Goal: Contribute content: Contribute content

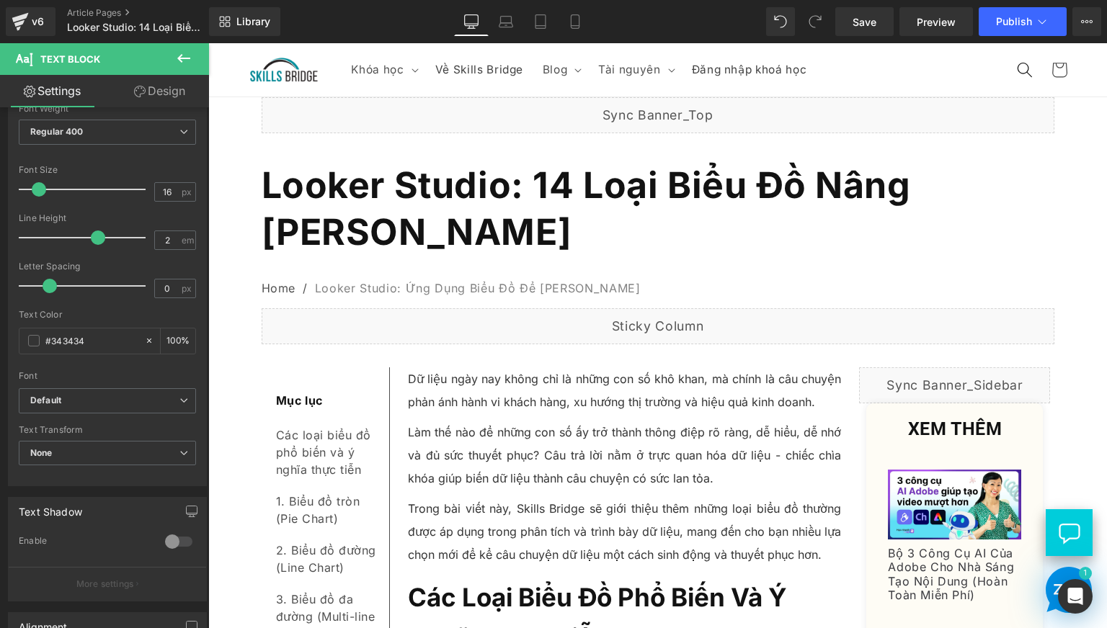
click at [517, 203] on span "Looker Studio: 14 Loại Biểu Đồ Nâng [PERSON_NAME]" at bounding box center [586, 209] width 649 height 90
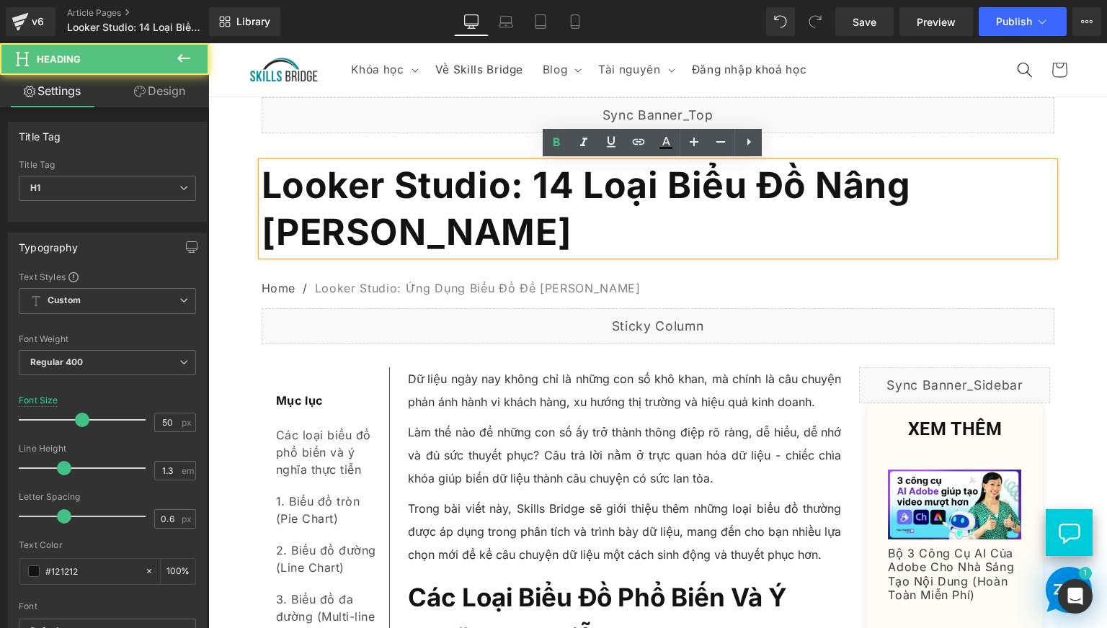
click at [529, 185] on span "Looker Studio: 14 Loại Biểu Đồ Nâng [PERSON_NAME]" at bounding box center [586, 209] width 649 height 90
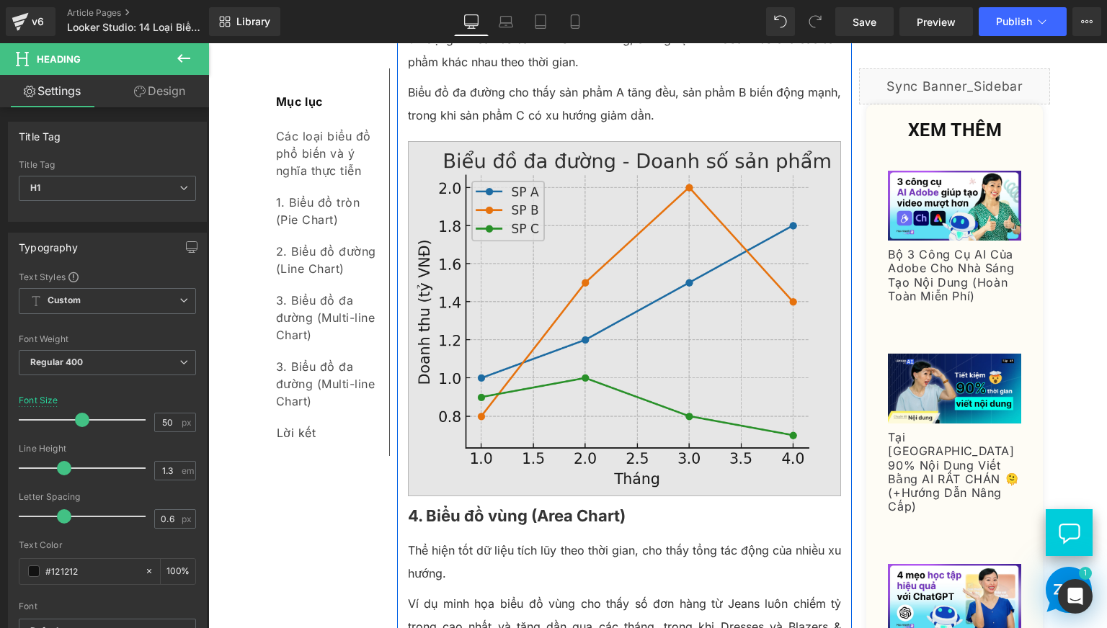
scroll to position [1749, 0]
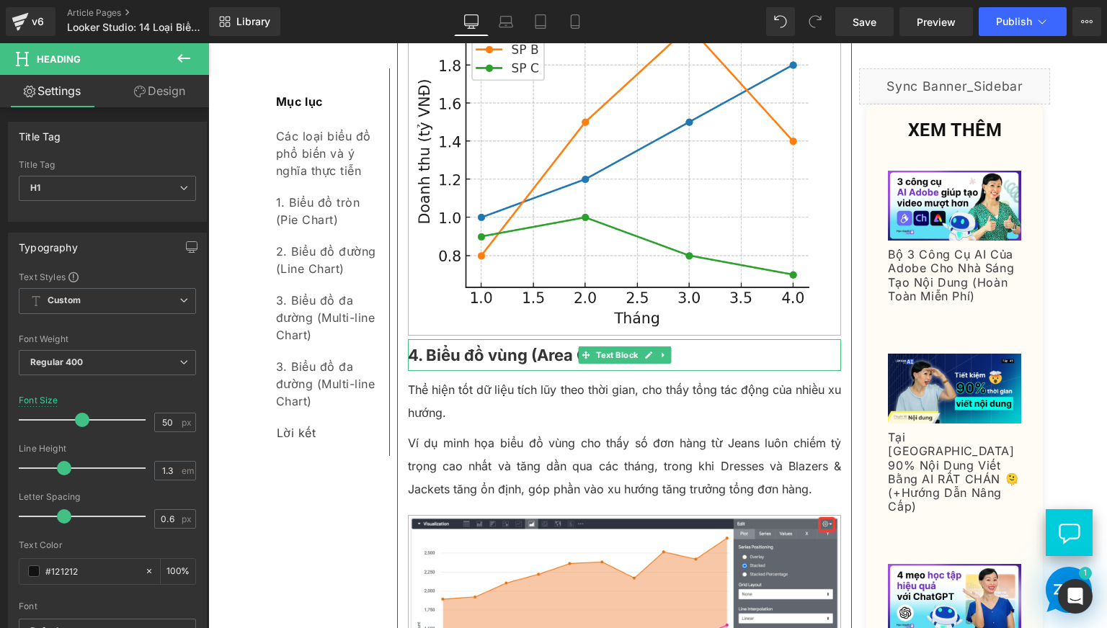
click at [501, 371] on p "4. Biểu đồ vùng (Area Chart)" at bounding box center [625, 355] width 434 height 32
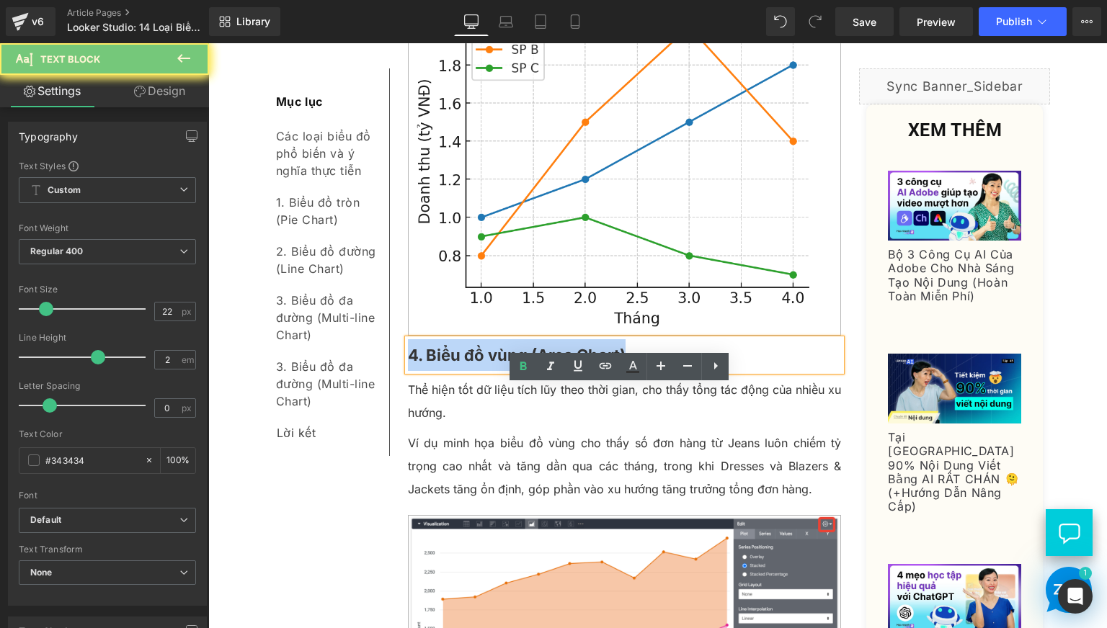
copy b "4. Biểu đồ vùng (Area Chart)"
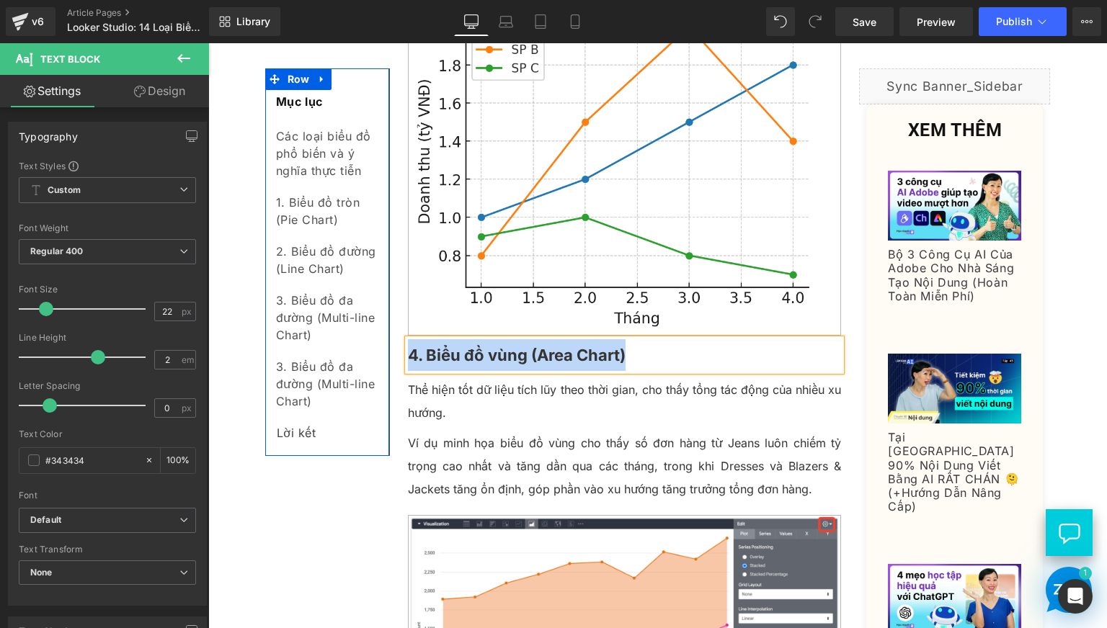
click at [303, 386] on span "Text Block" at bounding box center [319, 383] width 48 height 17
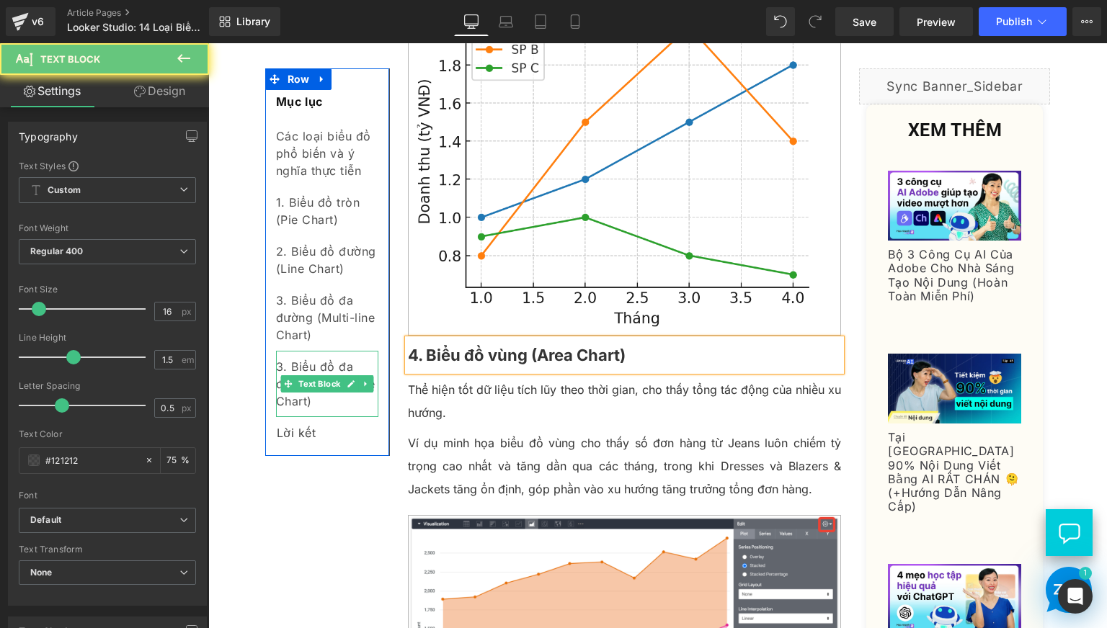
click at [304, 402] on div "3. Biểu đồ đa đường (Multi-line Chart)" at bounding box center [327, 384] width 102 height 66
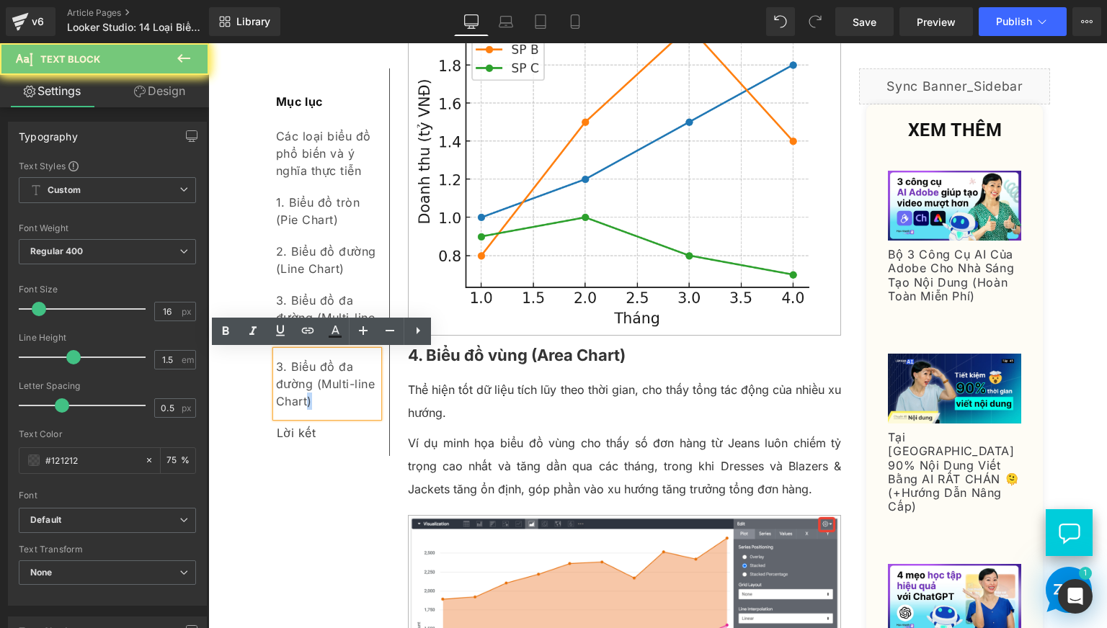
click at [304, 402] on div "3. Biểu đồ đa đường (Multi-line Chart)" at bounding box center [327, 384] width 102 height 66
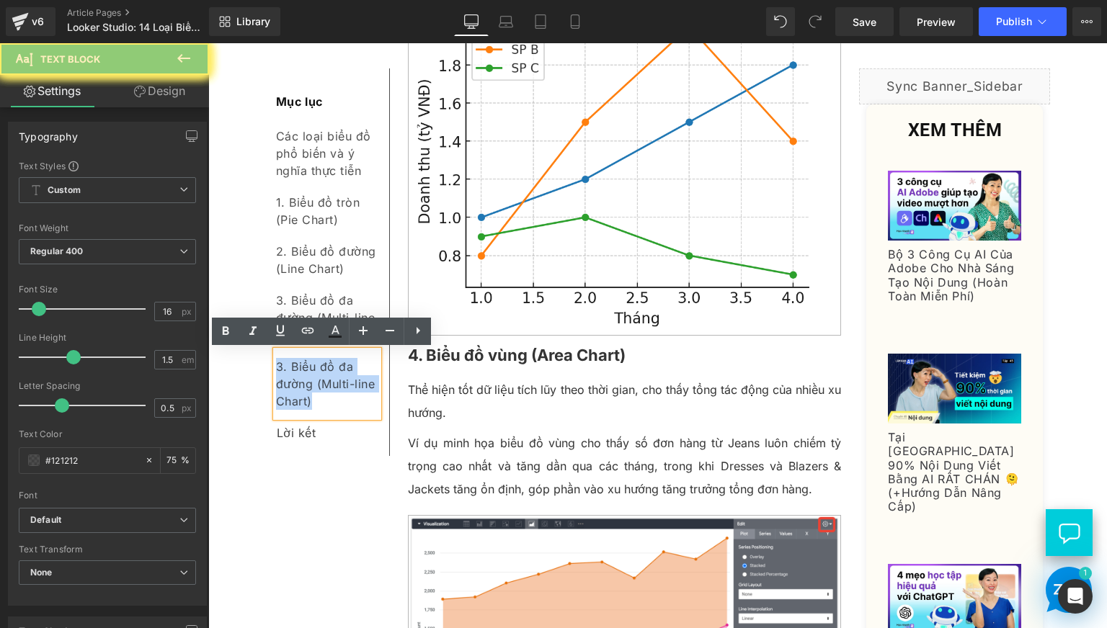
click at [304, 402] on div "3. Biểu đồ đa đường (Multi-line Chart)" at bounding box center [327, 384] width 102 height 66
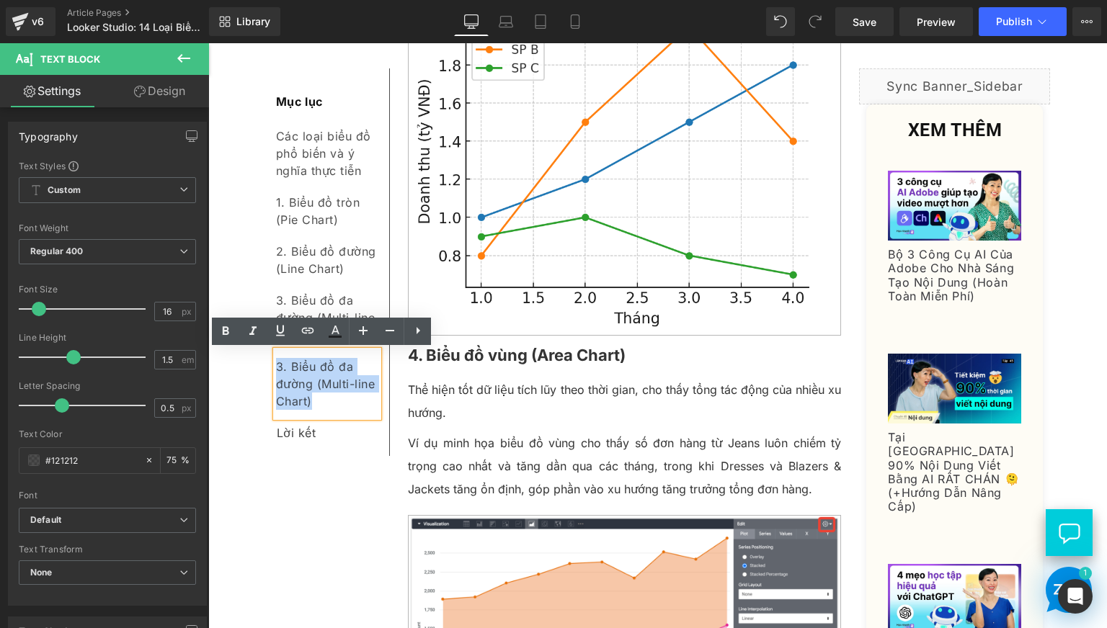
paste div
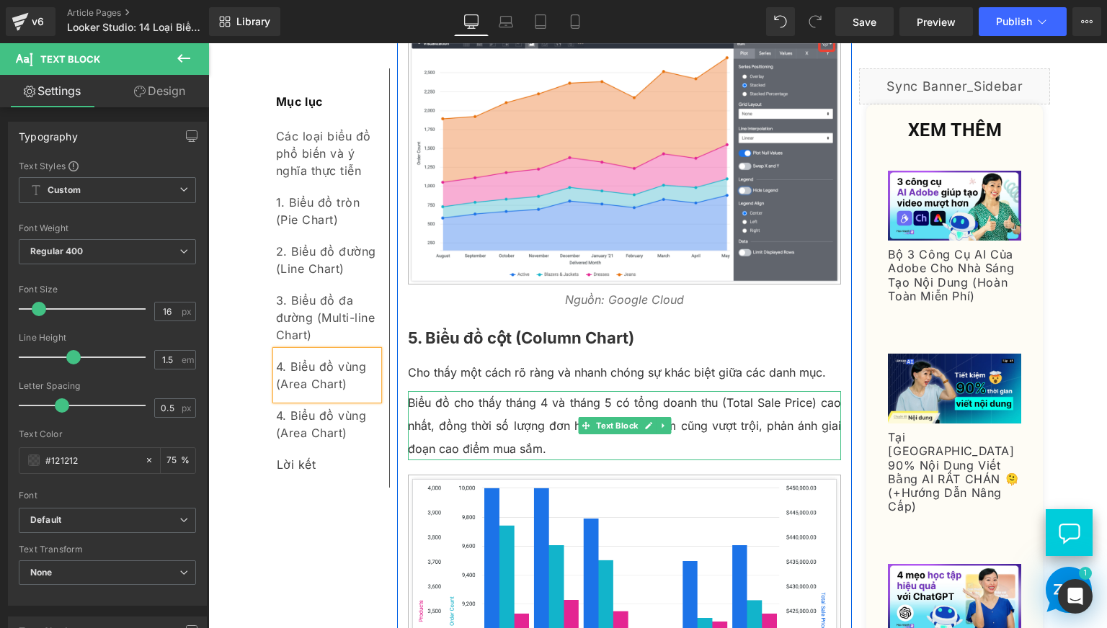
scroll to position [2350, 0]
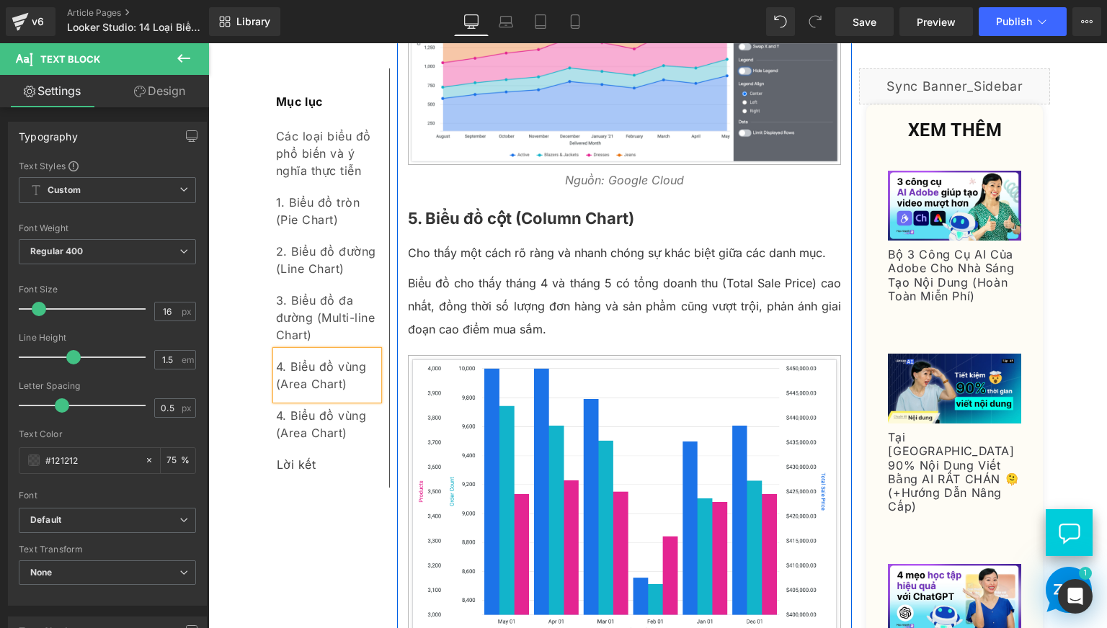
click at [451, 228] on b "5. Biểu đồ cột (Column Chart)" at bounding box center [521, 218] width 226 height 19
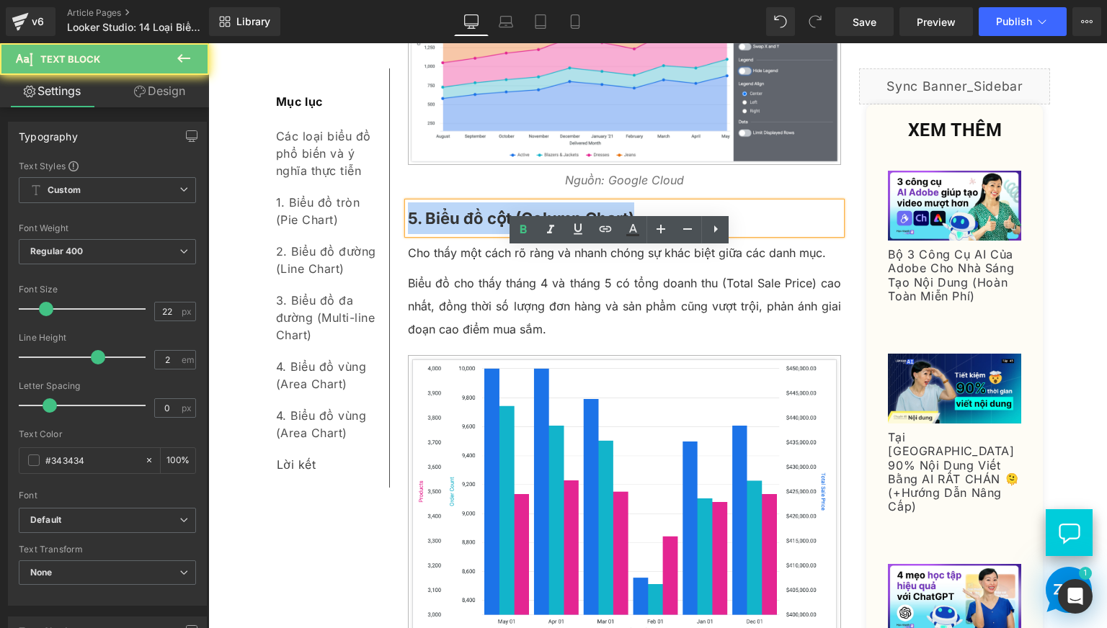
click at [451, 228] on b "5. Biểu đồ cột (Column Chart)" at bounding box center [521, 218] width 226 height 19
copy b "5. Biểu đồ cột (Column Chart)"
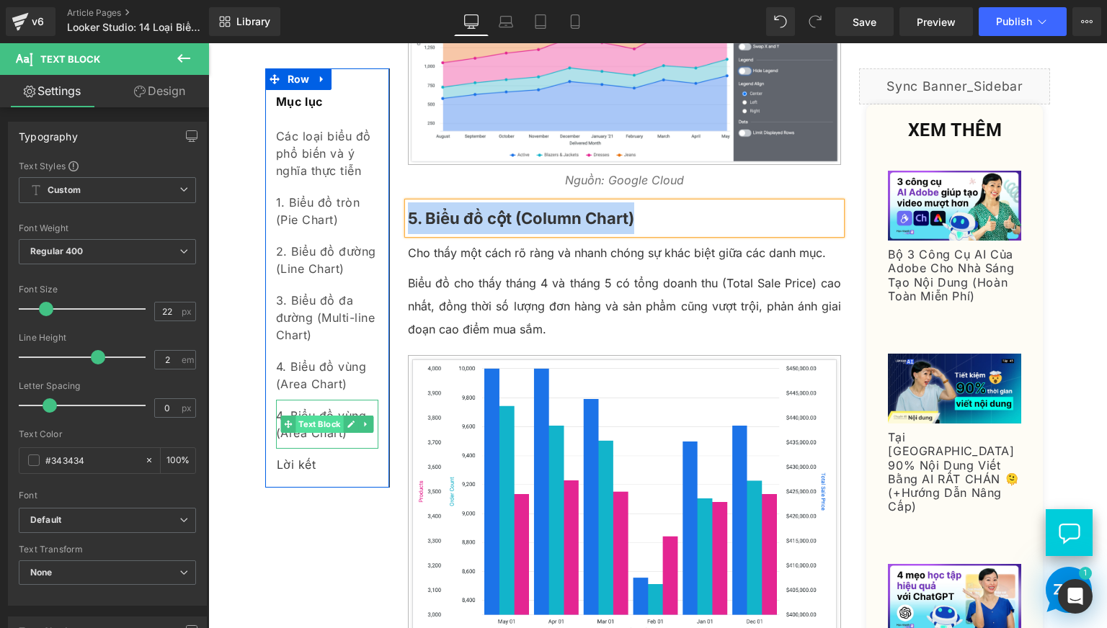
click at [300, 427] on span "Text Block" at bounding box center [319, 424] width 48 height 17
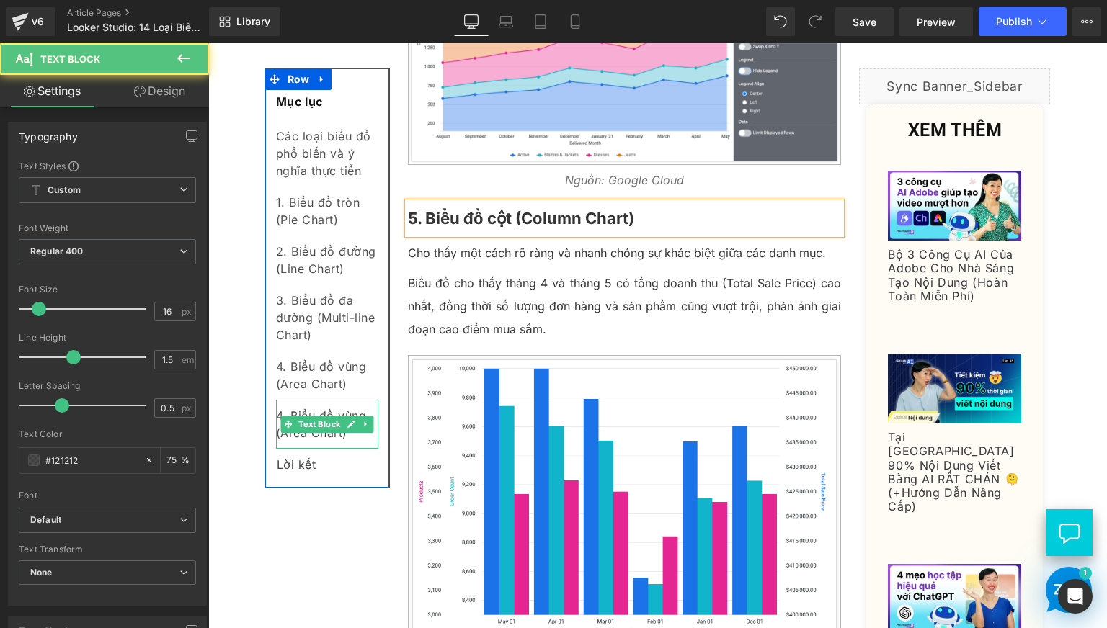
click at [304, 436] on div "4. Biểu đồ vùng (Area Chart)" at bounding box center [327, 424] width 102 height 49
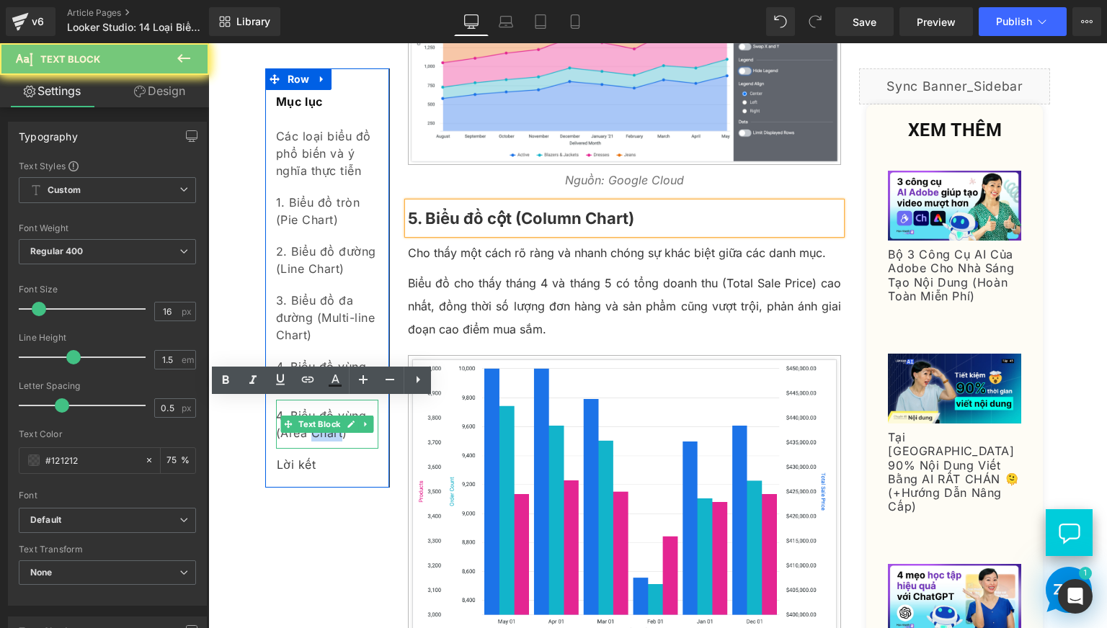
click at [304, 436] on div "4. Biểu đồ vùng (Area Chart)" at bounding box center [327, 424] width 102 height 49
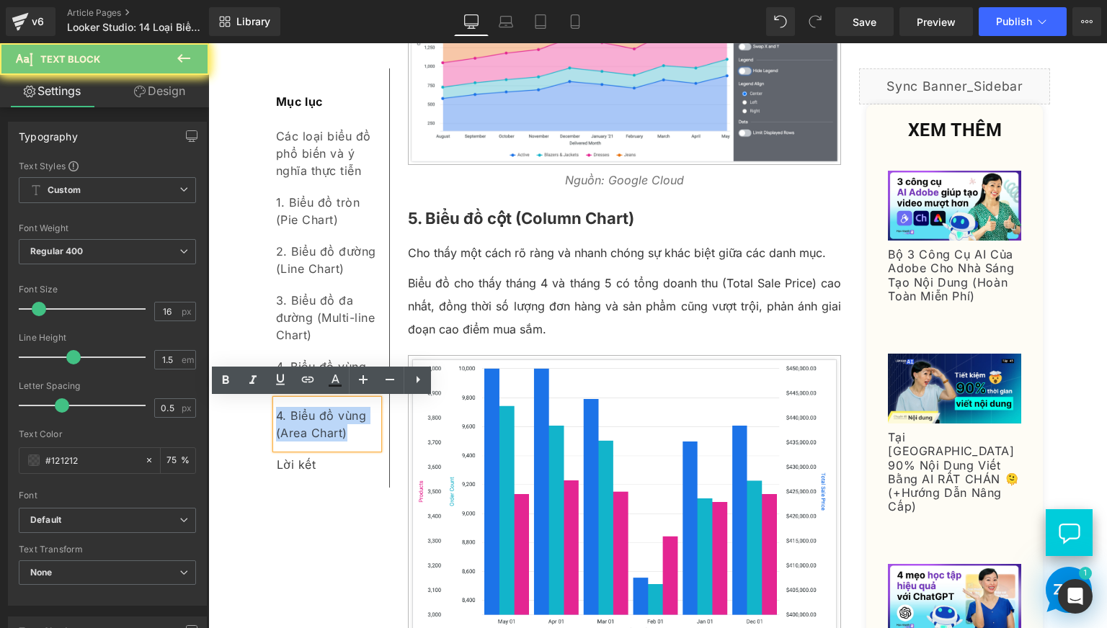
click at [304, 436] on div "4. Biểu đồ vùng (Area Chart)" at bounding box center [327, 424] width 102 height 49
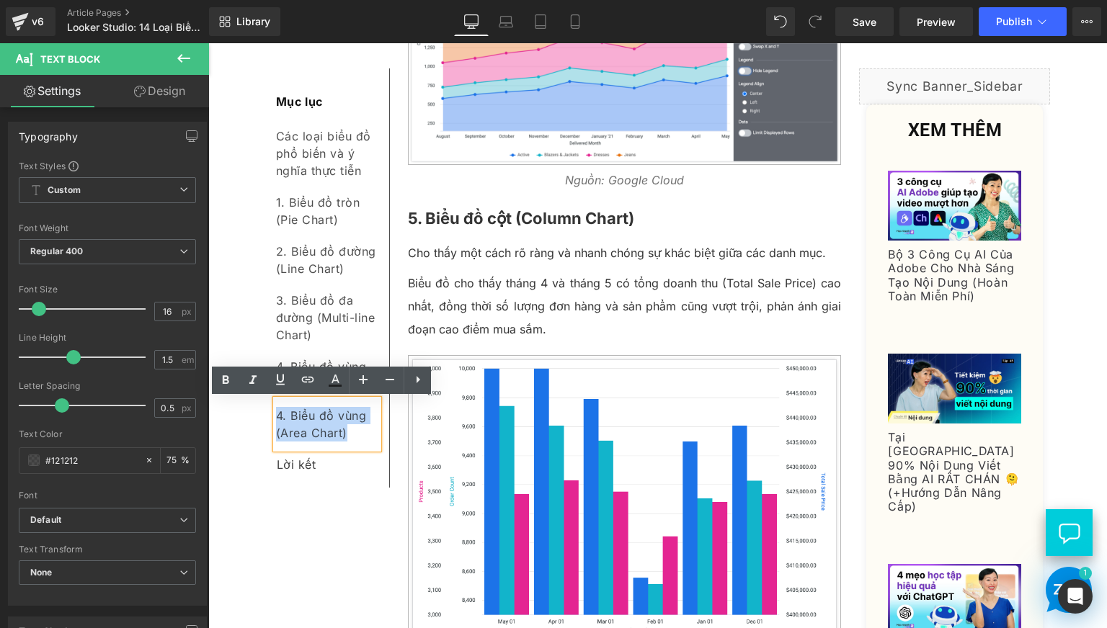
paste div
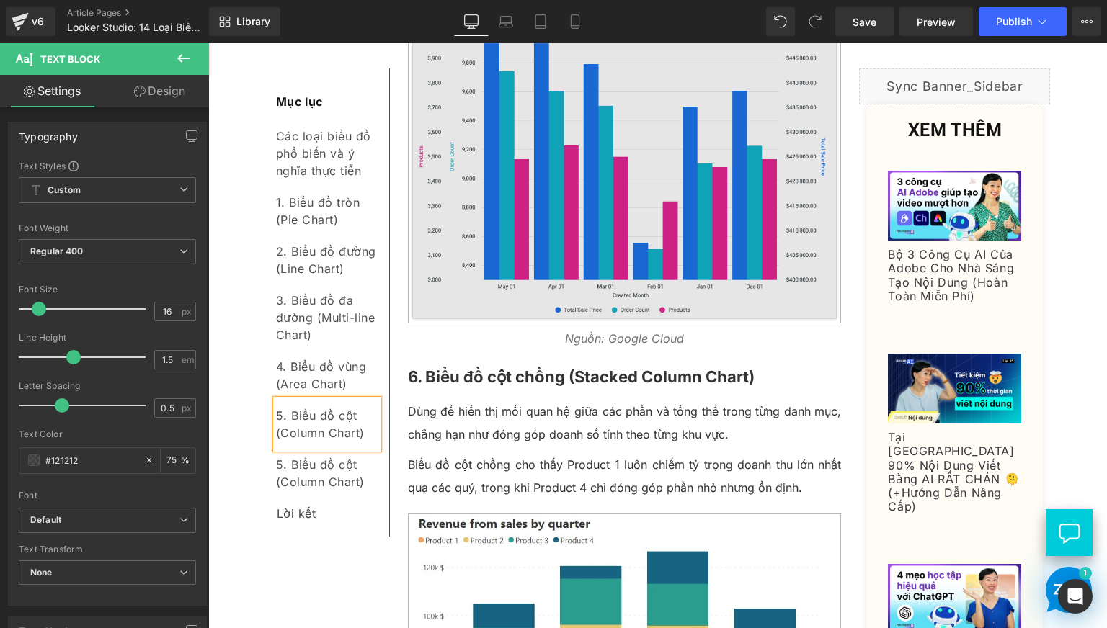
scroll to position [2698, 0]
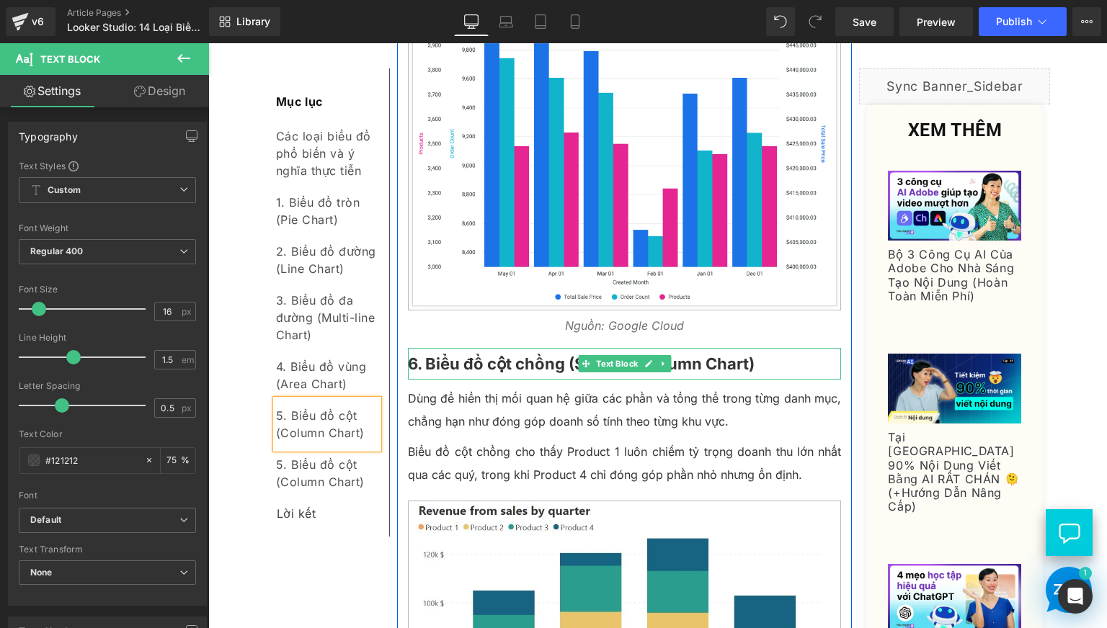
click at [455, 373] on b "6. Biểu đồ cột chồng (Stacked Column Chart)" at bounding box center [581, 363] width 347 height 19
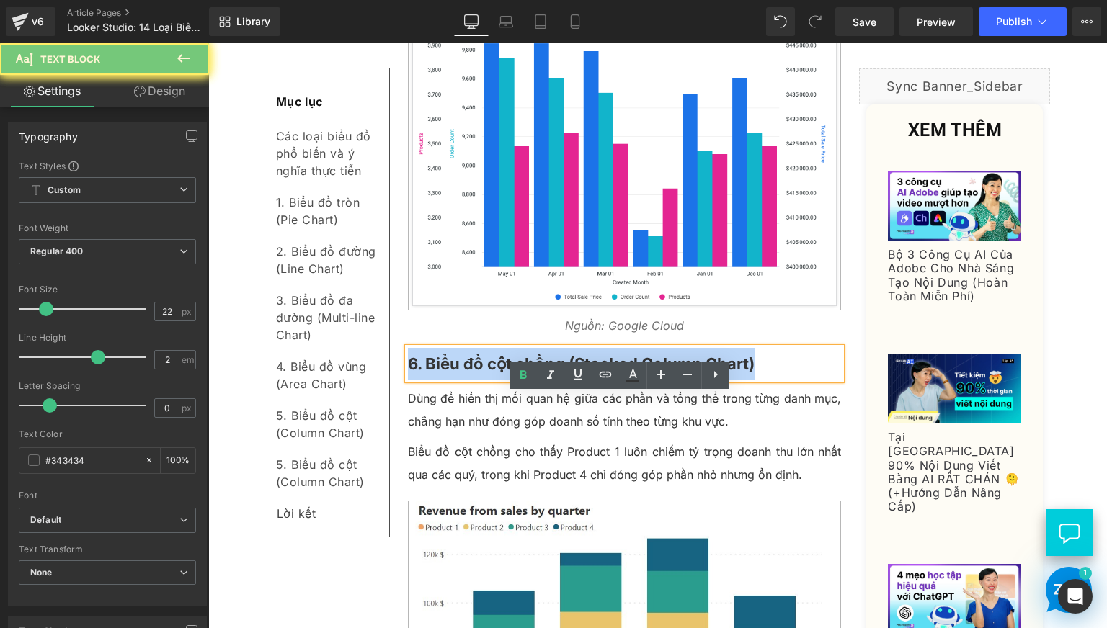
click at [455, 373] on b "6. Biểu đồ cột chồng (Stacked Column Chart)" at bounding box center [581, 363] width 347 height 19
copy b "6. Biểu đồ cột chồng (Stacked Column Chart)"
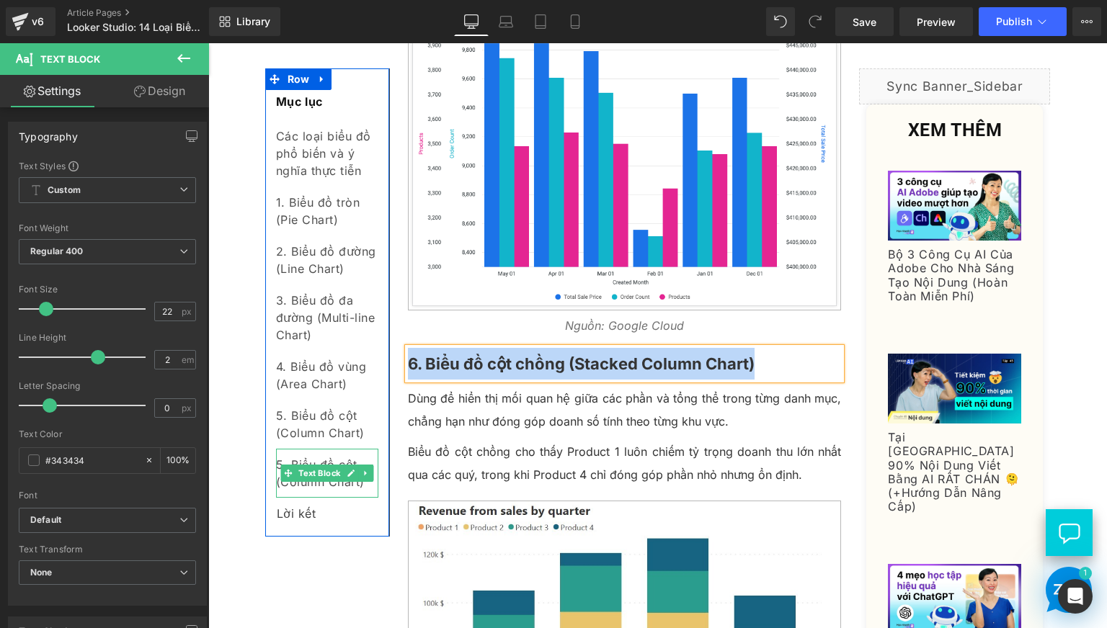
click at [315, 488] on div "5. Biểu đồ cột (Column Chart)" at bounding box center [327, 473] width 102 height 49
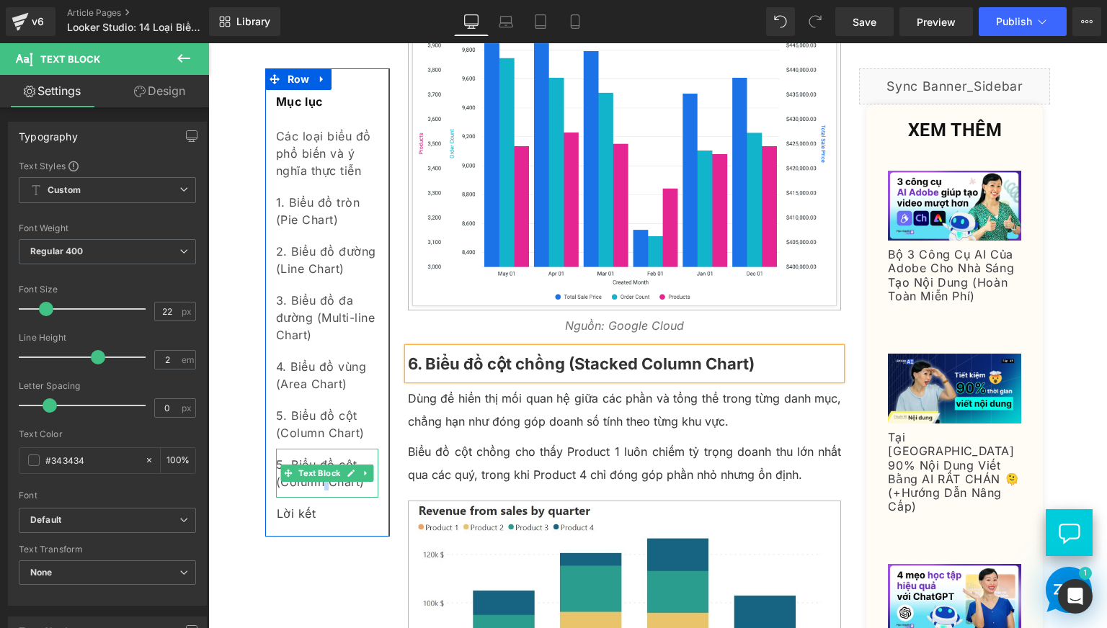
click at [315, 488] on div "5. Biểu đồ cột (Column Chart)" at bounding box center [327, 473] width 102 height 49
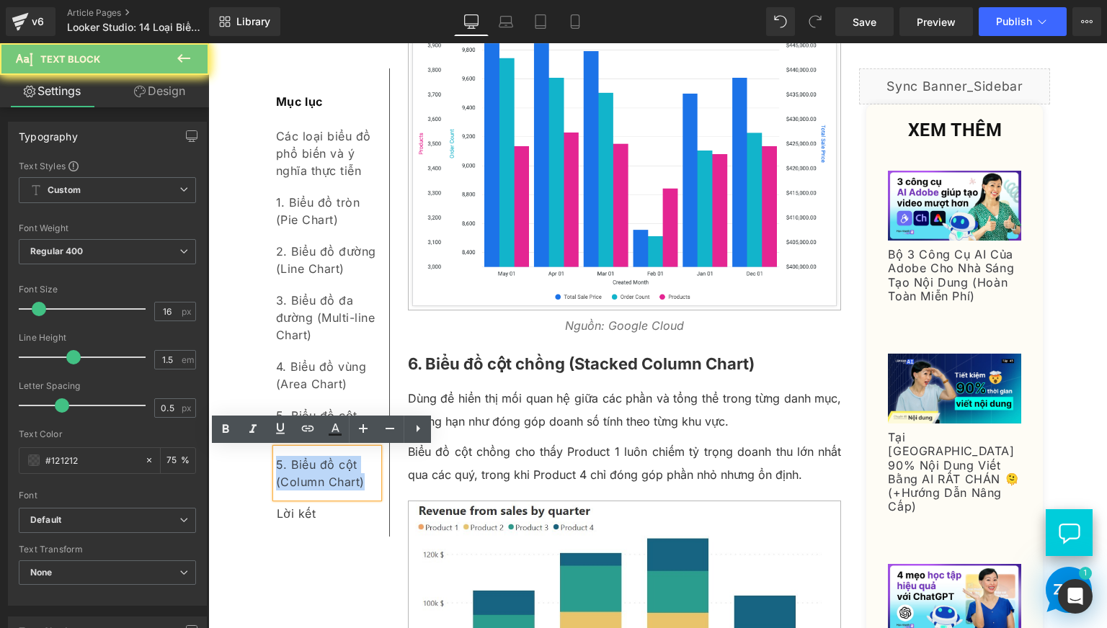
click at [315, 488] on div "5. Biểu đồ cột (Column Chart)" at bounding box center [327, 473] width 102 height 49
paste div
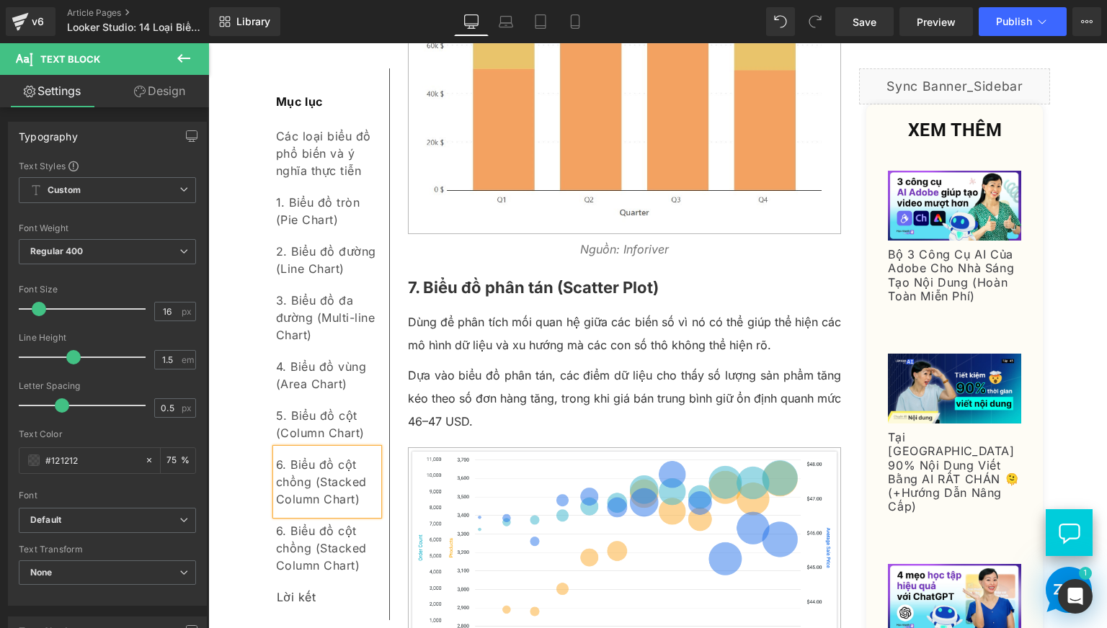
scroll to position [3473, 0]
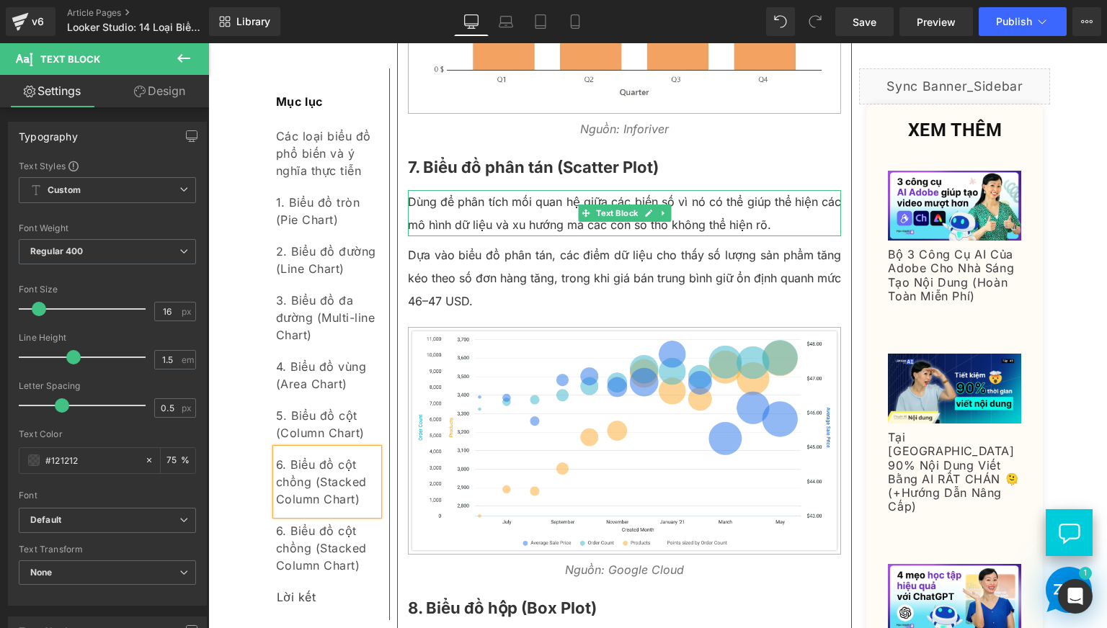
click at [488, 177] on b "7. Biểu đồ phân tán (Scatter Plot)" at bounding box center [533, 167] width 251 height 19
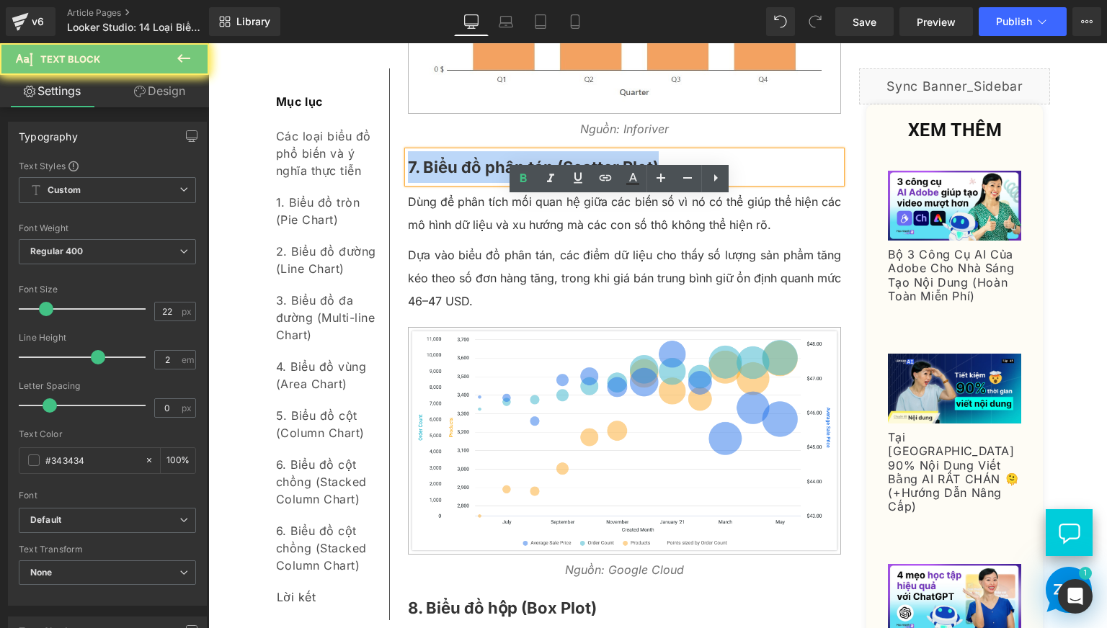
click at [488, 177] on b "7. Biểu đồ phân tán (Scatter Plot)" at bounding box center [533, 167] width 251 height 19
copy b "7. Biểu đồ phân tán (Scatter Plot)"
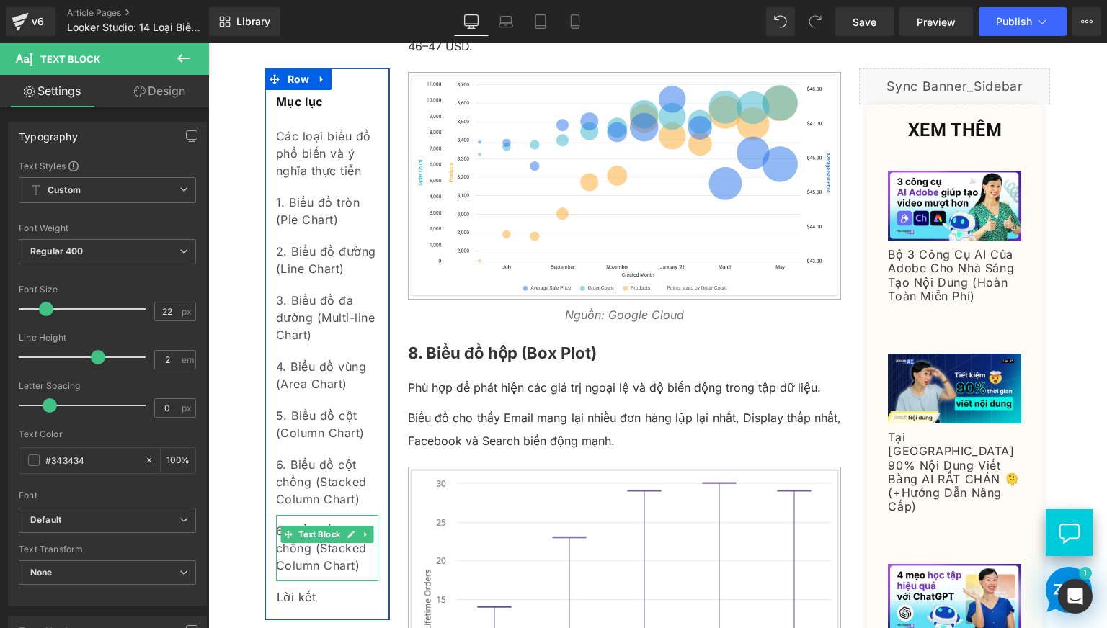
scroll to position [3953, 0]
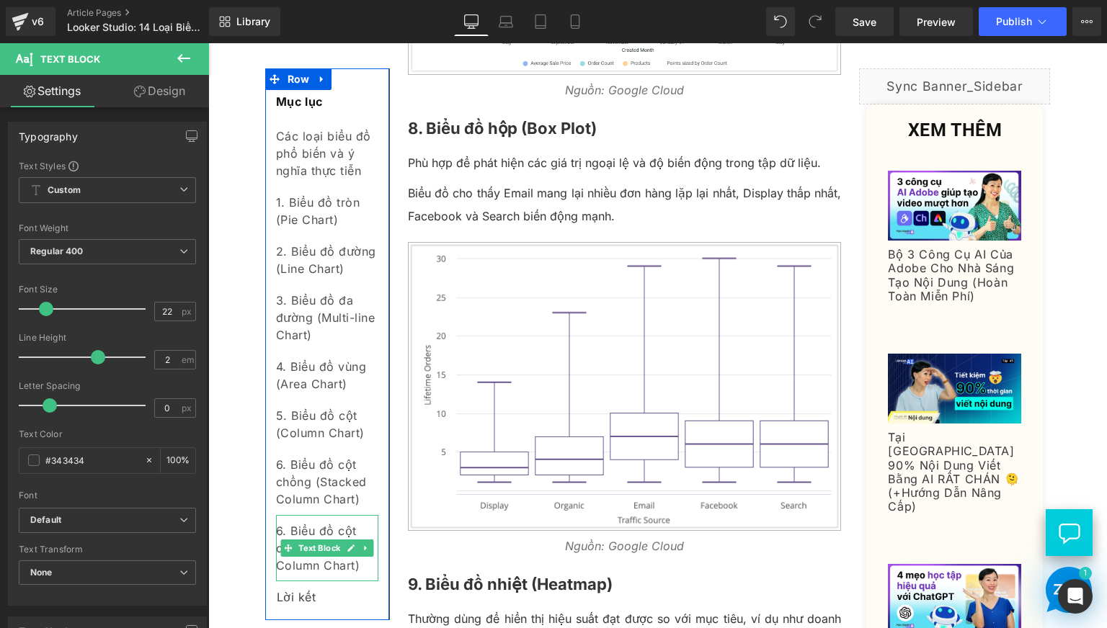
click at [321, 570] on div "6. Biểu đồ cột chồng (Stacked Column Chart)" at bounding box center [327, 548] width 102 height 66
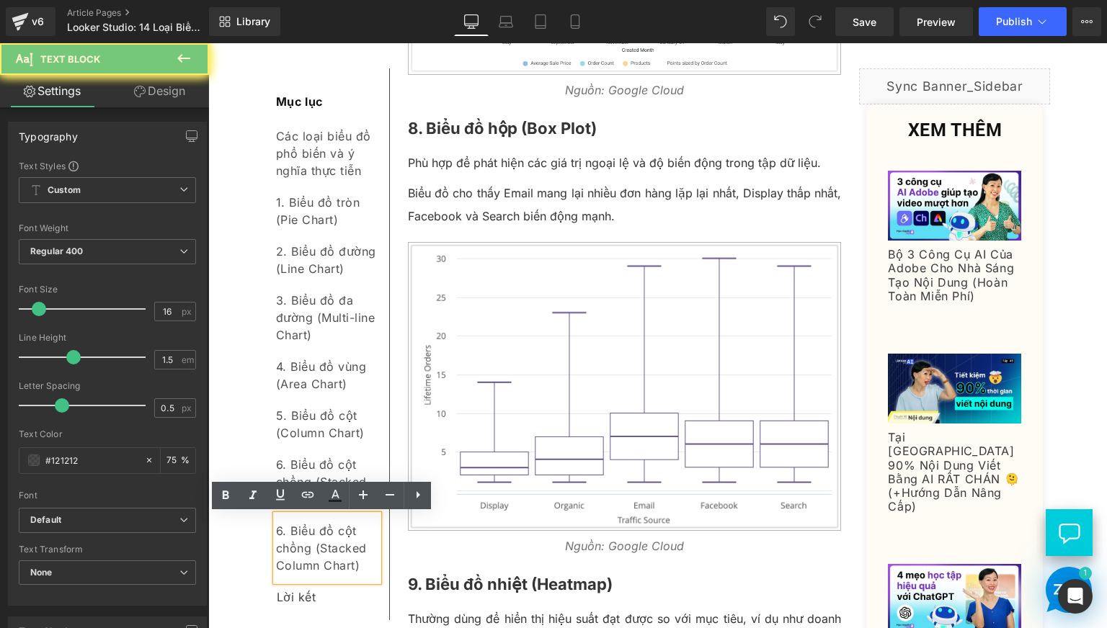
click at [321, 570] on div "6. Biểu đồ cột chồng (Stacked Column Chart)" at bounding box center [327, 548] width 102 height 66
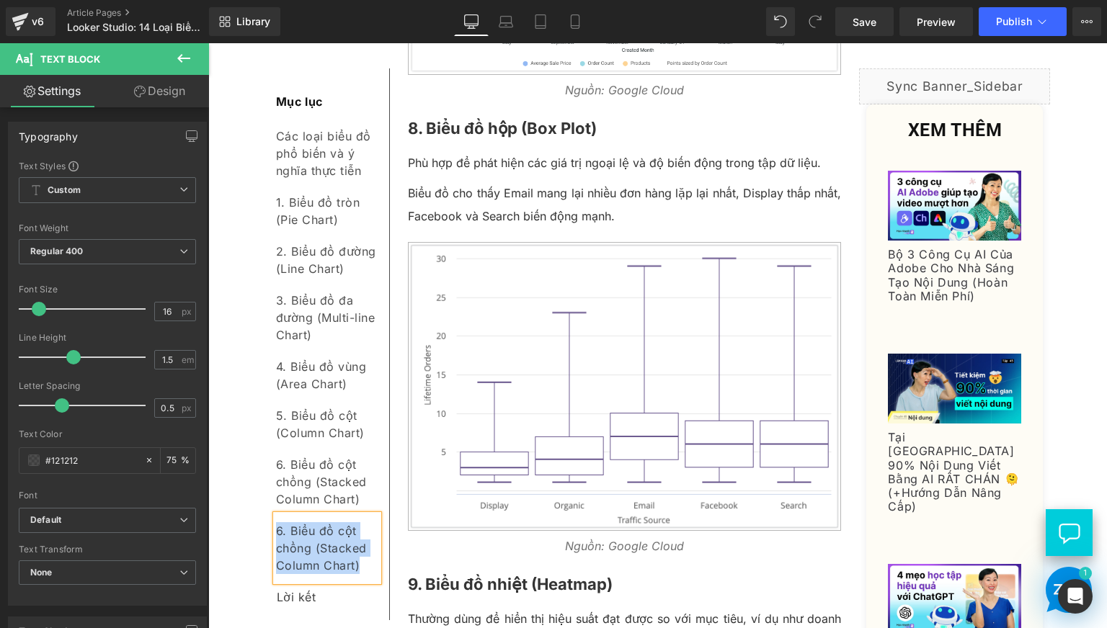
paste div
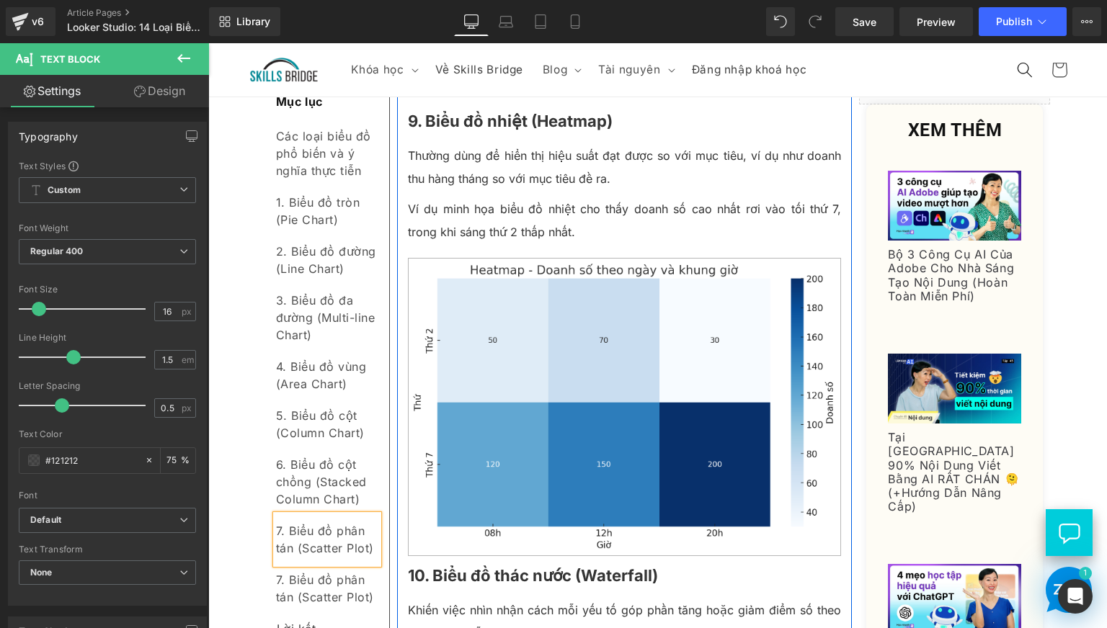
scroll to position [3936, 0]
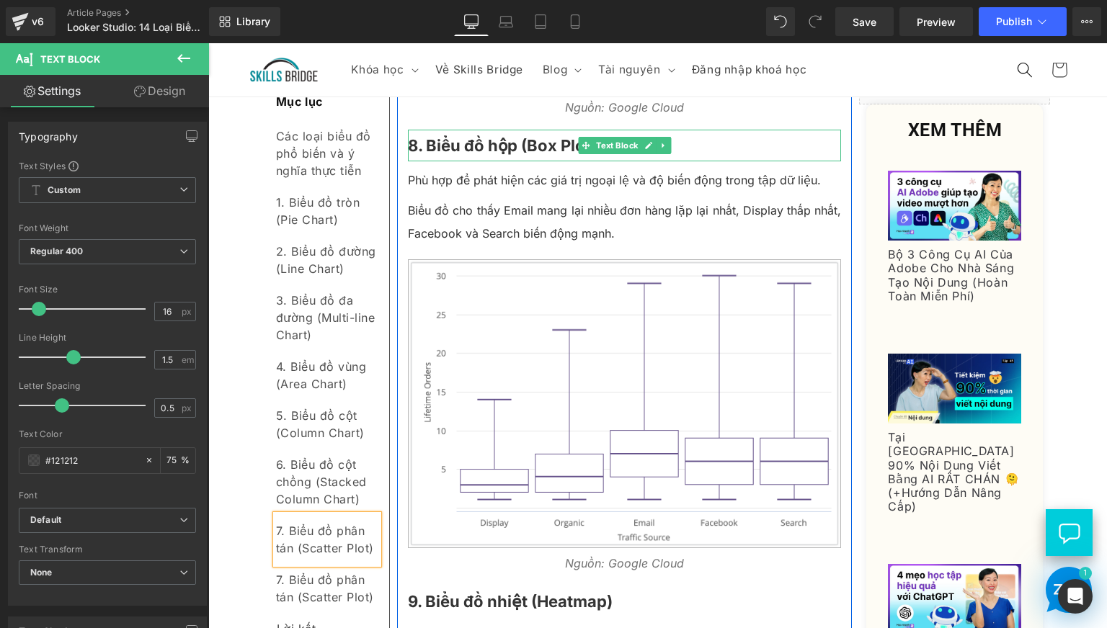
click at [493, 155] on b "8. Biểu đồ hộp (Box Plot)" at bounding box center [502, 145] width 189 height 19
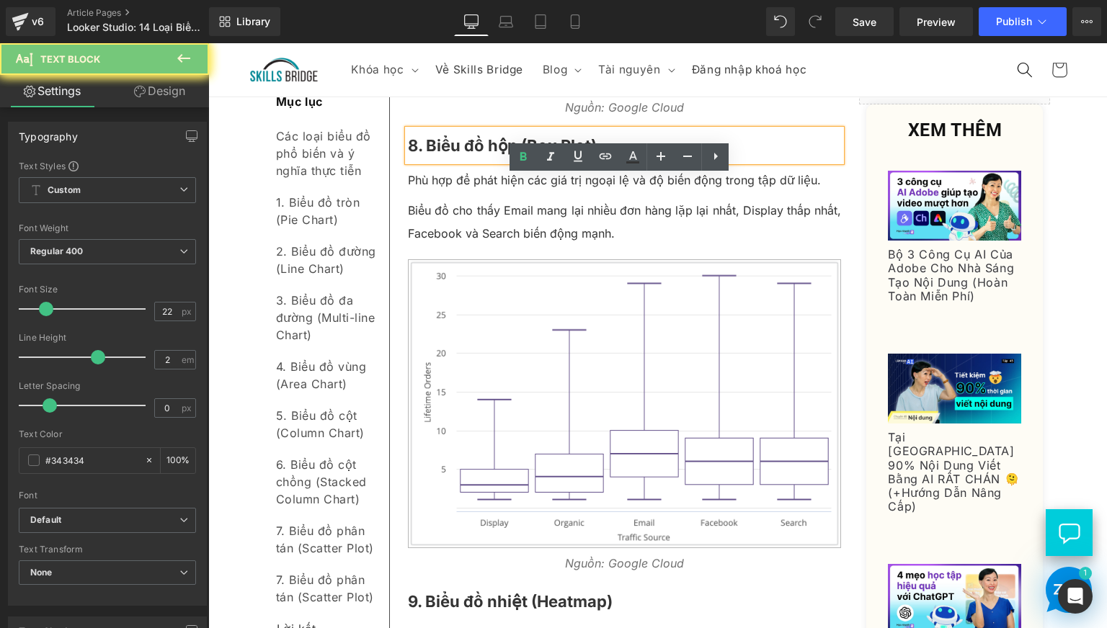
click at [493, 155] on b "8. Biểu đồ hộp (Box Plot)" at bounding box center [502, 145] width 189 height 19
copy b "8. Biểu đồ hộp (Box Plot)"
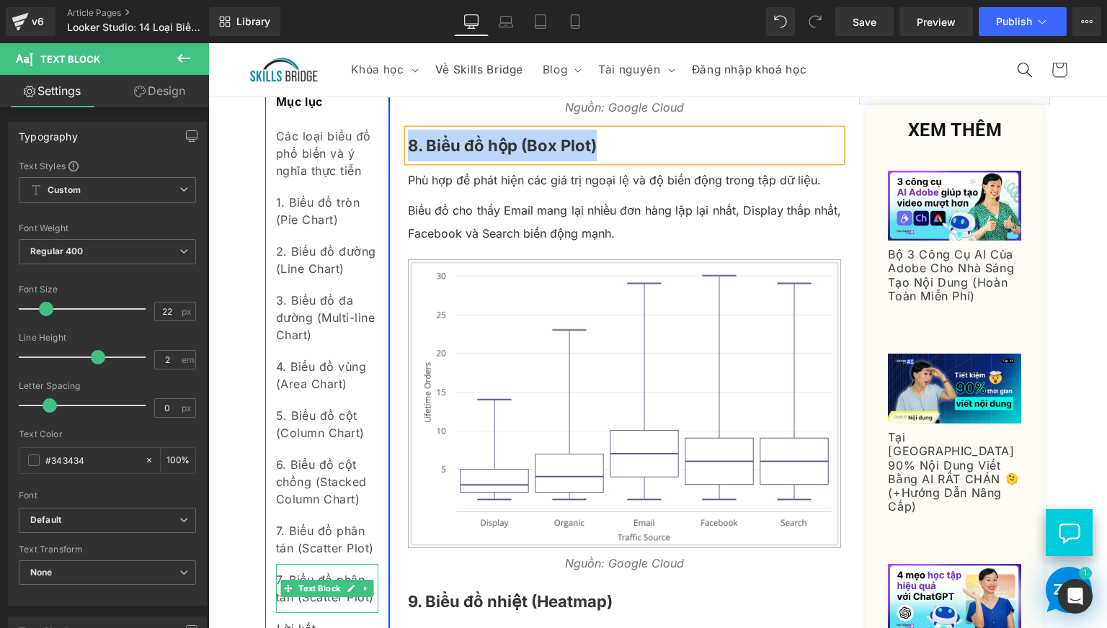
scroll to position [4056, 0]
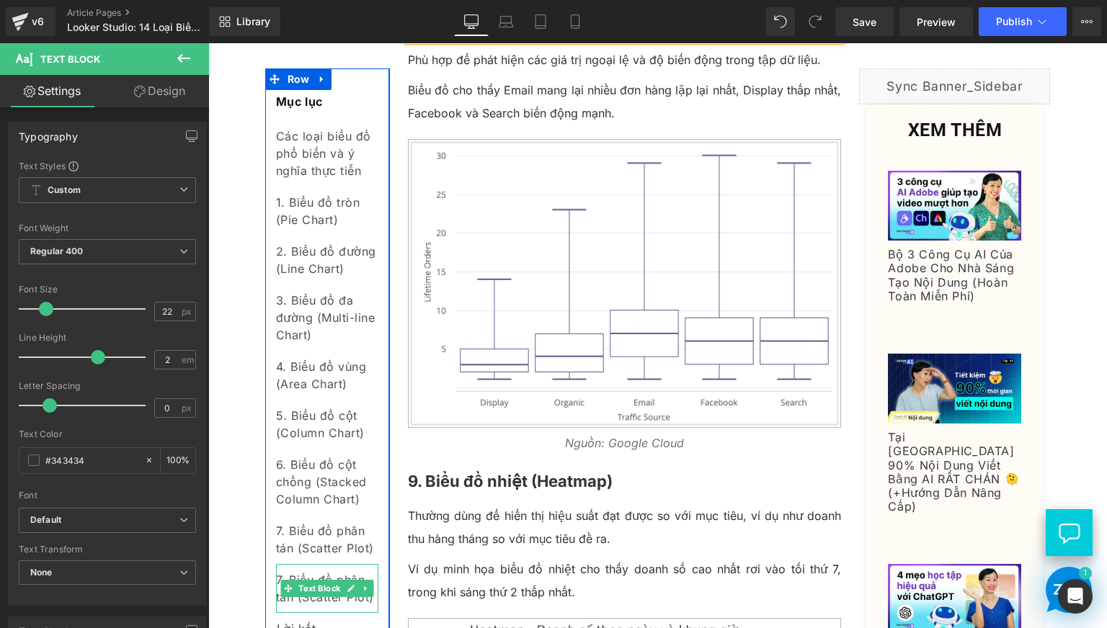
click at [287, 574] on div "7. Biểu đồ phân tán (Scatter Plot)" at bounding box center [327, 588] width 102 height 49
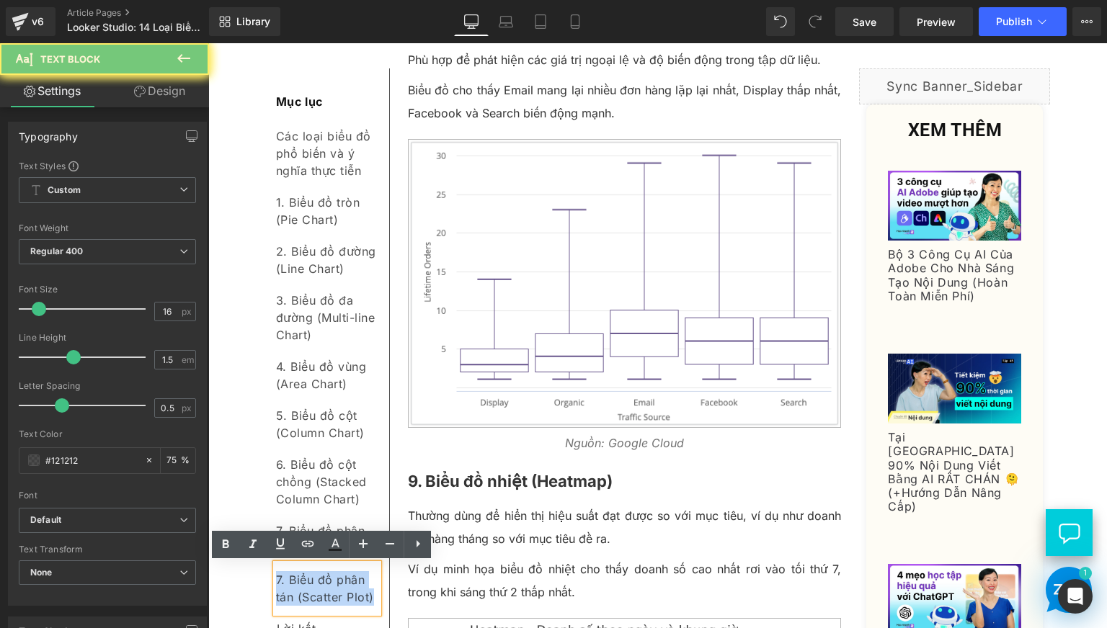
click at [287, 574] on div "7. Biểu đồ phân tán (Scatter Plot)" at bounding box center [327, 588] width 102 height 49
paste div
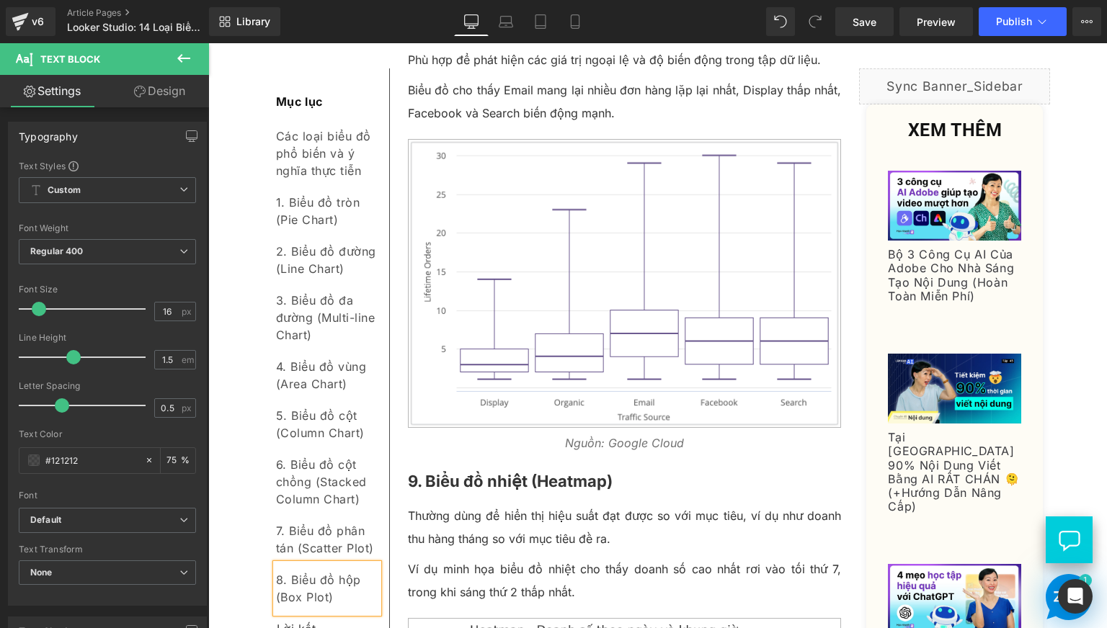
drag, startPoint x: 487, startPoint y: 537, endPoint x: 279, endPoint y: 493, distance: 212.8
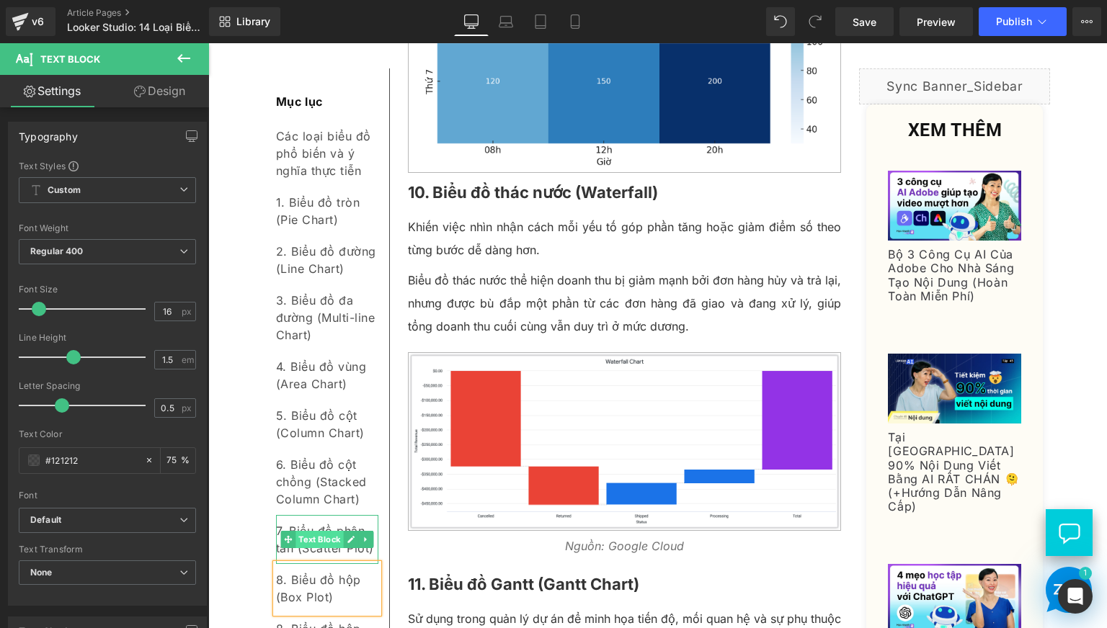
scroll to position [4808, 0]
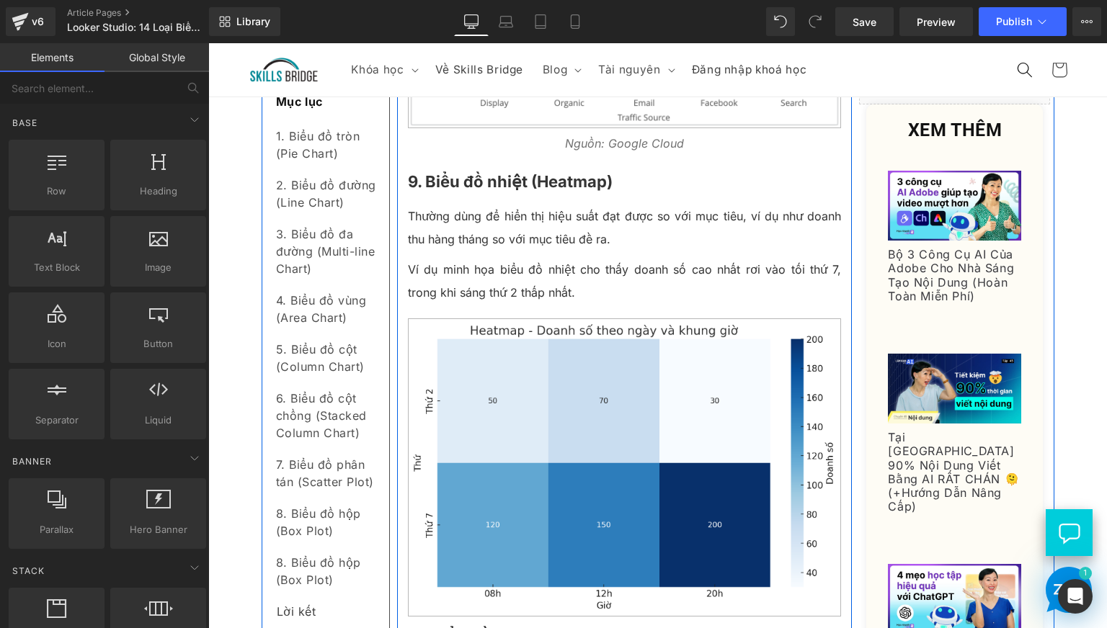
scroll to position [4349, 0]
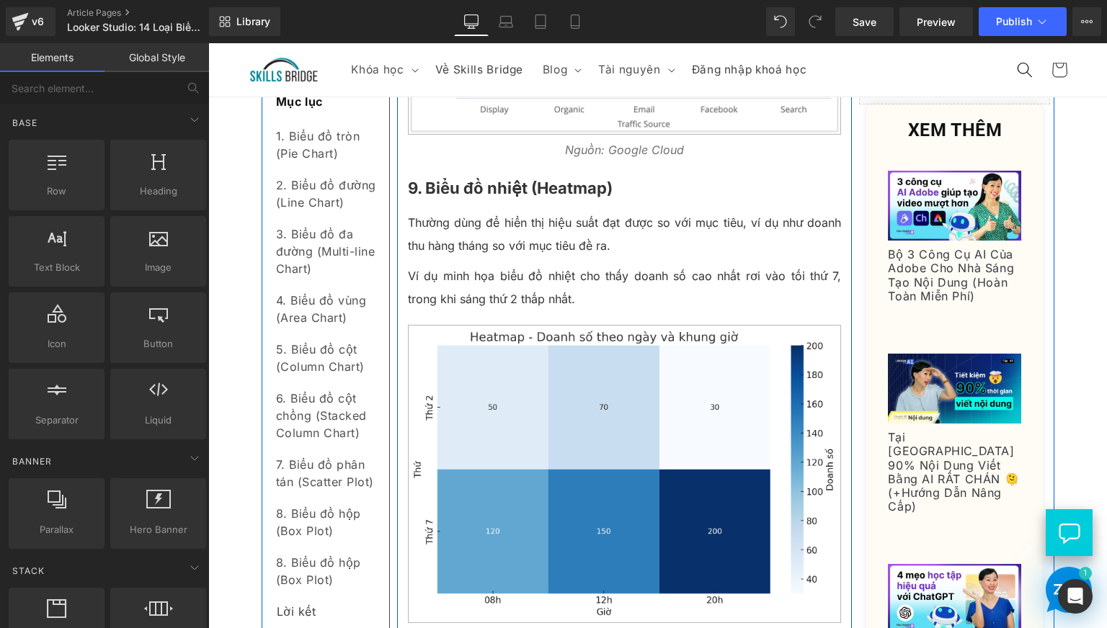
click at [428, 197] on b "9. Biểu đồ nhiệt (Heatmap)" at bounding box center [510, 188] width 205 height 19
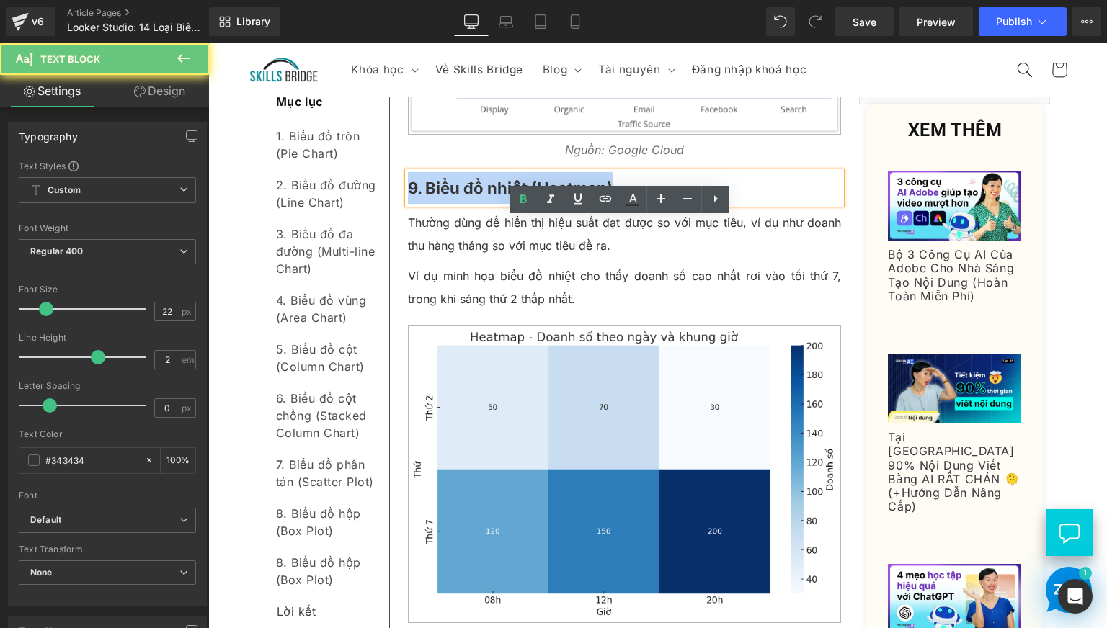
click at [428, 197] on b "9. Biểu đồ nhiệt (Heatmap)" at bounding box center [510, 188] width 205 height 19
copy b "9. Biểu đồ nhiệt (Heatmap)"
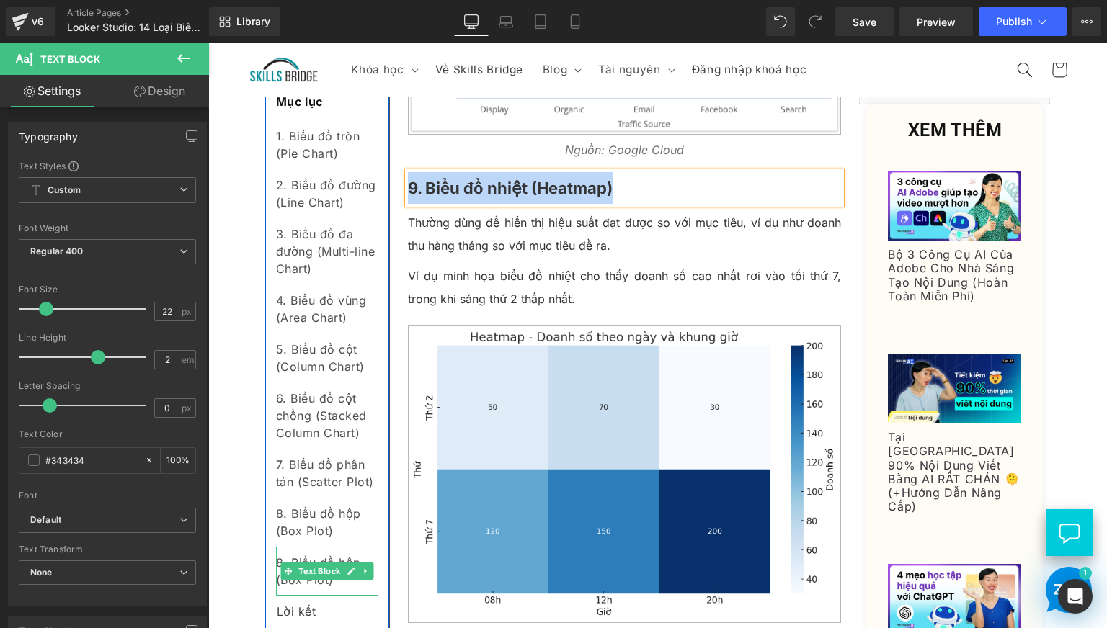
click at [303, 577] on span "Text Block" at bounding box center [319, 571] width 48 height 17
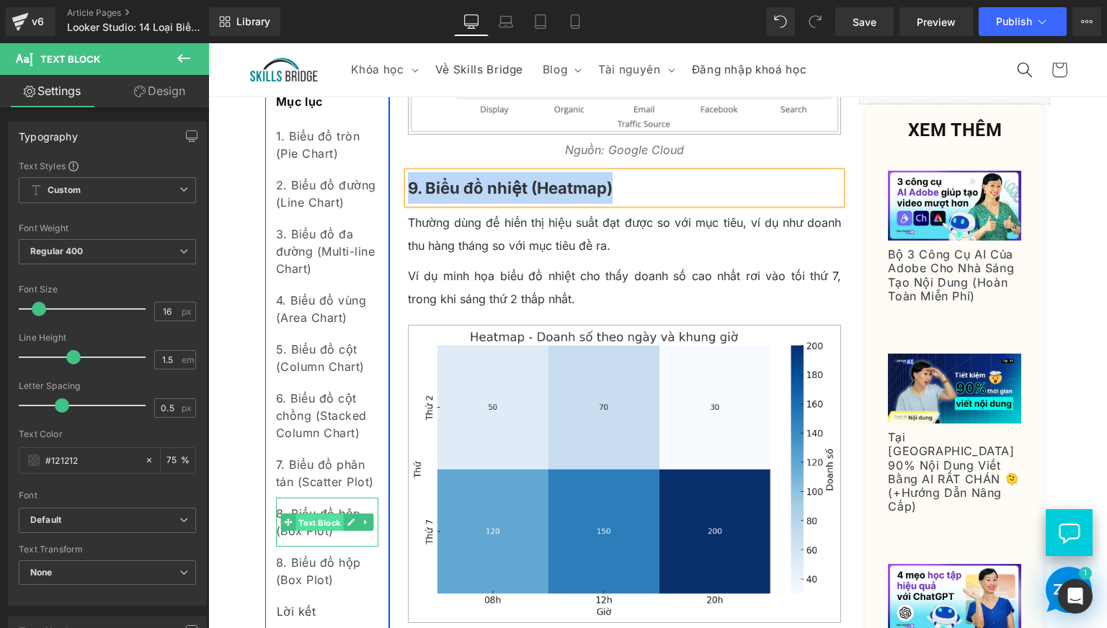
click at [303, 519] on span "Text Block" at bounding box center [319, 522] width 48 height 17
click at [303, 571] on span "Text Block" at bounding box center [319, 571] width 48 height 17
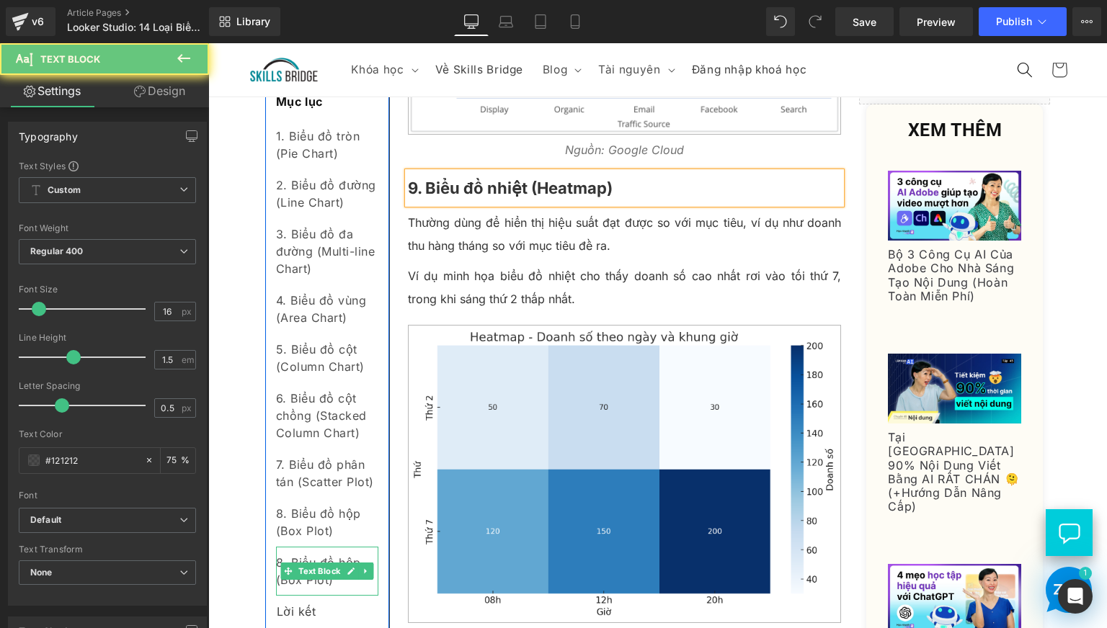
click at [305, 585] on div "8. Biểu đồ hộp (Box Plot)" at bounding box center [327, 571] width 102 height 49
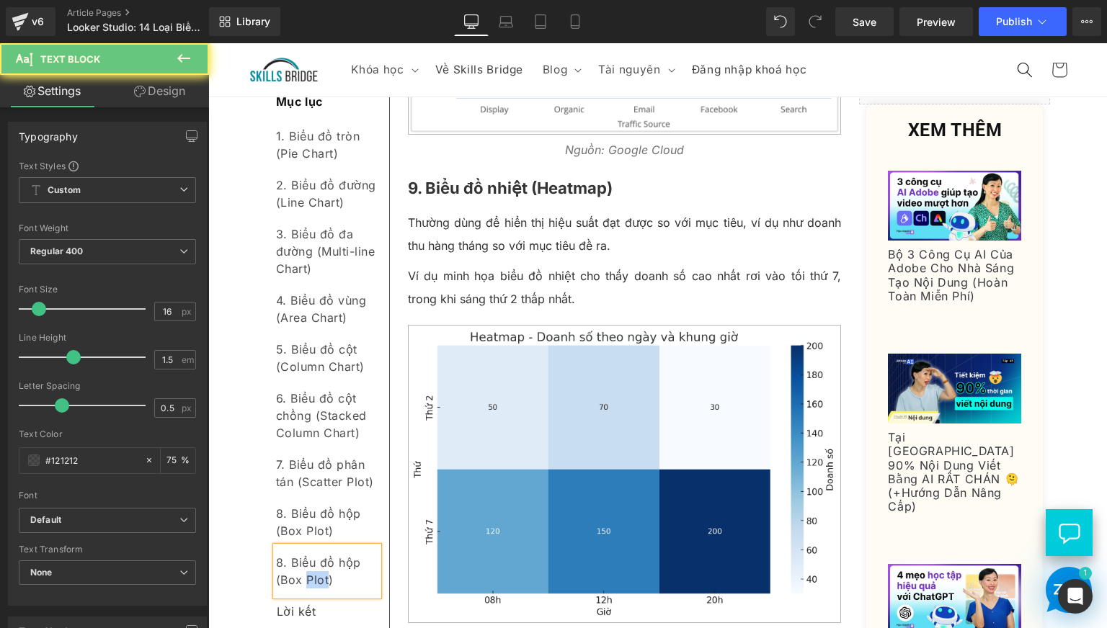
click at [305, 585] on div "8. Biểu đồ hộp (Box Plot)" at bounding box center [327, 571] width 102 height 49
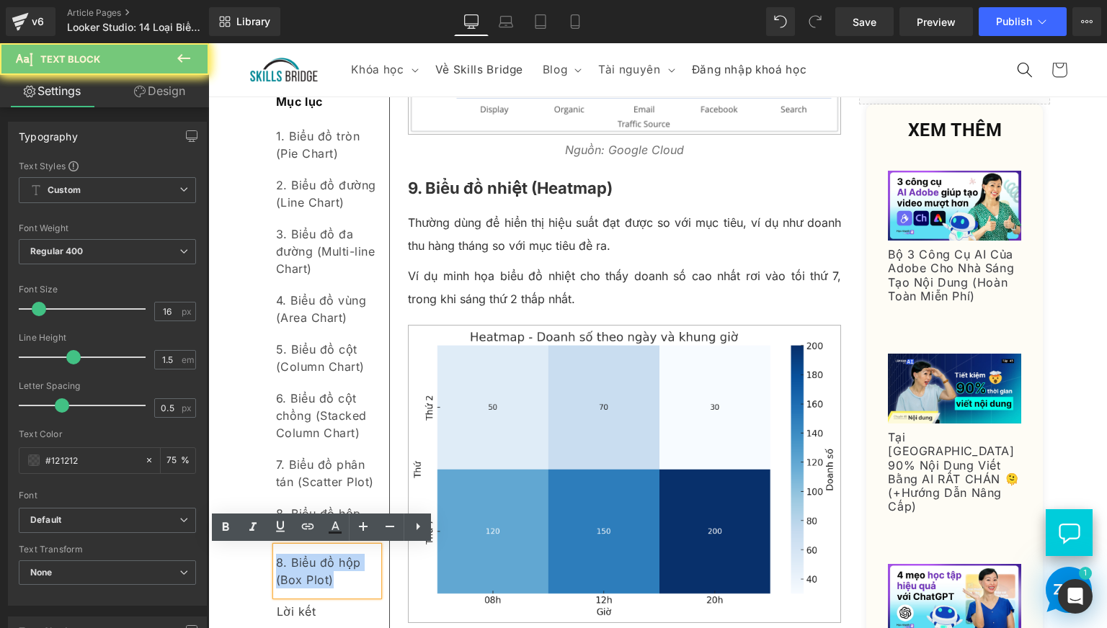
click at [305, 585] on div "8. Biểu đồ hộp (Box Plot)" at bounding box center [327, 571] width 102 height 49
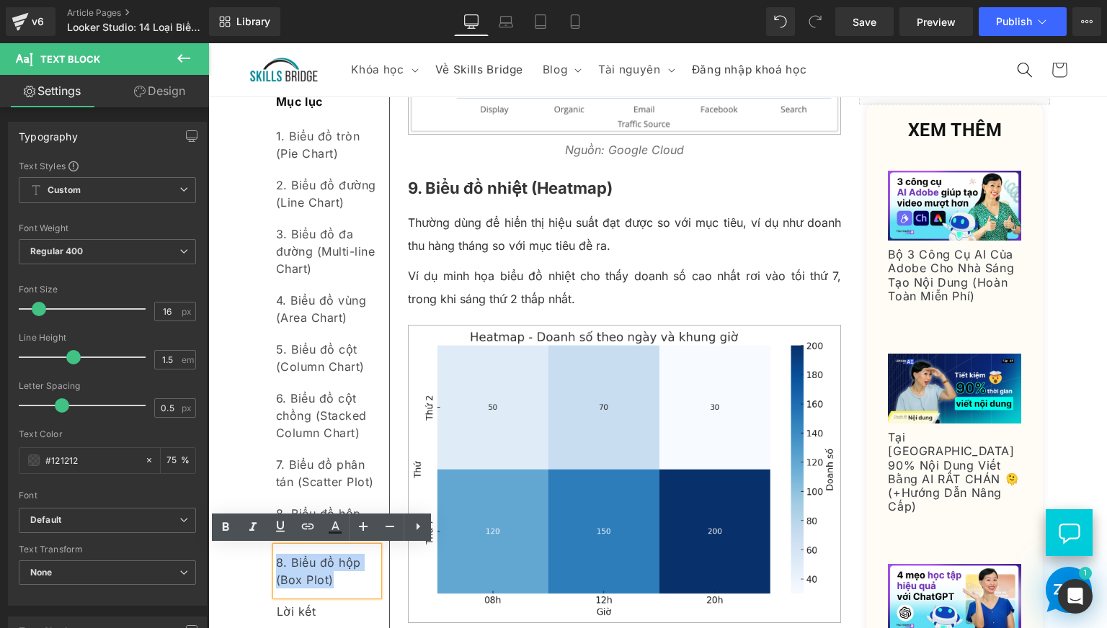
paste div
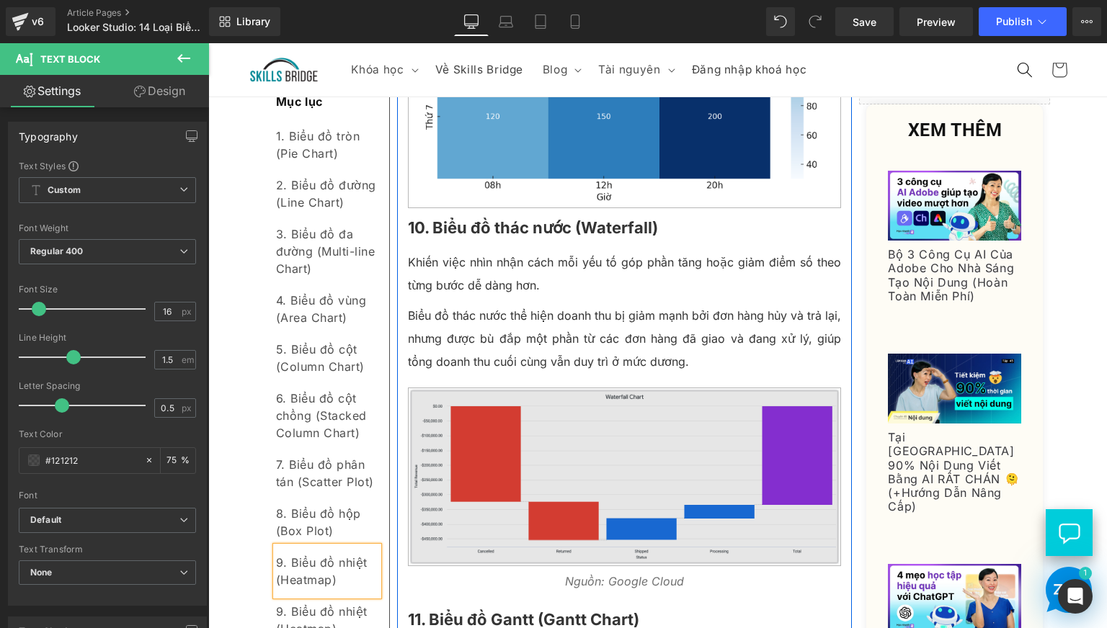
scroll to position [4724, 0]
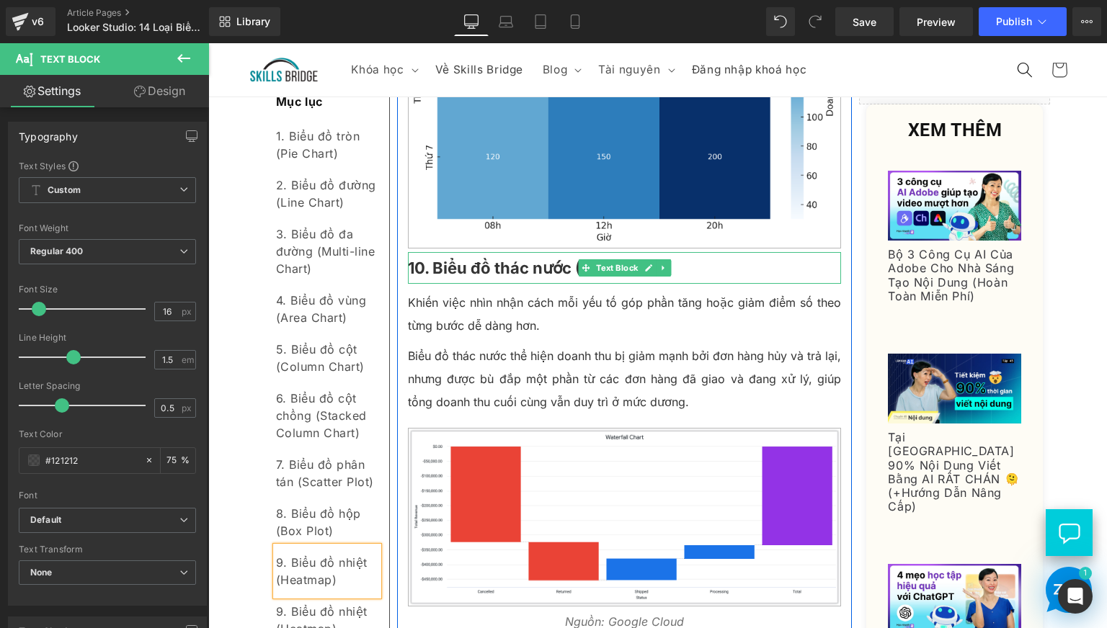
click at [499, 277] on b "10. Biểu đồ thác nước (Waterfall)" at bounding box center [533, 268] width 250 height 19
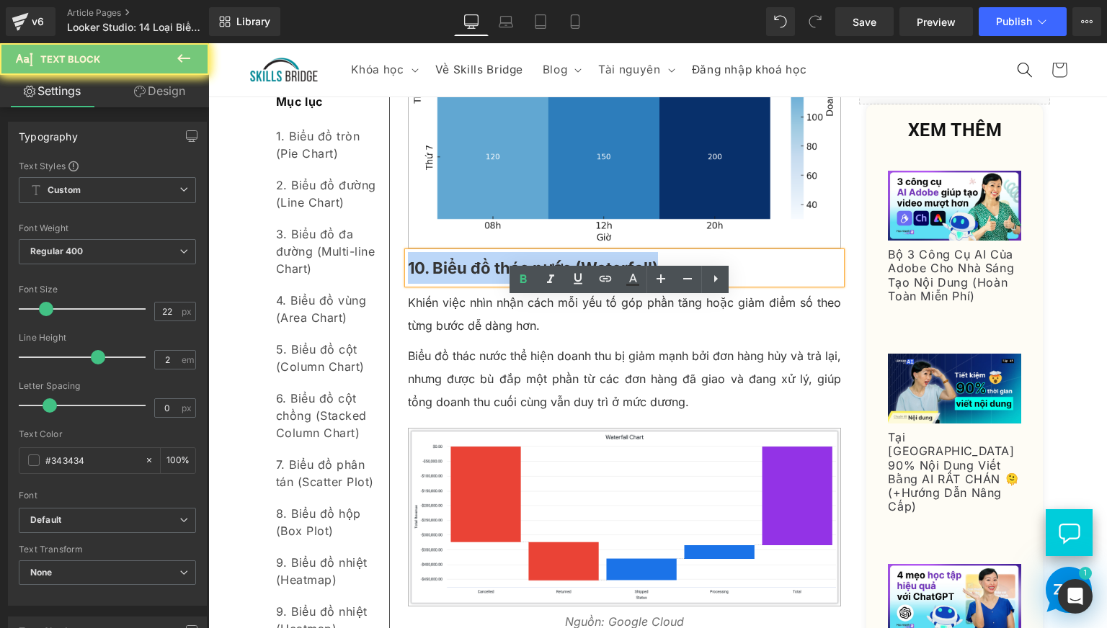
click at [499, 277] on b "10. Biểu đồ thác nước (Waterfall)" at bounding box center [533, 268] width 250 height 19
copy b "10. Biểu đồ thác nước (Waterfall)"
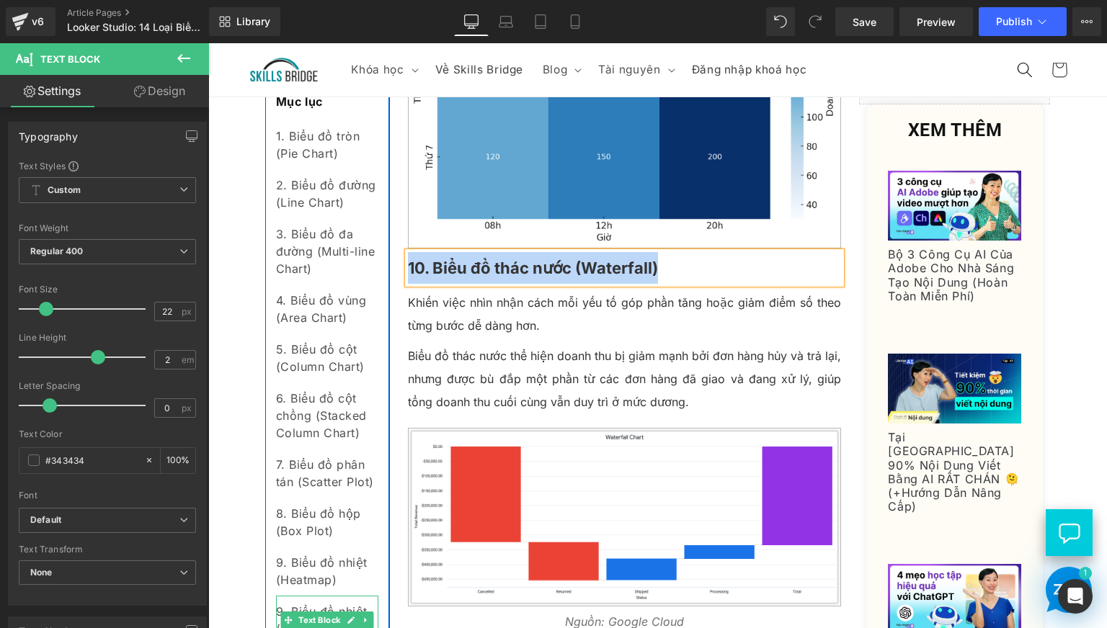
click at [291, 608] on div "9. Biểu đồ nhiệt (Heatmap)" at bounding box center [327, 620] width 102 height 49
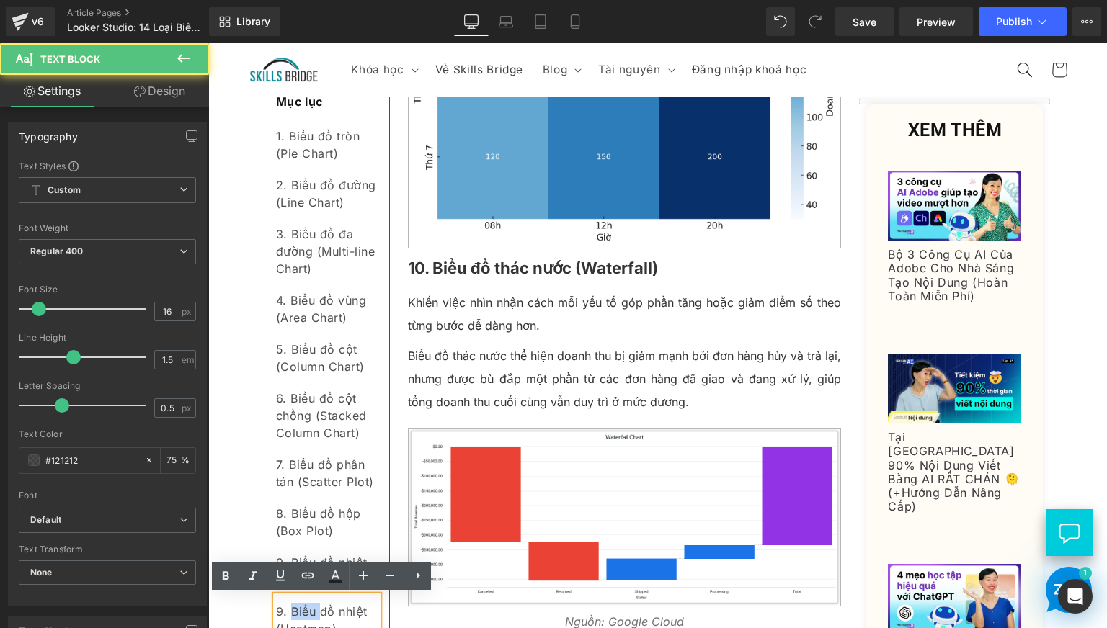
click at [291, 608] on div "9. Biểu đồ nhiệt (Heatmap)" at bounding box center [327, 620] width 102 height 49
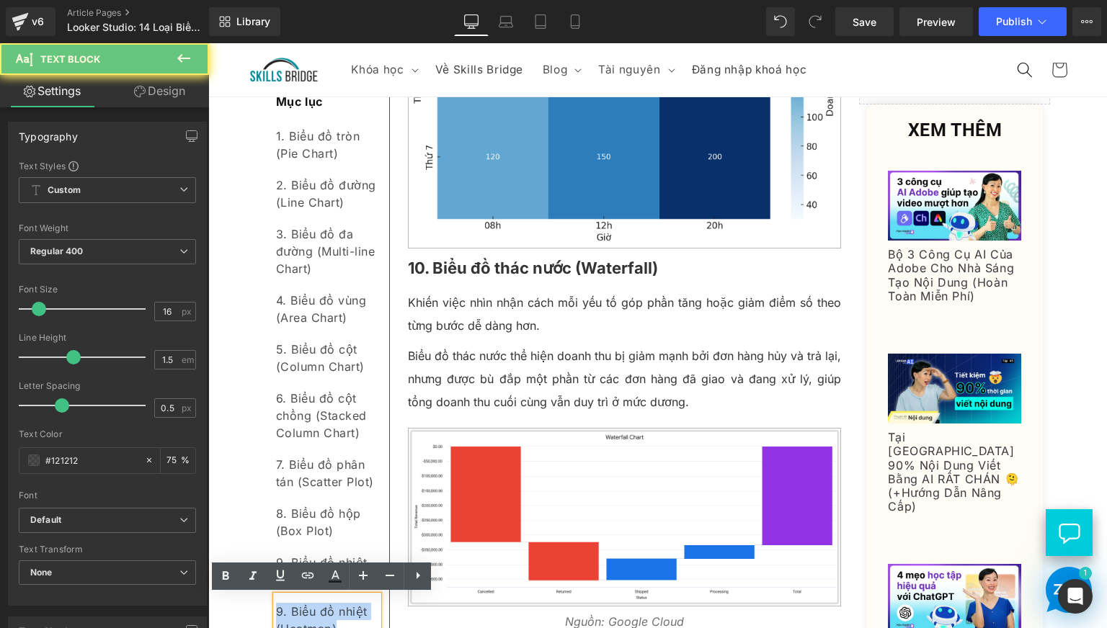
click at [291, 608] on div "9. Biểu đồ nhiệt (Heatmap)" at bounding box center [327, 620] width 102 height 49
paste div
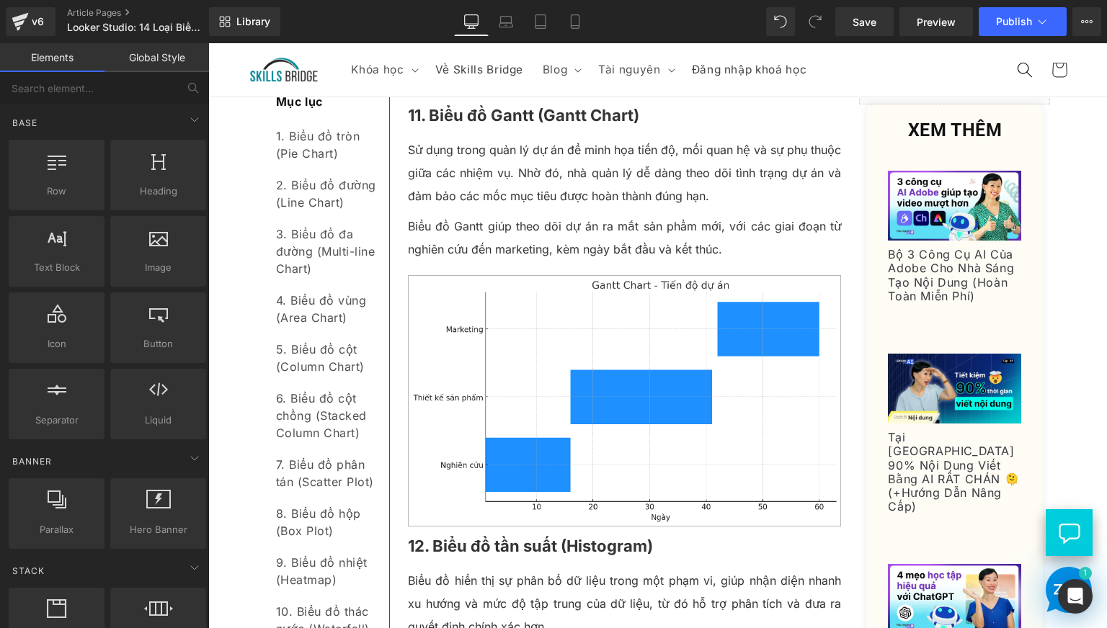
scroll to position [5028, 0]
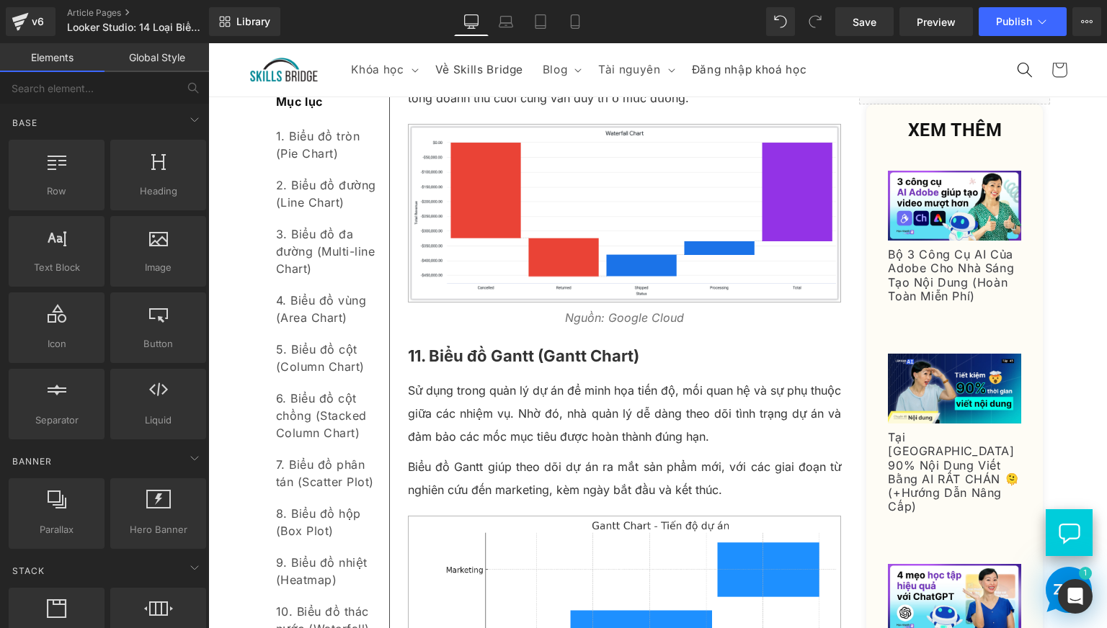
click at [467, 365] on b "11. Biểu đồ Gantt (Gantt Chart)" at bounding box center [523, 356] width 231 height 19
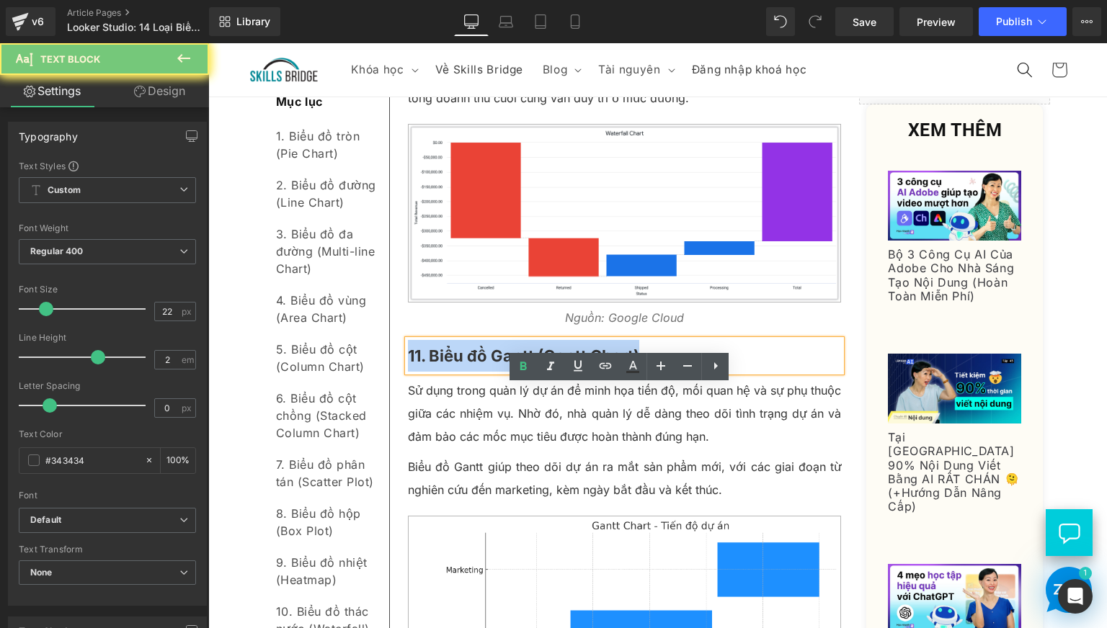
click at [467, 365] on b "11. Biểu đồ Gantt (Gantt Chart)" at bounding box center [523, 356] width 231 height 19
copy b "11. Biểu đồ Gantt (Gantt Chart)"
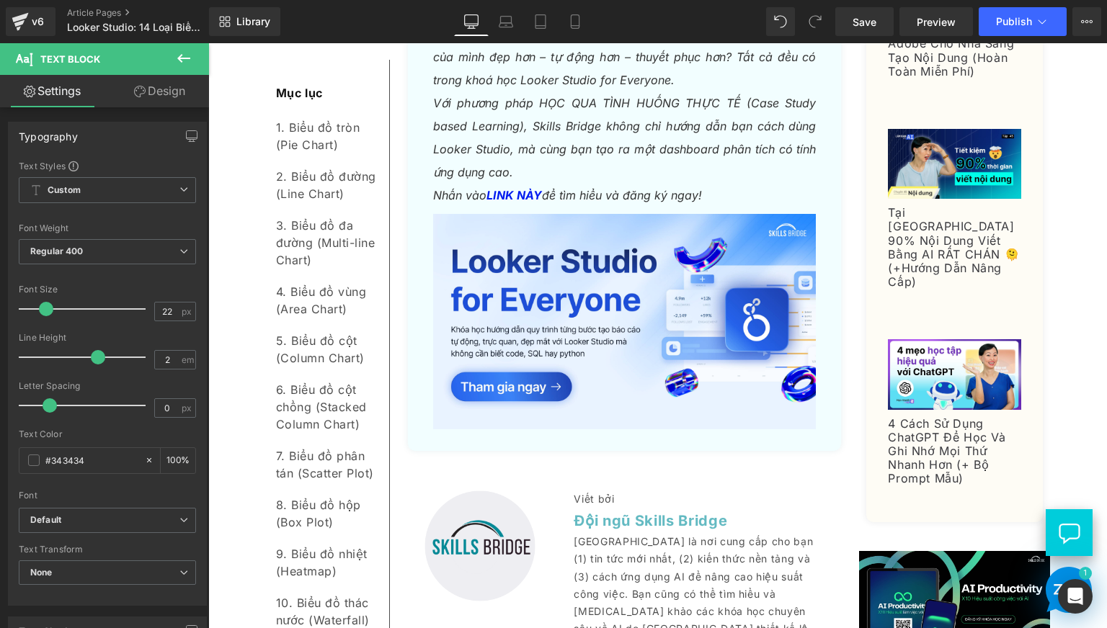
scroll to position [7910, 0]
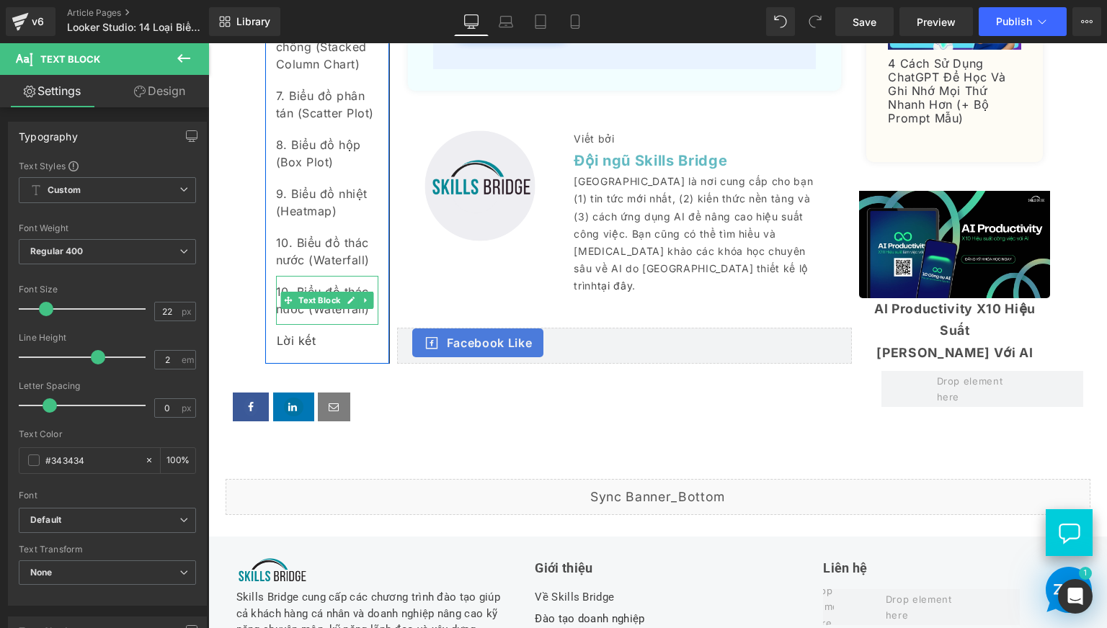
click at [300, 325] on div "10. Biểu đồ thác nước (Waterfall)" at bounding box center [327, 300] width 102 height 49
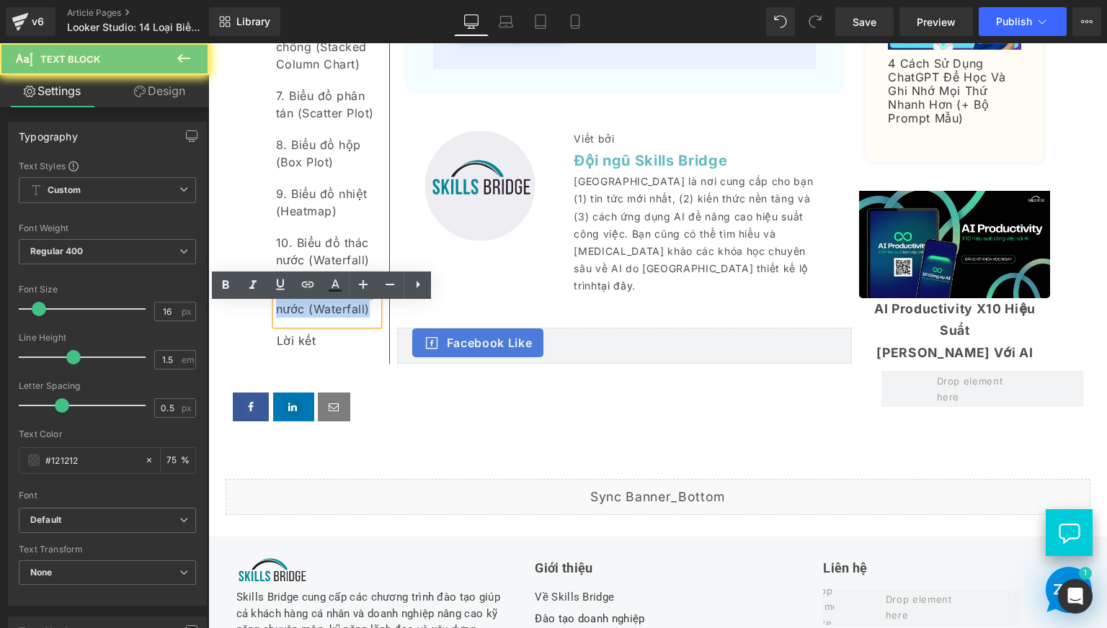
click at [300, 325] on div "10. Biểu đồ thác nước (Waterfall)" at bounding box center [327, 300] width 102 height 49
paste div
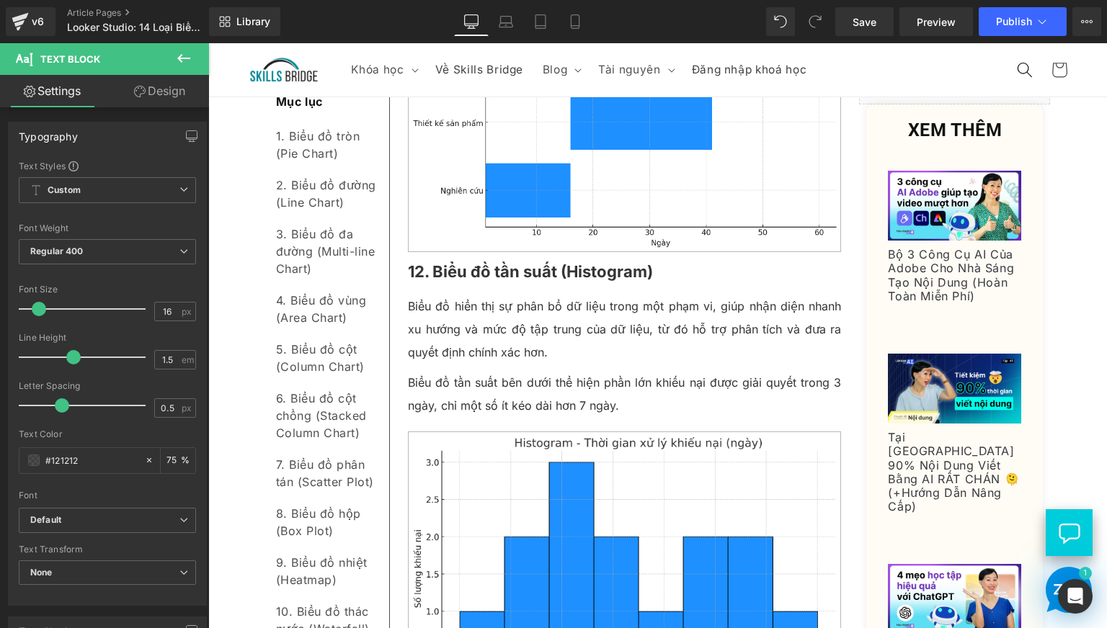
scroll to position [5508, 0]
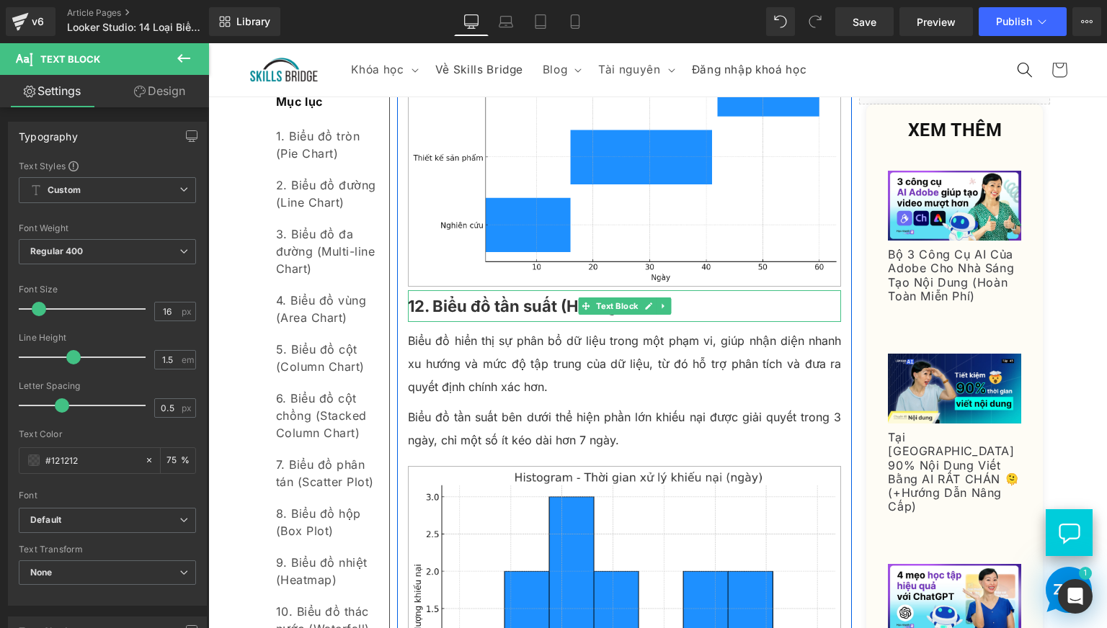
click at [456, 316] on b "12. Biểu đồ tần suất (Histogram)" at bounding box center [530, 306] width 245 height 19
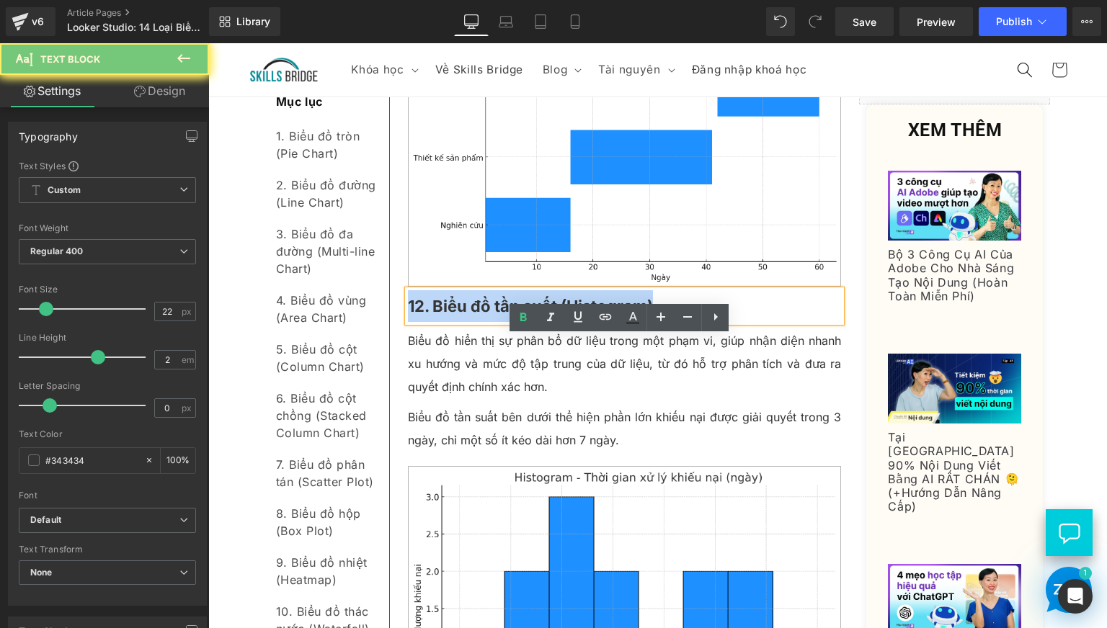
click at [456, 316] on b "12. Biểu đồ tần suất (Histogram)" at bounding box center [530, 306] width 245 height 19
copy b "12. Biểu đồ tần suất (Histogram)"
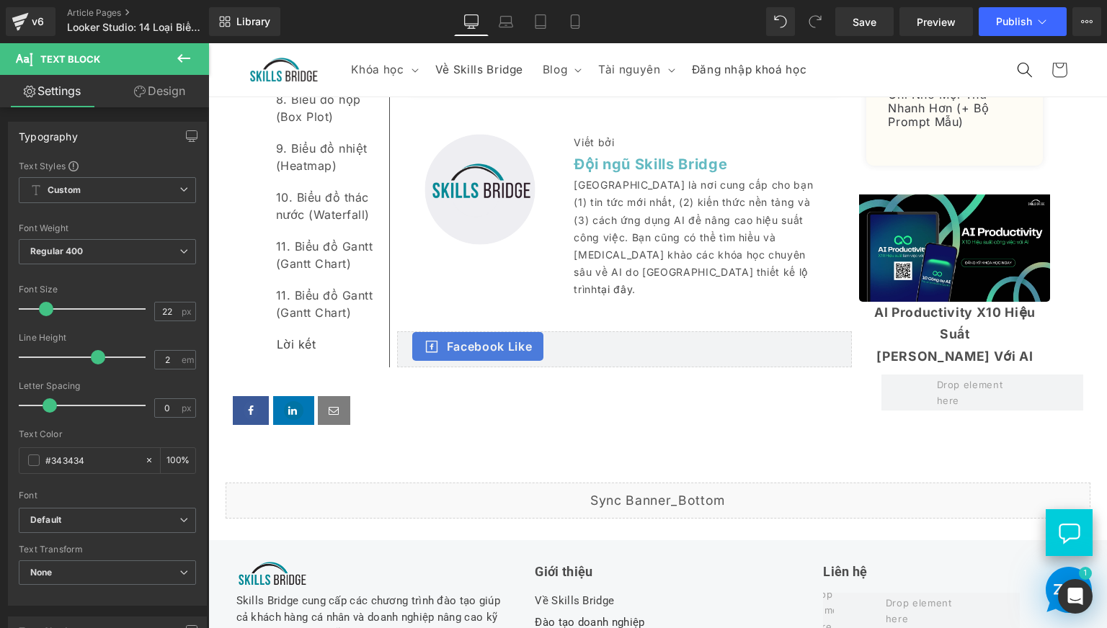
scroll to position [7831, 0]
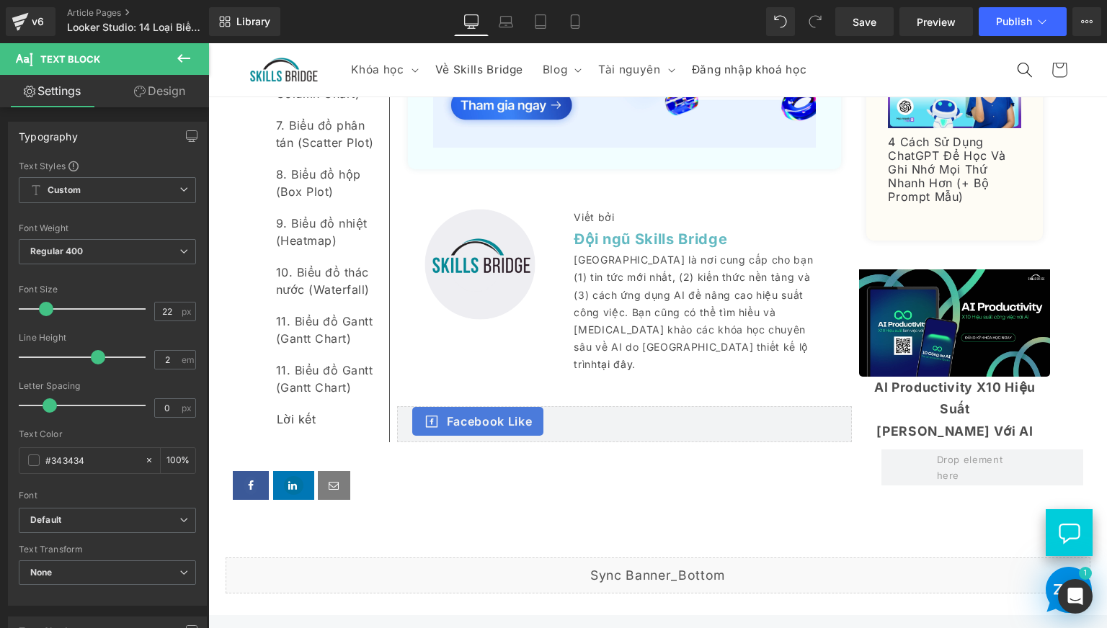
click at [295, 403] on div "11. Biểu đồ Gantt (Gantt Chart)" at bounding box center [327, 378] width 102 height 49
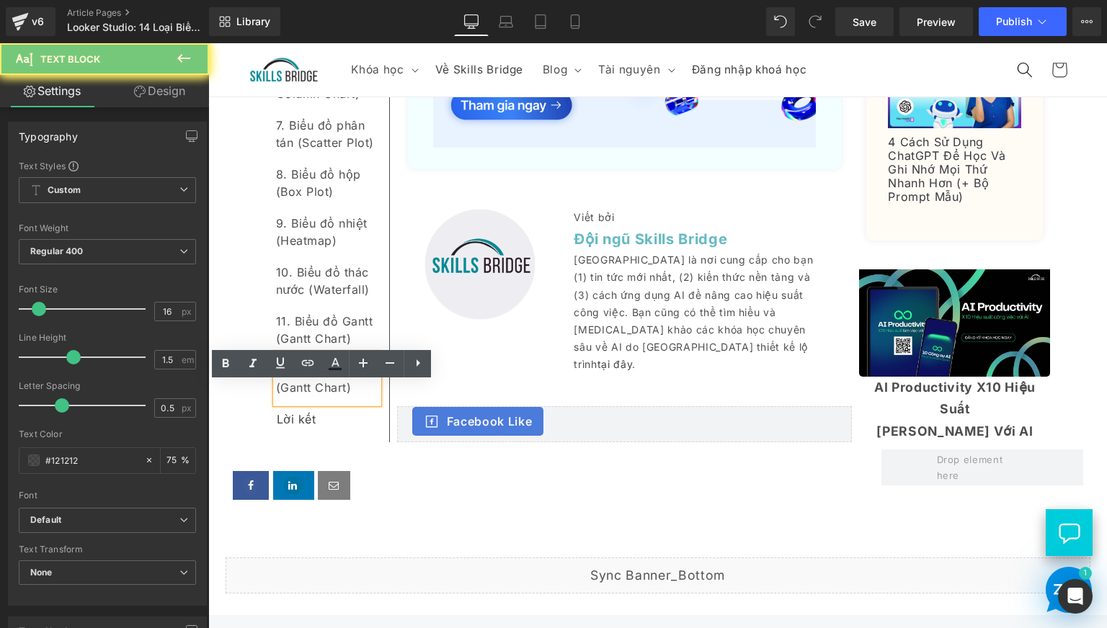
click at [295, 403] on div "11. Biểu đồ Gantt (Gantt Chart)" at bounding box center [327, 378] width 102 height 49
paste div
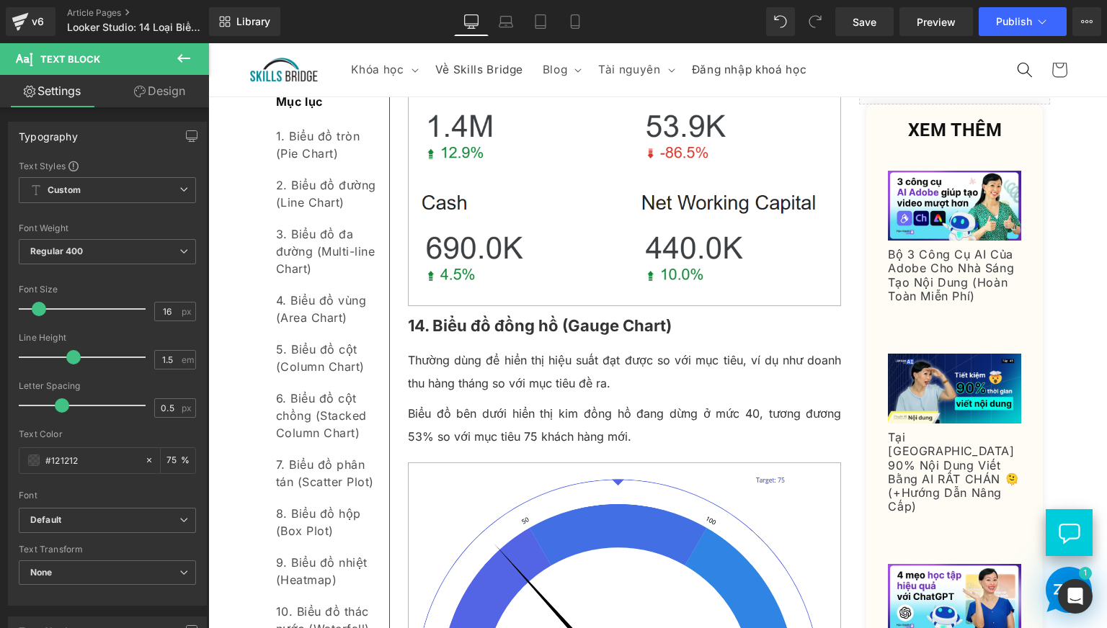
scroll to position [6390, 0]
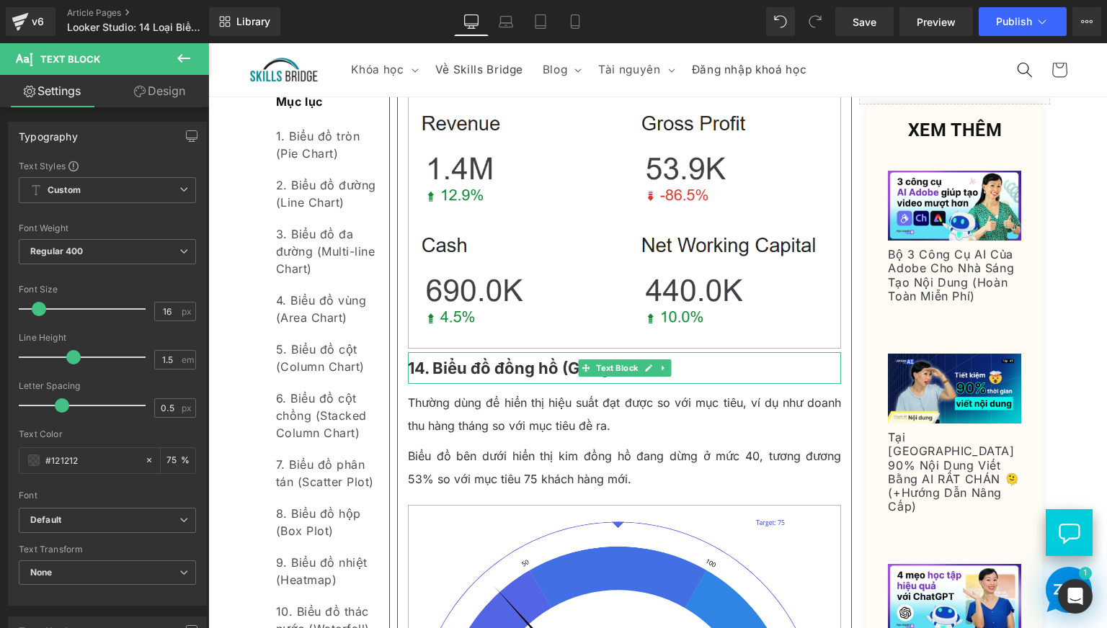
click at [467, 378] on b "14. Biểu đồ đồng hồ (Gauge Chart)" at bounding box center [540, 368] width 264 height 19
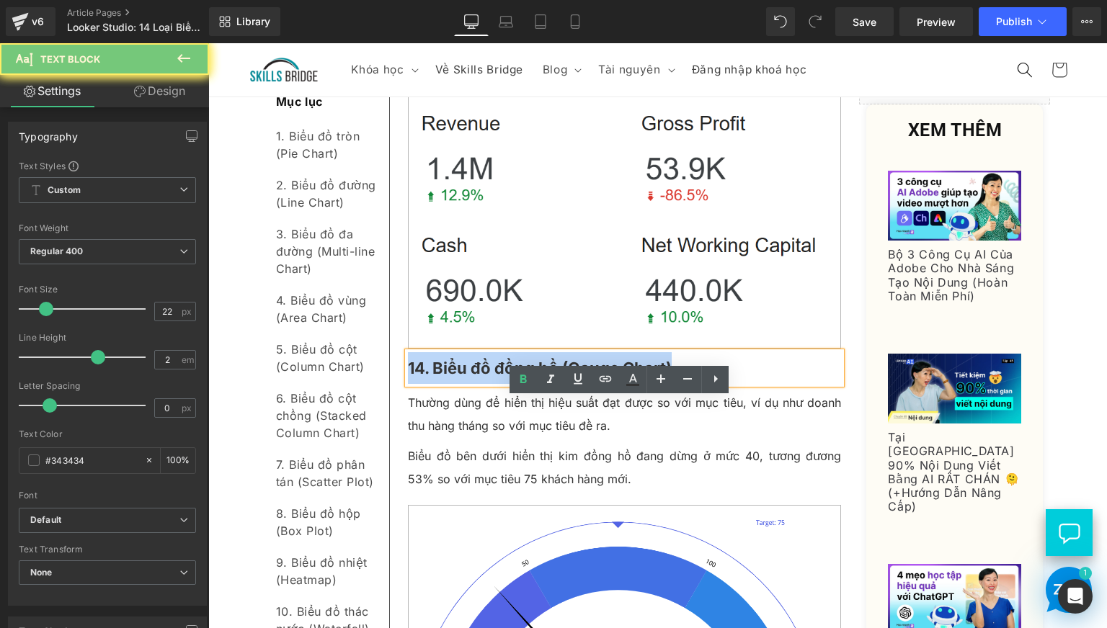
click at [467, 378] on b "14. Biểu đồ đồng hồ (Gauge Chart)" at bounding box center [540, 368] width 264 height 19
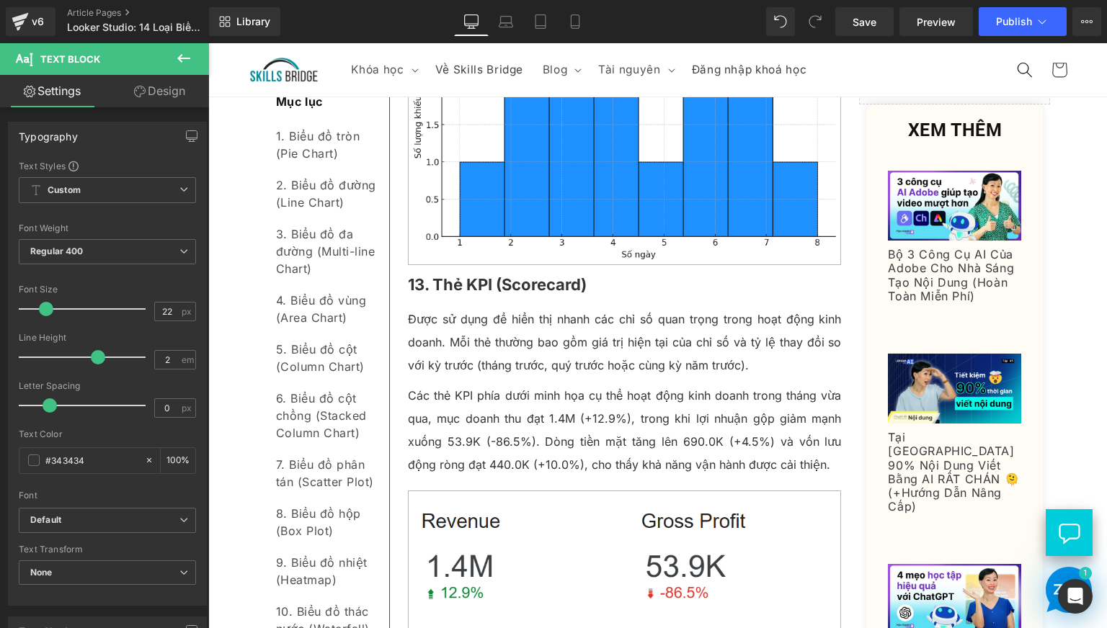
scroll to position [5910, 0]
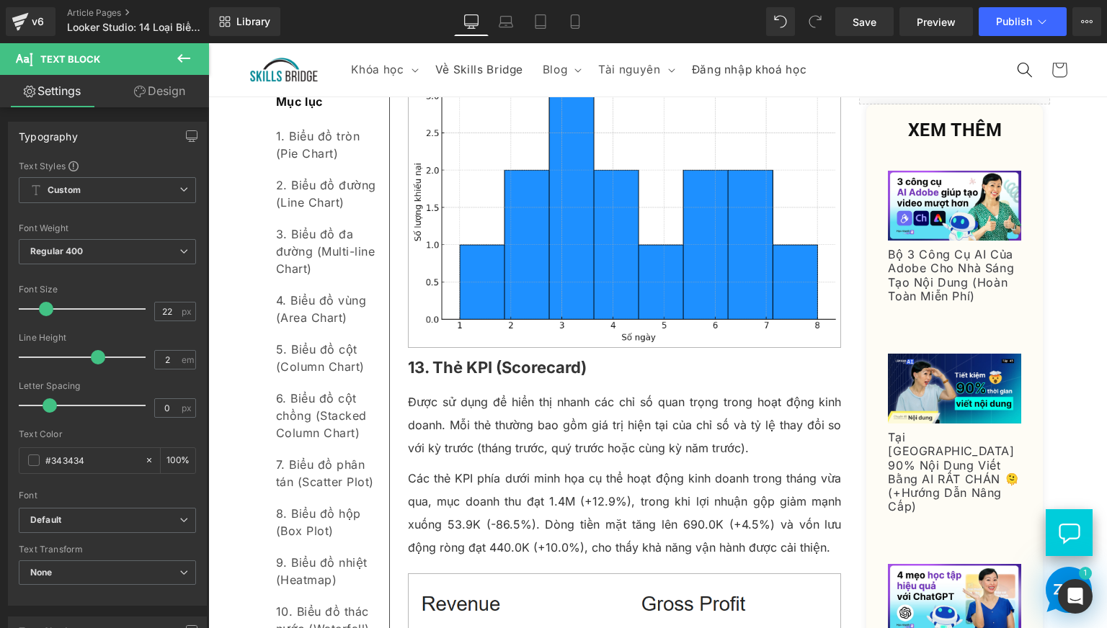
click at [476, 377] on b "13. Thẻ KPI (Scorecard)" at bounding box center [497, 367] width 179 height 19
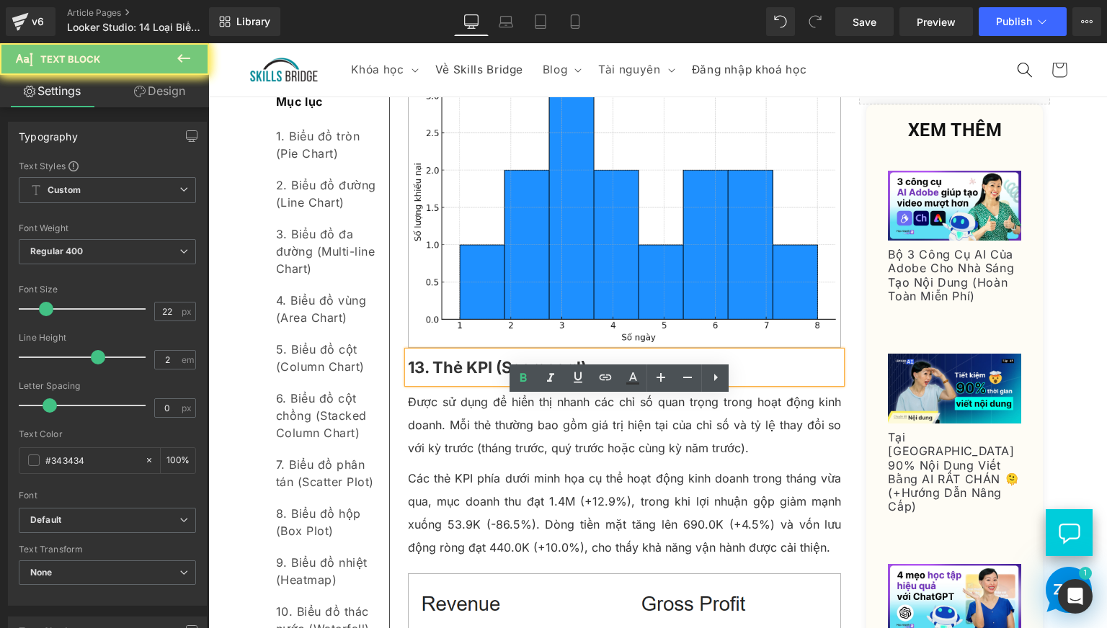
click at [476, 377] on b "13. Thẻ KPI (Scorecard)" at bounding box center [497, 367] width 179 height 19
copy b "13. Thẻ KPI (Scorecard)"
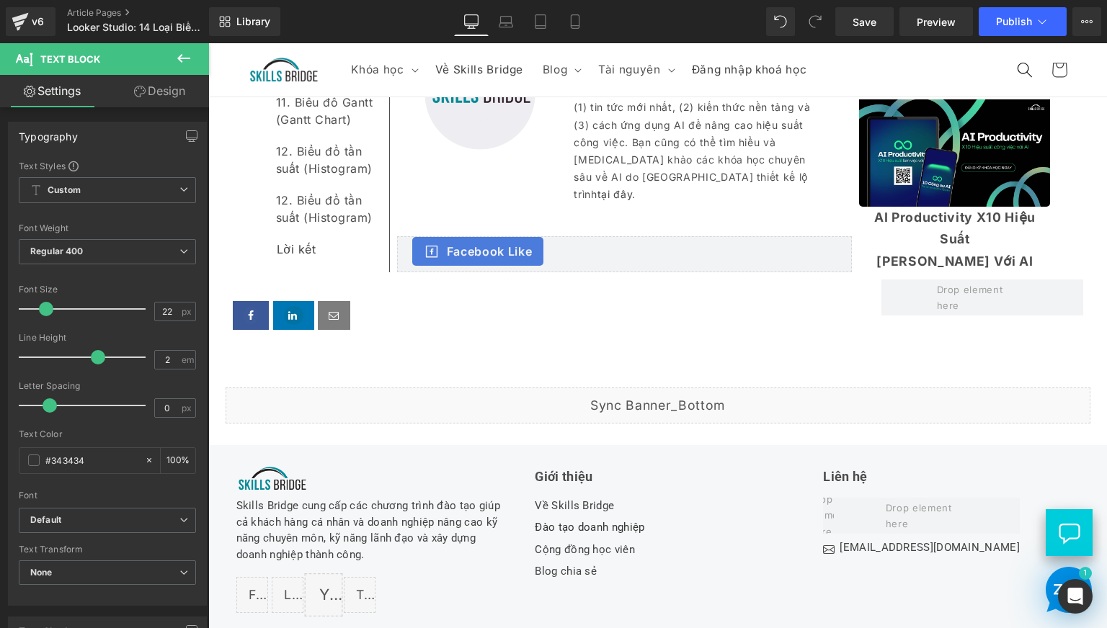
scroll to position [7952, 0]
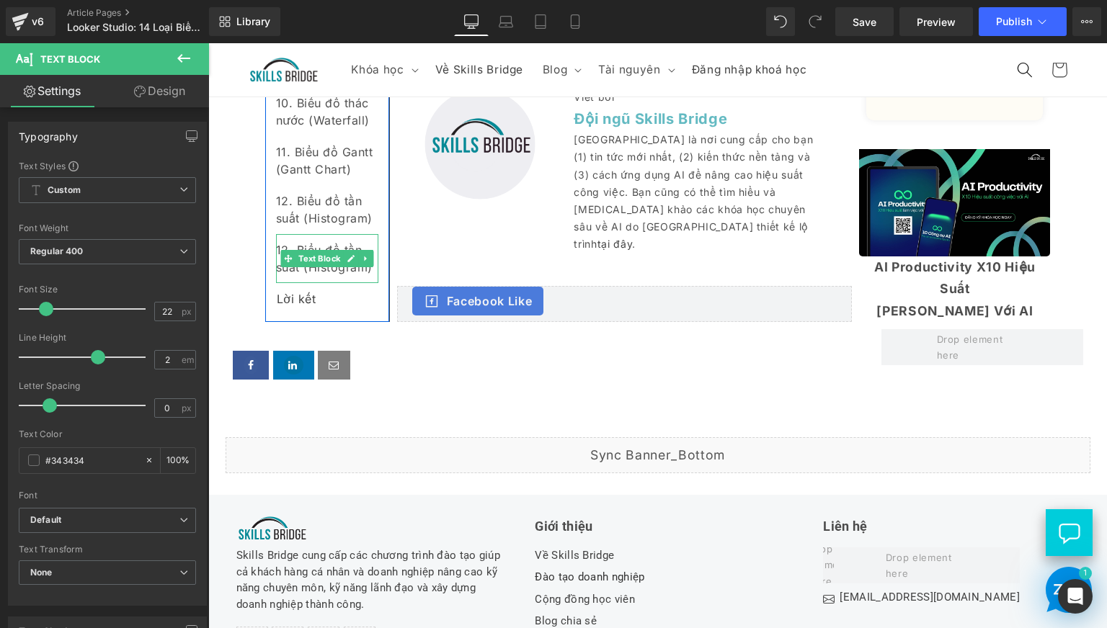
click at [299, 283] on div "12. Biểu đồ tần suất (Histogram)" at bounding box center [327, 258] width 102 height 49
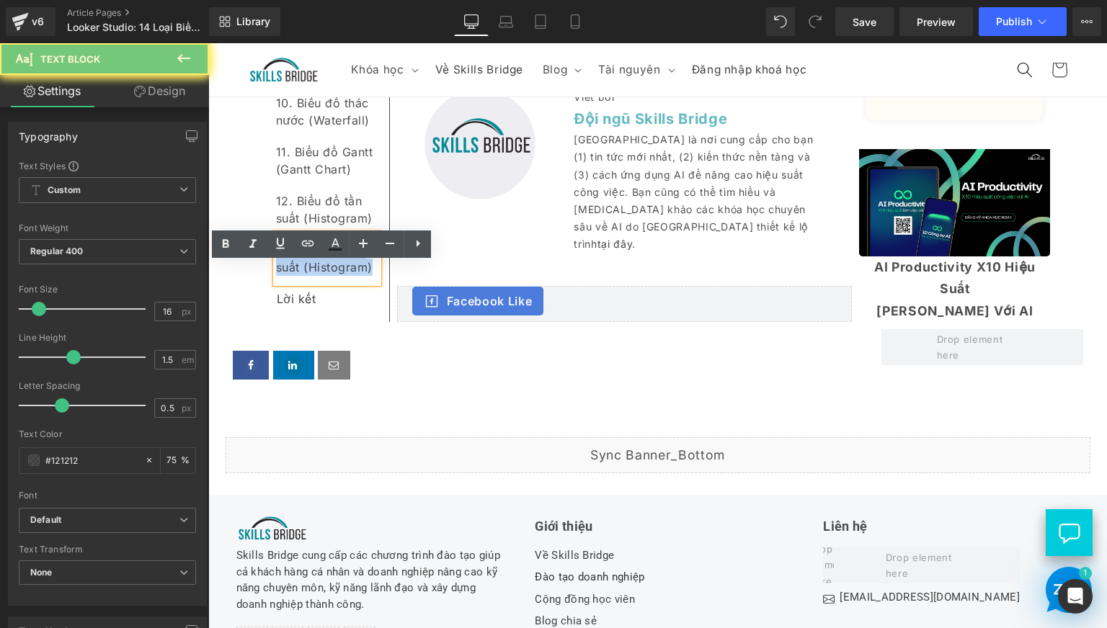
click at [299, 283] on div "12. Biểu đồ tần suất (Histogram)" at bounding box center [327, 258] width 102 height 49
paste div
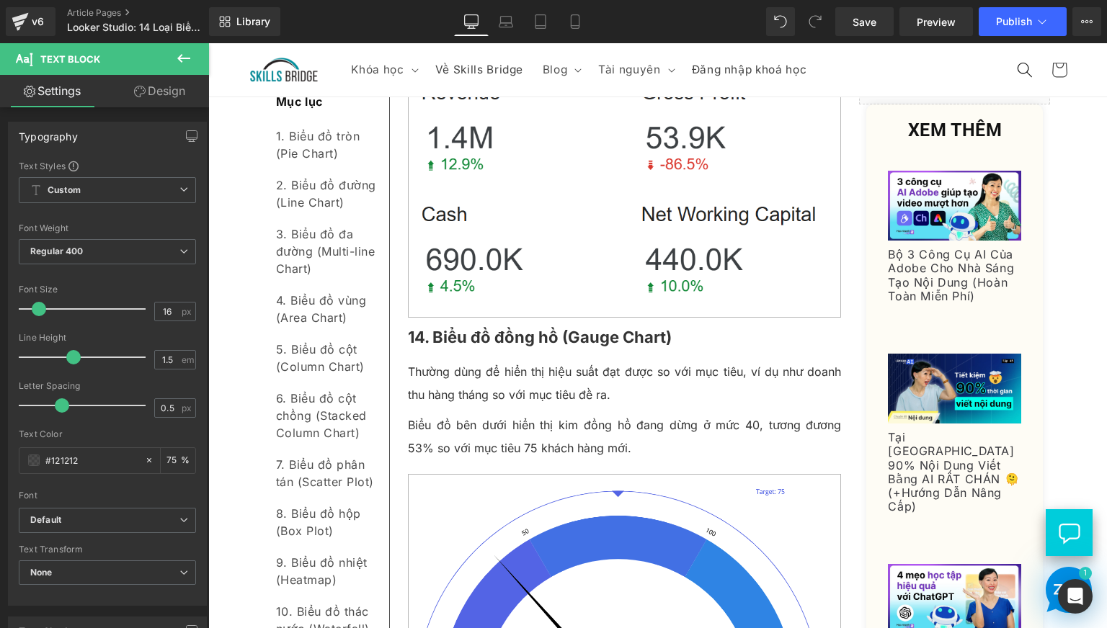
scroll to position [6390, 0]
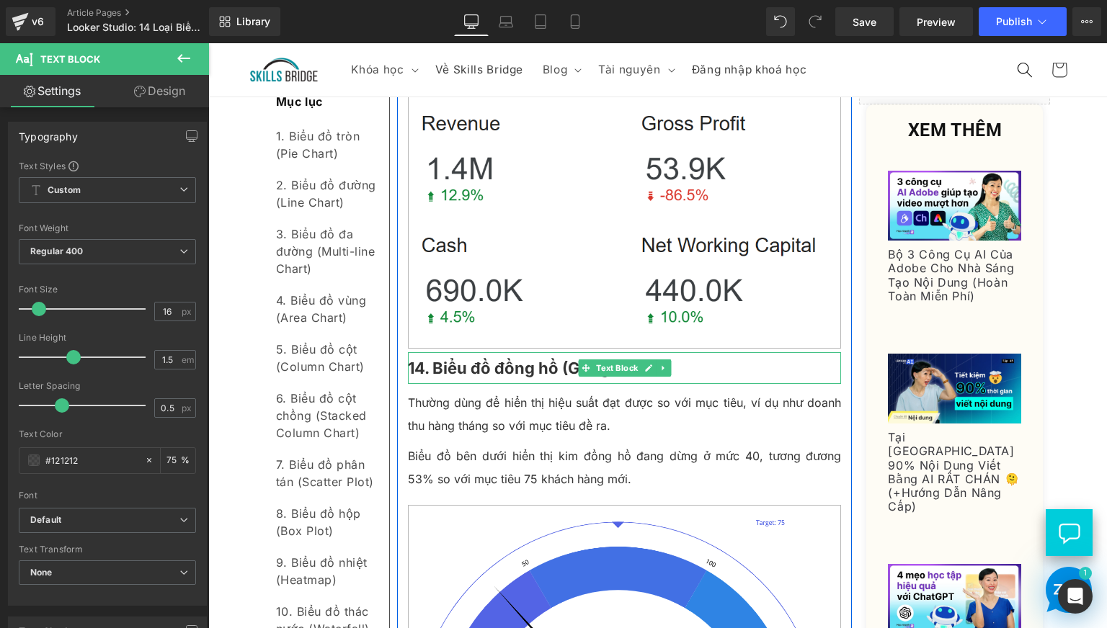
click at [440, 378] on b "14. Biểu đồ đồng hồ (Gauge Chart)" at bounding box center [540, 368] width 264 height 19
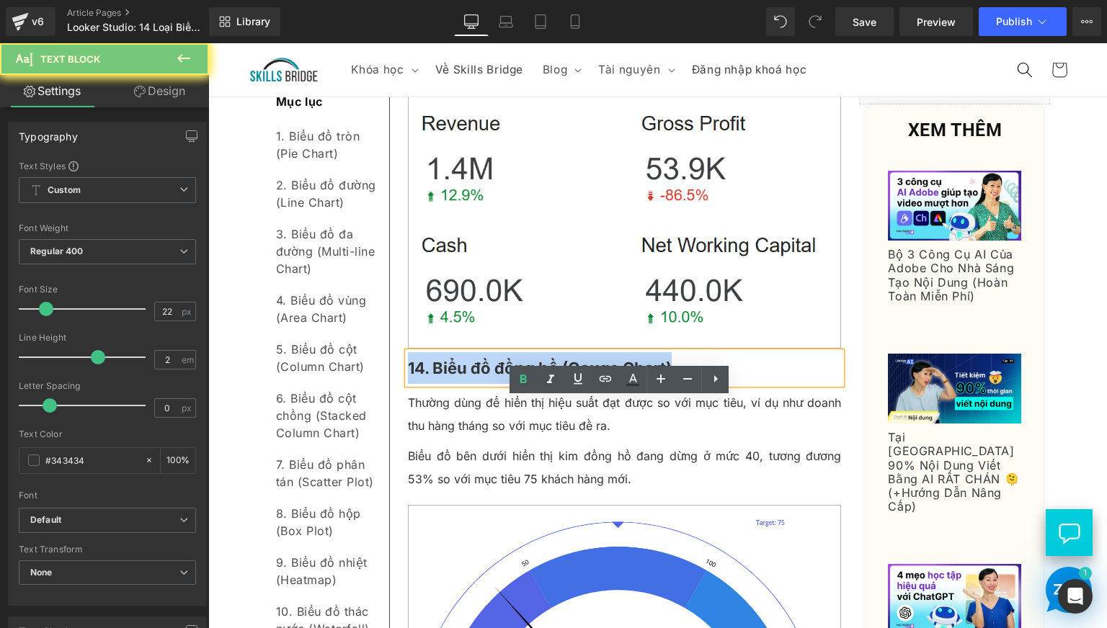
click at [440, 378] on b "14. Biểu đồ đồng hồ (Gauge Chart)" at bounding box center [540, 368] width 264 height 19
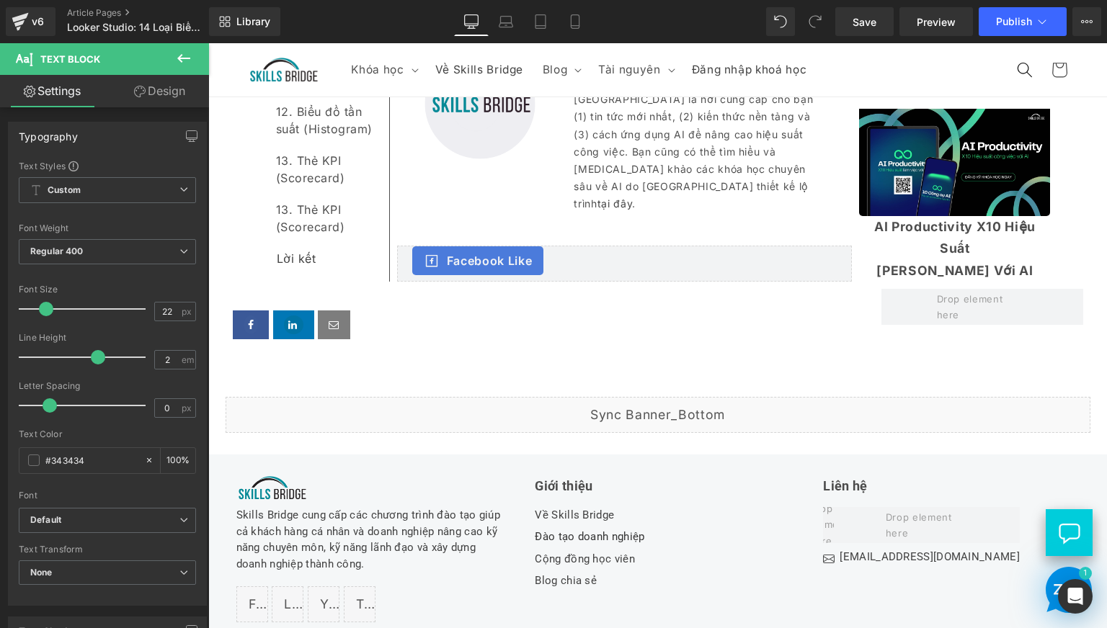
scroll to position [7952, 0]
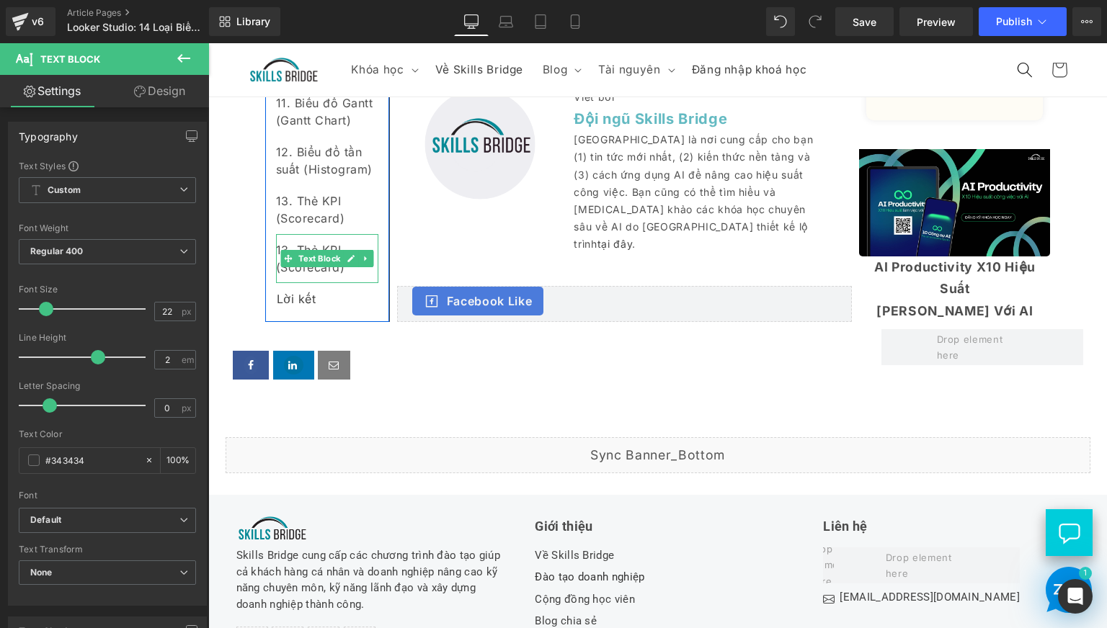
click at [321, 283] on div "13. Thẻ KPI (Scorecard)" at bounding box center [327, 258] width 102 height 49
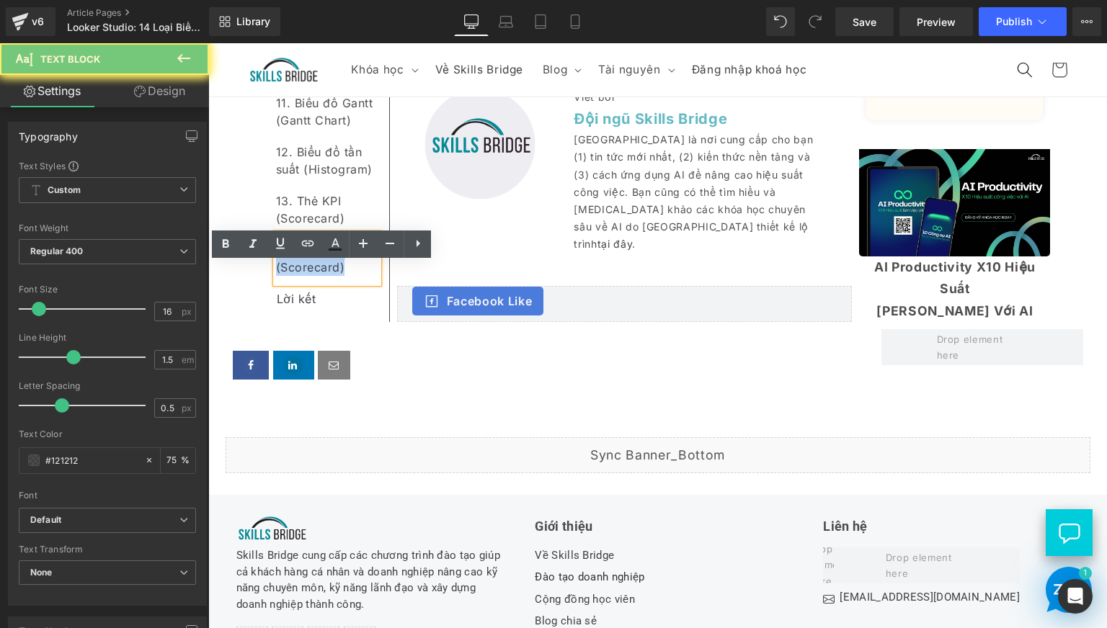
click at [321, 283] on div "13. Thẻ KPI (Scorecard)" at bounding box center [327, 258] width 102 height 49
paste div
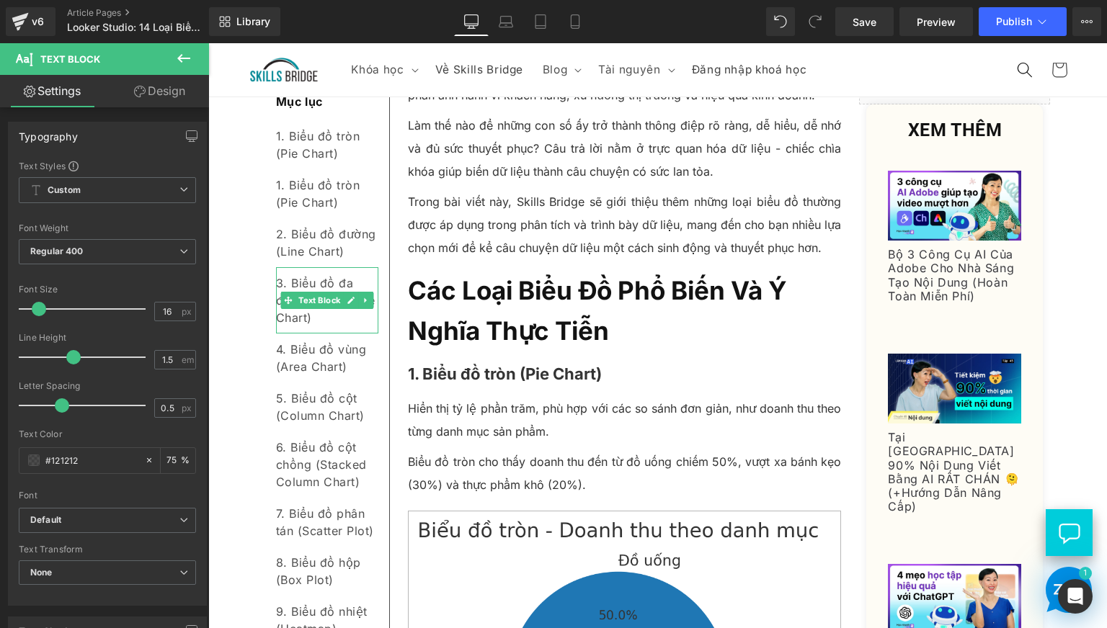
scroll to position [240, 0]
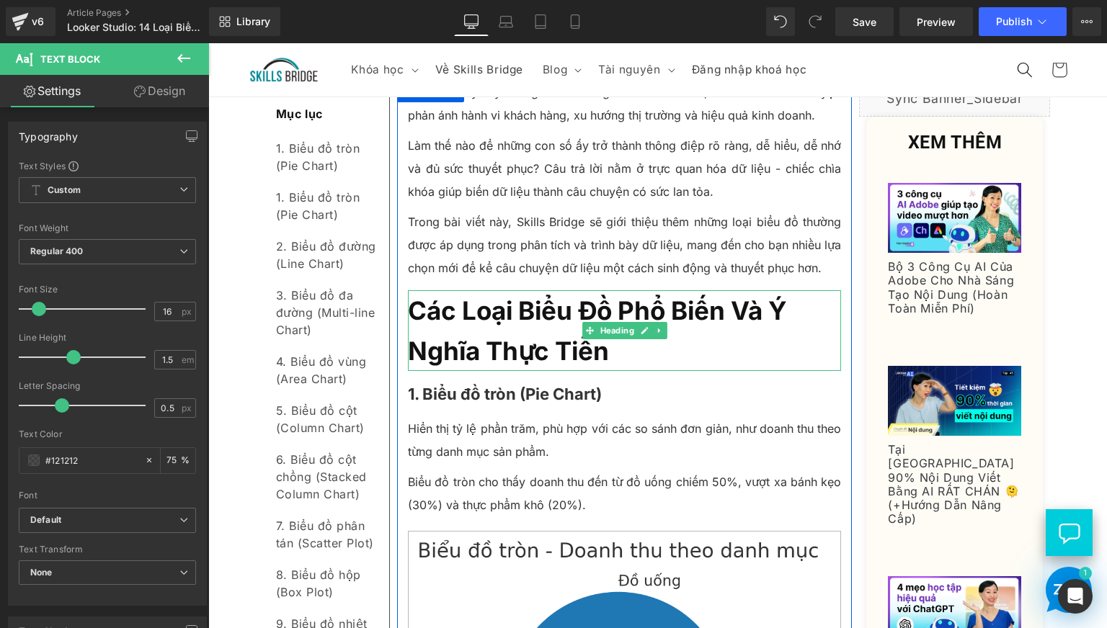
click at [460, 349] on b "Các loại biểu đồ phổ biến và ý nghĩa thực tiễn" at bounding box center [597, 330] width 379 height 71
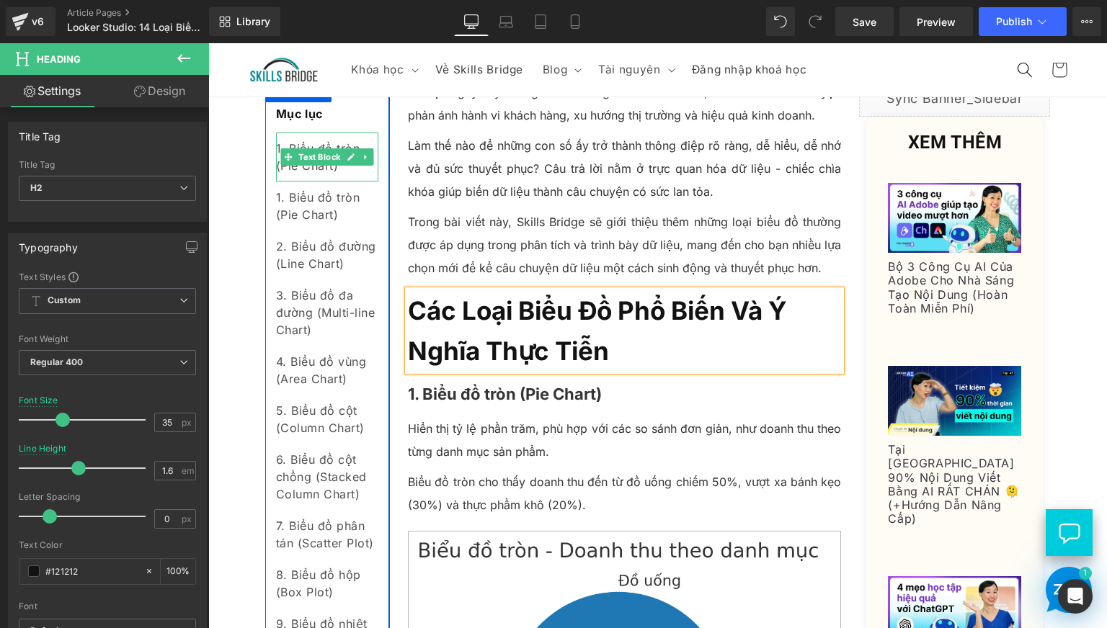
click at [313, 182] on div "1. Biểu đồ tròn (Pie Chart)" at bounding box center [327, 157] width 102 height 49
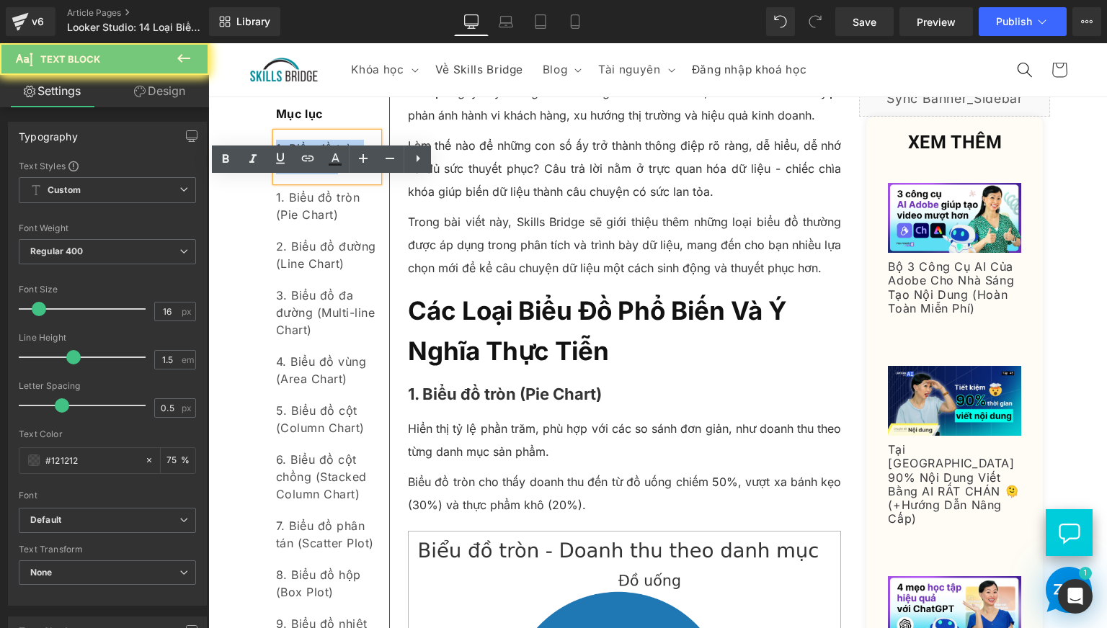
paste div
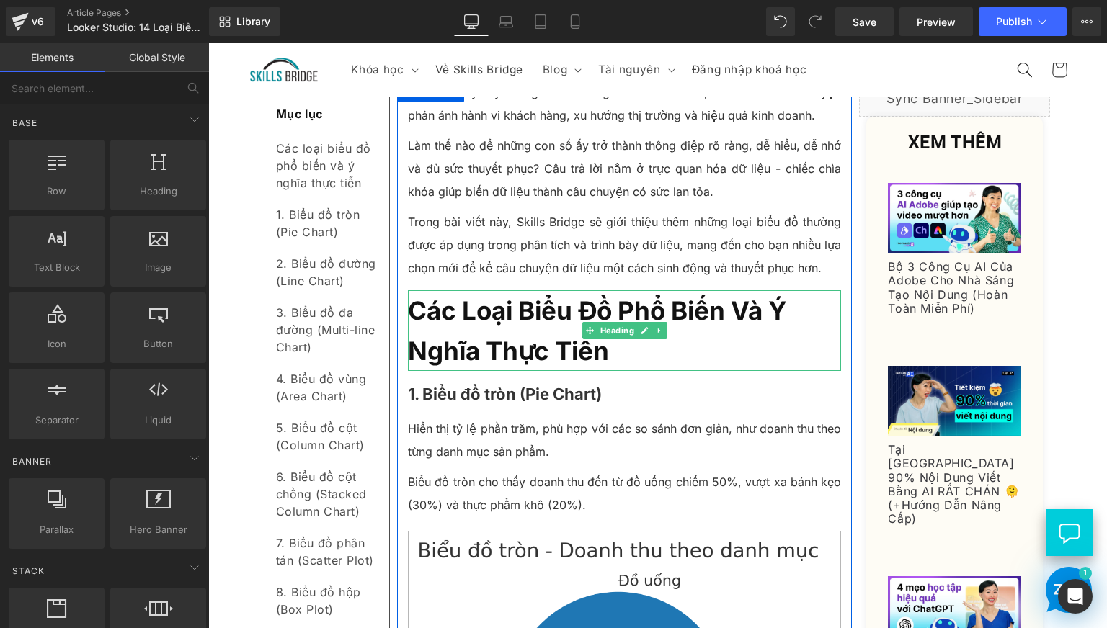
click at [490, 361] on b "Các loại biểu đồ phổ biến và ý nghĩa thực tiễn" at bounding box center [597, 330] width 379 height 71
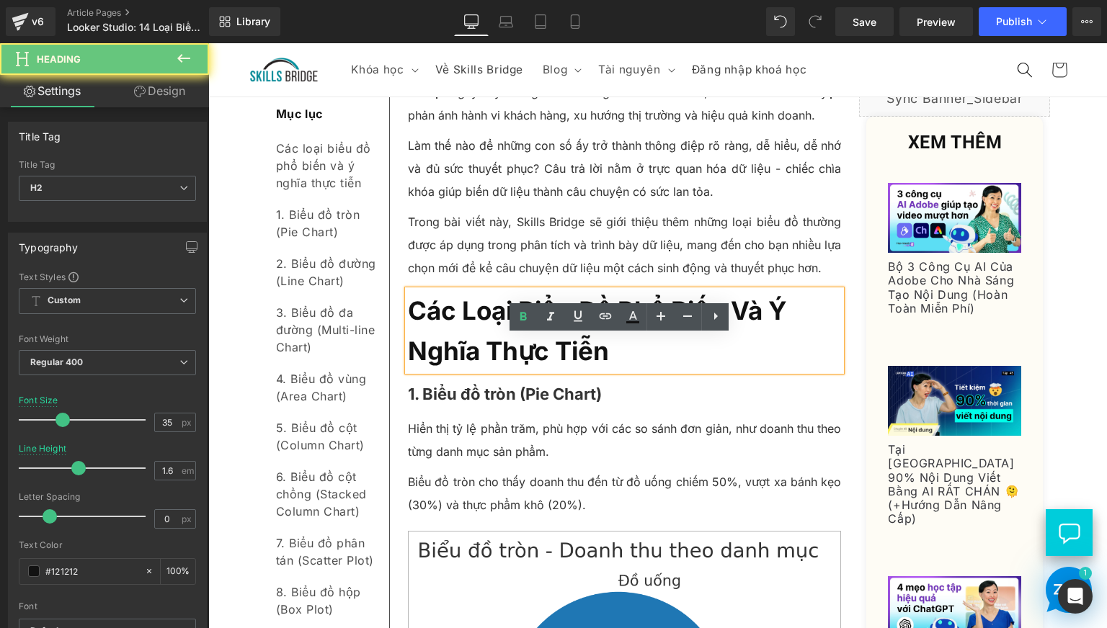
click at [476, 366] on b "Các loại biểu đồ phổ biến và ý nghĩa thực tiễn" at bounding box center [597, 330] width 379 height 71
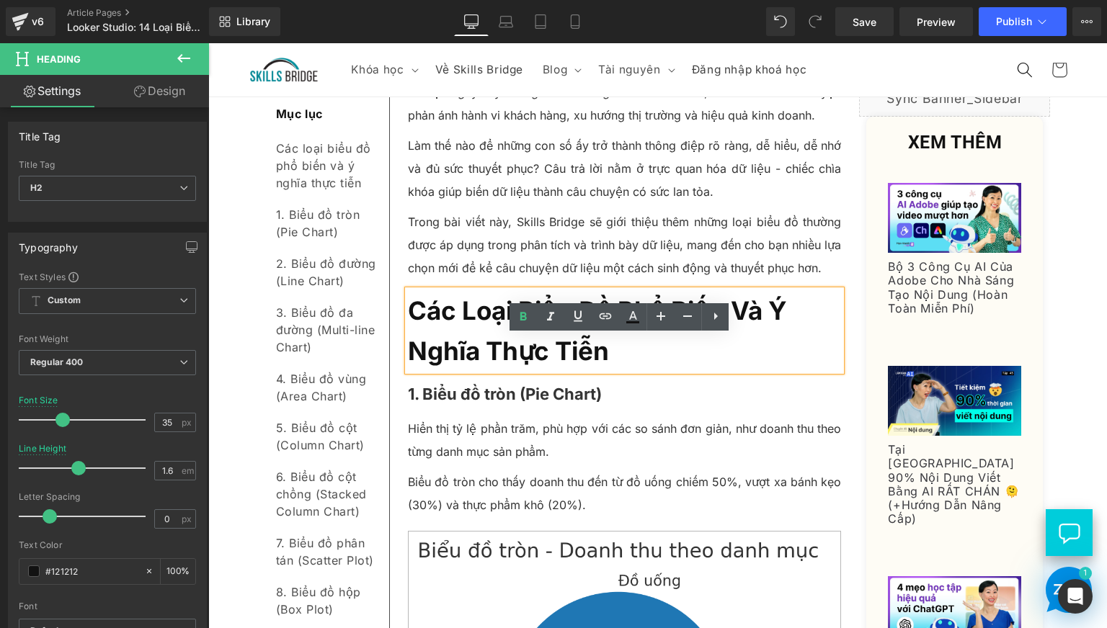
drag, startPoint x: 422, startPoint y: 288, endPoint x: 453, endPoint y: 368, distance: 86.0
click at [422, 280] on p "Trong bài viết này, Skills Bridge sẽ giới thiệu thêm những loại biểu đồ thường …" at bounding box center [625, 244] width 434 height 69
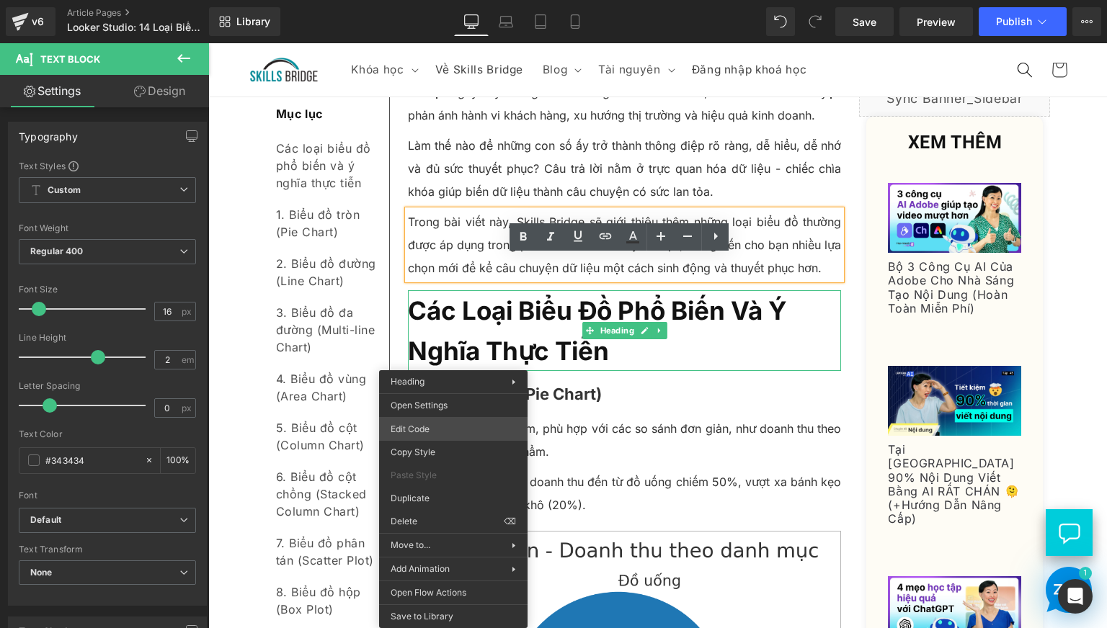
click at [454, 0] on div "Text Block You are previewing how the will restyle your page. You can not edit …" at bounding box center [553, 0] width 1107 height 0
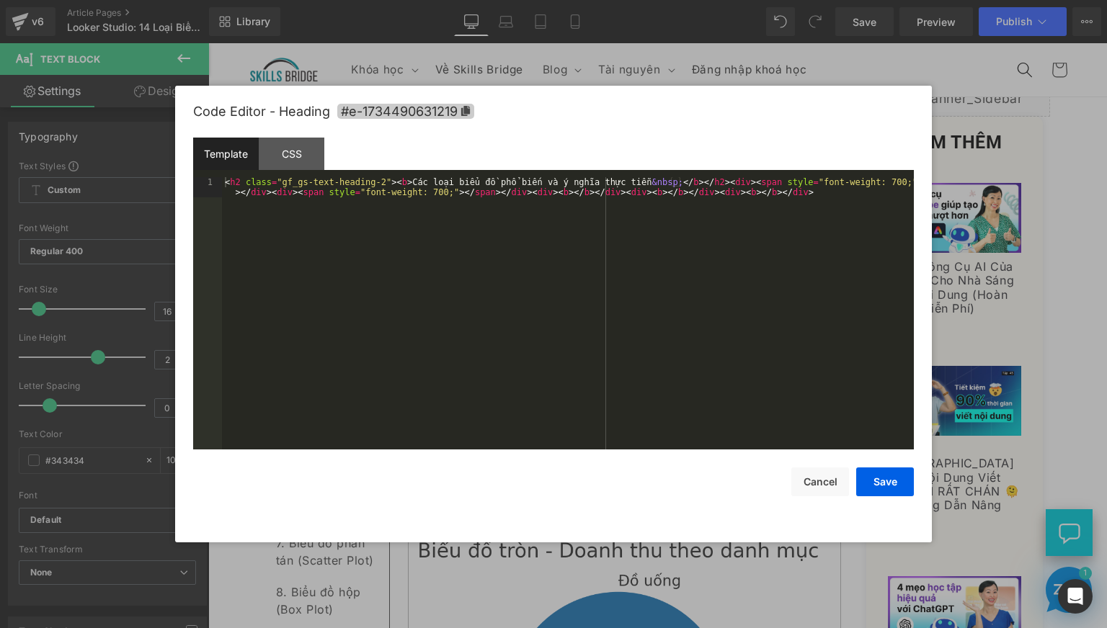
click at [465, 114] on icon at bounding box center [465, 111] width 10 height 10
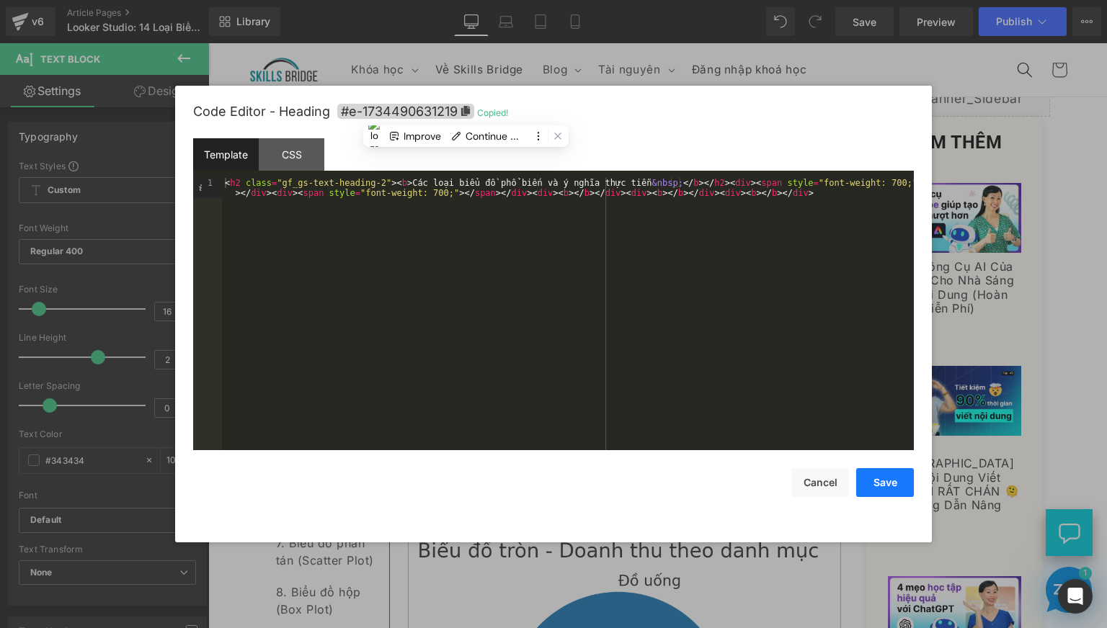
click at [884, 483] on button "Save" at bounding box center [885, 482] width 58 height 29
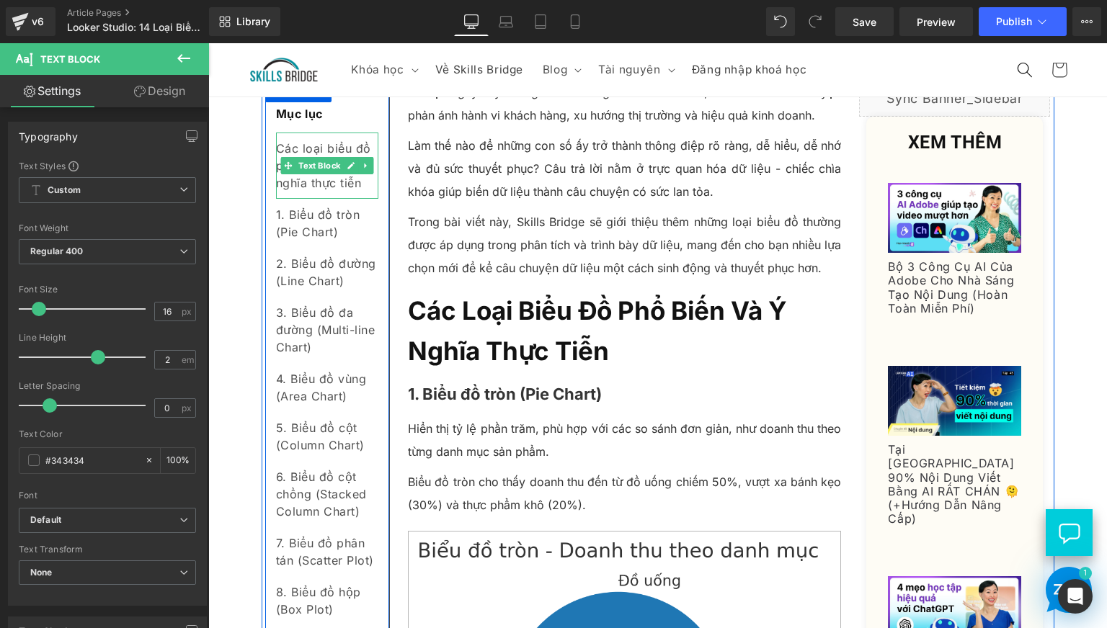
click at [320, 199] on div "Các loại biểu đồ phổ biến và ý nghĩa thực tiễn" at bounding box center [327, 166] width 102 height 66
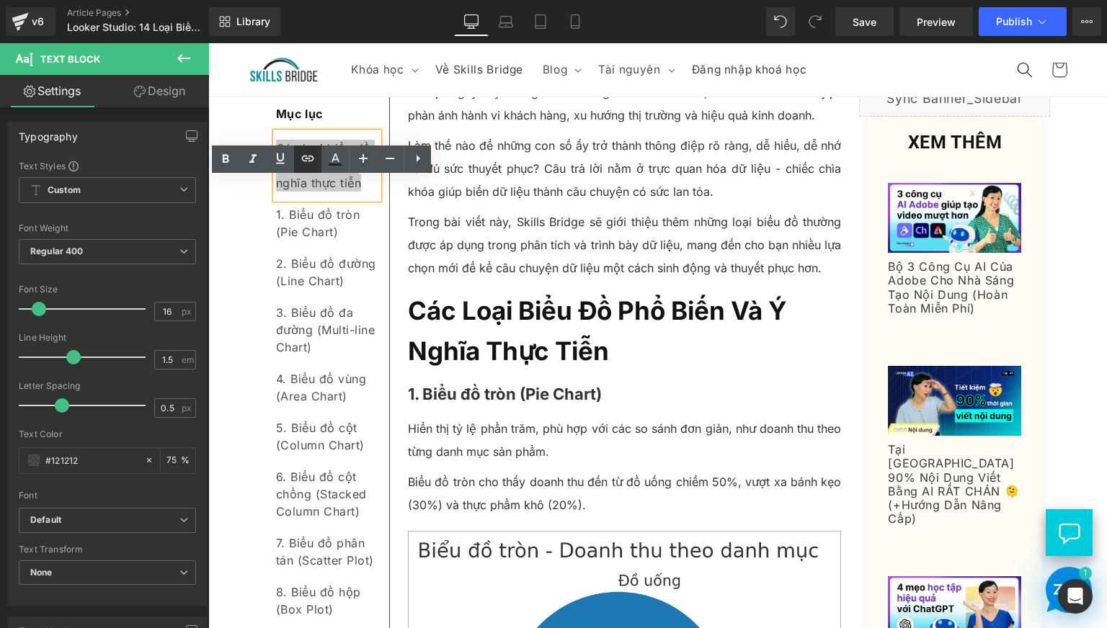
click at [298, 153] on link at bounding box center [307, 159] width 27 height 27
click at [399, 261] on input "text" at bounding box center [375, 260] width 222 height 36
paste input "#e-1734490631219"
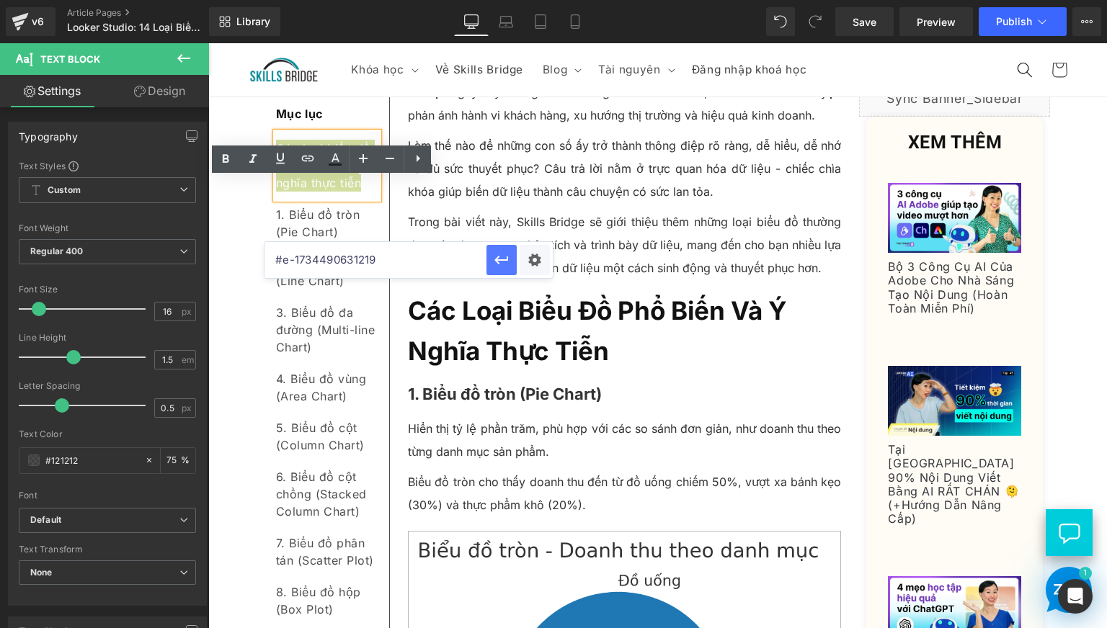
type input "#e-1734490631219"
click at [494, 264] on icon "button" at bounding box center [501, 259] width 17 height 17
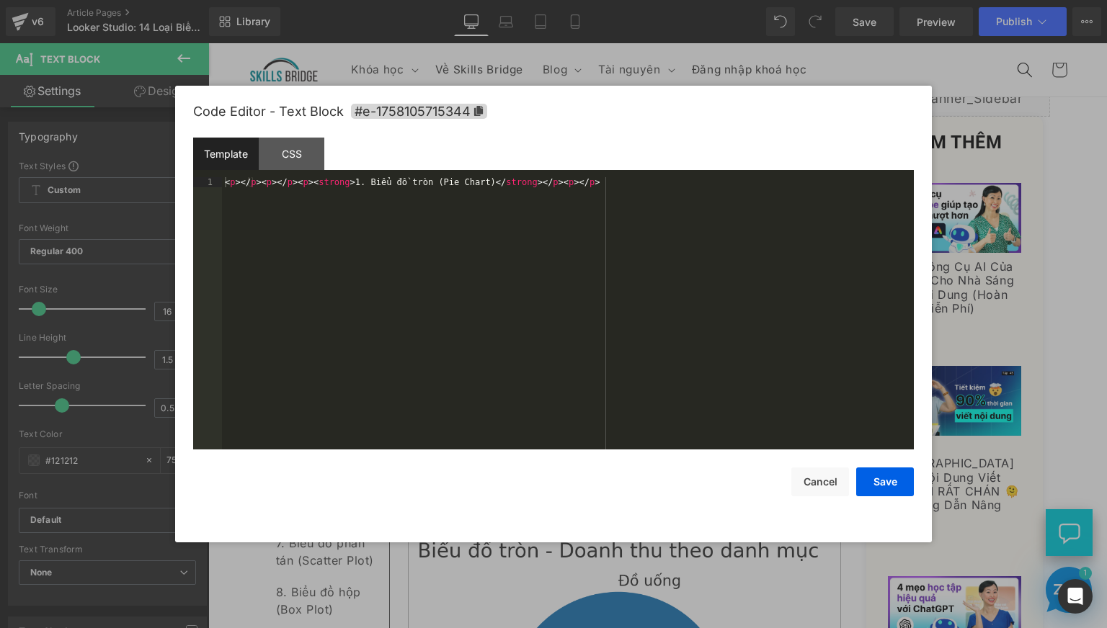
click at [453, 0] on div "Text Block You are previewing how the will restyle your page. You can not edit …" at bounding box center [553, 0] width 1107 height 0
click at [478, 115] on icon at bounding box center [478, 111] width 9 height 10
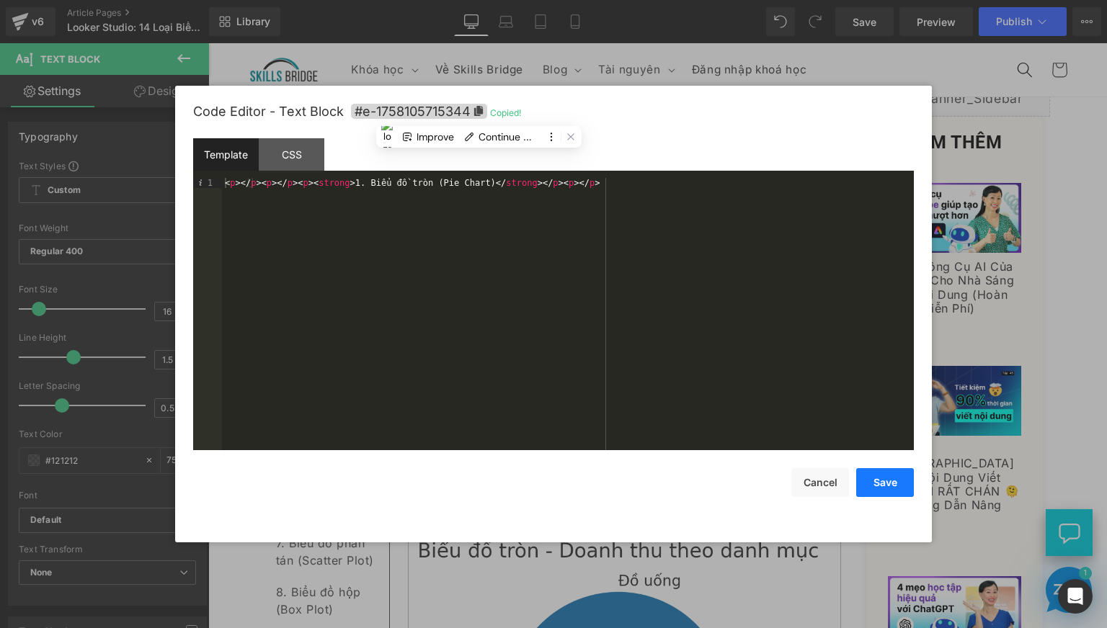
click at [886, 482] on button "Save" at bounding box center [885, 482] width 58 height 29
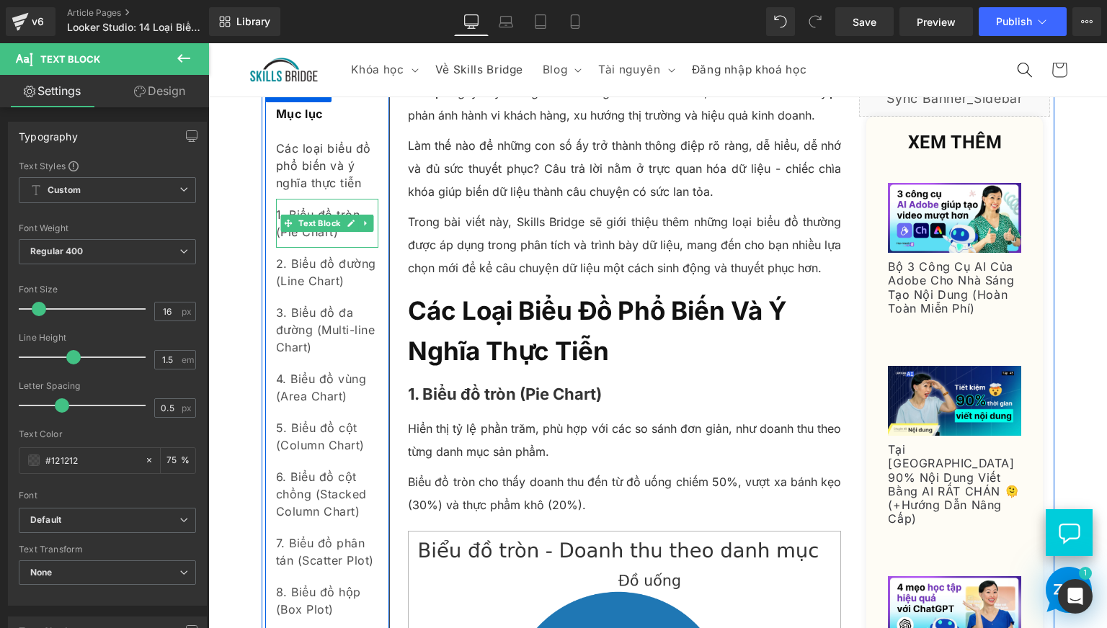
click at [317, 248] on div "1. Biểu đồ tròn (Pie Chart)" at bounding box center [327, 223] width 102 height 49
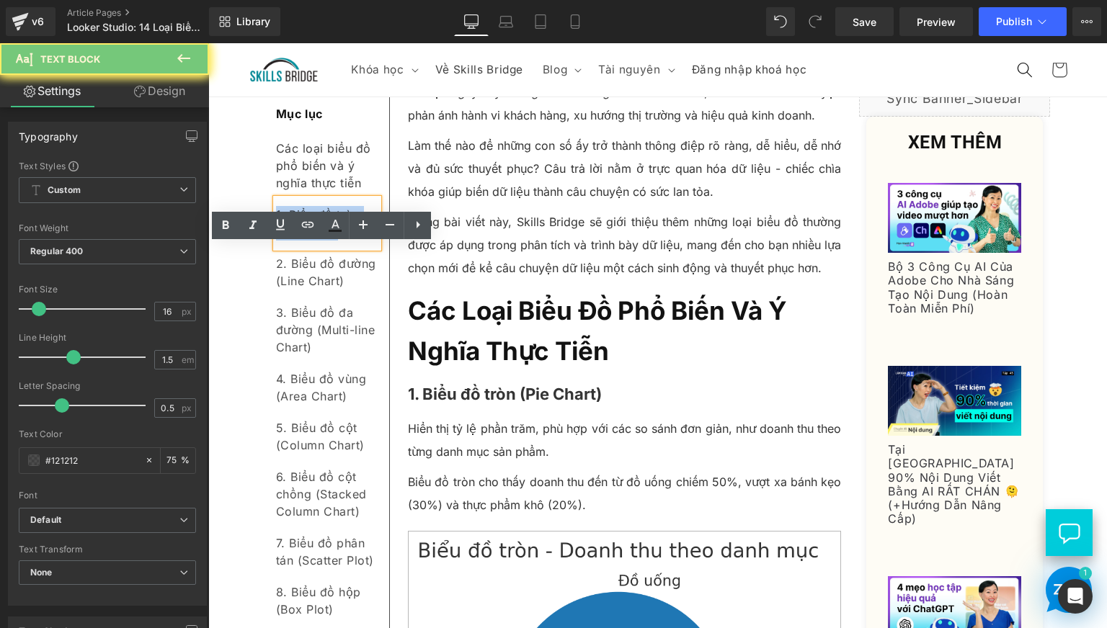
click at [317, 248] on div "1. Biểu đồ tròn (Pie Chart)" at bounding box center [327, 223] width 102 height 49
click at [306, 225] on icon at bounding box center [308, 225] width 12 height 6
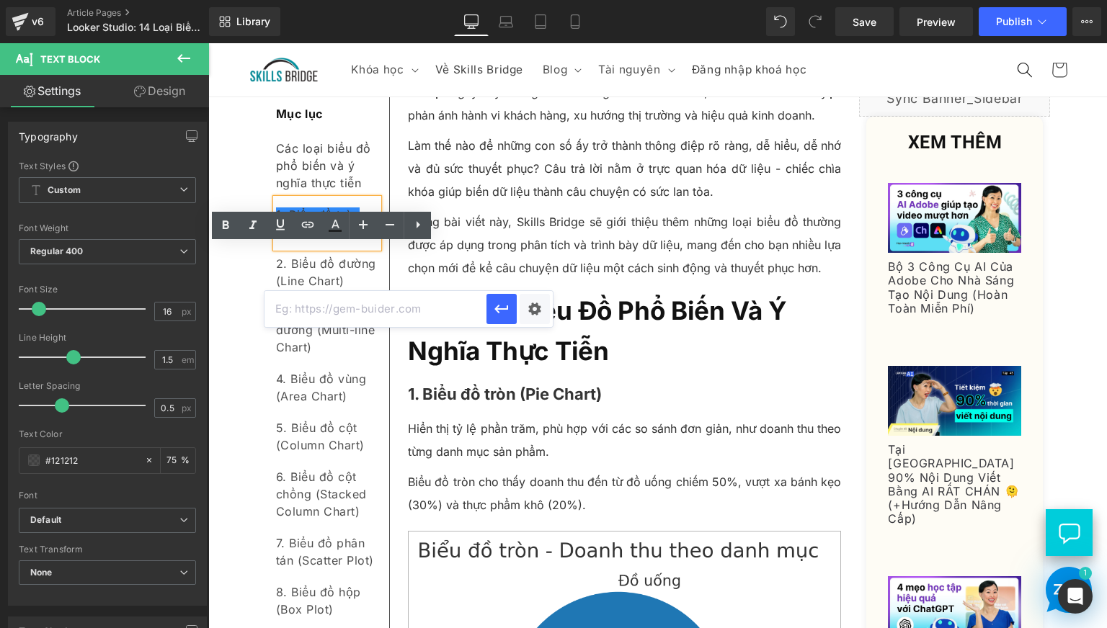
click at [403, 313] on input "text" at bounding box center [375, 309] width 222 height 36
paste input "#e-1758105715344"
type input "#e-1758105715344"
click at [502, 307] on icon "button" at bounding box center [501, 308] width 17 height 17
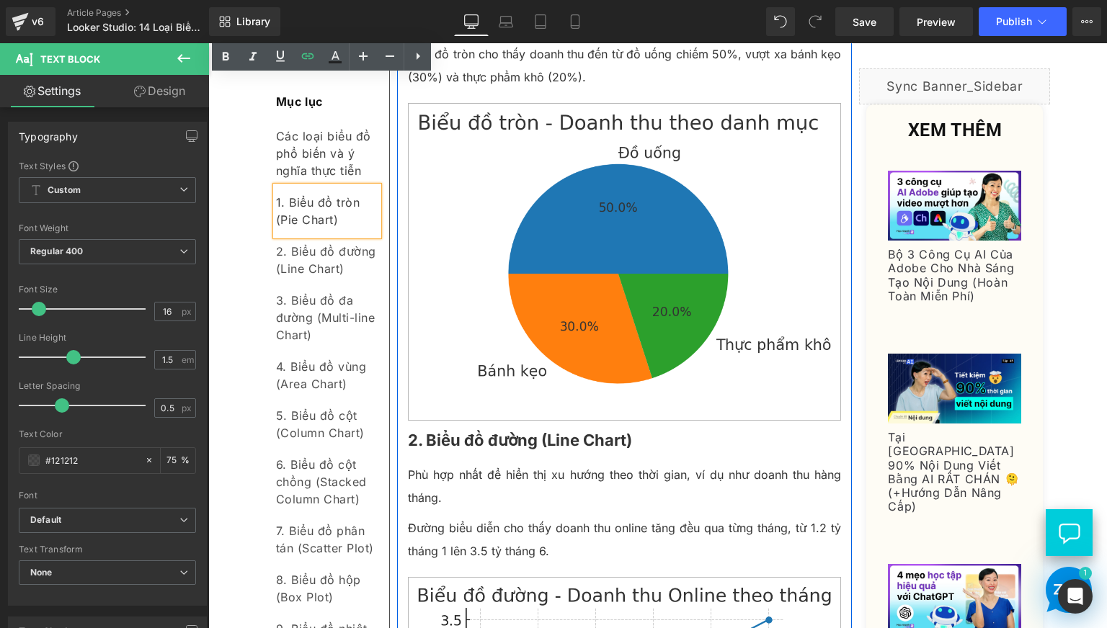
scroll to position [721, 0]
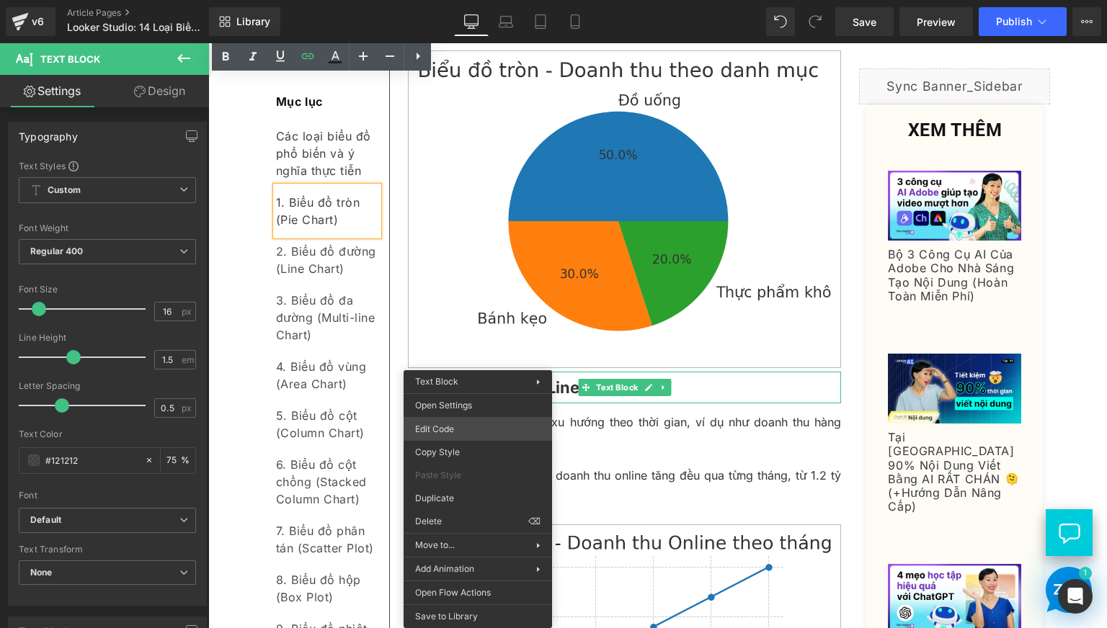
click at [460, 0] on div "Text Block You are previewing how the will restyle your page. You can not edit …" at bounding box center [553, 0] width 1107 height 0
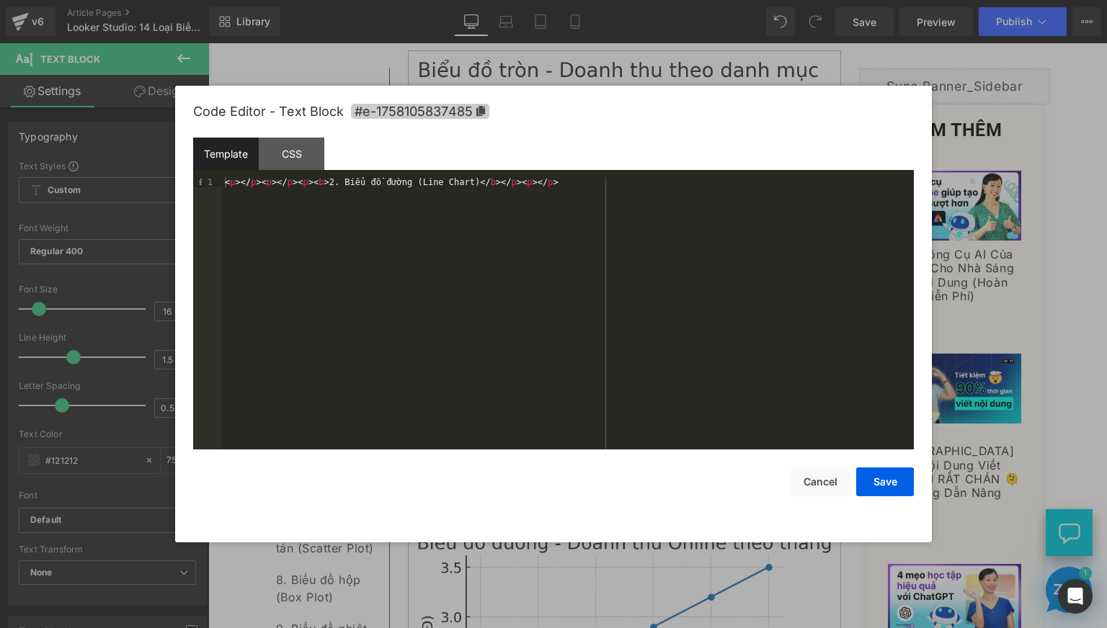
click at [476, 110] on icon at bounding box center [480, 111] width 9 height 10
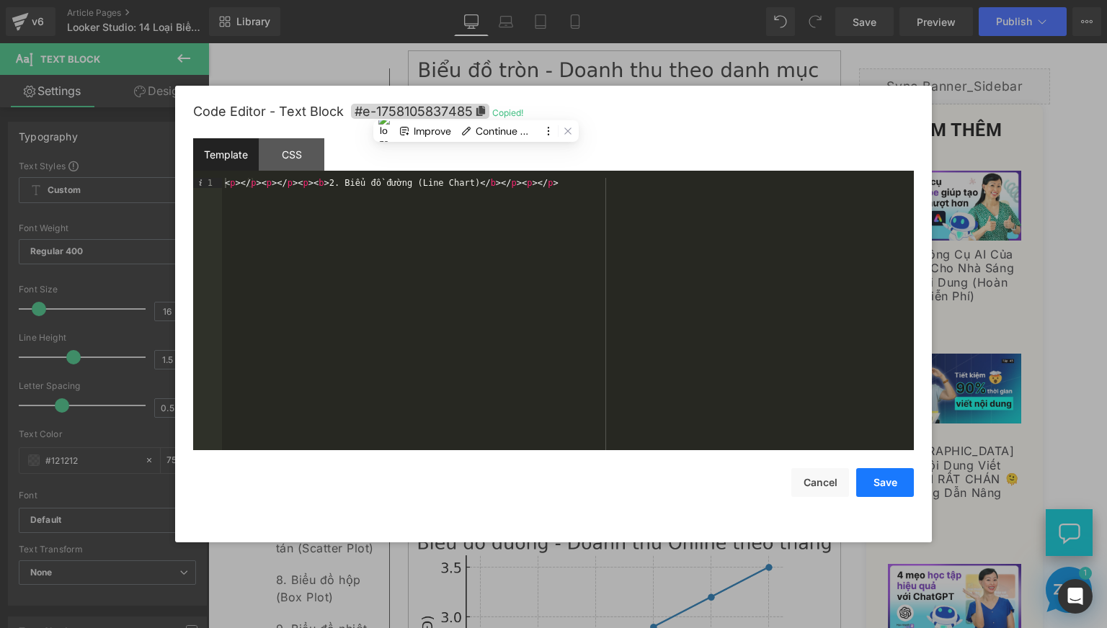
click at [881, 476] on button "Save" at bounding box center [885, 482] width 58 height 29
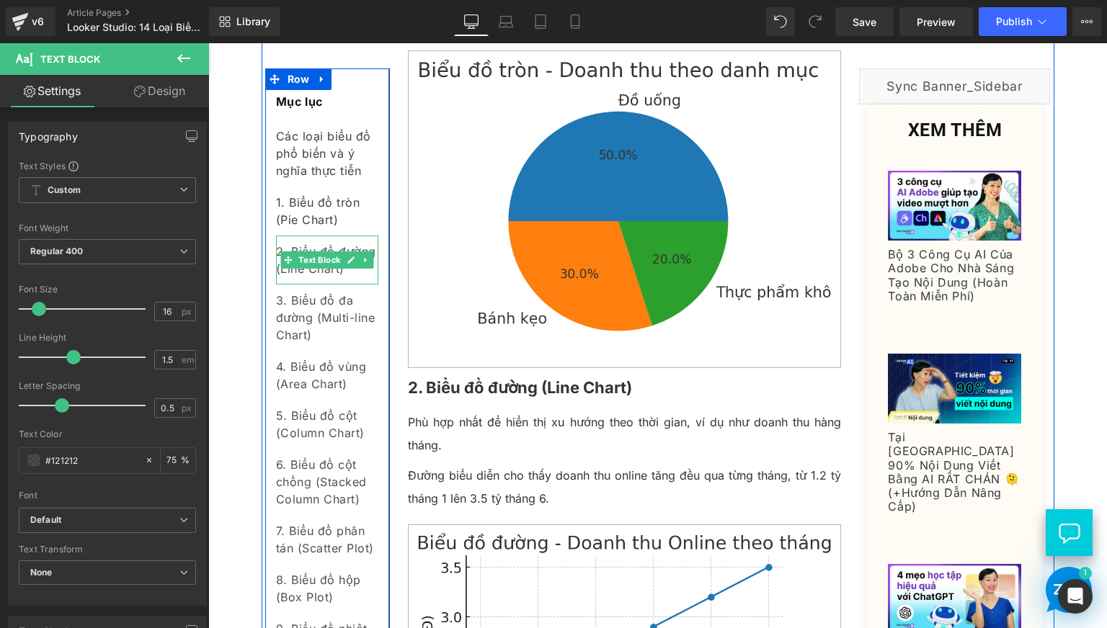
click at [328, 270] on div "2. Biểu đồ đường (Line Chart)" at bounding box center [327, 260] width 102 height 49
click at [327, 270] on div "2. Biểu đồ đường (Line Chart)" at bounding box center [327, 260] width 102 height 49
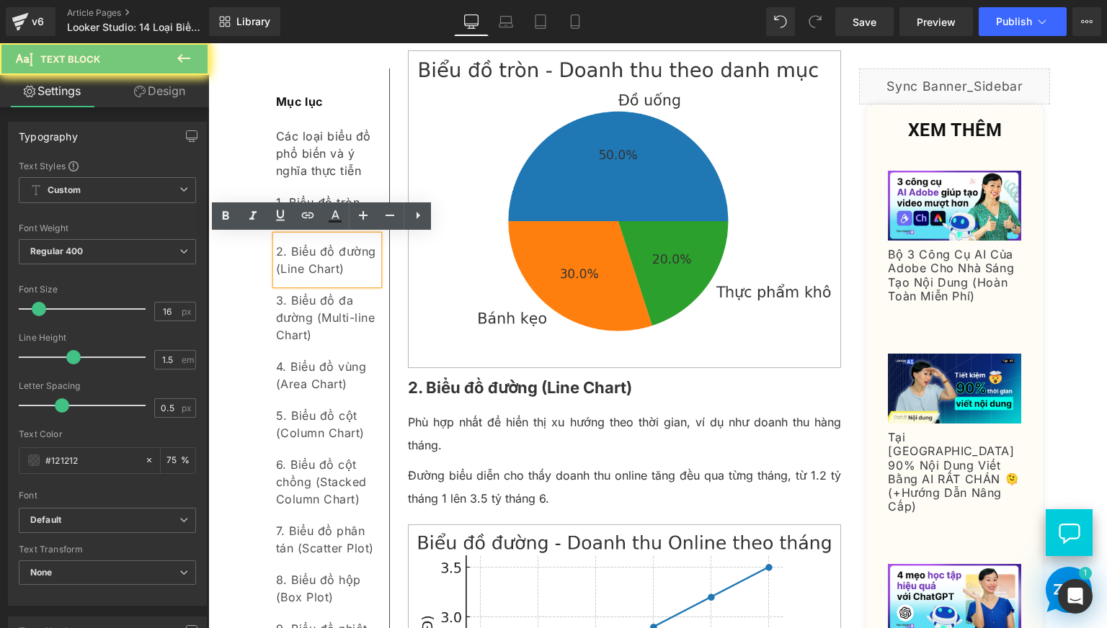
click at [327, 270] on div "2. Biểu đồ đường (Line Chart)" at bounding box center [327, 260] width 102 height 49
click at [312, 223] on icon at bounding box center [307, 215] width 17 height 17
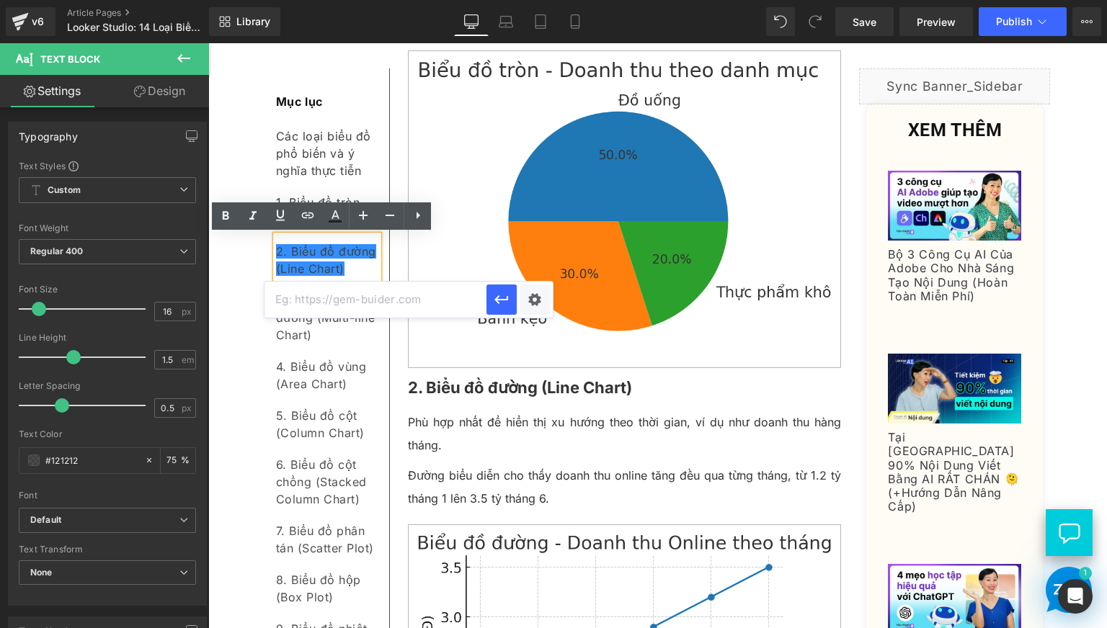
click at [388, 313] on input "text" at bounding box center [375, 300] width 222 height 36
paste input "#e-1758105837485"
type input "#e-1758105837485"
click at [510, 298] on button "button" at bounding box center [501, 300] width 30 height 30
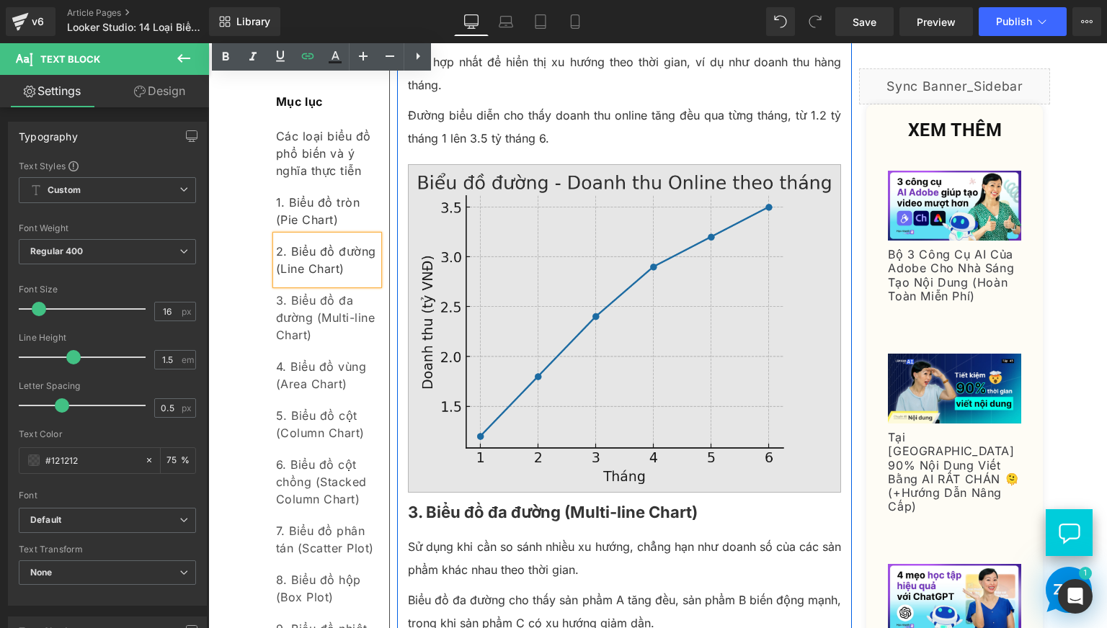
scroll to position [1200, 0]
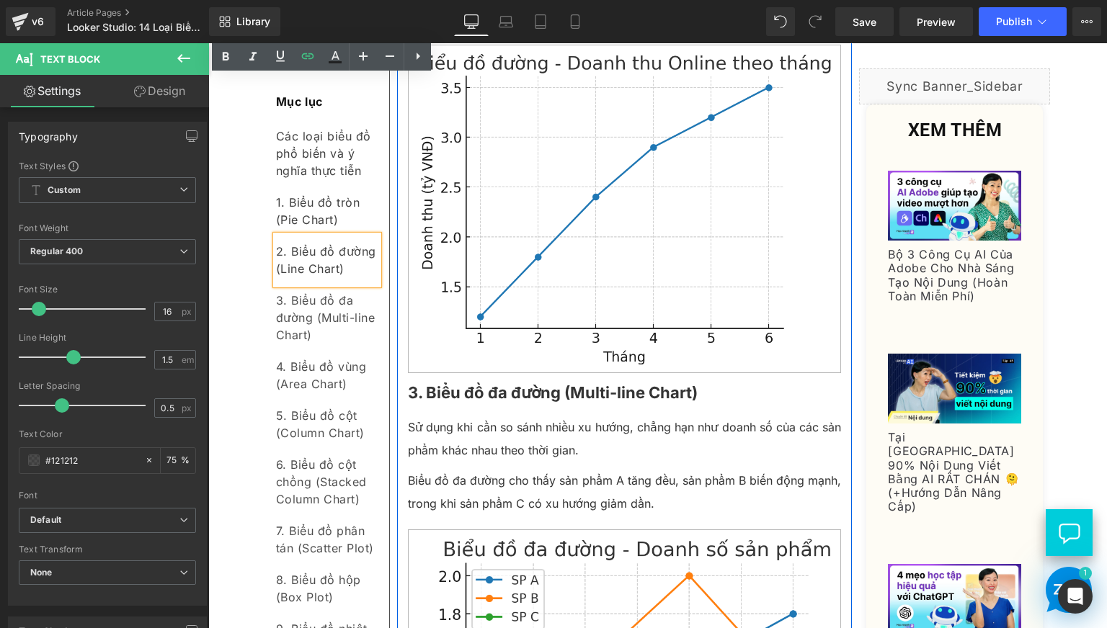
click at [460, 409] on p "3. Biểu đồ đa đường (Multi-line Chart)" at bounding box center [625, 393] width 434 height 32
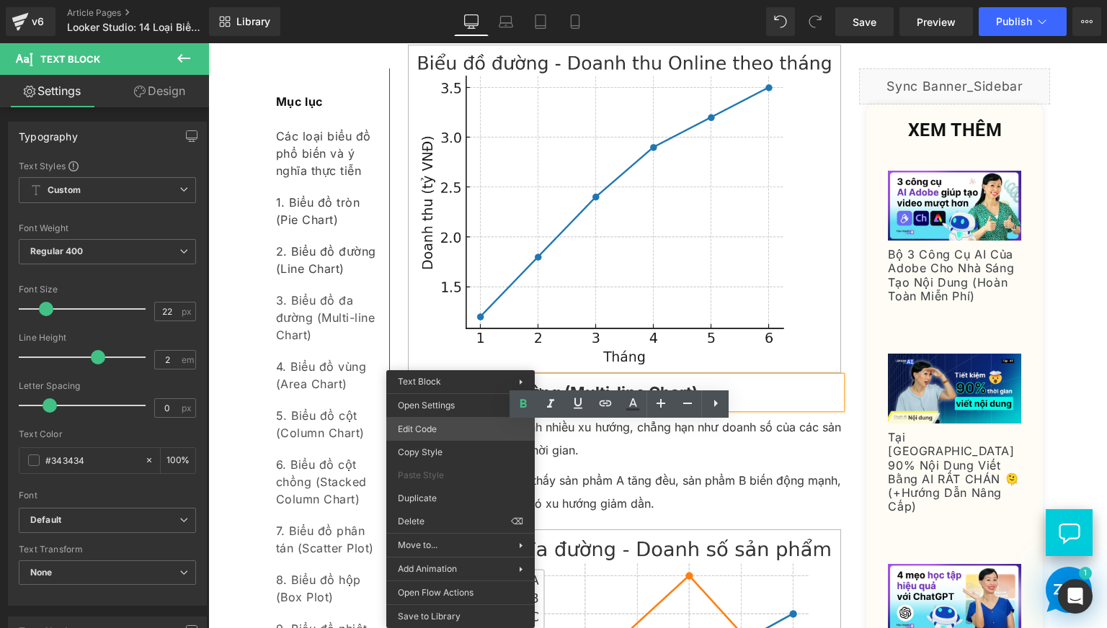
click at [436, 0] on div "Text Block You are previewing how the will restyle your page. You can not edit …" at bounding box center [553, 0] width 1107 height 0
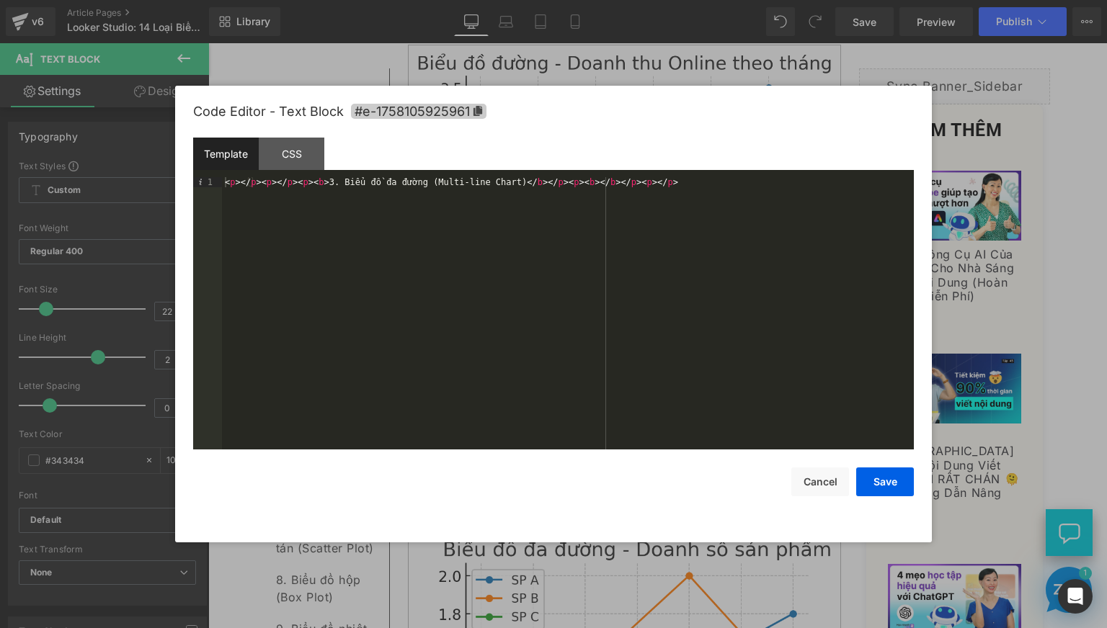
click at [477, 113] on icon at bounding box center [477, 111] width 9 height 10
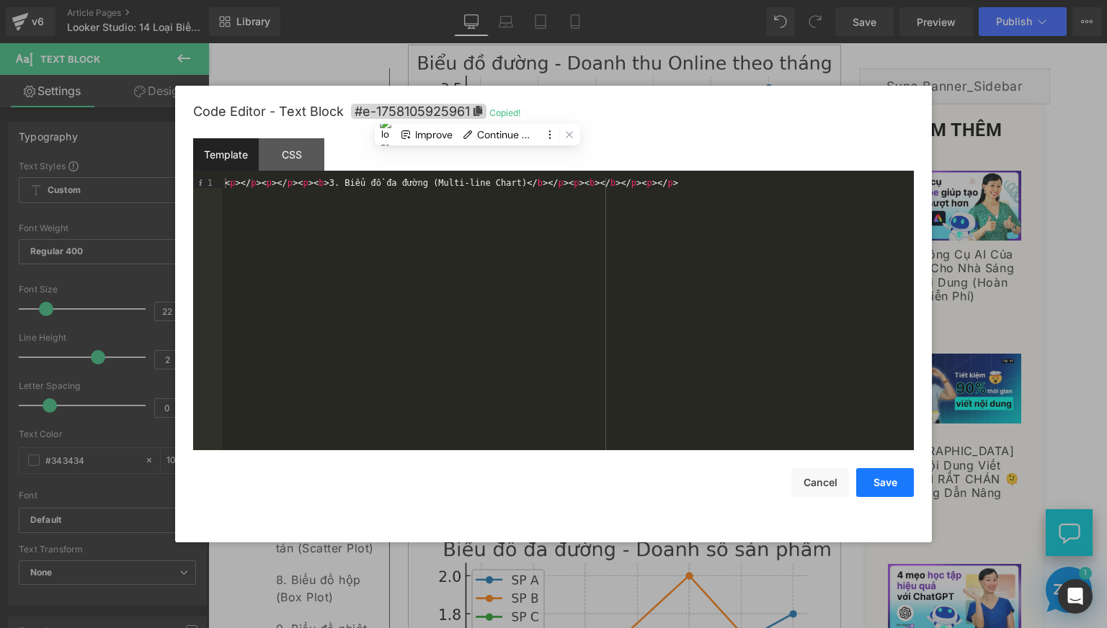
click at [889, 478] on button "Save" at bounding box center [885, 482] width 58 height 29
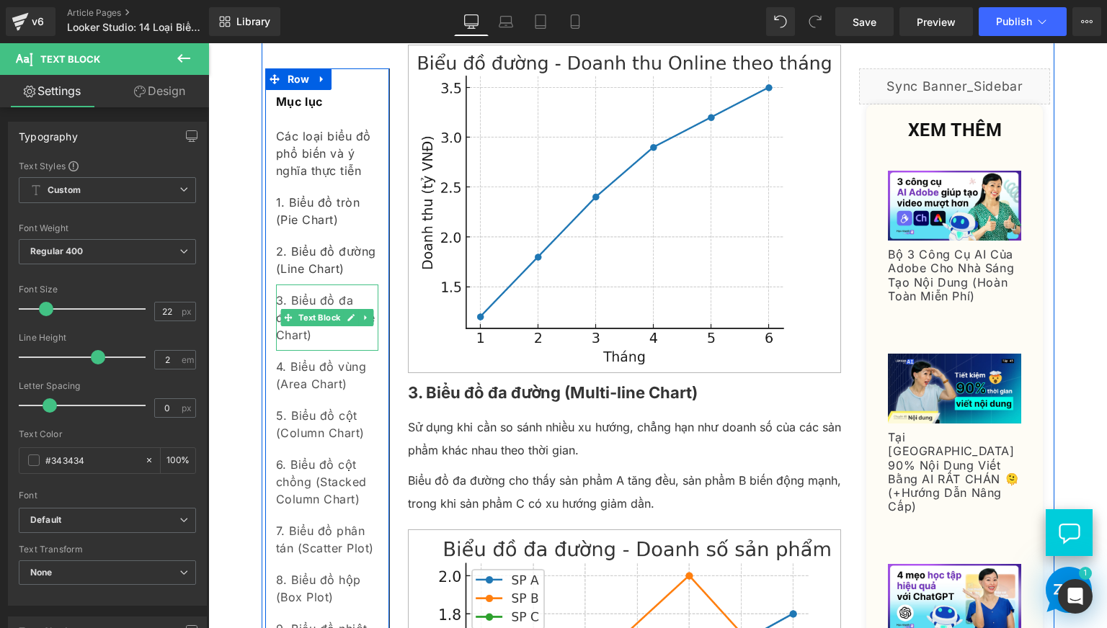
click at [303, 334] on div "3. Biểu đồ đa đường (Multi-line Chart)" at bounding box center [327, 318] width 102 height 66
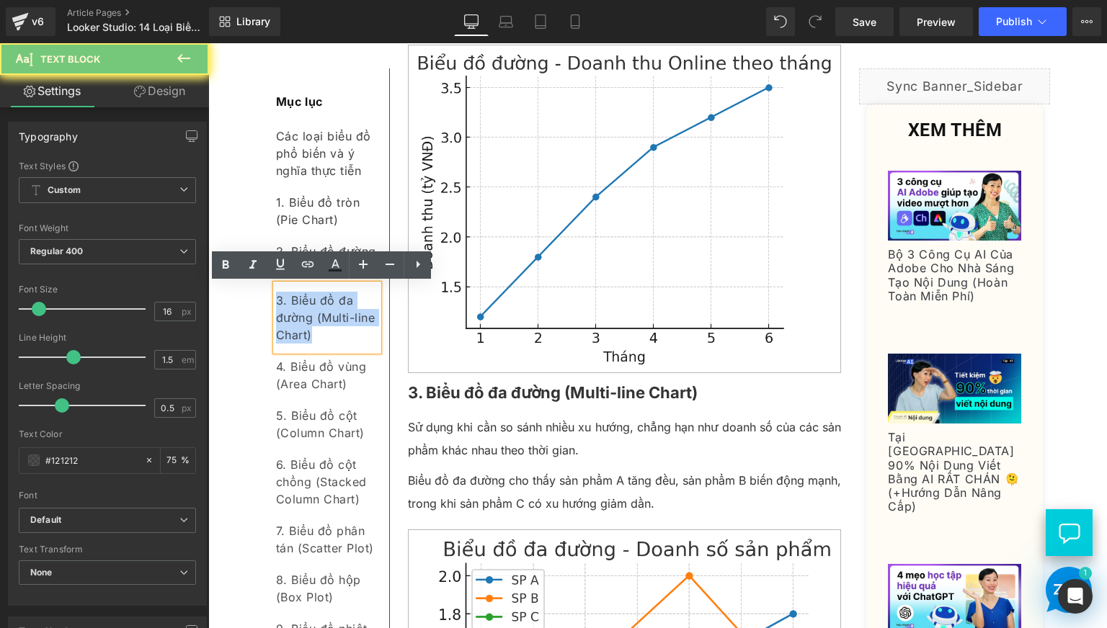
click at [303, 334] on div "3. Biểu đồ đa đường (Multi-line Chart)" at bounding box center [327, 318] width 102 height 66
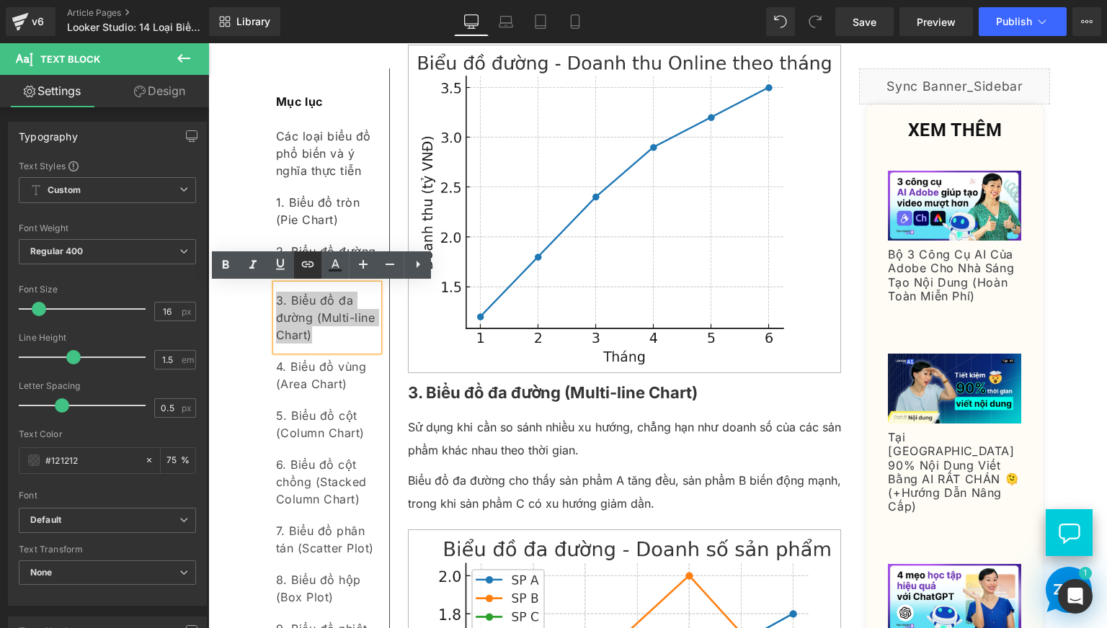
click at [299, 277] on link at bounding box center [307, 264] width 27 height 27
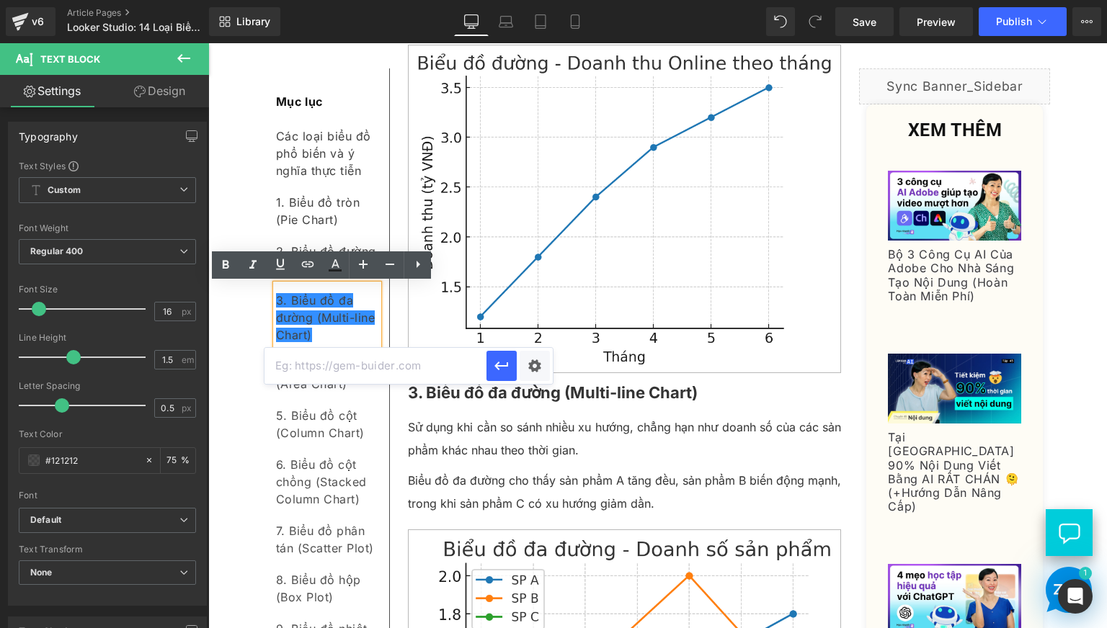
click at [362, 362] on input "text" at bounding box center [375, 366] width 222 height 36
paste input "#e-1758105925961"
type input "#e-1758105925961"
click at [497, 367] on icon "button" at bounding box center [501, 366] width 14 height 9
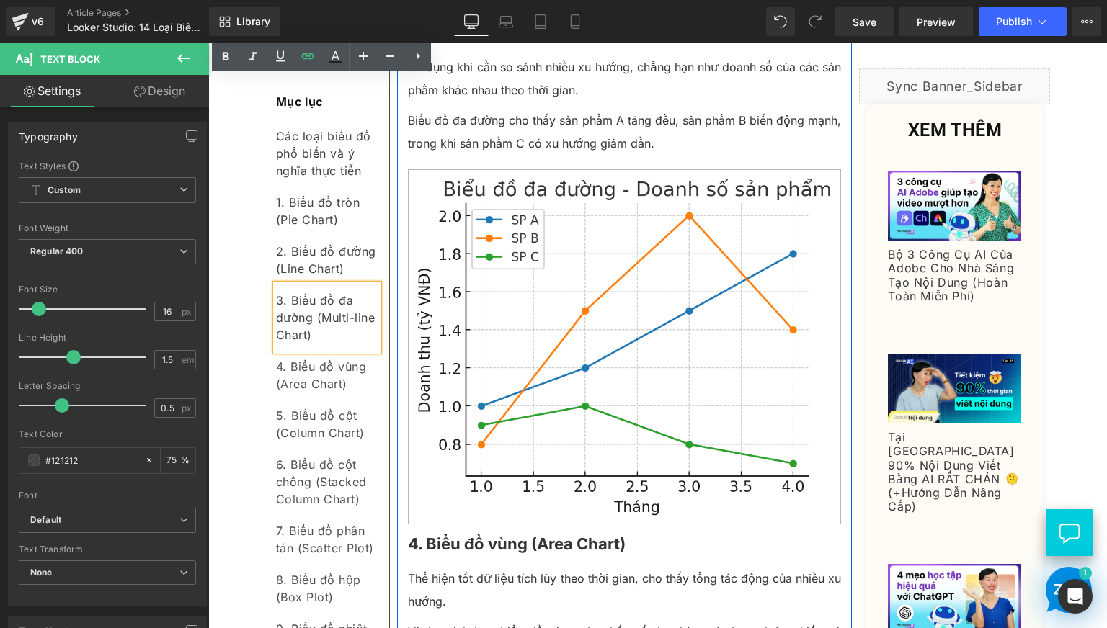
scroll to position [1921, 0]
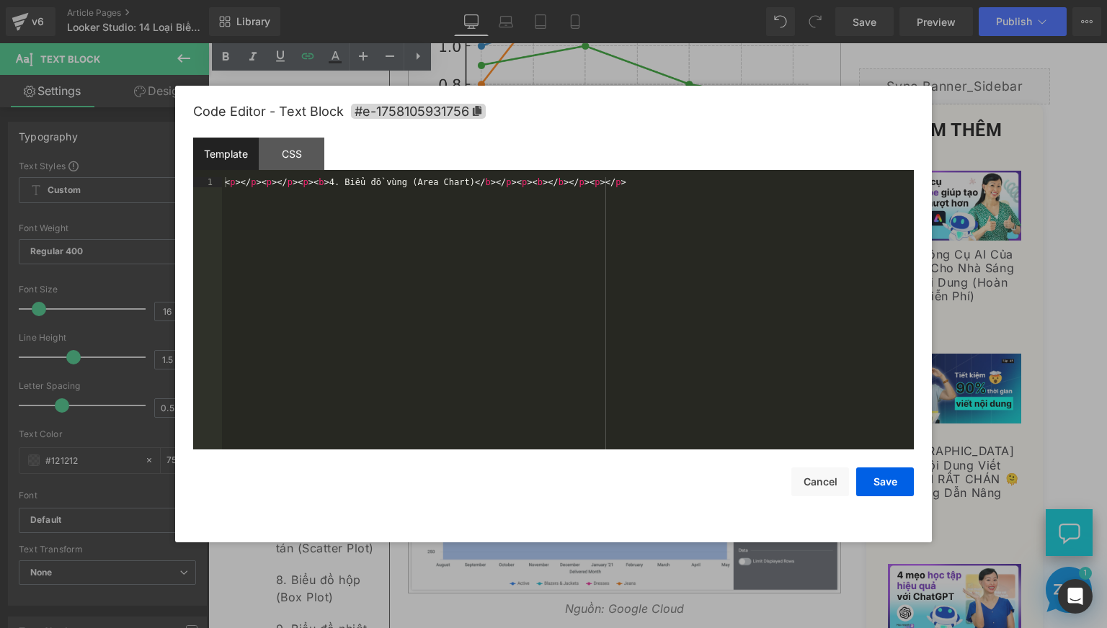
click at [453, 0] on div "Text Block You are previewing how the will restyle your page. You can not edit …" at bounding box center [553, 0] width 1107 height 0
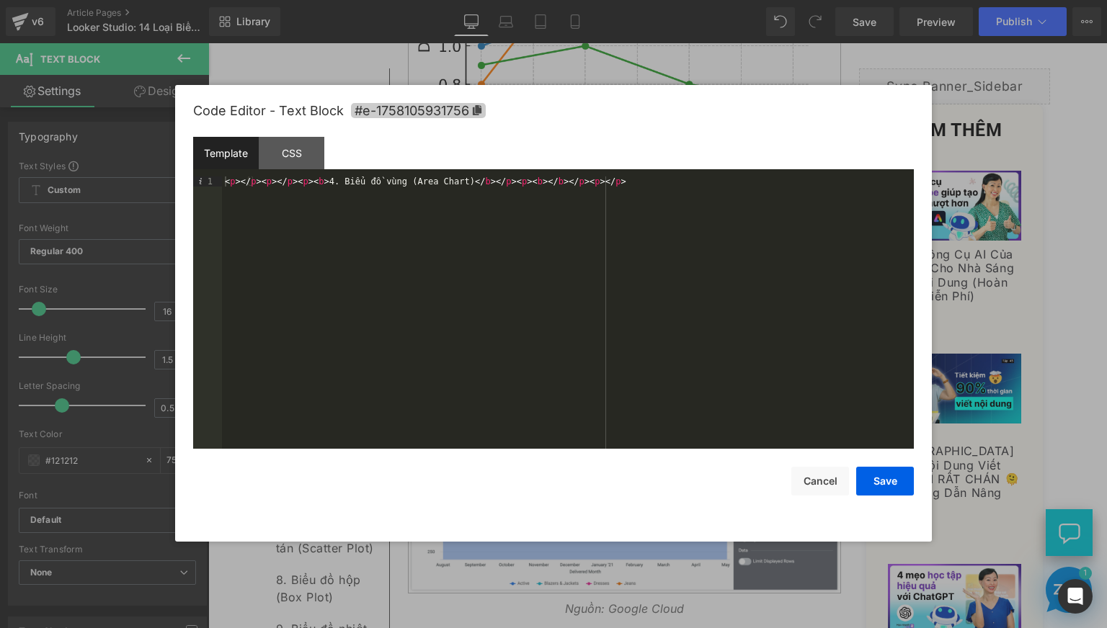
click at [478, 116] on span "#e-1758105931756" at bounding box center [418, 110] width 135 height 15
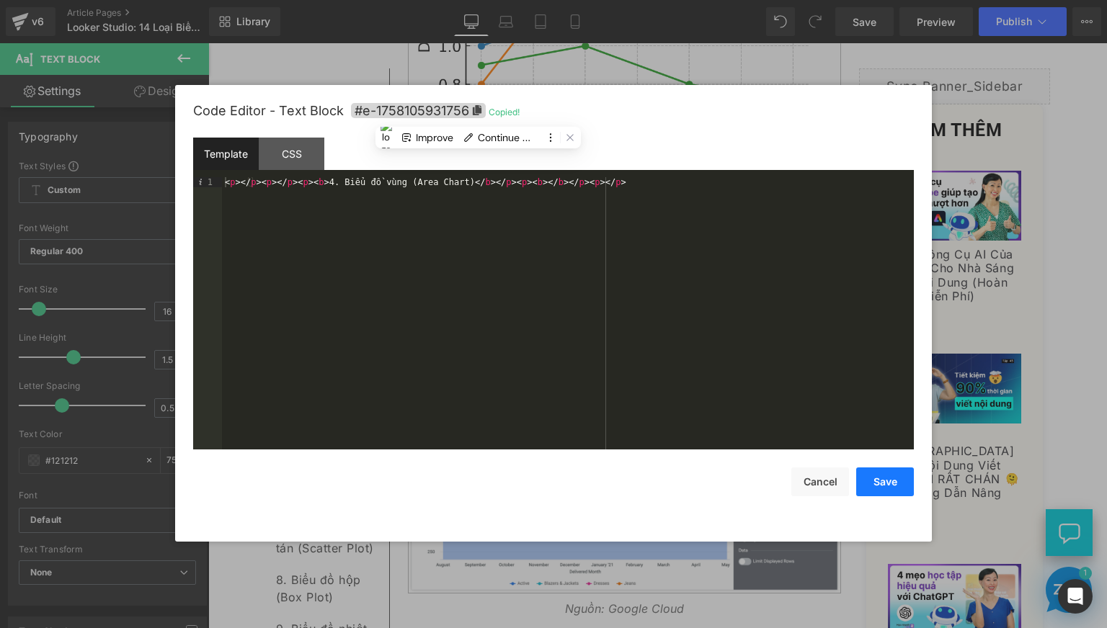
click at [886, 482] on button "Save" at bounding box center [885, 482] width 58 height 29
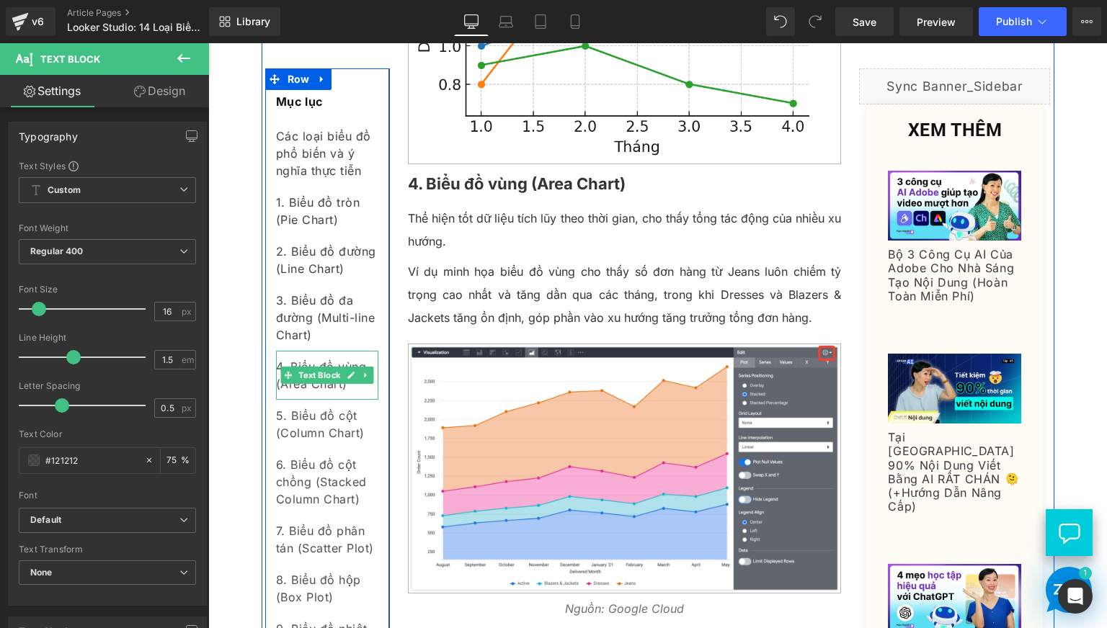
click at [317, 395] on div "4. Biểu đồ vùng (Area Chart)" at bounding box center [327, 375] width 102 height 49
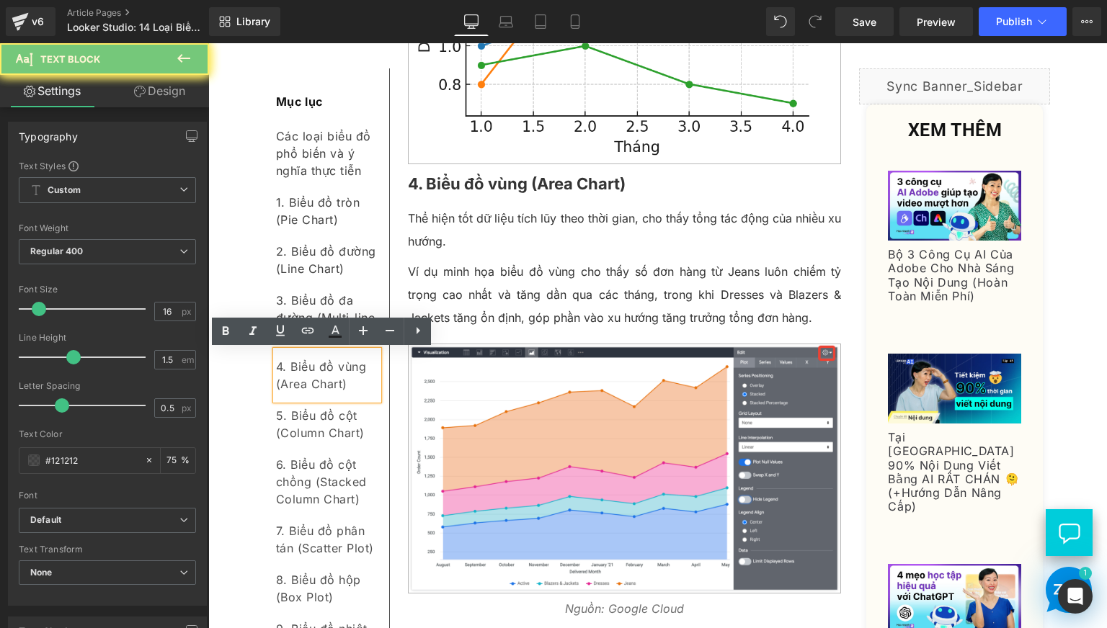
click at [317, 395] on div "4. Biểu đồ vùng (Area Chart)" at bounding box center [327, 375] width 102 height 49
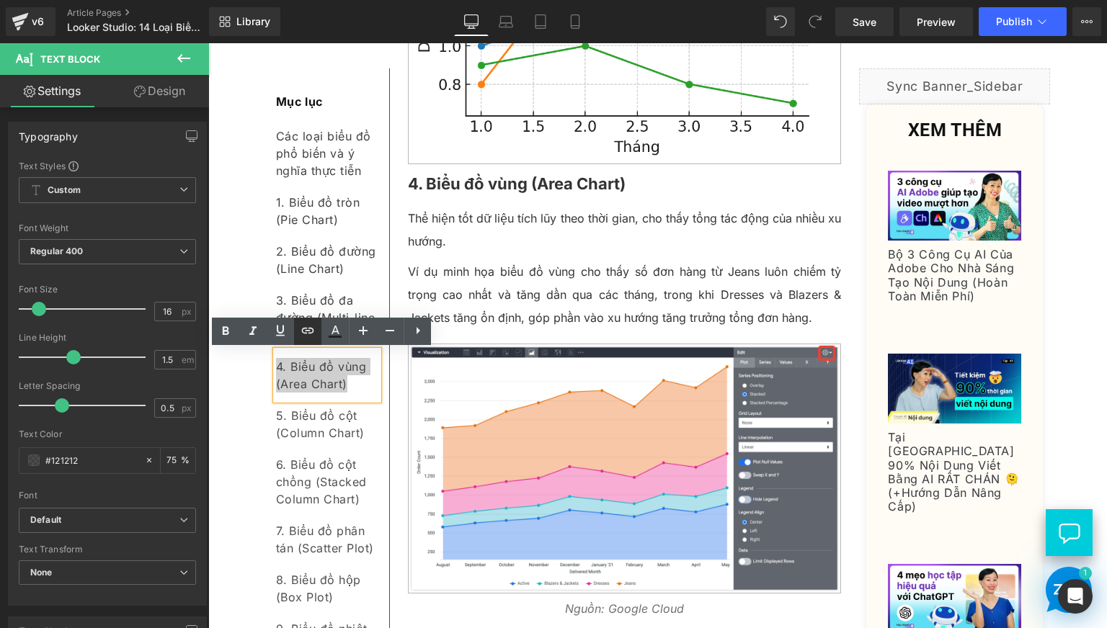
click at [303, 332] on icon at bounding box center [308, 331] width 12 height 6
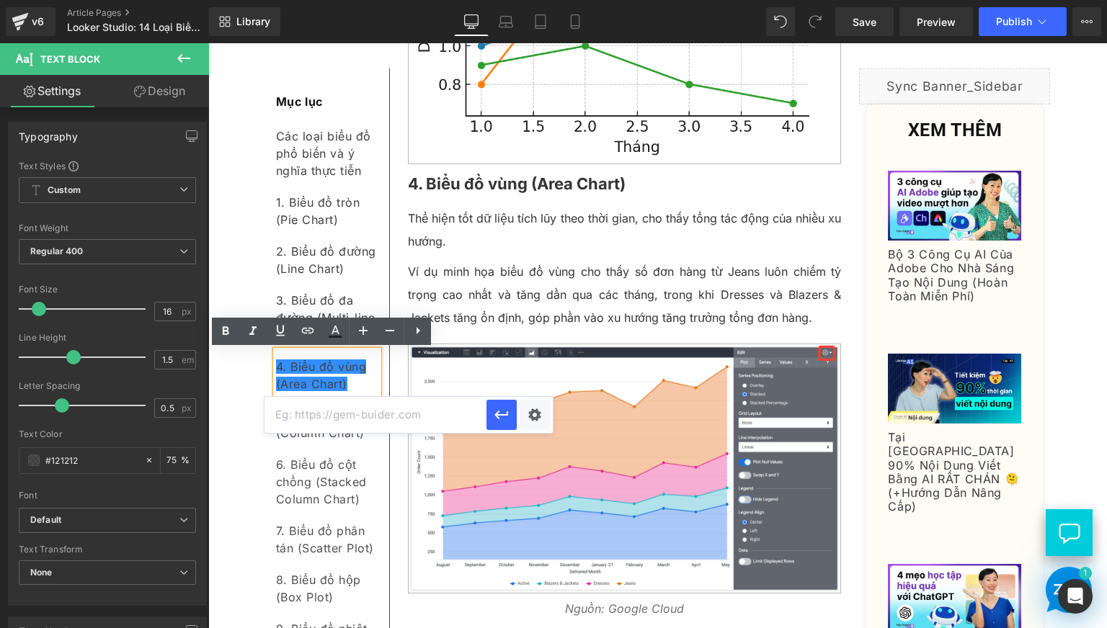
click at [433, 415] on input "text" at bounding box center [375, 415] width 222 height 36
paste input "#e-1758105931756"
click at [506, 413] on icon "button" at bounding box center [501, 414] width 17 height 17
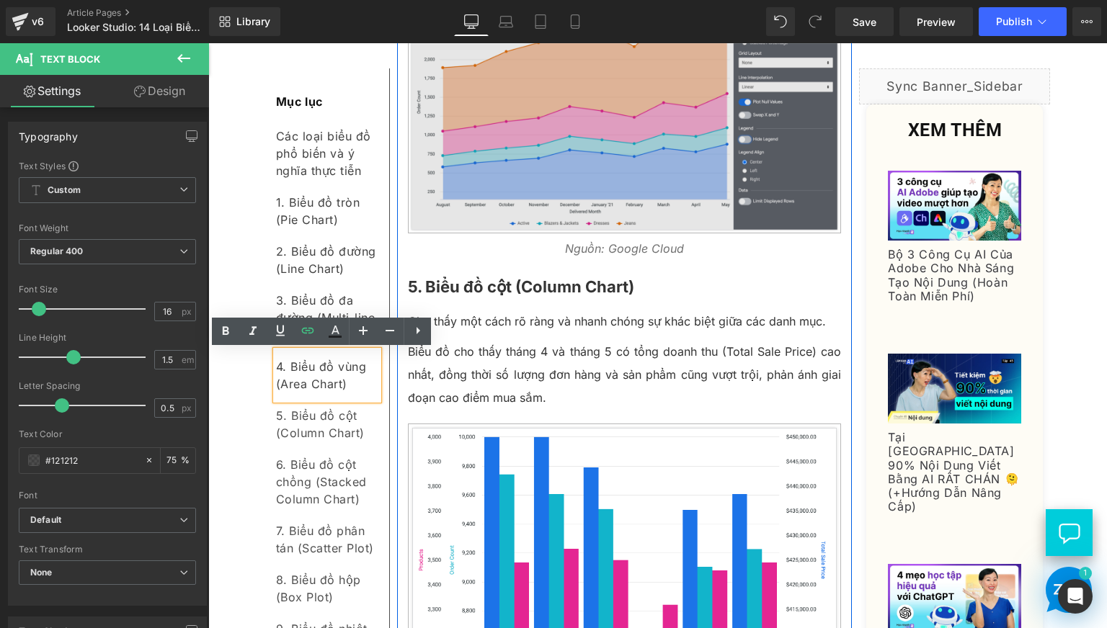
scroll to position [2402, 0]
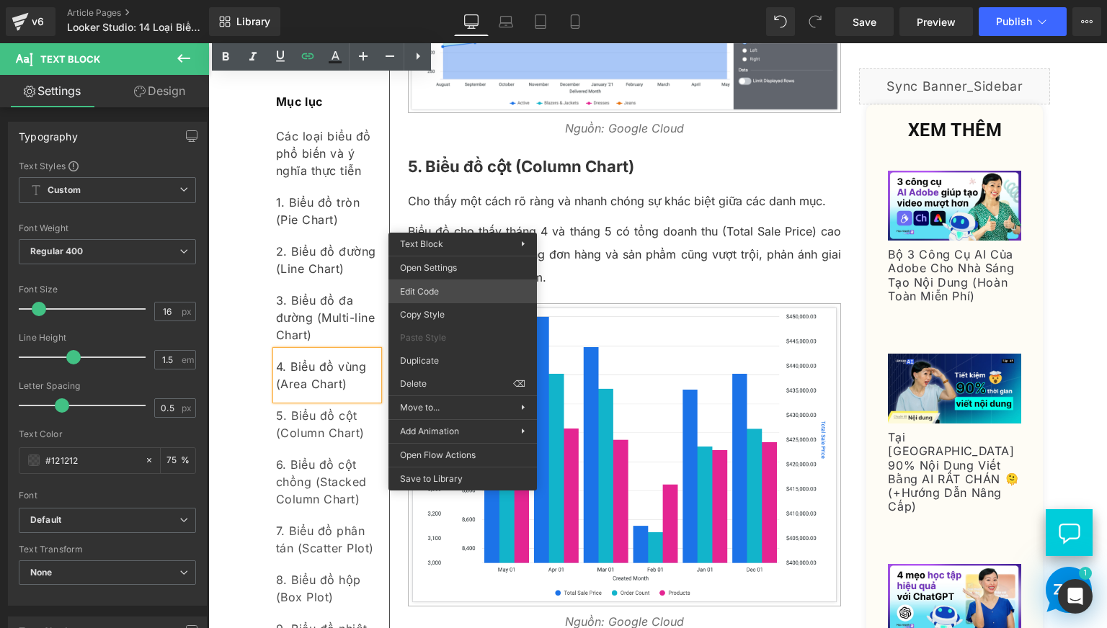
click at [443, 0] on div "Text Block You are previewing how the will restyle your page. You can not edit …" at bounding box center [553, 0] width 1107 height 0
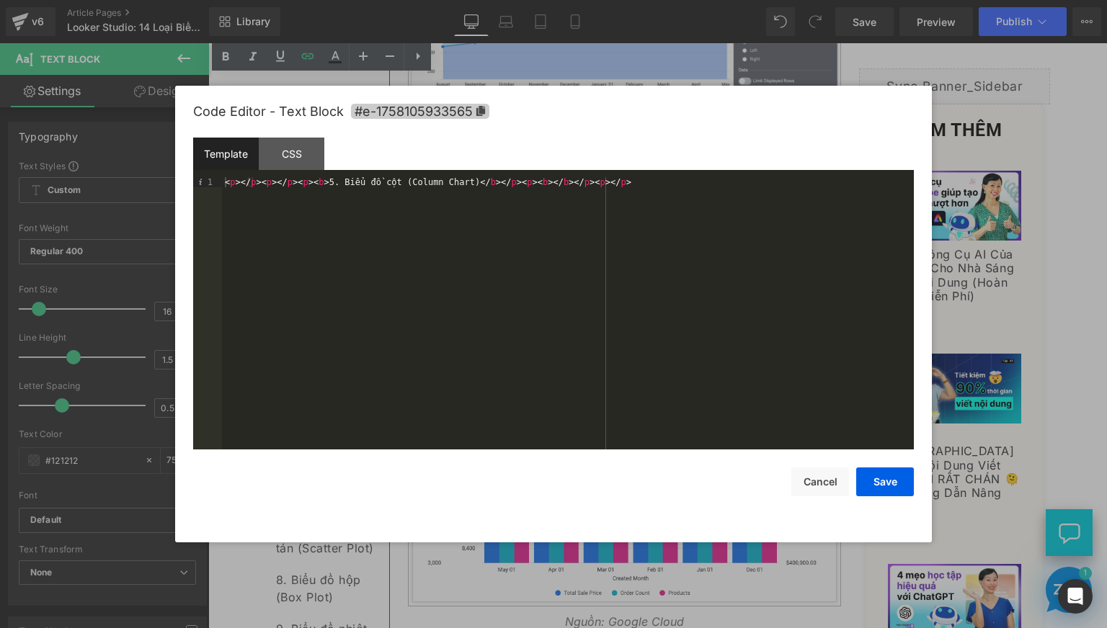
click at [483, 113] on icon at bounding box center [480, 111] width 9 height 10
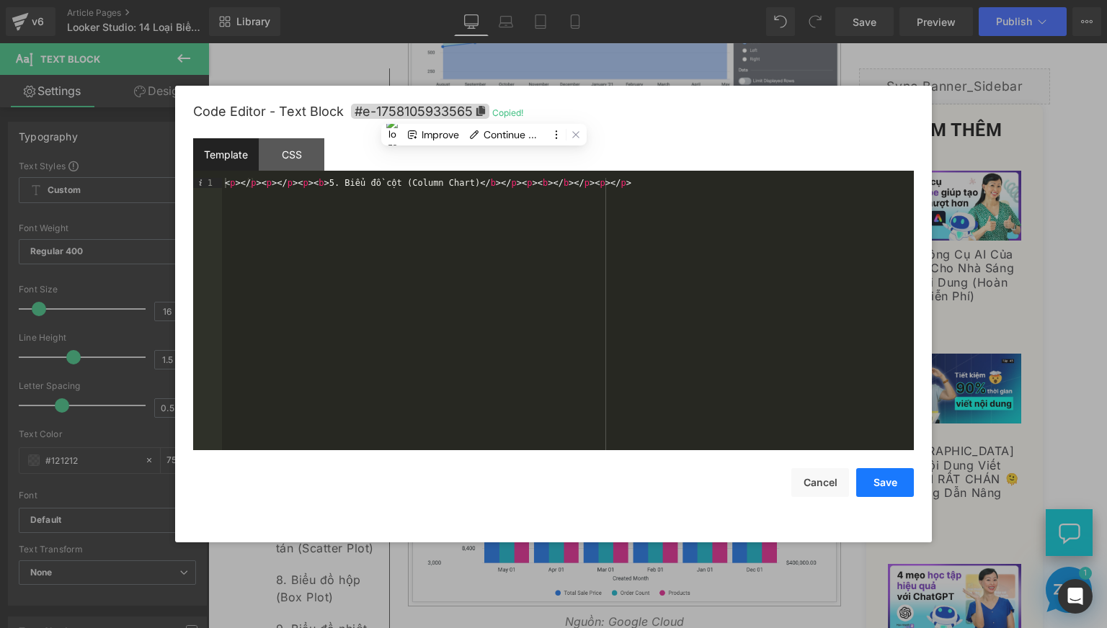
click at [885, 487] on button "Save" at bounding box center [885, 482] width 58 height 29
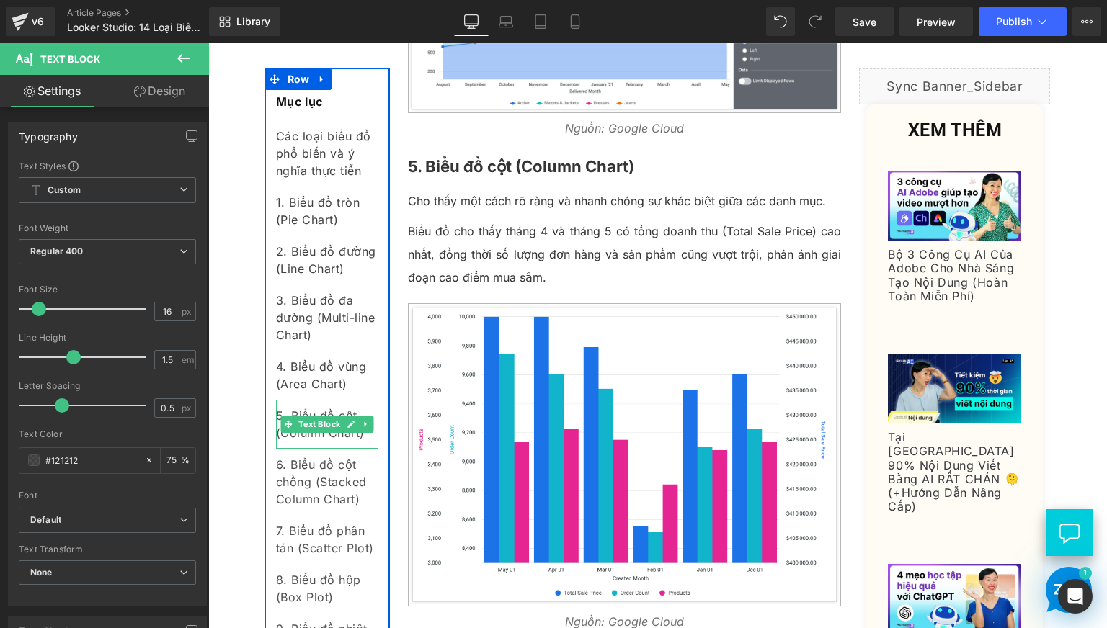
click at [320, 443] on div "5. Biểu đồ cột (Column Chart)" at bounding box center [327, 424] width 102 height 49
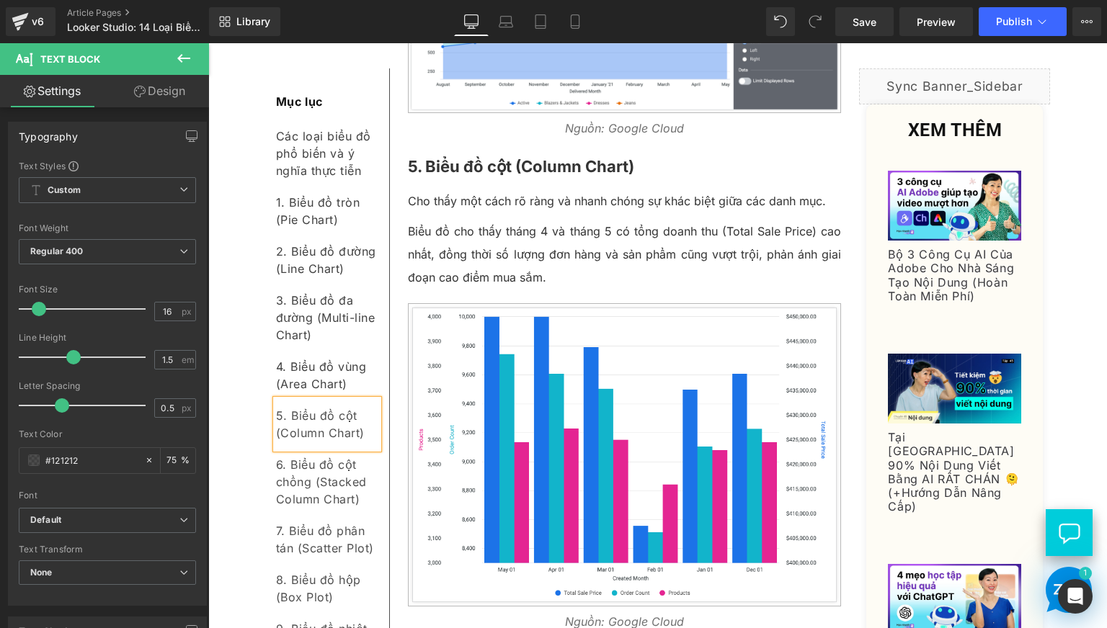
click at [320, 442] on div "5. Biểu đồ cột (Column Chart)" at bounding box center [327, 424] width 102 height 49
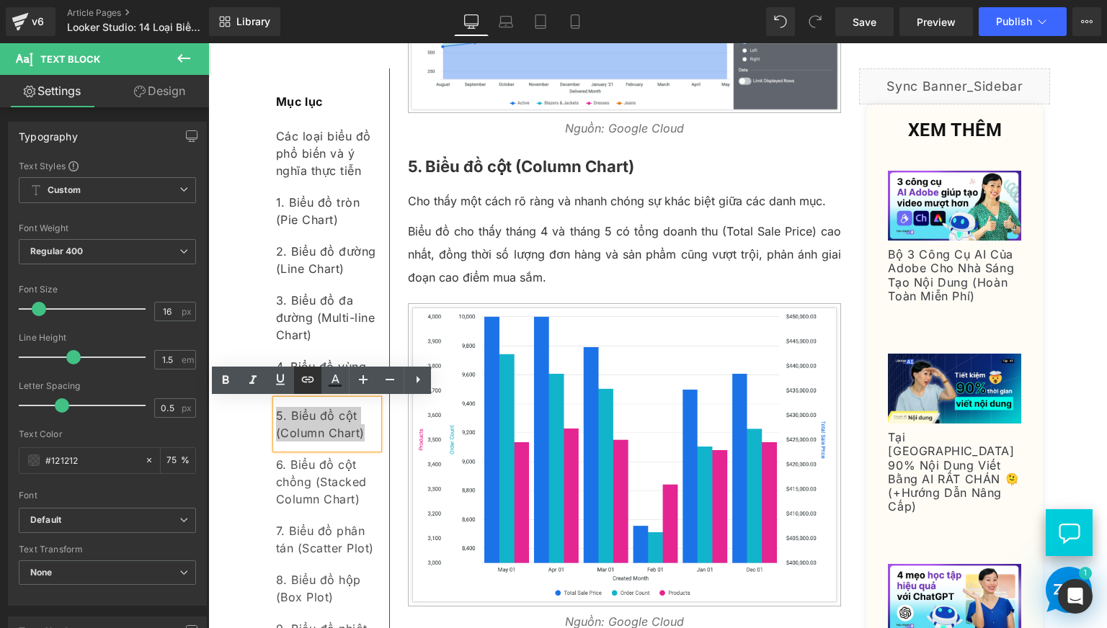
click at [300, 384] on icon at bounding box center [307, 379] width 17 height 17
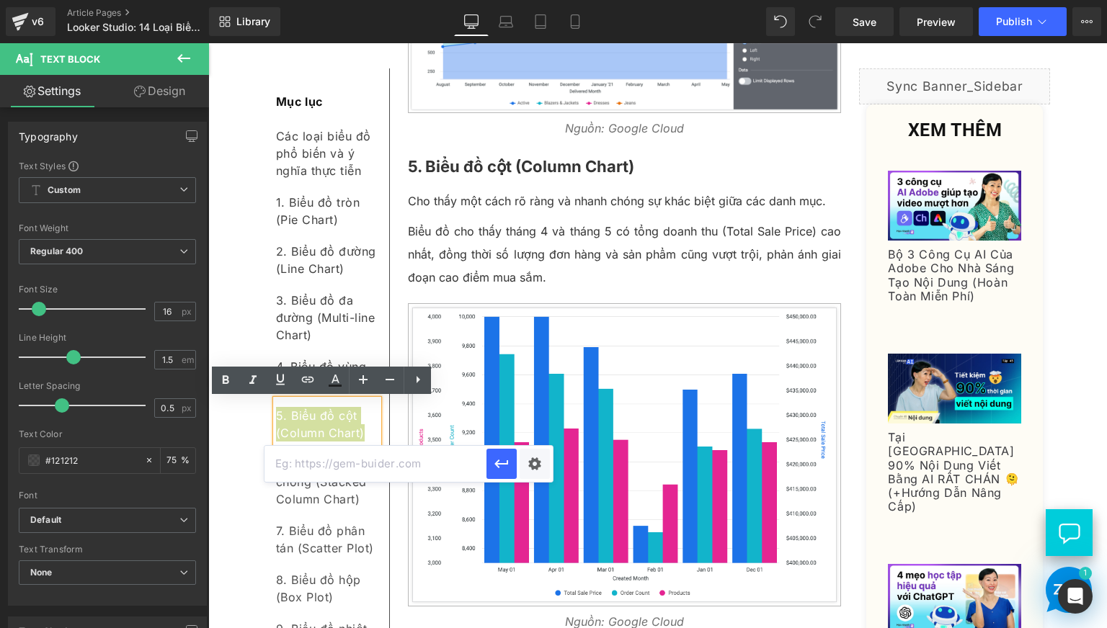
click at [406, 462] on input "text" at bounding box center [375, 464] width 222 height 36
paste input "#e-1758105933565"
click at [509, 462] on icon "button" at bounding box center [501, 463] width 17 height 17
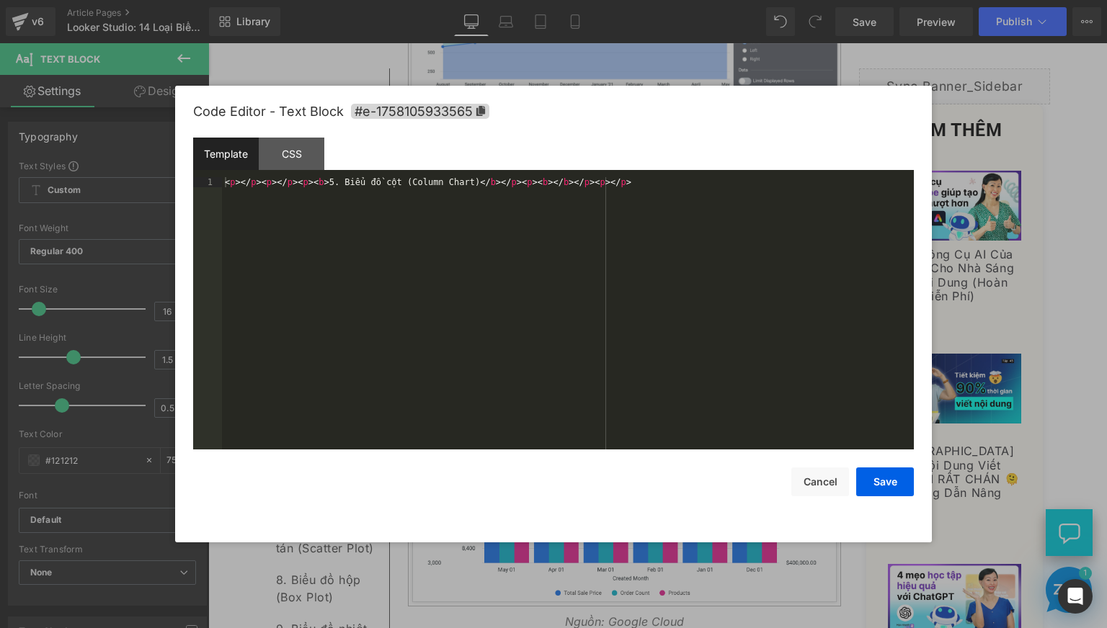
click at [445, 0] on div "Text Block You are previewing how the will restyle your page. You can not edit …" at bounding box center [553, 0] width 1107 height 0
click at [479, 113] on icon at bounding box center [480, 111] width 9 height 10
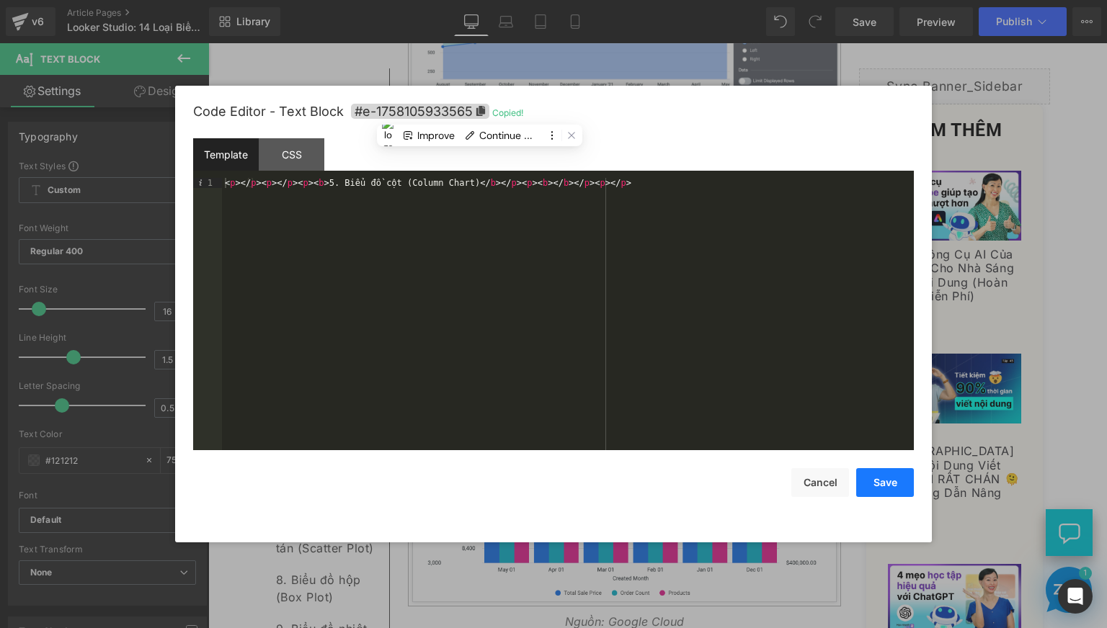
click at [875, 483] on button "Save" at bounding box center [885, 482] width 58 height 29
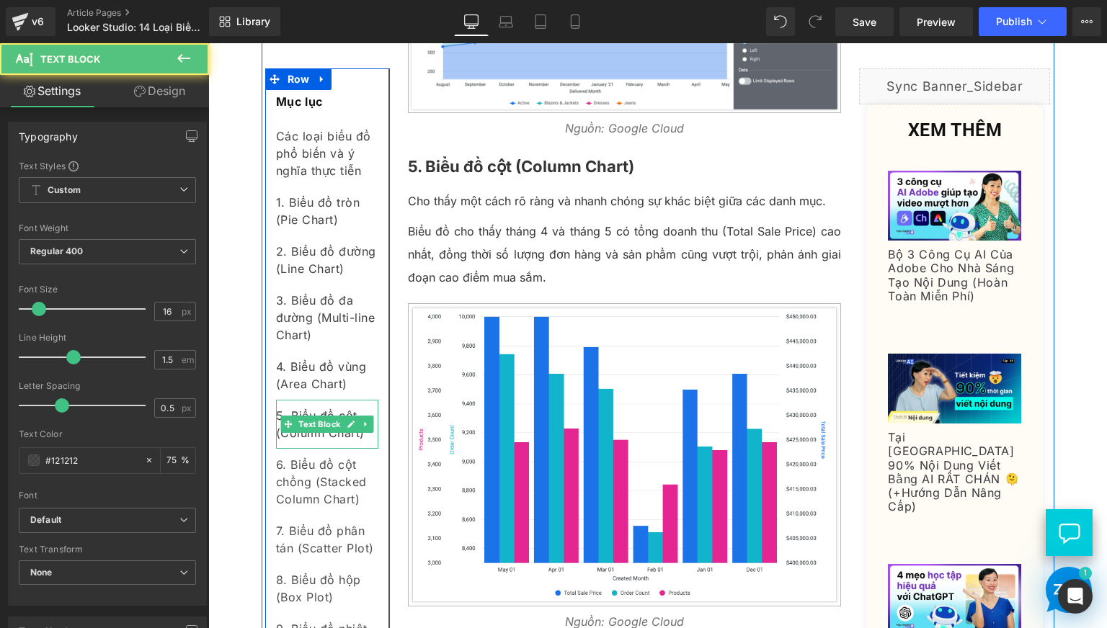
click at [308, 442] on div "5. Biểu đồ cột (Column Chart)" at bounding box center [327, 424] width 102 height 49
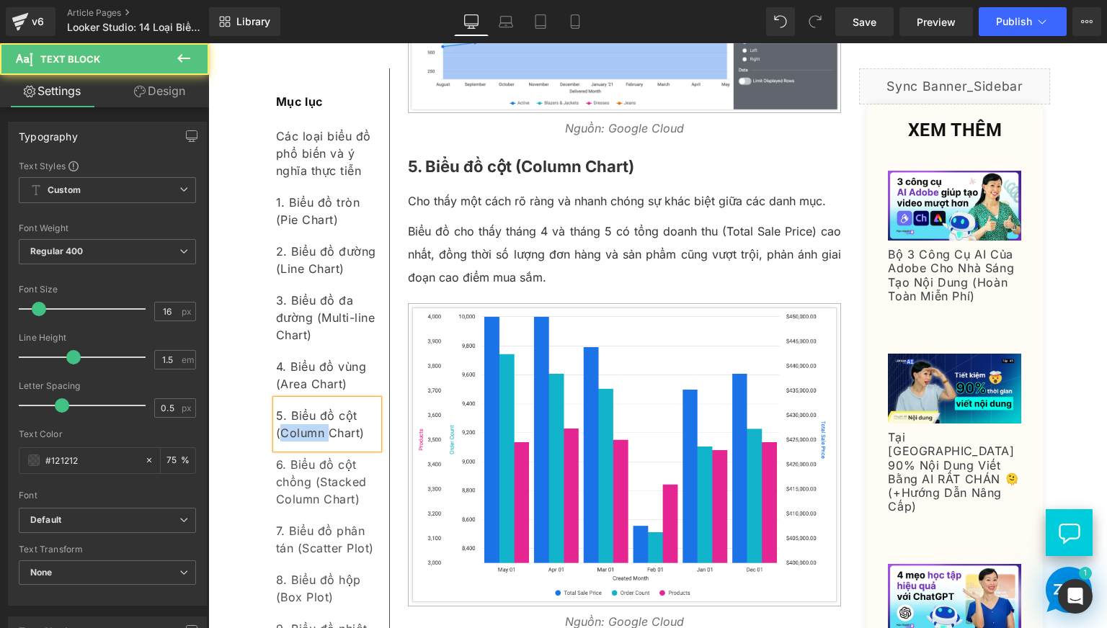
click at [308, 442] on div "5. Biểu đồ cột (Column Chart)" at bounding box center [327, 424] width 102 height 49
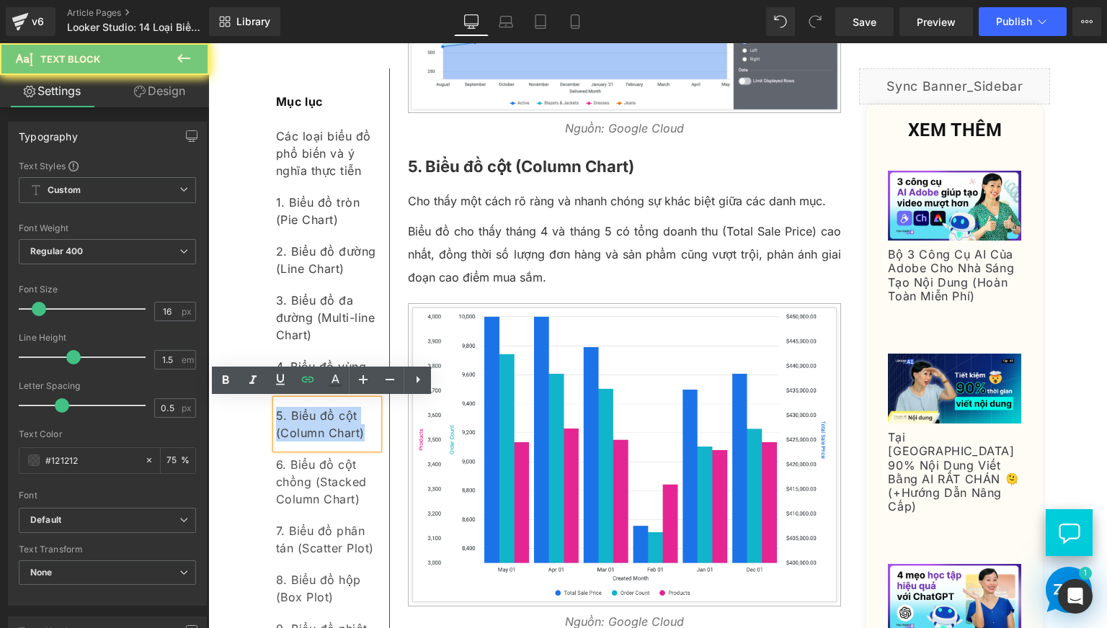
click at [308, 442] on div "5. Biểu đồ cột (Column Chart)" at bounding box center [327, 424] width 102 height 49
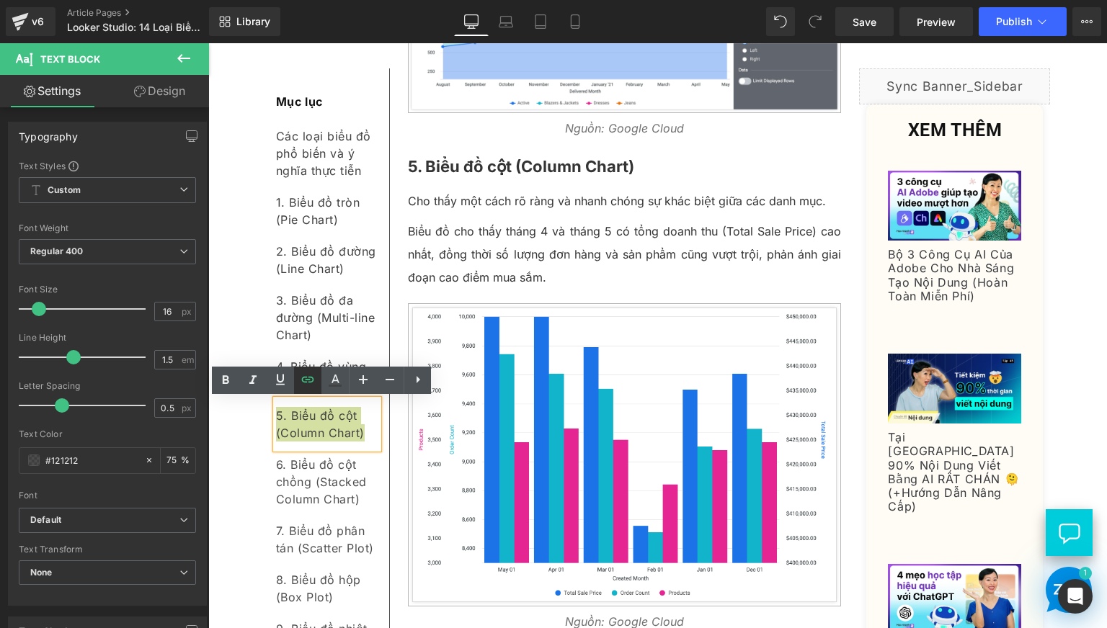
click at [306, 367] on link at bounding box center [307, 380] width 27 height 27
type input "#e-1758105933565"
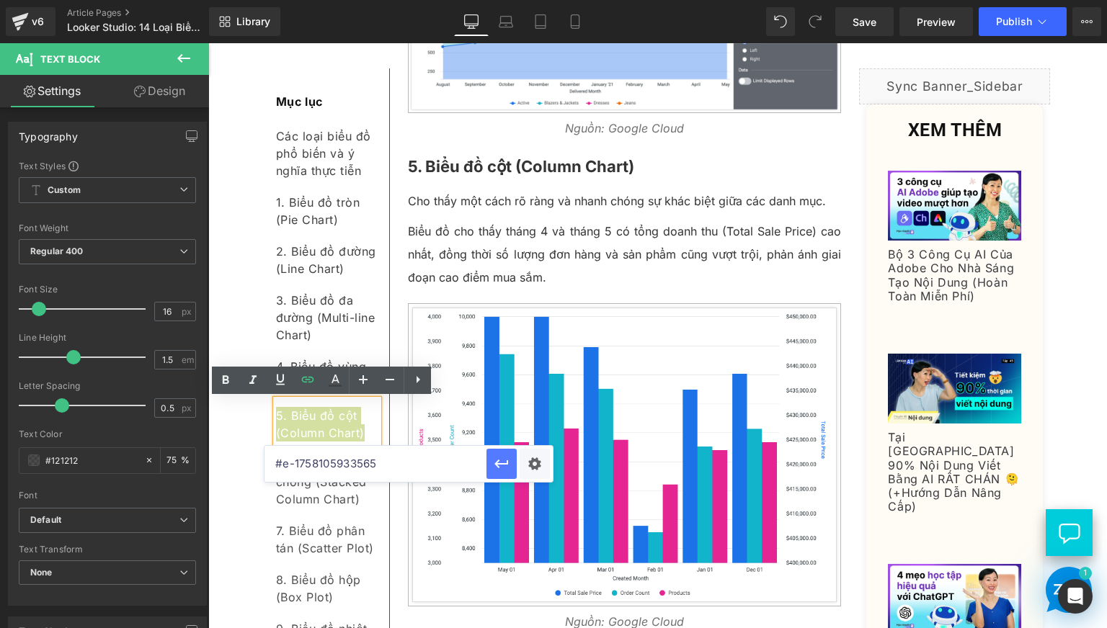
click at [500, 468] on icon "button" at bounding box center [501, 463] width 17 height 17
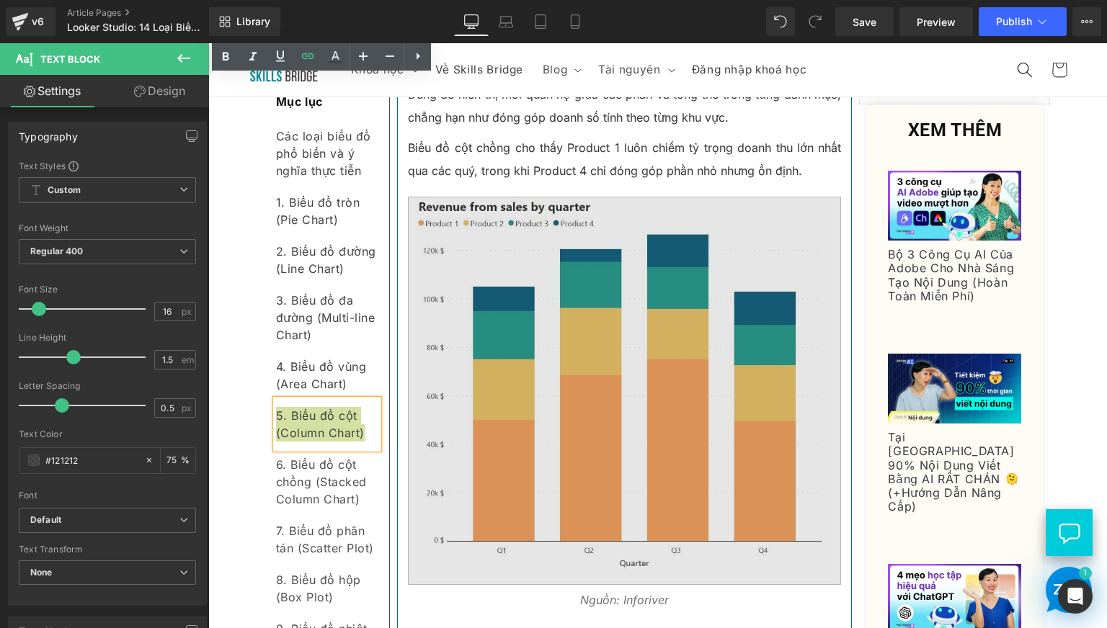
scroll to position [2882, 0]
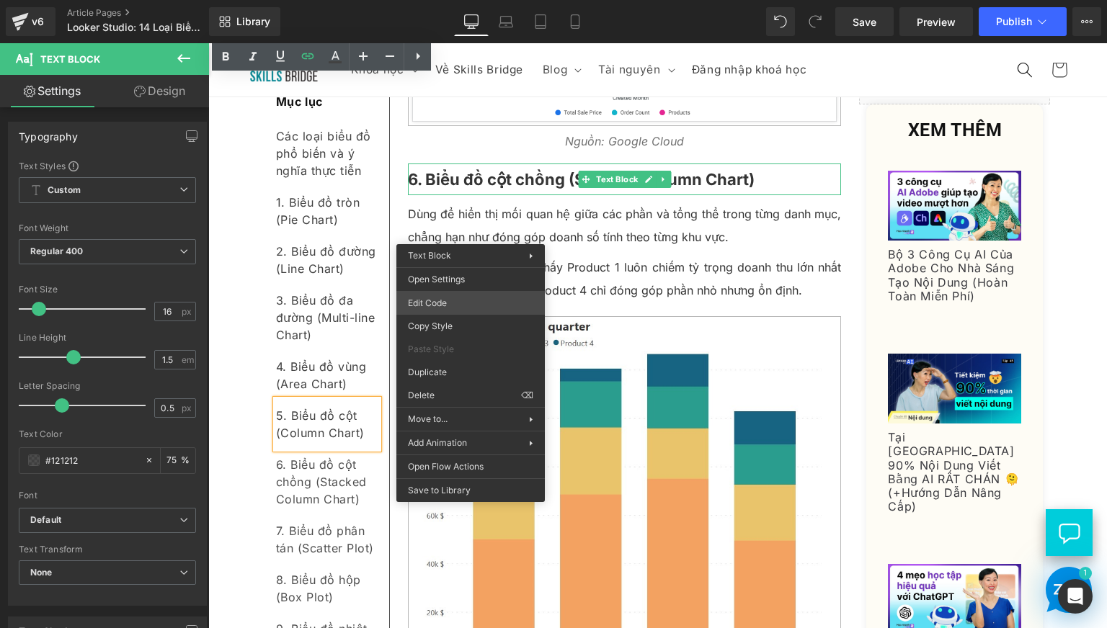
click at [464, 0] on div "Text Block You are previewing how the will restyle your page. You can not edit …" at bounding box center [553, 0] width 1107 height 0
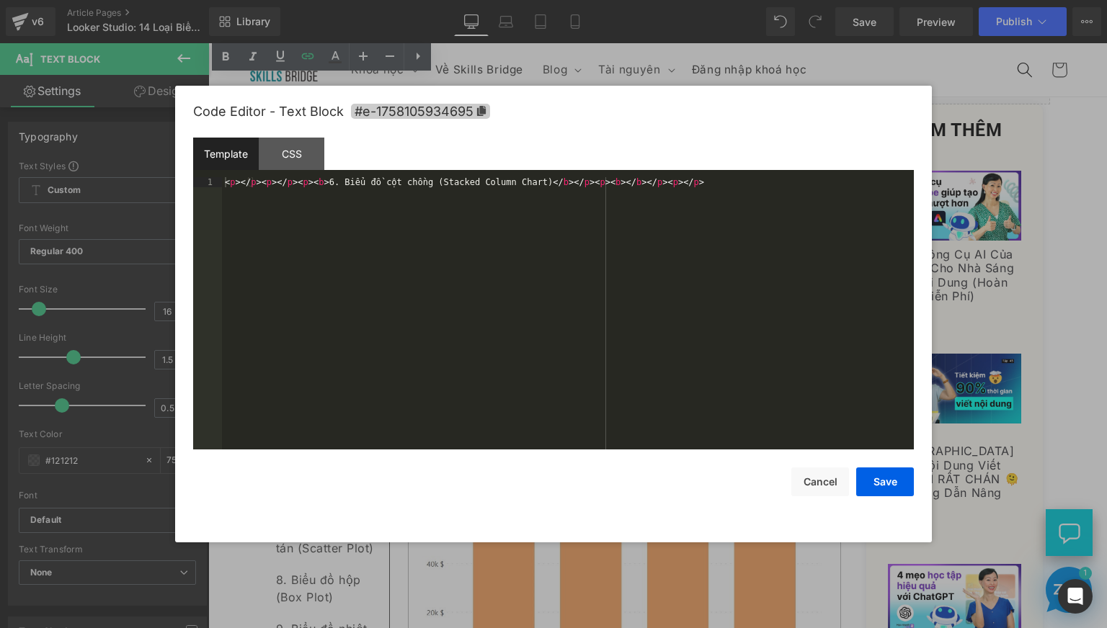
click at [477, 115] on icon at bounding box center [481, 111] width 9 height 10
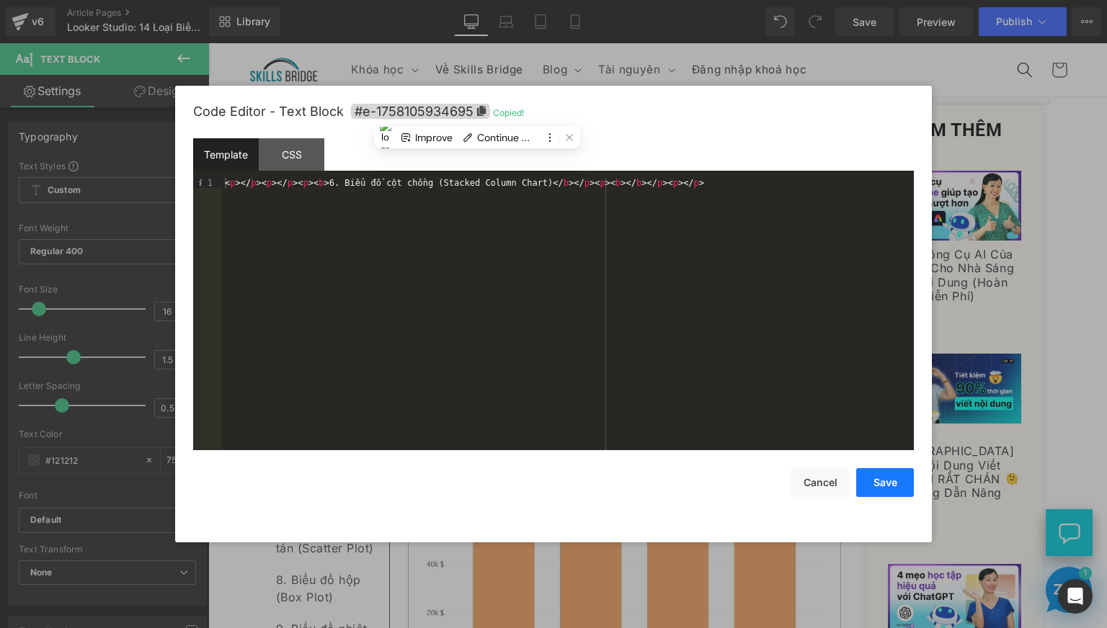
drag, startPoint x: 888, startPoint y: 494, endPoint x: 251, endPoint y: 445, distance: 638.8
click at [888, 494] on button "Save" at bounding box center [885, 482] width 58 height 29
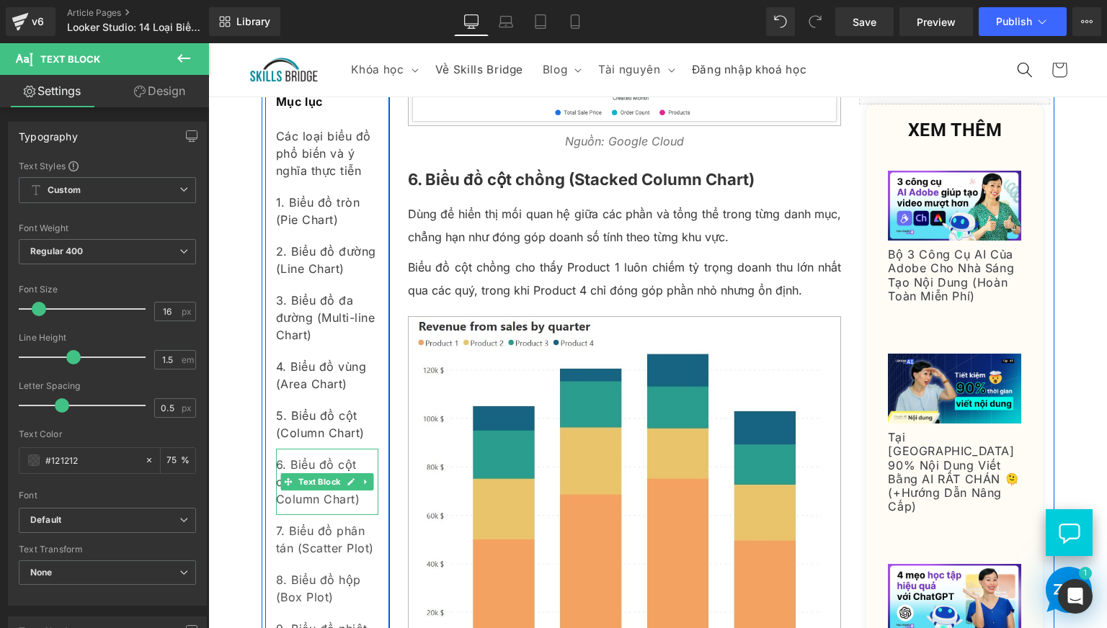
click at [330, 466] on div "6. Biểu đồ cột chồng (Stacked Column Chart)" at bounding box center [327, 482] width 102 height 66
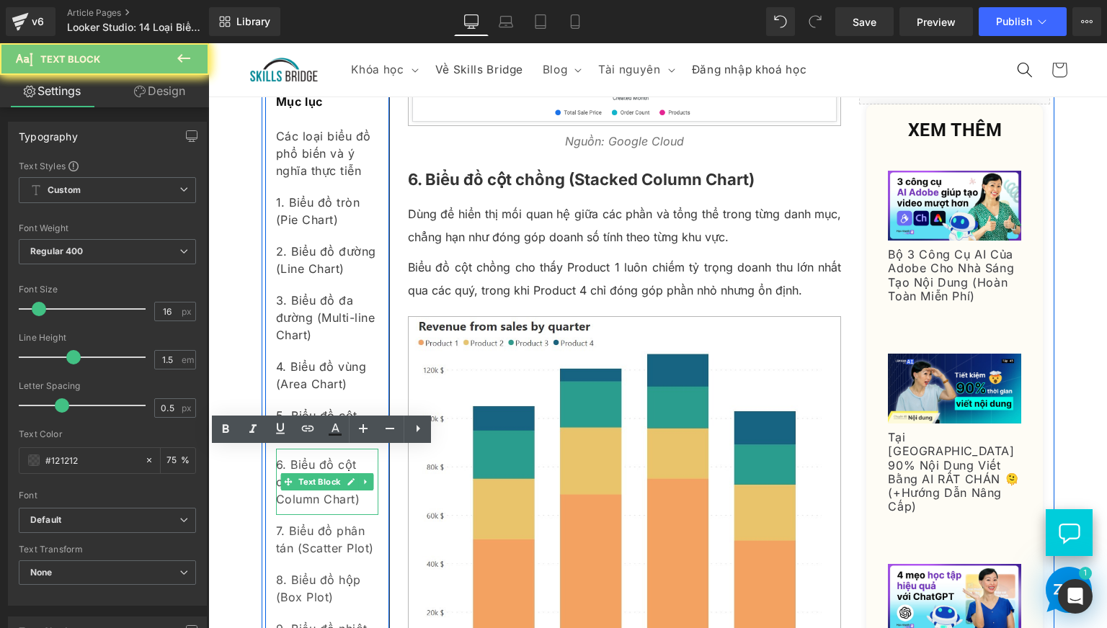
click at [330, 466] on div "6. Biểu đồ cột chồng (Stacked Column Chart)" at bounding box center [327, 482] width 102 height 66
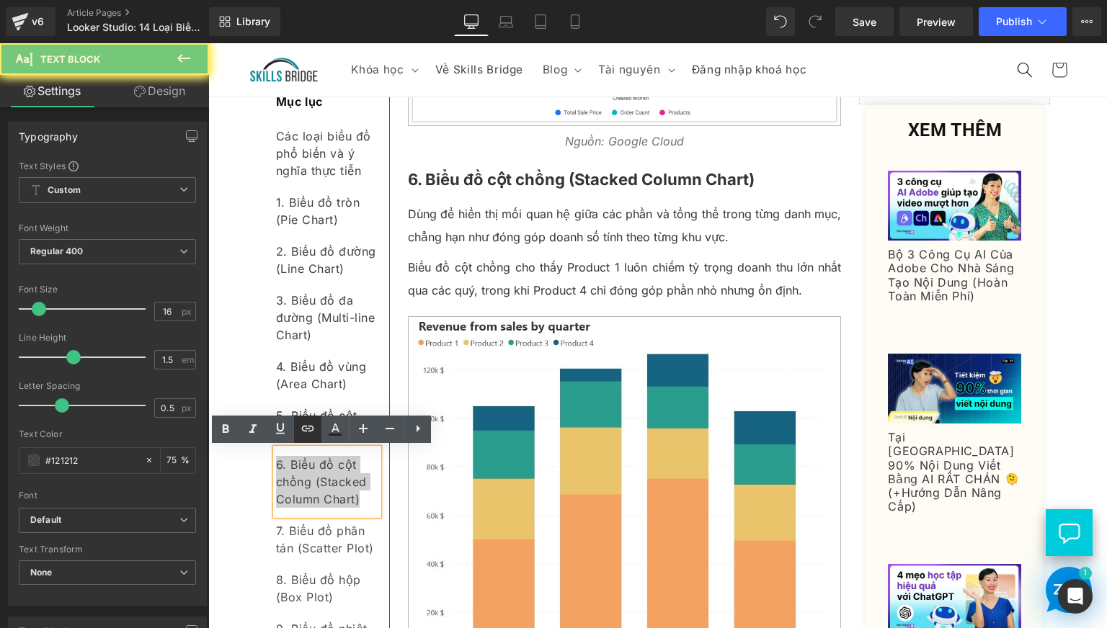
click at [315, 429] on icon at bounding box center [307, 428] width 17 height 17
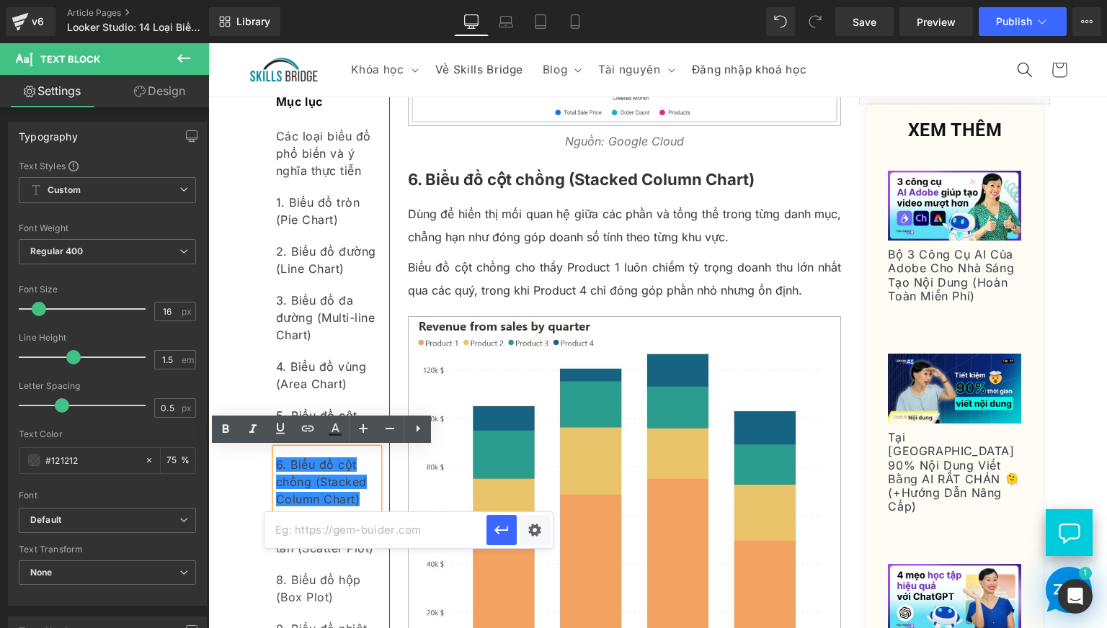
click at [358, 527] on input "text" at bounding box center [375, 530] width 222 height 36
paste input "#e-1758105934695"
click at [491, 531] on button "button" at bounding box center [501, 530] width 30 height 30
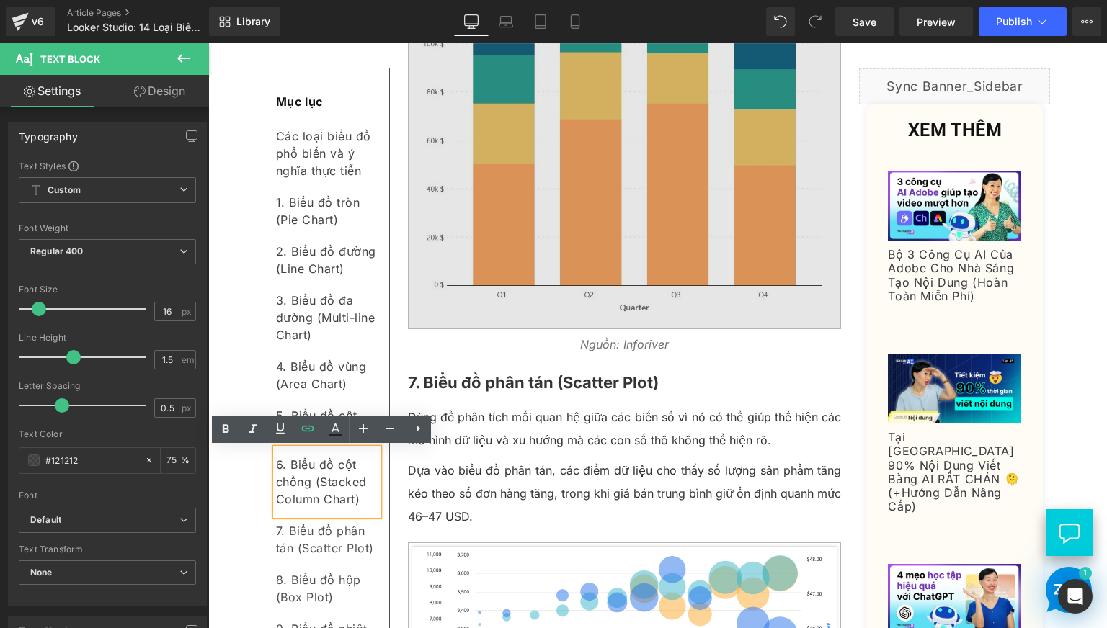
scroll to position [3362, 0]
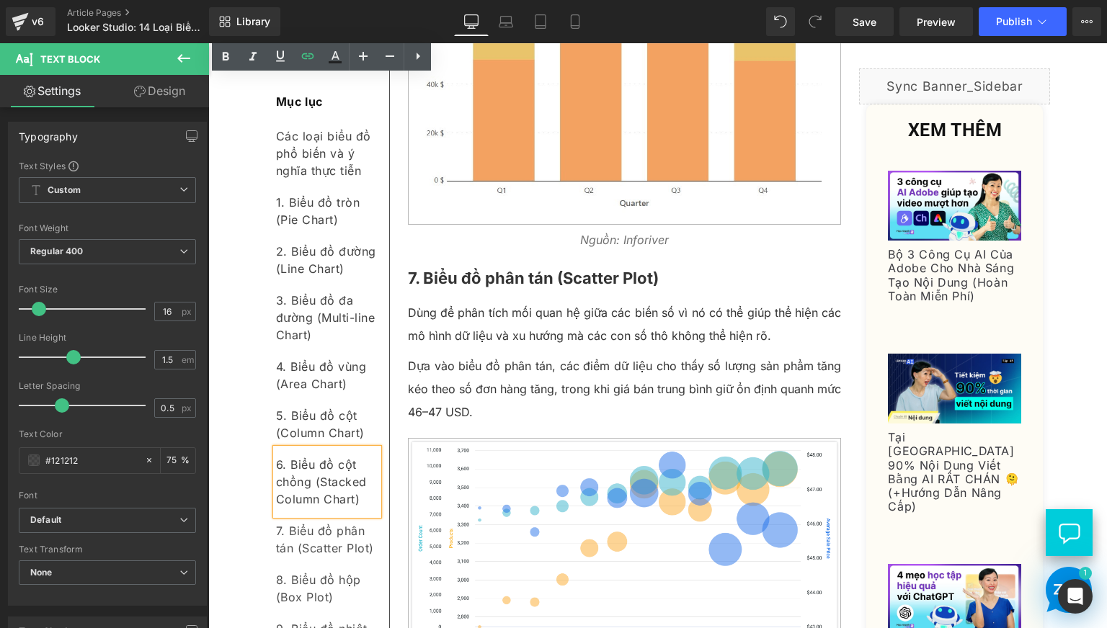
click at [507, 287] on b "7. Biểu đồ phân tán (Scatter Plot)" at bounding box center [533, 278] width 251 height 19
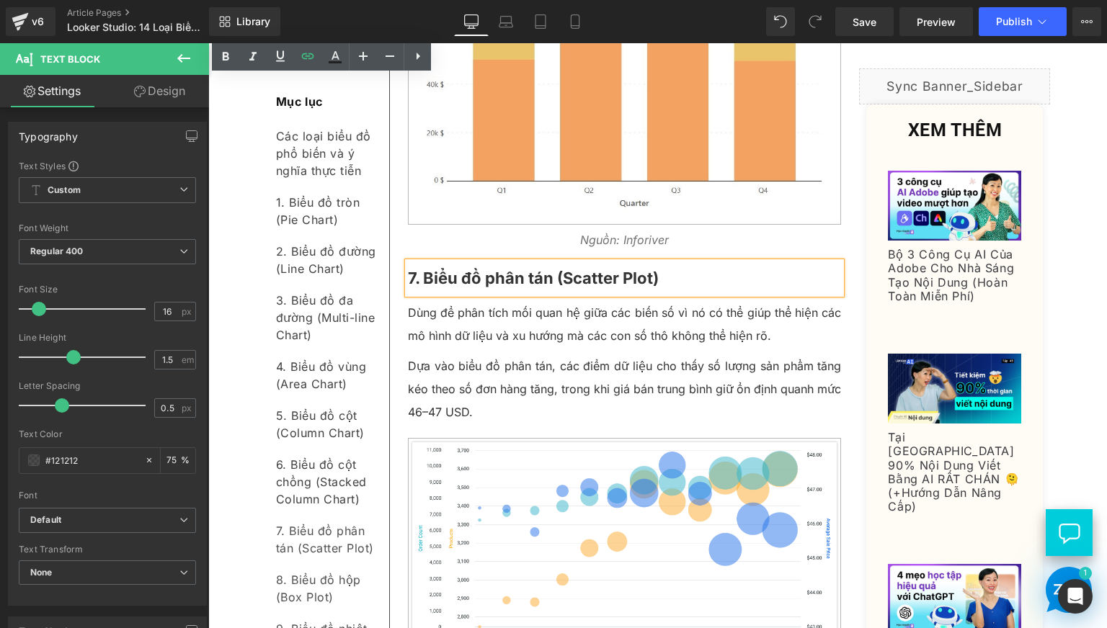
click at [507, 287] on b "7. Biểu đồ phân tán (Scatter Plot)" at bounding box center [533, 278] width 251 height 19
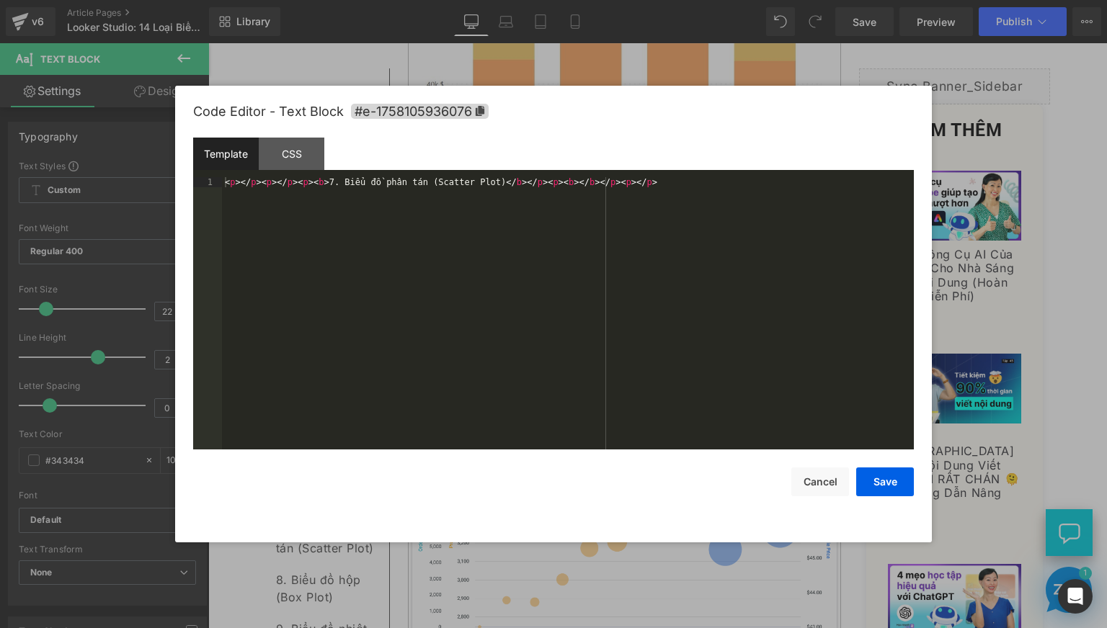
click at [502, 0] on div "Text Block You are previewing how the will restyle your page. You can not edit …" at bounding box center [553, 0] width 1107 height 0
click at [479, 107] on icon at bounding box center [480, 111] width 9 height 10
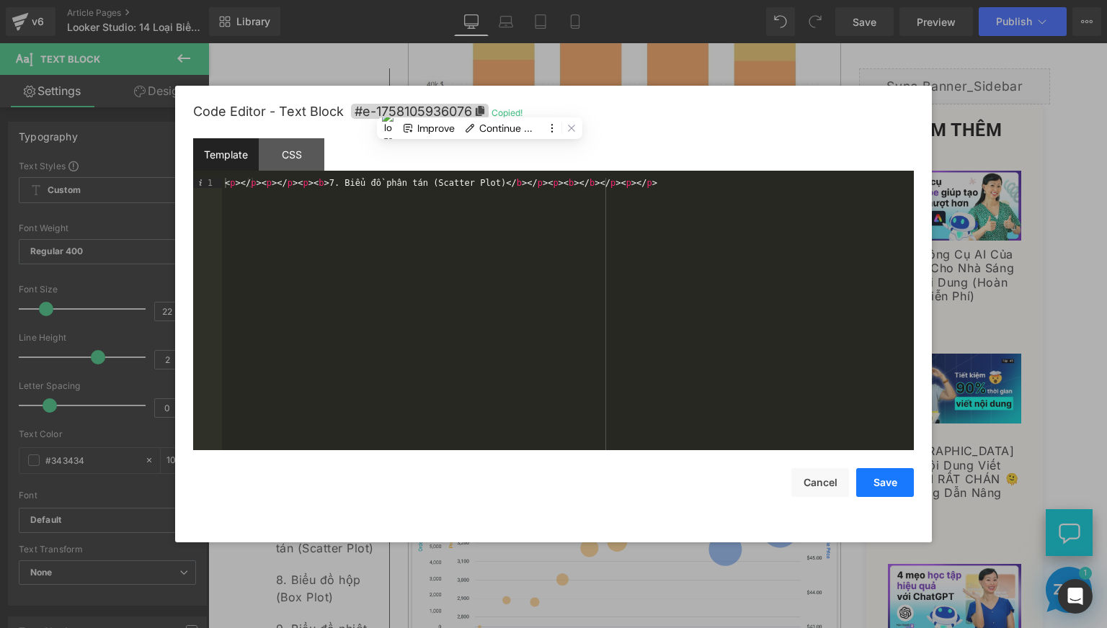
drag, startPoint x: 882, startPoint y: 489, endPoint x: 666, endPoint y: 451, distance: 219.5
click at [882, 489] on button "Save" at bounding box center [885, 482] width 58 height 29
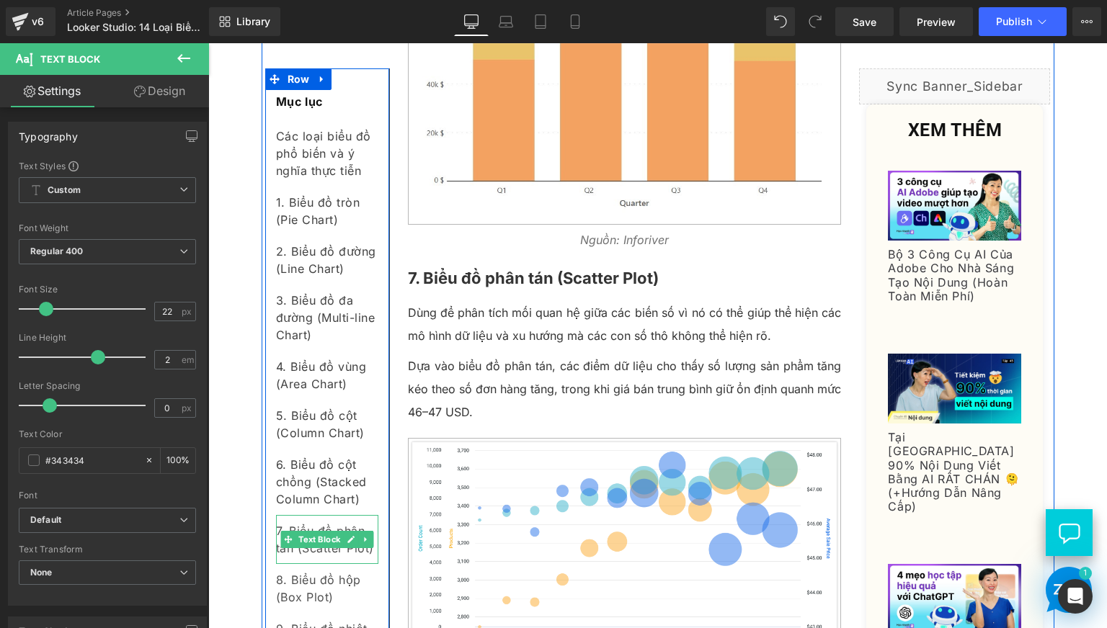
click at [318, 549] on div "7. Biểu đồ phân tán (Scatter Plot)" at bounding box center [327, 539] width 102 height 49
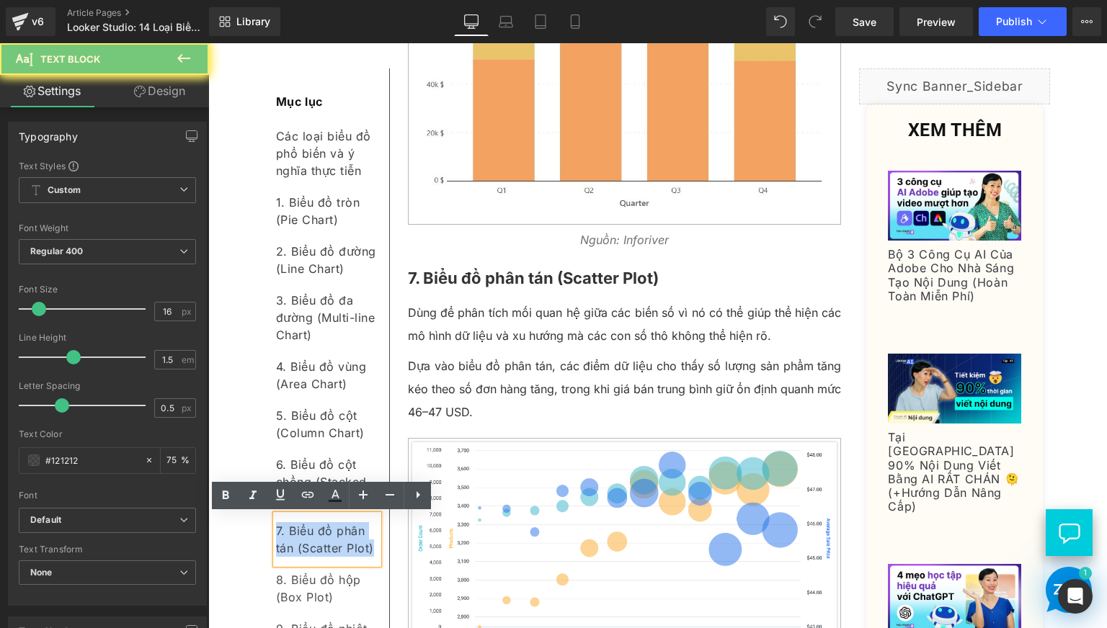
click at [318, 549] on div "7. Biểu đồ phân tán (Scatter Plot)" at bounding box center [327, 539] width 102 height 49
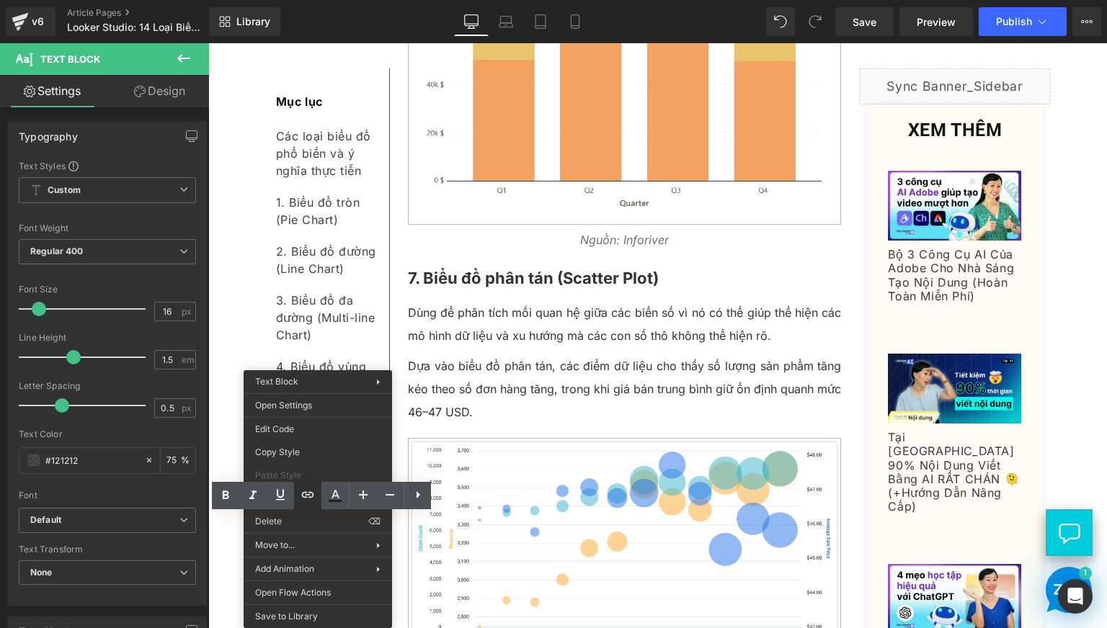
click at [308, 490] on icon at bounding box center [307, 494] width 17 height 17
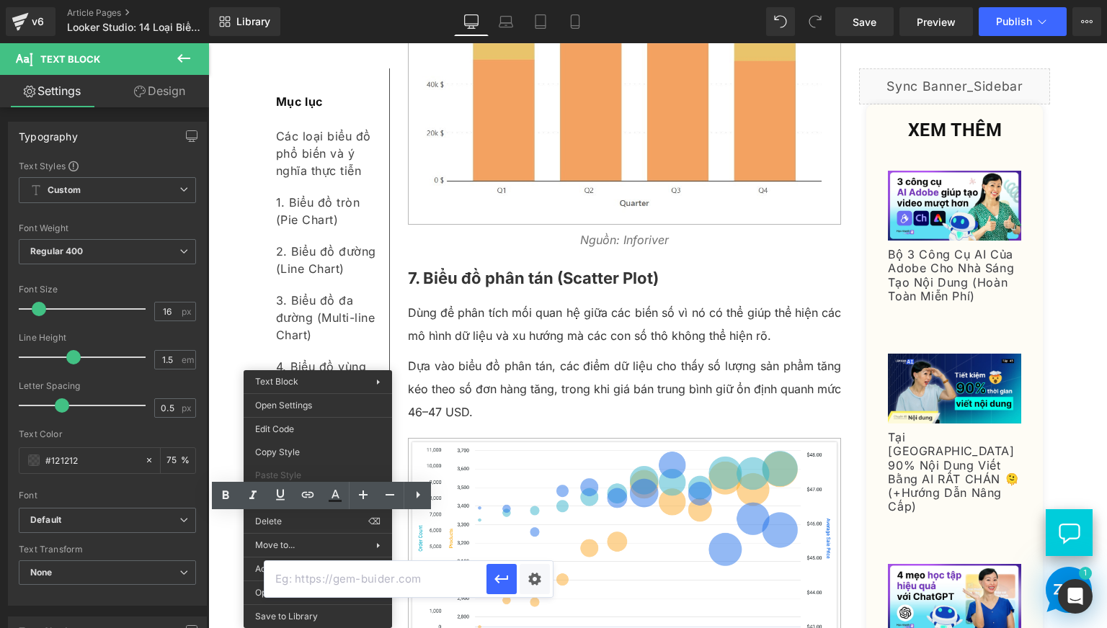
click at [385, 586] on input "text" at bounding box center [375, 579] width 222 height 36
paste input "#e-1758105936076"
click at [511, 579] on button "button" at bounding box center [501, 579] width 30 height 30
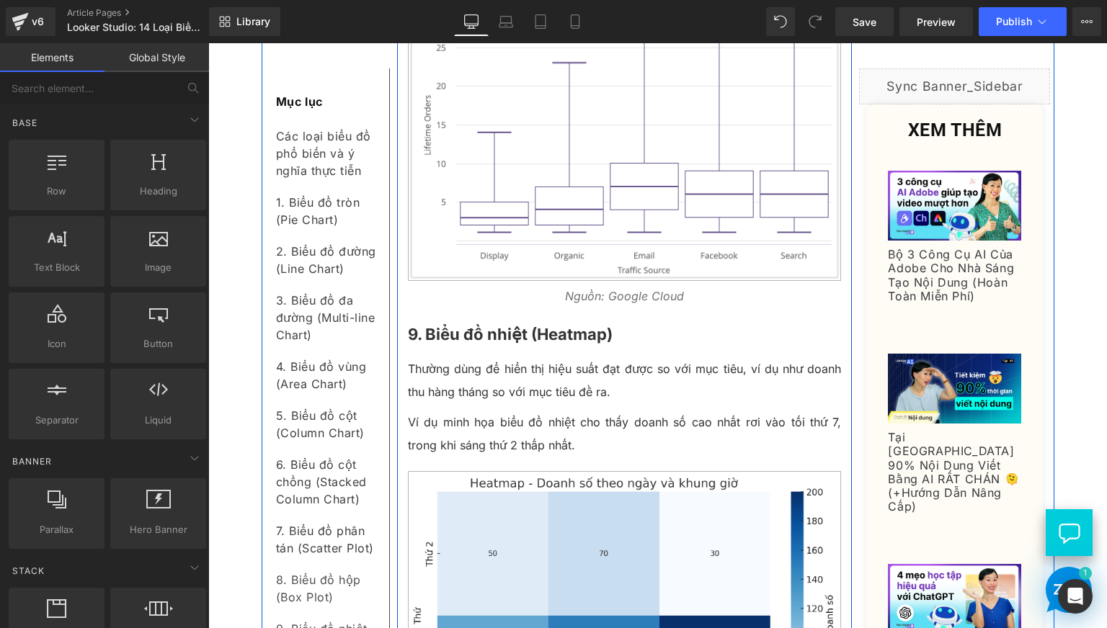
scroll to position [4323, 0]
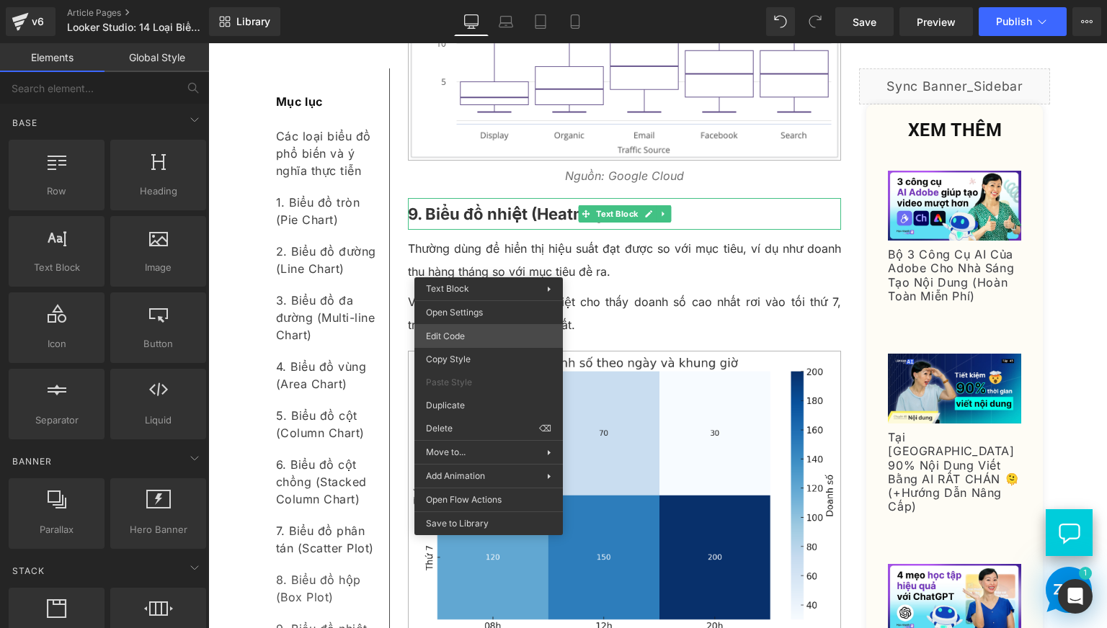
click at [476, 0] on div "Text Block You are previewing how the will restyle your page. You can not edit …" at bounding box center [553, 0] width 1107 height 0
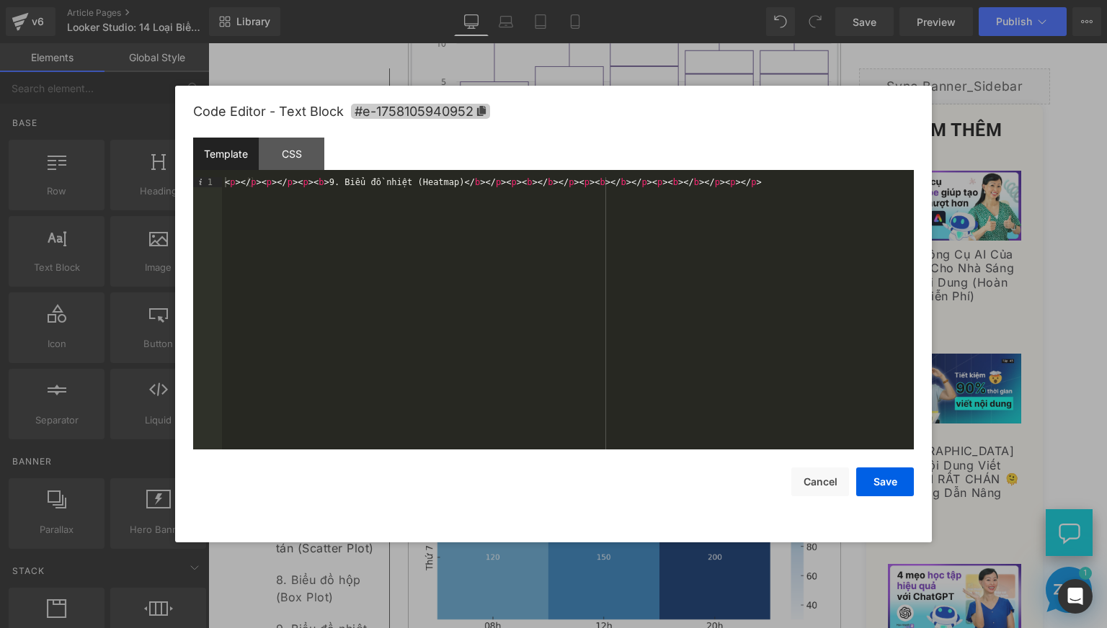
click at [480, 115] on icon at bounding box center [481, 111] width 9 height 10
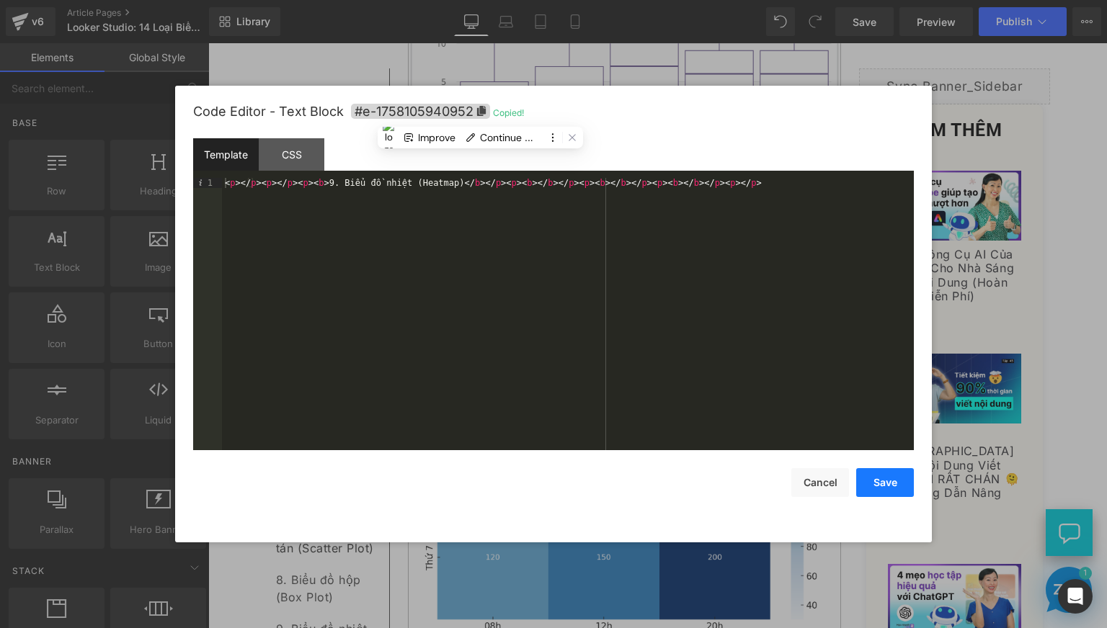
click at [888, 482] on button "Save" at bounding box center [885, 482] width 58 height 29
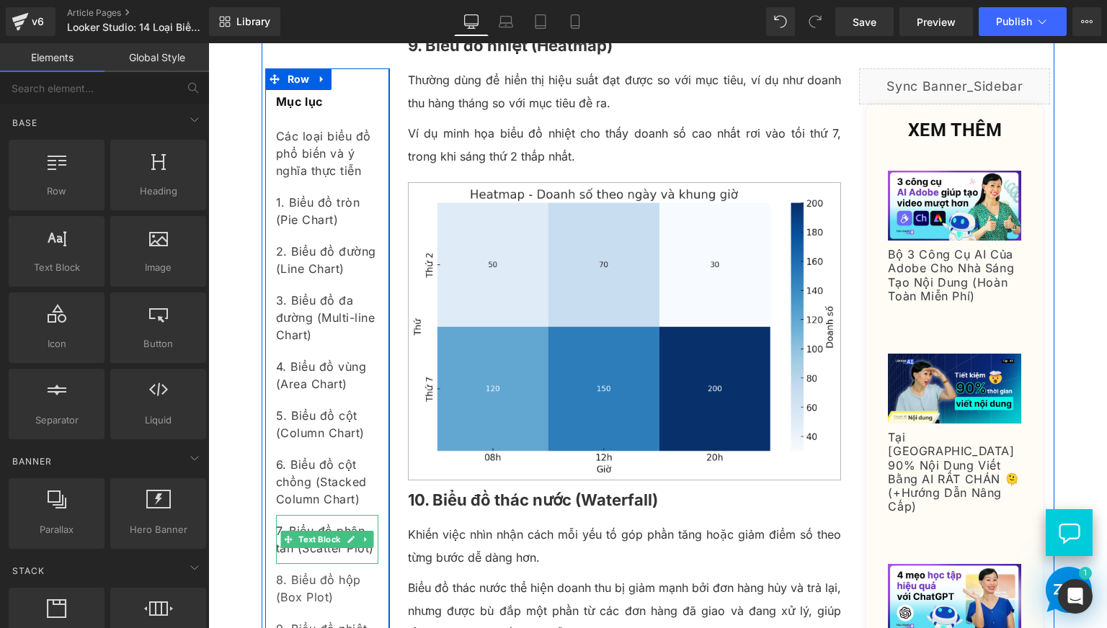
scroll to position [4563, 0]
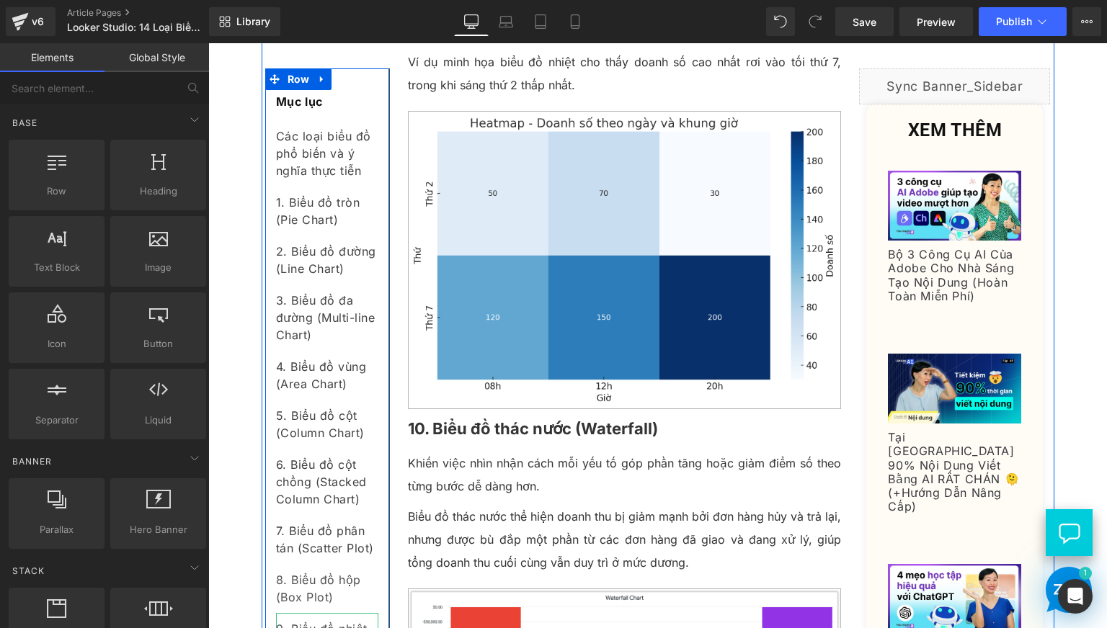
click at [313, 620] on div "9. Biểu đồ nhiệt (Heatmap)" at bounding box center [327, 637] width 102 height 49
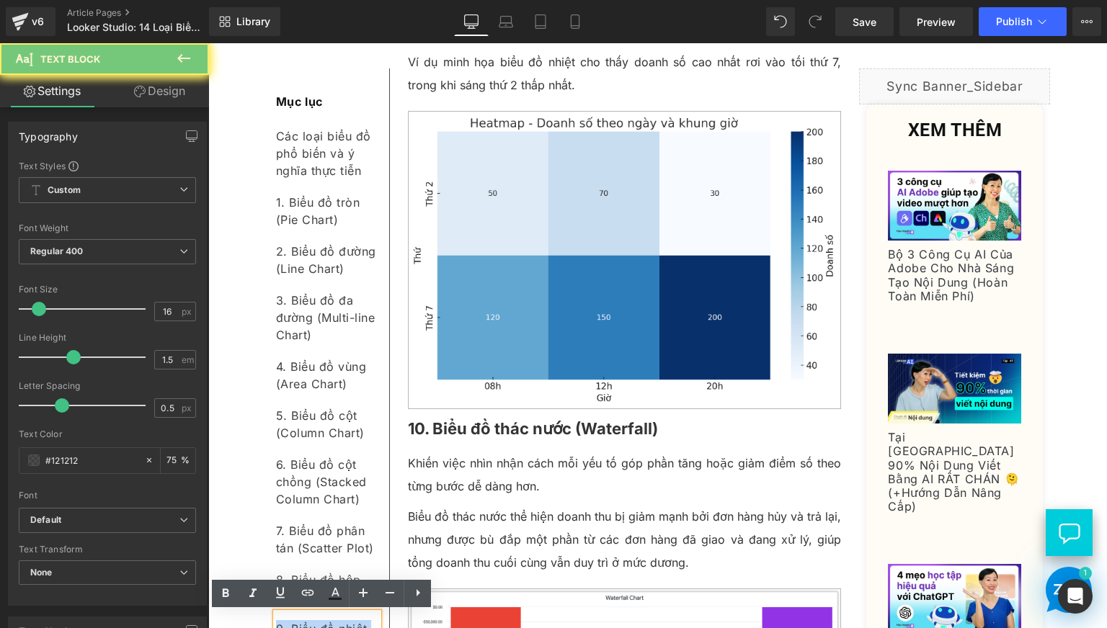
click at [313, 620] on div "9. Biểu đồ nhiệt (Heatmap)" at bounding box center [327, 637] width 102 height 49
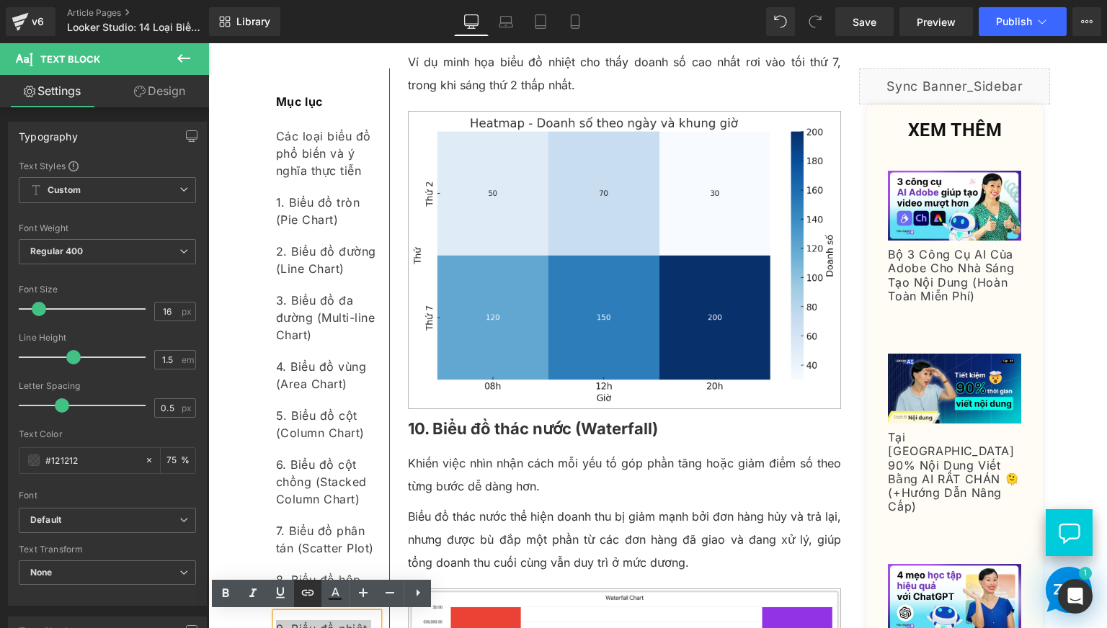
click at [297, 594] on link at bounding box center [307, 593] width 27 height 27
click at [307, 591] on icon at bounding box center [307, 592] width 17 height 17
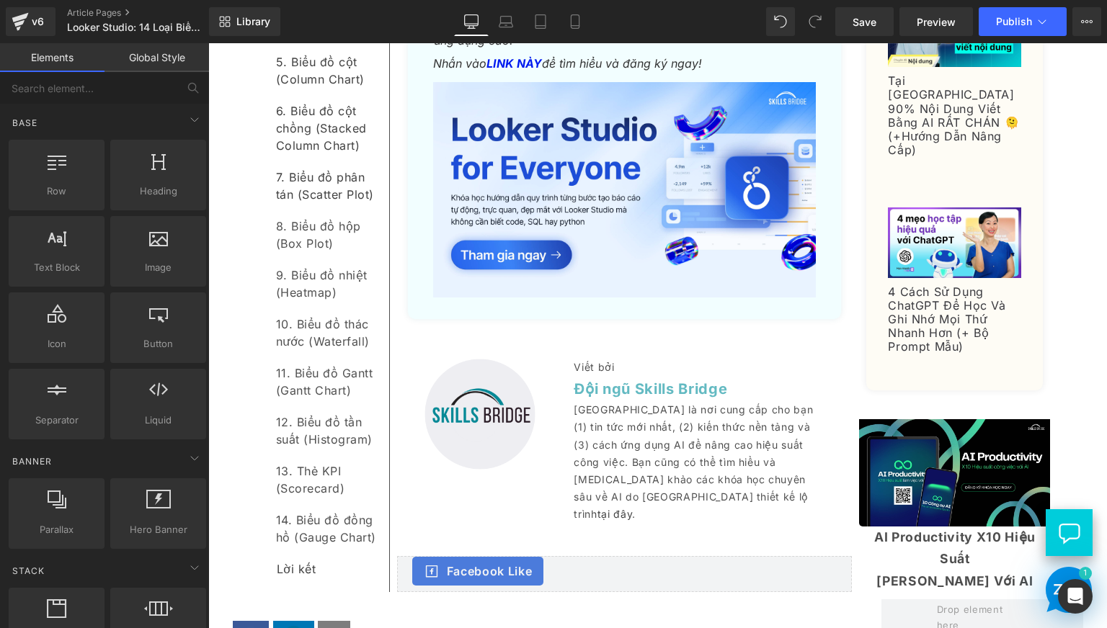
scroll to position [7685, 0]
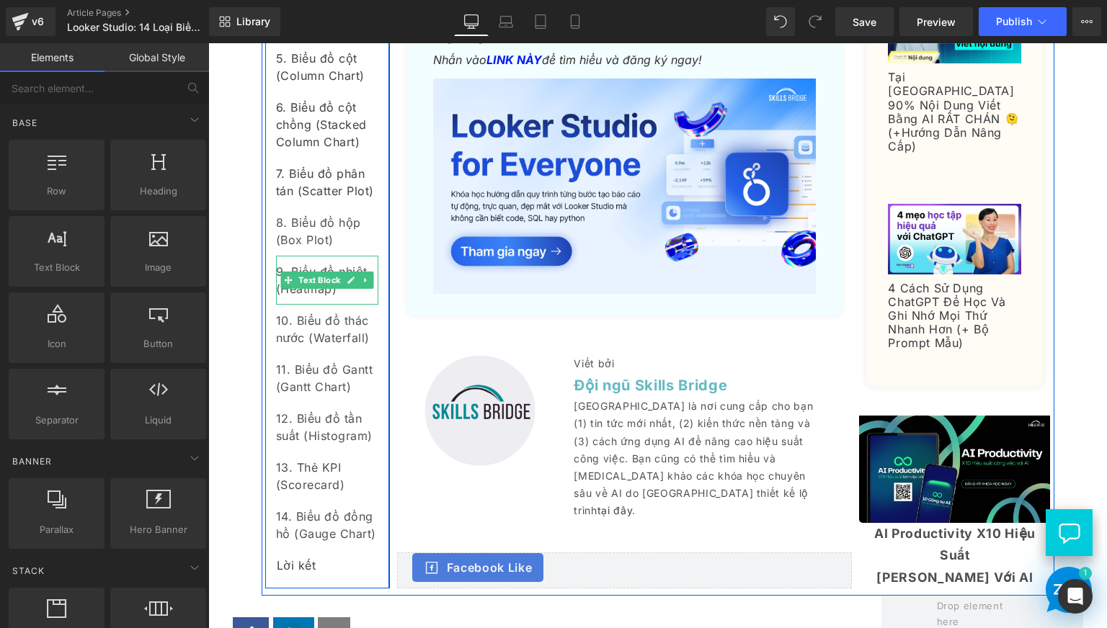
click at [300, 305] on div "9. Biểu đồ nhiệt (Heatmap)" at bounding box center [327, 280] width 102 height 49
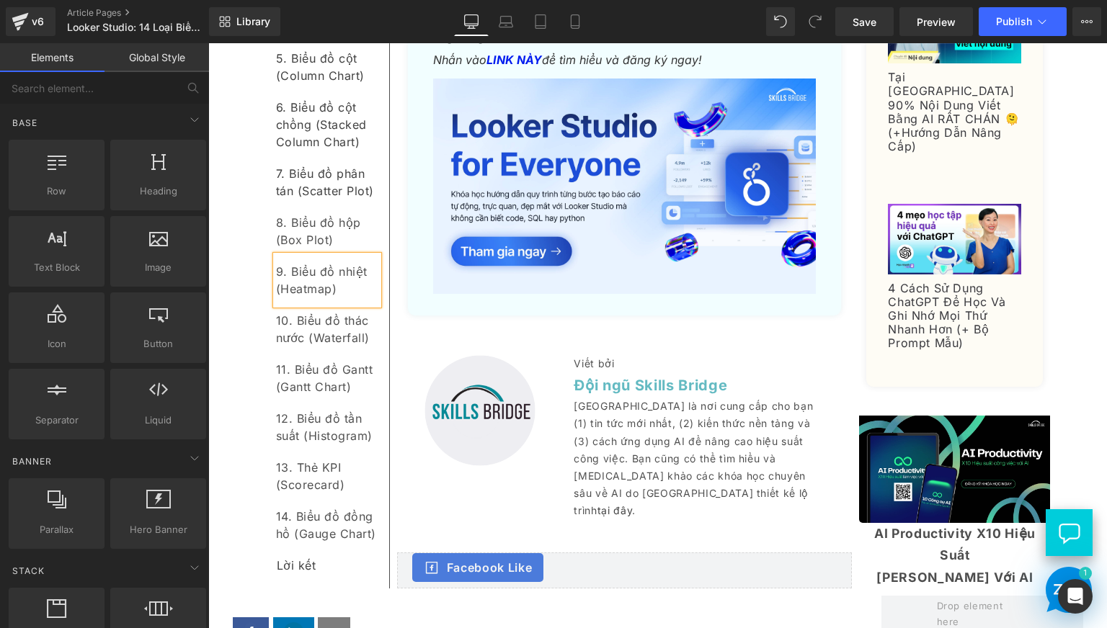
click at [300, 305] on div "9. Biểu đồ nhiệt (Heatmap)" at bounding box center [327, 280] width 102 height 49
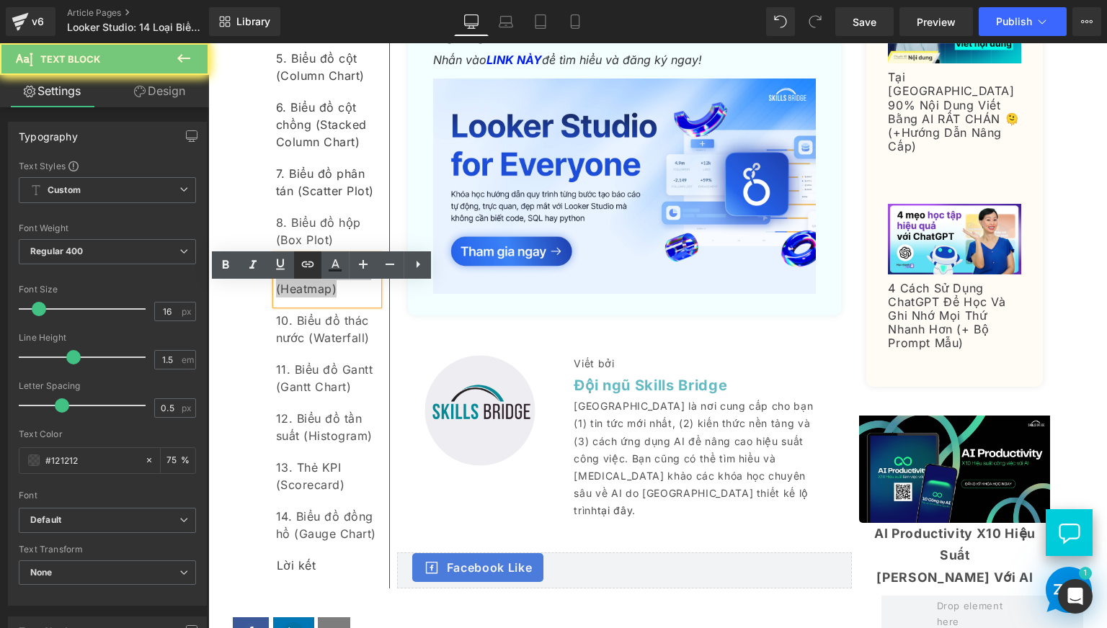
click at [307, 269] on icon at bounding box center [307, 264] width 17 height 17
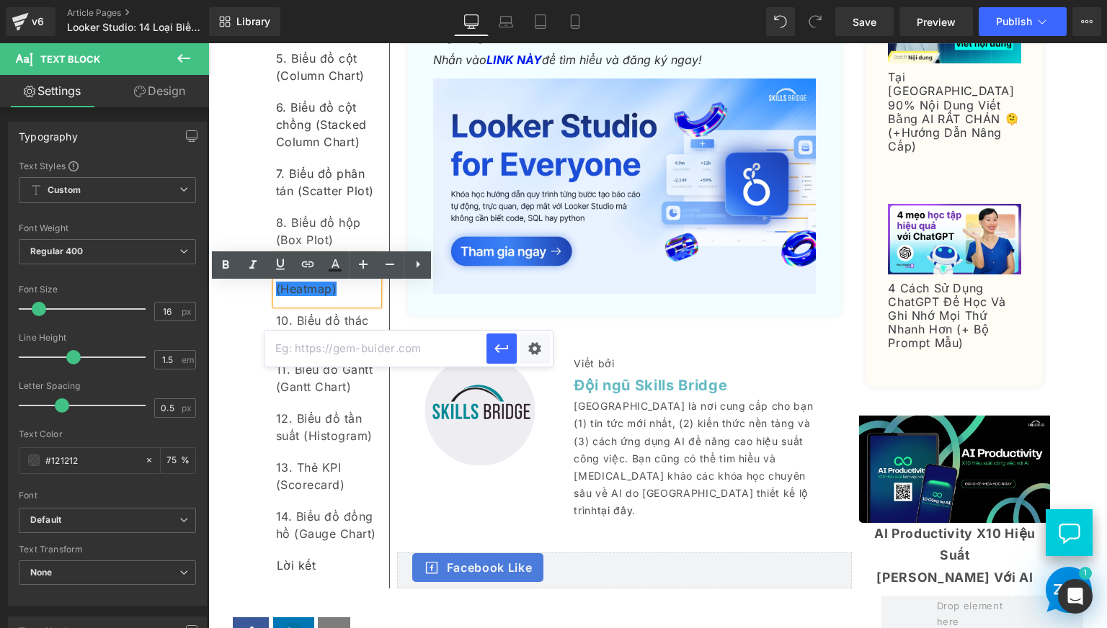
click at [344, 341] on input "text" at bounding box center [375, 349] width 222 height 36
paste input "#e-1758105940952"
click at [494, 354] on icon "button" at bounding box center [501, 348] width 17 height 17
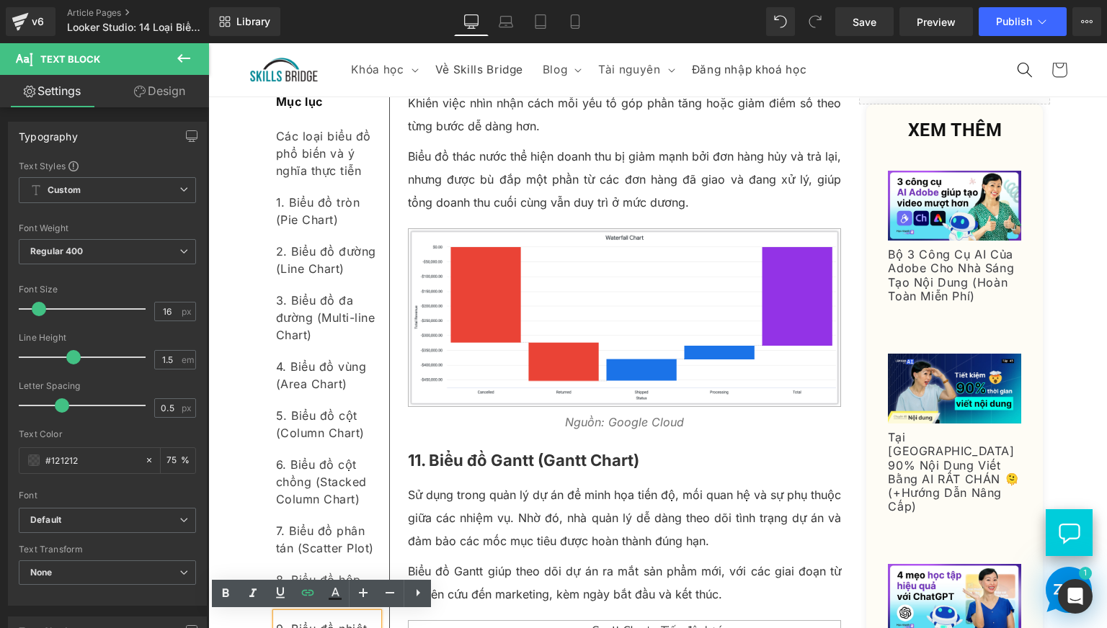
scroll to position [4803, 0]
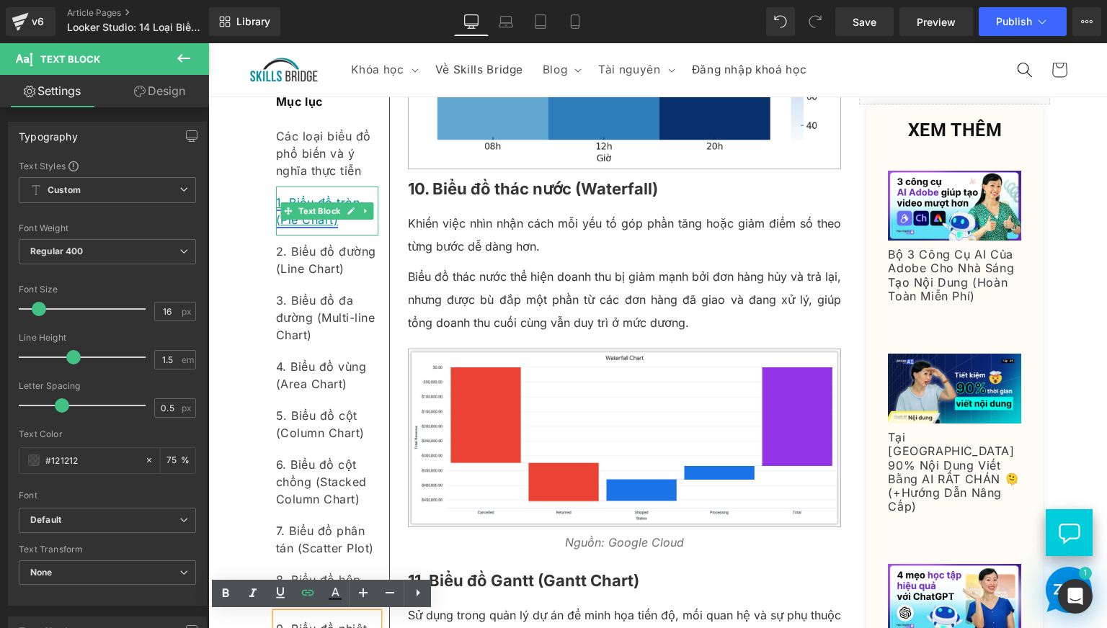
click at [318, 226] on link "1. Biểu đồ tròn (Pie Chart)" at bounding box center [318, 211] width 84 height 32
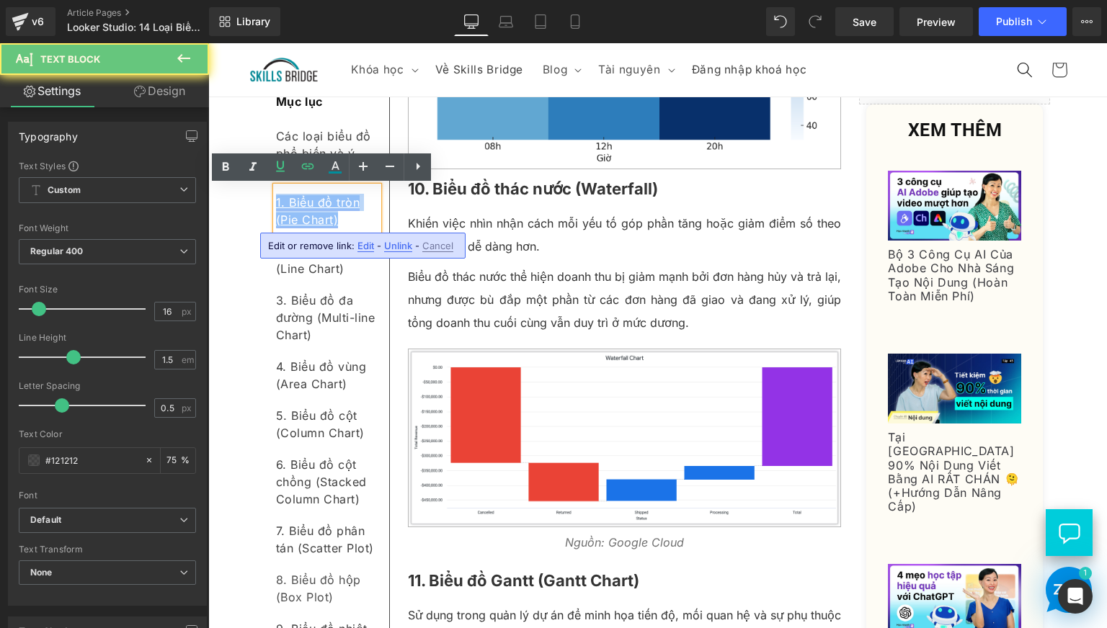
click at [318, 226] on link "1. Biểu đồ tròn (Pie Chart)" at bounding box center [318, 211] width 84 height 32
click at [335, 224] on div "1. Biểu đồ tròn (Pie Chart)" at bounding box center [327, 211] width 102 height 49
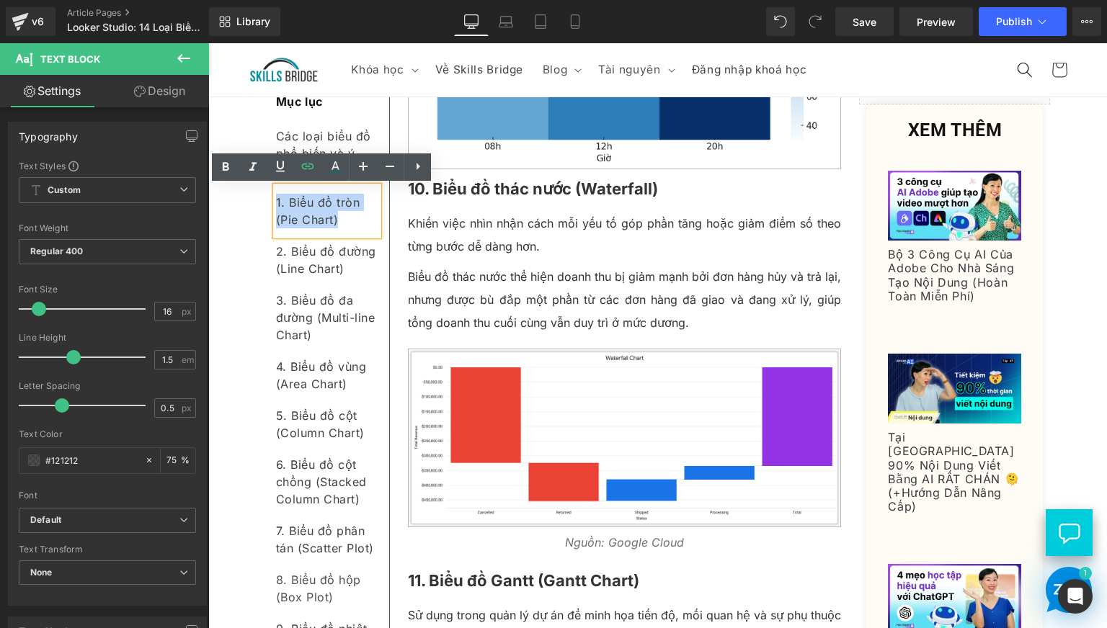
click at [340, 225] on div "1. Biểu đồ tròn (Pie Chart)" at bounding box center [327, 211] width 102 height 49
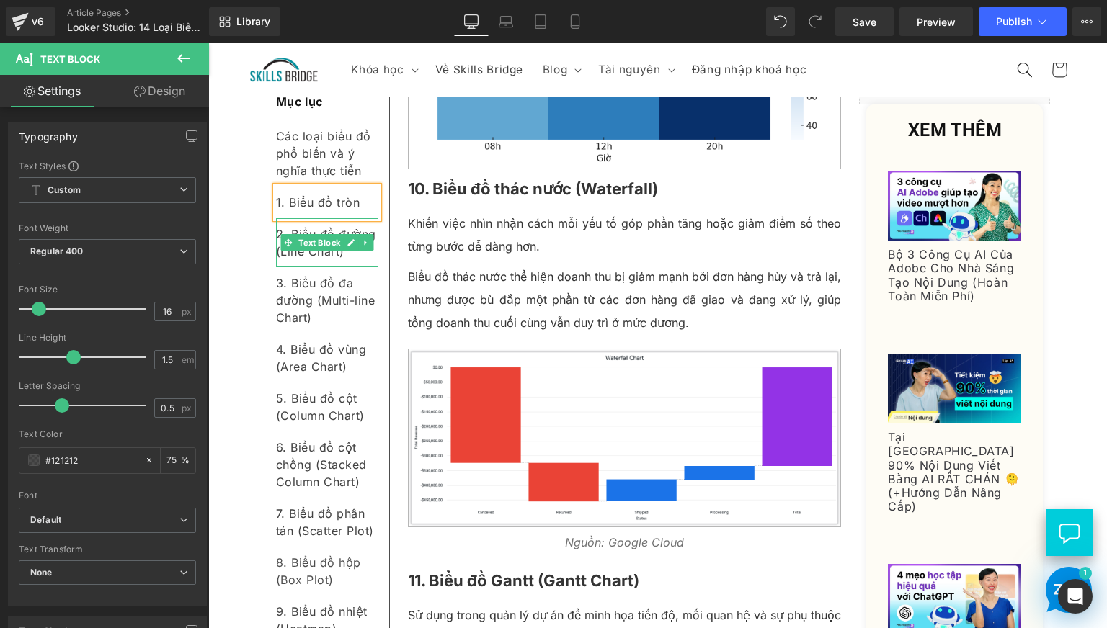
click at [350, 262] on div "2. Biểu đồ đường (Line Chart)" at bounding box center [327, 242] width 102 height 49
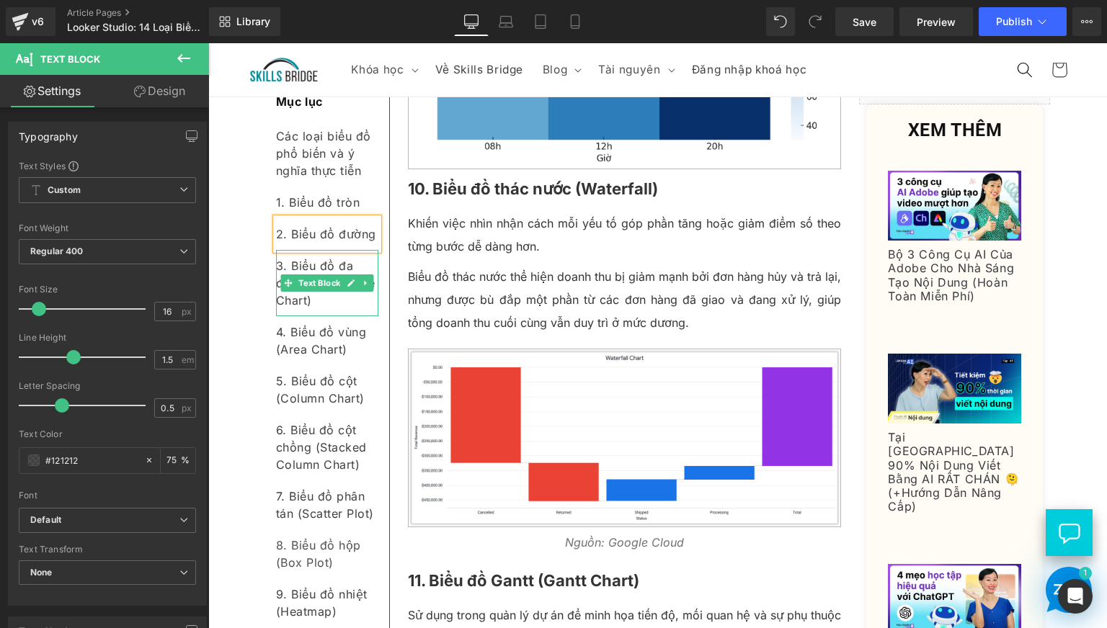
click at [346, 308] on div "3. Biểu đồ đa đường (Multi-line Chart)" at bounding box center [327, 283] width 102 height 66
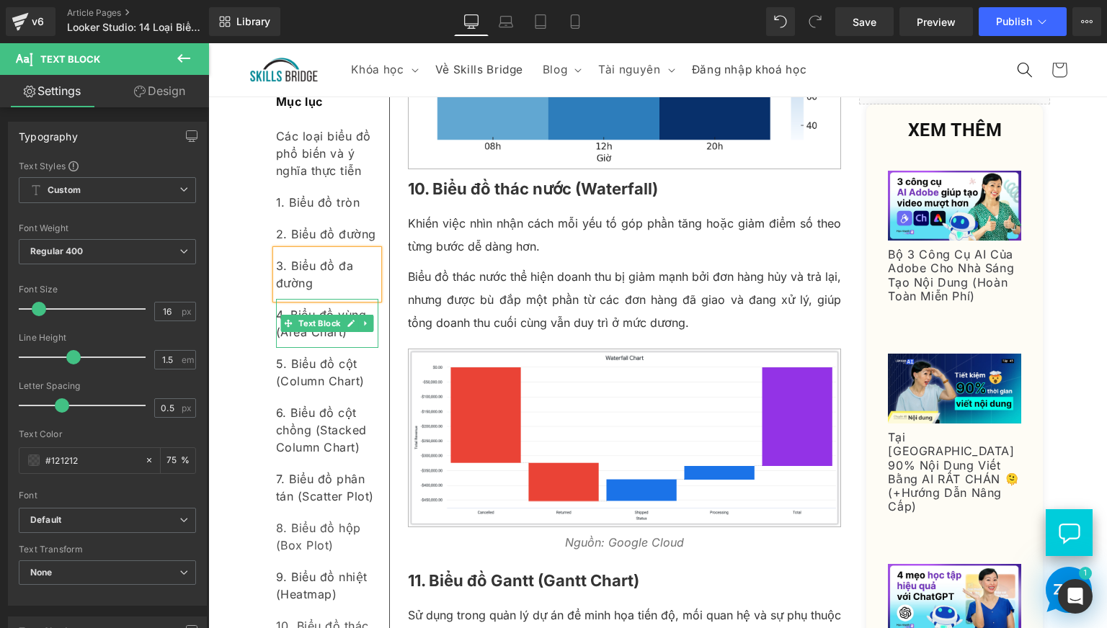
click at [350, 337] on div "4. Biểu đồ vùng (Area Chart)" at bounding box center [327, 323] width 102 height 49
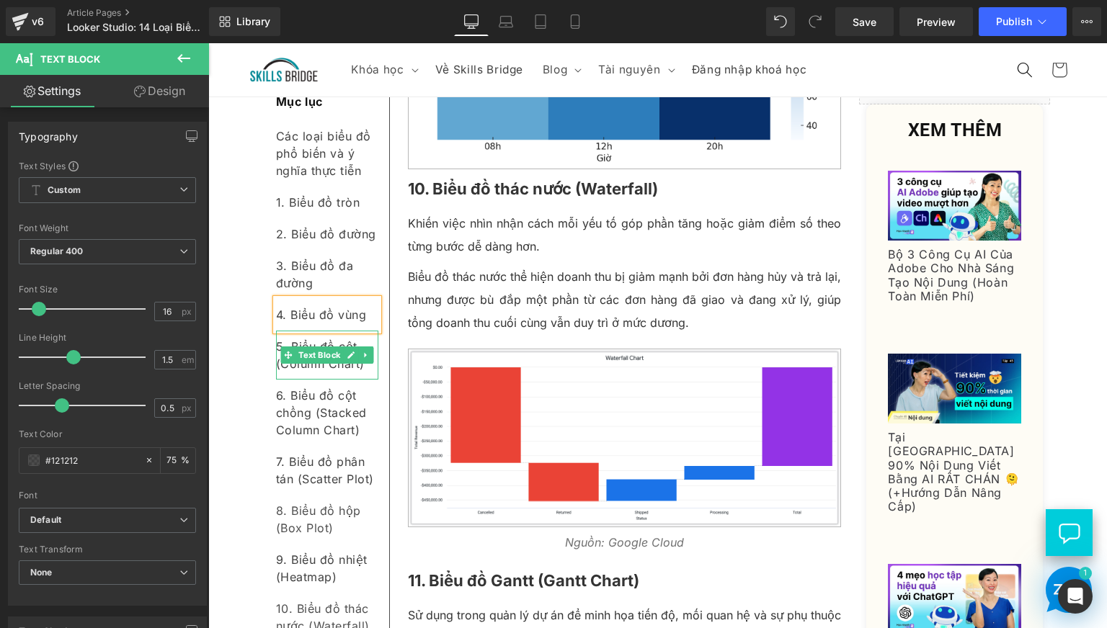
click at [362, 368] on div "5. Biểu đồ cột (Column Chart)" at bounding box center [327, 355] width 102 height 49
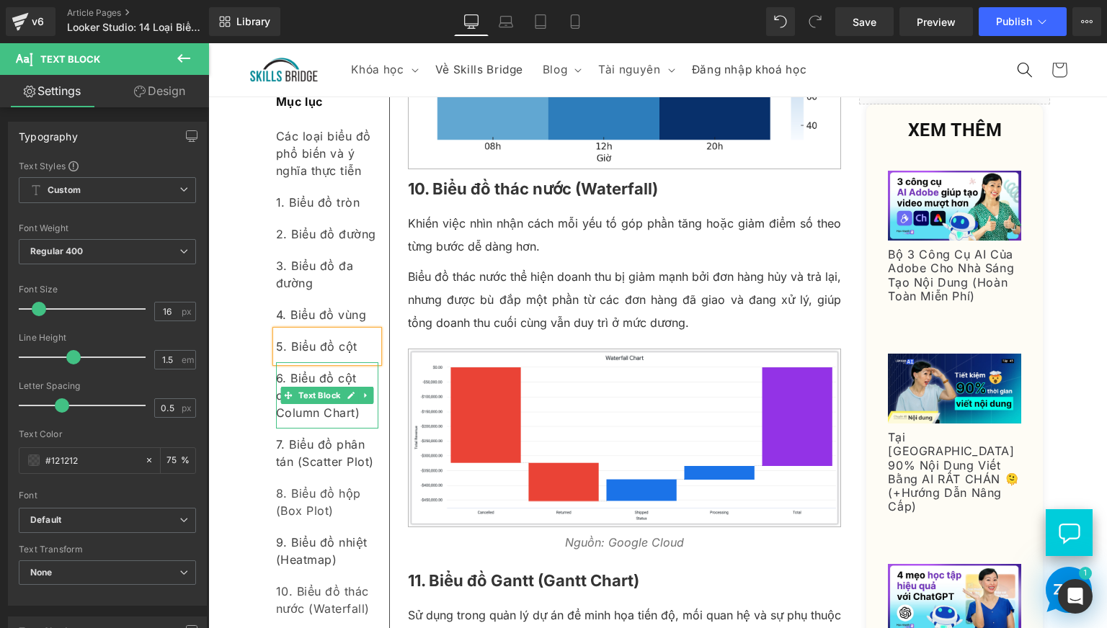
click at [365, 417] on div "6. Biểu đồ cột chồng (Stacked Column Chart)" at bounding box center [327, 395] width 102 height 66
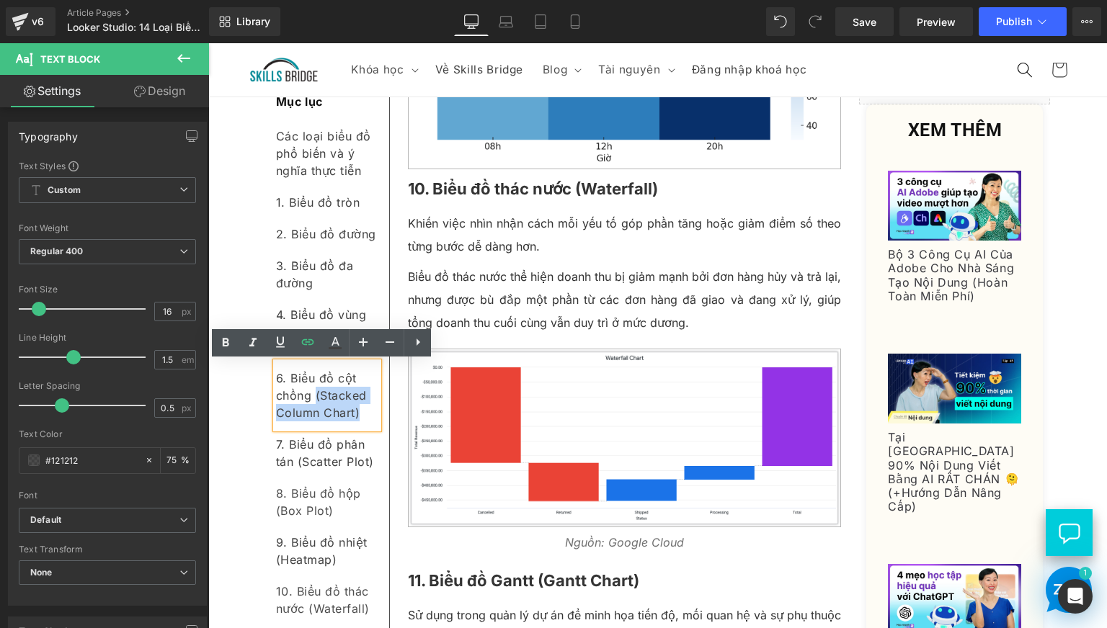
drag, startPoint x: 365, startPoint y: 417, endPoint x: 308, endPoint y: 403, distance: 58.5
click at [308, 403] on div "6. Biểu đồ cột chồng (Stacked Column Chart)" at bounding box center [327, 395] width 102 height 66
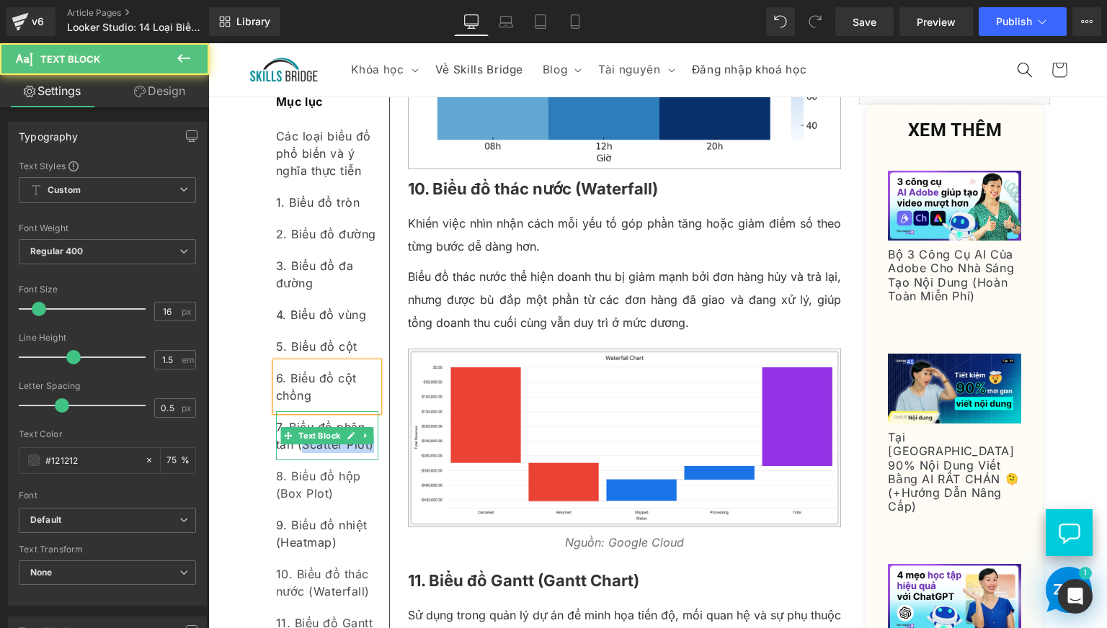
drag, startPoint x: 367, startPoint y: 451, endPoint x: 295, endPoint y: 452, distance: 72.1
click at [295, 452] on div "7. Biểu đồ phân tán (Scatter Plot)" at bounding box center [327, 435] width 102 height 49
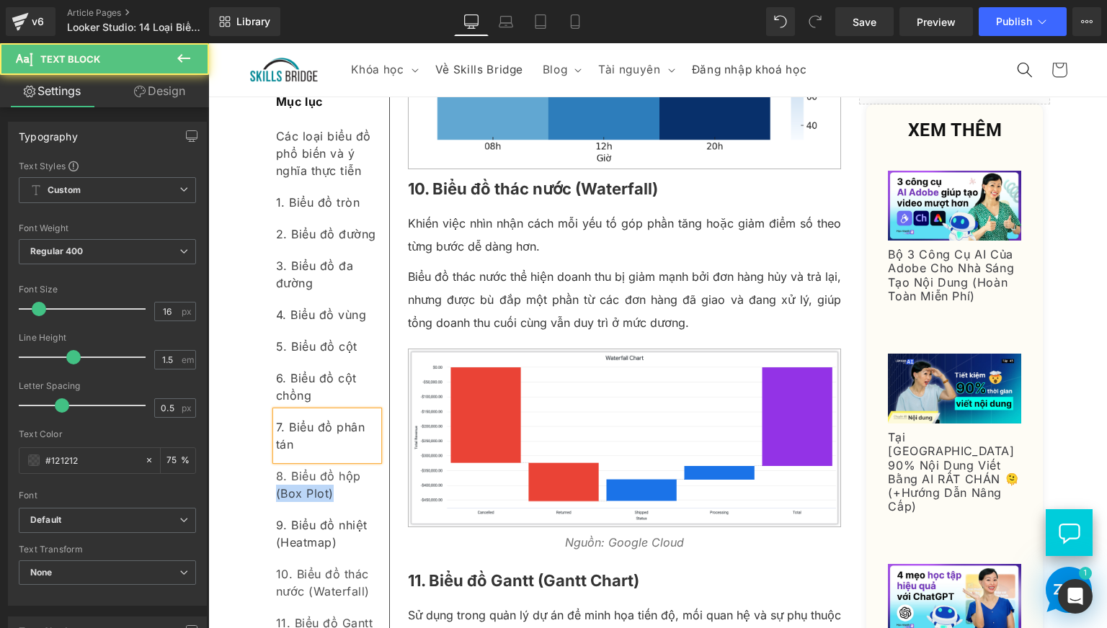
drag, startPoint x: 342, startPoint y: 504, endPoint x: 263, endPoint y: 499, distance: 78.7
click at [265, 499] on div "Mục lục Text Block Các loại biểu đồ phổ biến và ý nghĩa thực tiễn Text Block 1.…" at bounding box center [327, 462] width 124 height 745
click at [262, 531] on div "Mục lục Text Block Các loại biểu đồ phổ biến và ý nghĩa thực tiễn Text Block 1.…" at bounding box center [328, 446] width 132 height 757
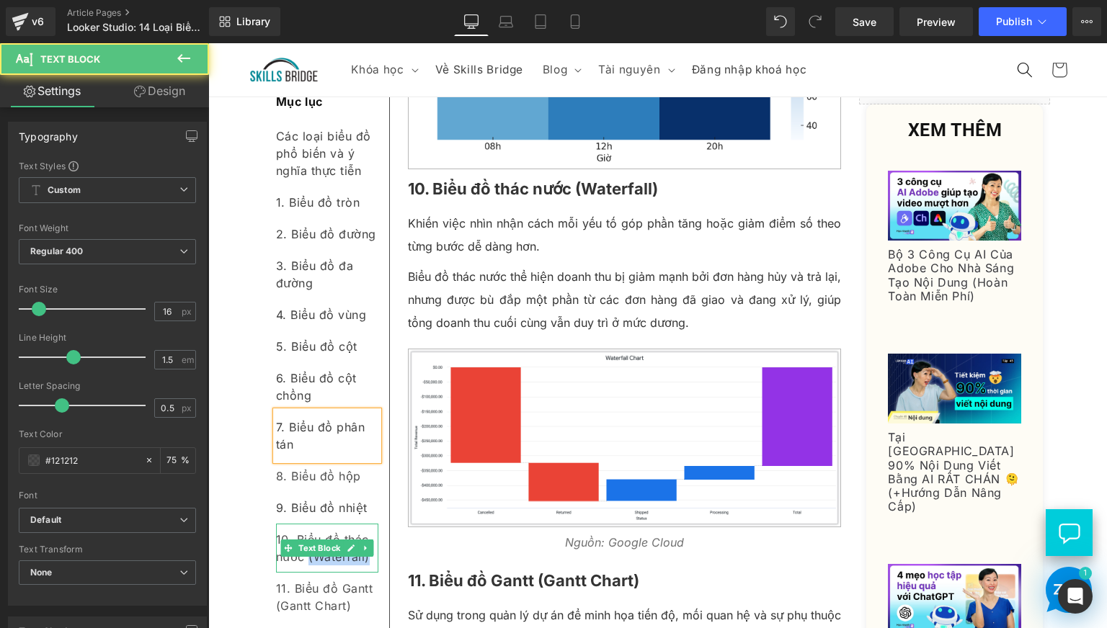
drag, startPoint x: 313, startPoint y: 563, endPoint x: 303, endPoint y: 563, distance: 10.1
click at [303, 563] on div "10. Biểu đồ thác nước (Waterfall)" at bounding box center [327, 548] width 102 height 49
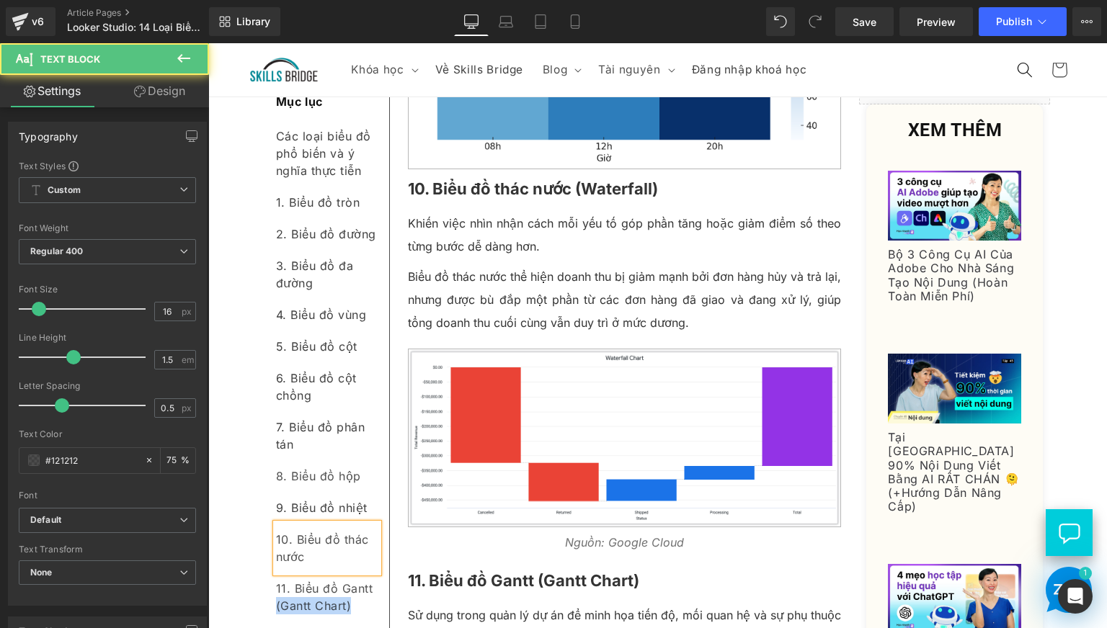
drag, startPoint x: 290, startPoint y: 610, endPoint x: 263, endPoint y: 611, distance: 27.4
click at [265, 611] on div "Mục lục Text Block Các loại biểu đồ phổ biến và ý nghĩa thực tiễn Text Block 1.…" at bounding box center [327, 445] width 124 height 710
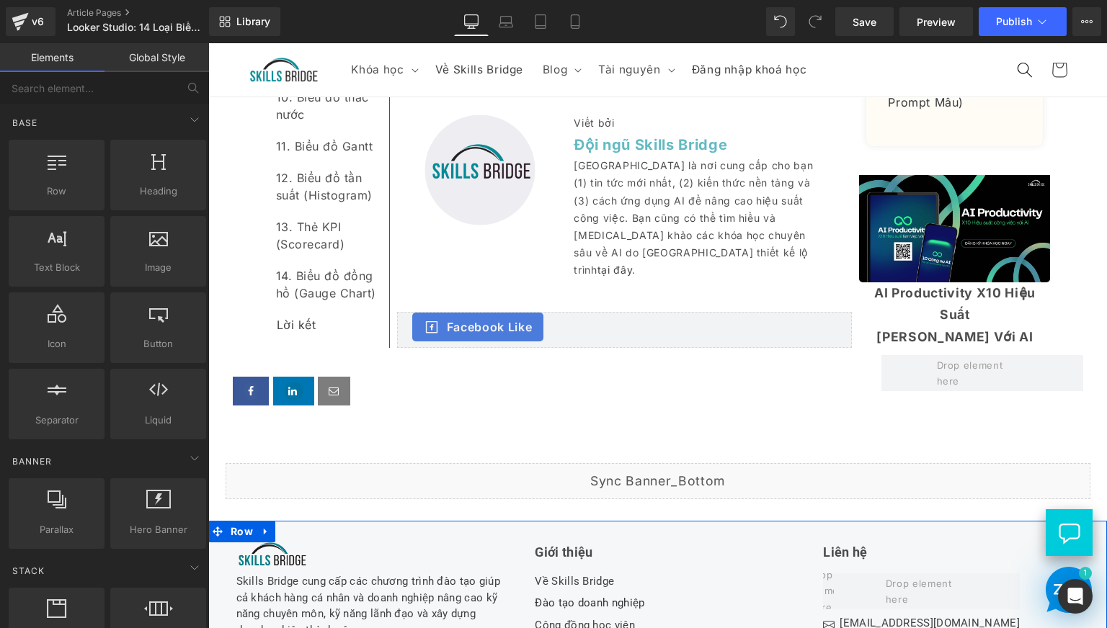
scroll to position [7805, 0]
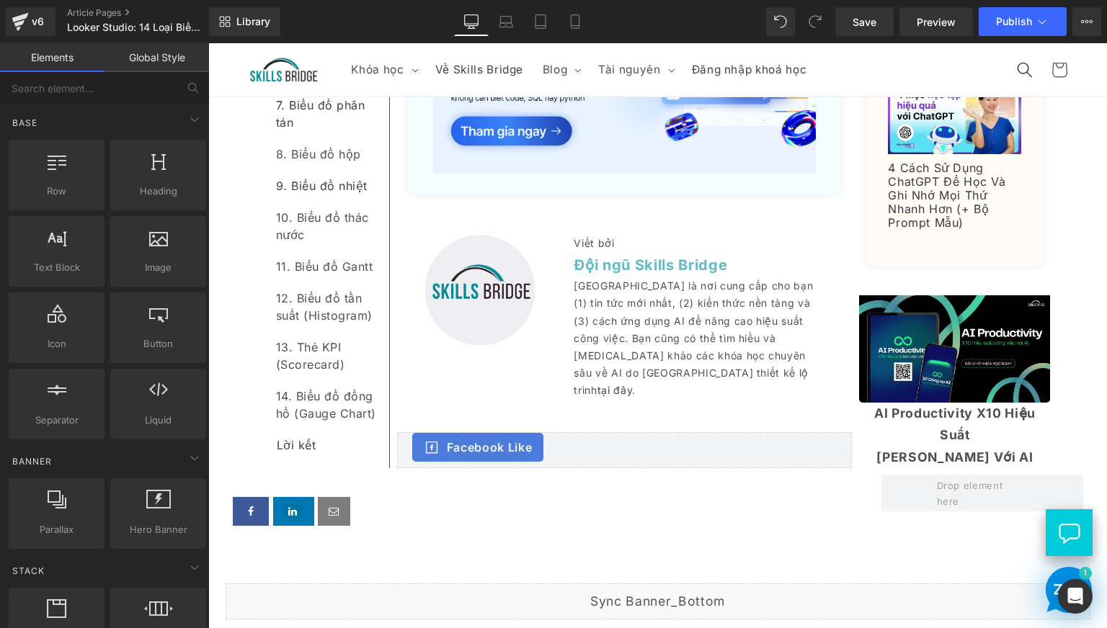
click at [366, 429] on div "14. Biểu đồ đồng hồ (Gauge Chart)" at bounding box center [327, 404] width 102 height 49
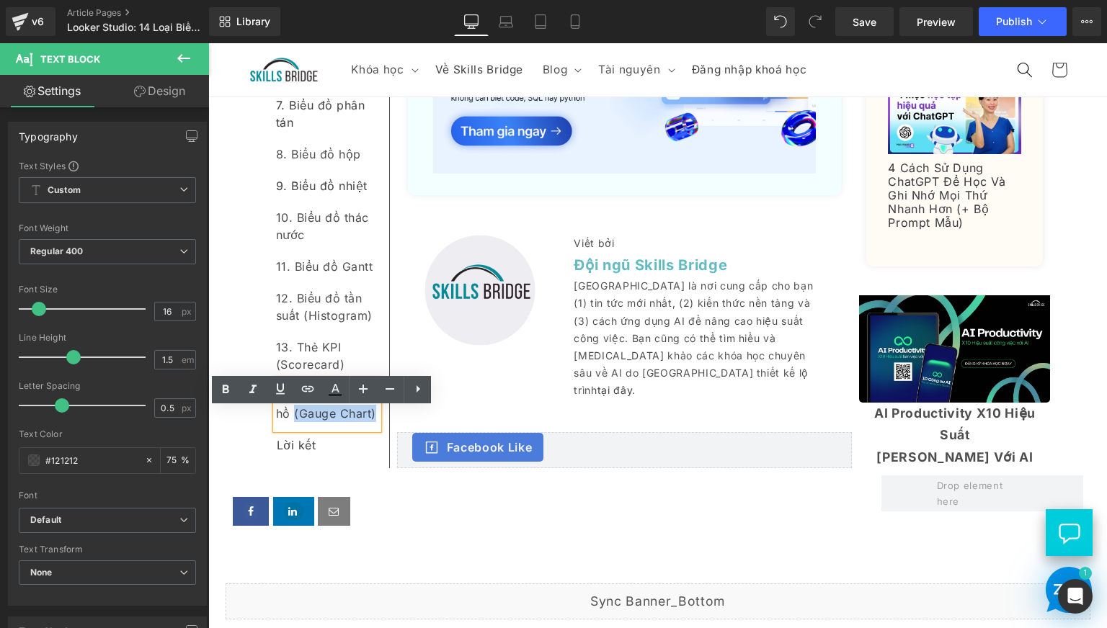
drag, startPoint x: 370, startPoint y: 447, endPoint x: 289, endPoint y: 452, distance: 81.5
click at [289, 429] on div "14. Biểu đồ đồng hồ (Gauge Chart)" at bounding box center [327, 404] width 102 height 49
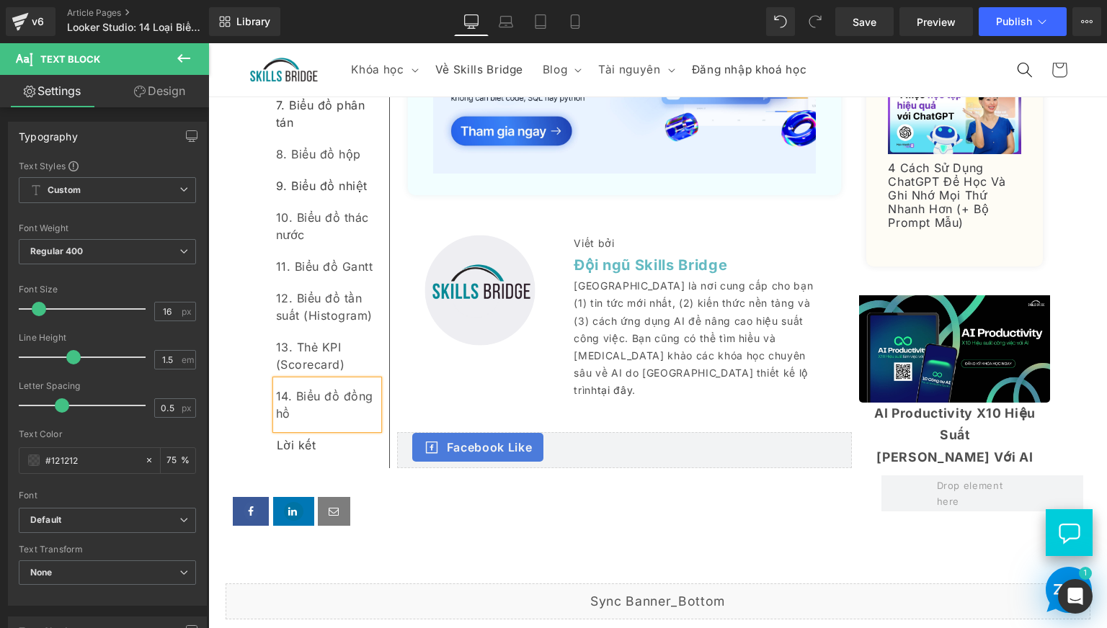
click at [344, 380] on div "13. Thẻ KPI (Scorecard)" at bounding box center [327, 355] width 102 height 49
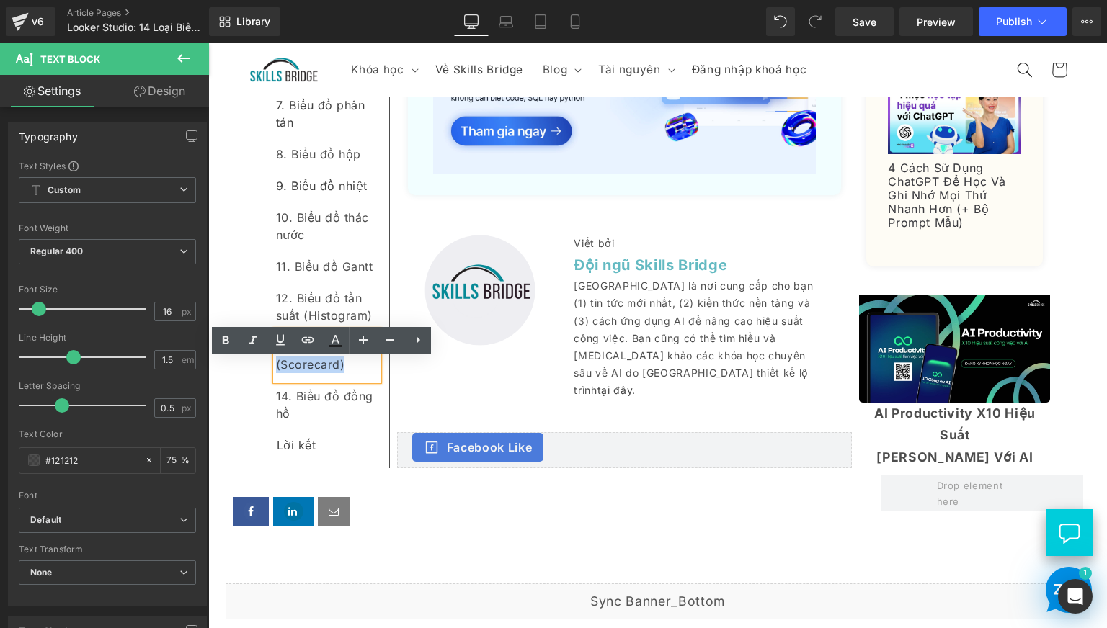
drag, startPoint x: 349, startPoint y: 398, endPoint x: 262, endPoint y: 398, distance: 86.5
click at [265, 398] on div "Mục lục Text Block Các loại biểu đồ phổ biến và ý nghĩa thực tiễn Text Block 1.…" at bounding box center [327, 114] width 124 height 693
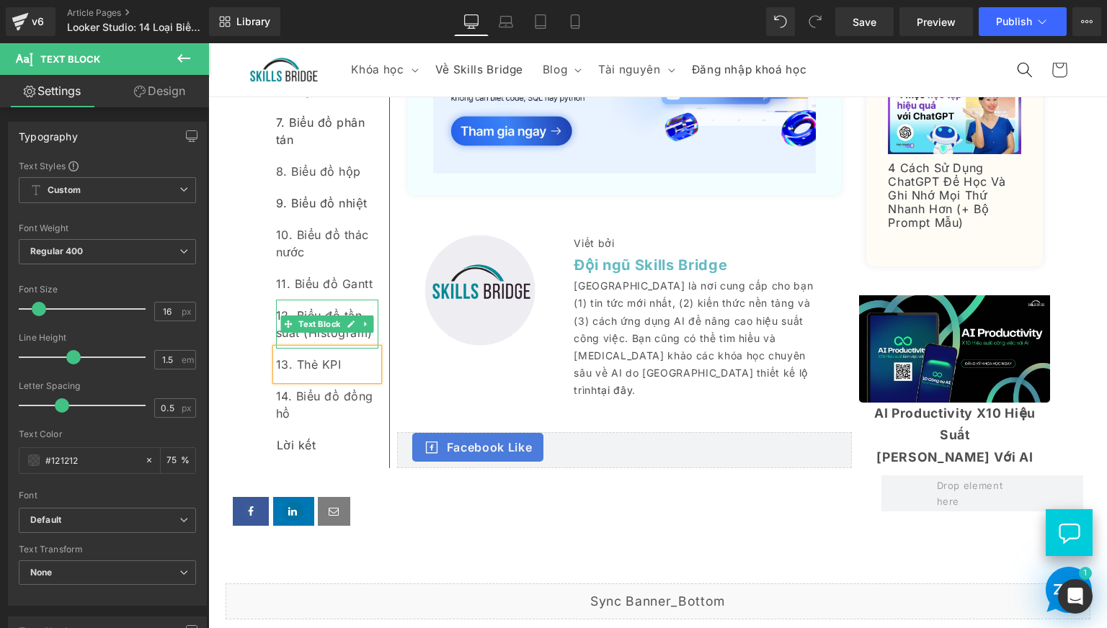
click at [365, 349] on div "12. Biểu đồ tần suất (Histogram)" at bounding box center [327, 324] width 102 height 49
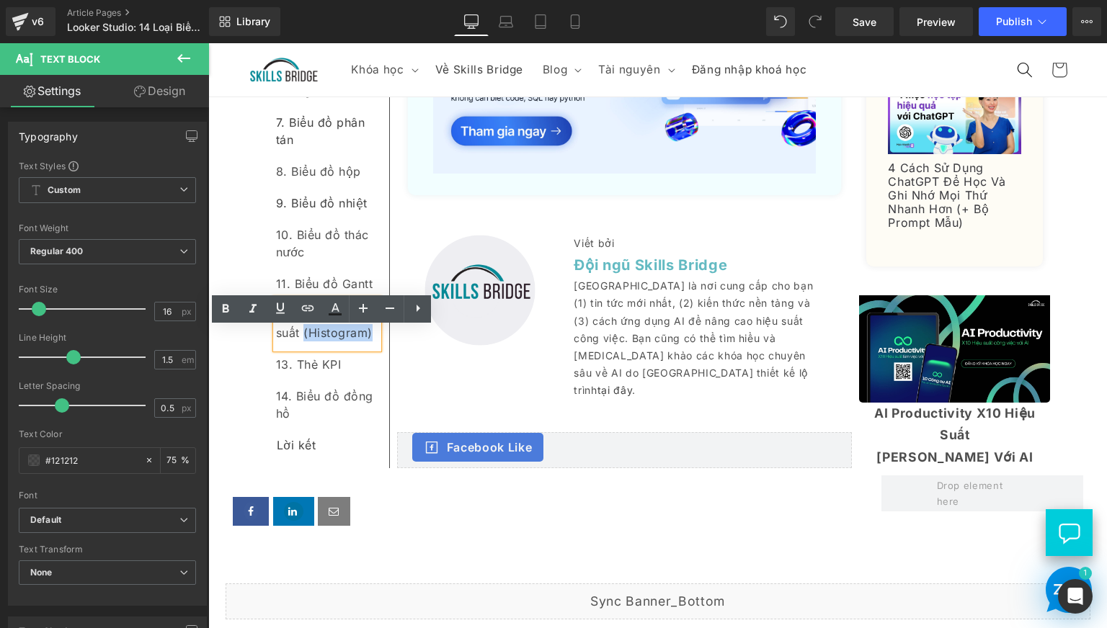
drag, startPoint x: 367, startPoint y: 367, endPoint x: 298, endPoint y: 370, distance: 69.3
click at [298, 349] on div "12. Biểu đồ tần suất (Histogram)" at bounding box center [327, 324] width 102 height 49
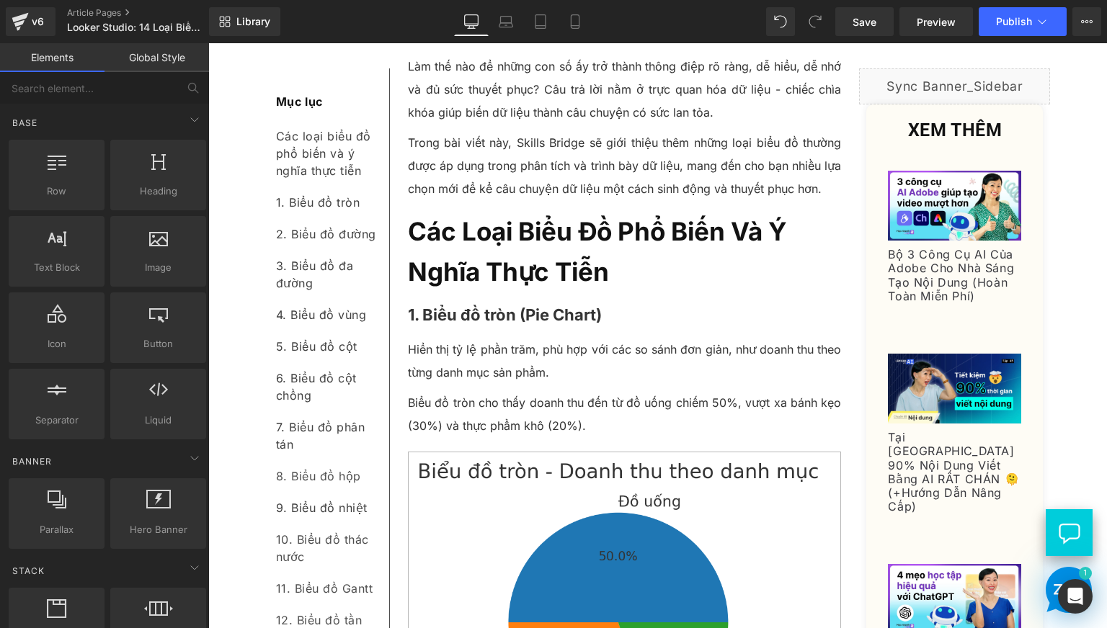
scroll to position [360, 0]
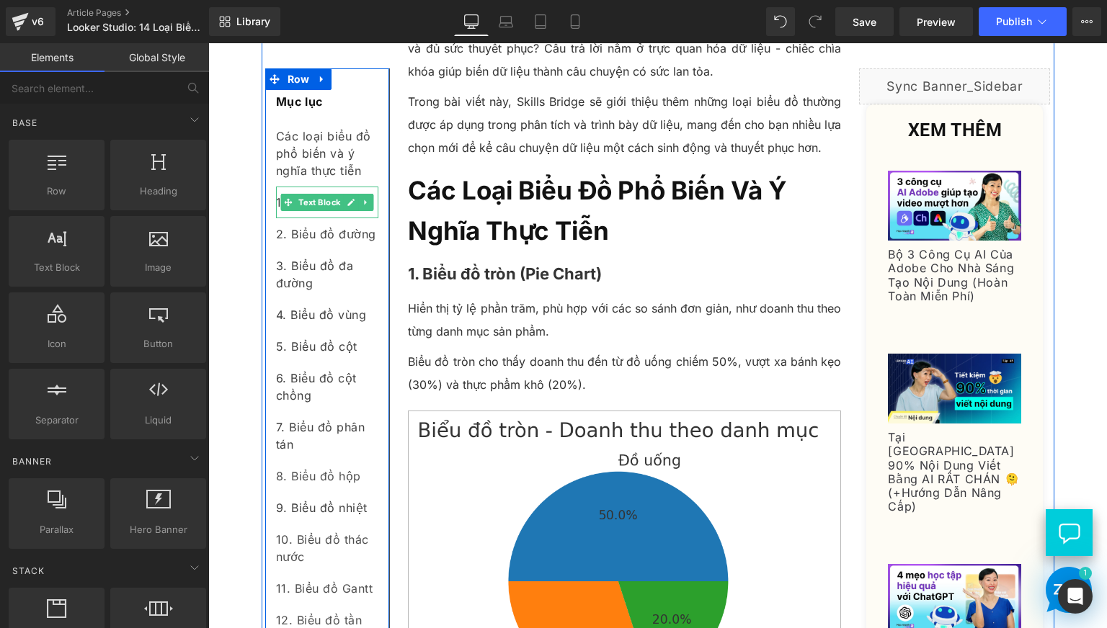
click at [311, 212] on div "1. Biểu đồ tròn" at bounding box center [327, 203] width 102 height 32
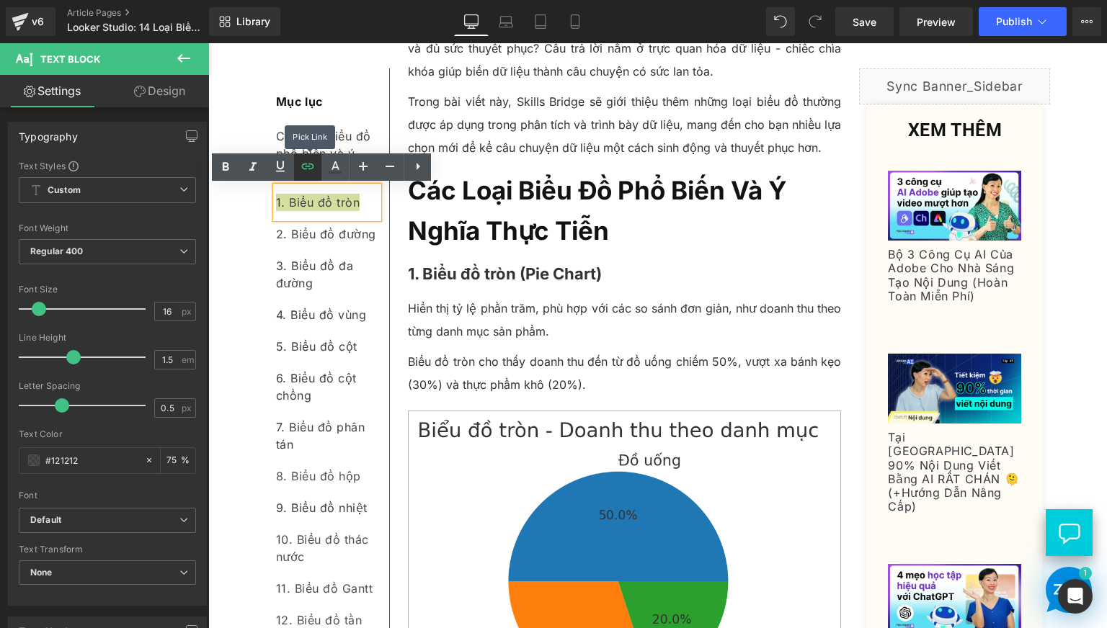
click at [313, 174] on icon at bounding box center [307, 166] width 17 height 17
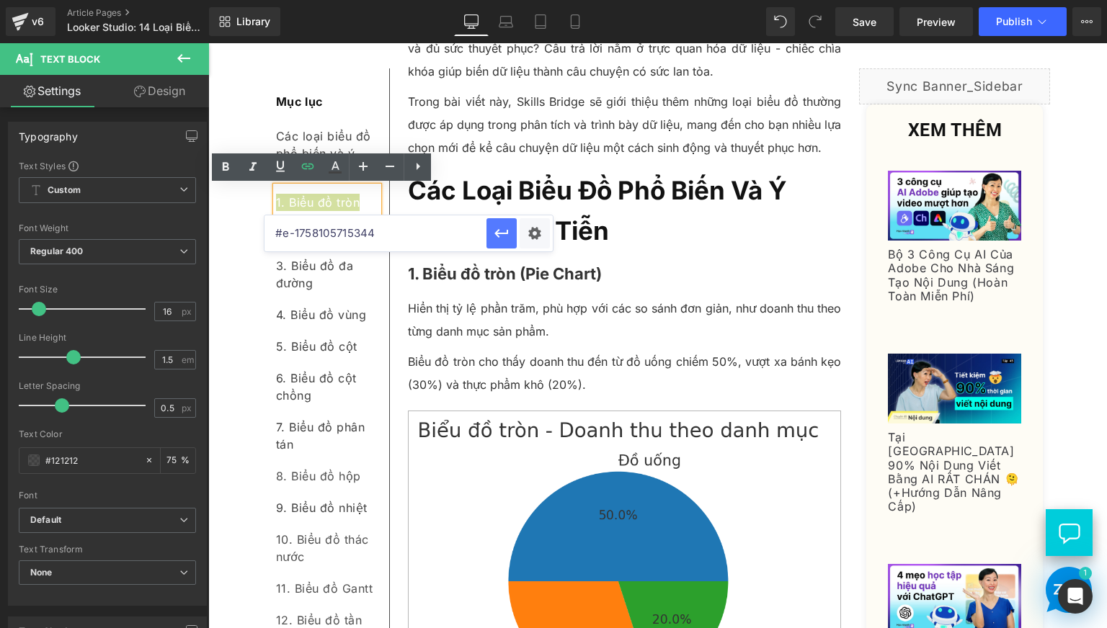
click at [512, 238] on button "button" at bounding box center [501, 233] width 30 height 30
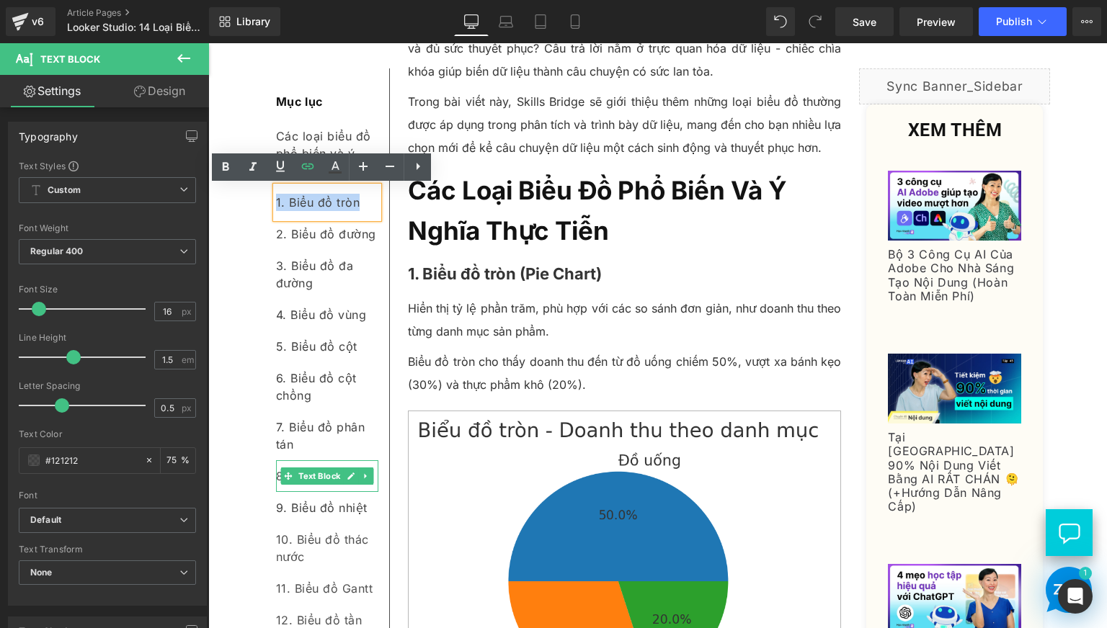
click at [302, 487] on div "8. Biểu đồ hộp" at bounding box center [327, 476] width 102 height 32
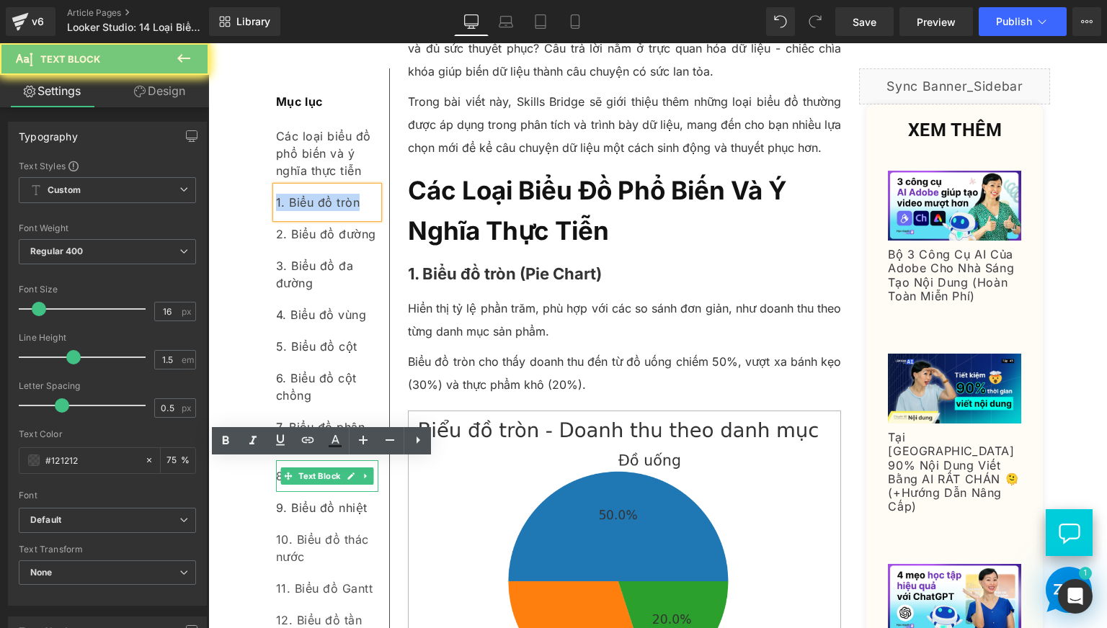
click at [302, 487] on div "8. Biểu đồ hộp" at bounding box center [327, 476] width 102 height 32
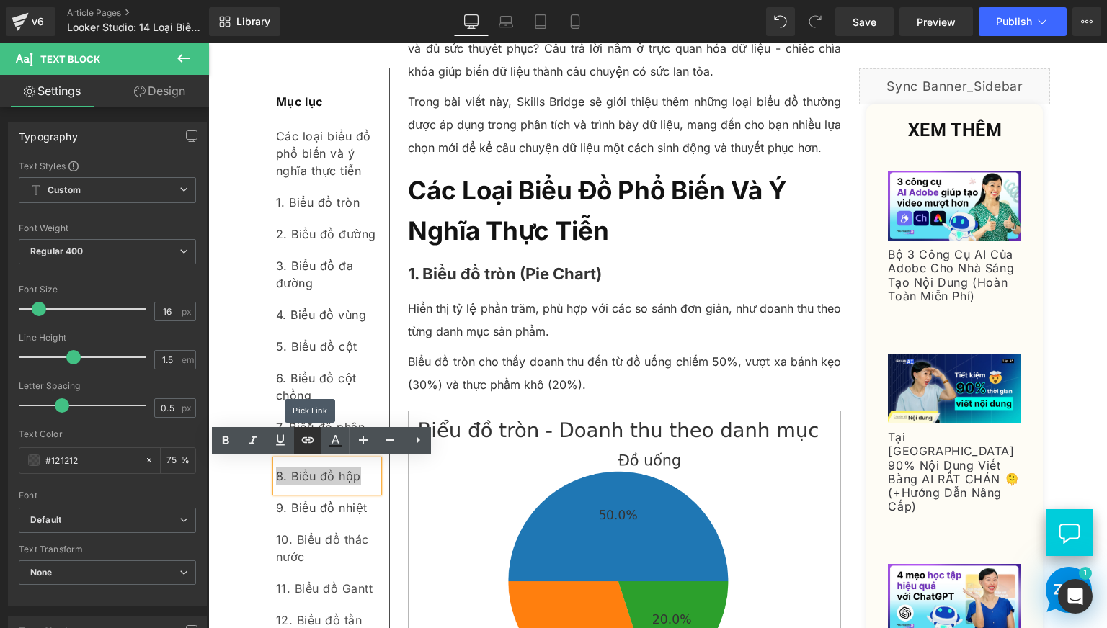
click at [307, 448] on icon at bounding box center [307, 440] width 17 height 17
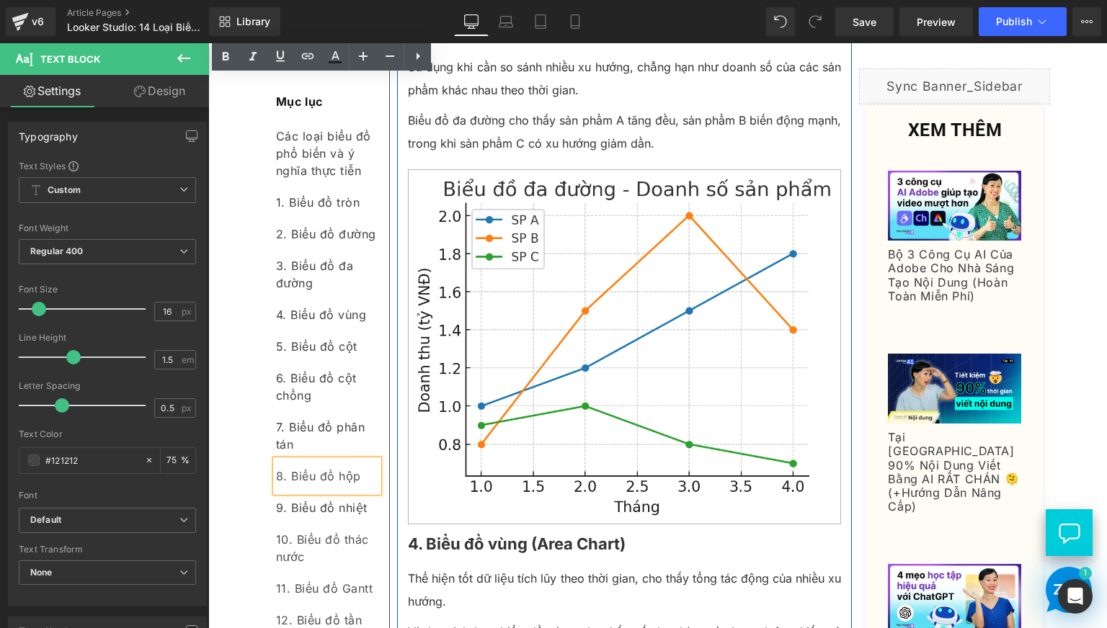
scroll to position [2041, 0]
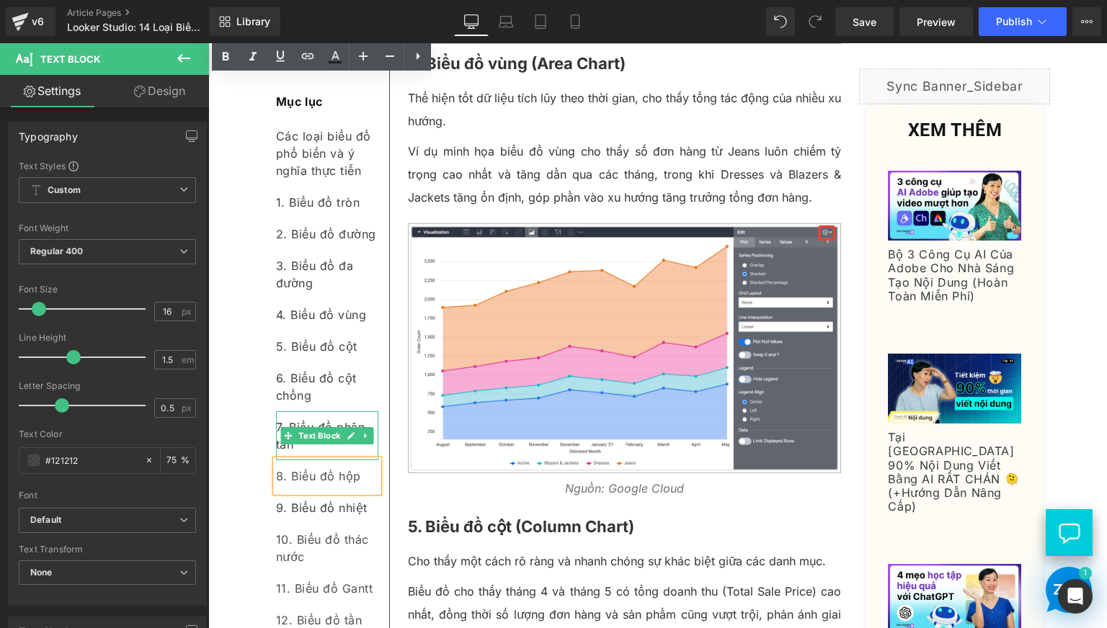
click at [291, 450] on div "7. Biểu đồ phân tán" at bounding box center [327, 435] width 102 height 49
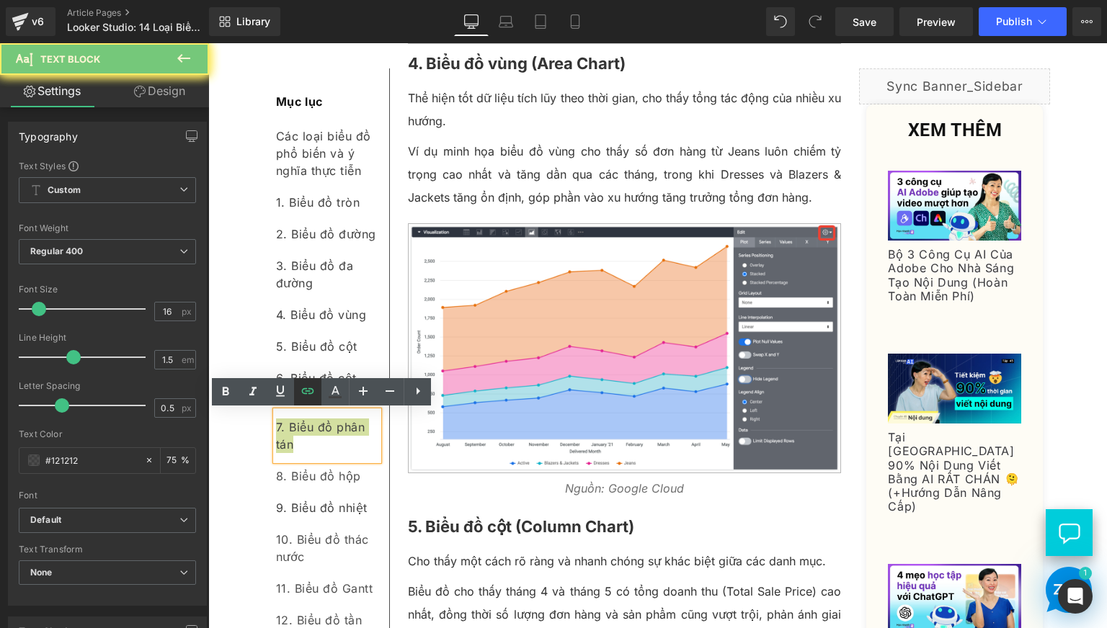
drag, startPoint x: 91, startPoint y: 363, endPoint x: 299, endPoint y: 401, distance: 211.6
click at [299, 401] on link at bounding box center [307, 391] width 27 height 27
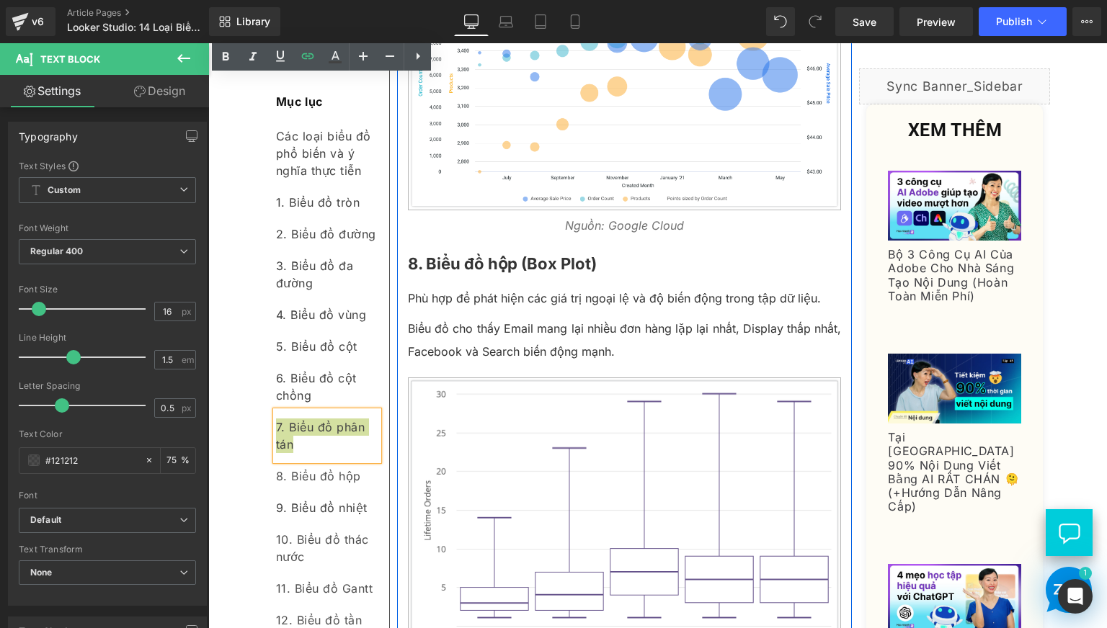
scroll to position [3843, 0]
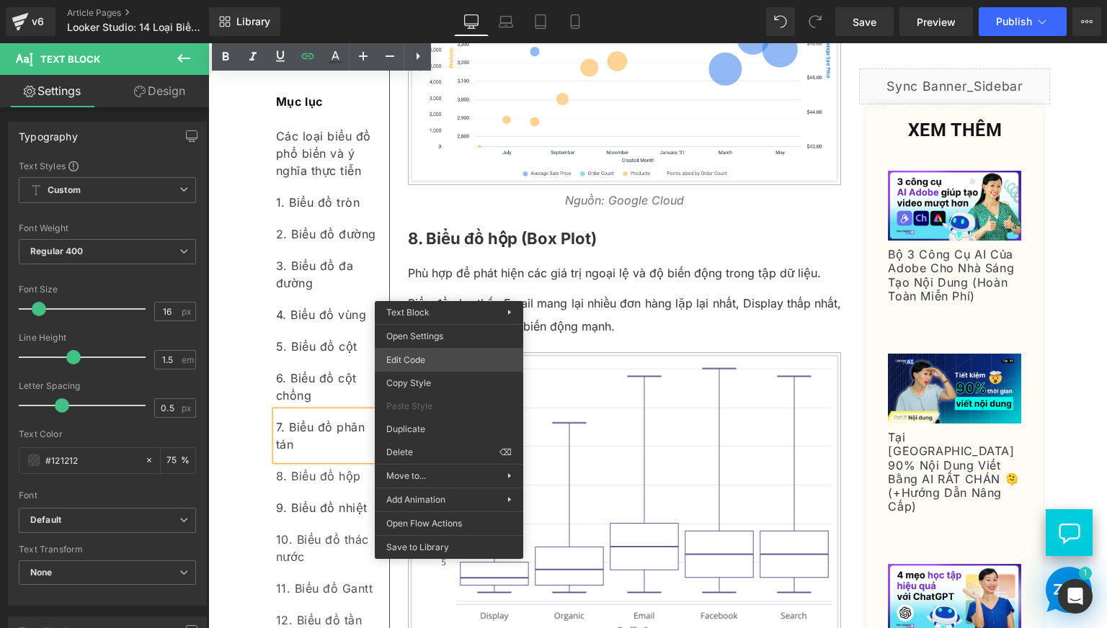
click at [426, 0] on div "Text Block You are previewing how the will restyle your page. You can not edit …" at bounding box center [553, 0] width 1107 height 0
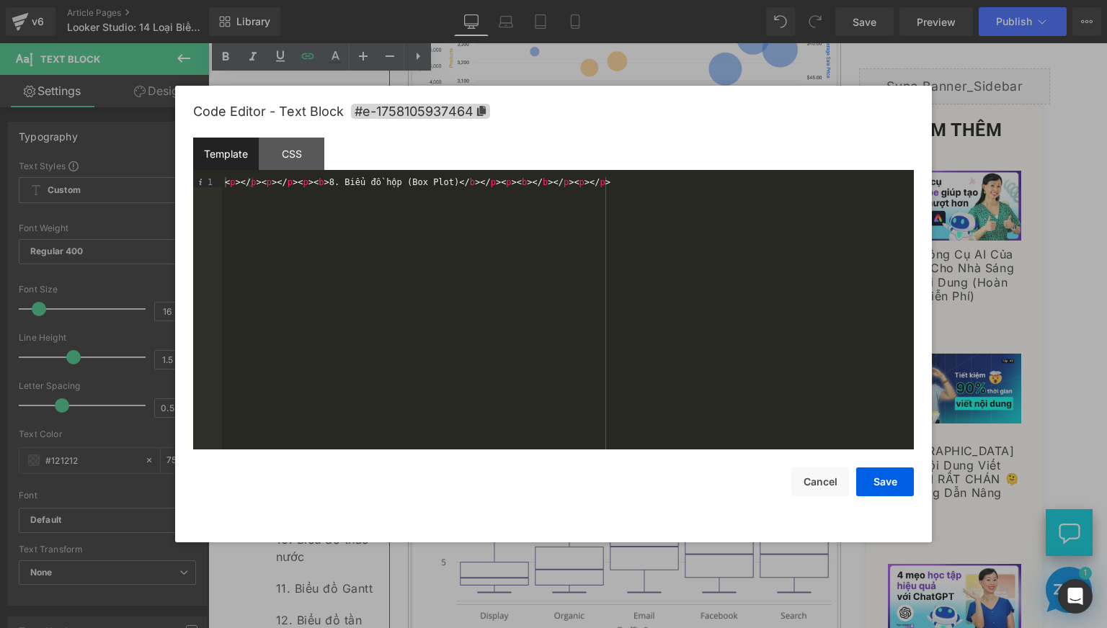
click at [478, 120] on div "Code Editor - Text Block #e-1758105937464" at bounding box center [553, 112] width 721 height 52
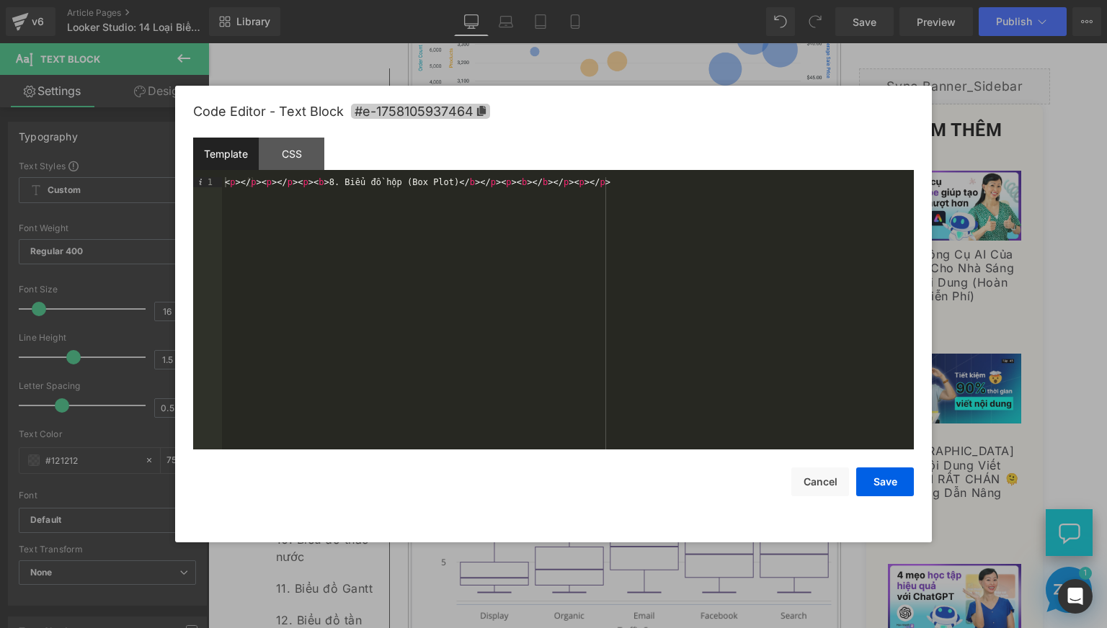
click at [481, 113] on icon at bounding box center [481, 111] width 9 height 10
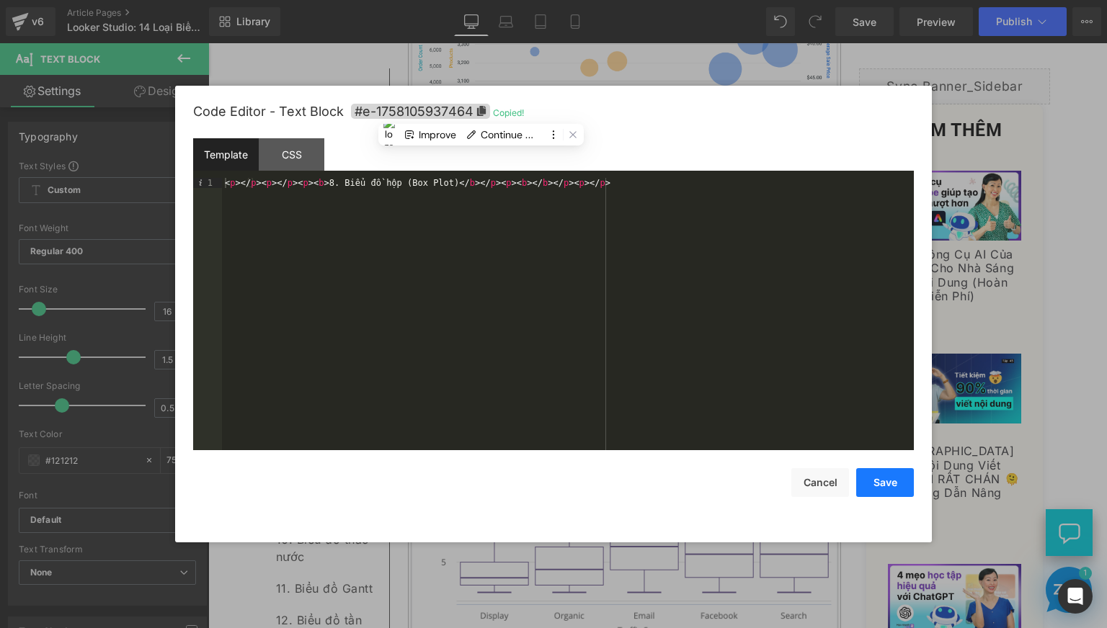
click at [883, 481] on button "Save" at bounding box center [885, 482] width 58 height 29
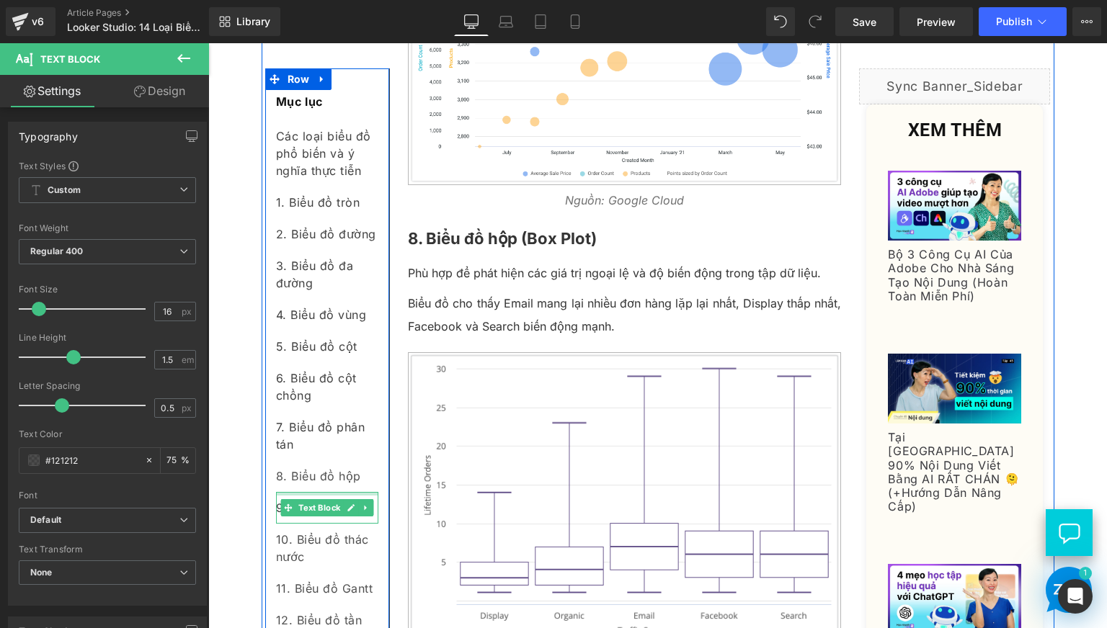
click at [318, 492] on div at bounding box center [327, 494] width 102 height 4
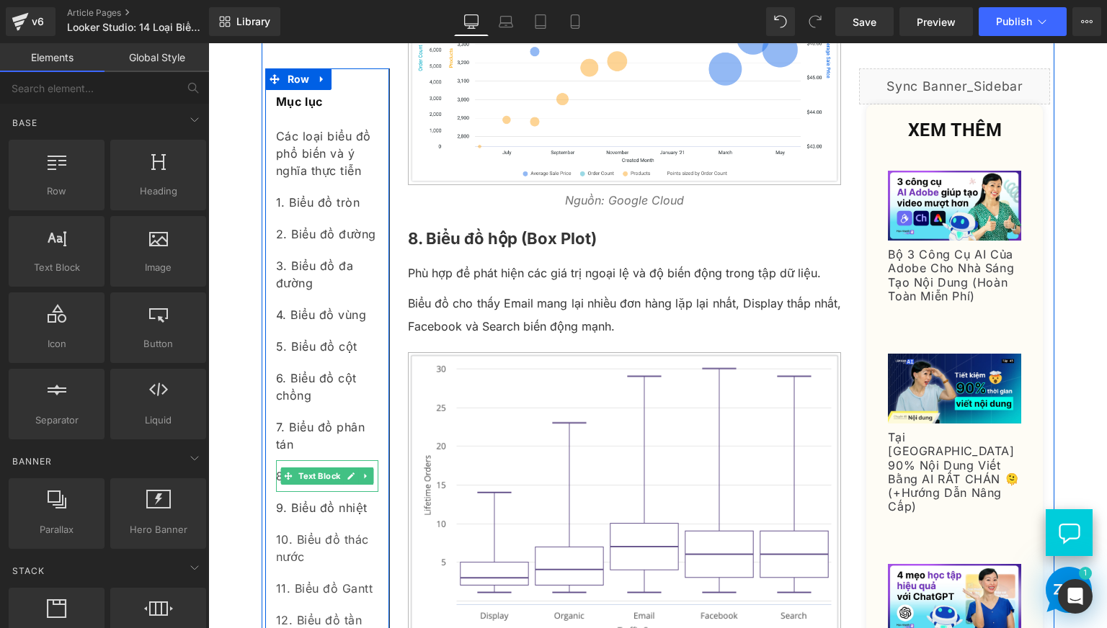
click at [305, 486] on div "8. Biểu đồ hộp" at bounding box center [327, 476] width 102 height 32
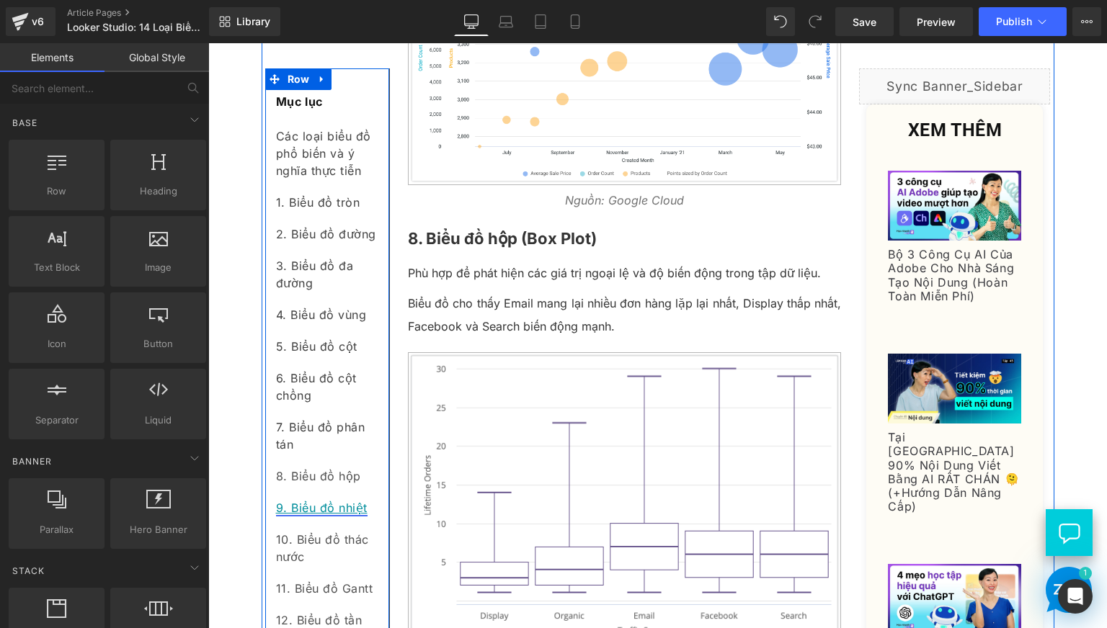
scroll to position [4082, 0]
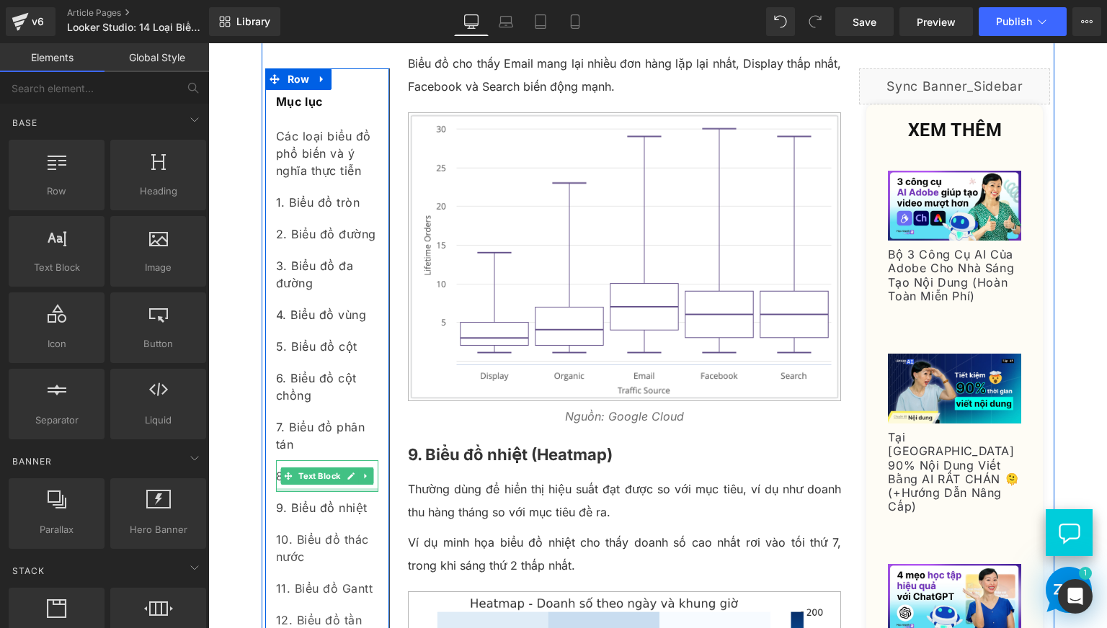
click at [340, 490] on div at bounding box center [327, 491] width 102 height 4
click at [340, 490] on div "8. Biểu đồ hộp" at bounding box center [327, 476] width 102 height 32
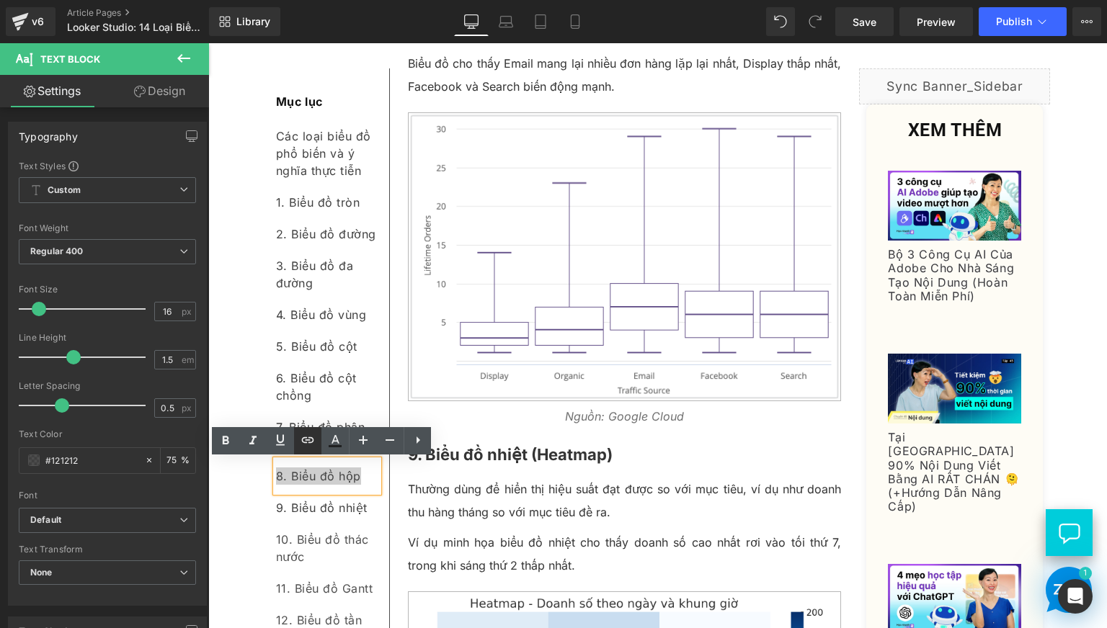
click at [302, 438] on icon at bounding box center [307, 440] width 17 height 17
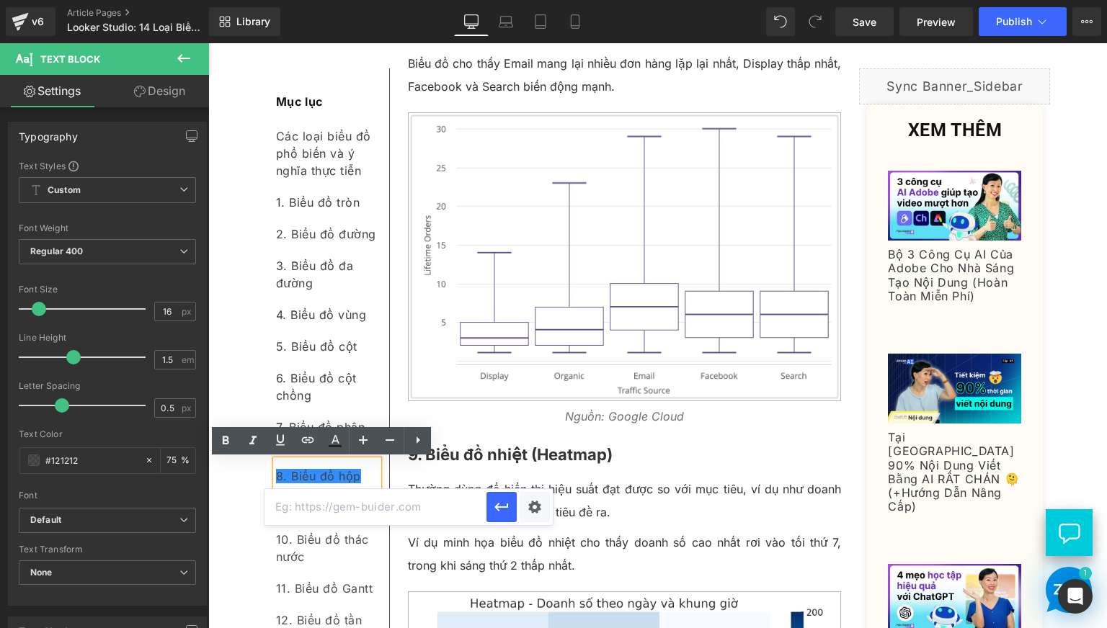
click at [363, 507] on input "text" at bounding box center [375, 507] width 222 height 36
paste input "#e-1758105937464"
click at [500, 507] on icon "button" at bounding box center [501, 507] width 14 height 9
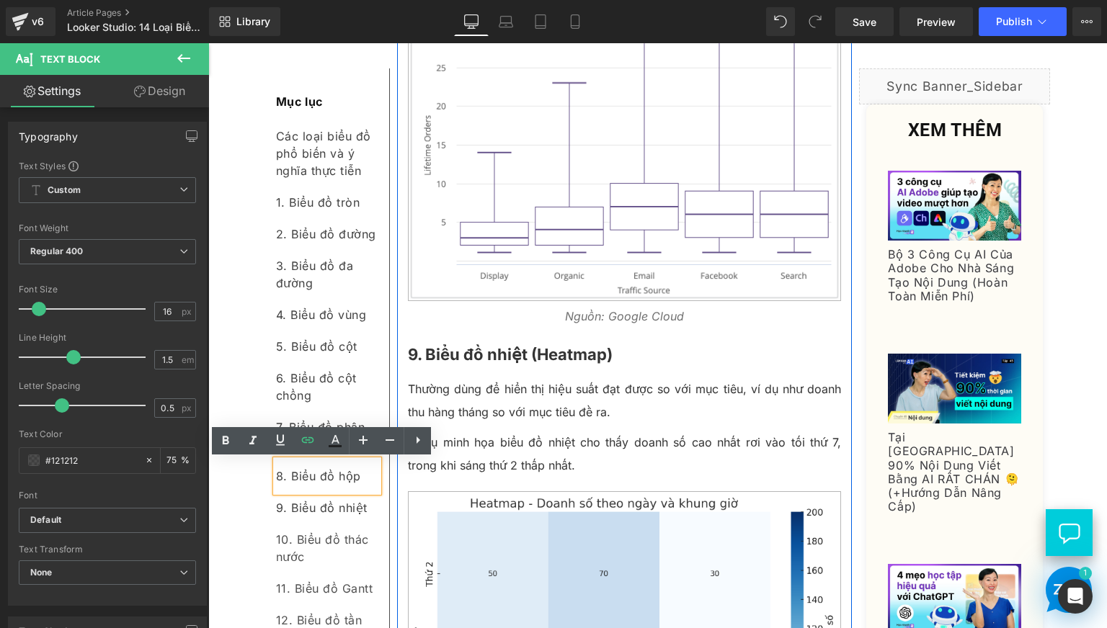
scroll to position [4203, 0]
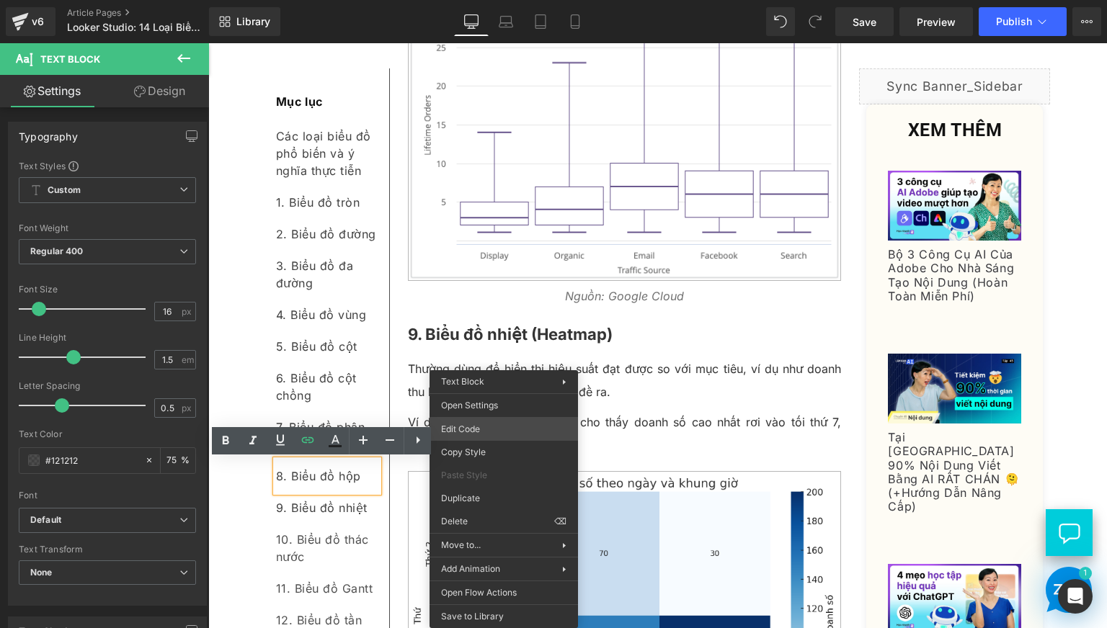
click at [486, 0] on div "Text Block You are previewing how the will restyle your page. You can not edit …" at bounding box center [553, 0] width 1107 height 0
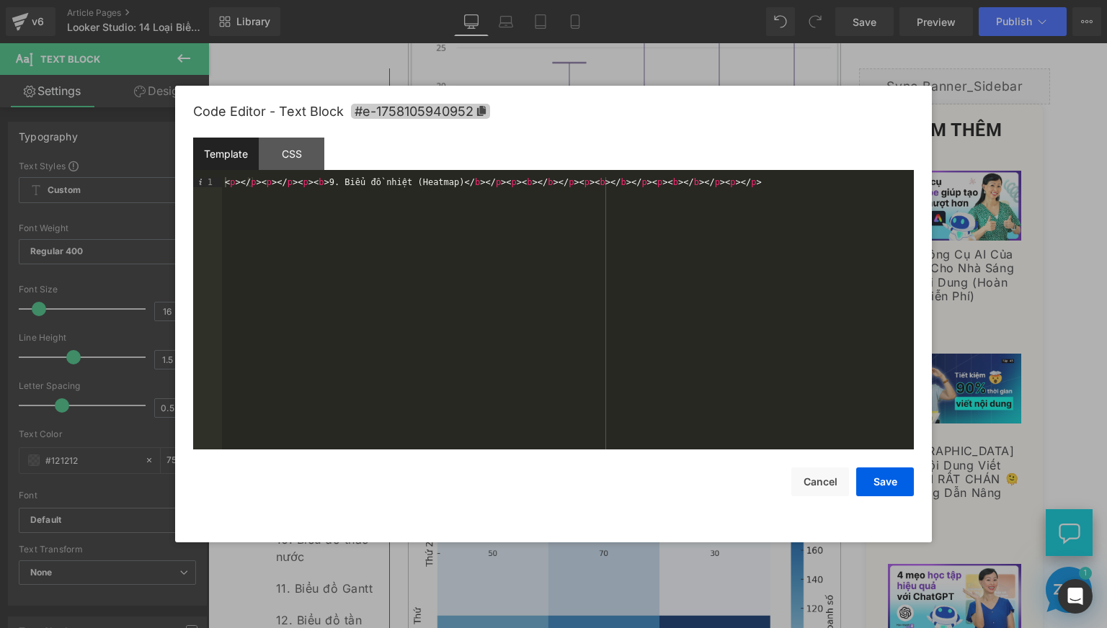
click at [478, 109] on icon at bounding box center [481, 111] width 10 height 10
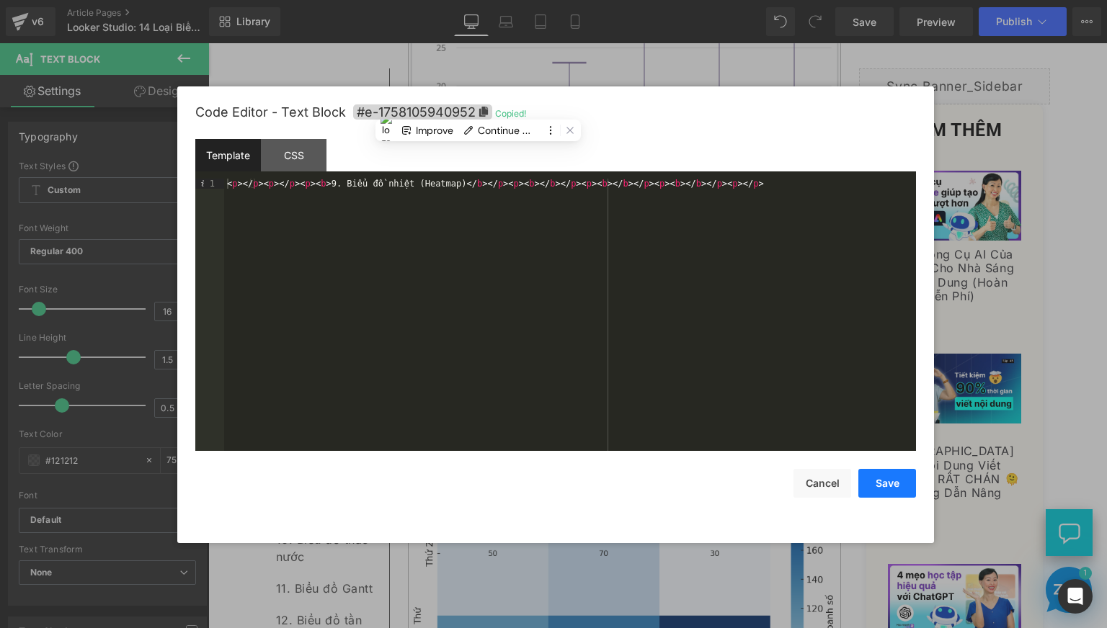
drag, startPoint x: 896, startPoint y: 486, endPoint x: 647, endPoint y: 451, distance: 251.1
click at [896, 486] on button "Save" at bounding box center [887, 483] width 58 height 29
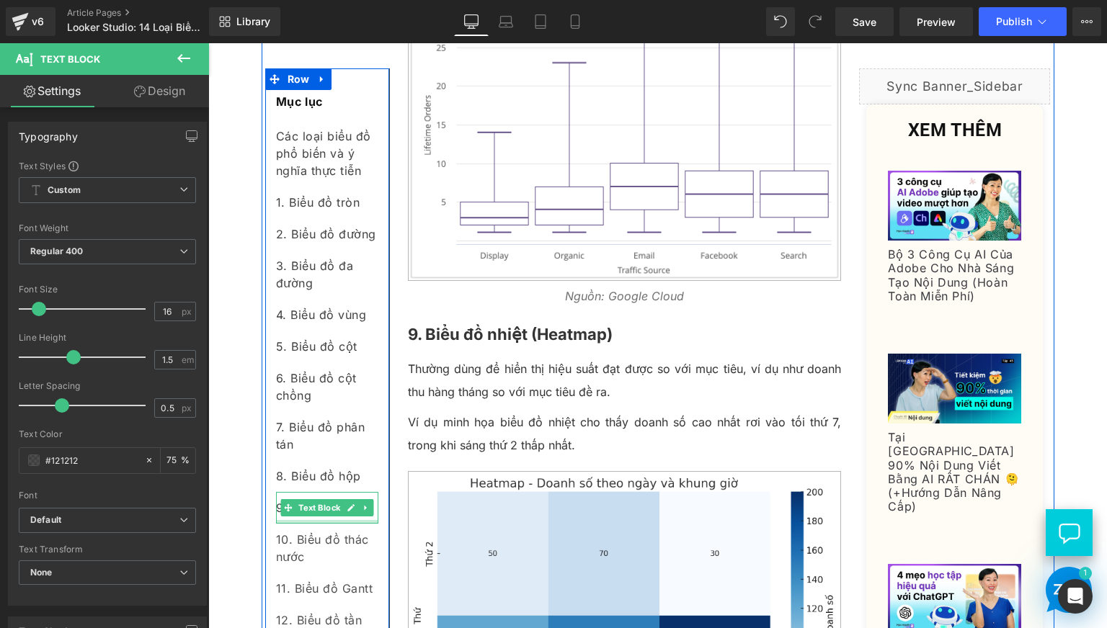
click at [329, 521] on div at bounding box center [327, 522] width 102 height 4
click at [329, 521] on div "9. Biểu đồ nhiệt" at bounding box center [327, 508] width 102 height 32
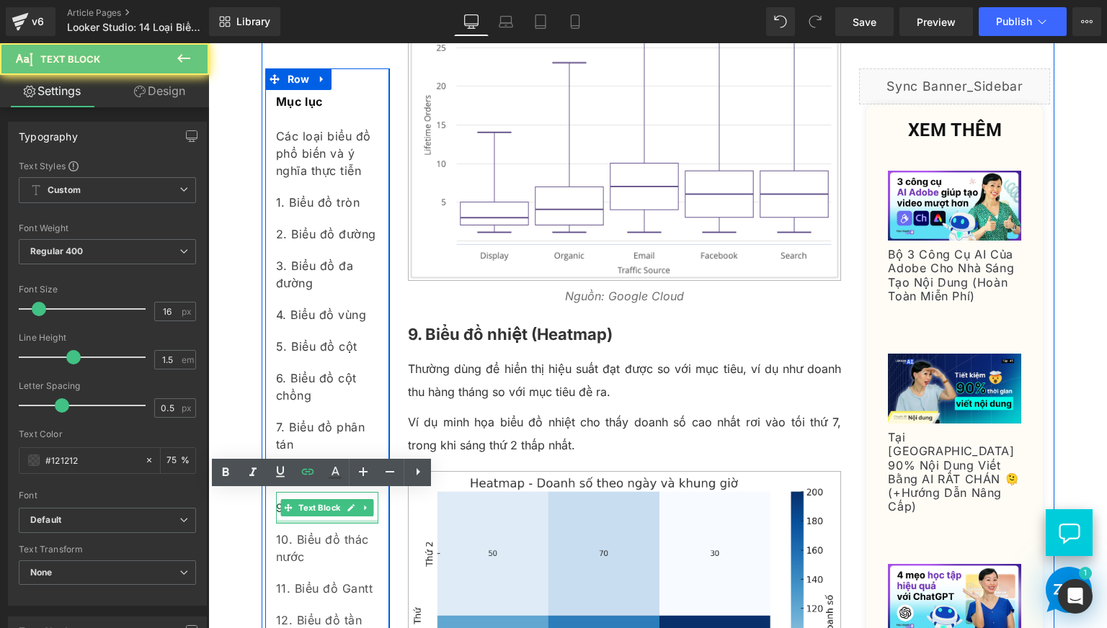
click at [329, 521] on div "9. Biểu đồ nhiệt" at bounding box center [327, 508] width 102 height 32
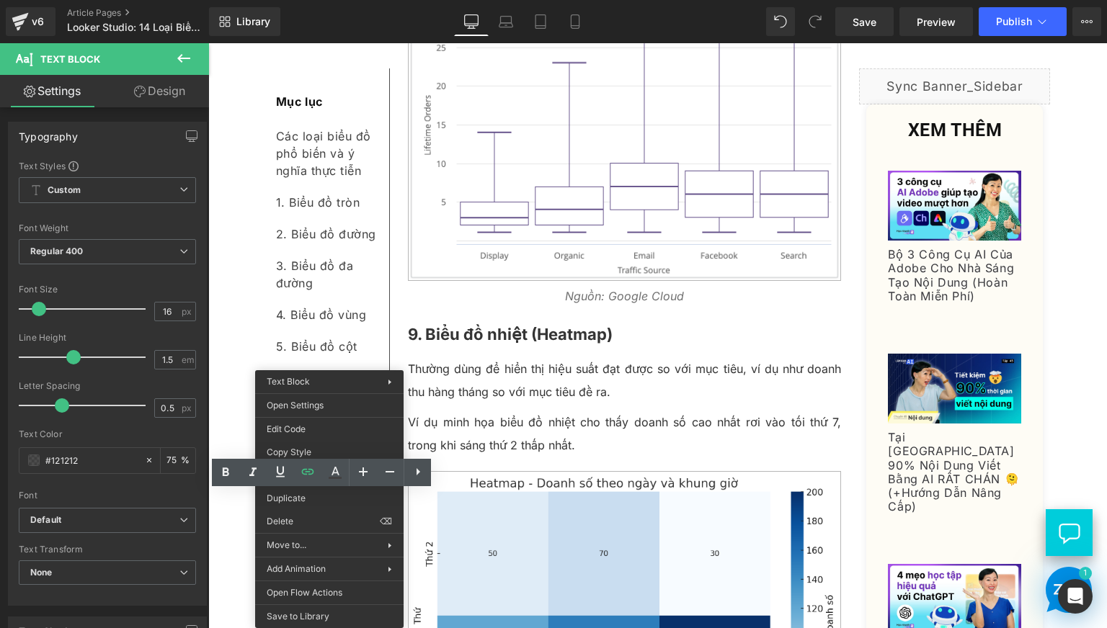
click at [224, 534] on div "Liquid Row 14 Loại Biểu Đồ Nâng Cao Hiệu Quả Phân Tích Dữ Liệu Heading Home / L…" at bounding box center [657, 290] width 898 height 8793
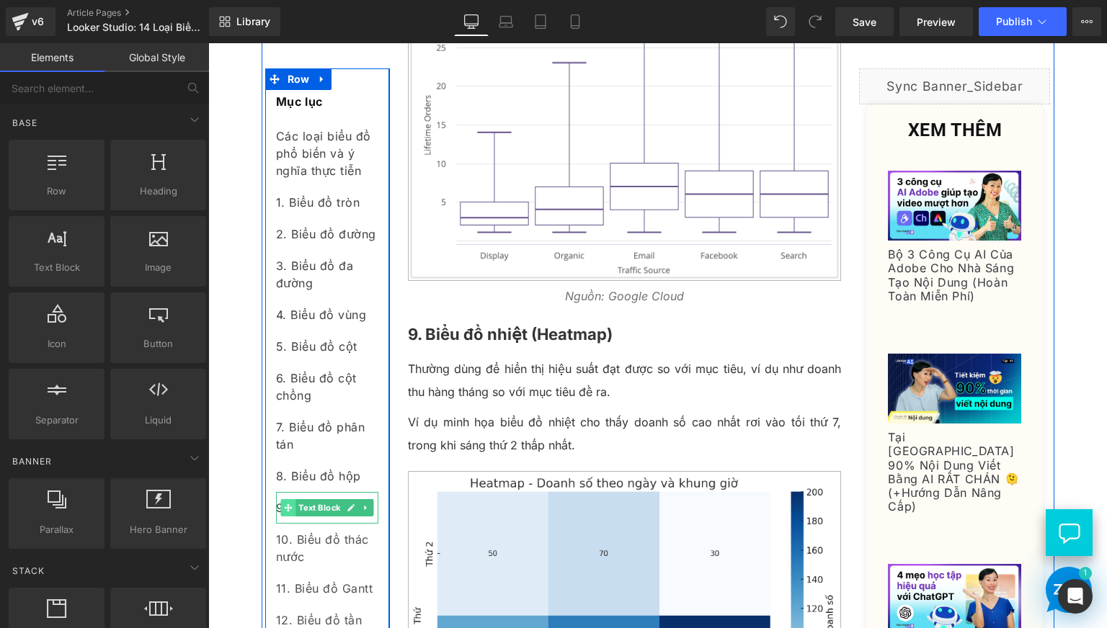
click at [287, 515] on span at bounding box center [287, 507] width 15 height 17
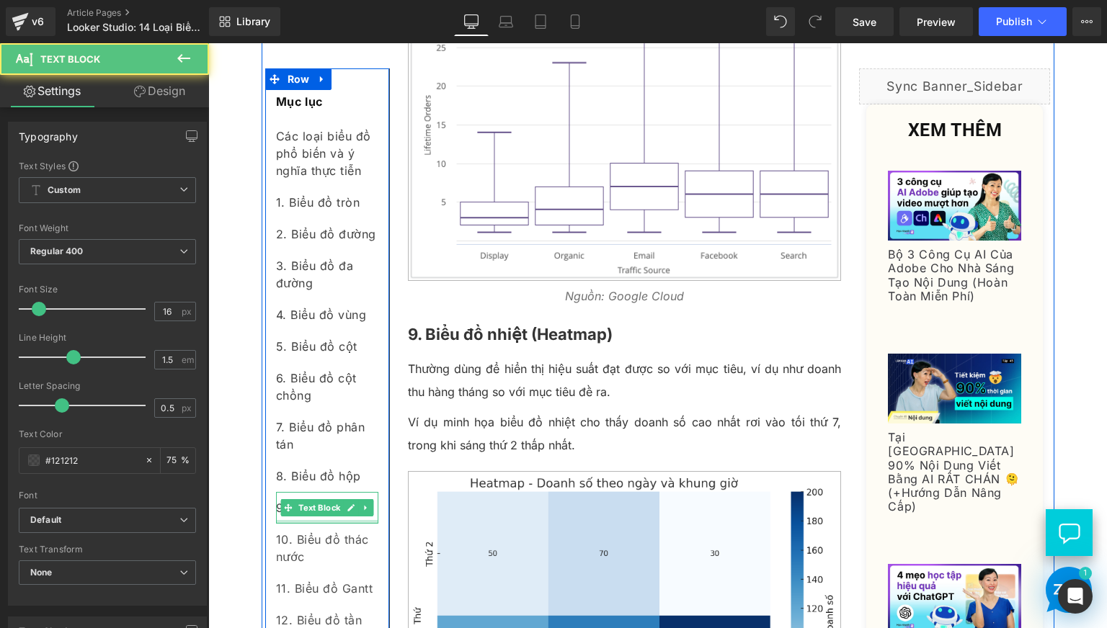
click at [299, 522] on div at bounding box center [327, 522] width 102 height 4
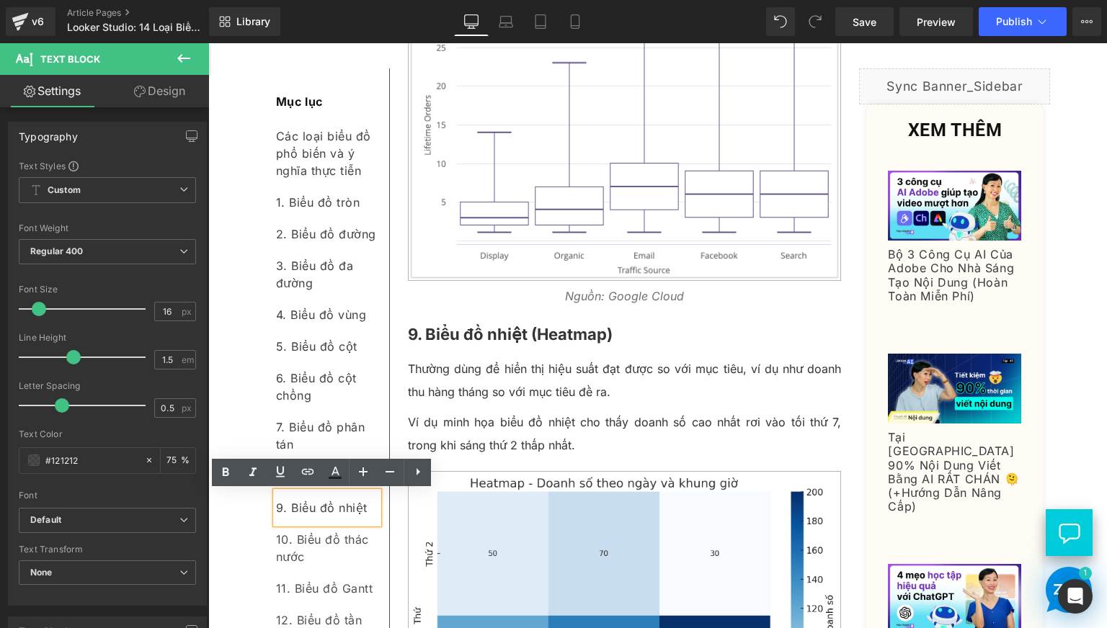
click at [299, 522] on div "9. Biểu đồ nhiệt" at bounding box center [327, 508] width 102 height 32
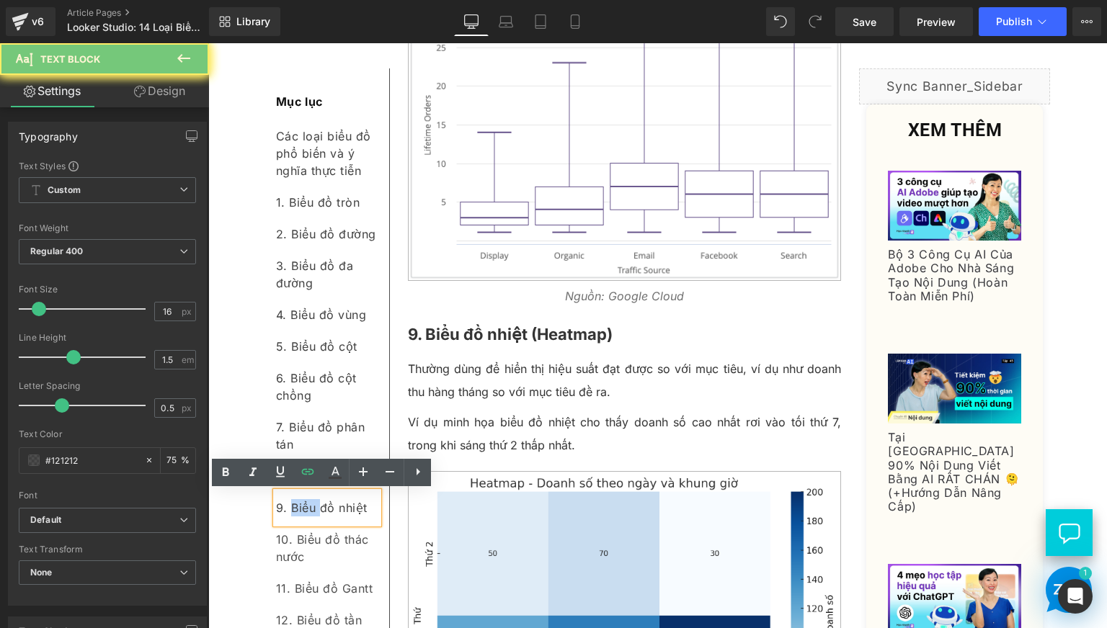
click at [299, 522] on div "9. Biểu đồ nhiệt" at bounding box center [327, 508] width 102 height 32
click at [306, 479] on icon at bounding box center [307, 471] width 17 height 17
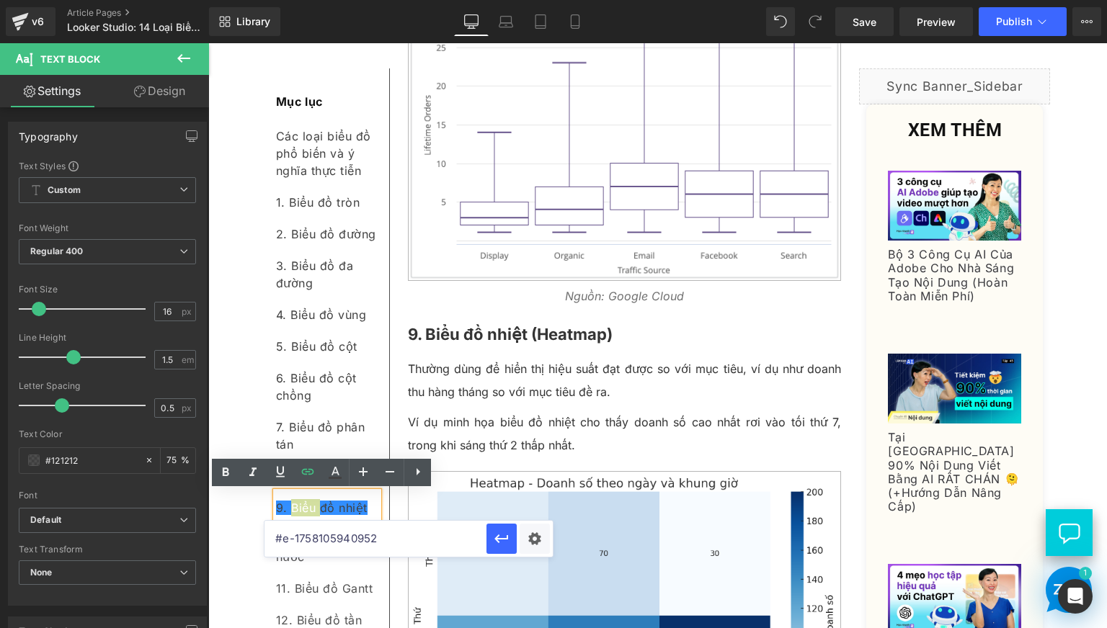
click at [368, 541] on input "#e-1758105940952" at bounding box center [375, 539] width 222 height 36
paste input "#e-"
click at [460, 542] on input "#e-#e-1758105940952" at bounding box center [375, 539] width 222 height 36
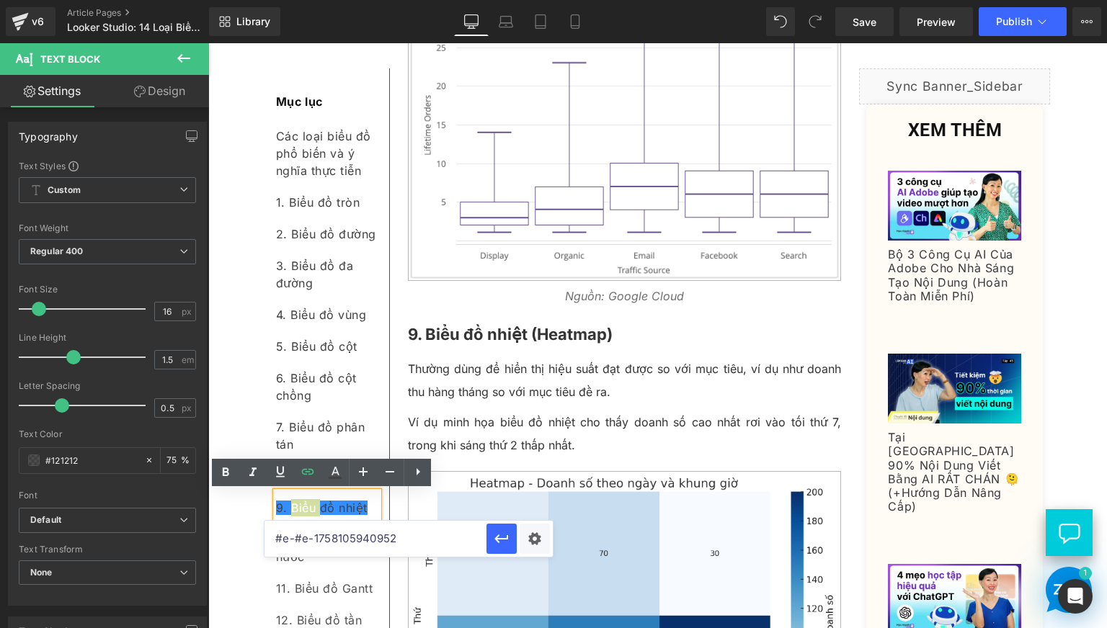
click at [460, 541] on input "#e-#e-1758105940952" at bounding box center [375, 539] width 222 height 36
paste input "text"
click at [514, 541] on button "button" at bounding box center [501, 539] width 30 height 30
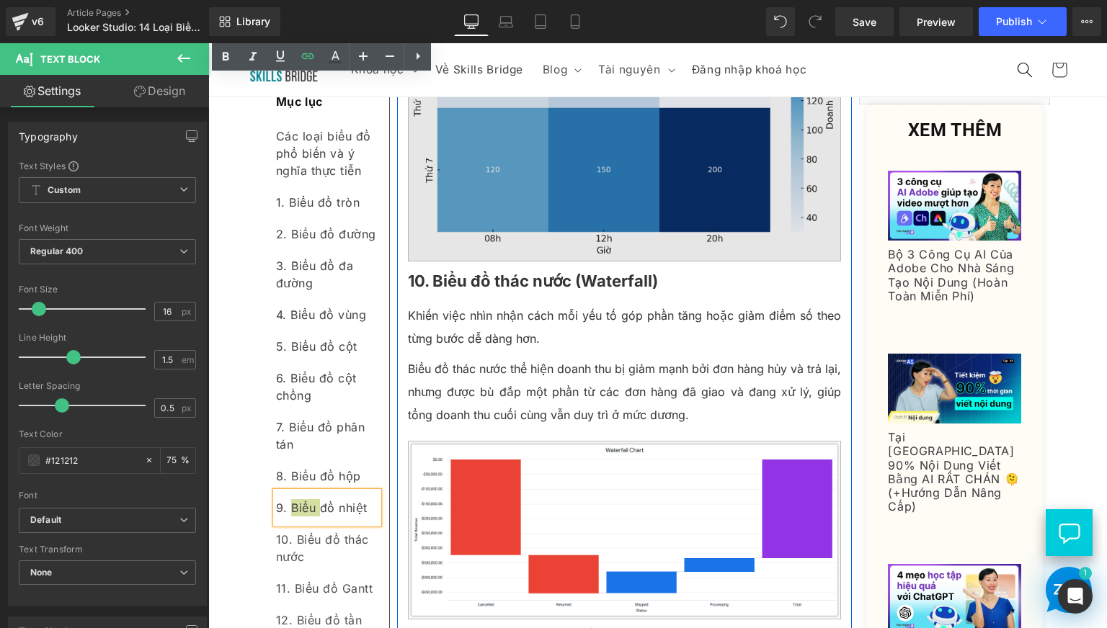
scroll to position [4683, 0]
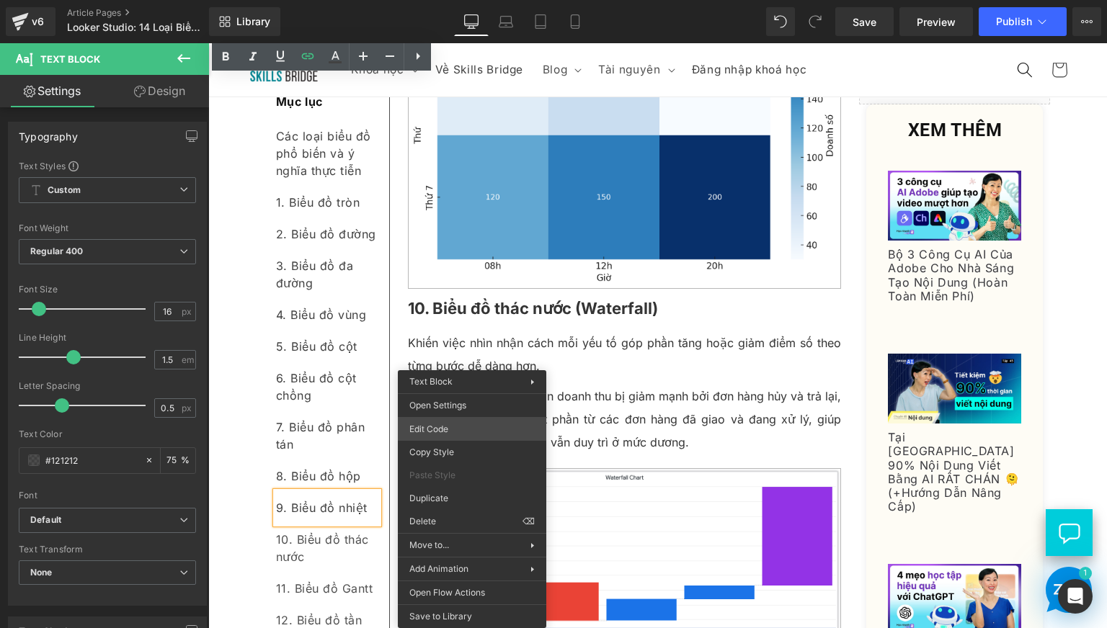
click at [466, 0] on div "Text Block You are previewing how the will restyle your page. You can not edit …" at bounding box center [553, 0] width 1107 height 0
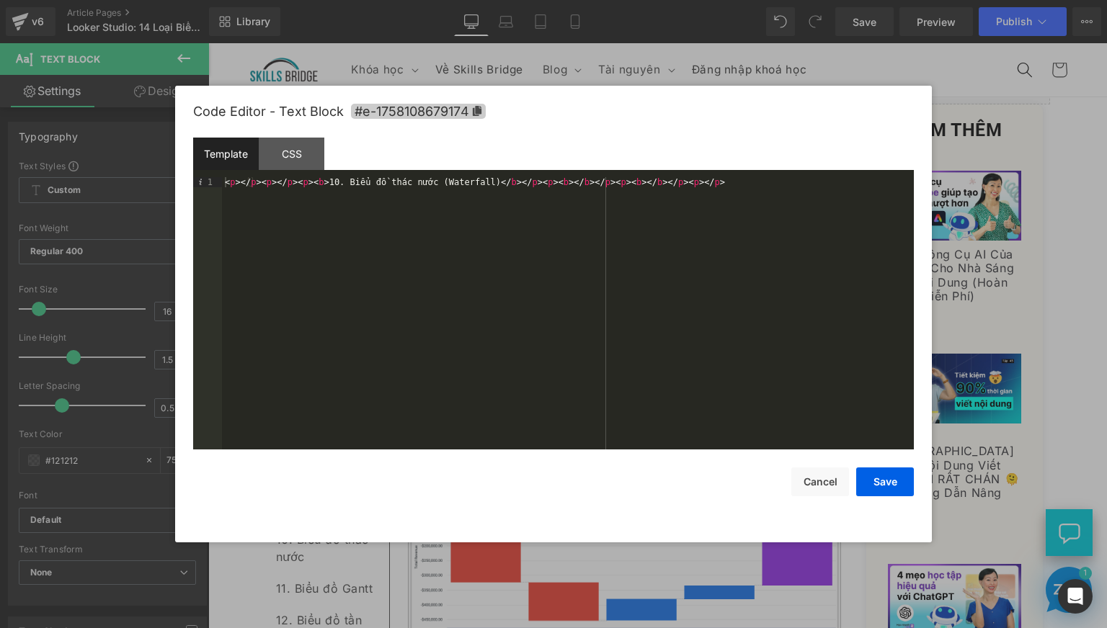
click at [475, 114] on icon at bounding box center [477, 111] width 10 height 10
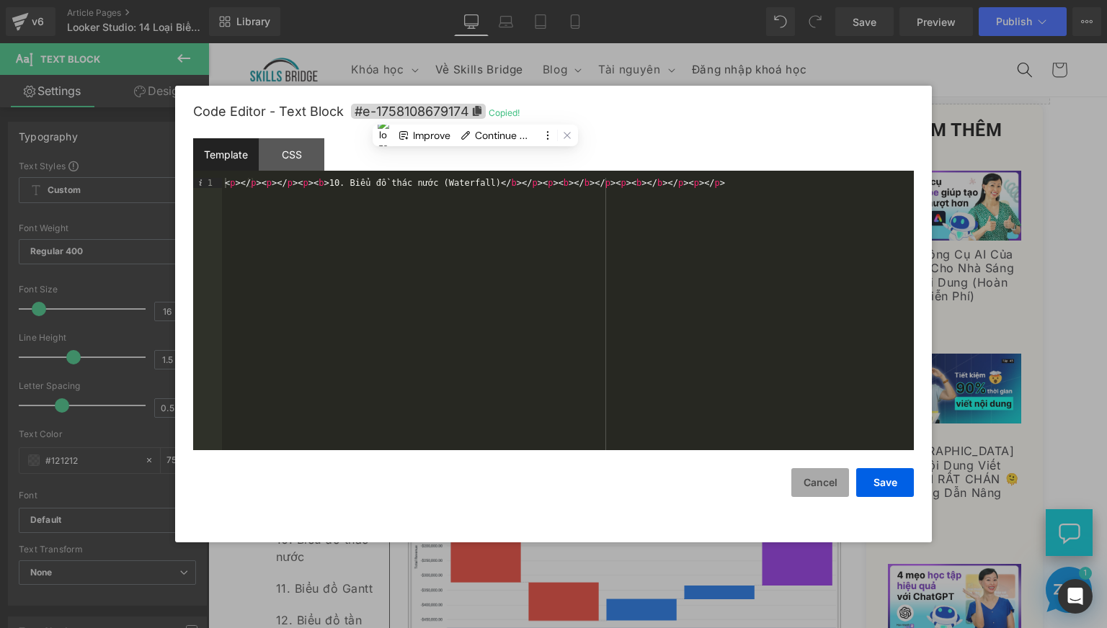
drag, startPoint x: 892, startPoint y: 488, endPoint x: 795, endPoint y: 486, distance: 97.3
click at [892, 487] on button "Save" at bounding box center [885, 482] width 58 height 29
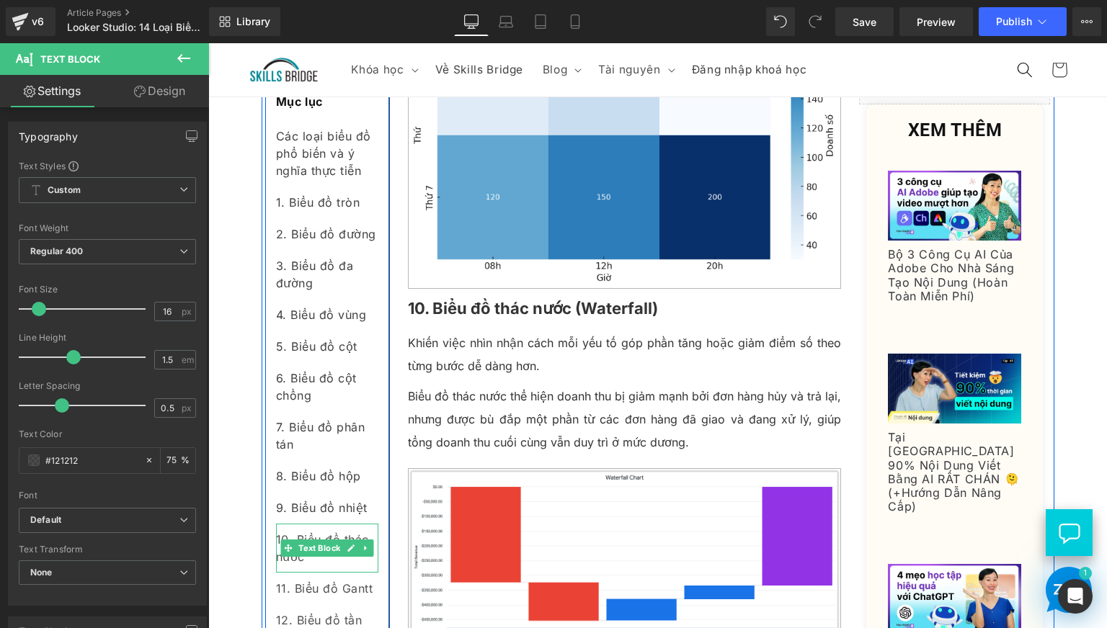
click at [331, 561] on div "10. Biểu đồ thác nước" at bounding box center [327, 548] width 102 height 49
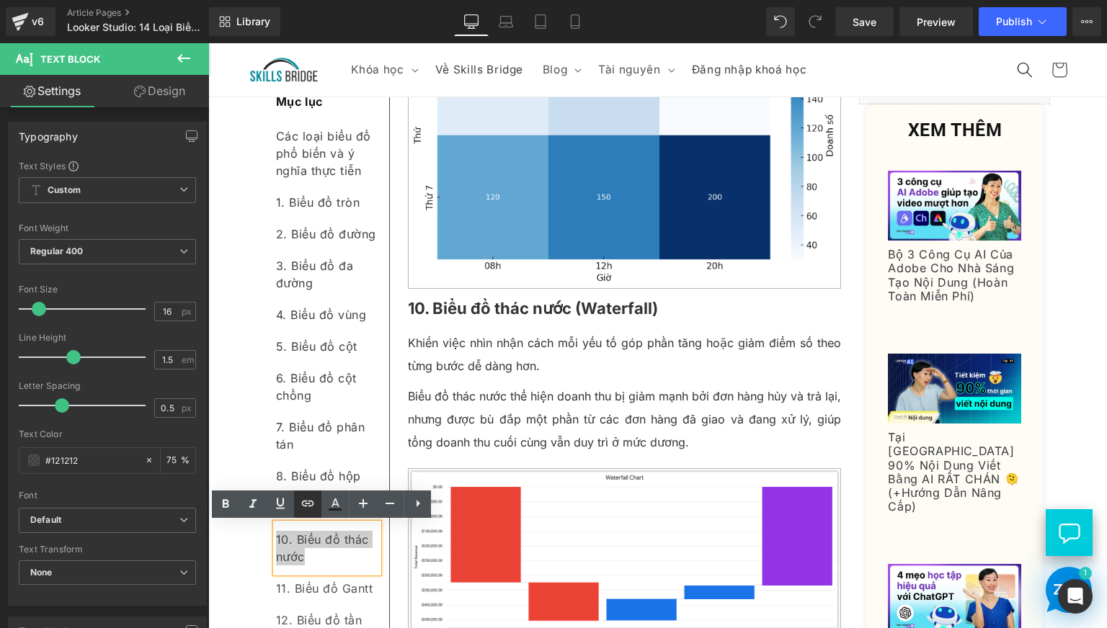
click at [313, 501] on icon at bounding box center [308, 504] width 12 height 6
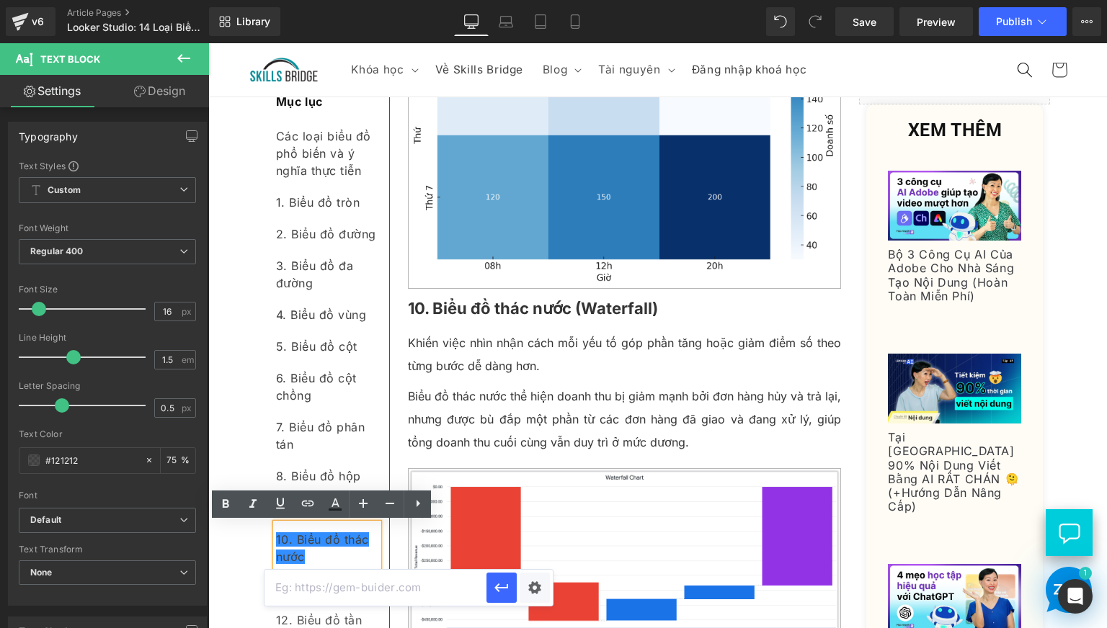
click at [366, 589] on input "text" at bounding box center [375, 588] width 222 height 36
paste input "#e-1758108679174"
type input "#e-1758108679174"
click at [496, 589] on icon "button" at bounding box center [501, 588] width 14 height 9
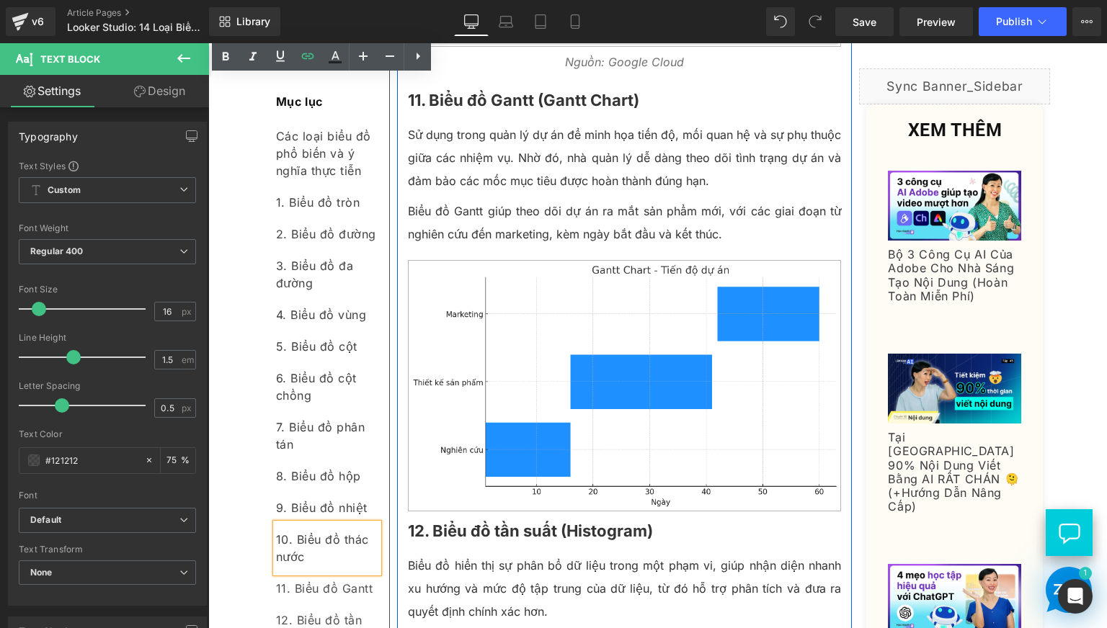
scroll to position [5044, 0]
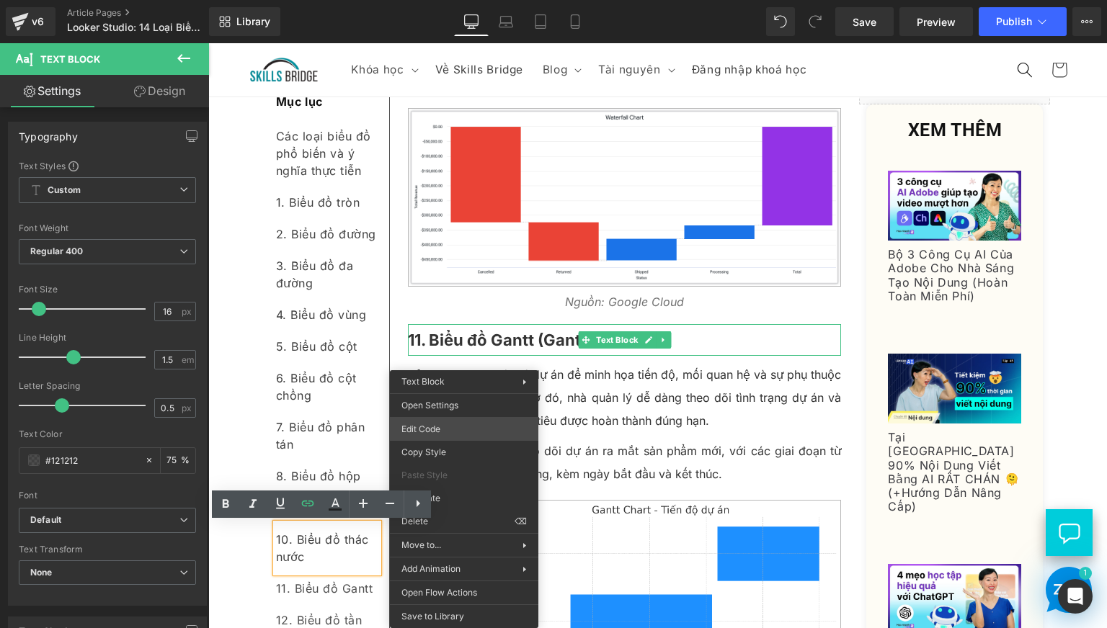
click at [451, 0] on div "Text Block You are previewing how the will restyle your page. You can not edit …" at bounding box center [553, 0] width 1107 height 0
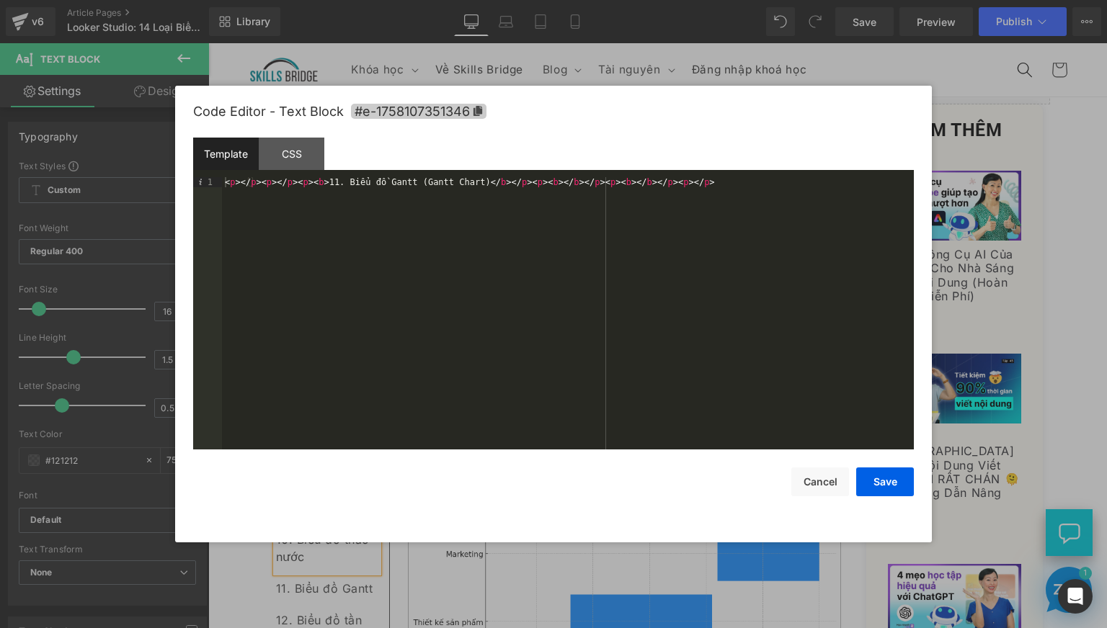
click at [478, 109] on icon at bounding box center [477, 111] width 9 height 10
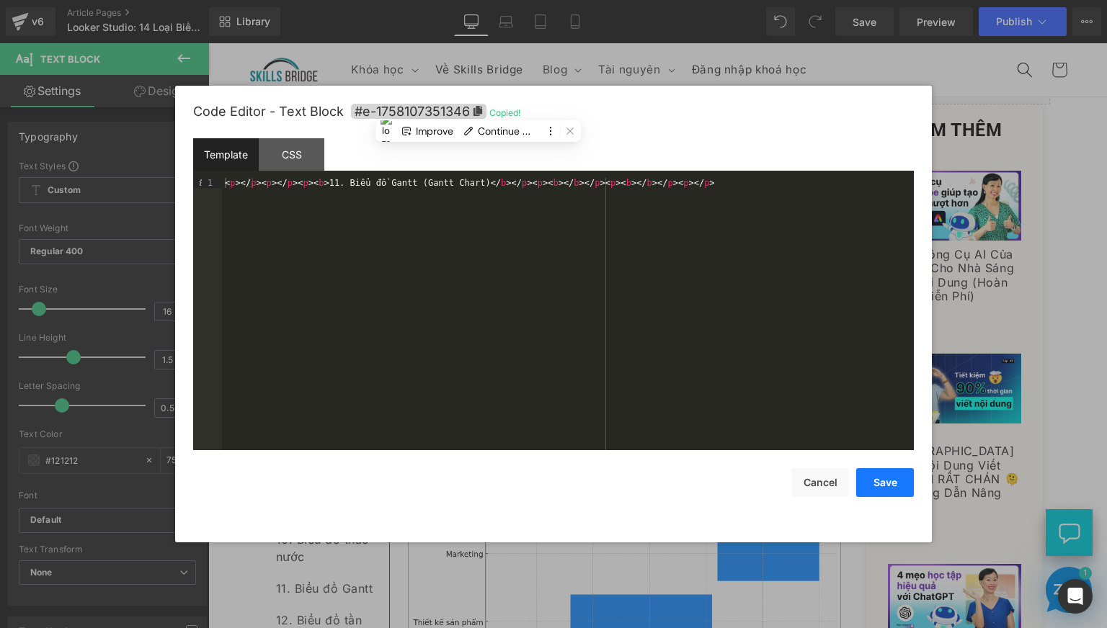
click at [877, 485] on button "Save" at bounding box center [885, 482] width 58 height 29
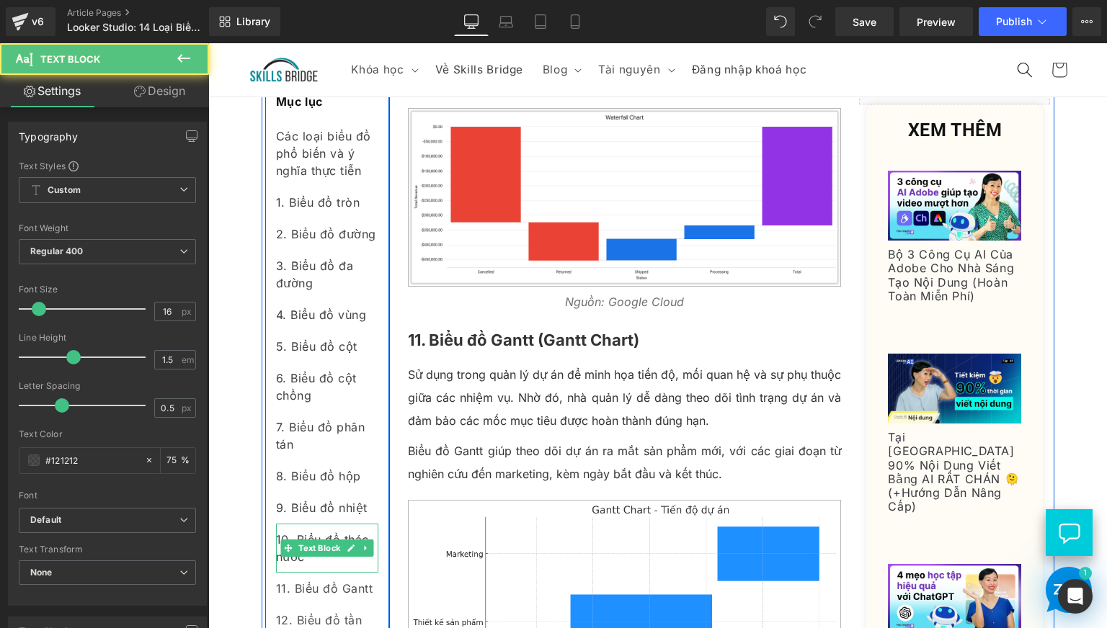
click at [314, 561] on div "10. Biểu đồ thác nước" at bounding box center [327, 548] width 102 height 49
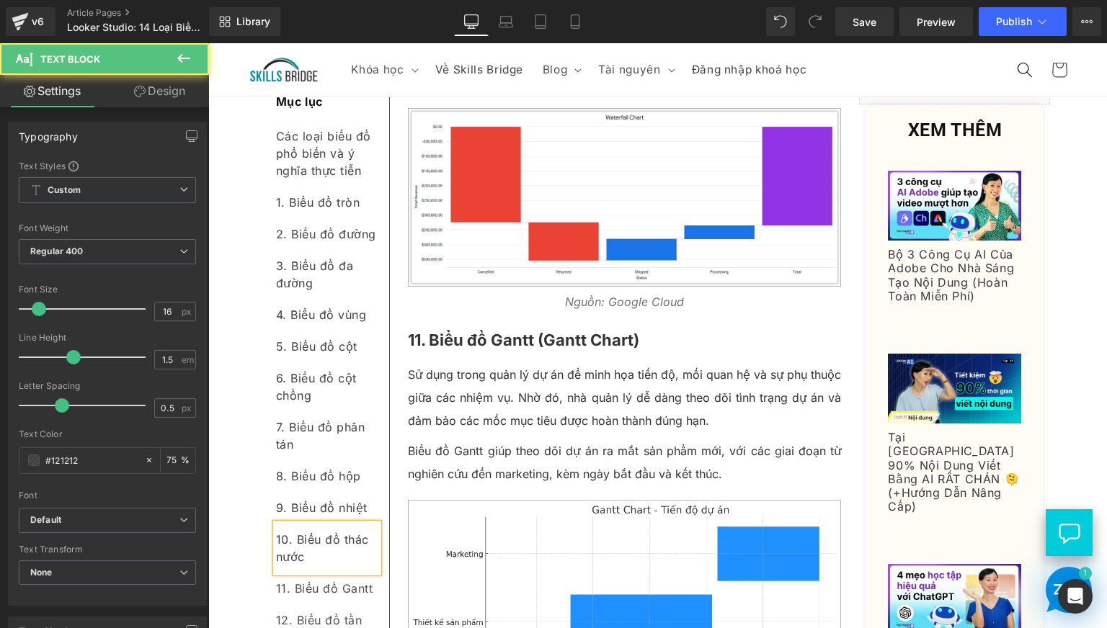
click at [314, 560] on div "10. Biểu đồ thác nước" at bounding box center [327, 548] width 102 height 49
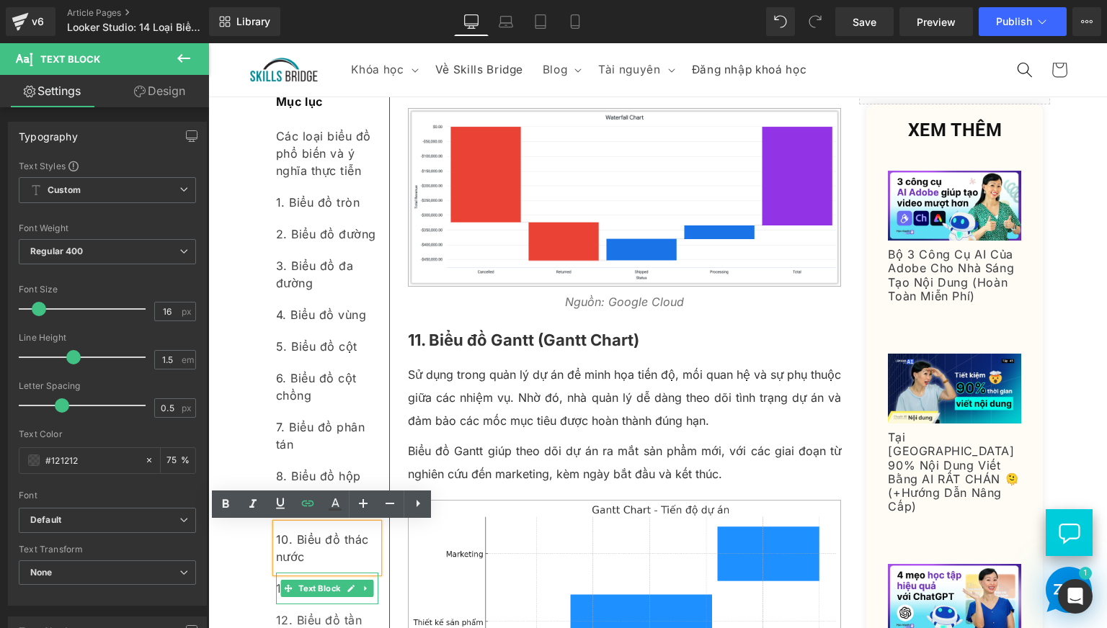
click at [320, 600] on div "11. Biểu đồ Gantt" at bounding box center [327, 589] width 102 height 32
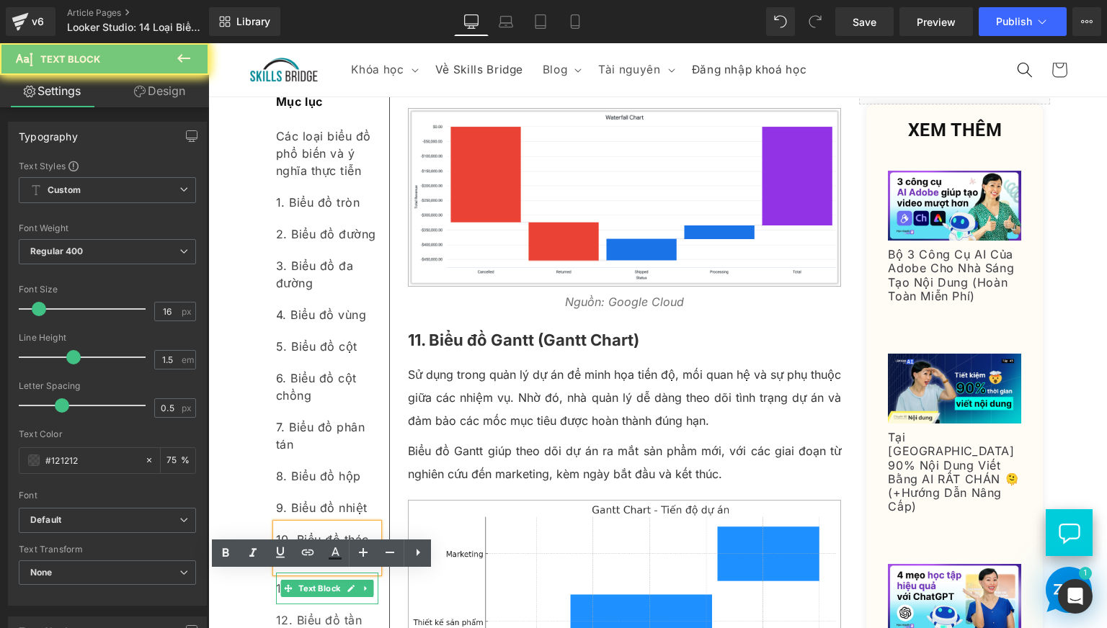
click at [320, 600] on div "11. Biểu đồ Gantt" at bounding box center [327, 589] width 102 height 32
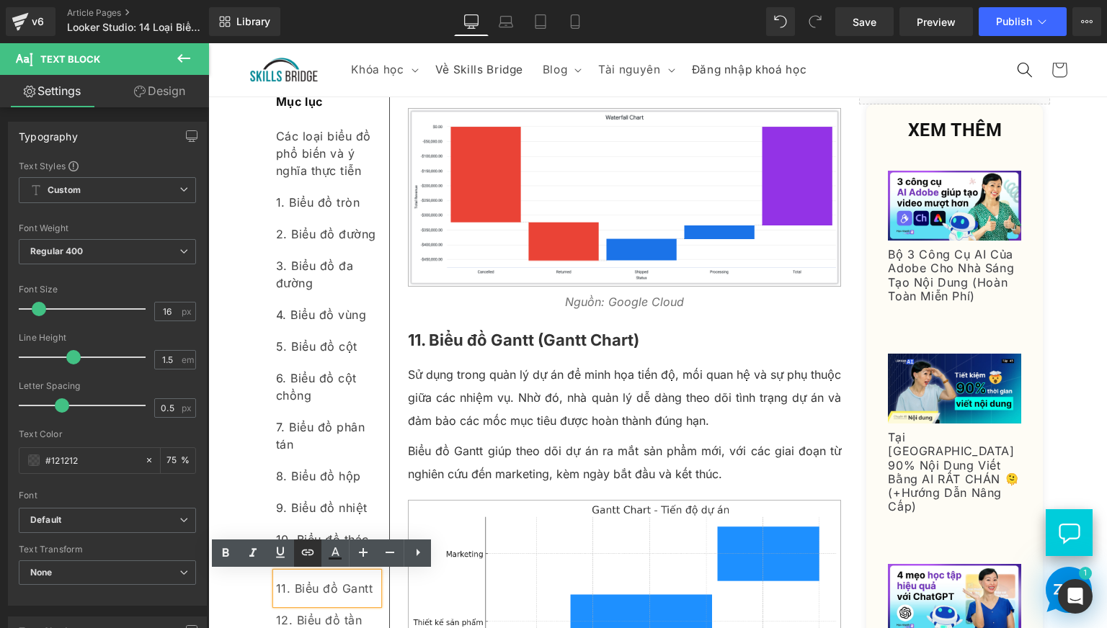
click at [309, 559] on icon at bounding box center [307, 552] width 17 height 17
click at [382, 612] on input "text" at bounding box center [375, 620] width 222 height 36
paste input "#e-1758107351346"
click at [483, 614] on input "#e-1758107351346" at bounding box center [375, 620] width 222 height 36
type input "#e-1758107351346"
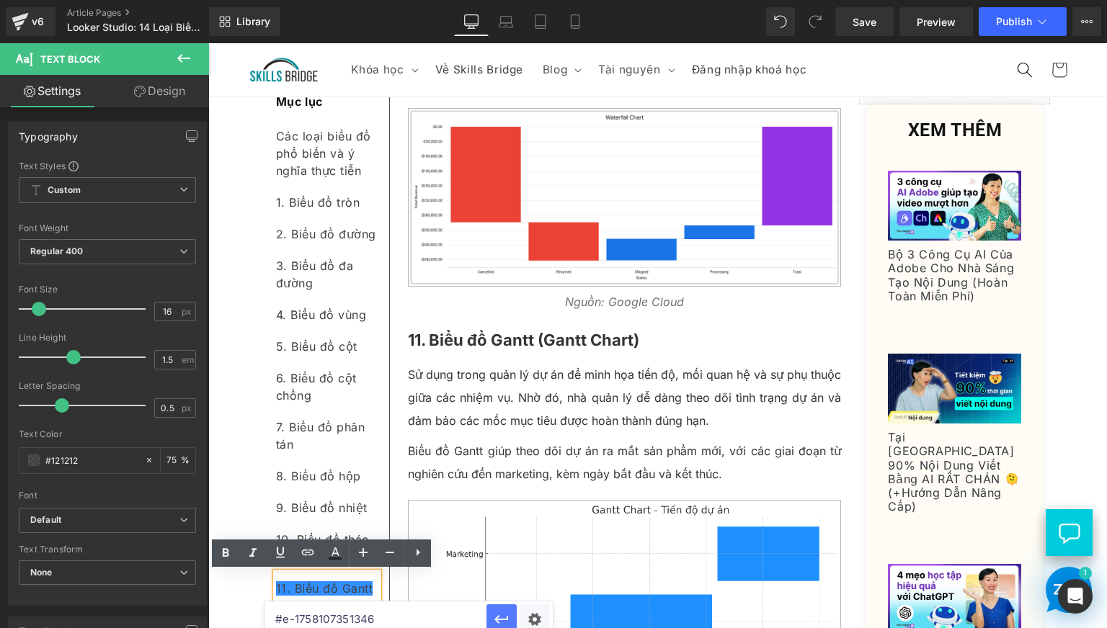
click at [506, 618] on icon "button" at bounding box center [501, 619] width 17 height 17
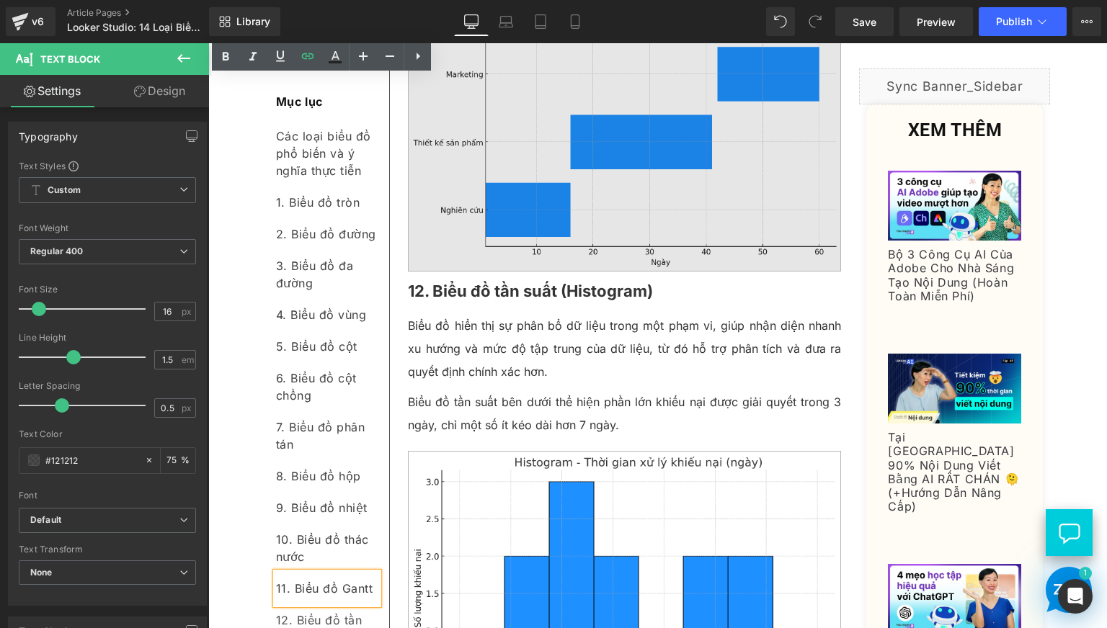
scroll to position [5644, 0]
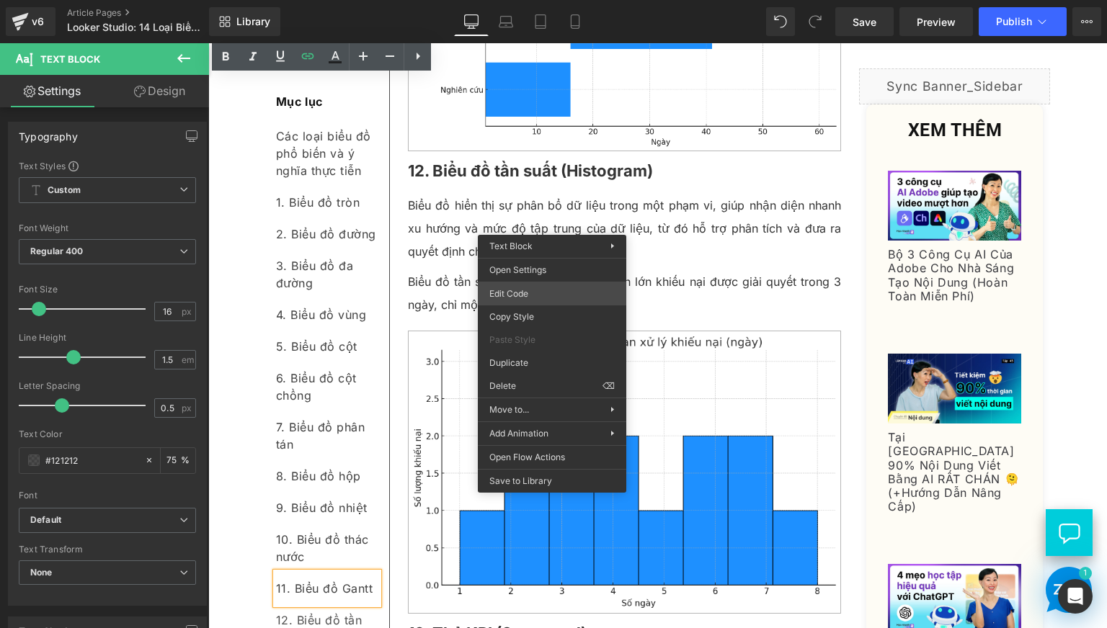
click at [531, 0] on div "Text Block You are previewing how the will restyle your page. You can not edit …" at bounding box center [553, 0] width 1107 height 0
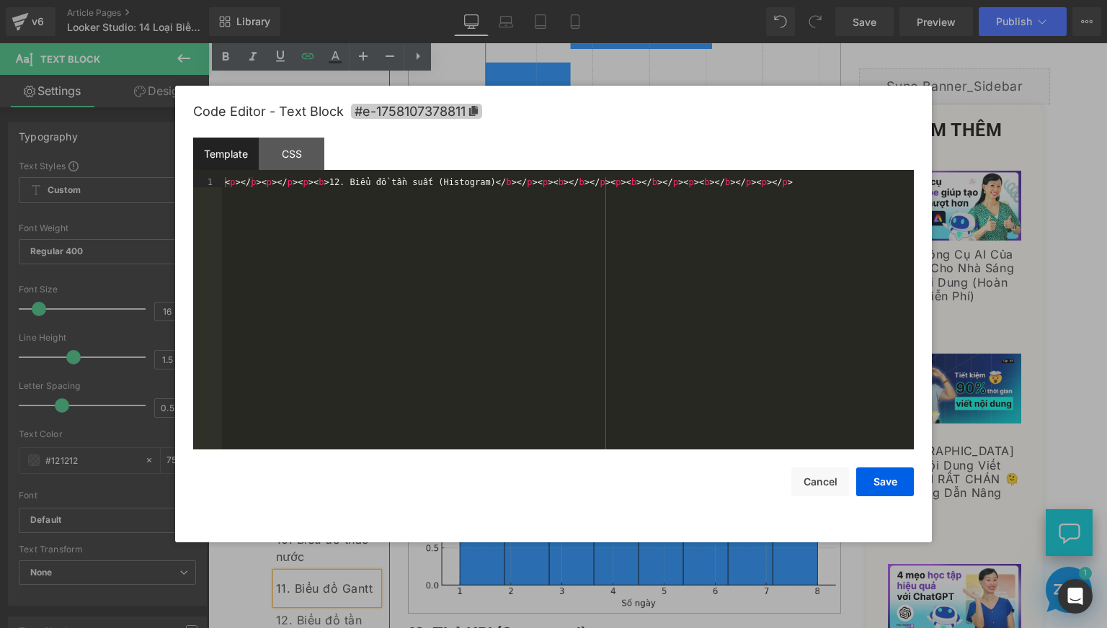
click at [470, 111] on icon at bounding box center [473, 111] width 9 height 10
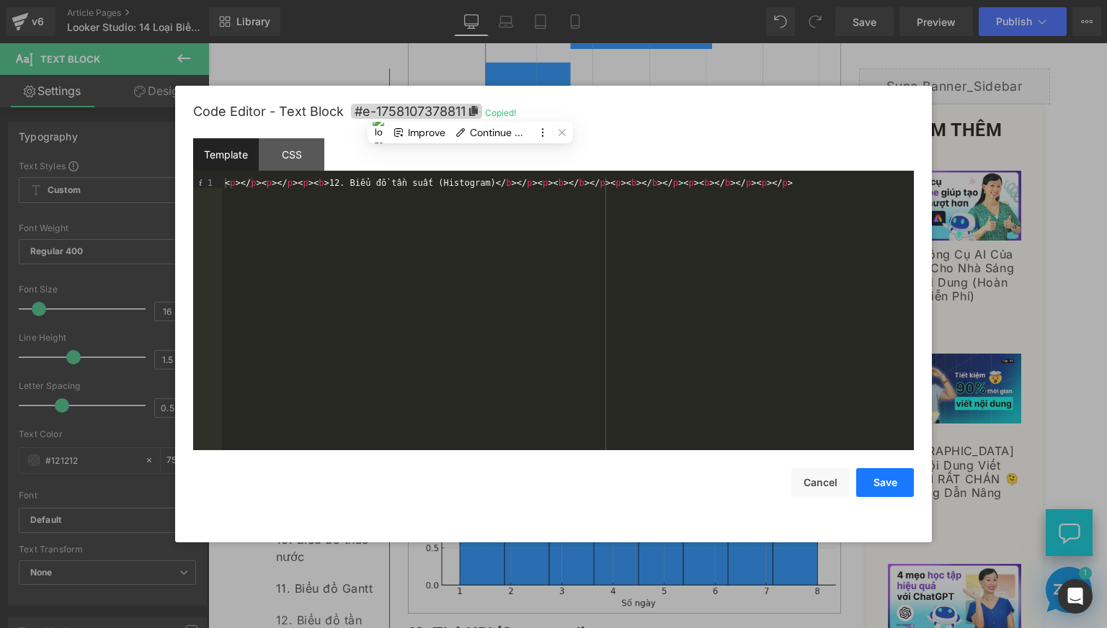
drag, startPoint x: 875, startPoint y: 482, endPoint x: 471, endPoint y: 469, distance: 404.4
click at [875, 482] on button "Save" at bounding box center [885, 482] width 58 height 29
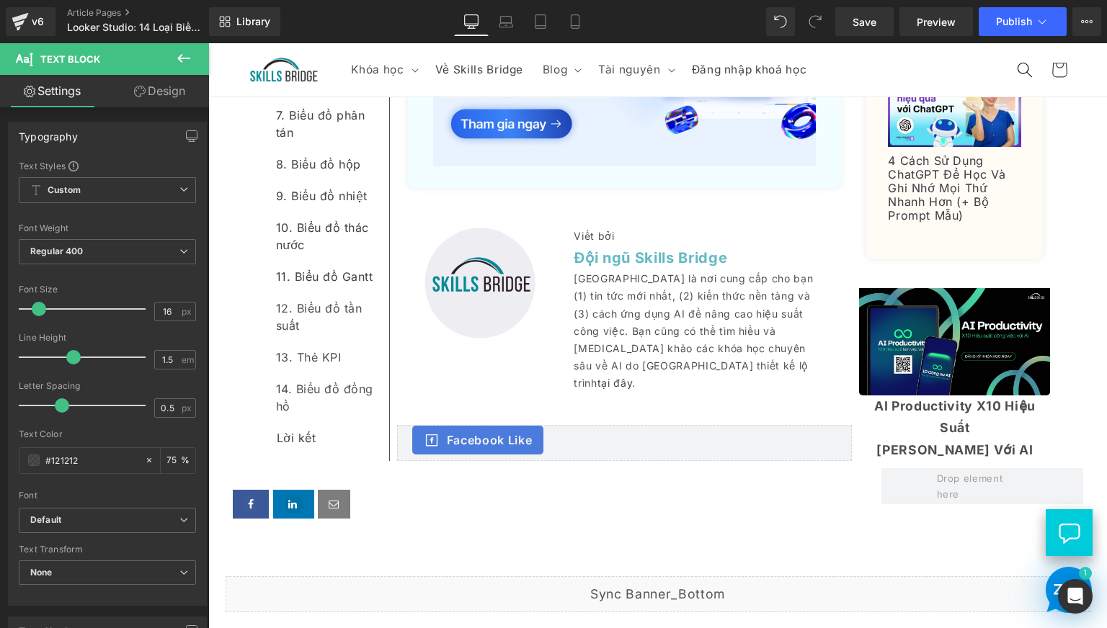
scroll to position [7805, 0]
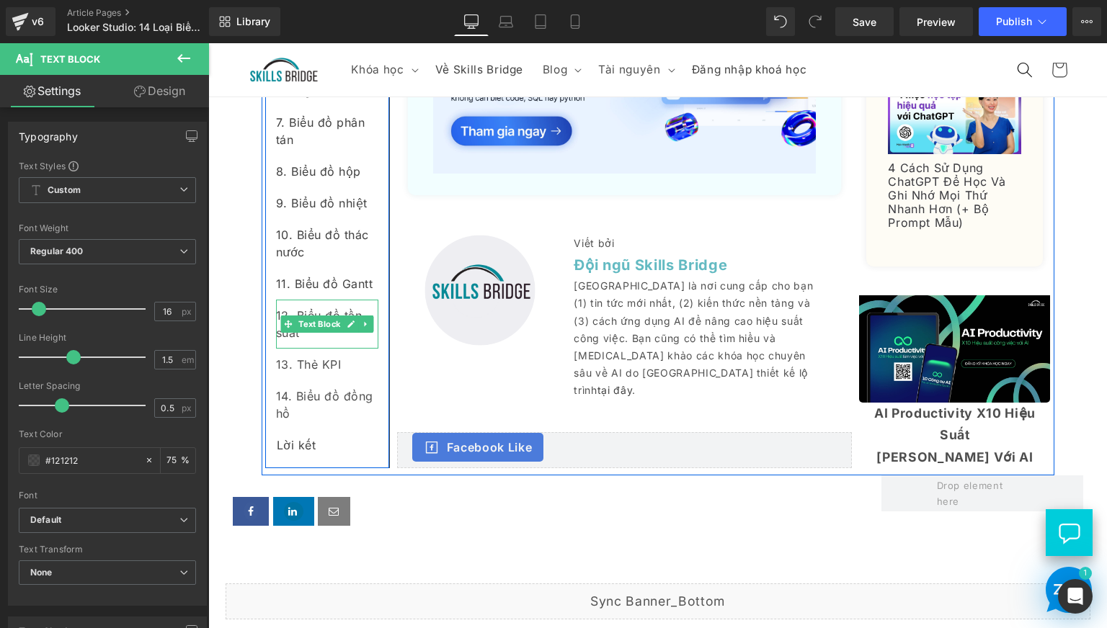
click at [327, 349] on div "12. Biểu đồ tần suất" at bounding box center [327, 324] width 102 height 49
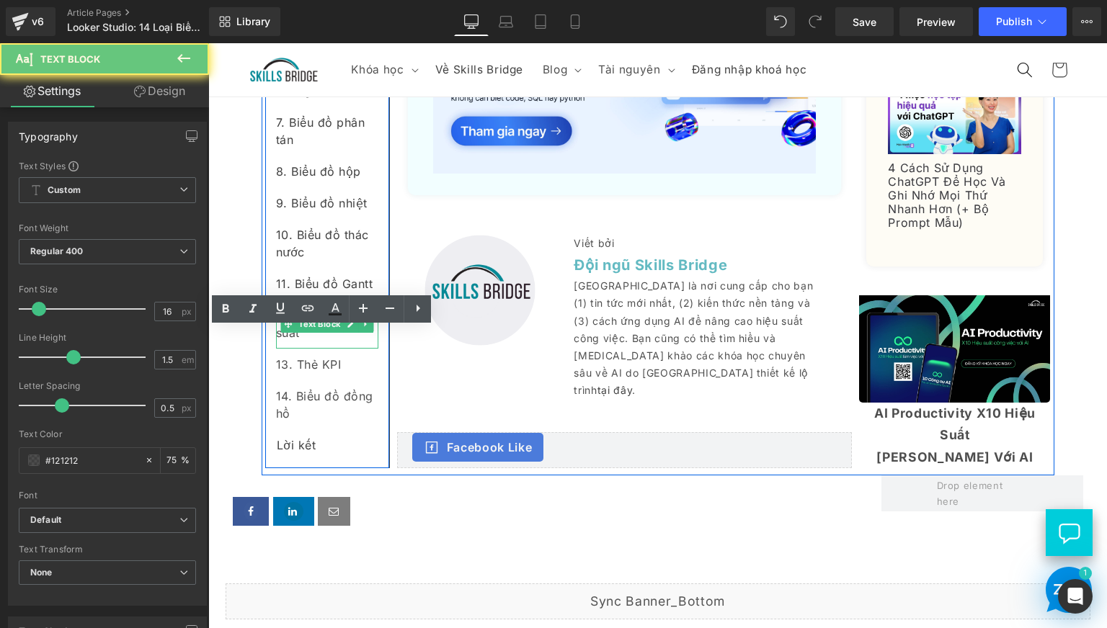
click at [327, 349] on div "12. Biểu đồ tần suất" at bounding box center [327, 324] width 102 height 49
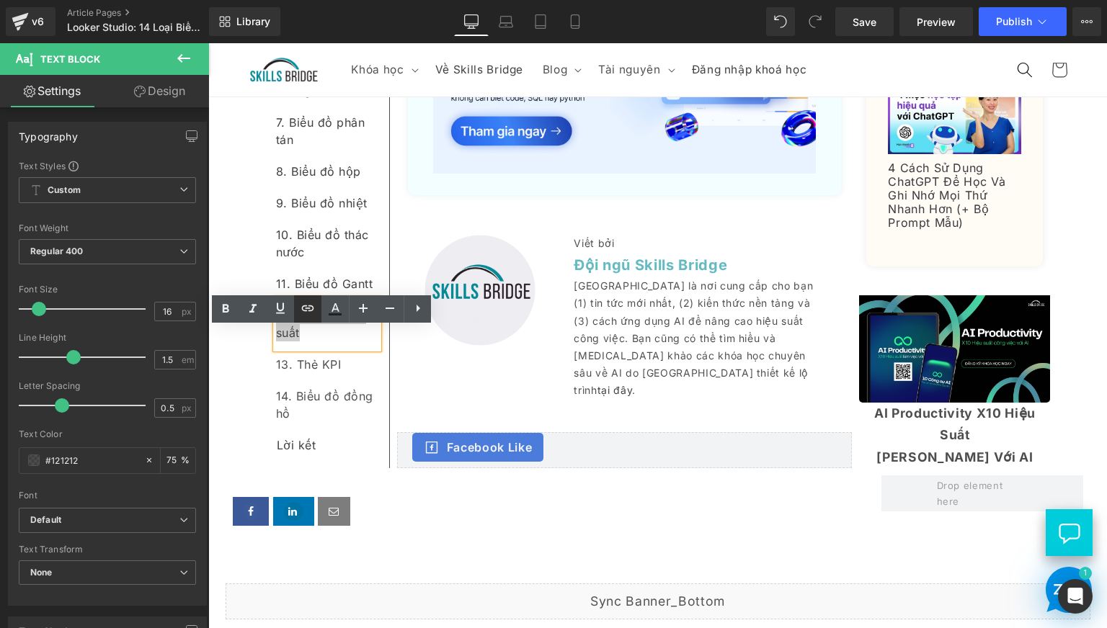
click at [314, 314] on icon at bounding box center [307, 308] width 17 height 17
click at [357, 391] on input "text" at bounding box center [375, 393] width 222 height 36
paste input "#e-1758107378811"
type input "#e-1758107378811"
click at [500, 392] on icon "button" at bounding box center [501, 392] width 14 height 9
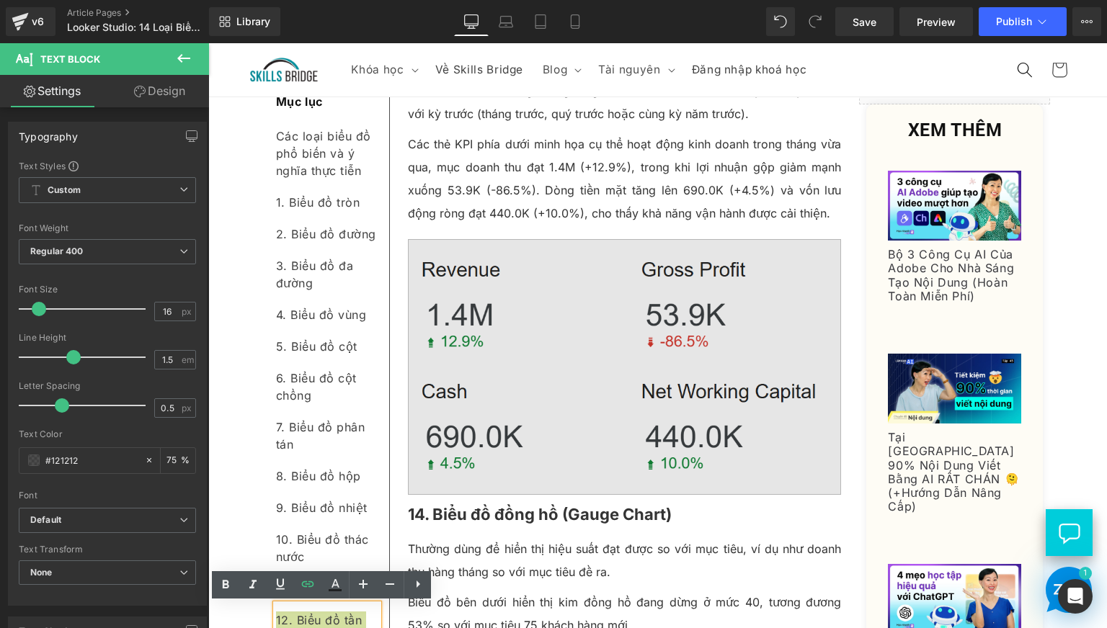
scroll to position [6004, 0]
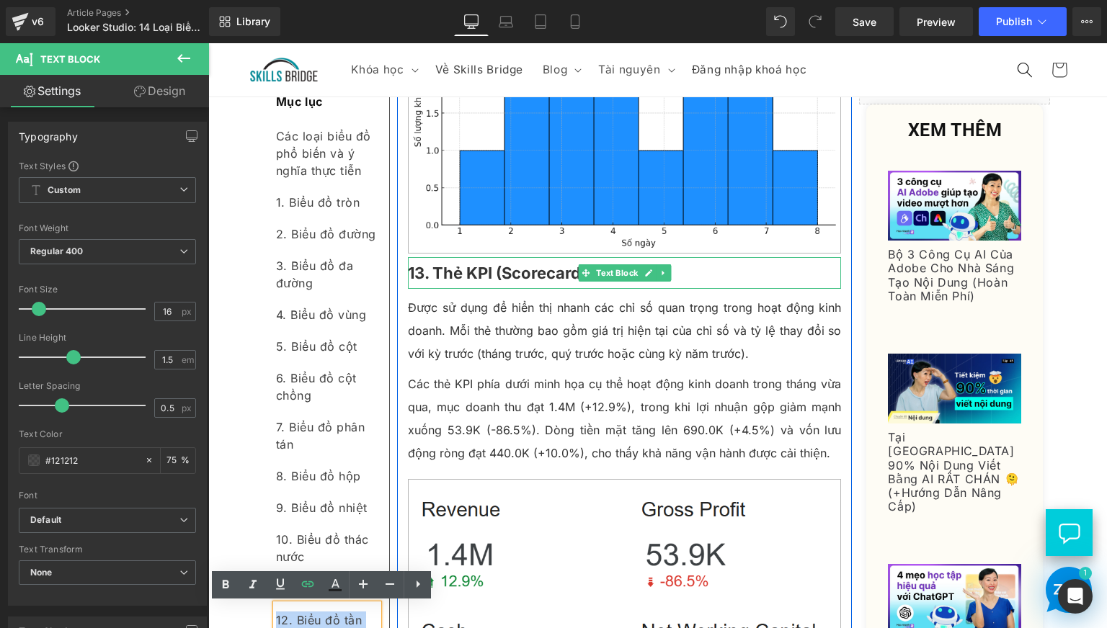
click at [476, 289] on p "13. Thẻ KPI (Scorecard)" at bounding box center [625, 273] width 434 height 32
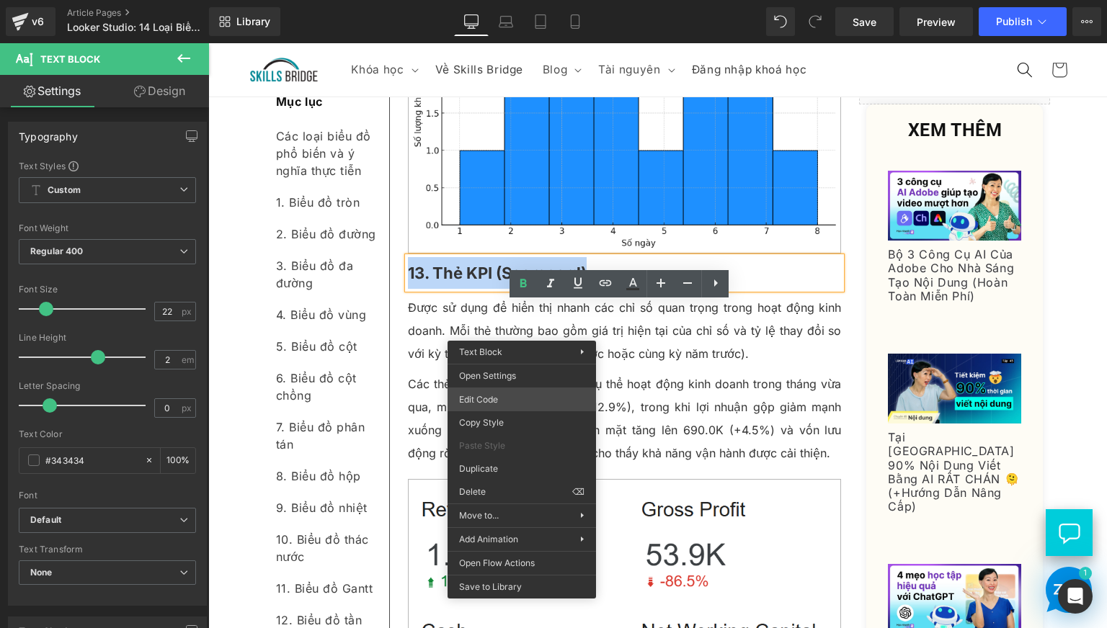
click at [496, 0] on div "Text Block You are previewing how the will restyle your page. You can not edit …" at bounding box center [553, 0] width 1107 height 0
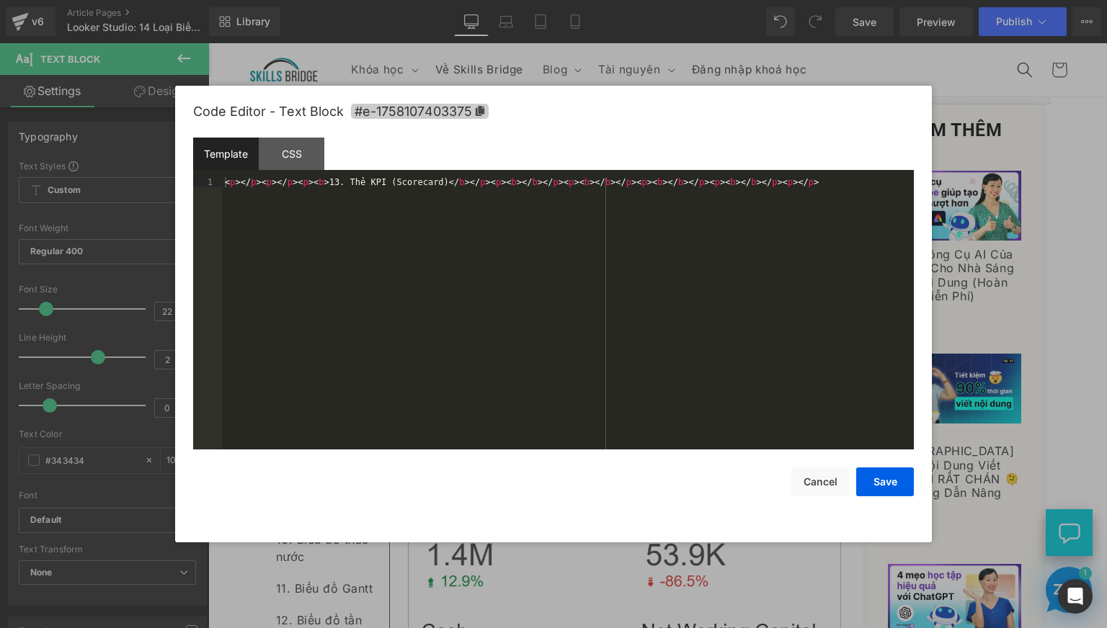
click at [485, 117] on span "#e-1758107403375" at bounding box center [420, 111] width 138 height 15
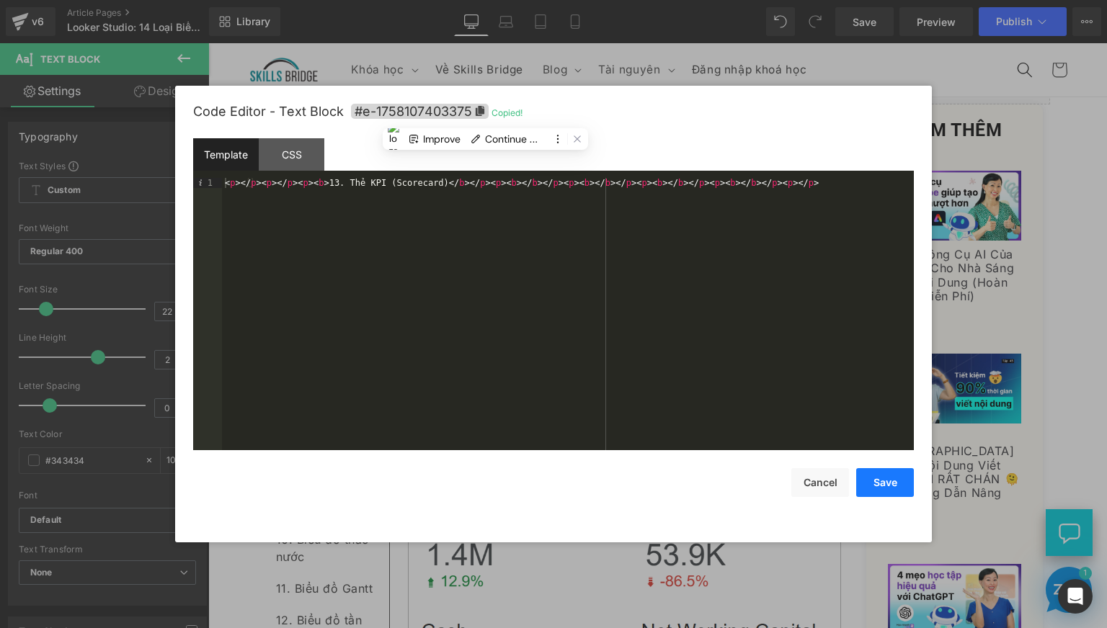
click at [892, 491] on button "Save" at bounding box center [885, 482] width 58 height 29
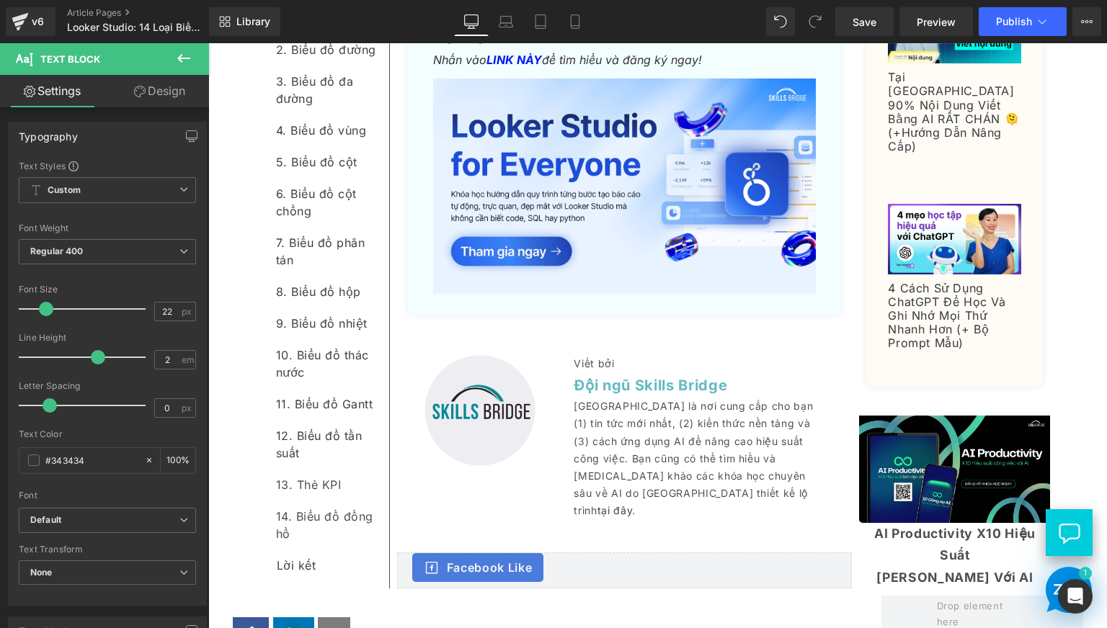
scroll to position [7926, 0]
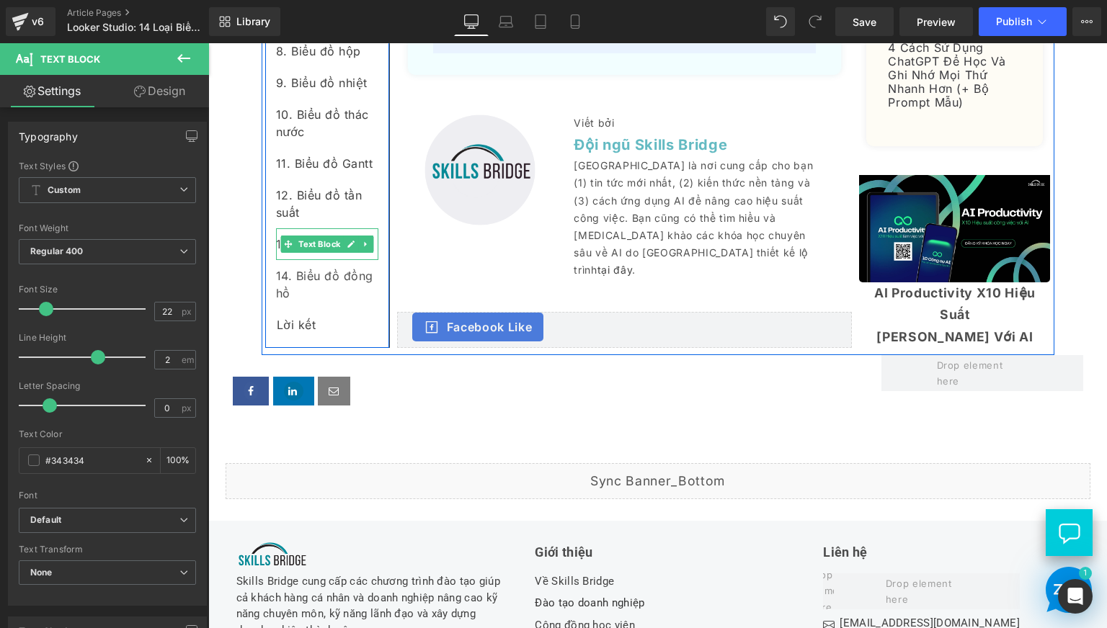
click at [311, 260] on div "13. Thẻ KPI" at bounding box center [327, 244] width 102 height 32
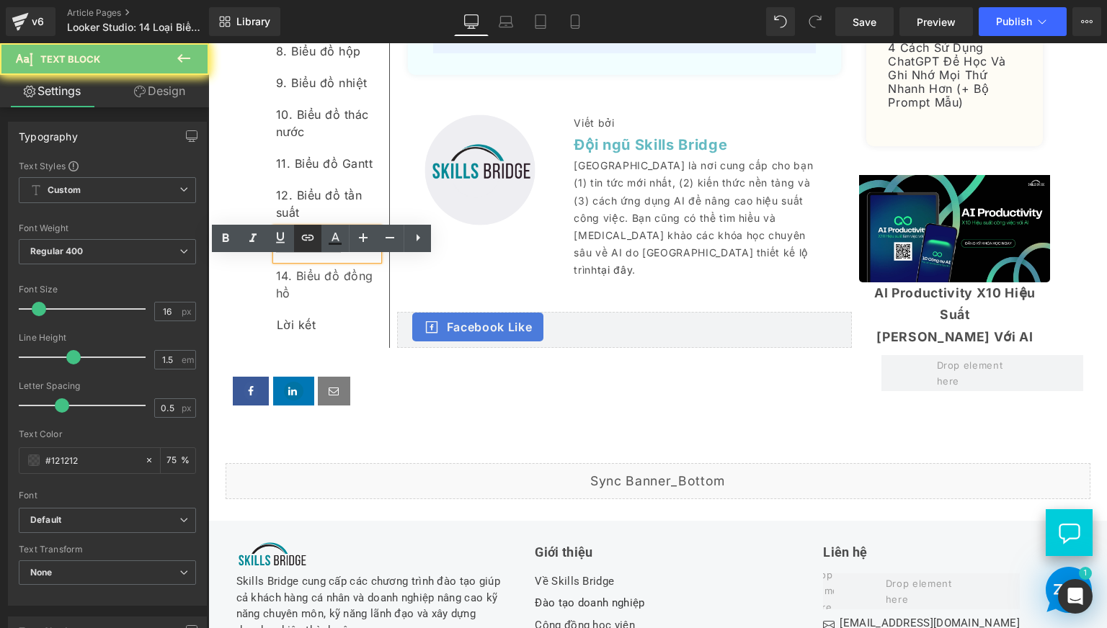
click at [314, 245] on icon at bounding box center [307, 237] width 17 height 17
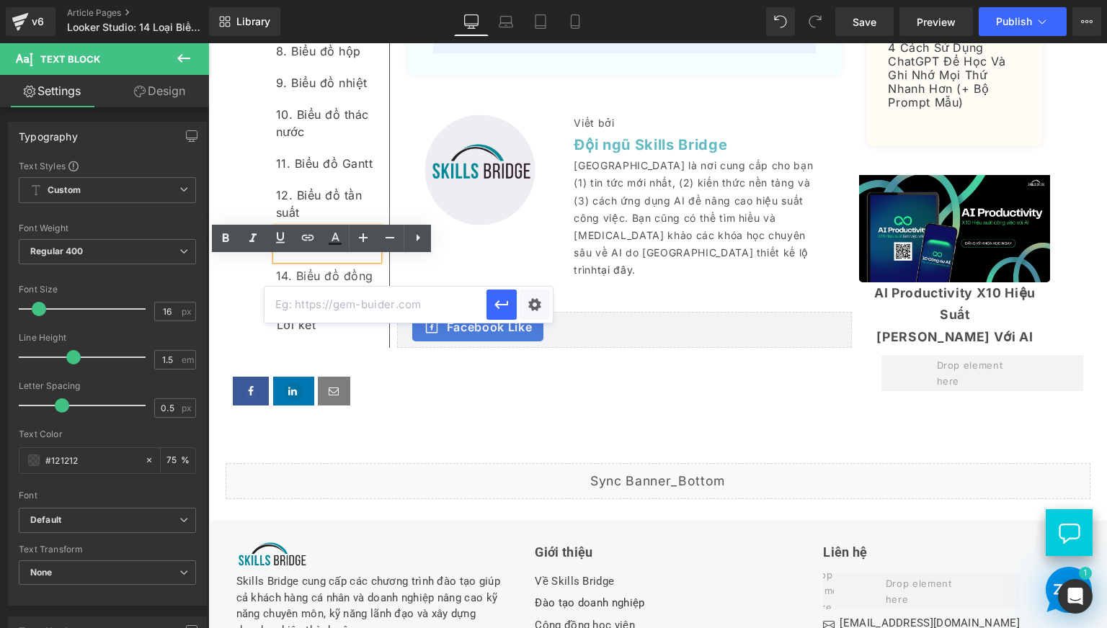
click at [346, 310] on input "text" at bounding box center [375, 305] width 222 height 36
paste input "#e-1758107403375"
click at [501, 305] on icon "button" at bounding box center [501, 304] width 14 height 9
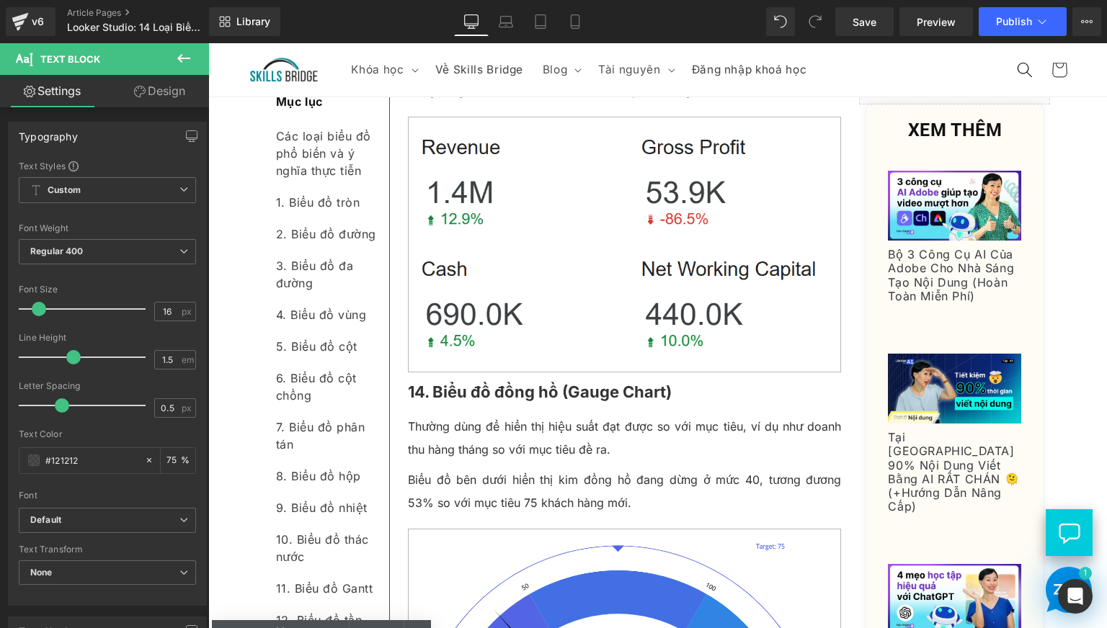
scroll to position [6364, 0]
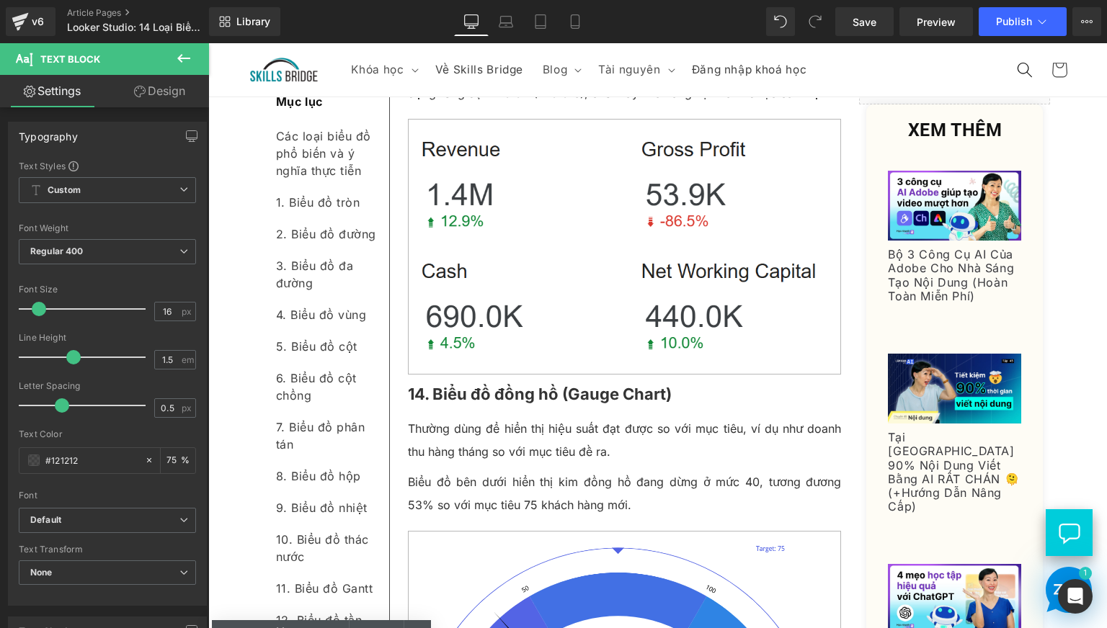
click at [460, 403] on b "14. Biểu đồ đồng hồ (Gauge Chart)" at bounding box center [540, 394] width 264 height 19
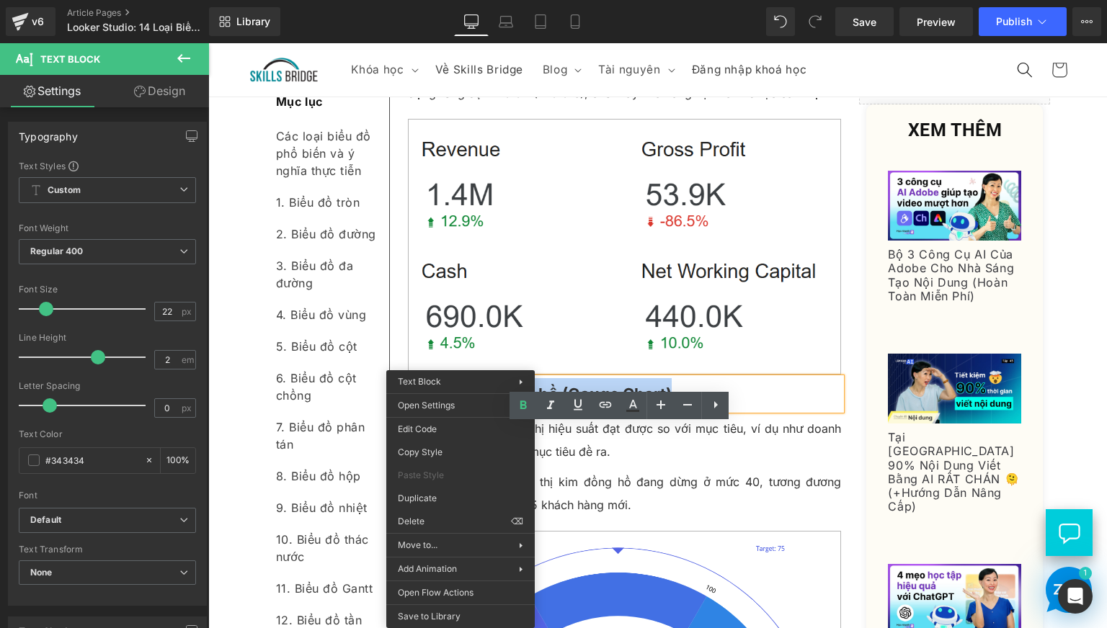
click at [460, 0] on div "Text Block You are previewing how the will restyle your page. You can not edit …" at bounding box center [553, 0] width 1107 height 0
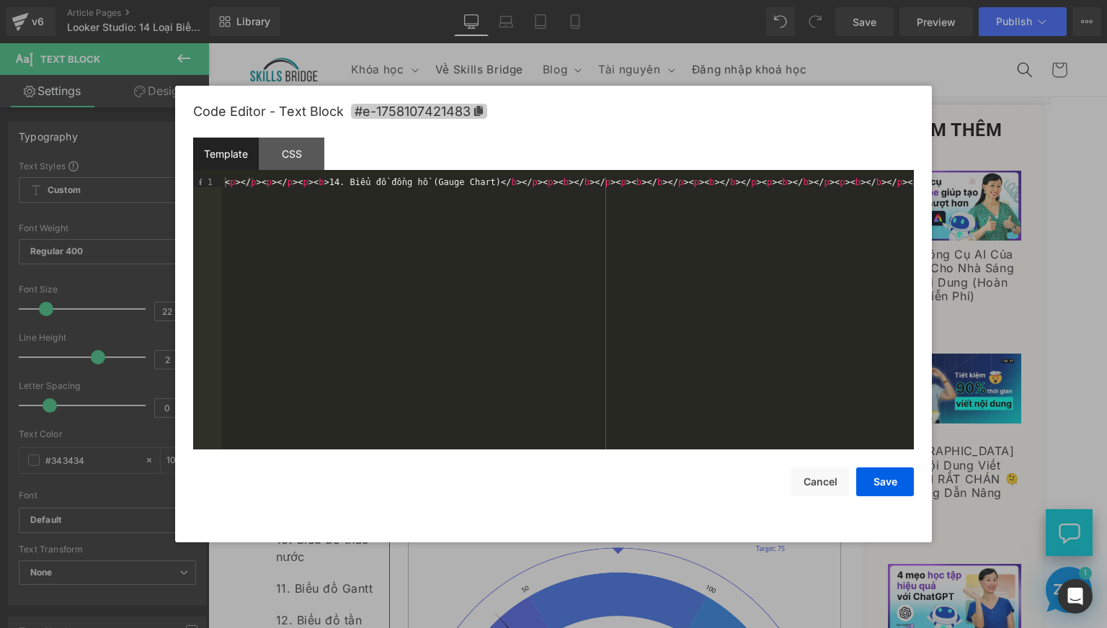
click at [478, 117] on span "#e-1758107421483" at bounding box center [419, 111] width 136 height 15
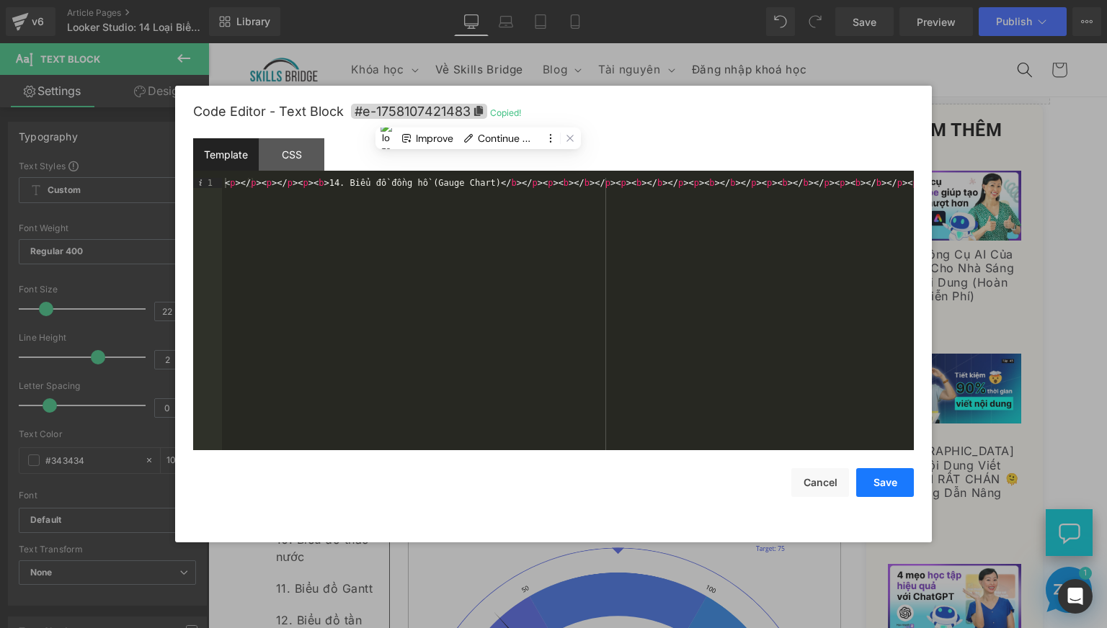
click at [886, 485] on button "Save" at bounding box center [885, 482] width 58 height 29
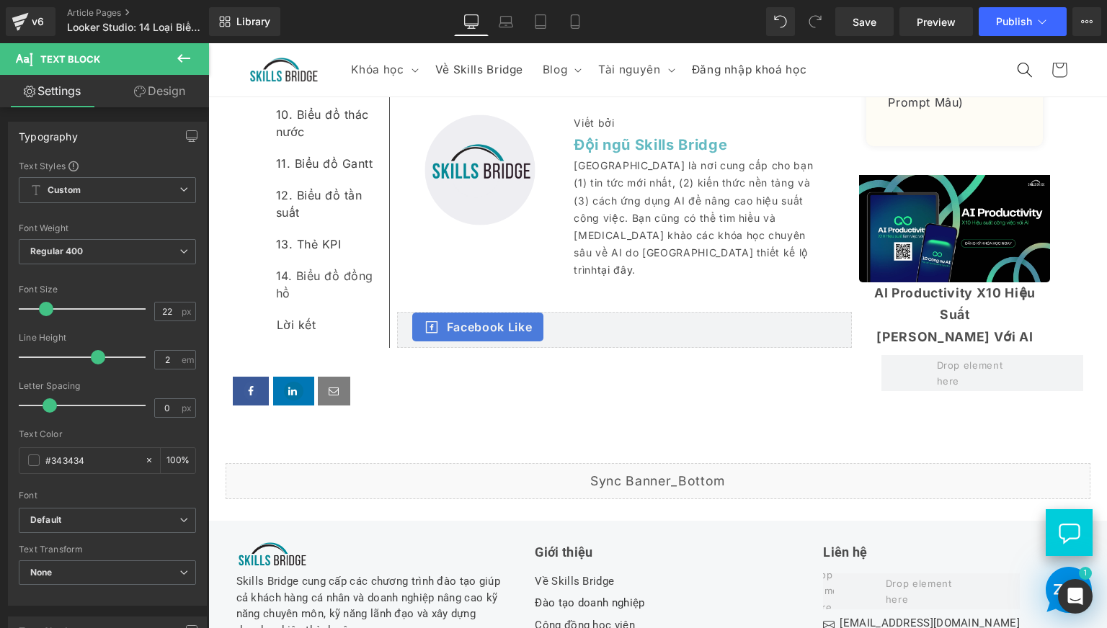
scroll to position [7685, 0]
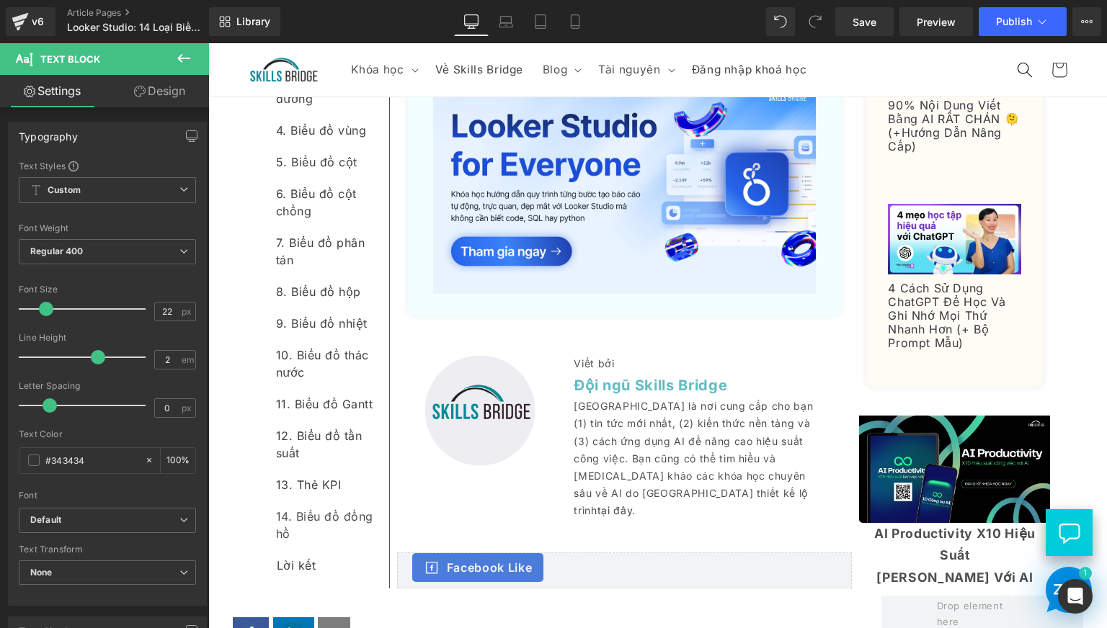
click at [295, 550] on div "14. Biểu đồ đồng hồ" at bounding box center [327, 525] width 102 height 49
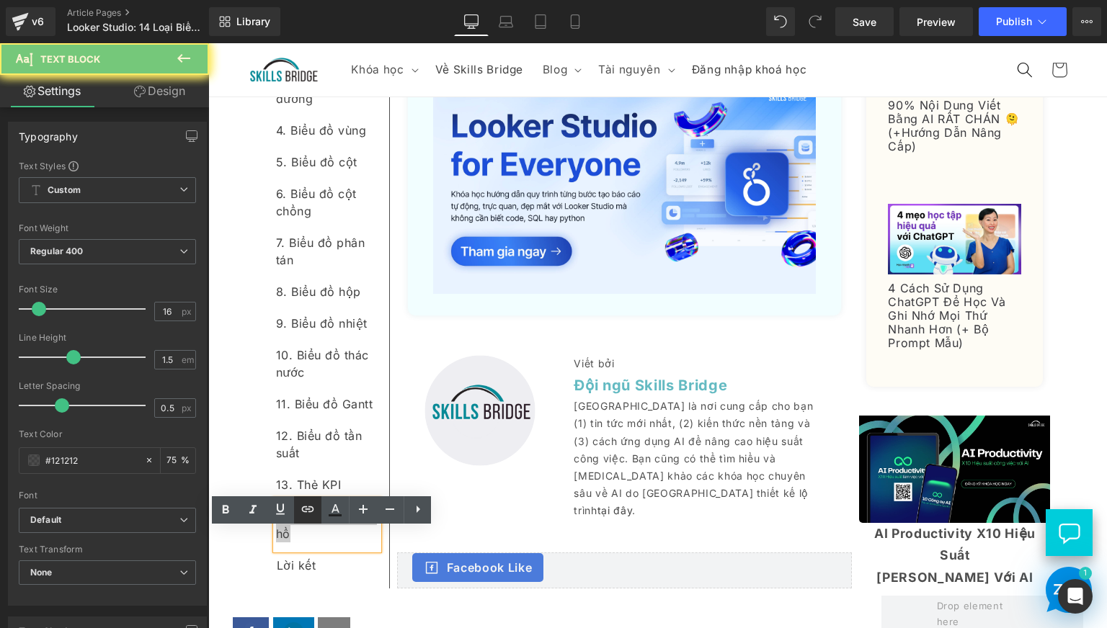
click at [306, 518] on icon at bounding box center [307, 509] width 17 height 17
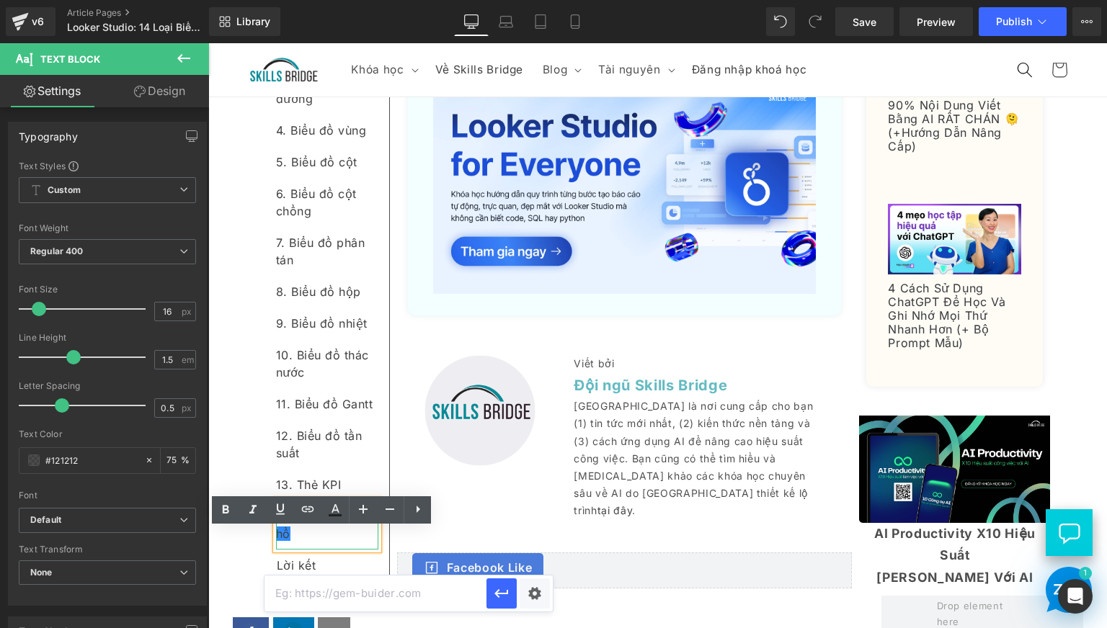
click at [354, 595] on input "text" at bounding box center [375, 594] width 222 height 36
paste input "#e-1758107421483"
type input "#e-1758107421483"
click at [499, 592] on icon "button" at bounding box center [501, 593] width 17 height 17
click at [276, 581] on div "Lời kết" at bounding box center [327, 566] width 102 height 32
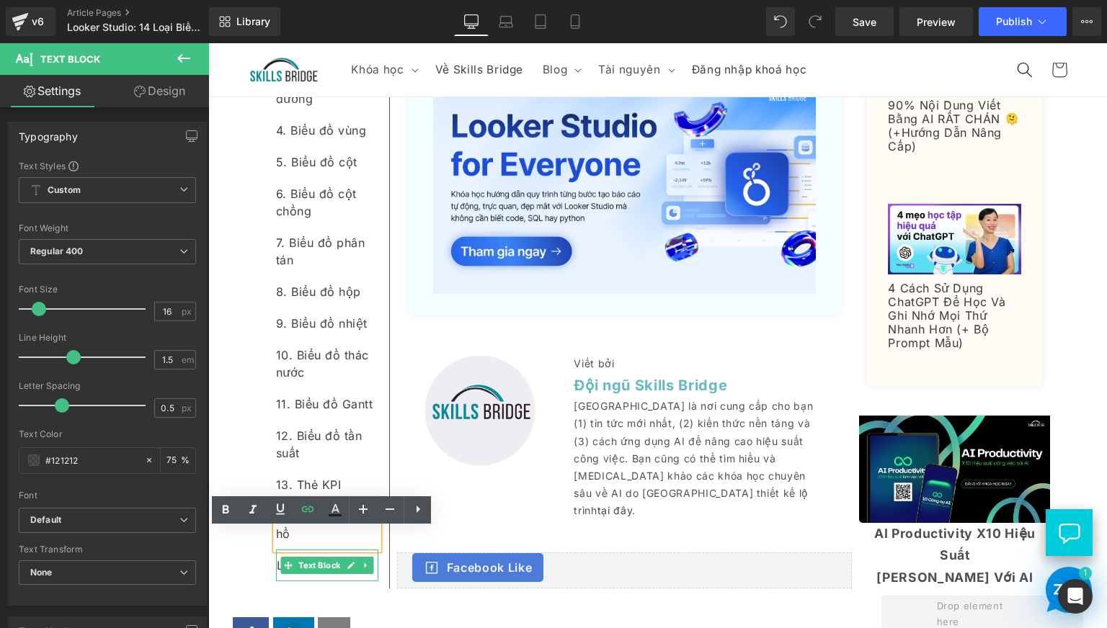
click at [276, 581] on div "Lời kết" at bounding box center [327, 566] width 102 height 32
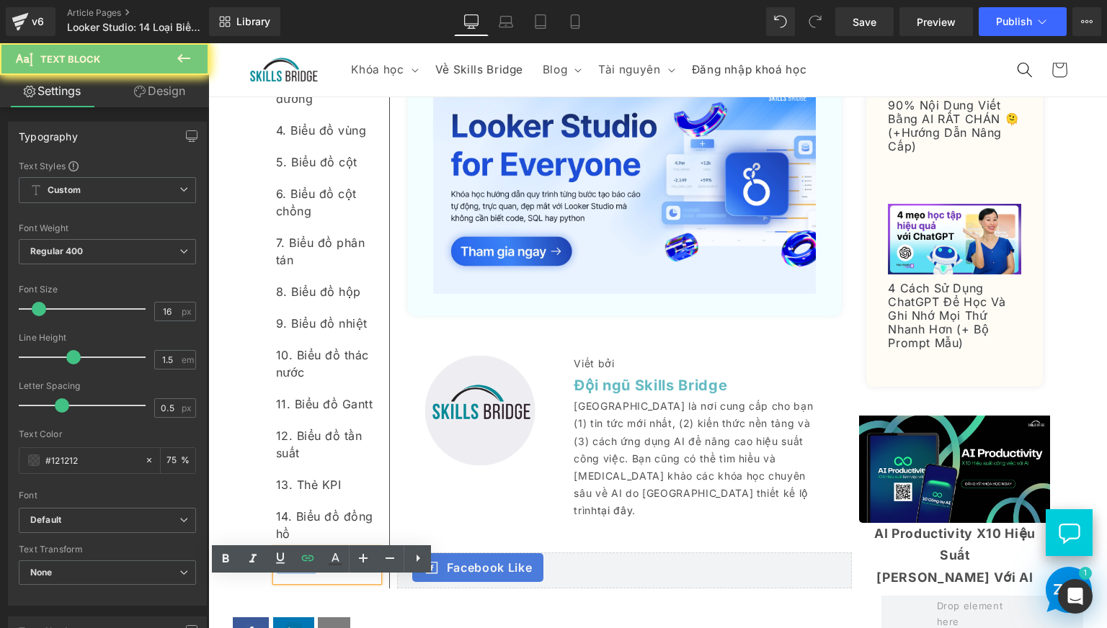
click at [262, 512] on div "Mục lục Text Block Các loại biểu đồ phổ biến và ý nghĩa thực tiễn Text Block 1.…" at bounding box center [328, 236] width 132 height 705
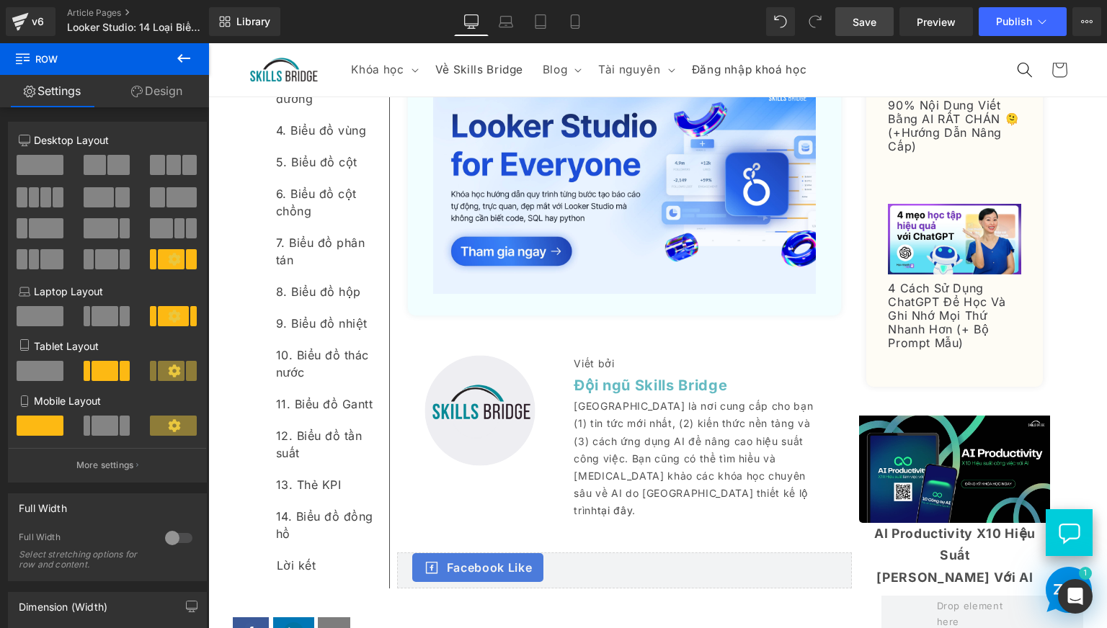
click at [873, 20] on span "Save" at bounding box center [864, 21] width 24 height 15
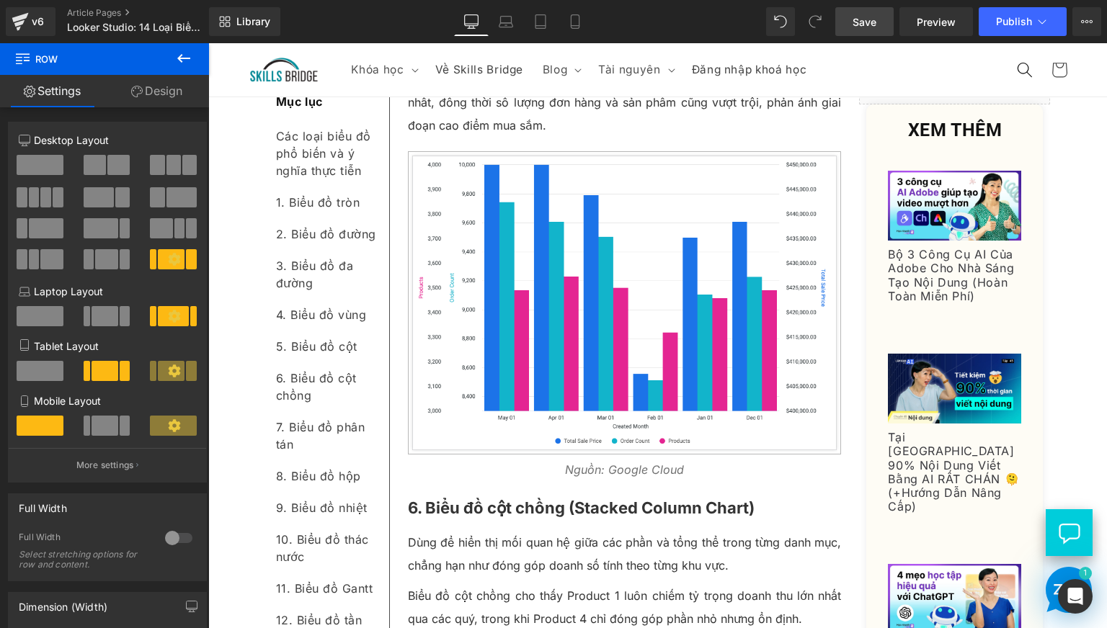
scroll to position [1921, 0]
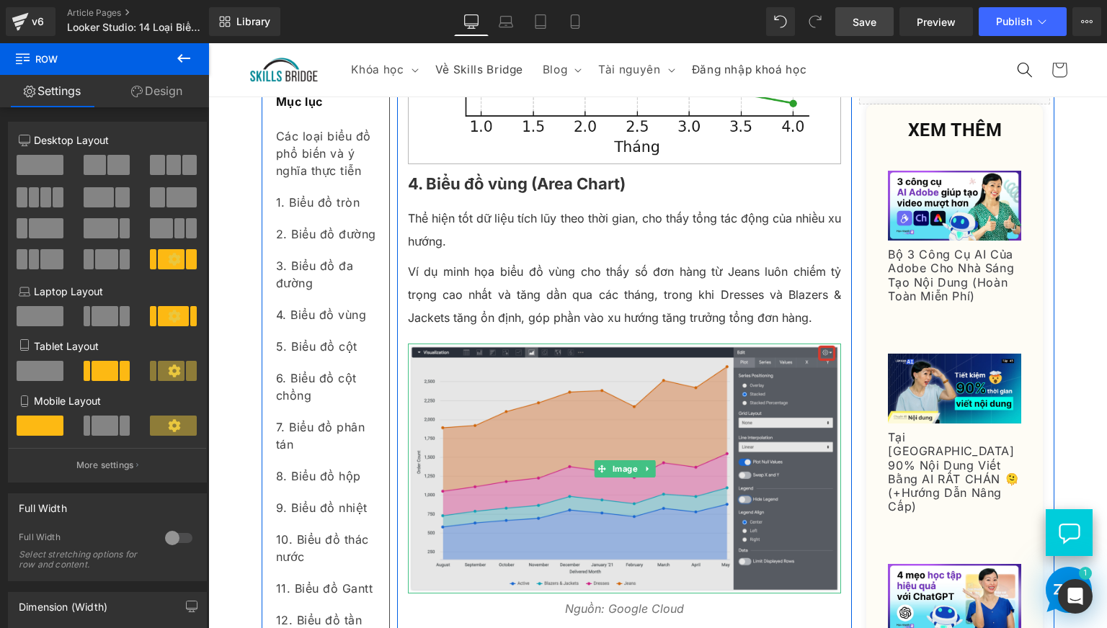
click at [580, 472] on img at bounding box center [625, 469] width 434 height 250
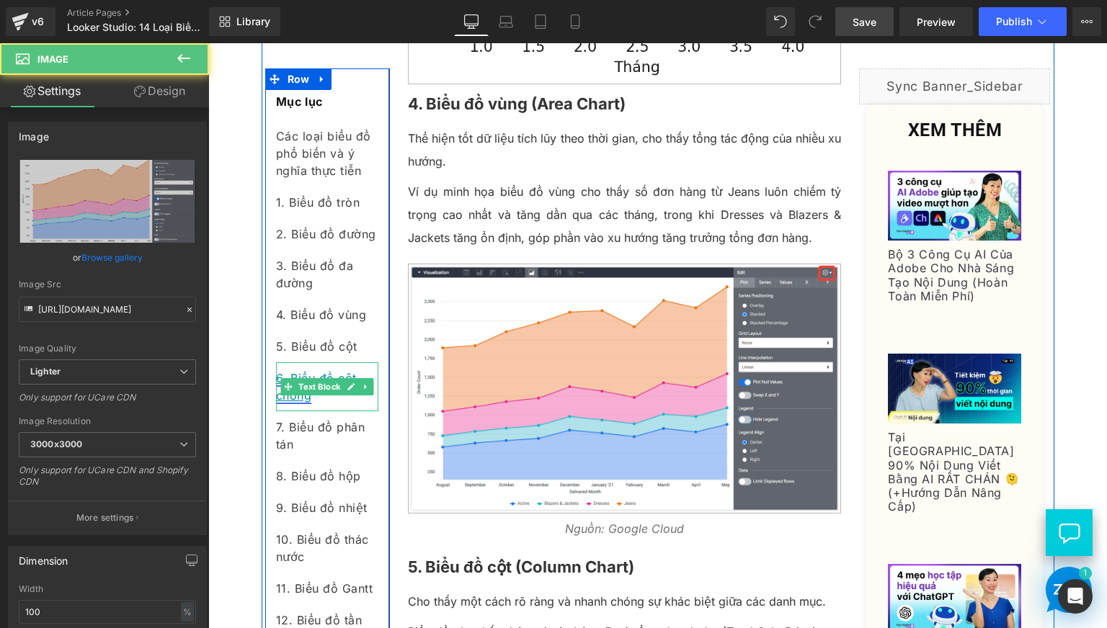
scroll to position [2041, 0]
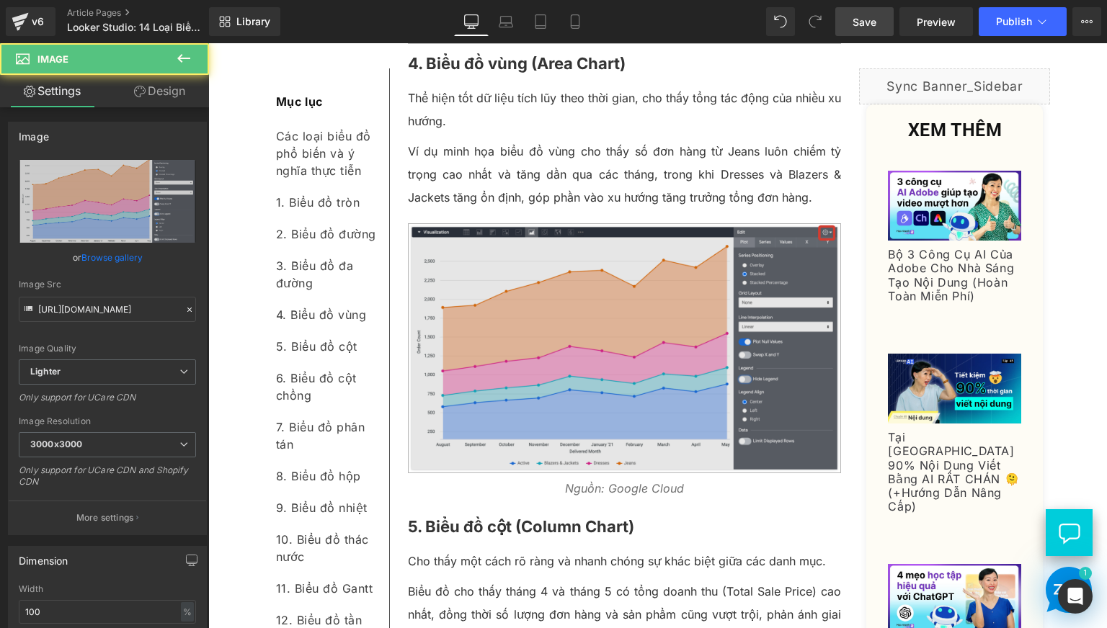
click at [571, 435] on img at bounding box center [625, 348] width 434 height 250
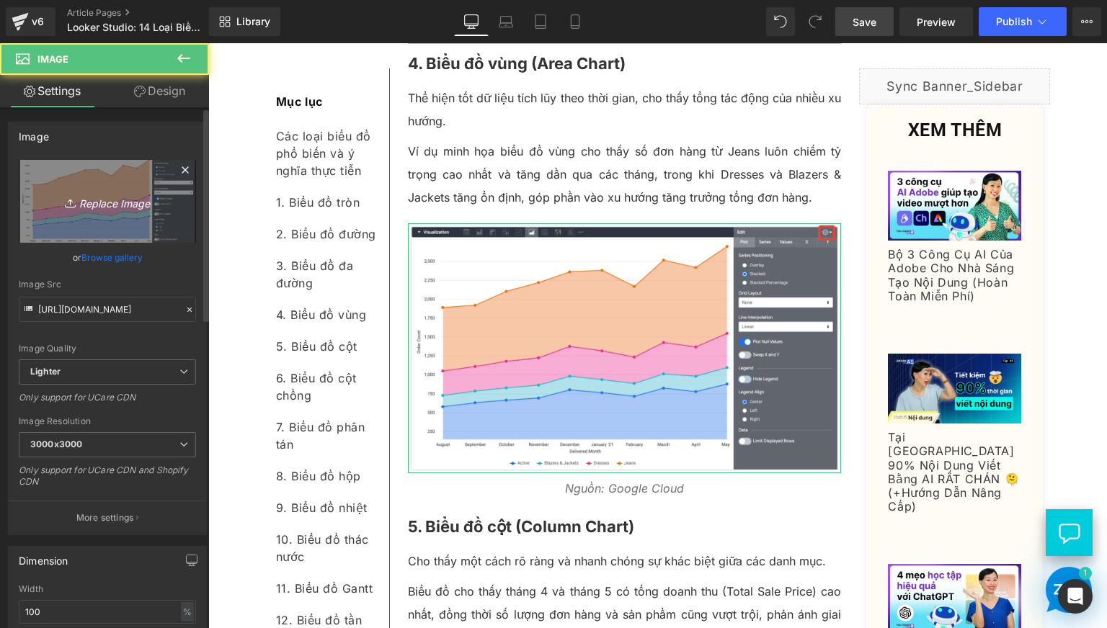
click at [107, 208] on icon "Replace Image" at bounding box center [107, 201] width 115 height 18
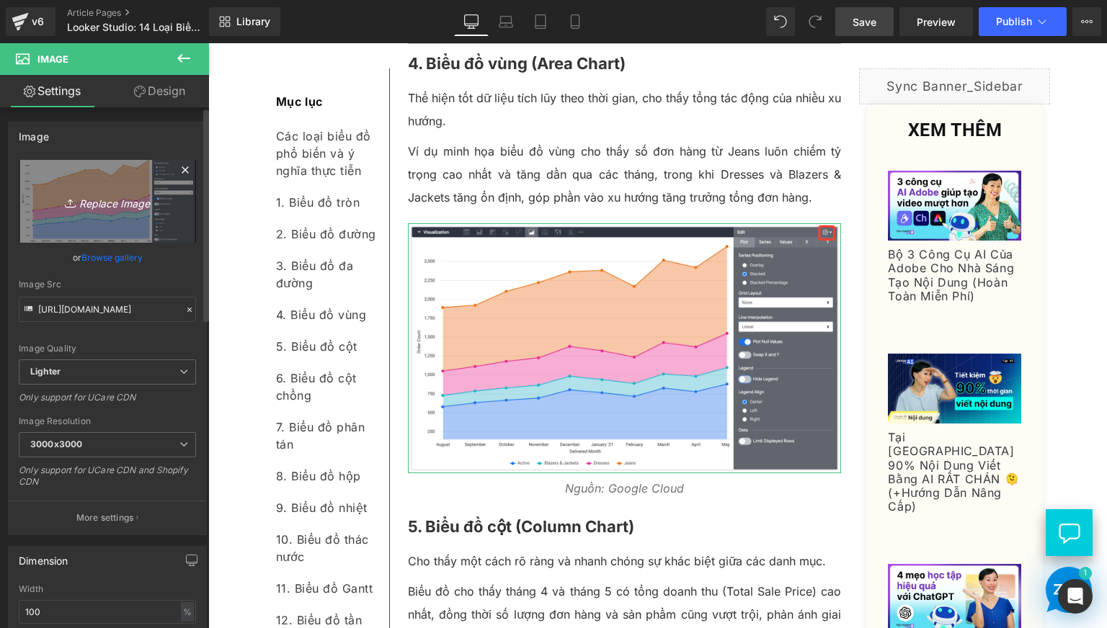
type input "C:\fakepath\area chart.png"
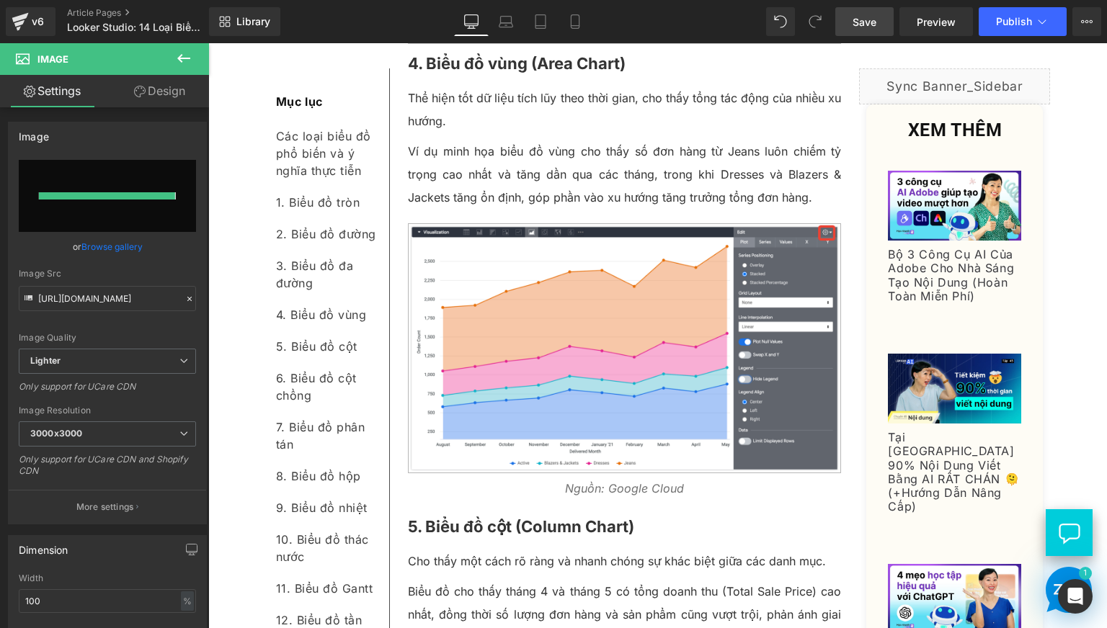
type input "[URL][DOMAIN_NAME]"
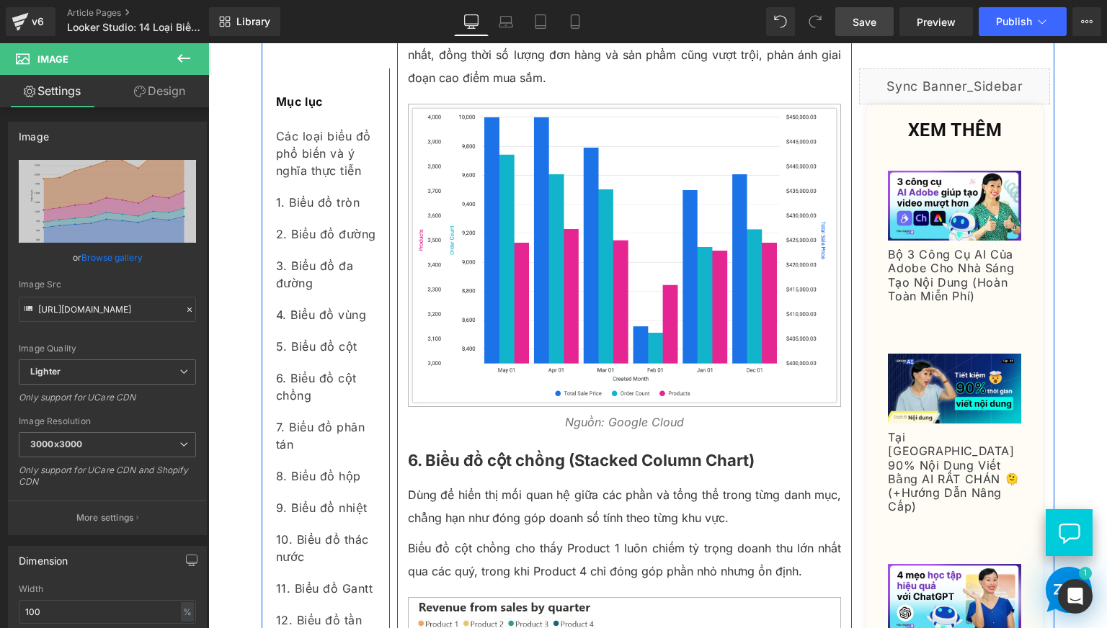
scroll to position [2641, 0]
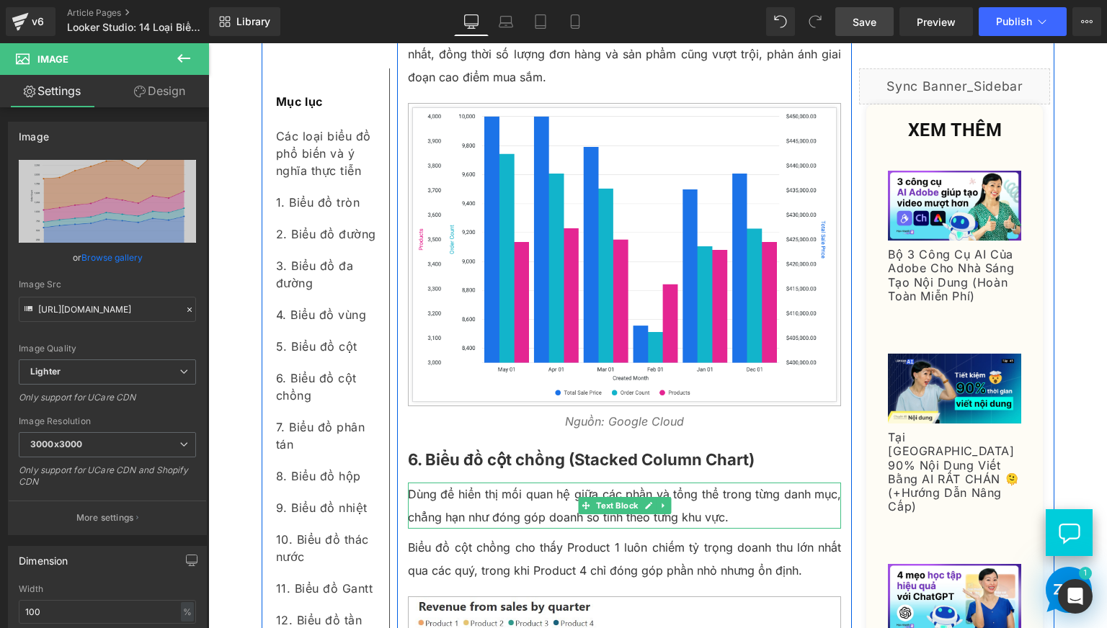
click at [557, 529] on p "Dùng để hiển thị mối quan hệ giữa các phần và tổng thể trong từng danh mục, chẳ…" at bounding box center [625, 506] width 434 height 46
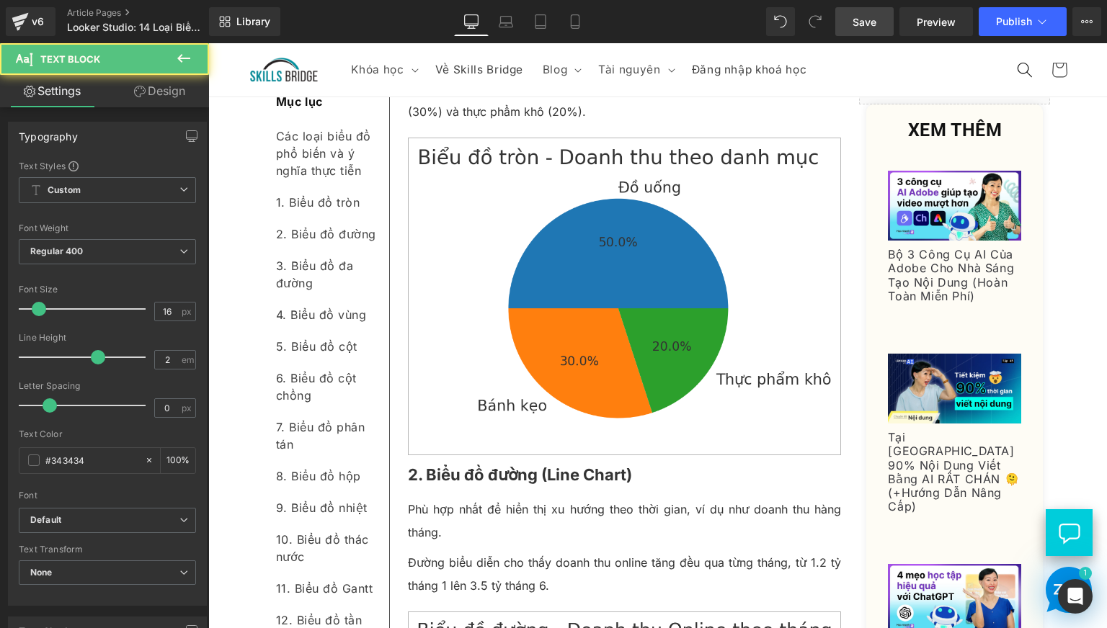
scroll to position [0, 0]
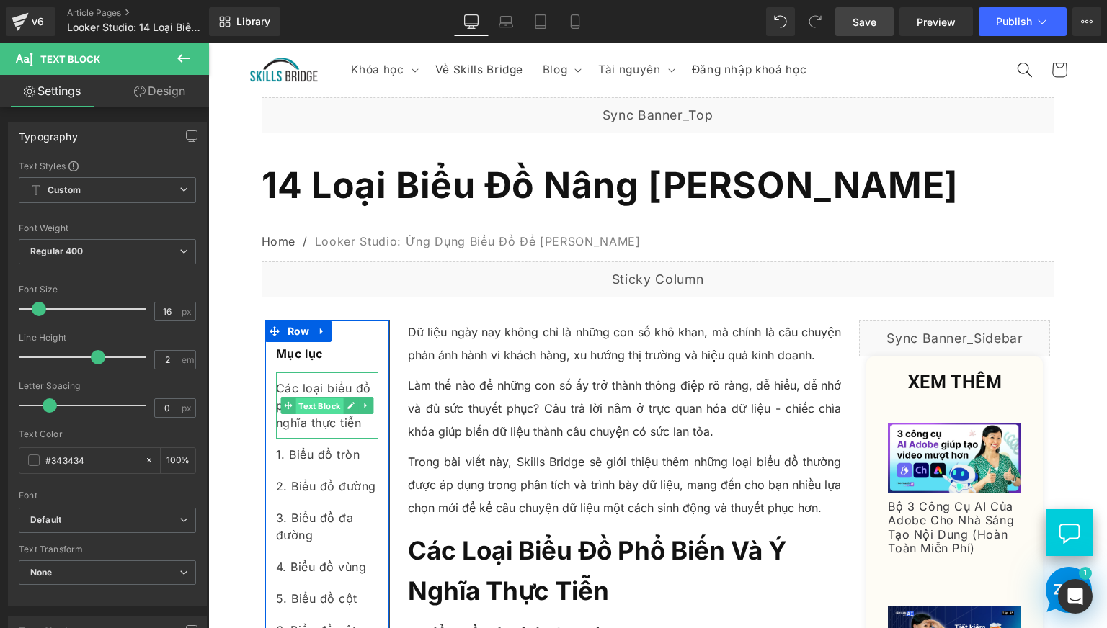
click at [336, 414] on span "Text Block" at bounding box center [319, 405] width 48 height 17
click at [339, 439] on div "Các loại biểu đồ phổ biến và ý nghĩa thực tiễn" at bounding box center [327, 406] width 102 height 66
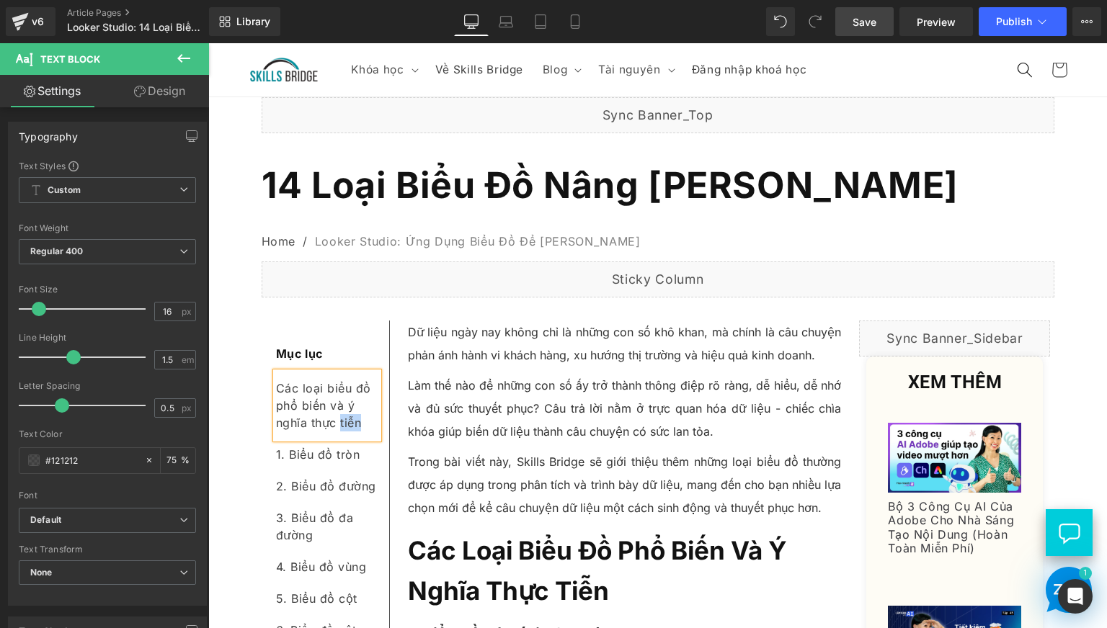
click at [339, 439] on div "Các loại biểu đồ phổ biến và ý nghĩa thực tiễn" at bounding box center [327, 406] width 102 height 66
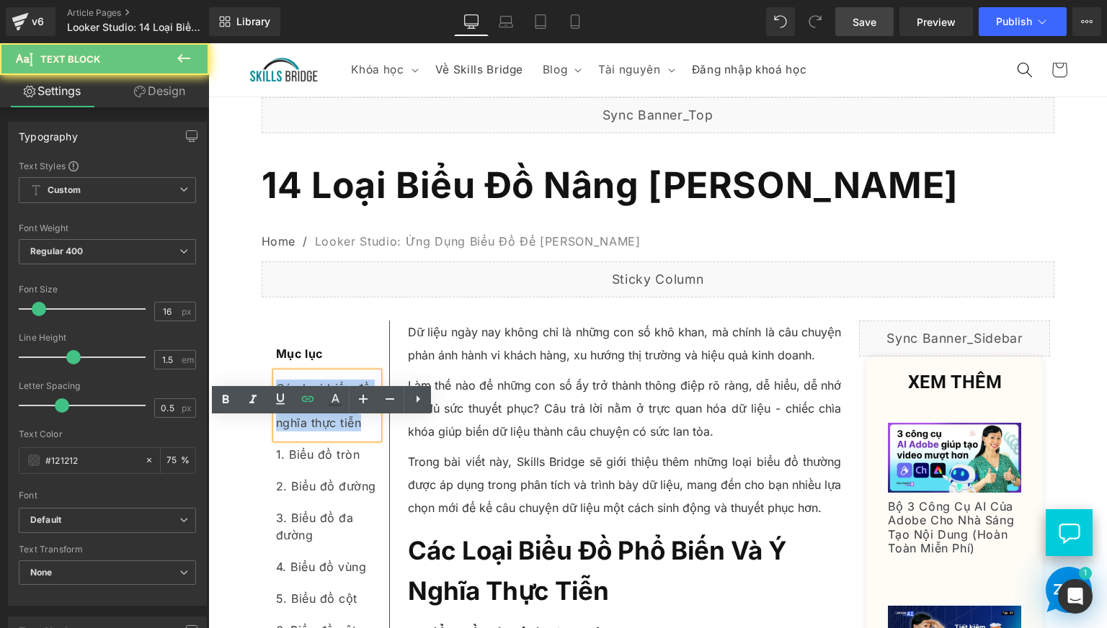
click at [339, 439] on div "Các loại biểu đồ phổ biến và ý nghĩa thực tiễn" at bounding box center [327, 406] width 102 height 66
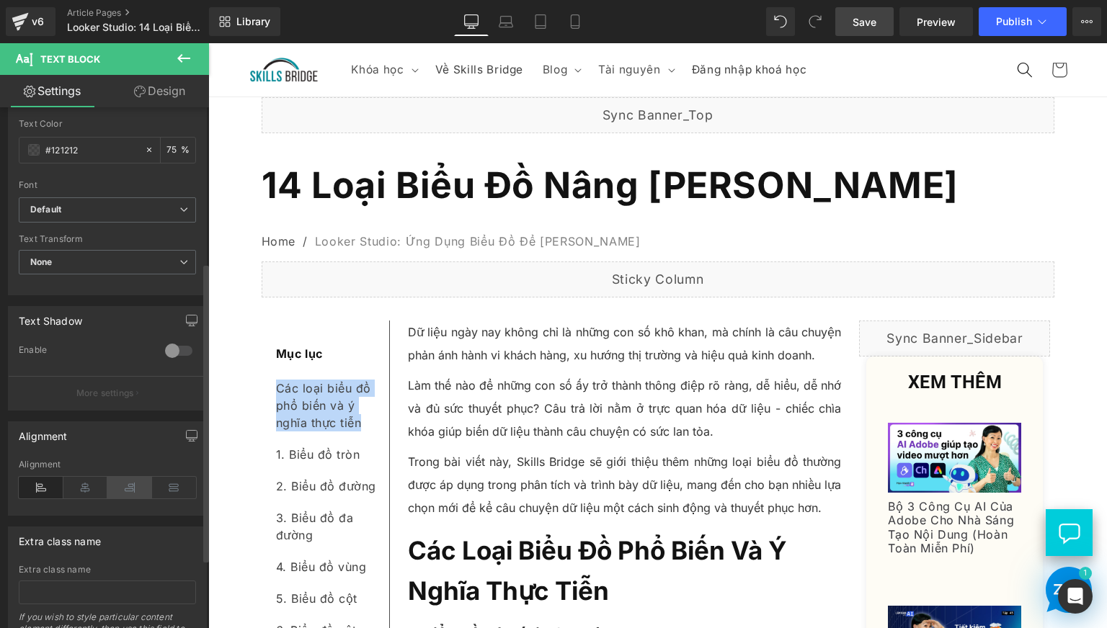
scroll to position [270, 0]
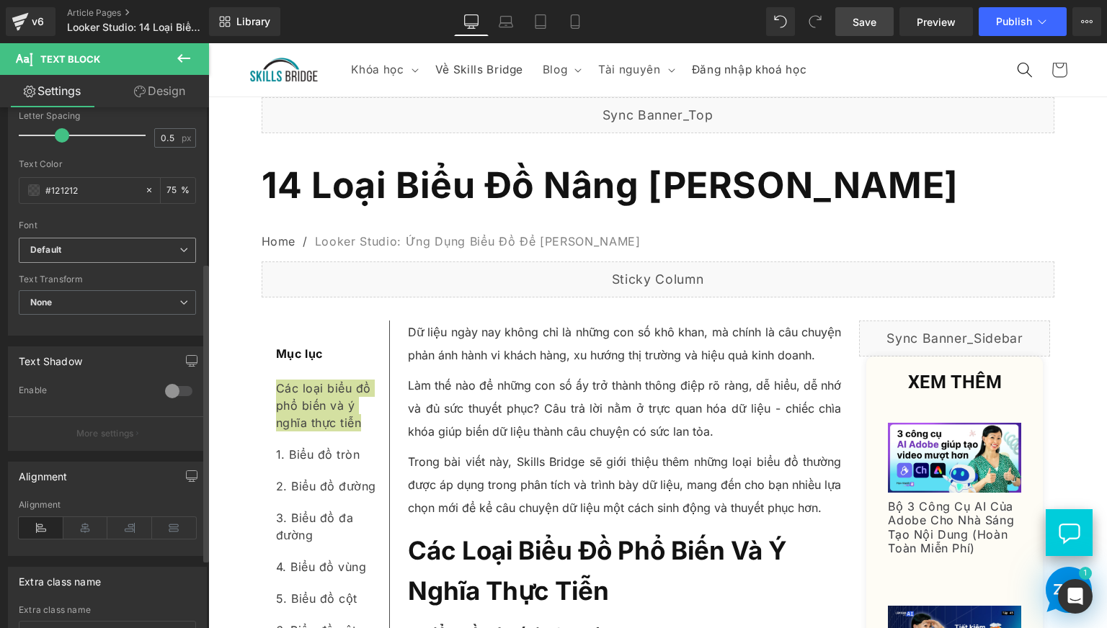
click at [125, 248] on b "Default" at bounding box center [104, 250] width 149 height 12
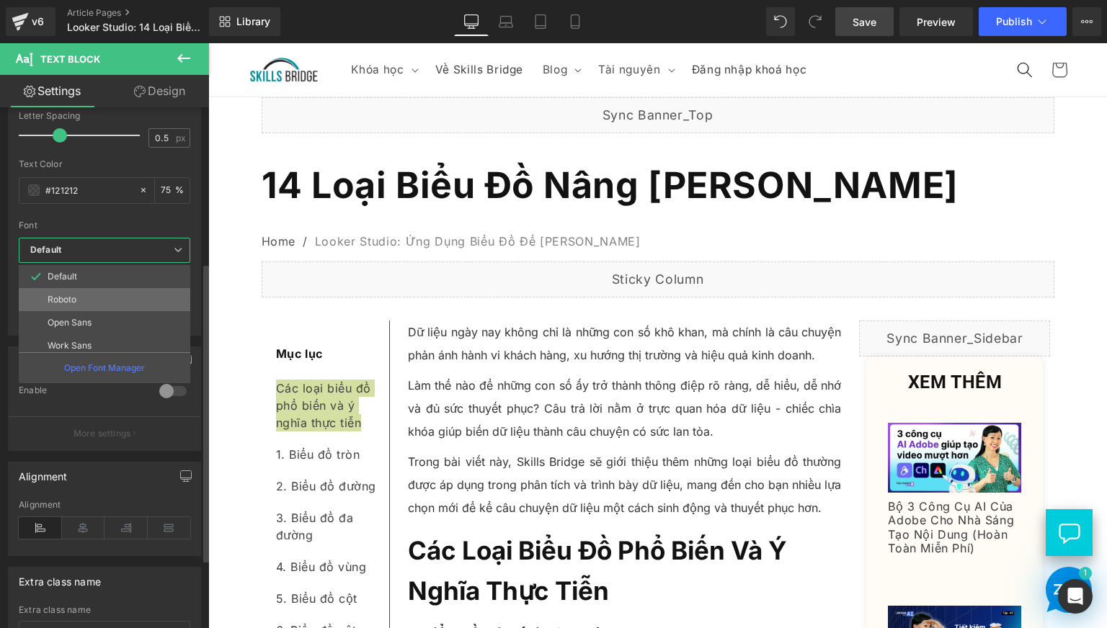
click at [112, 300] on li "Roboto" at bounding box center [108, 299] width 178 height 23
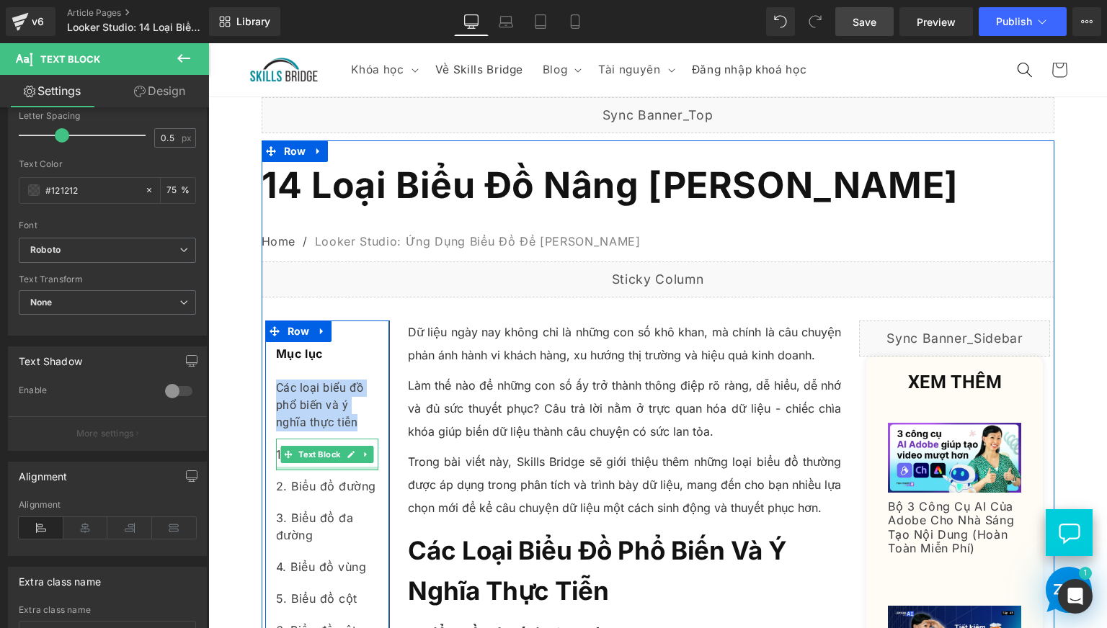
click at [276, 471] on div "1. Biểu đồ tròn" at bounding box center [327, 455] width 102 height 32
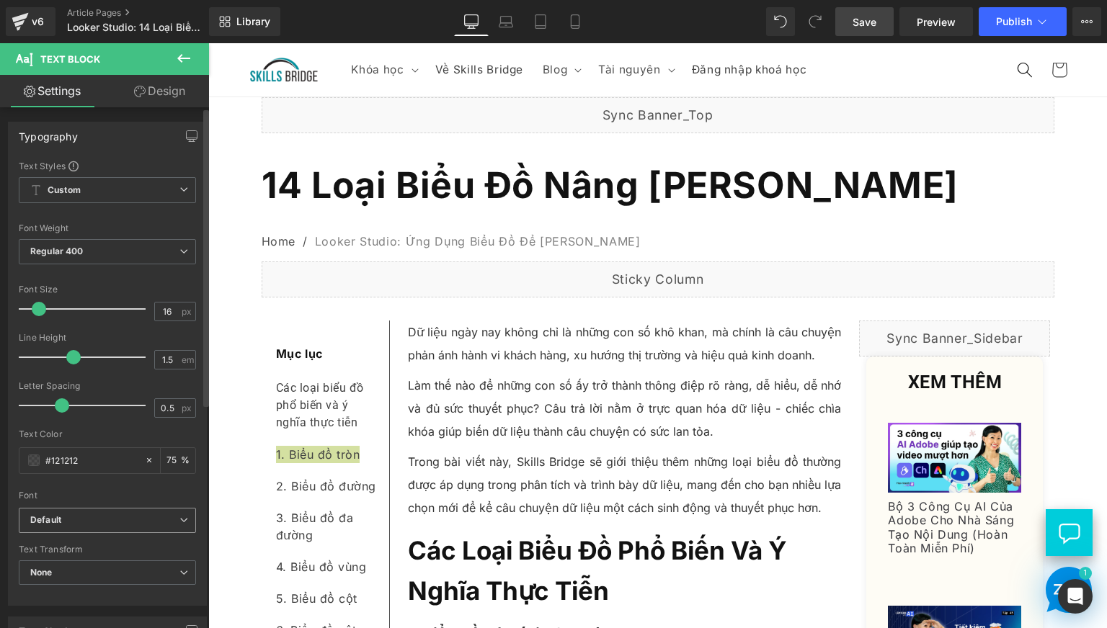
click at [89, 519] on b "Default" at bounding box center [104, 520] width 149 height 12
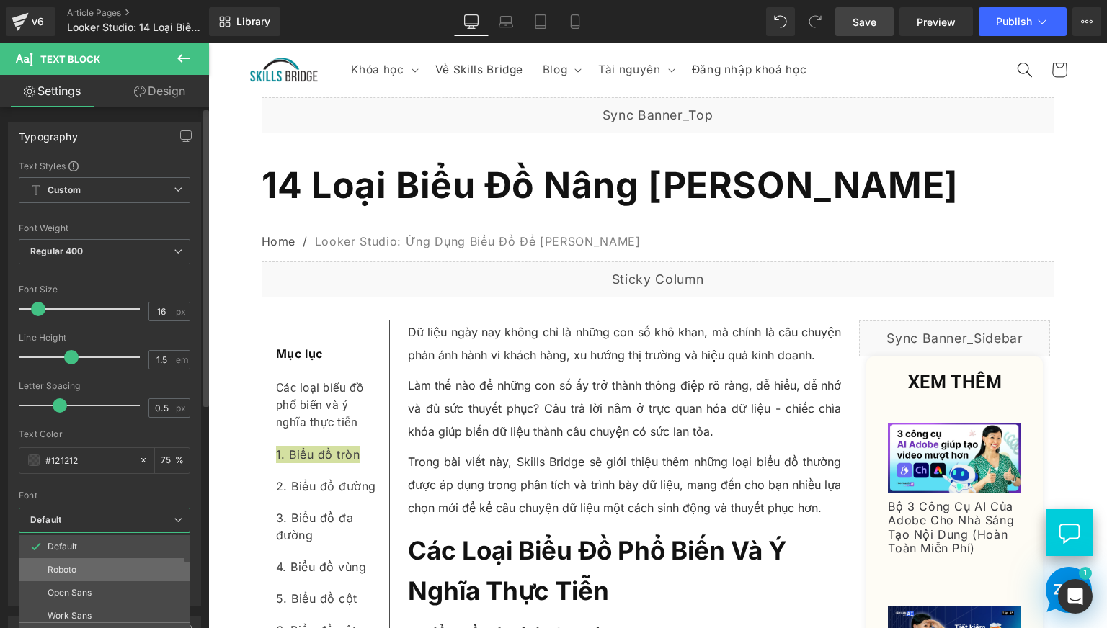
click at [90, 566] on li "Roboto" at bounding box center [108, 569] width 178 height 23
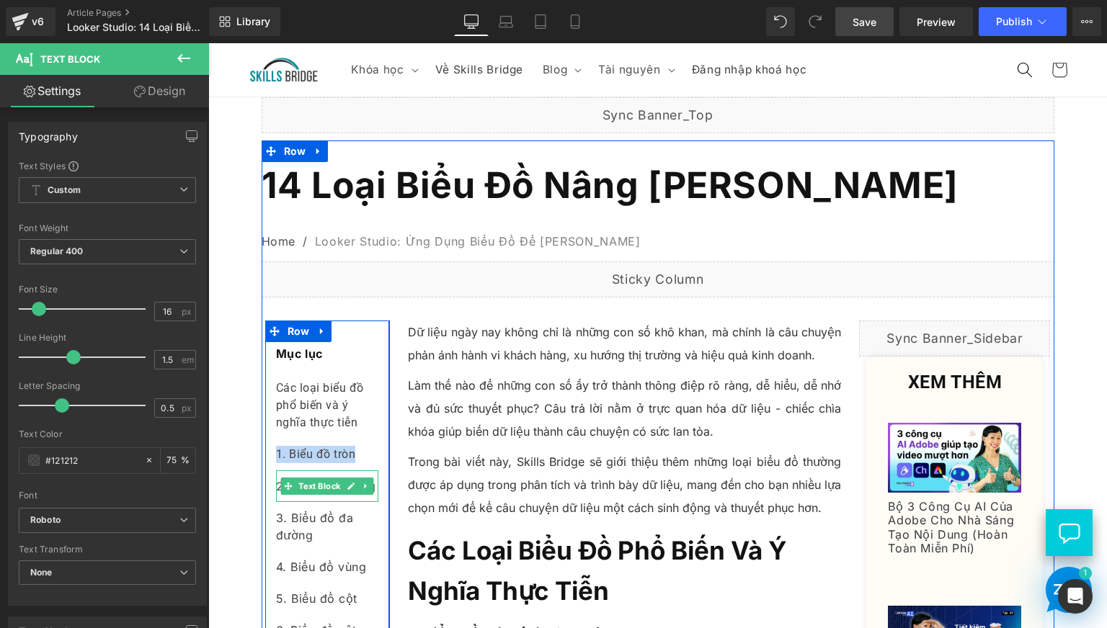
click at [290, 502] on div "2. Biểu đồ đường" at bounding box center [327, 487] width 102 height 32
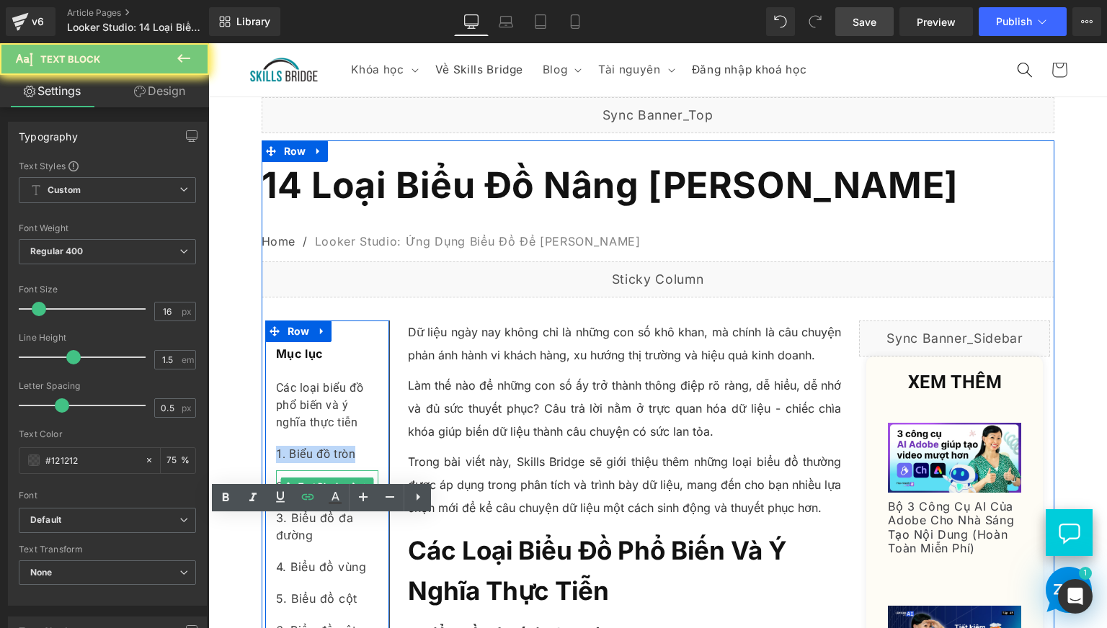
click at [290, 502] on div "2. Biểu đồ đường" at bounding box center [327, 487] width 102 height 32
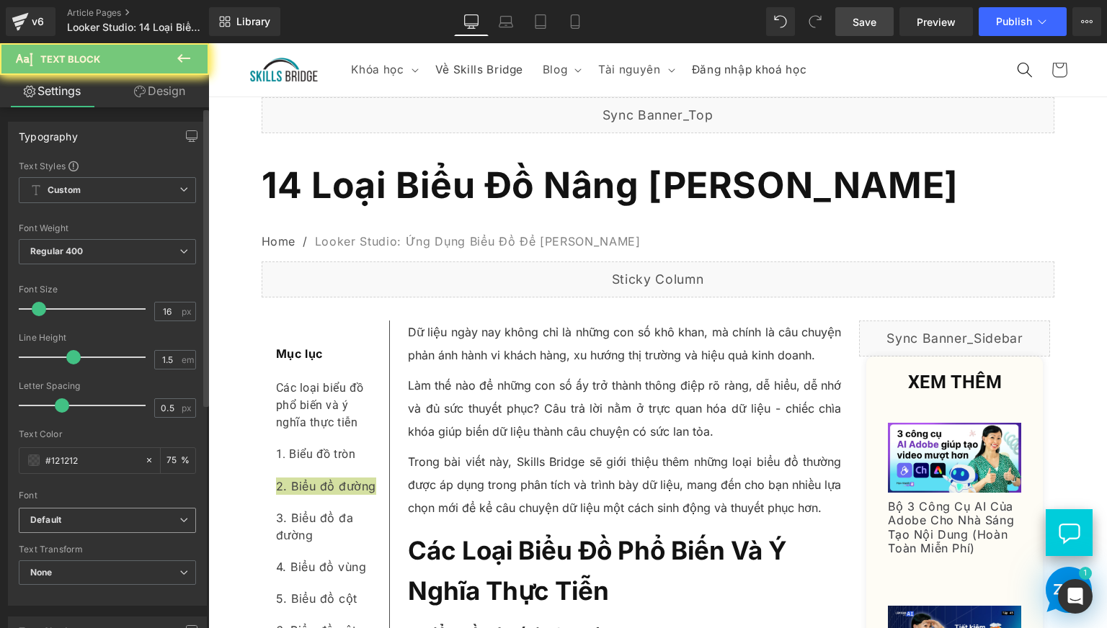
click at [97, 522] on b "Default" at bounding box center [104, 520] width 149 height 12
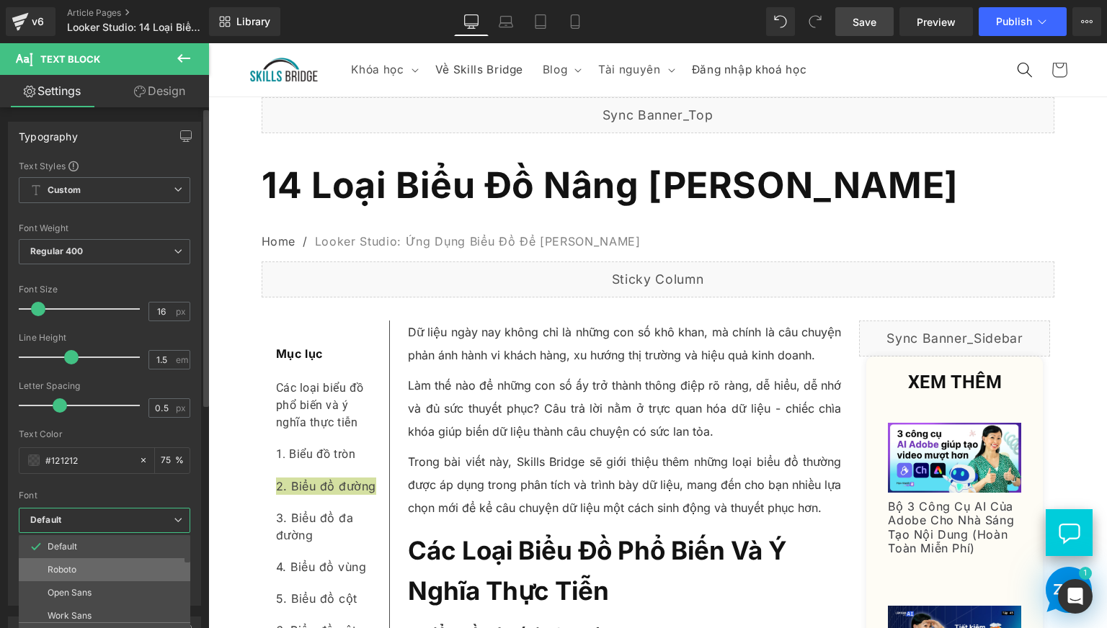
click at [92, 569] on li "Roboto" at bounding box center [108, 569] width 178 height 23
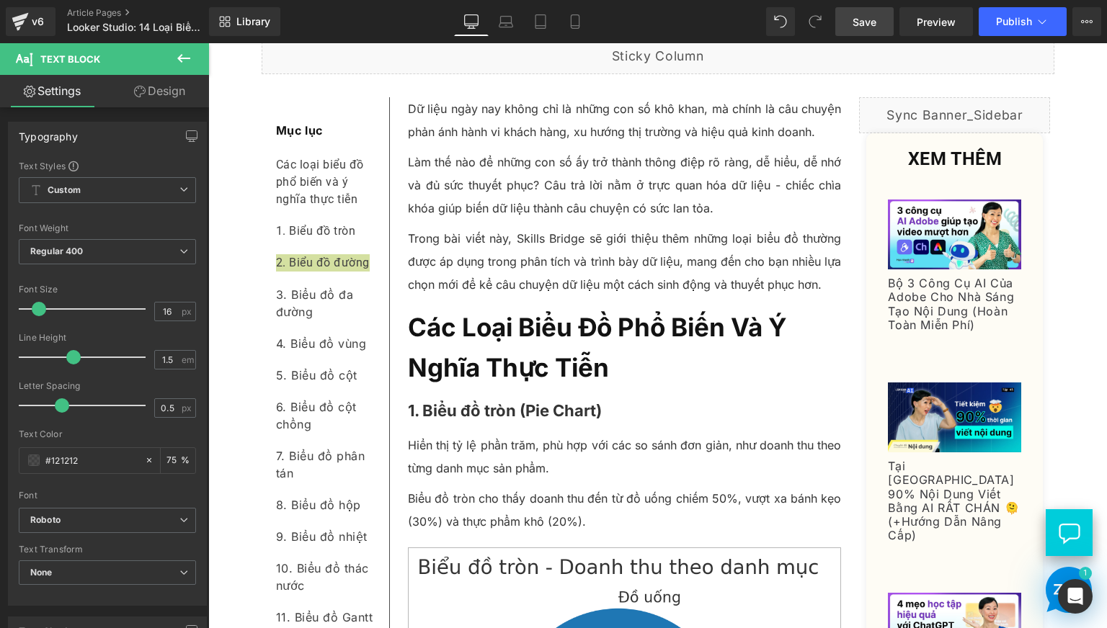
scroll to position [240, 0]
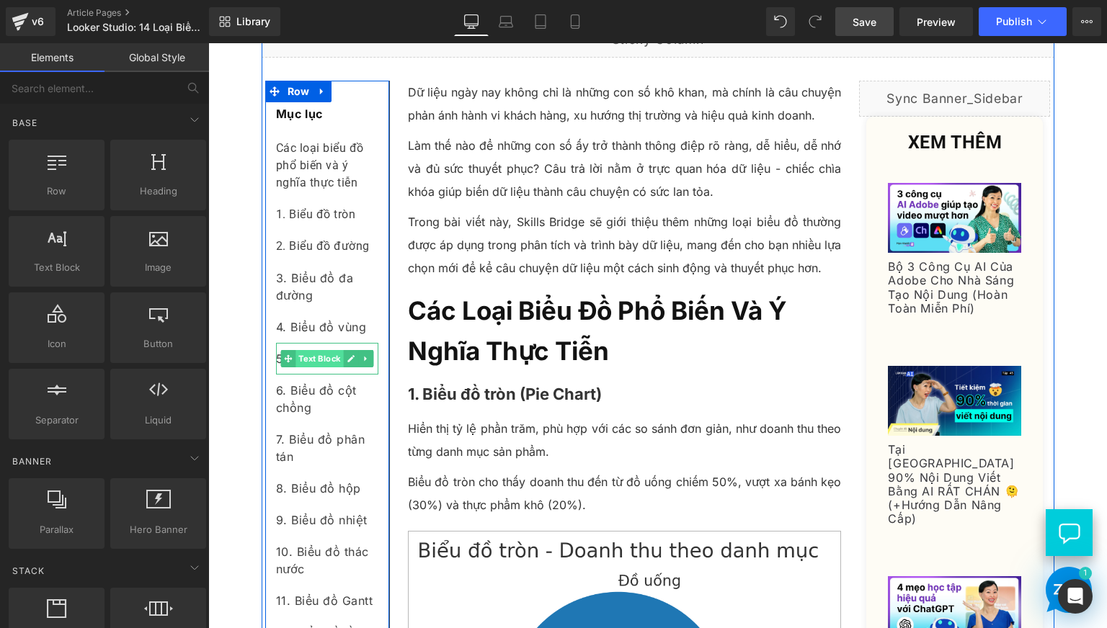
drag, startPoint x: 247, startPoint y: 321, endPoint x: 300, endPoint y: 401, distance: 95.1
click at [315, 311] on div "3. Biểu đồ đa đường" at bounding box center [327, 286] width 102 height 49
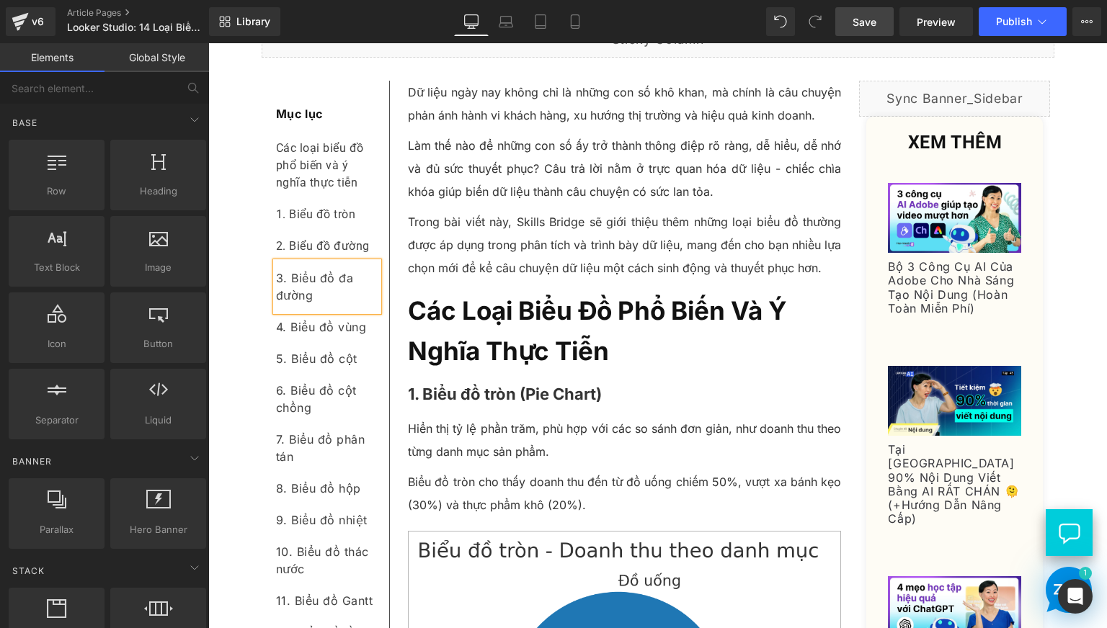
click at [315, 311] on div "3. Biểu đồ đa đường" at bounding box center [327, 286] width 102 height 49
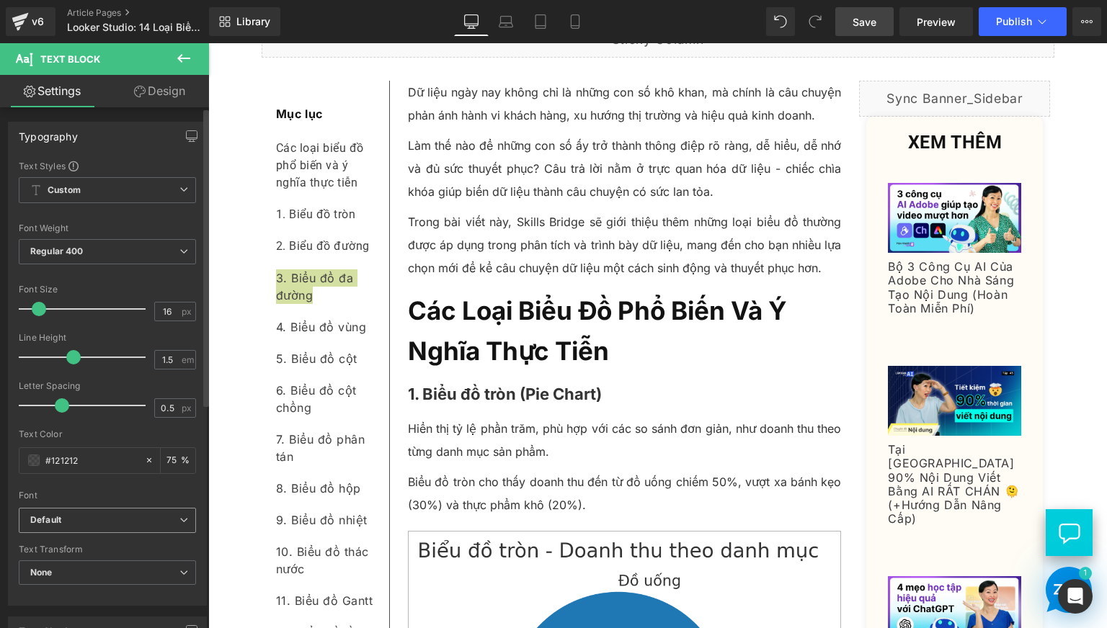
click at [95, 517] on b "Default" at bounding box center [104, 520] width 149 height 12
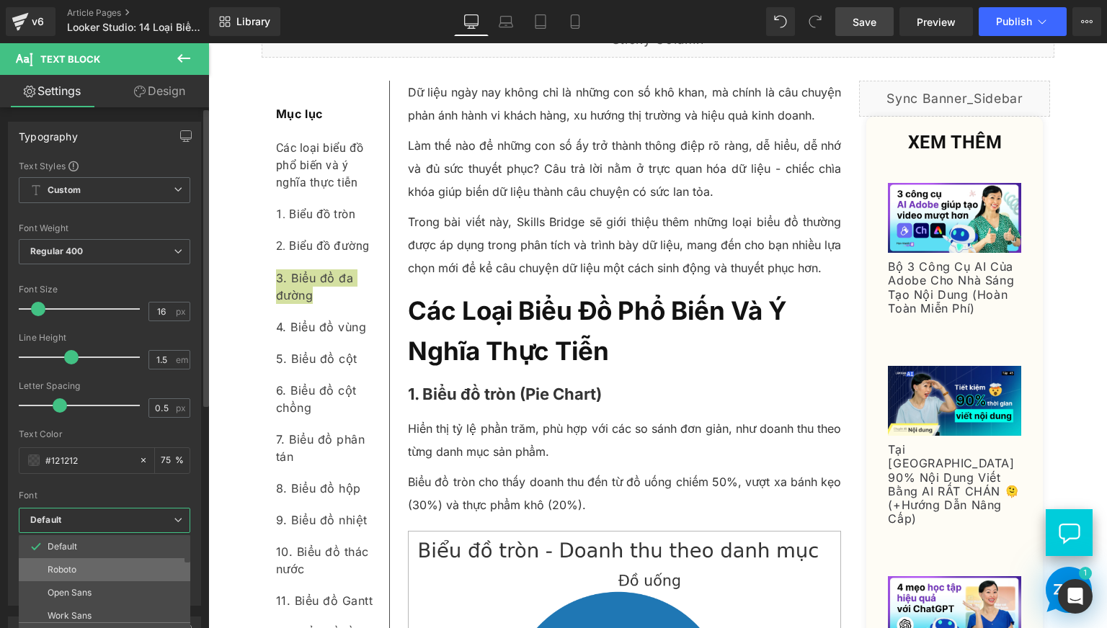
click at [90, 567] on li "Roboto" at bounding box center [108, 569] width 178 height 23
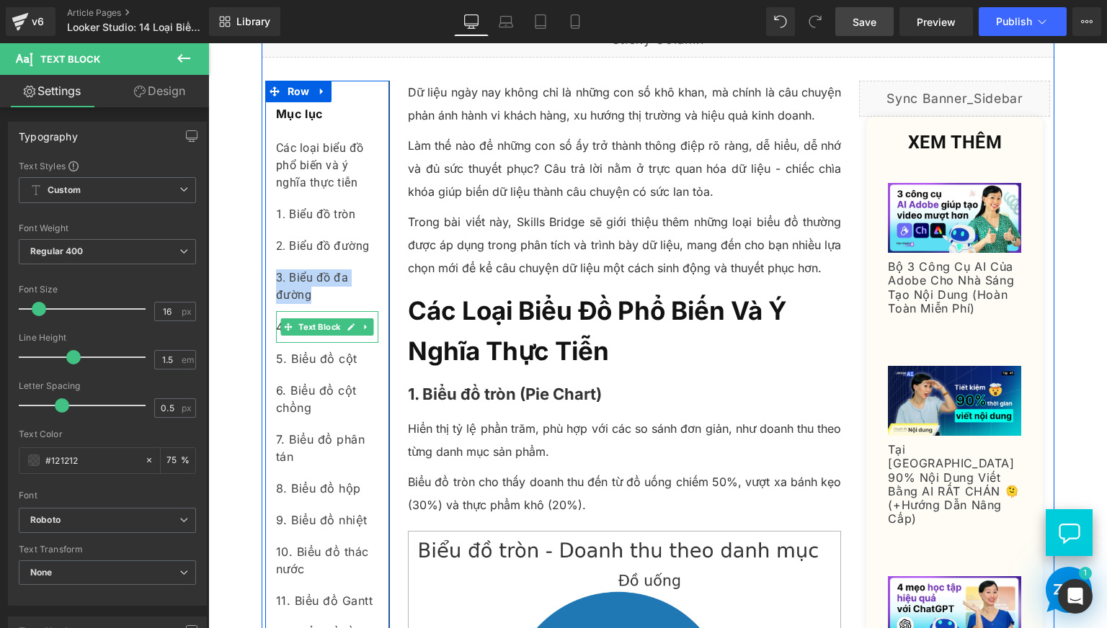
click at [355, 343] on div "4. Biểu đồ vùng" at bounding box center [327, 327] width 102 height 32
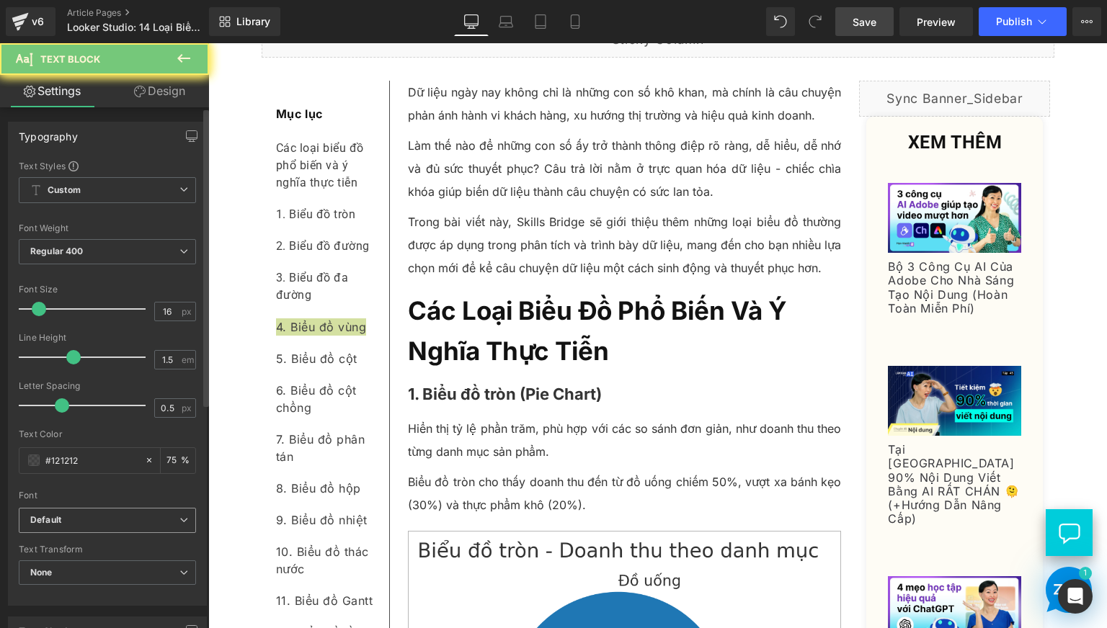
click at [125, 514] on b "Default" at bounding box center [104, 520] width 149 height 12
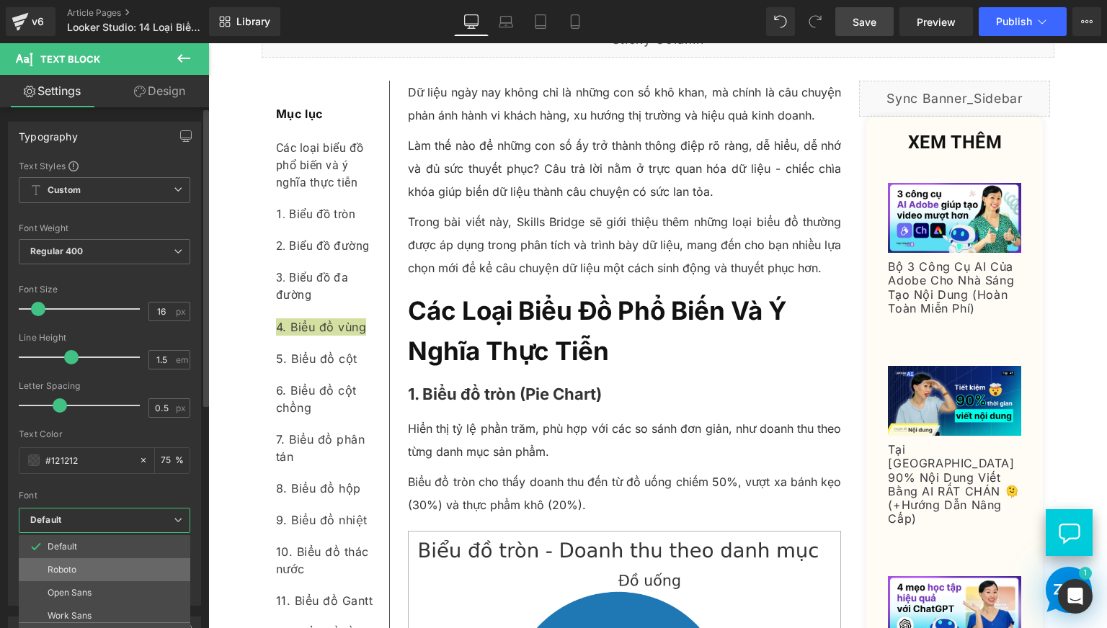
click at [92, 566] on li "Roboto" at bounding box center [108, 569] width 178 height 23
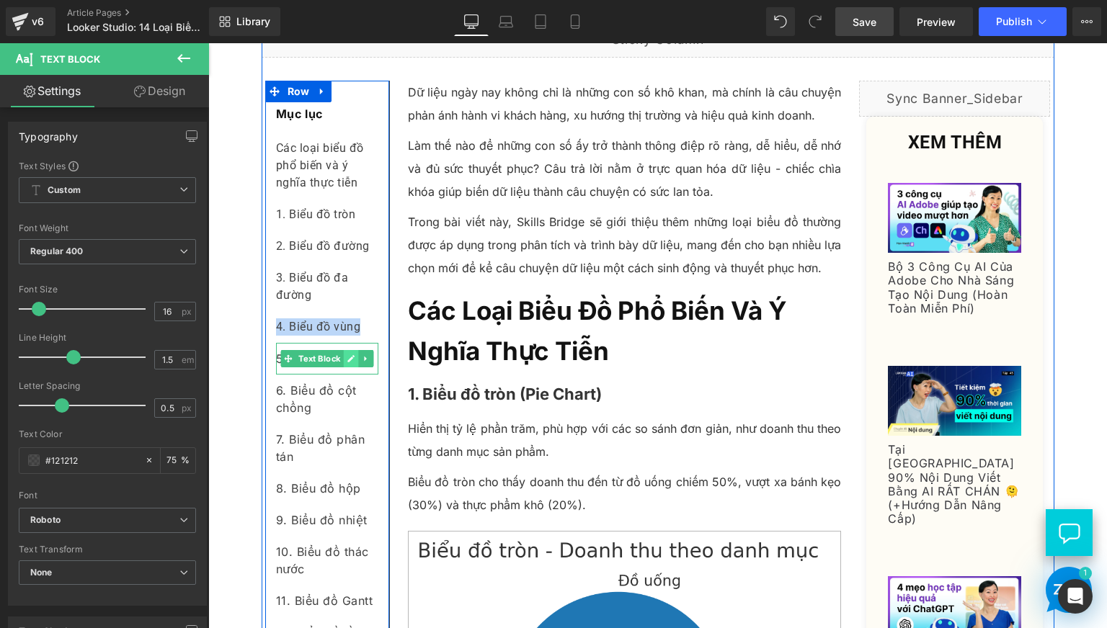
click at [350, 367] on link at bounding box center [350, 358] width 15 height 17
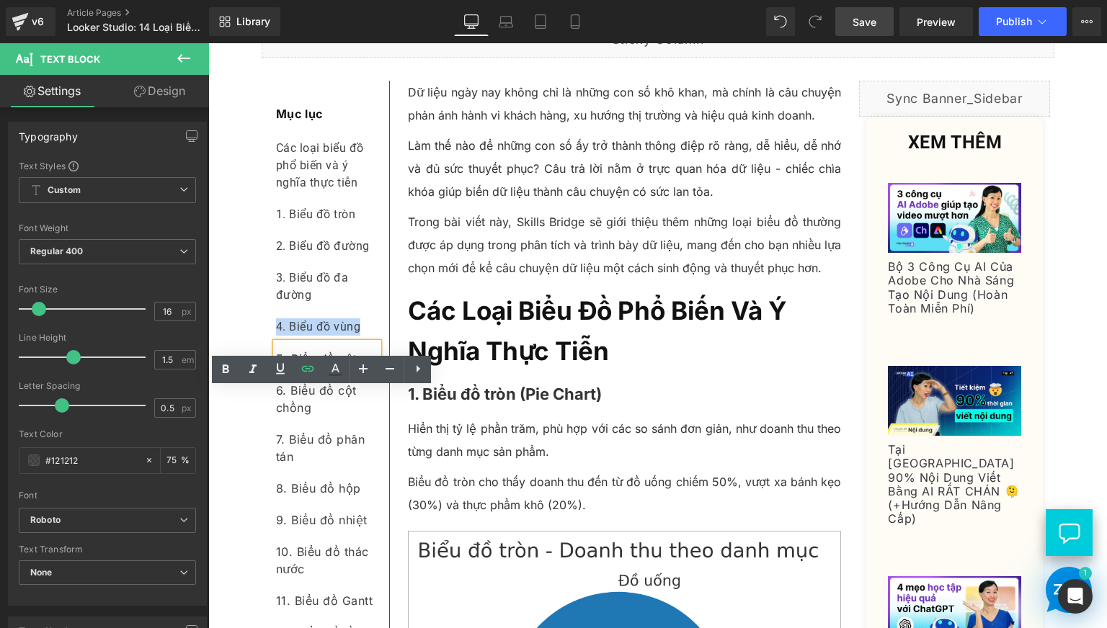
click at [357, 375] on div "5. Biểu đồ cột" at bounding box center [327, 359] width 102 height 32
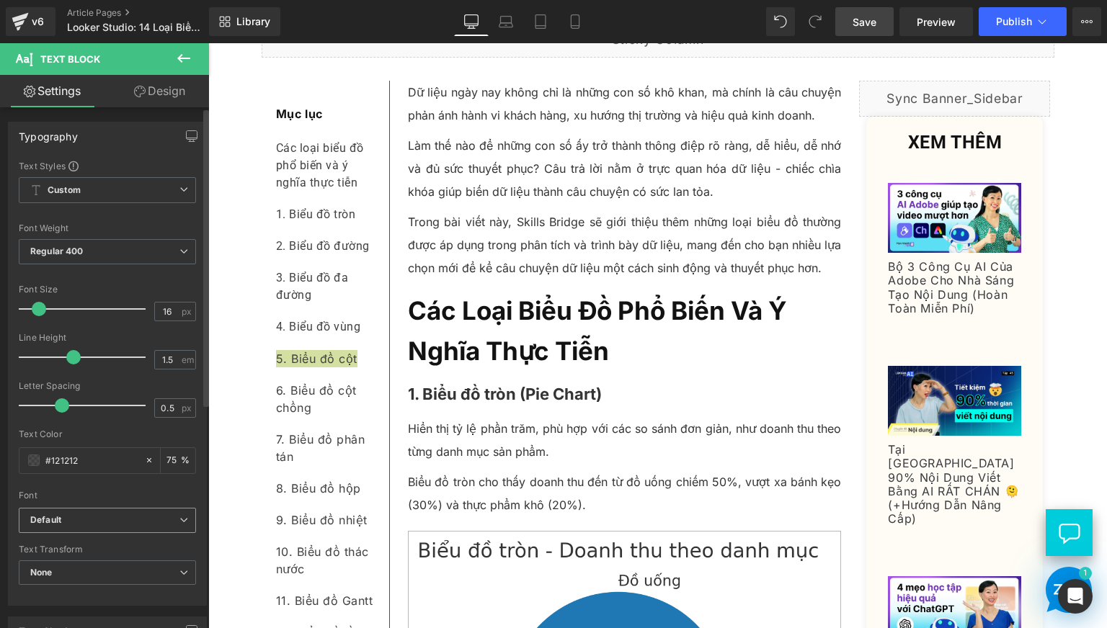
click at [120, 522] on b "Default" at bounding box center [104, 520] width 149 height 12
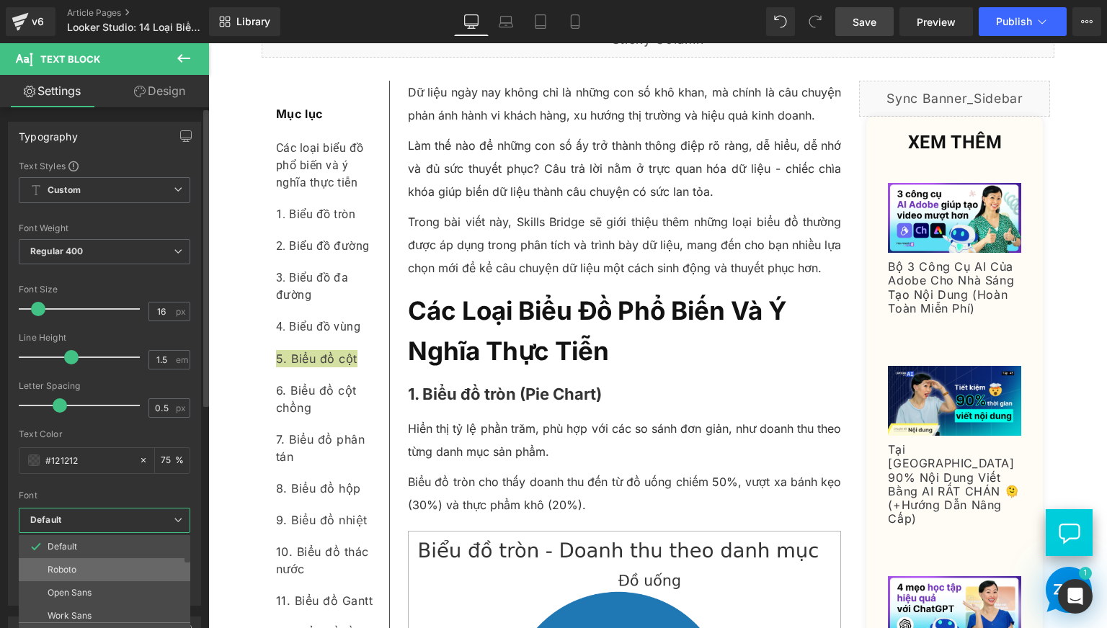
click at [95, 564] on li "Roboto" at bounding box center [108, 569] width 178 height 23
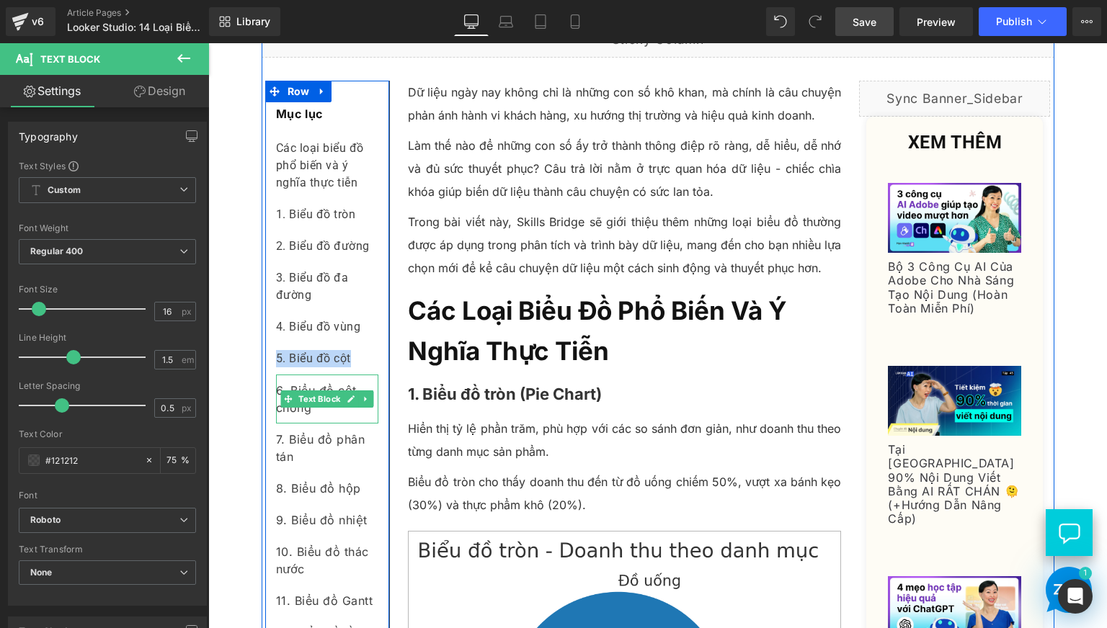
click at [359, 424] on div "6. Biểu đồ cột chồng" at bounding box center [327, 399] width 102 height 49
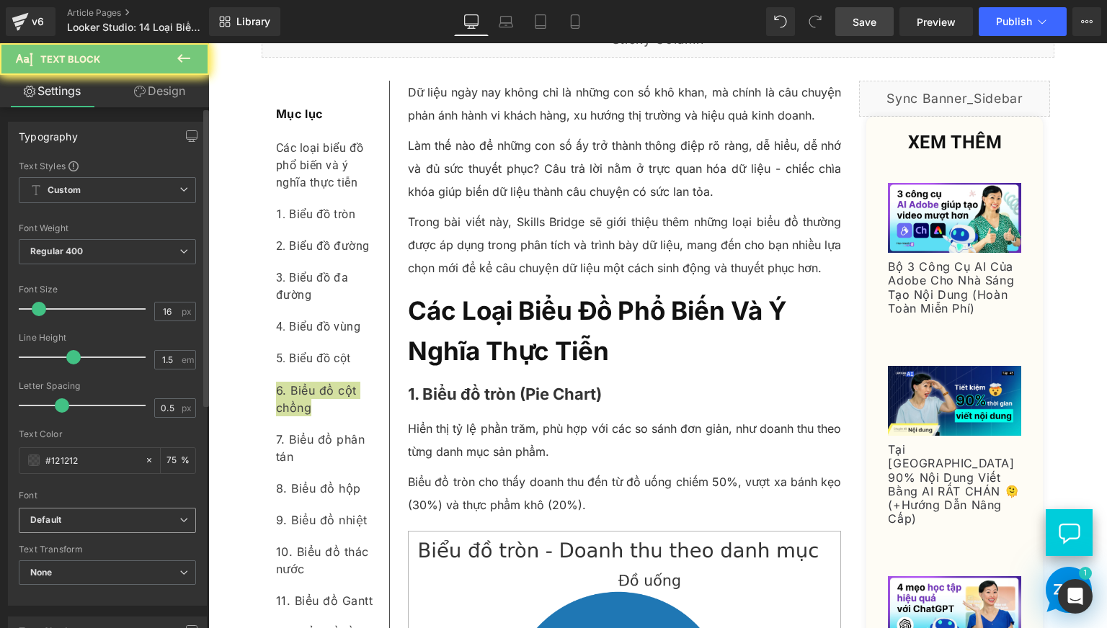
click at [131, 509] on span "Default" at bounding box center [107, 520] width 177 height 25
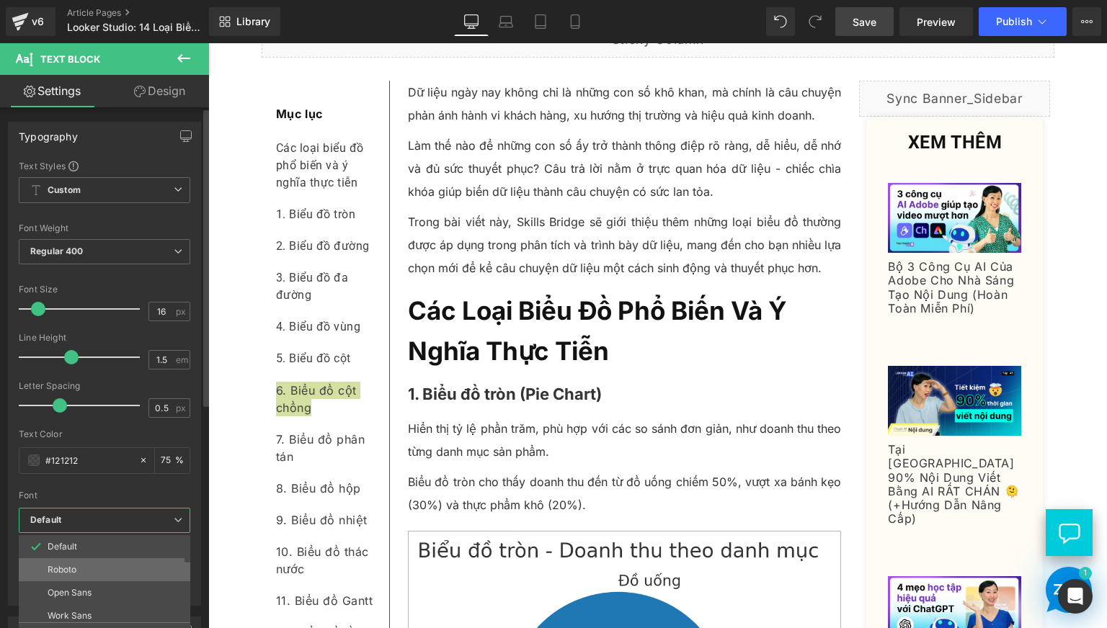
click at [95, 569] on li "Roboto" at bounding box center [108, 569] width 178 height 23
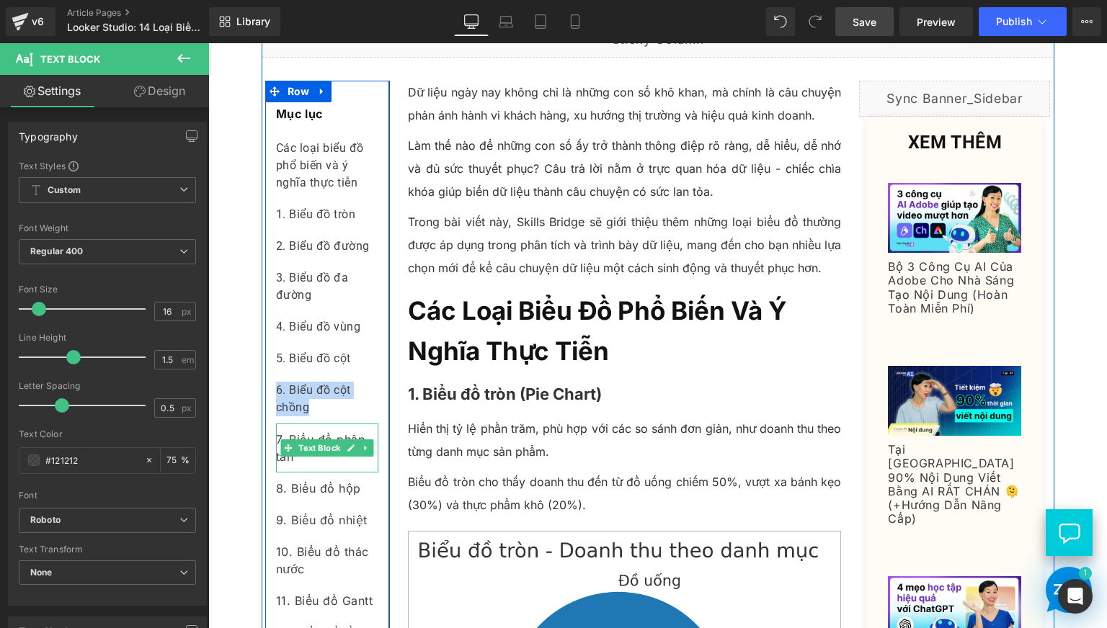
click at [326, 473] on div "7. Biểu đồ phân tán" at bounding box center [327, 448] width 102 height 49
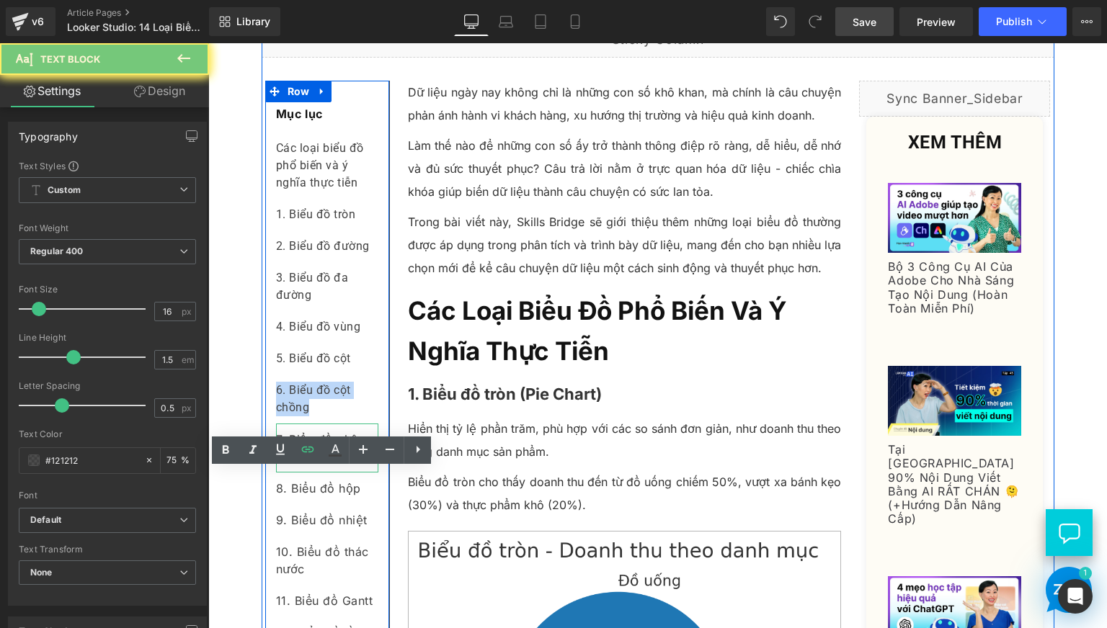
click at [326, 473] on div "7. Biểu đồ phân tán" at bounding box center [327, 448] width 102 height 49
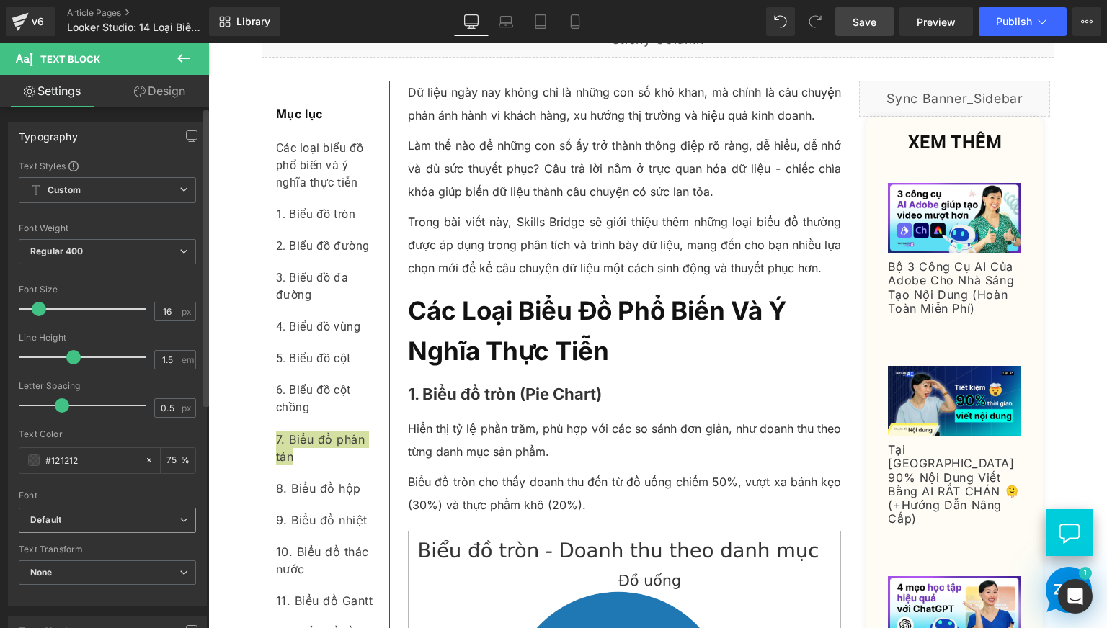
click at [128, 523] on b "Default" at bounding box center [104, 520] width 149 height 12
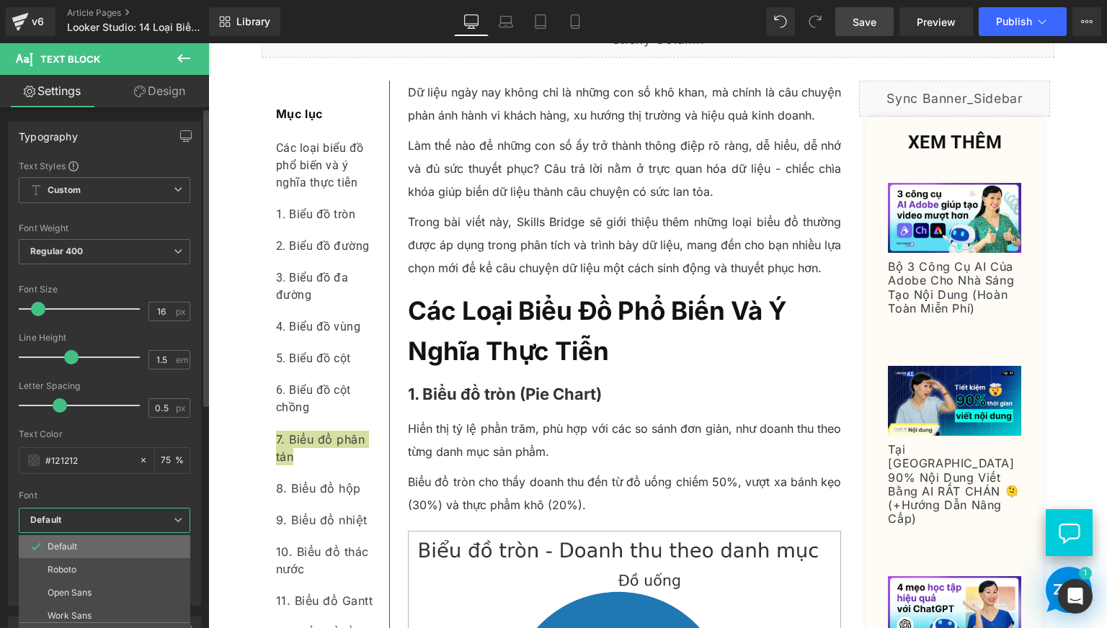
click at [96, 554] on li "Default" at bounding box center [108, 546] width 178 height 23
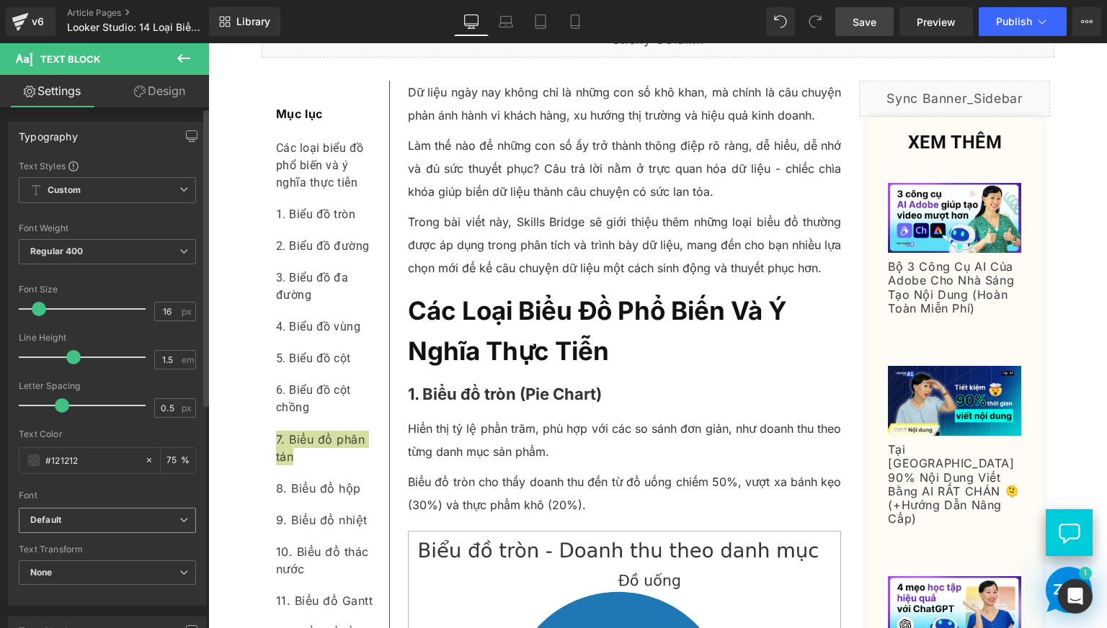
click at [104, 530] on span "Default" at bounding box center [107, 520] width 177 height 25
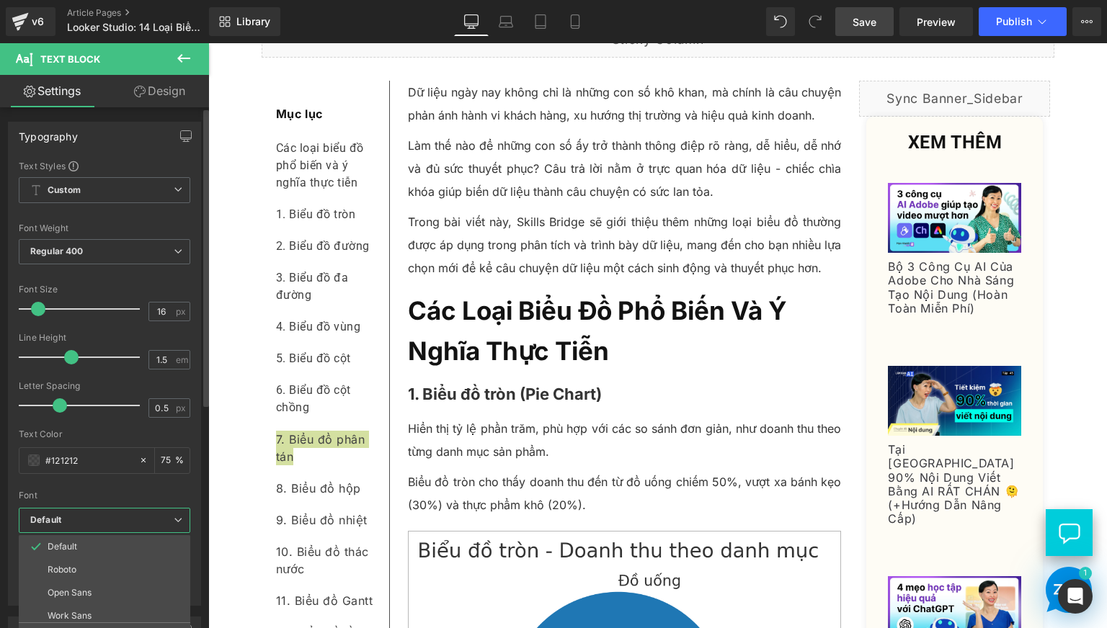
click at [90, 565] on li "Roboto" at bounding box center [108, 569] width 178 height 23
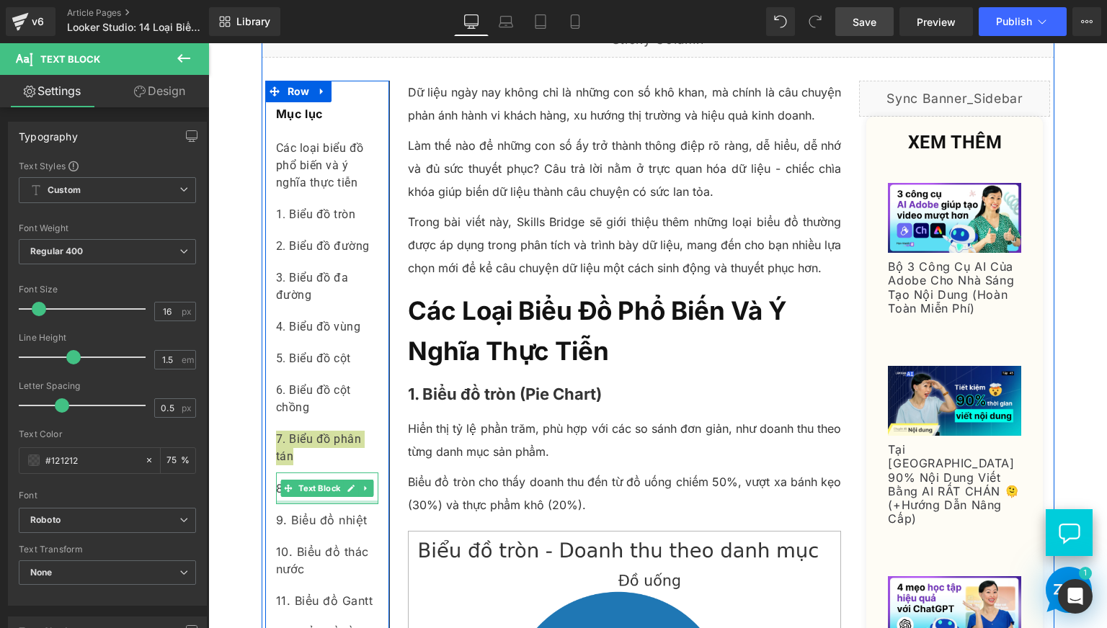
click at [362, 504] on div at bounding box center [327, 503] width 102 height 4
click at [362, 504] on div "8. Biểu đồ hộp" at bounding box center [327, 489] width 102 height 32
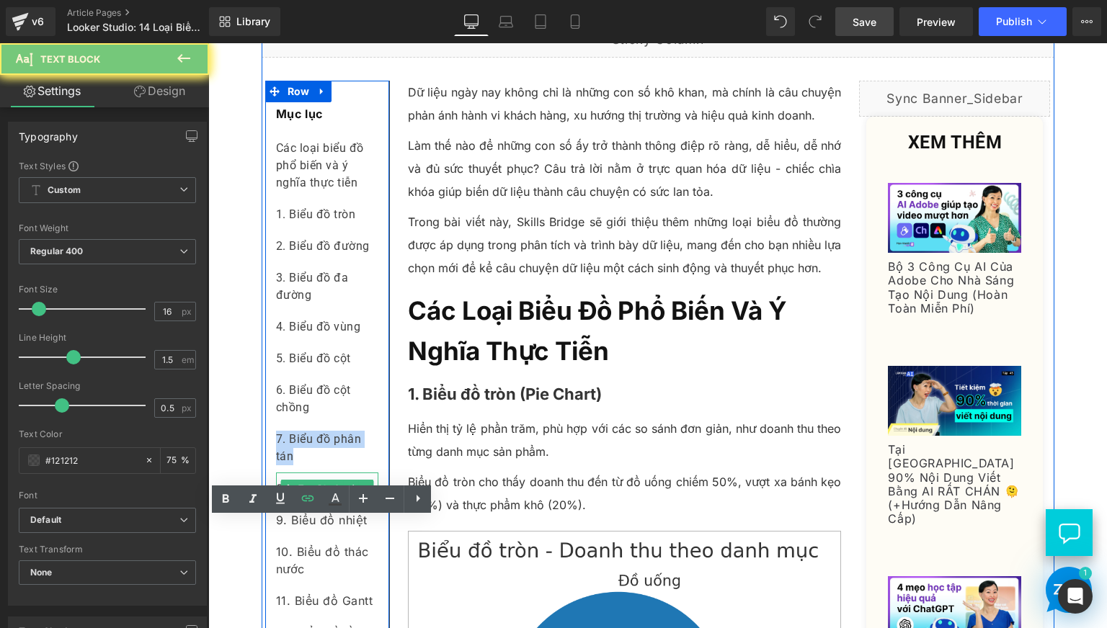
click at [362, 504] on div "8. Biểu đồ hộp" at bounding box center [327, 489] width 102 height 32
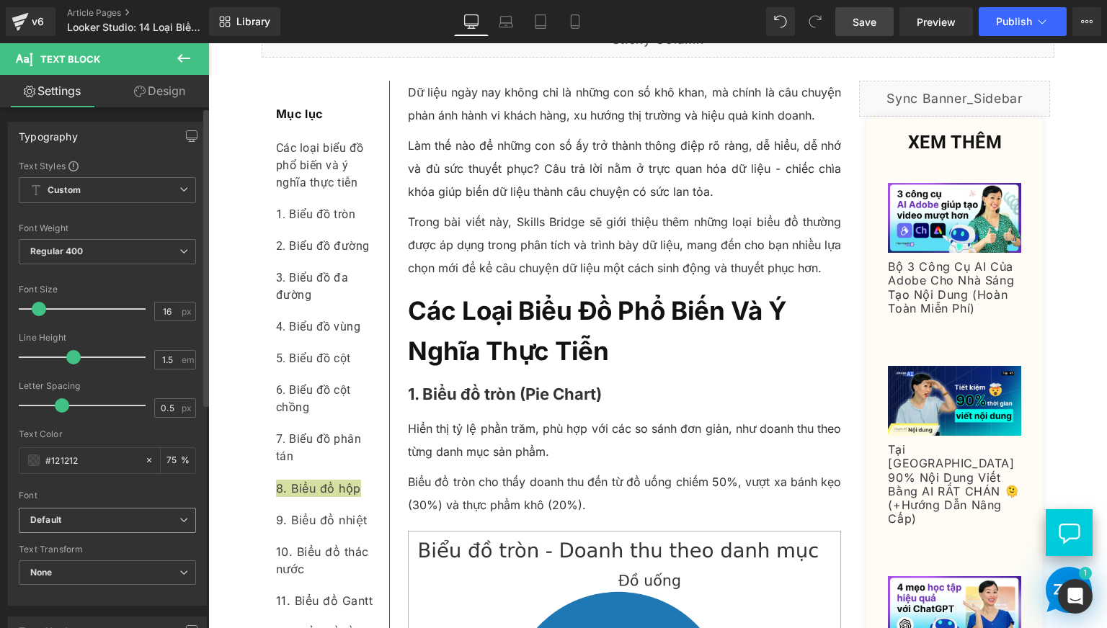
click at [68, 522] on b "Default" at bounding box center [104, 520] width 149 height 12
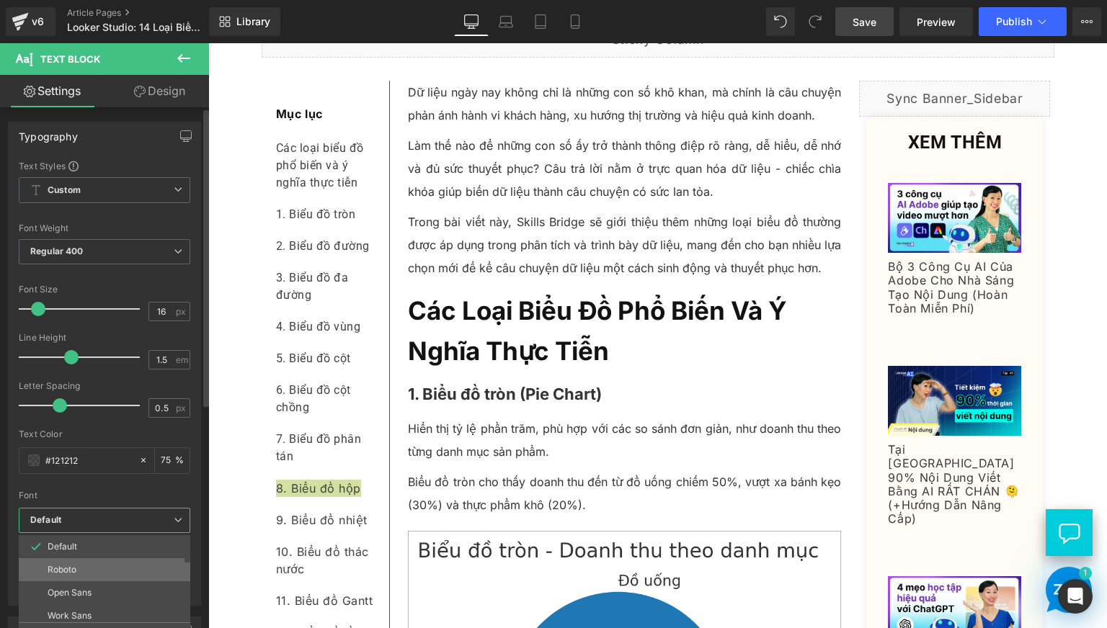
click at [68, 560] on li "Roboto" at bounding box center [108, 569] width 178 height 23
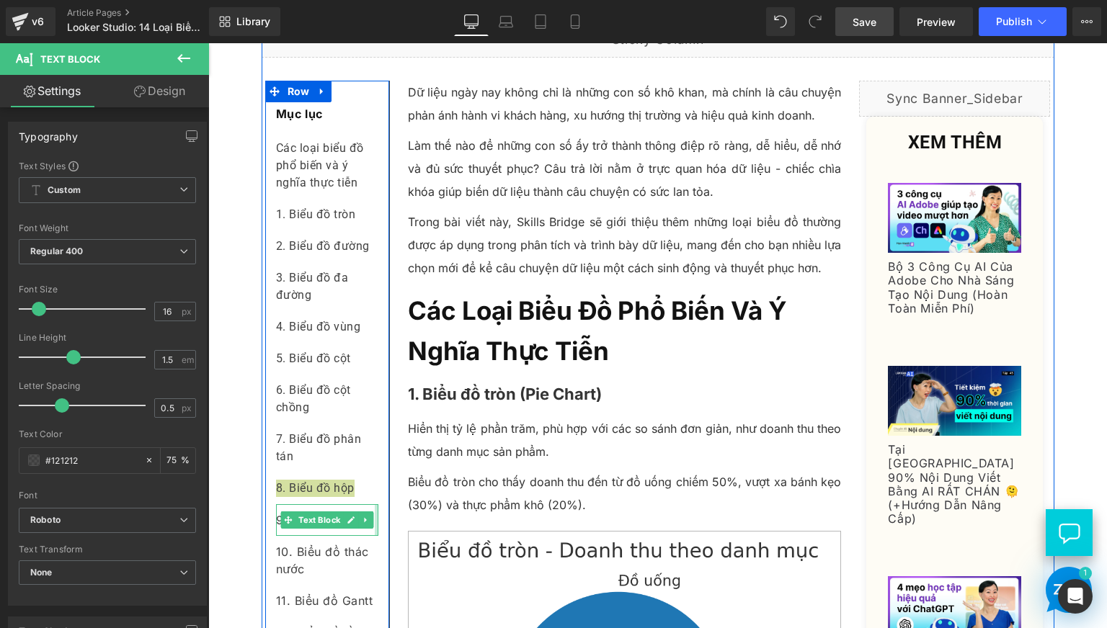
click at [375, 536] on div at bounding box center [377, 520] width 4 height 32
click at [370, 536] on div "9. Biểu đồ nhiệt" at bounding box center [327, 520] width 102 height 32
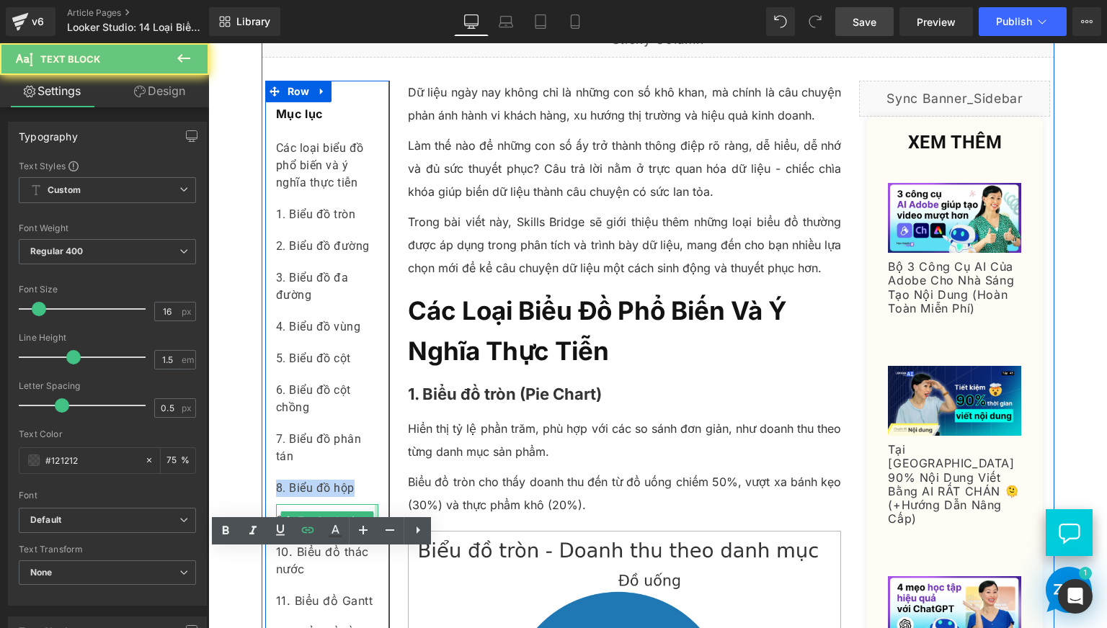
click at [370, 536] on div "9. Biểu đồ nhiệt" at bounding box center [327, 520] width 102 height 32
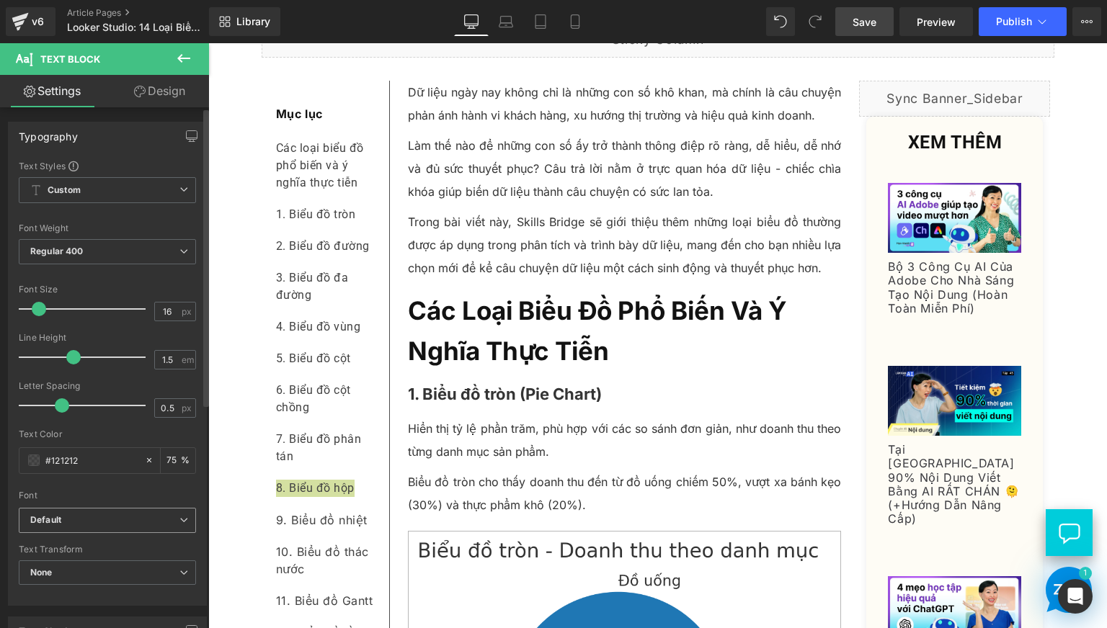
click at [114, 530] on span "Default" at bounding box center [107, 520] width 177 height 25
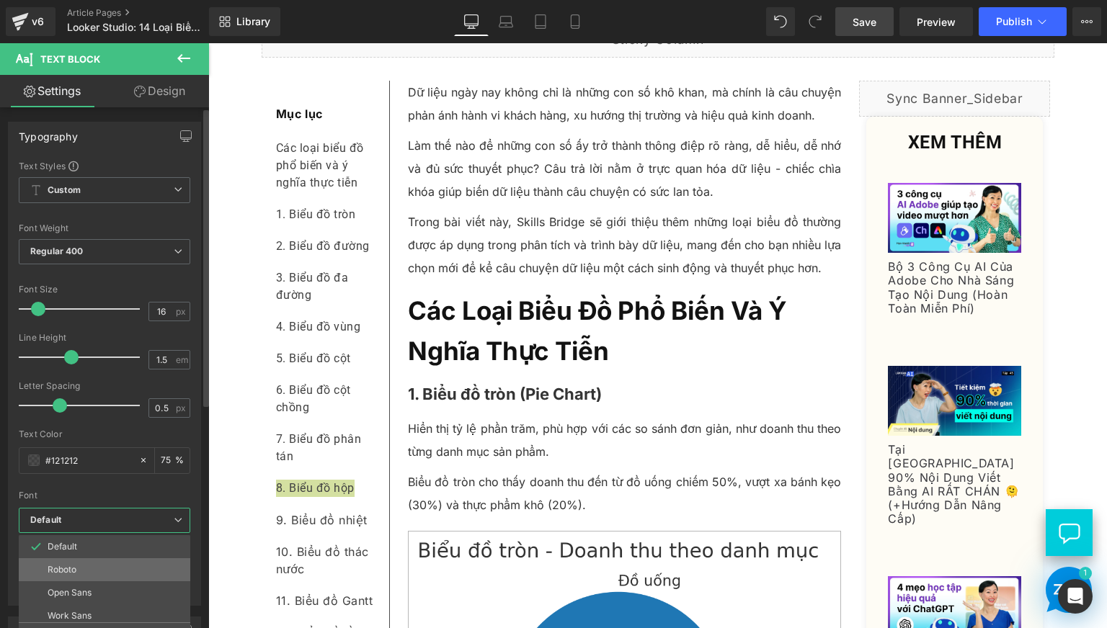
click at [90, 561] on li "Roboto" at bounding box center [108, 569] width 178 height 23
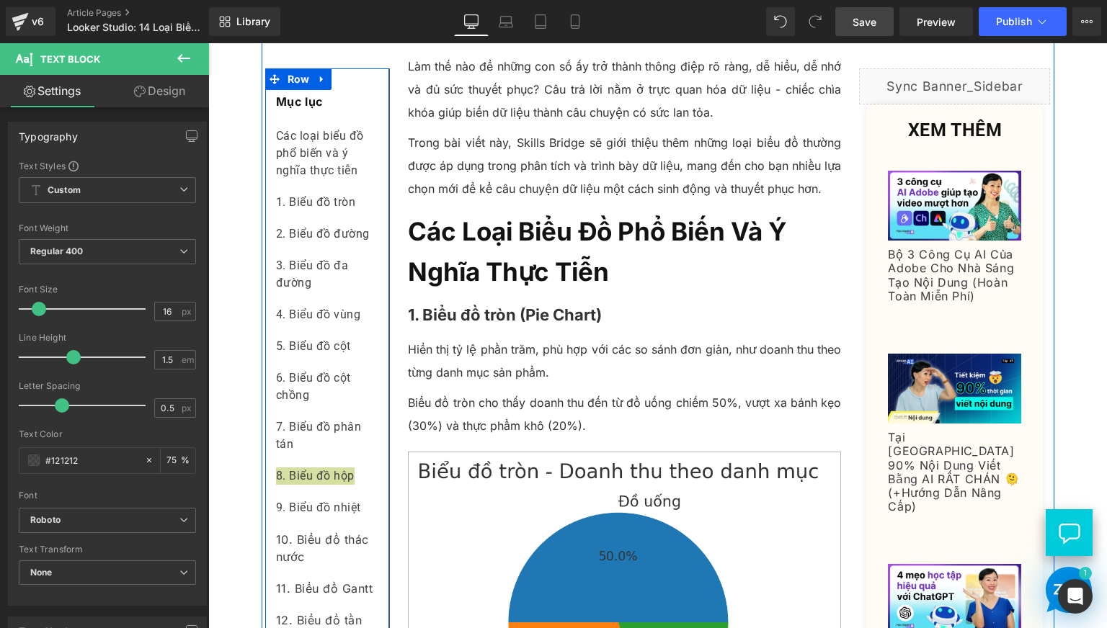
scroll to position [360, 0]
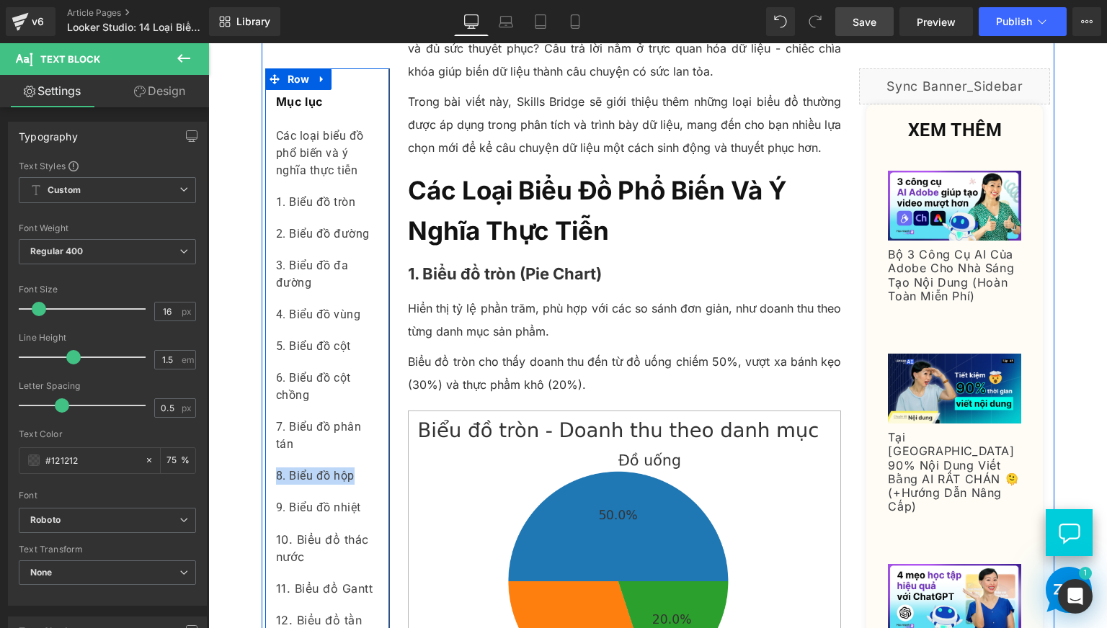
click at [332, 557] on div "10. Biểu đồ thác nước" at bounding box center [327, 548] width 102 height 49
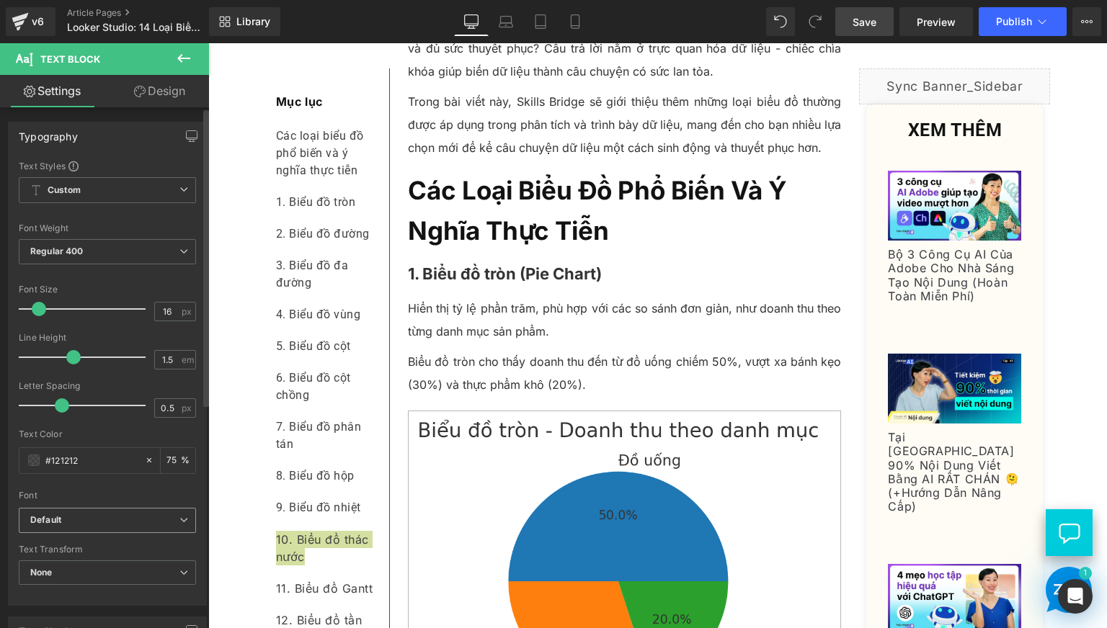
click at [99, 519] on b "Default" at bounding box center [104, 520] width 149 height 12
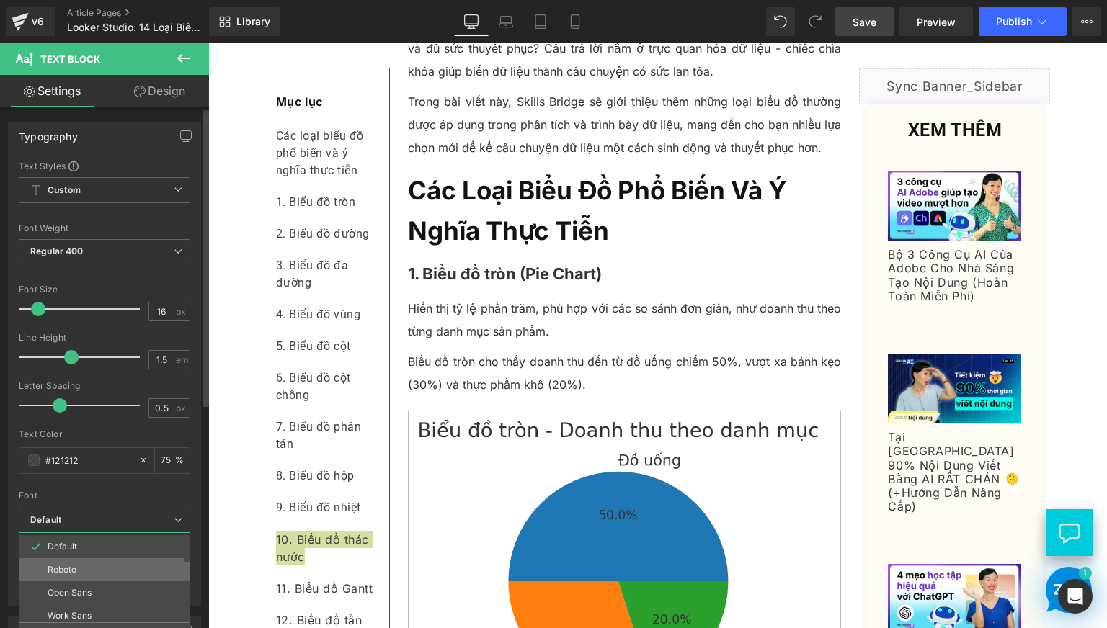
click at [77, 566] on li "Roboto" at bounding box center [108, 569] width 178 height 23
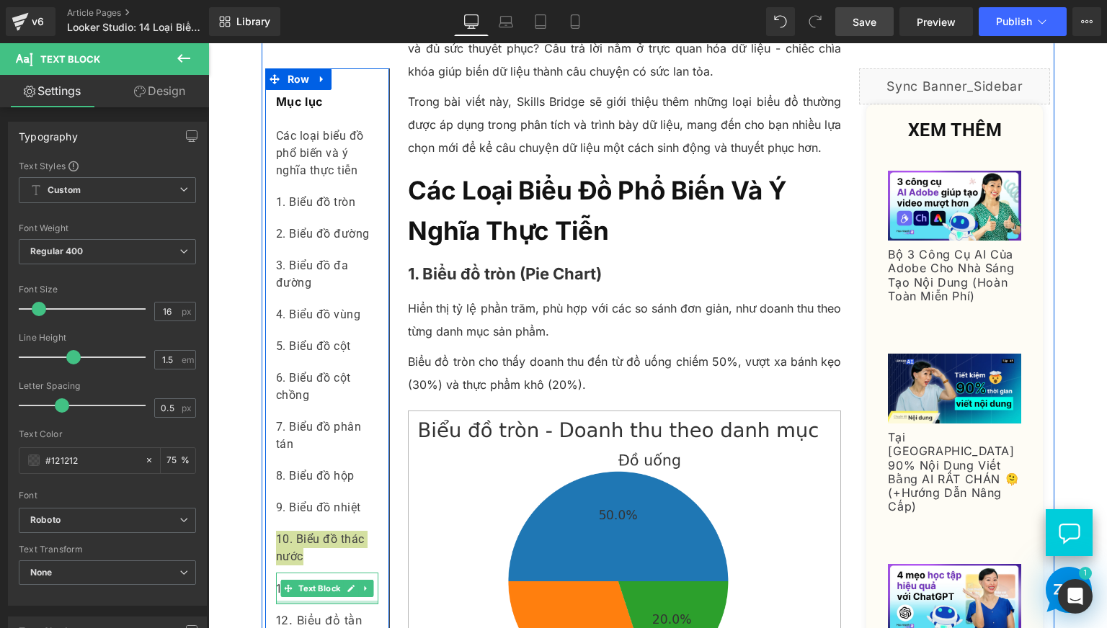
click at [324, 601] on div at bounding box center [327, 603] width 102 height 4
click at [324, 601] on div "11. Biểu đồ Gantt" at bounding box center [327, 589] width 102 height 32
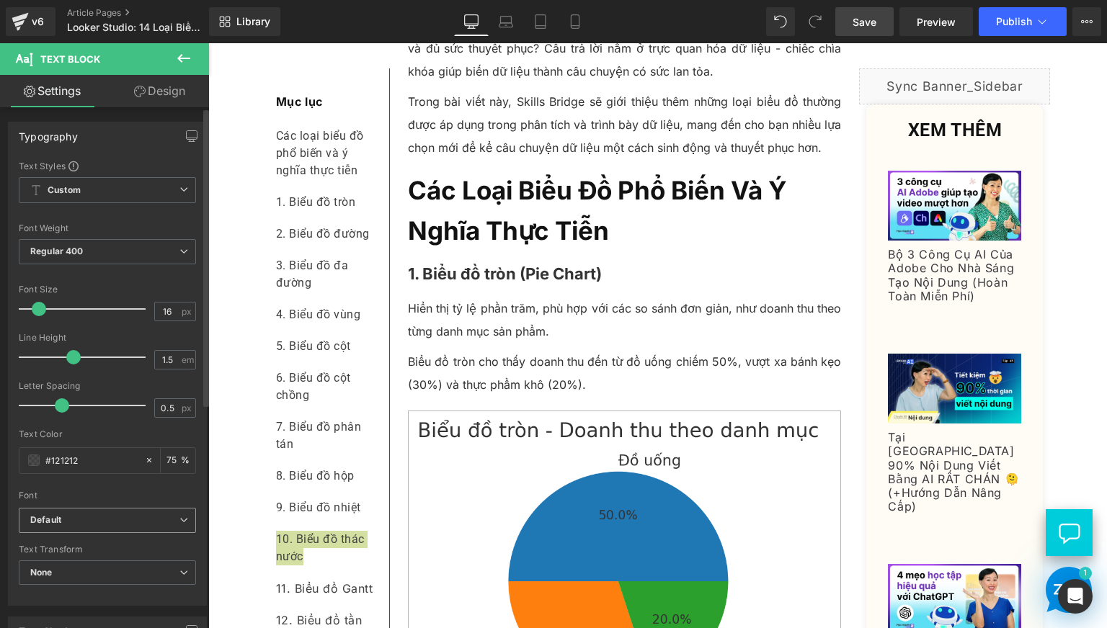
click at [83, 524] on b "Default" at bounding box center [104, 520] width 149 height 12
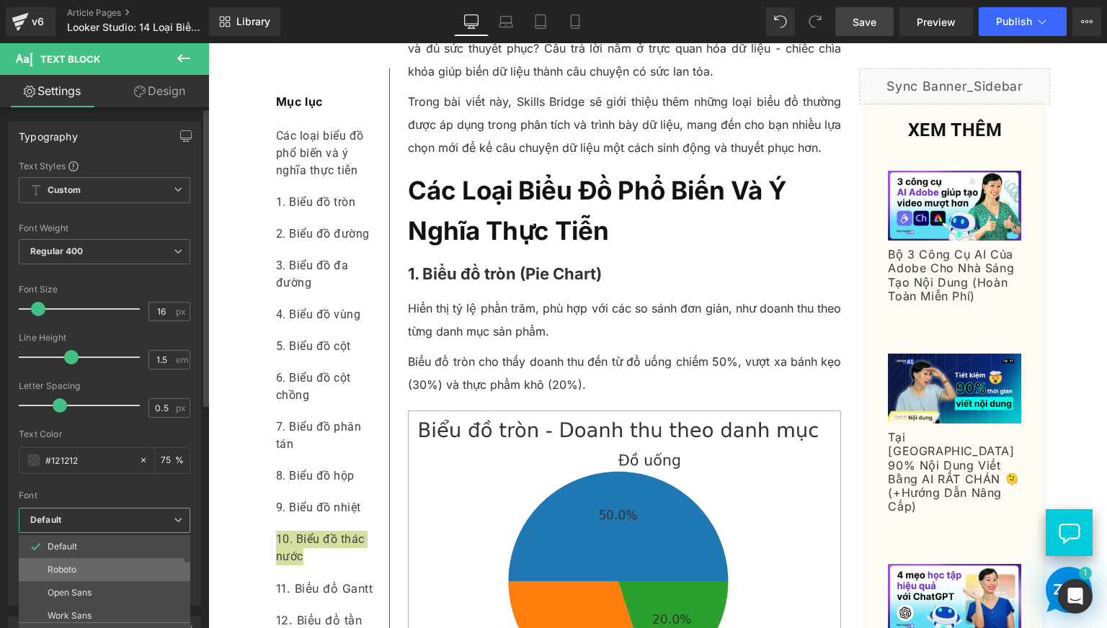
click at [79, 572] on li "Roboto" at bounding box center [108, 569] width 178 height 23
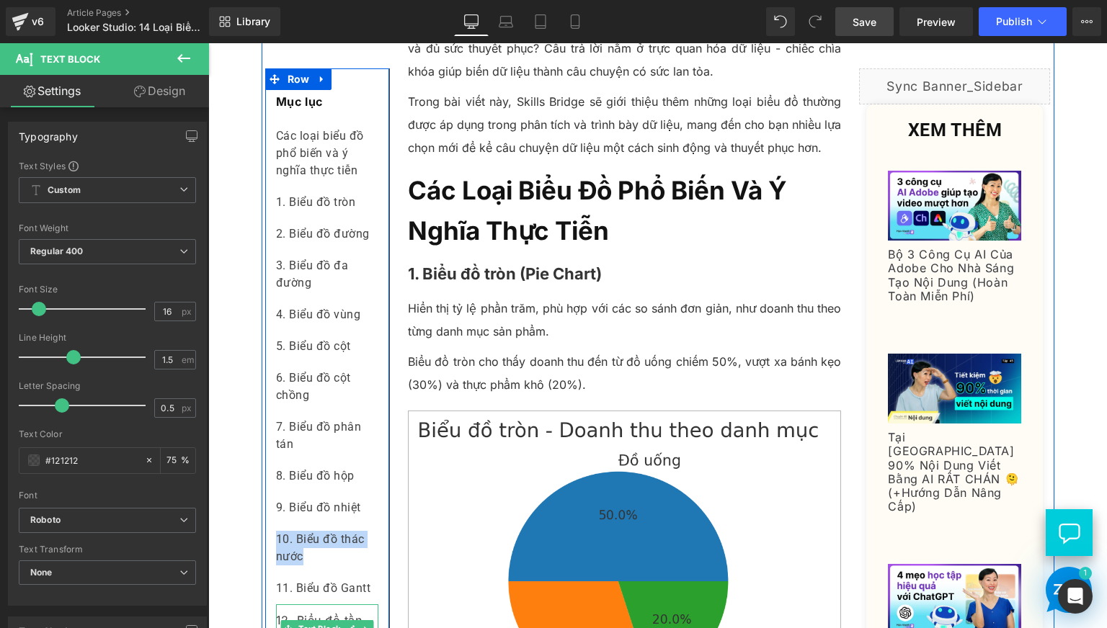
click at [361, 617] on div "12. Biểu đồ tần suất" at bounding box center [327, 629] width 102 height 49
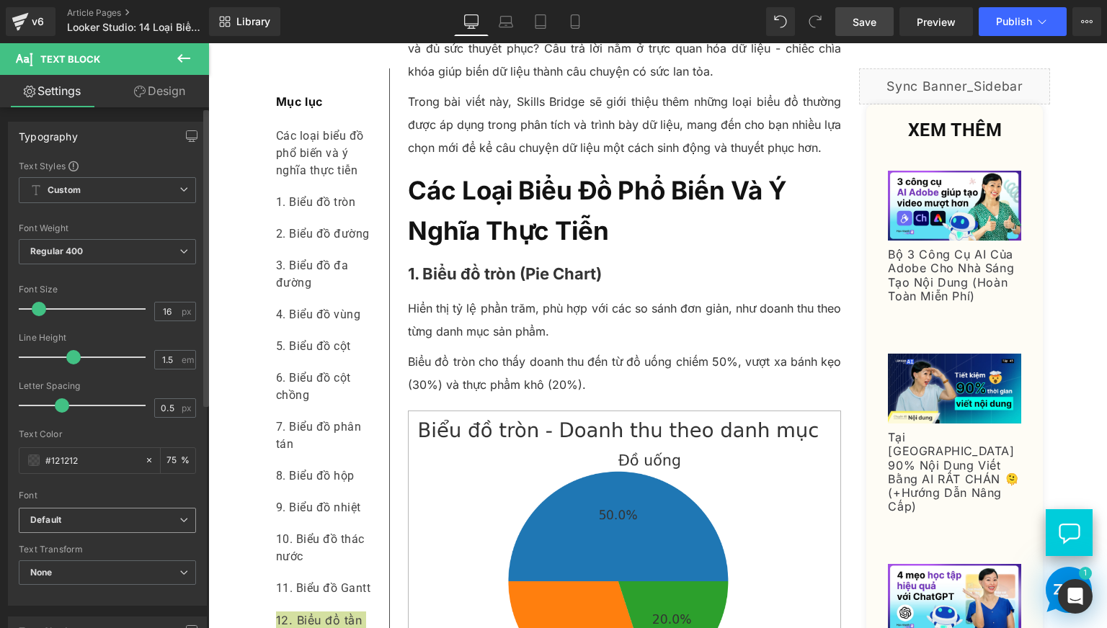
click at [110, 522] on b "Default" at bounding box center [104, 520] width 149 height 12
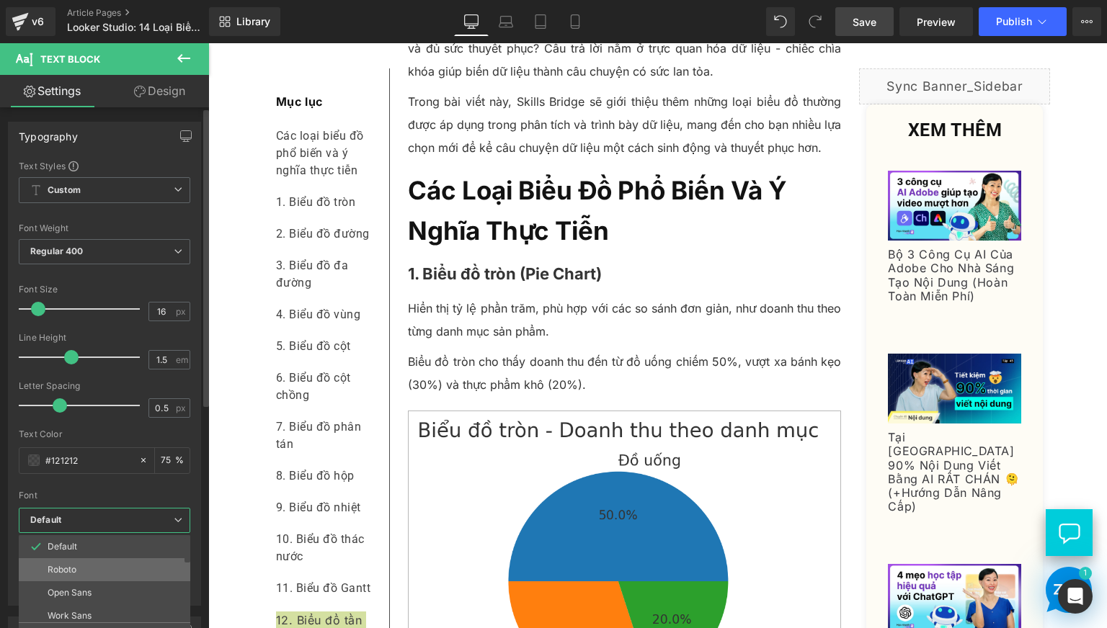
click at [90, 571] on li "Roboto" at bounding box center [108, 569] width 178 height 23
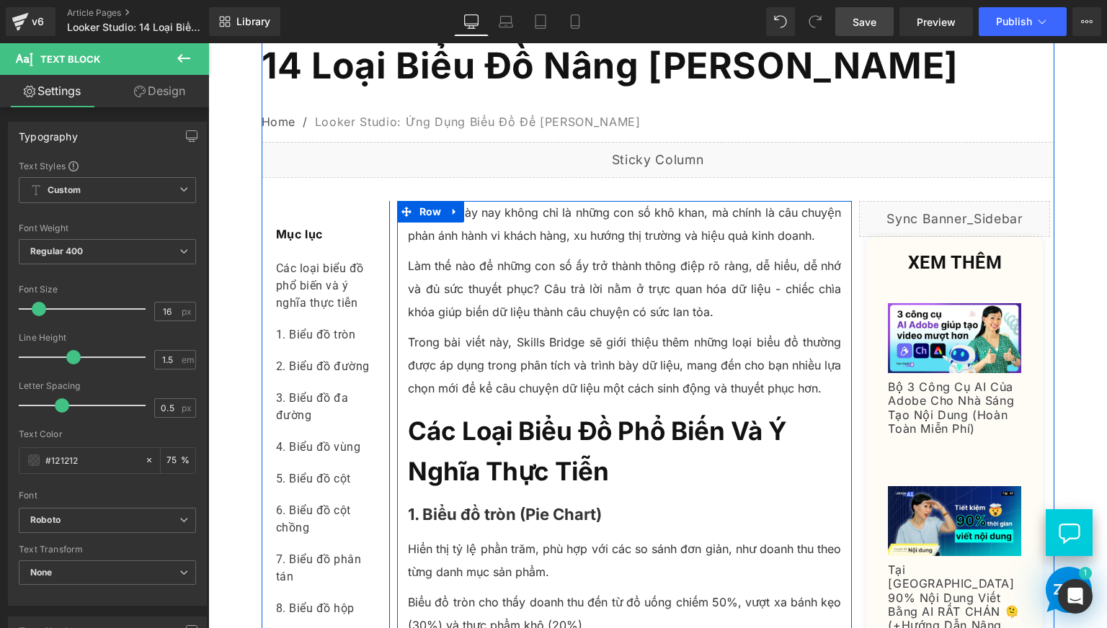
scroll to position [0, 0]
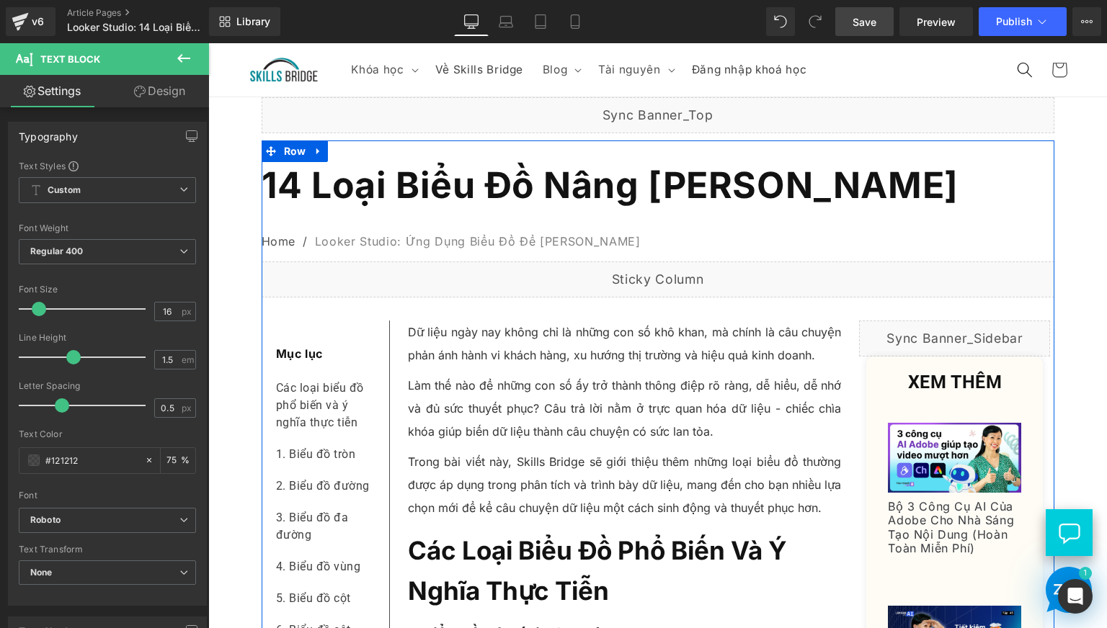
click at [389, 207] on span "14 Loại Biểu Đồ Nâng [PERSON_NAME]" at bounding box center [610, 185] width 697 height 43
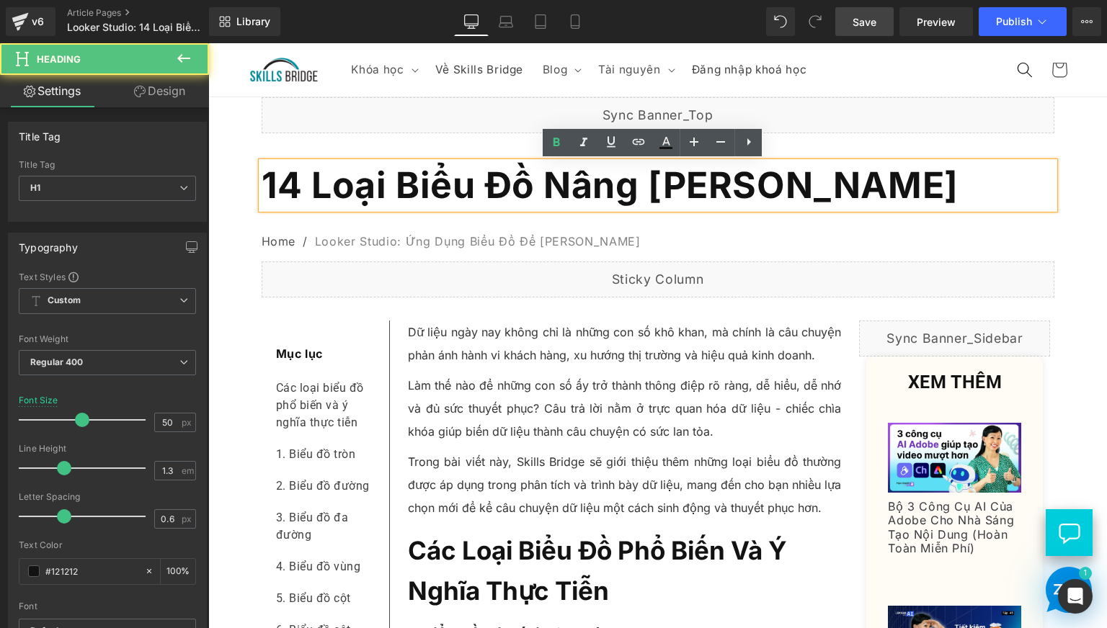
click at [367, 207] on span "14 Loại Biểu Đồ Nâng [PERSON_NAME]" at bounding box center [610, 185] width 697 height 43
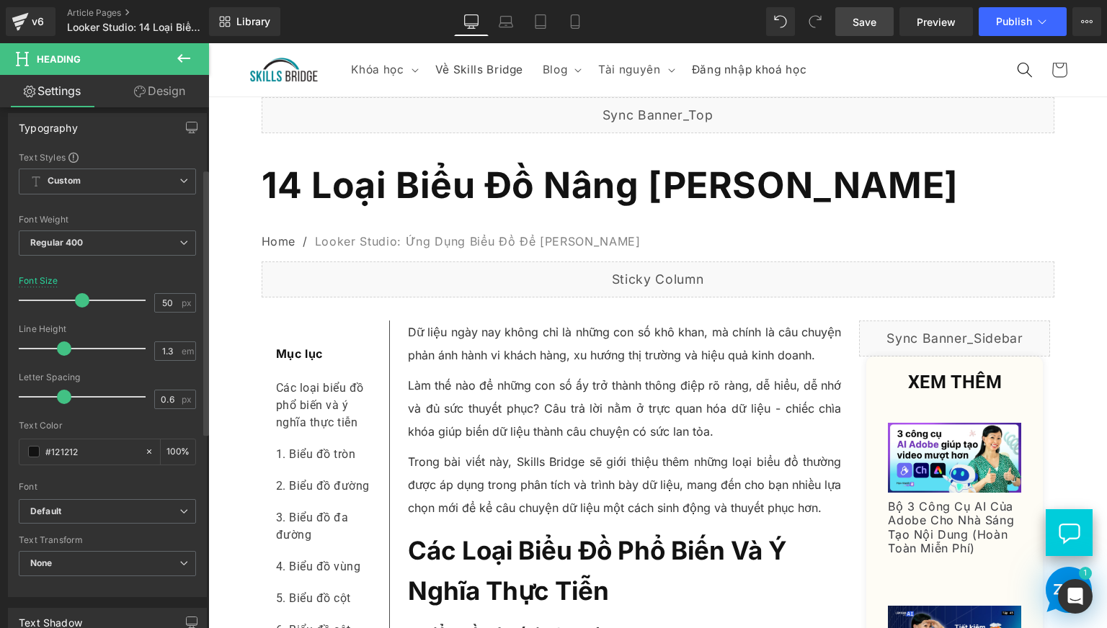
scroll to position [240, 0]
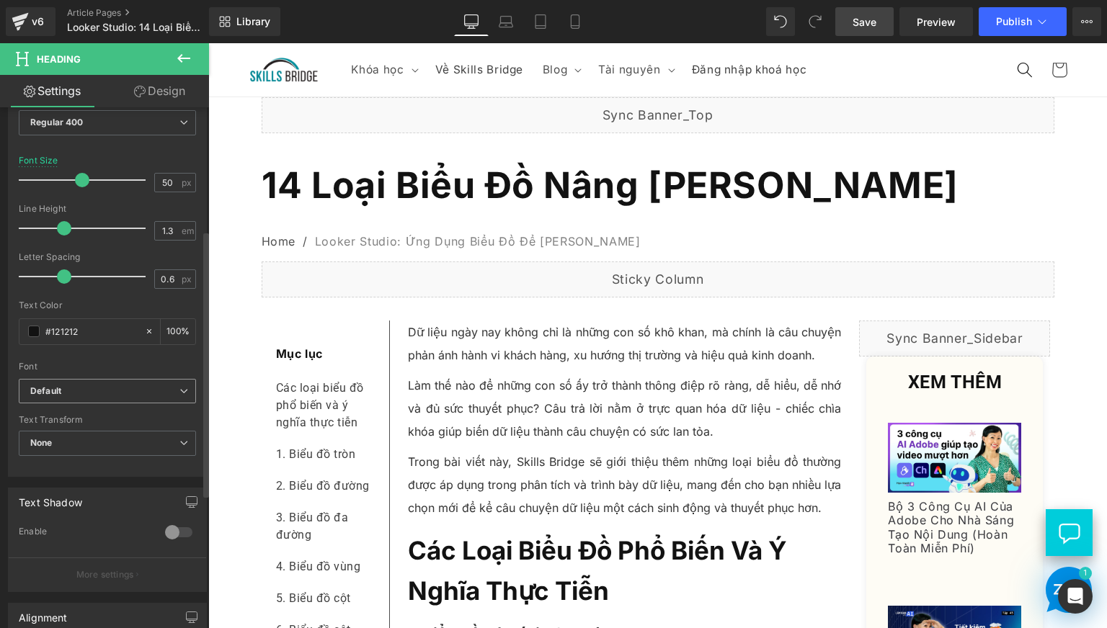
click at [81, 388] on b "Default" at bounding box center [104, 391] width 149 height 12
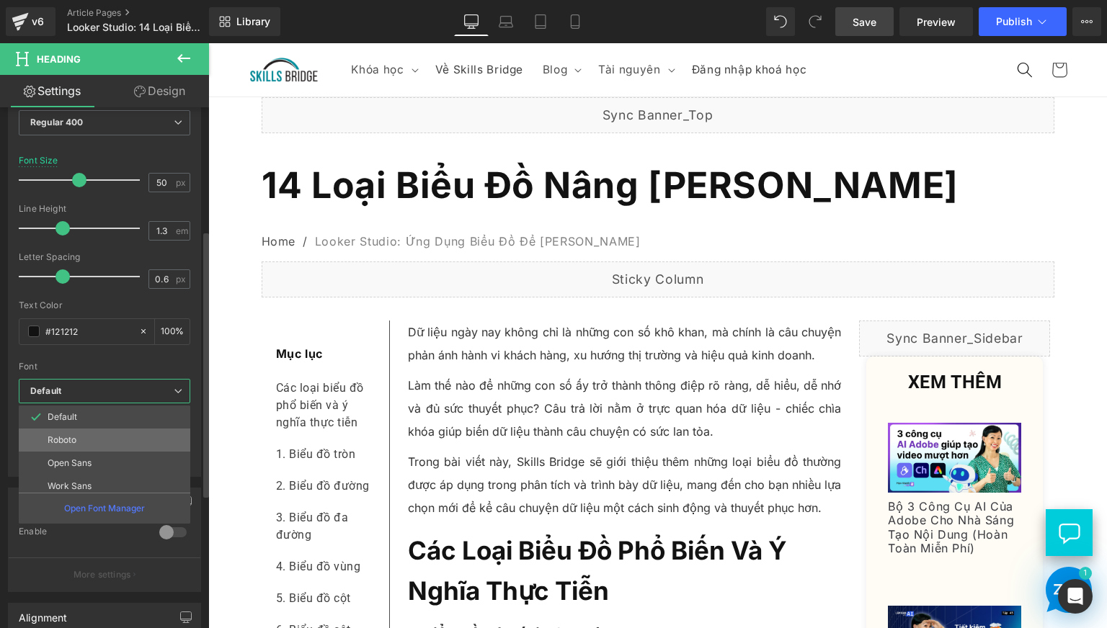
click at [76, 440] on li "Roboto" at bounding box center [108, 440] width 178 height 23
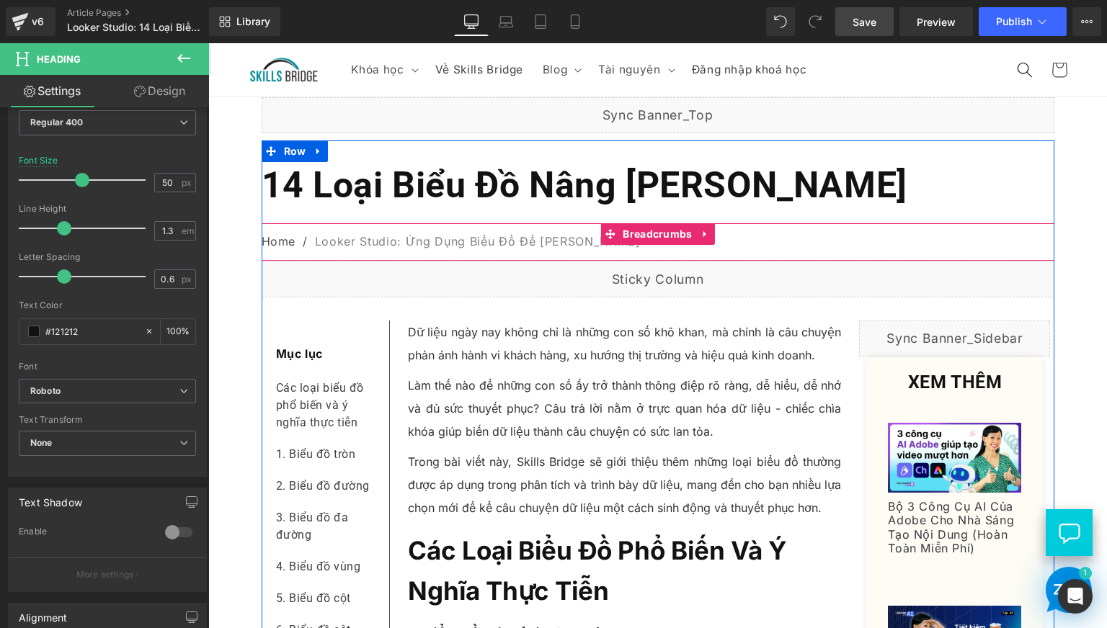
click at [388, 261] on nav "Home / Looker Studio: Ứng Dụng Biểu Đồ Để [PERSON_NAME] Quả Phân [PERSON_NAME]" at bounding box center [658, 241] width 793 height 37
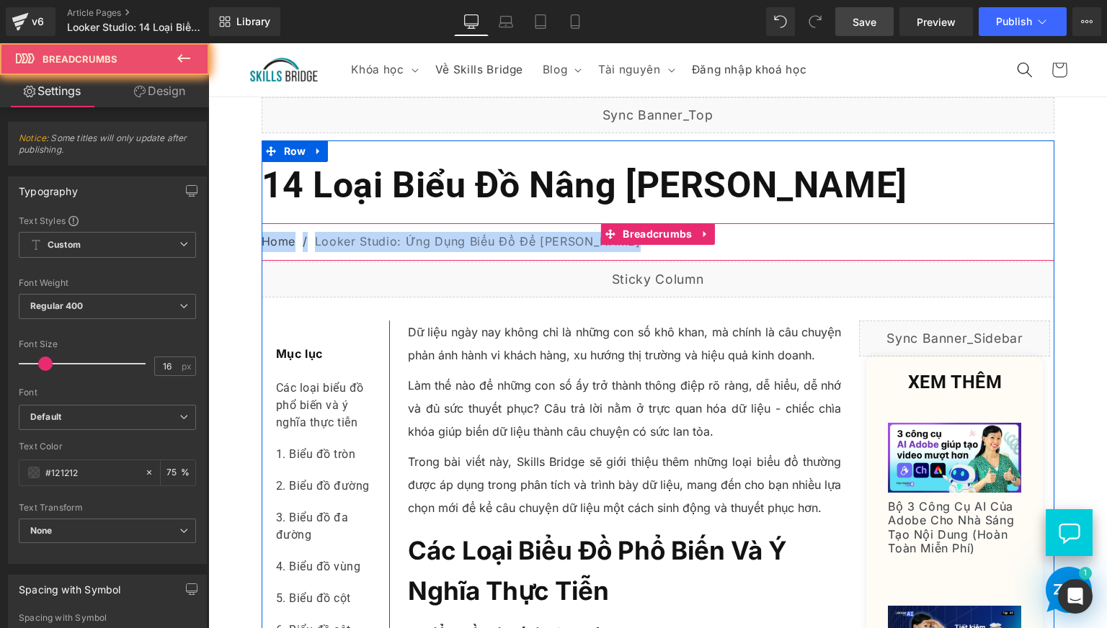
click at [388, 261] on nav "Home / Looker Studio: Ứng Dụng Biểu Đồ Để [PERSON_NAME] Quả Phân [PERSON_NAME]" at bounding box center [658, 241] width 793 height 37
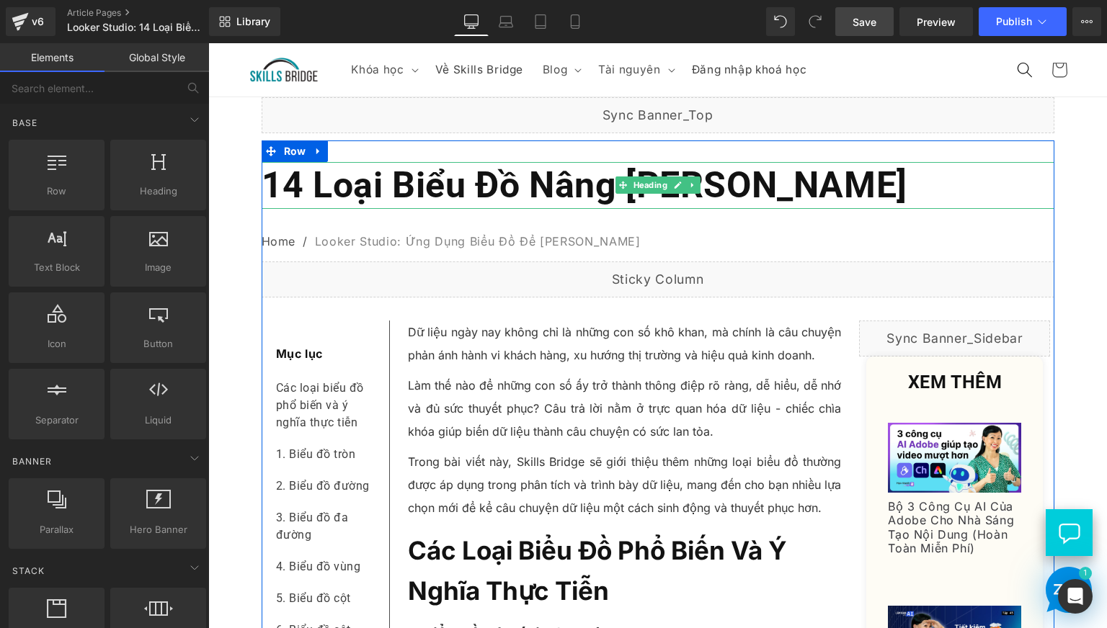
click at [450, 204] on span "14 Loại Biểu Đồ Nâng [PERSON_NAME]" at bounding box center [585, 185] width 646 height 42
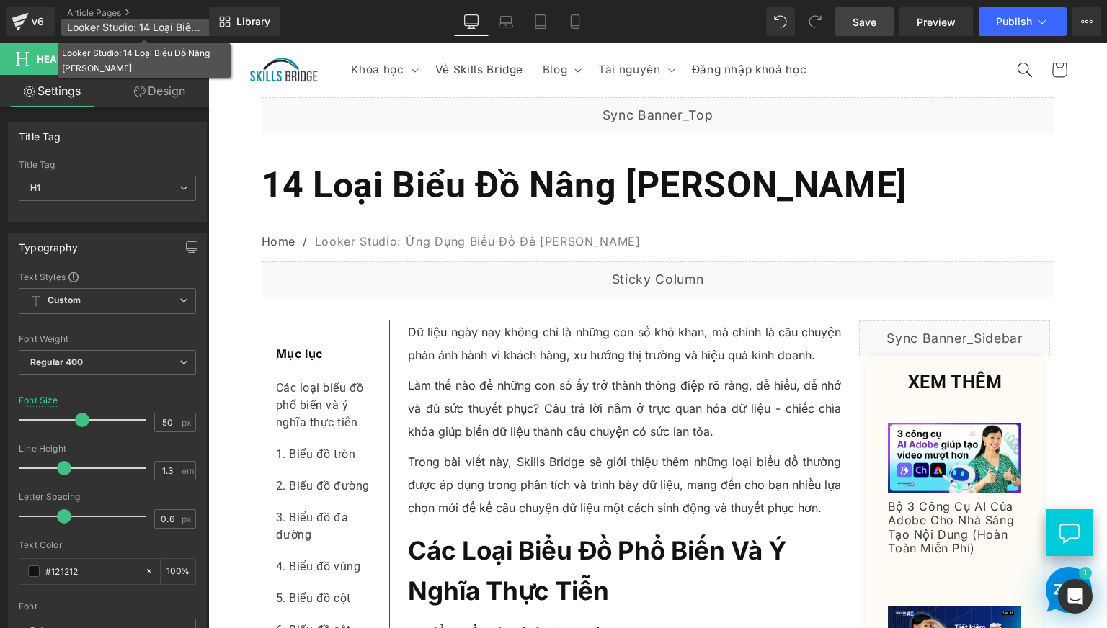
click at [161, 25] on span "Looker Studio: 14 Loại Biểu Đồ Nâng [PERSON_NAME]" at bounding box center [136, 28] width 138 height 12
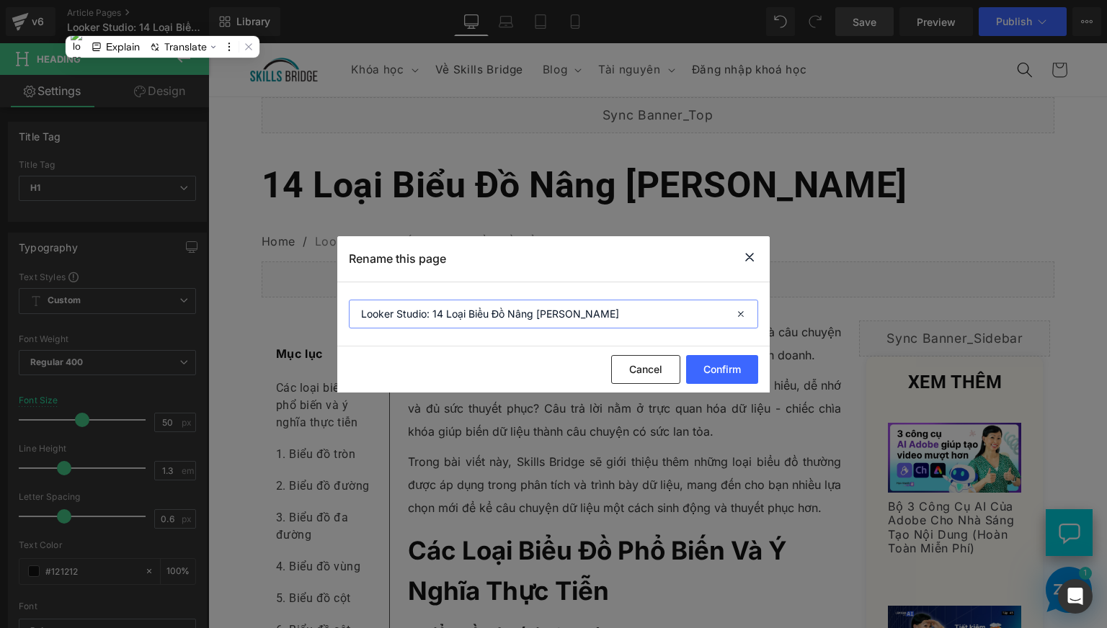
click at [422, 305] on input "Looker Studio: 14 Loại Biểu Đồ Nâng [PERSON_NAME]" at bounding box center [553, 314] width 409 height 29
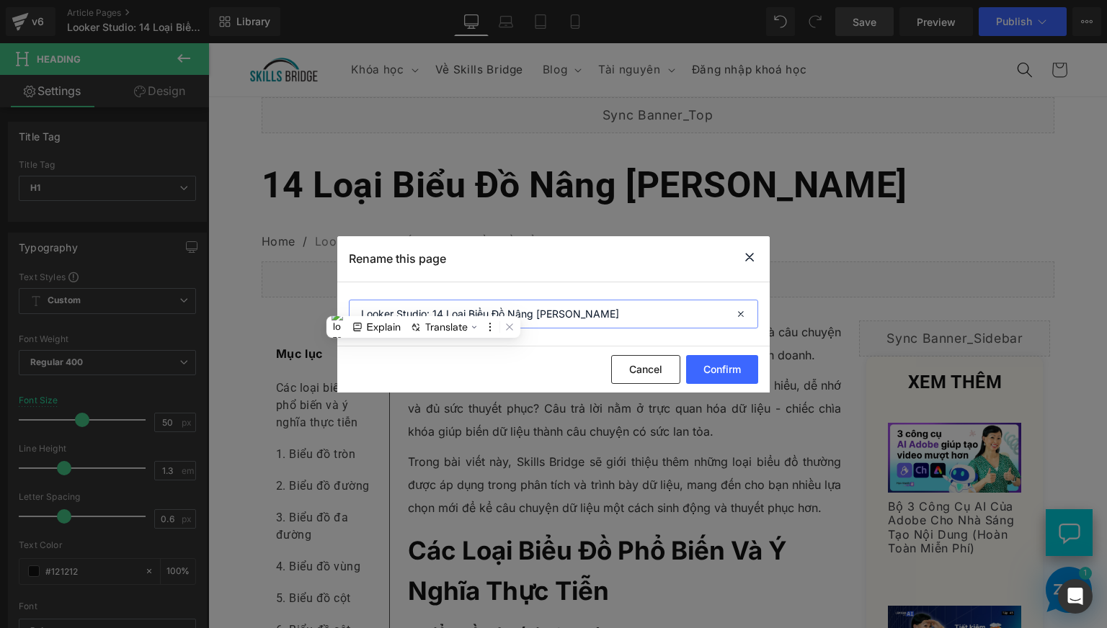
click at [422, 305] on input "Looker Studio: 14 Loại Biểu Đồ Nâng [PERSON_NAME]" at bounding box center [553, 314] width 409 height 29
paste input "text"
type input "14 Loại Biểu Đồ Nâng [PERSON_NAME]"
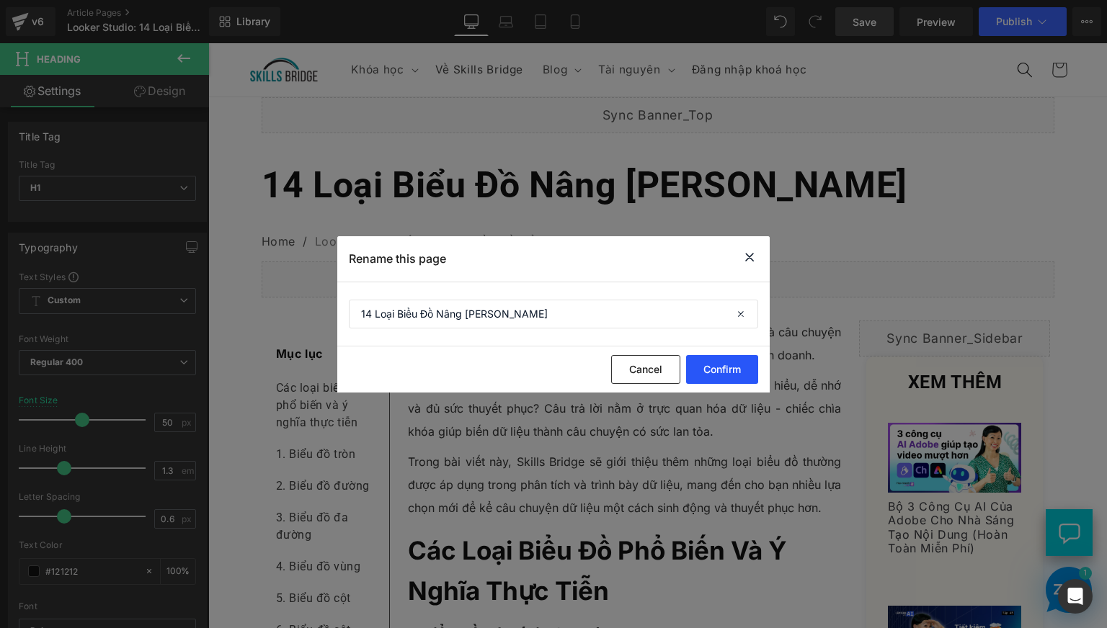
click at [712, 373] on button "Confirm" at bounding box center [722, 369] width 72 height 29
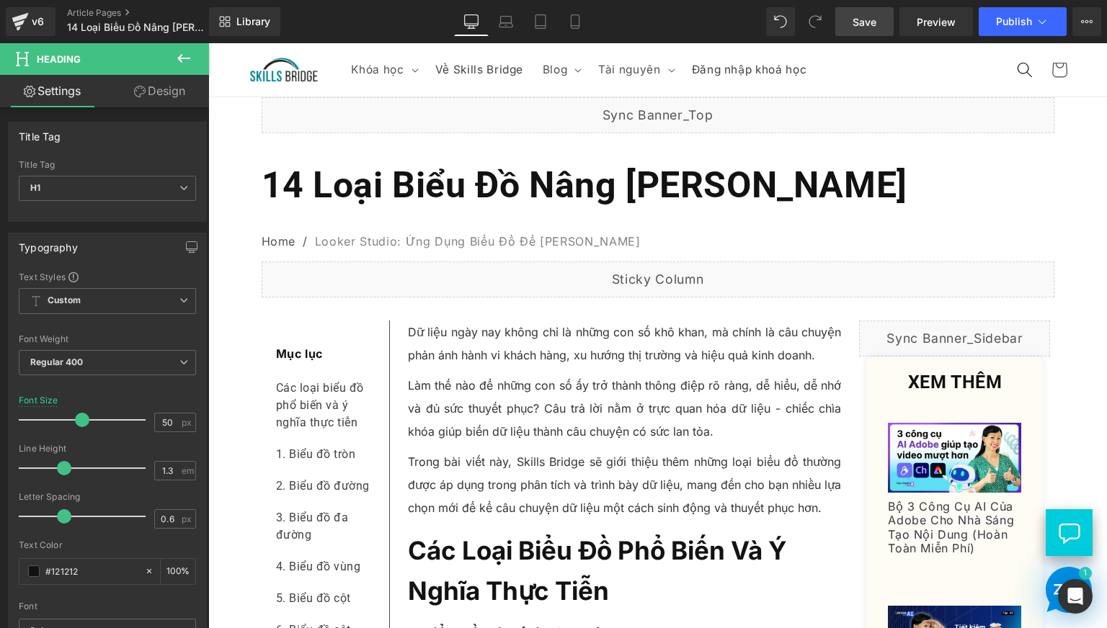
click at [865, 17] on span "Save" at bounding box center [864, 21] width 24 height 15
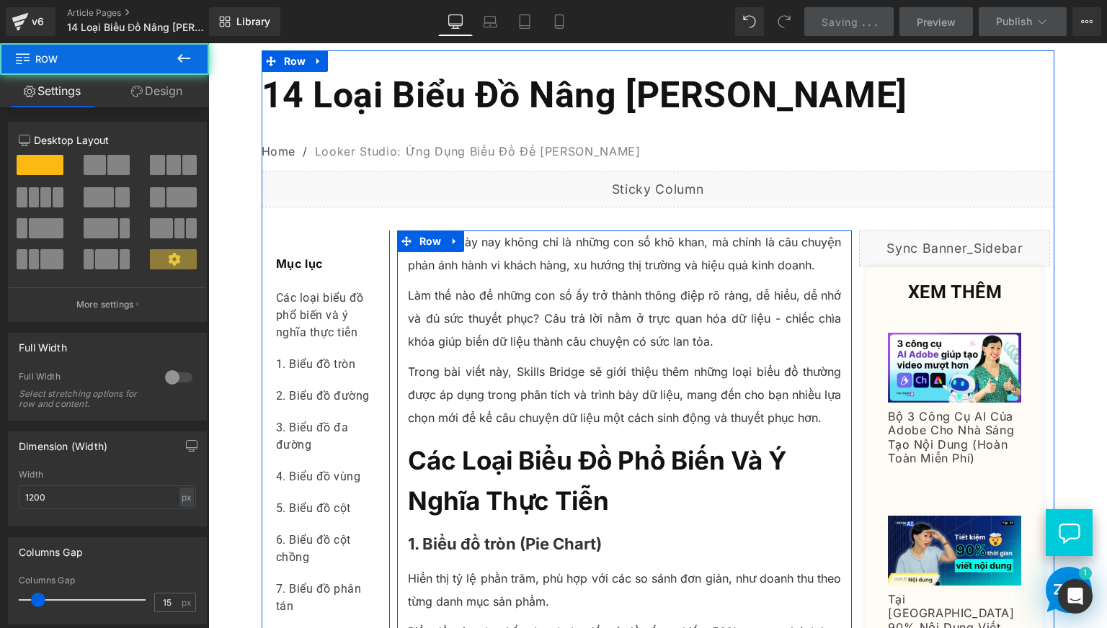
scroll to position [120, 0]
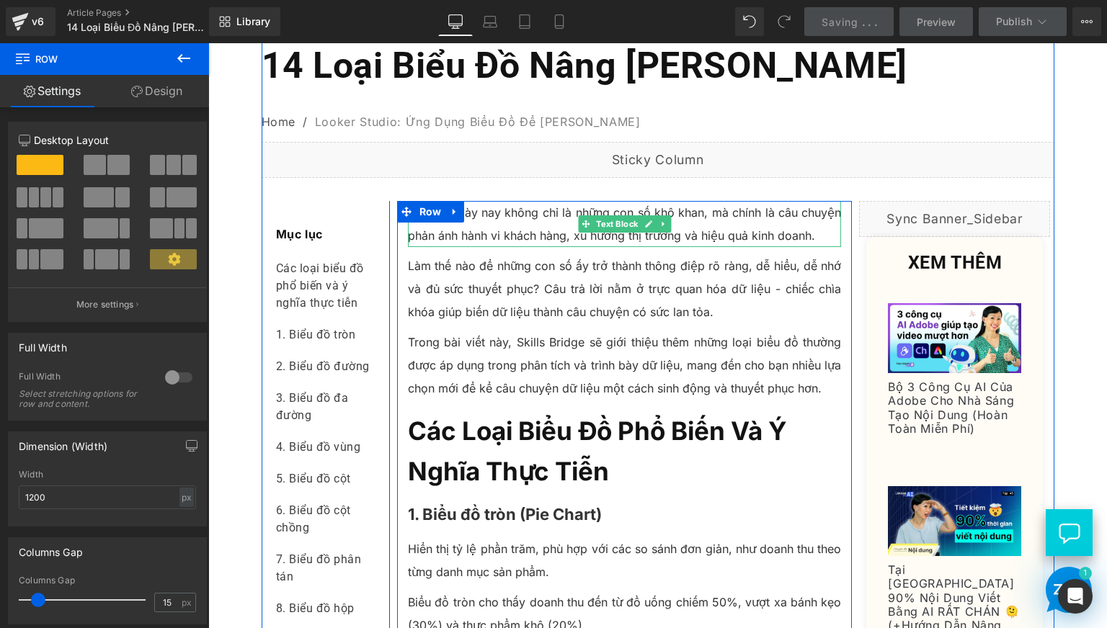
click at [474, 247] on p "Dữ liệu ngày nay không chỉ là những con số khô khan, mà chính là câu chuyện phả…" at bounding box center [625, 224] width 434 height 46
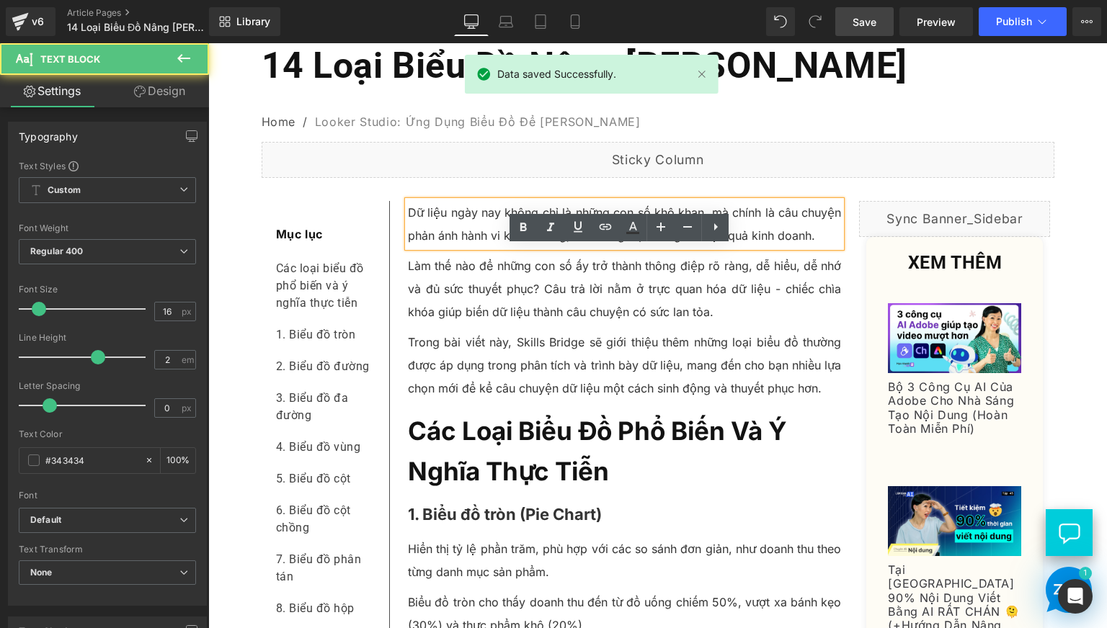
click at [474, 247] on p "Dữ liệu ngày nay không chỉ là những con số khô khan, mà chính là câu chuyện phả…" at bounding box center [625, 224] width 434 height 46
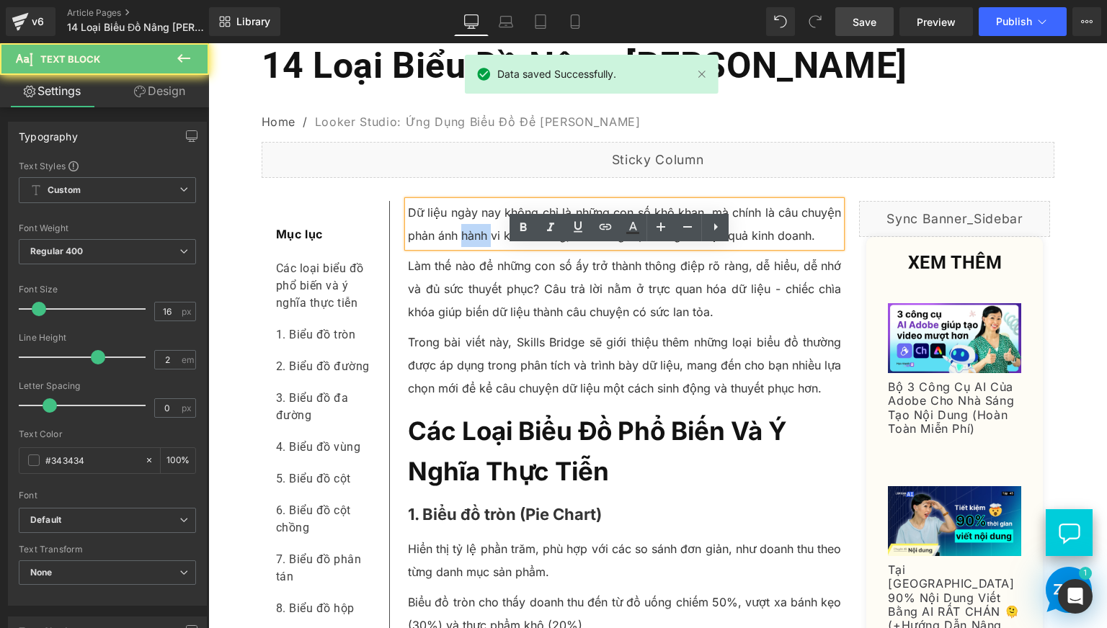
click at [474, 247] on p "Dữ liệu ngày nay không chỉ là những con số khô khan, mà chính là câu chuyện phả…" at bounding box center [625, 224] width 434 height 46
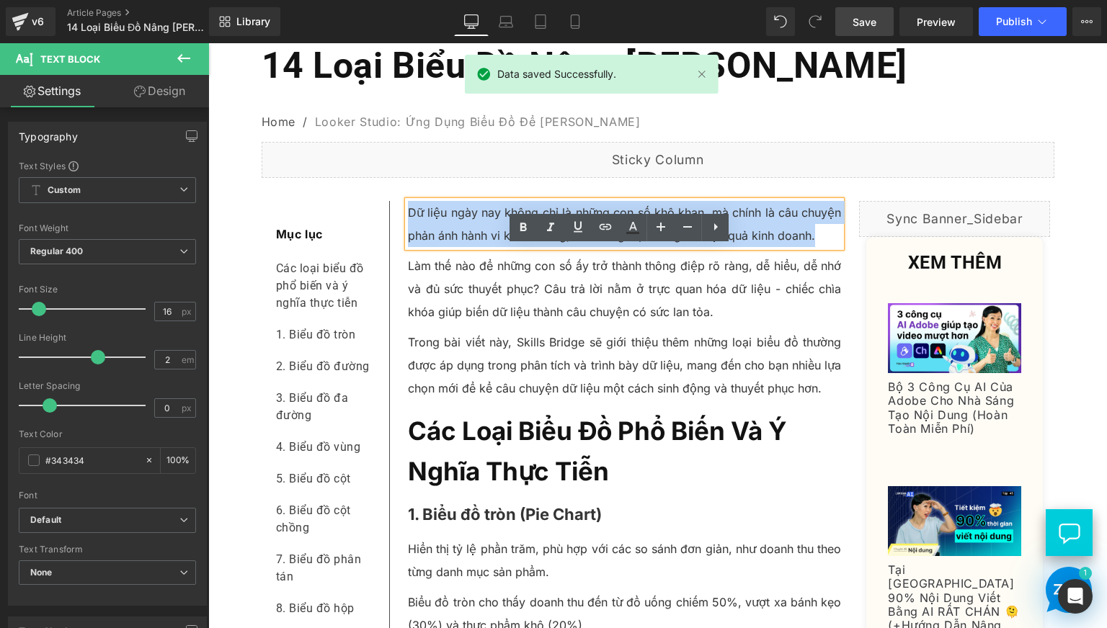
click at [474, 247] on p "Dữ liệu ngày nay không chỉ là những con số khô khan, mà chính là câu chuyện phả…" at bounding box center [625, 224] width 434 height 46
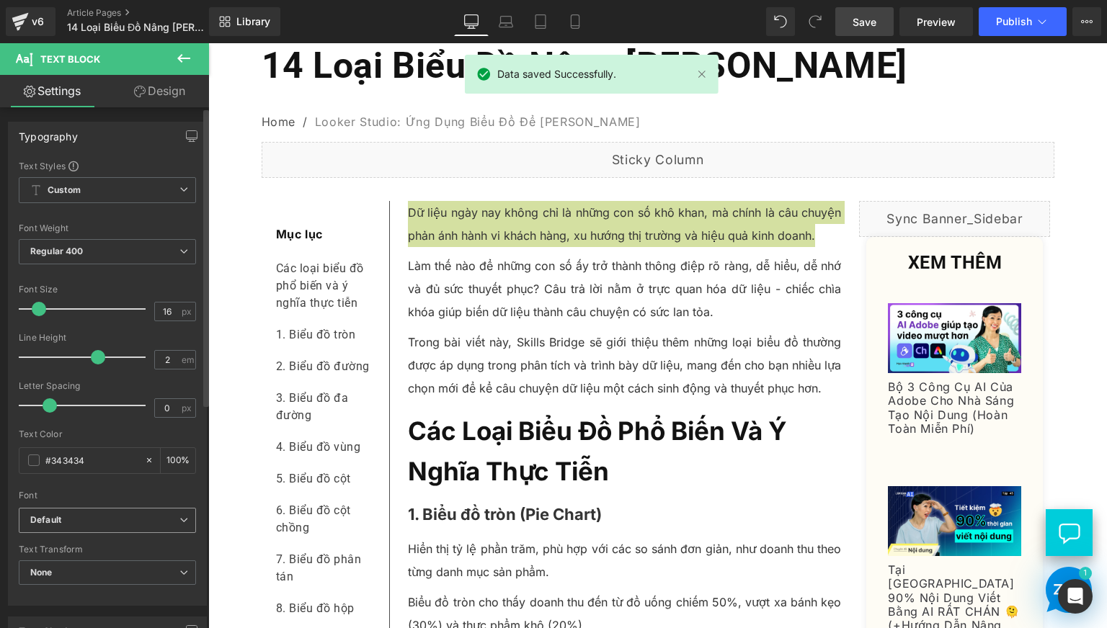
click at [120, 512] on span "Default" at bounding box center [107, 520] width 177 height 25
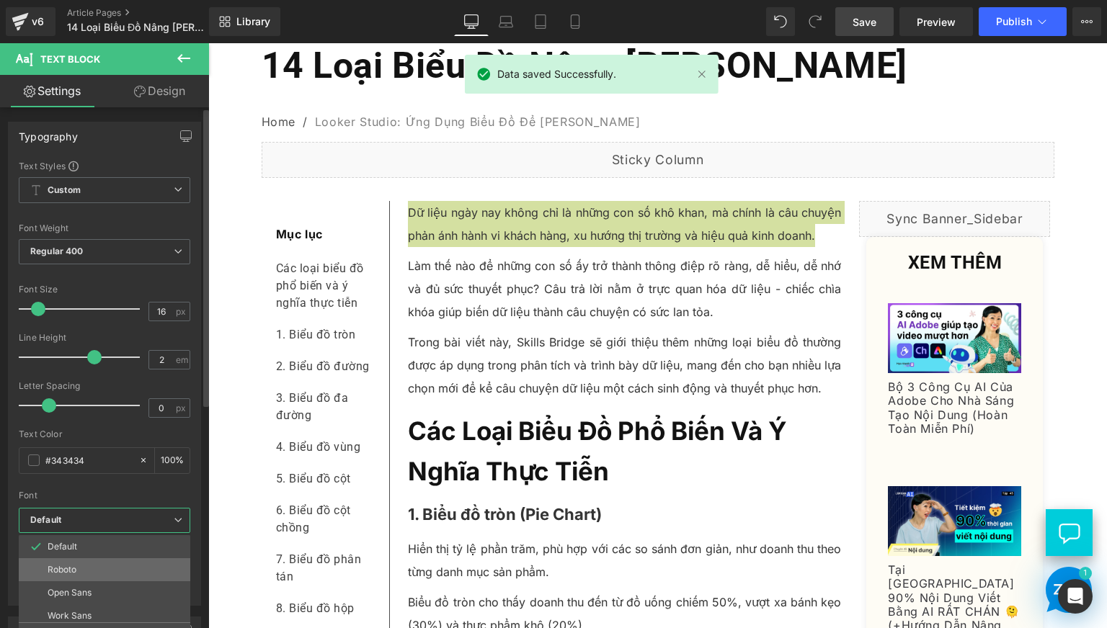
click at [107, 567] on li "Roboto" at bounding box center [108, 569] width 178 height 23
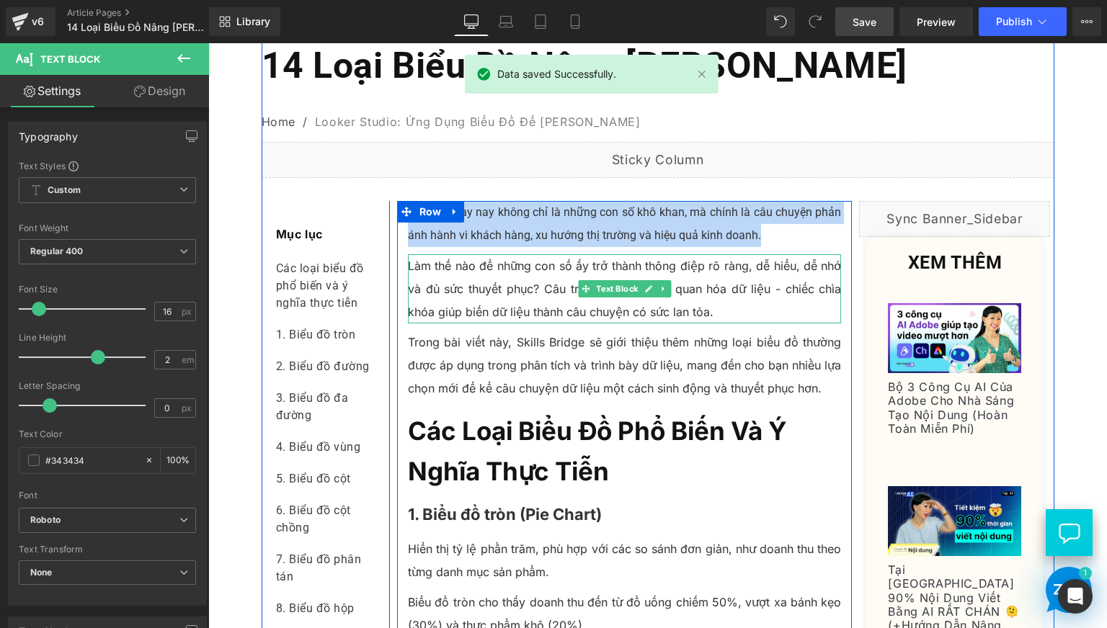
click at [462, 324] on p "Làm thế nào để những con số ấy trở thành thông điệp rõ ràng, dễ hiểu, dễ nhớ và…" at bounding box center [625, 288] width 434 height 69
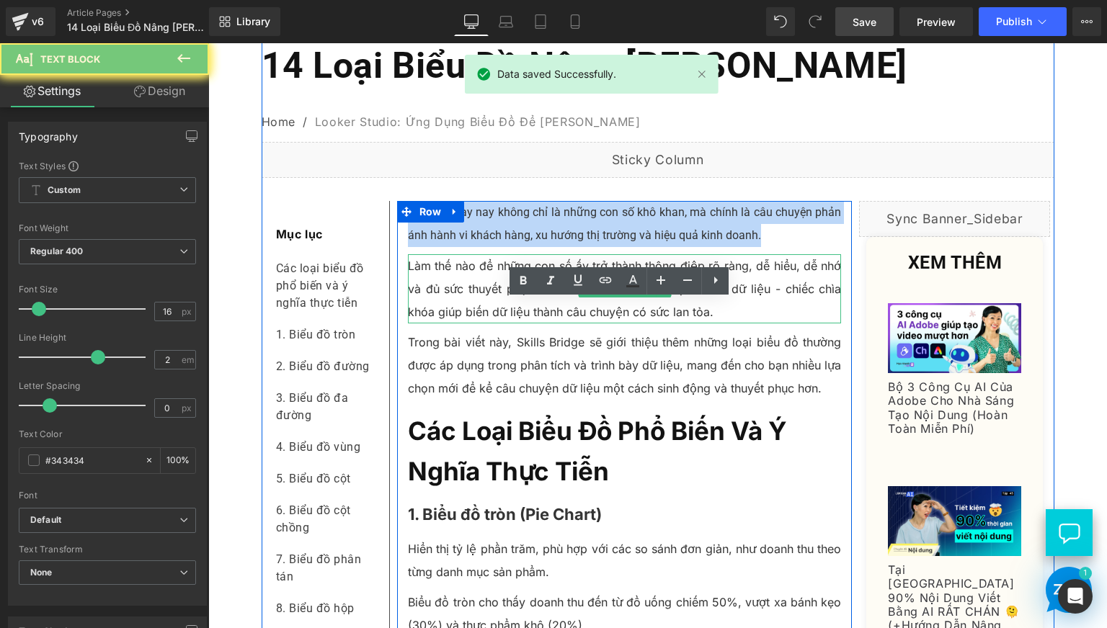
click at [462, 324] on p "Làm thế nào để những con số ấy trở thành thông điệp rõ ràng, dễ hiểu, dễ nhớ và…" at bounding box center [625, 288] width 434 height 69
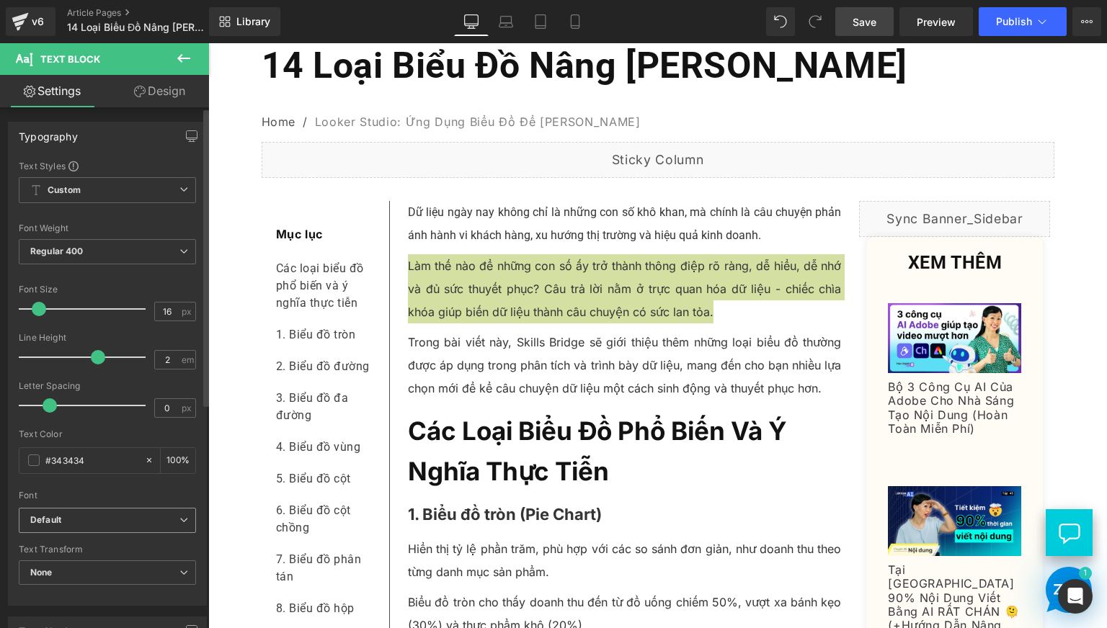
click at [110, 530] on span "Default" at bounding box center [107, 520] width 177 height 25
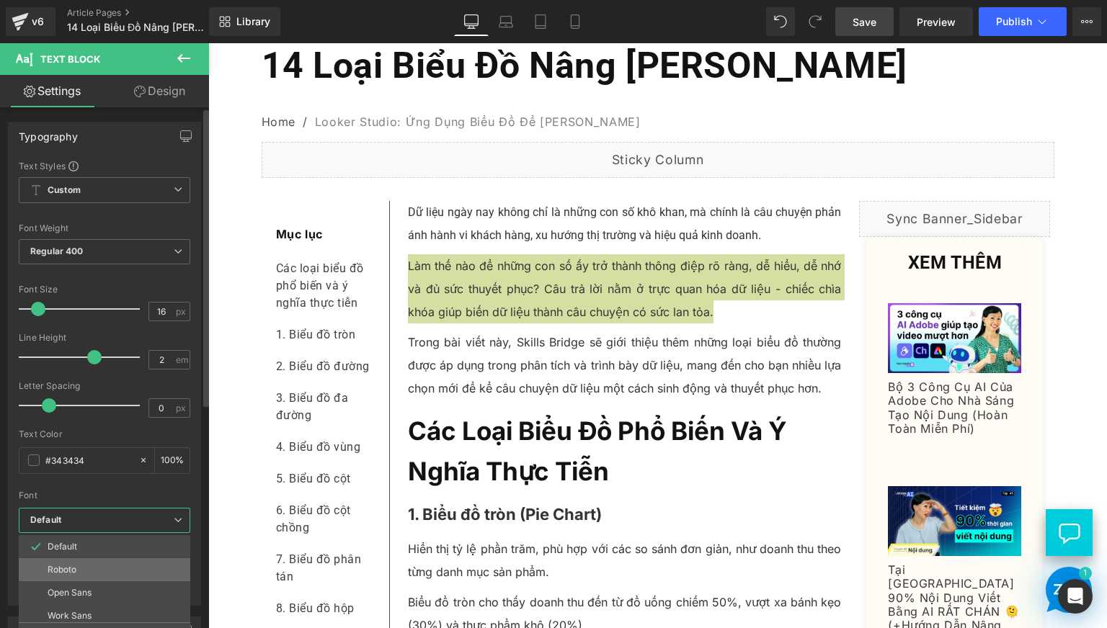
click at [96, 566] on li "Roboto" at bounding box center [108, 569] width 178 height 23
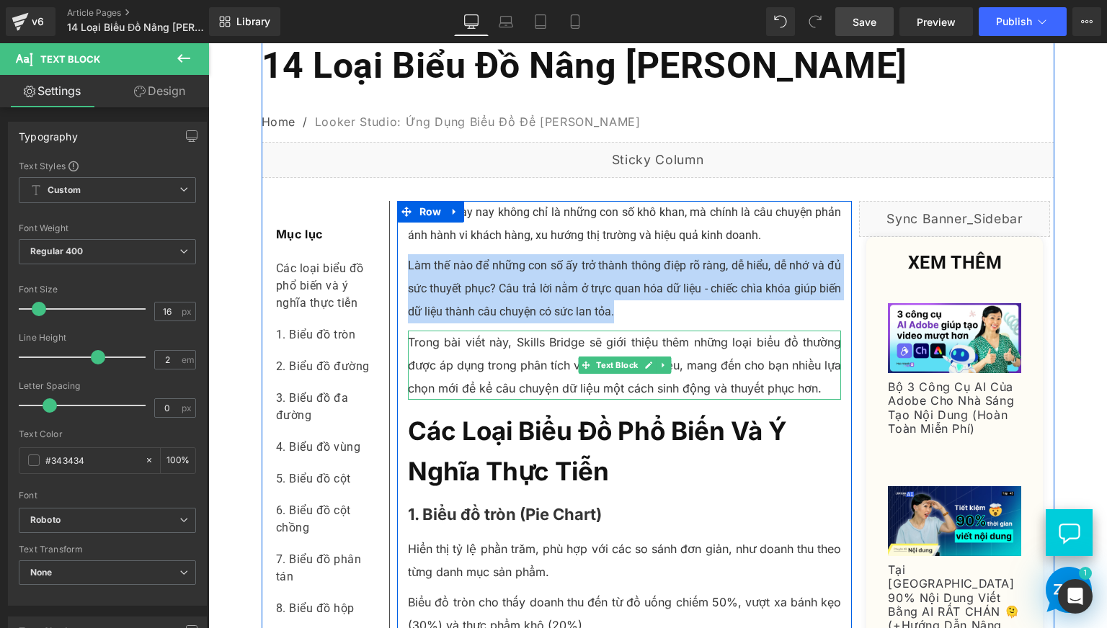
click at [485, 400] on p "Trong bài viết này, Skills Bridge sẽ giới thiệu thêm những loại biểu đồ thường …" at bounding box center [625, 365] width 434 height 69
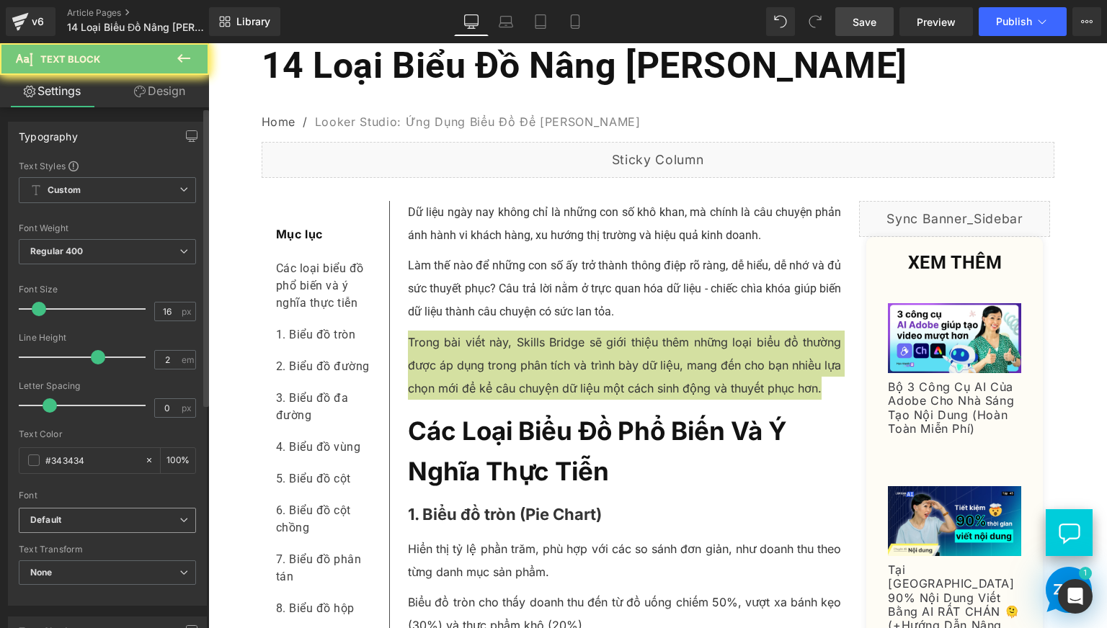
click at [97, 523] on b "Default" at bounding box center [104, 520] width 149 height 12
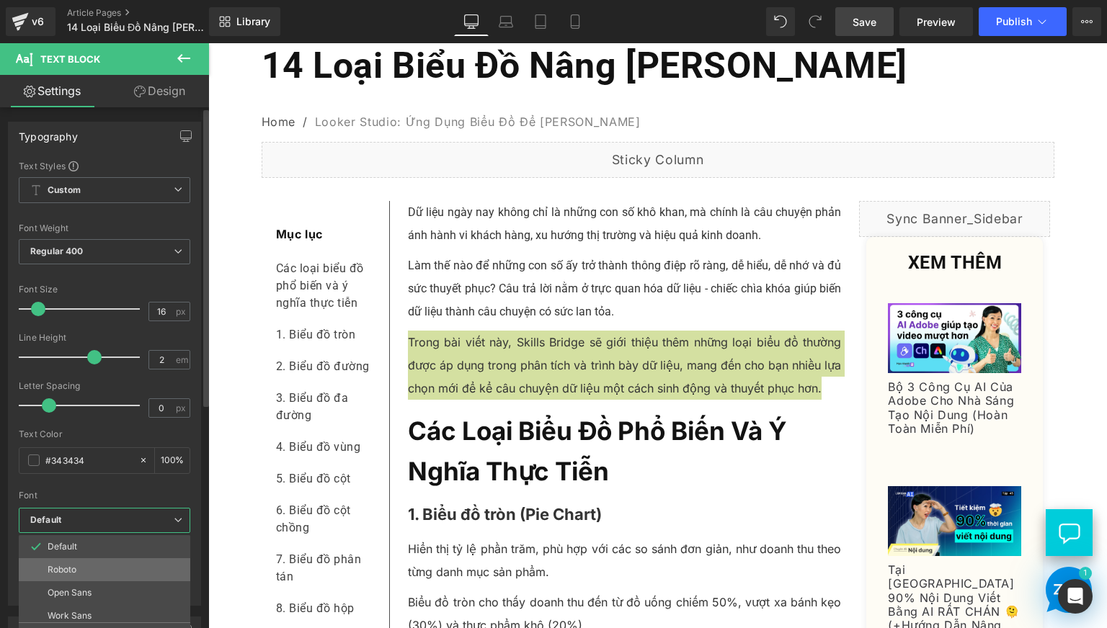
click at [92, 562] on li "Roboto" at bounding box center [108, 569] width 178 height 23
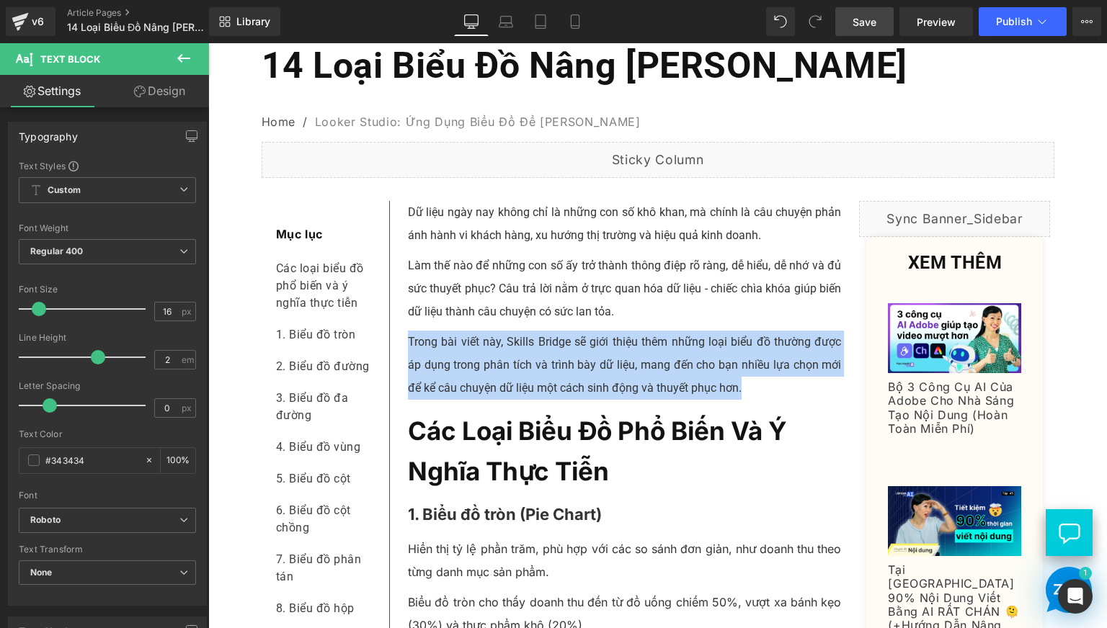
click at [524, 486] on b "Các loại biểu đồ phổ biến và ý nghĩa thực tiễn" at bounding box center [597, 451] width 379 height 71
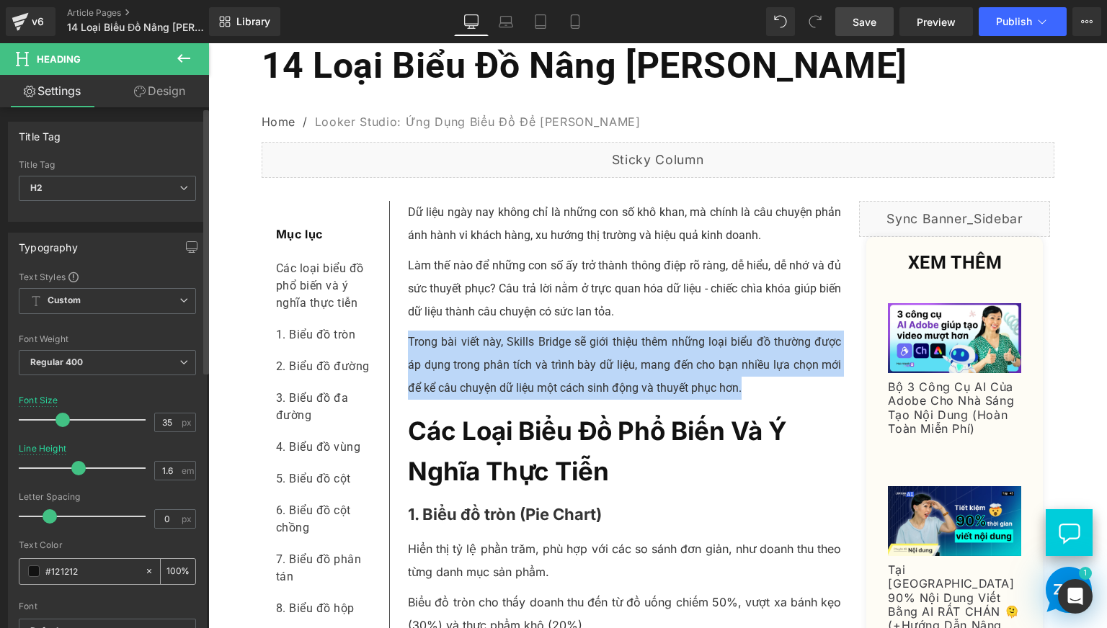
scroll to position [240, 0]
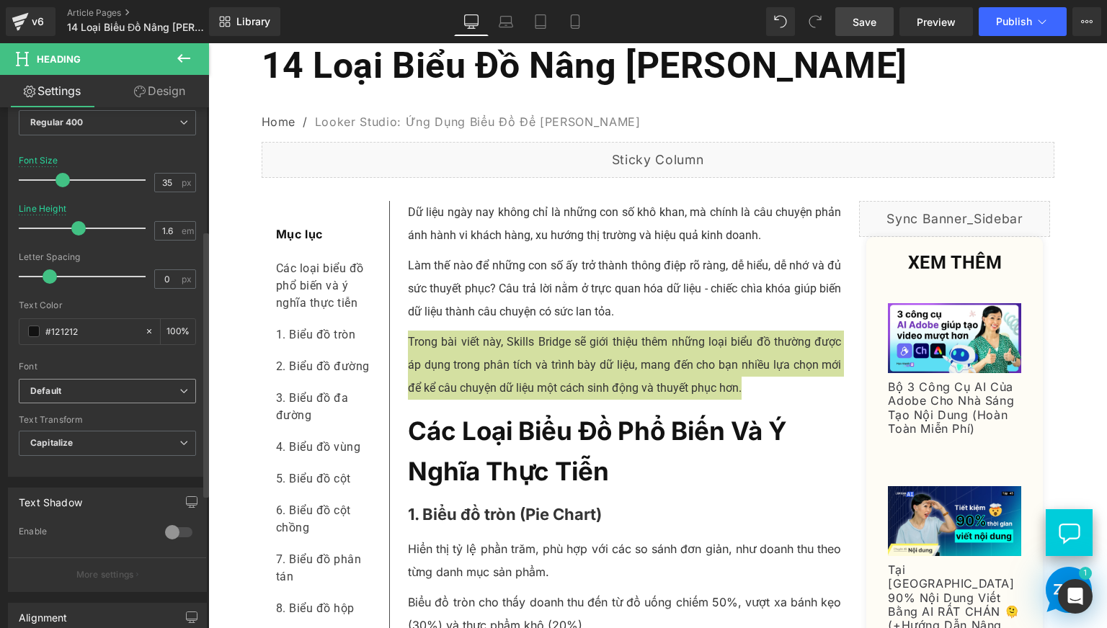
click at [99, 393] on b "Default" at bounding box center [104, 391] width 149 height 12
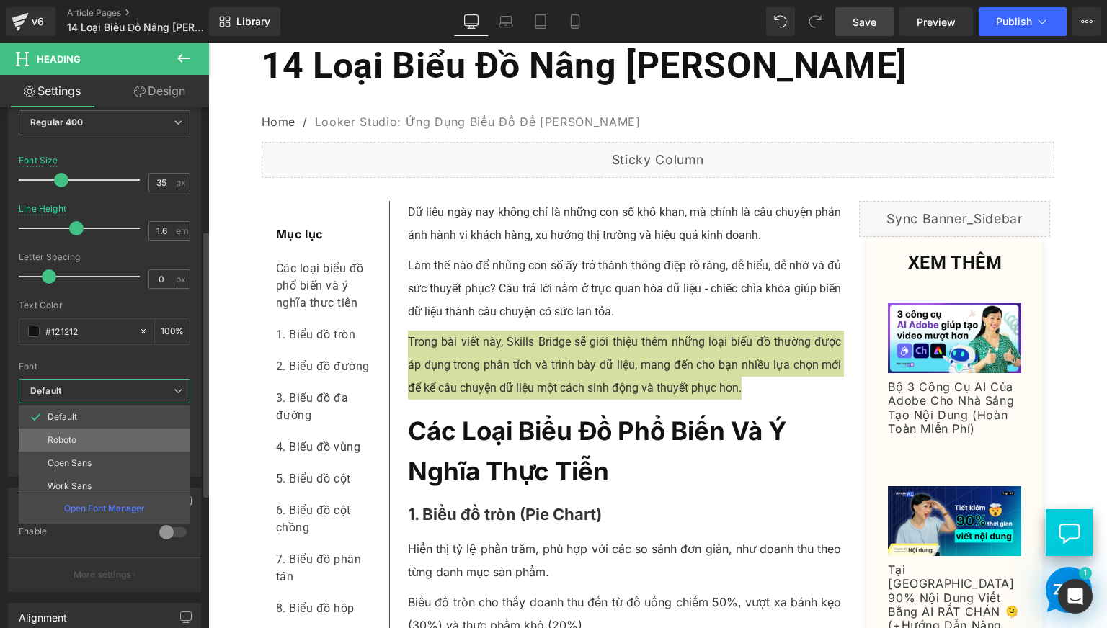
click at [83, 441] on li "Roboto" at bounding box center [108, 440] width 178 height 23
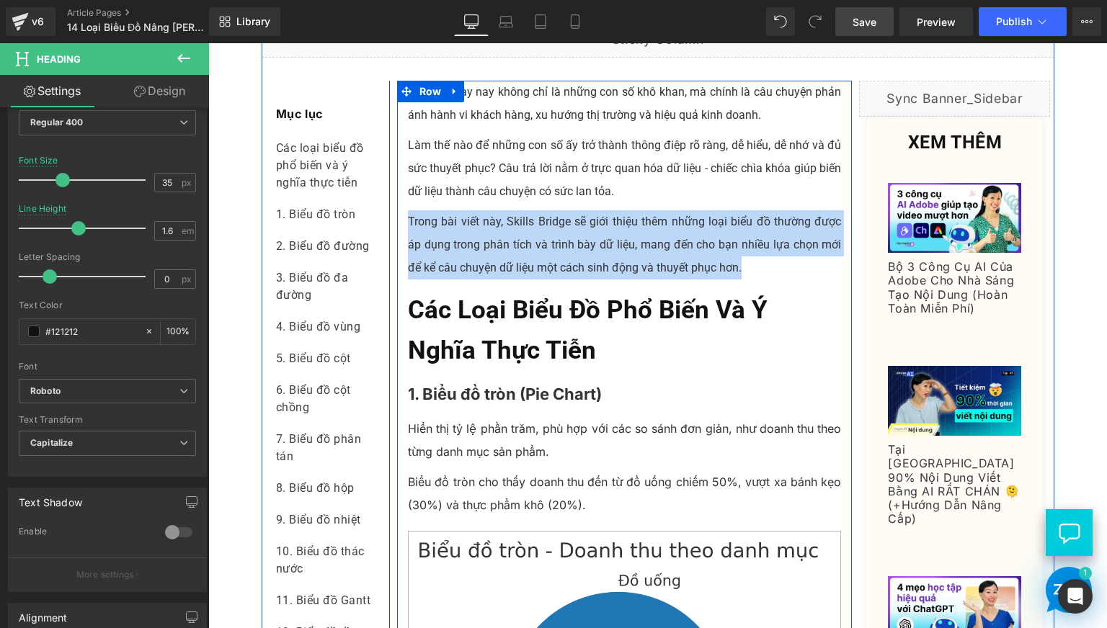
click at [491, 403] on strong "1. Biểu đồ tròn (Pie Chart)" at bounding box center [505, 394] width 194 height 19
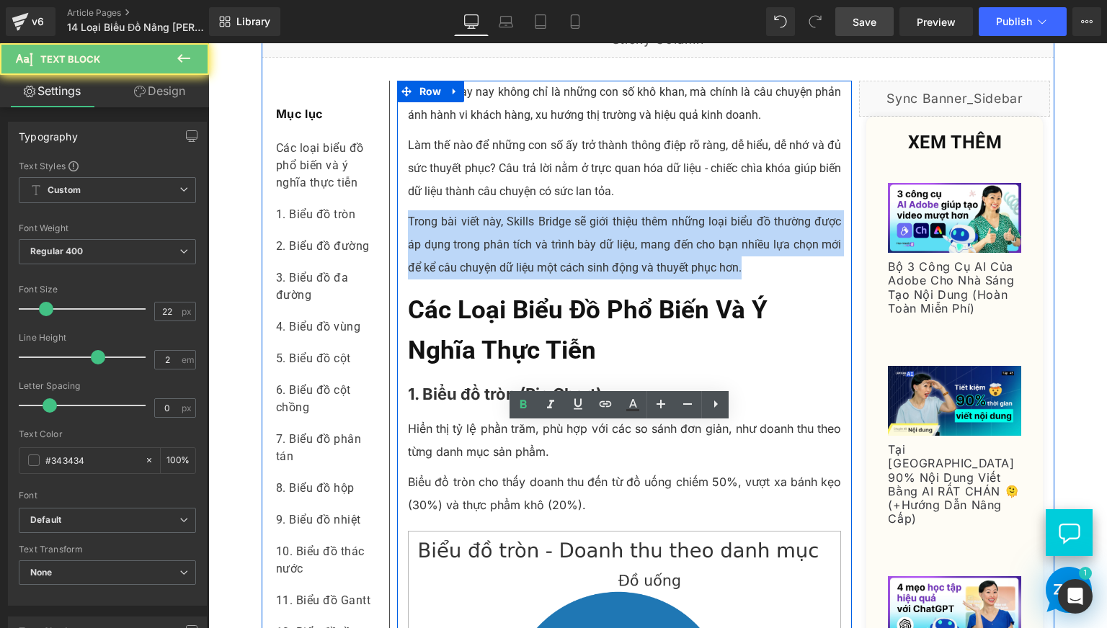
click at [491, 403] on strong "1. Biểu đồ tròn (Pie Chart)" at bounding box center [505, 394] width 194 height 19
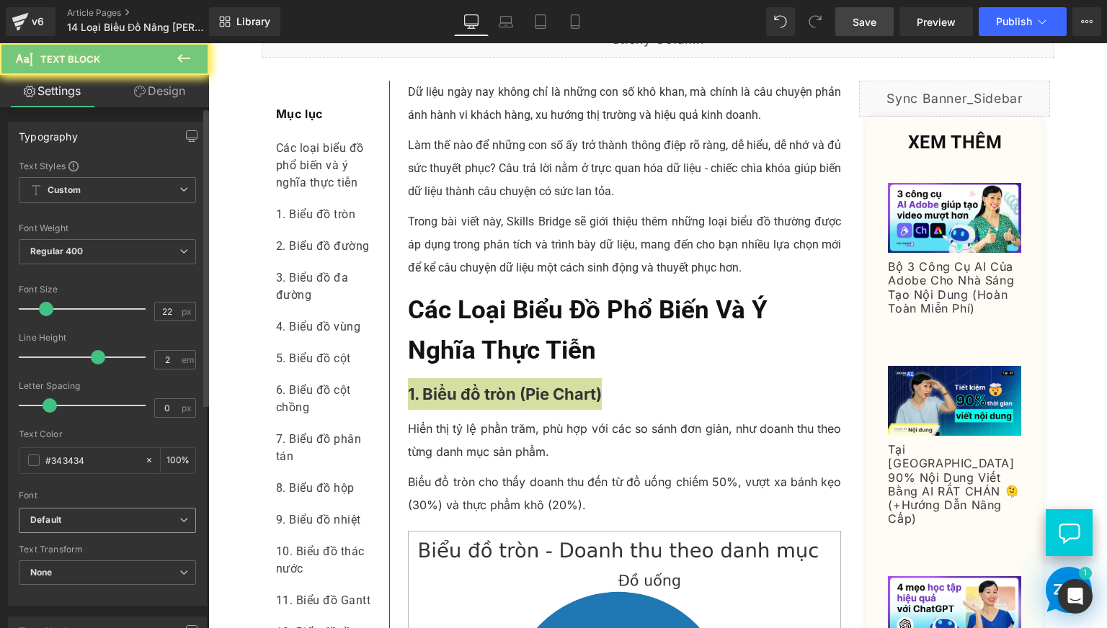
click at [107, 530] on span "Default" at bounding box center [107, 520] width 177 height 25
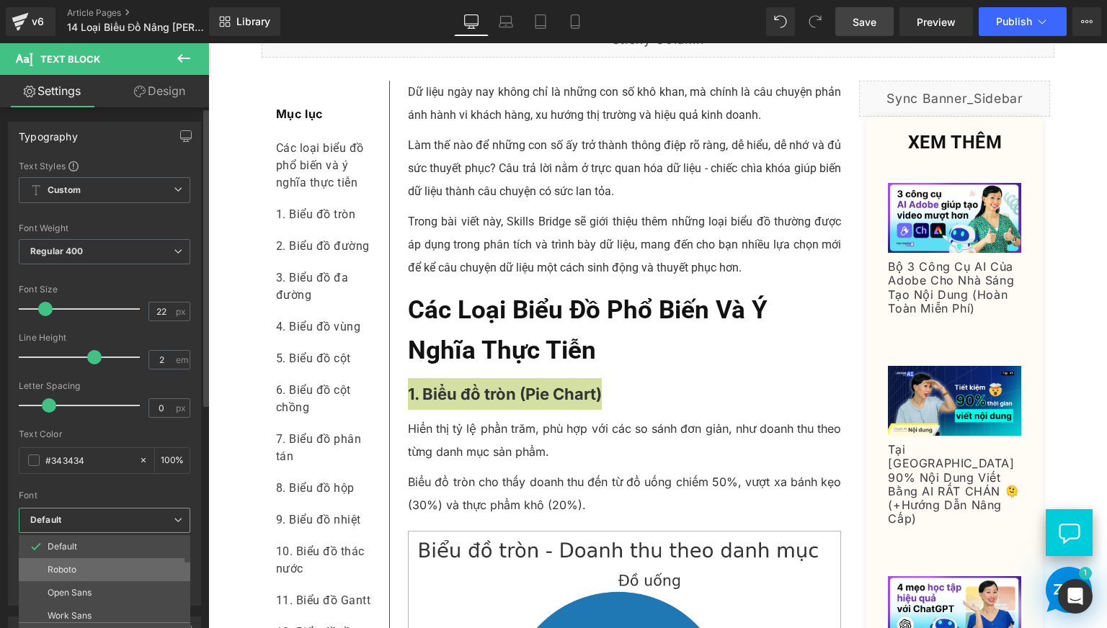
click at [85, 565] on li "Roboto" at bounding box center [108, 569] width 178 height 23
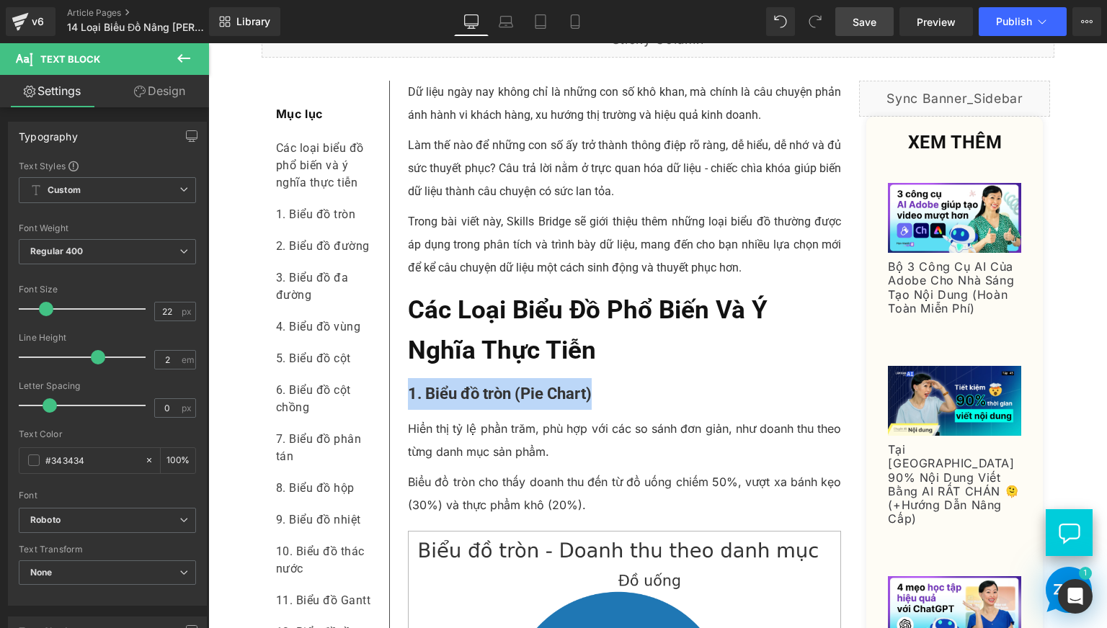
click at [478, 463] on p "Hiển thị tỷ lệ phần trăm, phù hợp với các so sánh đơn giản, như doanh thu theo …" at bounding box center [625, 440] width 434 height 46
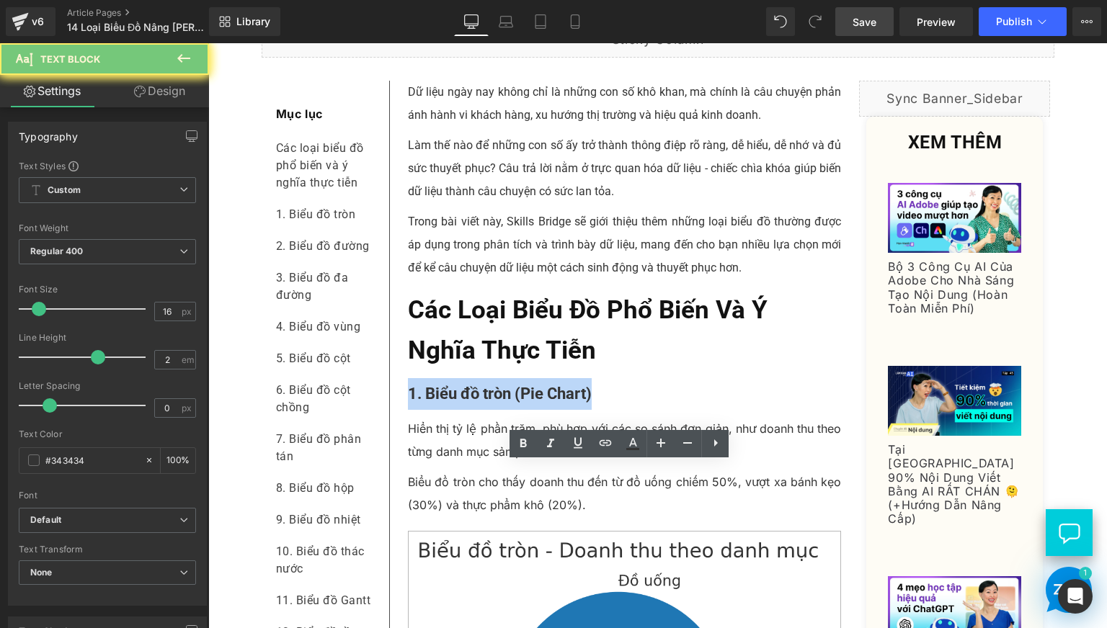
click at [478, 463] on p "Hiển thị tỷ lệ phần trăm, phù hợp với các so sánh đơn giản, như doanh thu theo …" at bounding box center [625, 440] width 434 height 46
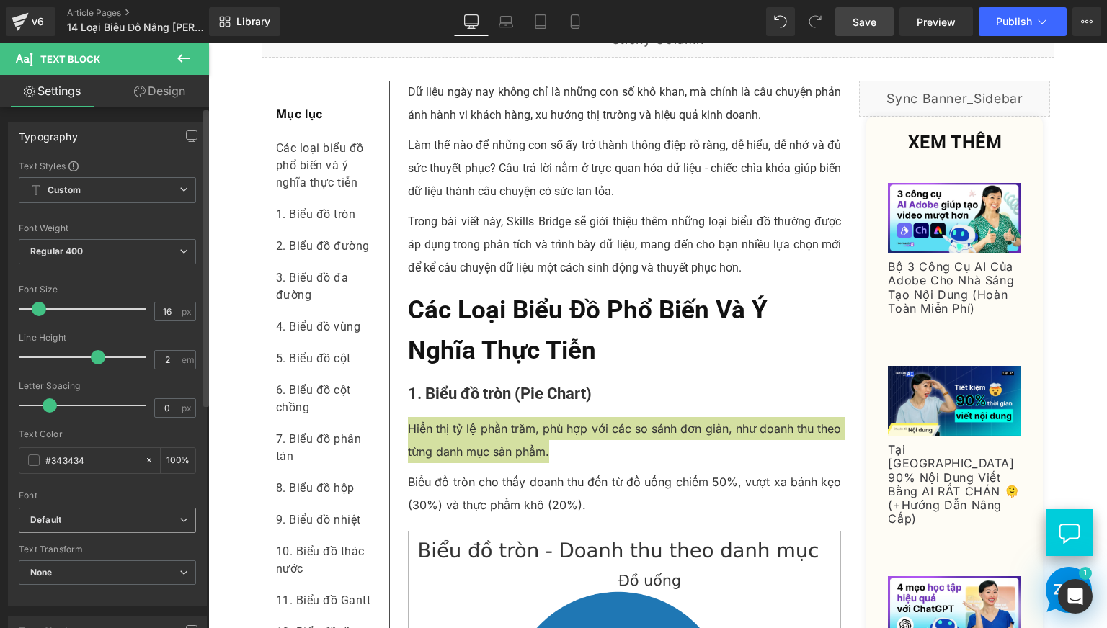
click at [39, 512] on span "Default" at bounding box center [107, 520] width 177 height 25
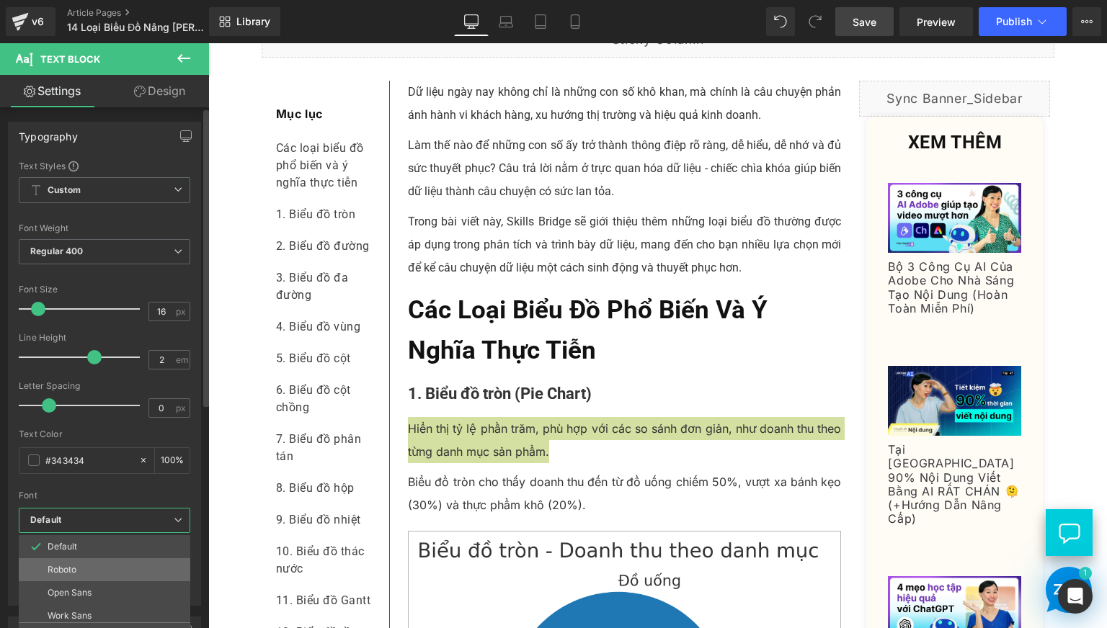
click at [81, 565] on li "Roboto" at bounding box center [108, 569] width 178 height 23
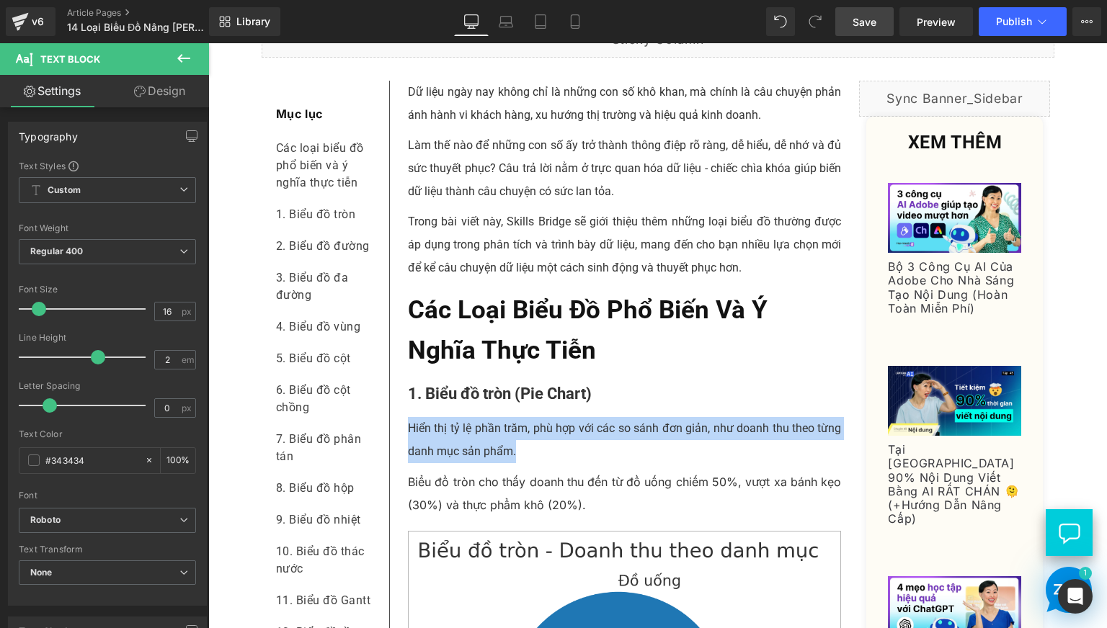
click at [430, 517] on p "Biểu đồ tròn cho thấy doanh thu đến từ đồ uống chiếm 50%, vượt xa bánh kẹo (30%…" at bounding box center [625, 494] width 434 height 46
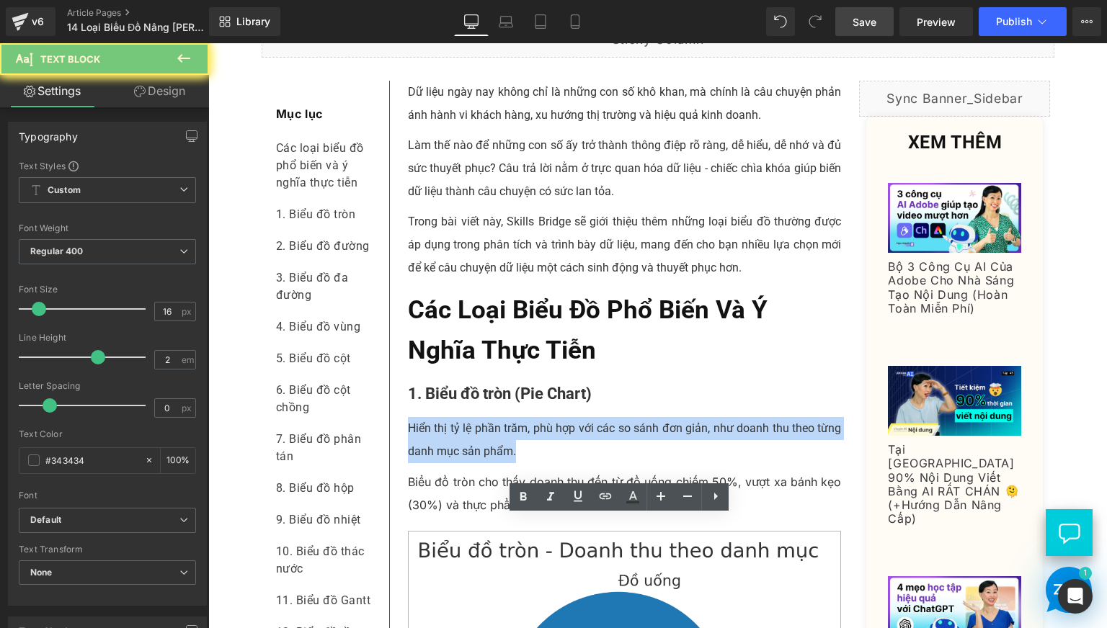
click at [430, 517] on p "Biểu đồ tròn cho thấy doanh thu đến từ đồ uống chiếm 50%, vượt xa bánh kẹo (30%…" at bounding box center [625, 494] width 434 height 46
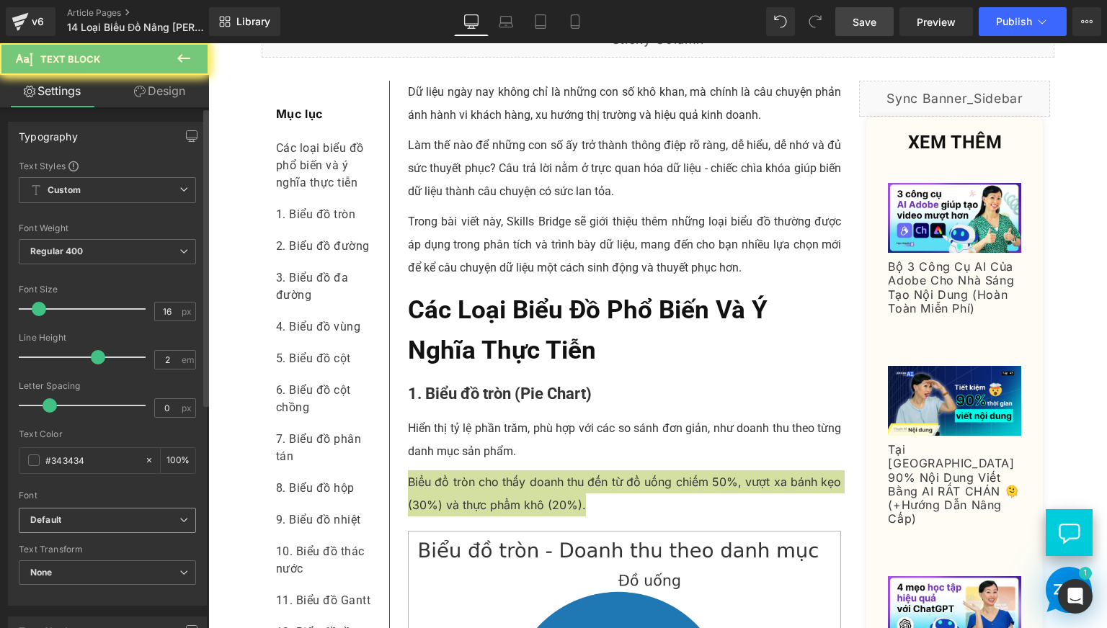
click at [134, 512] on span "Default" at bounding box center [107, 520] width 177 height 25
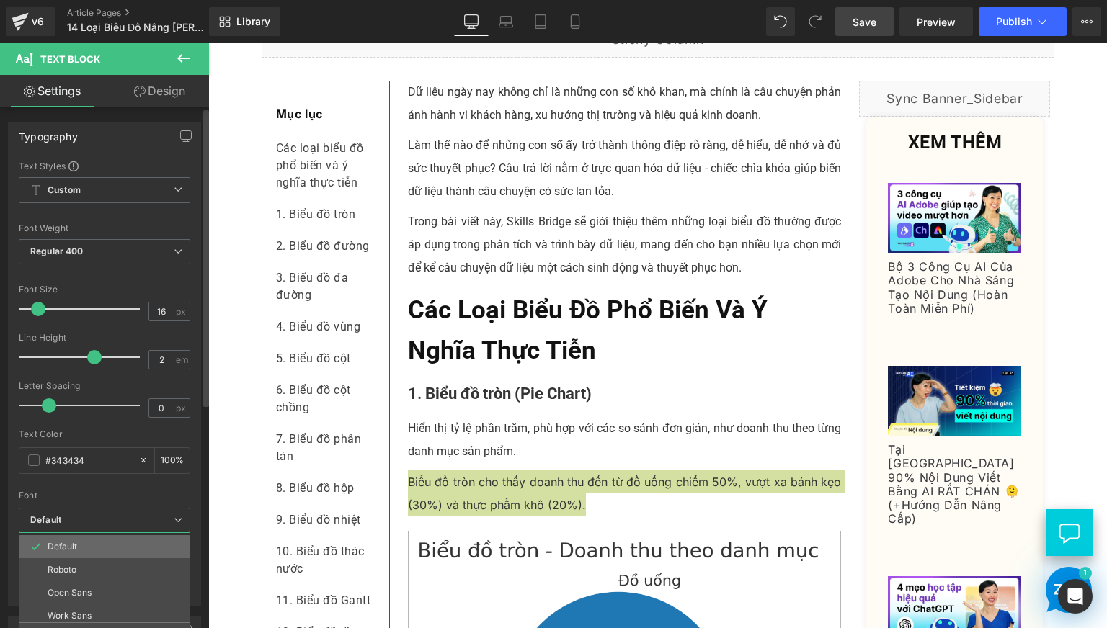
click at [112, 558] on li "Default" at bounding box center [108, 546] width 178 height 23
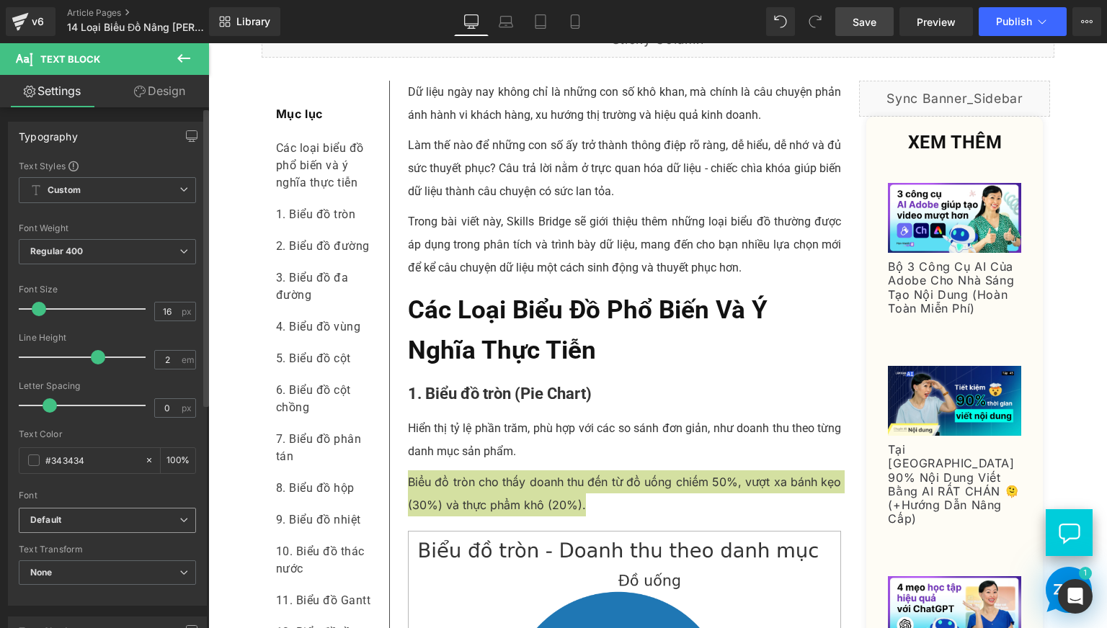
click at [114, 527] on span "Default" at bounding box center [107, 520] width 177 height 25
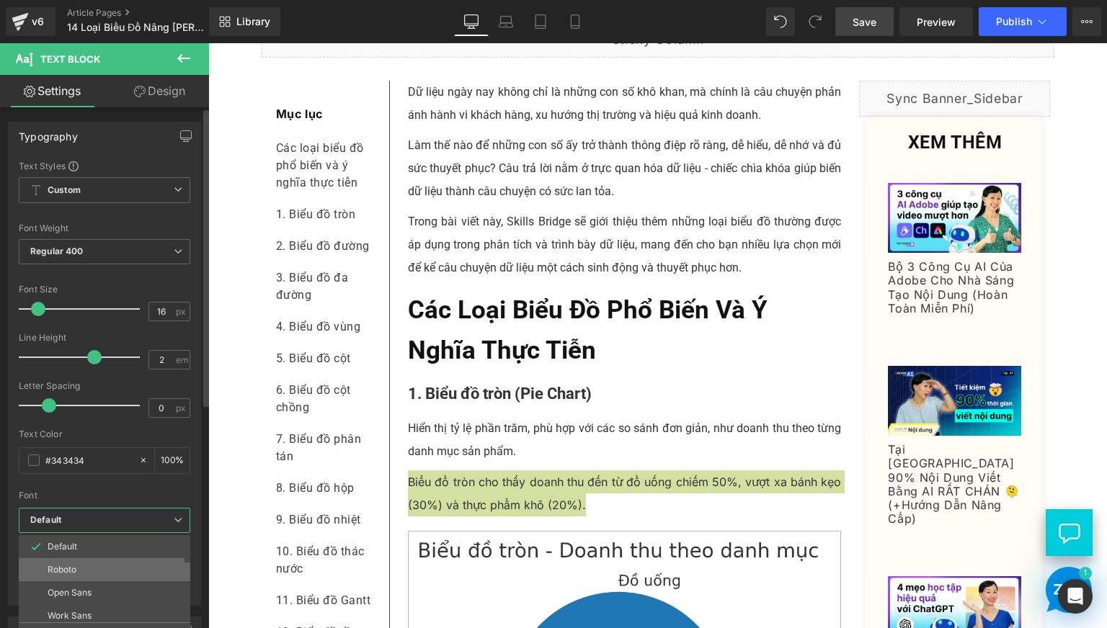
click at [102, 574] on li "Roboto" at bounding box center [108, 569] width 178 height 23
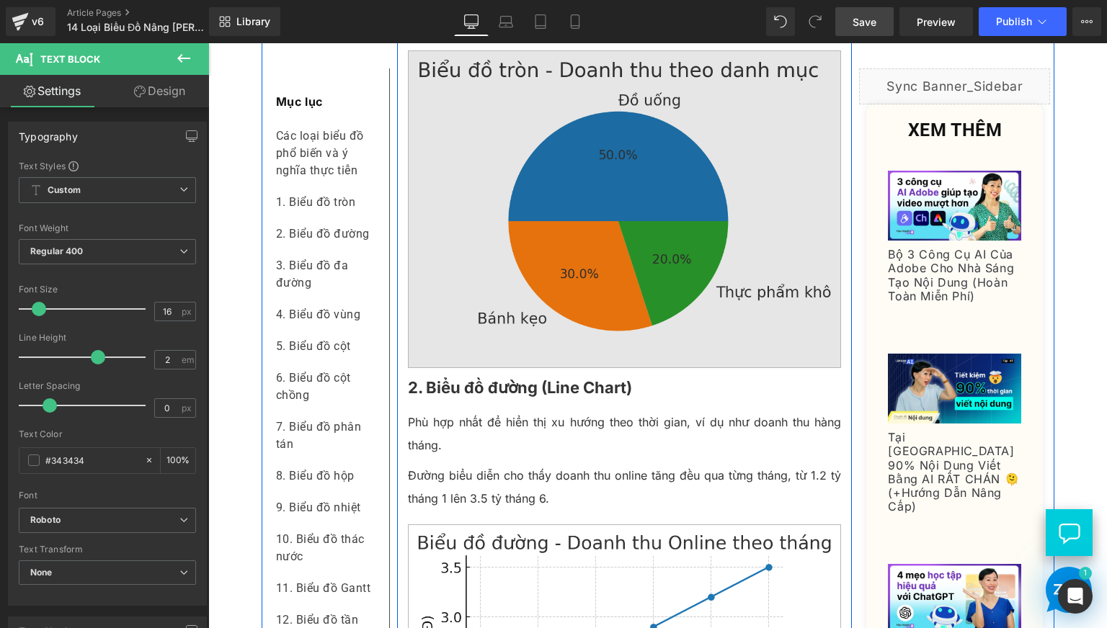
scroll to position [840, 0]
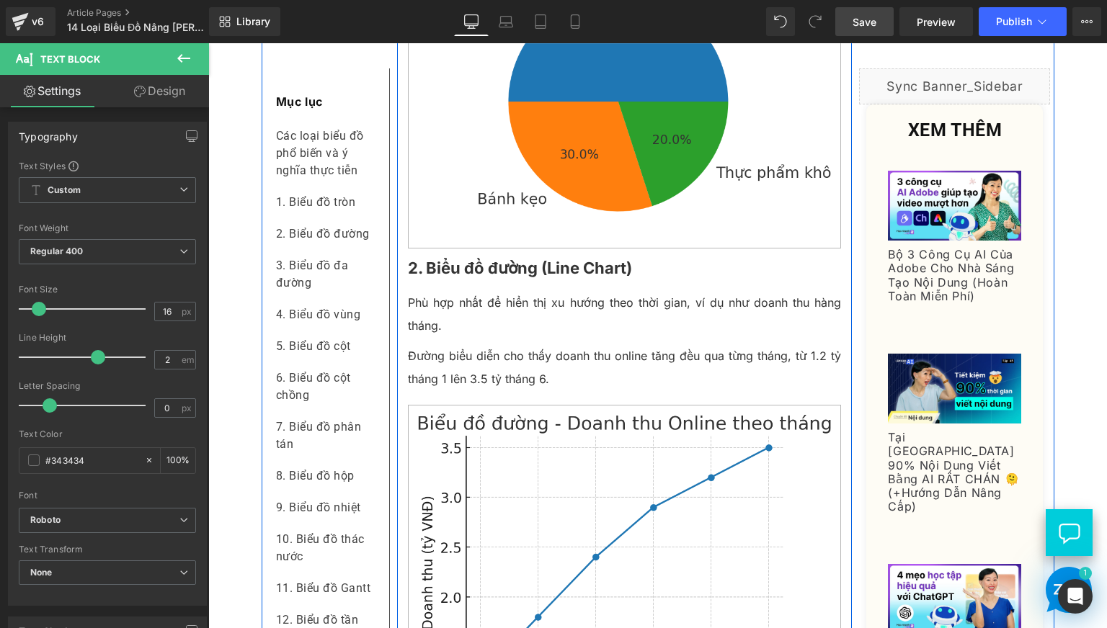
click at [476, 277] on b "2. Biểu đồ đường (Line Chart)" at bounding box center [520, 268] width 224 height 19
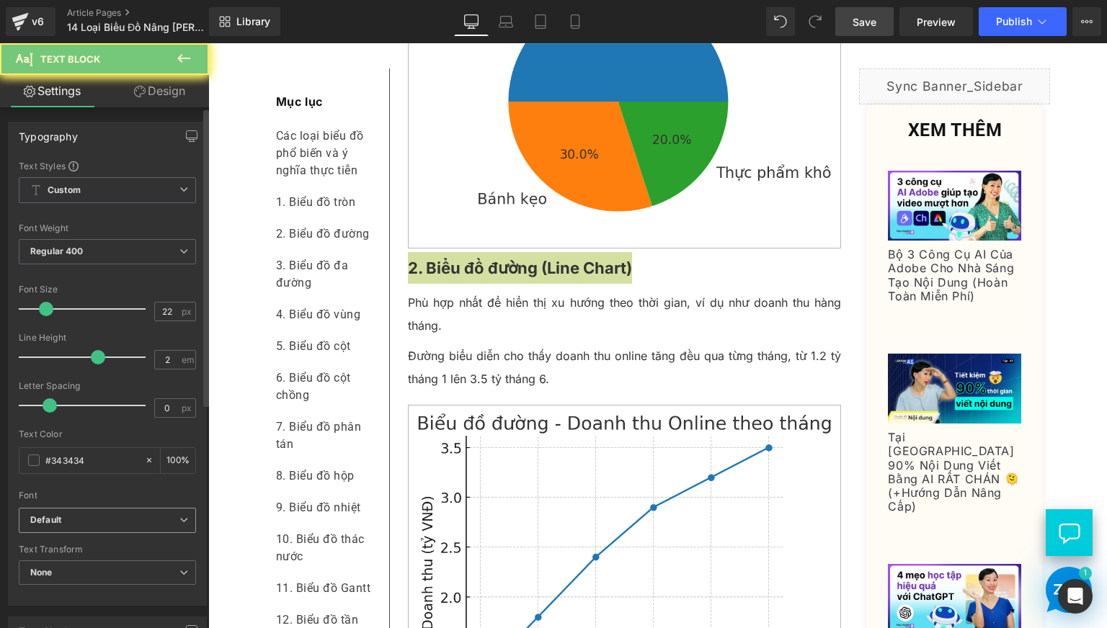
click at [61, 518] on icon "Default" at bounding box center [45, 520] width 31 height 12
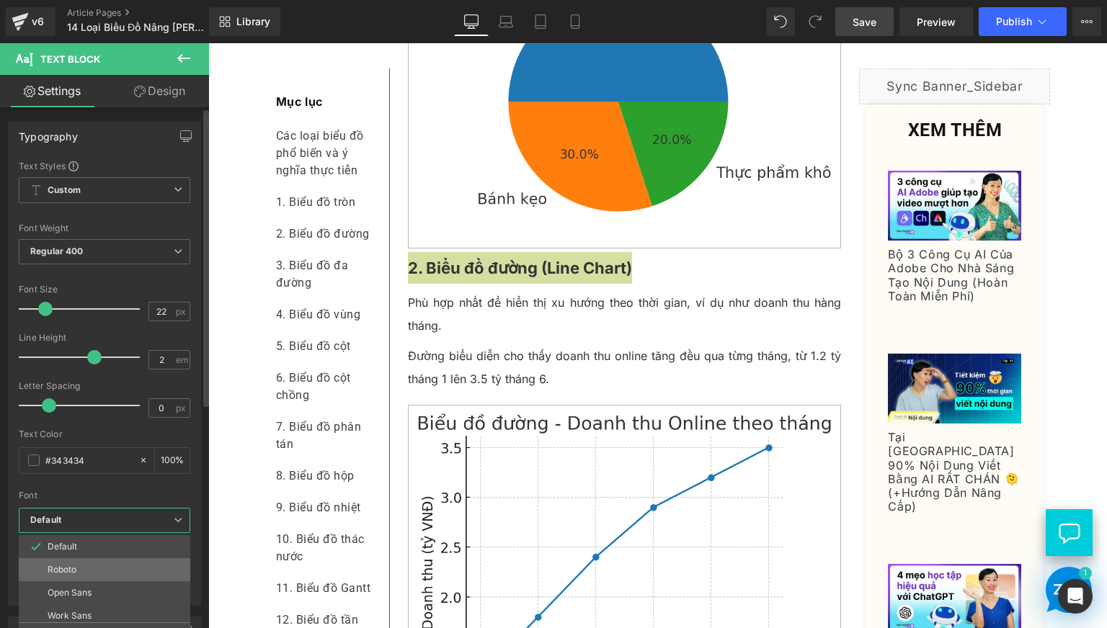
click at [64, 566] on p "Roboto" at bounding box center [62, 570] width 29 height 10
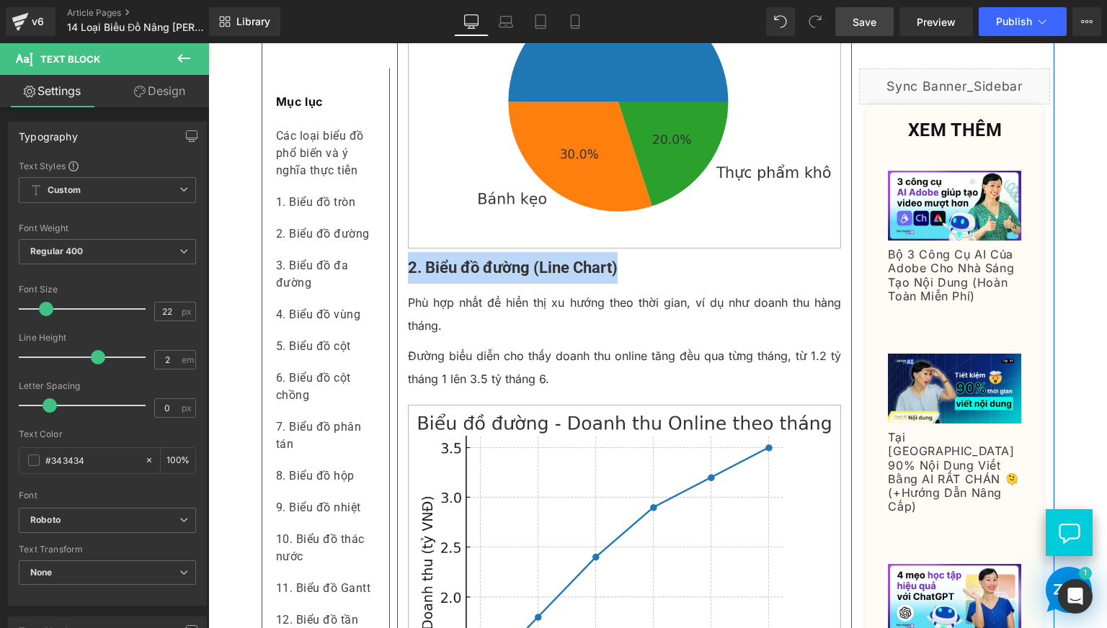
click at [440, 337] on p "Phù hợp nhất để hiển thị xu hướng theo thời gian, ví dụ như doanh thu hàng thán…" at bounding box center [625, 314] width 434 height 46
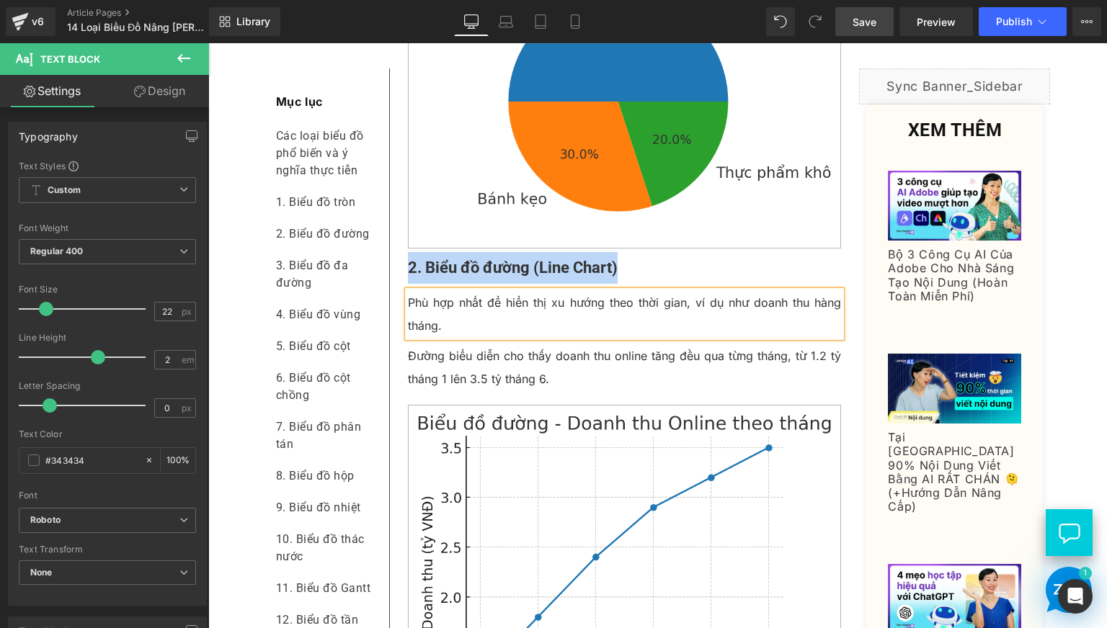
click at [440, 337] on p "Phù hợp nhất để hiển thị xu hướng theo thời gian, ví dụ như doanh thu hàng thán…" at bounding box center [625, 314] width 434 height 46
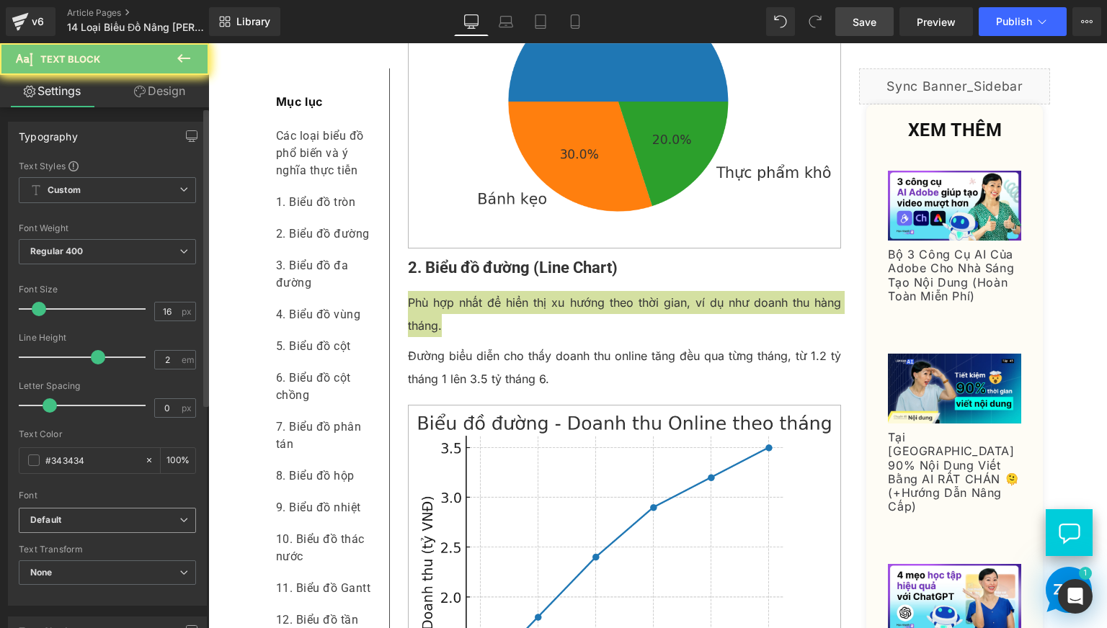
click at [130, 522] on b "Default" at bounding box center [104, 520] width 149 height 12
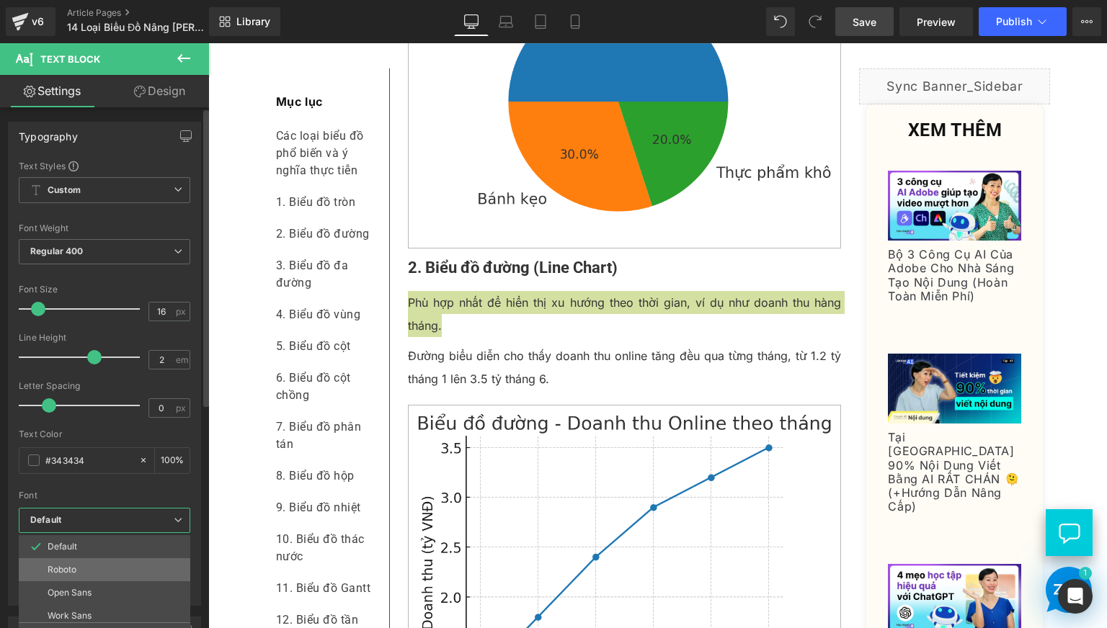
click at [93, 576] on li "Roboto" at bounding box center [108, 569] width 178 height 23
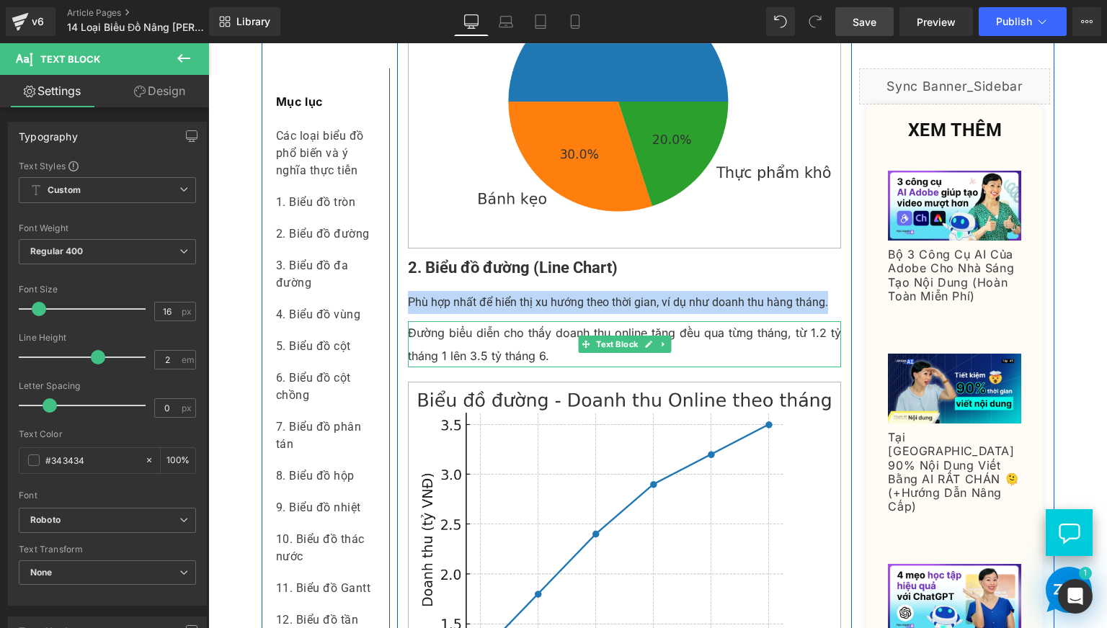
click at [494, 367] on p "Đường biểu diễn cho thấy doanh thu online tăng đều qua từng tháng, từ 1.2 tỷ th…" at bounding box center [625, 344] width 434 height 46
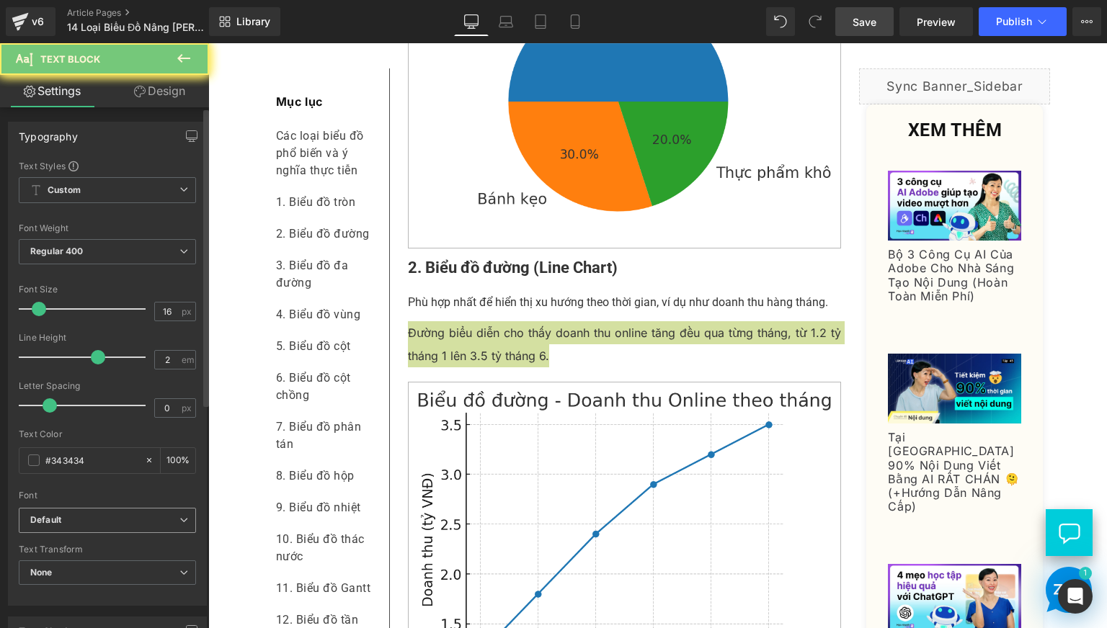
click at [133, 515] on b "Default" at bounding box center [104, 520] width 149 height 12
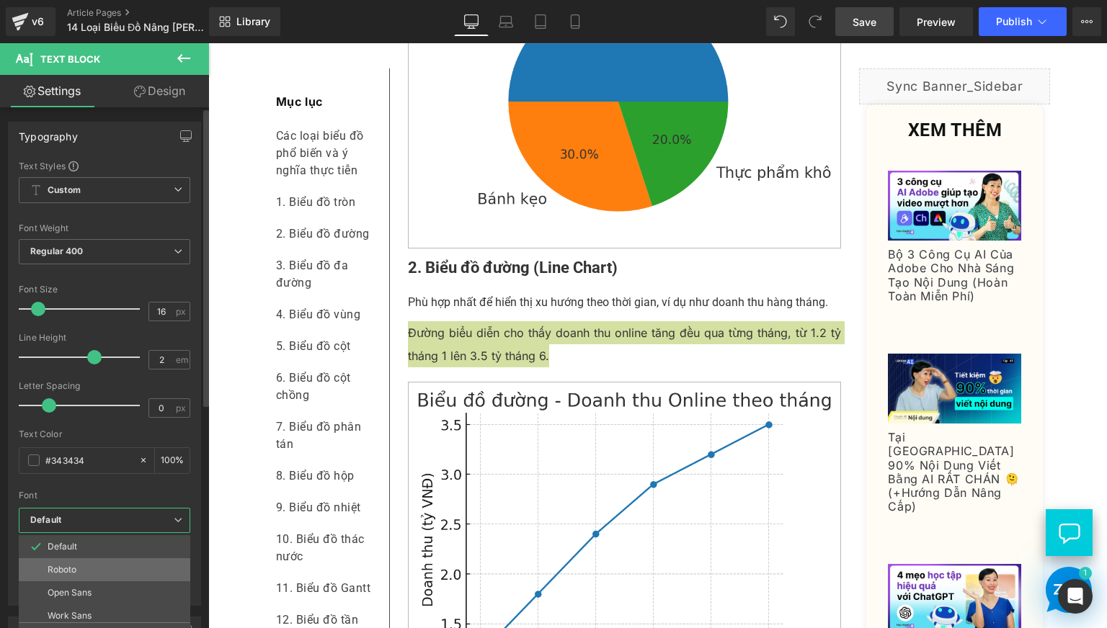
click at [101, 561] on li "Roboto" at bounding box center [108, 569] width 178 height 23
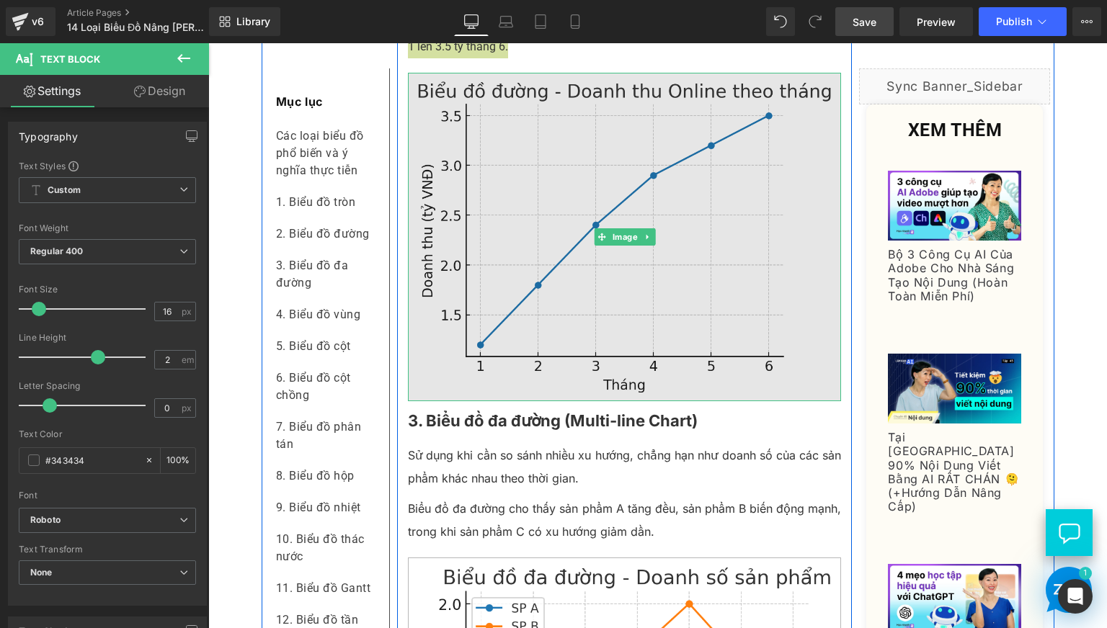
scroll to position [1200, 0]
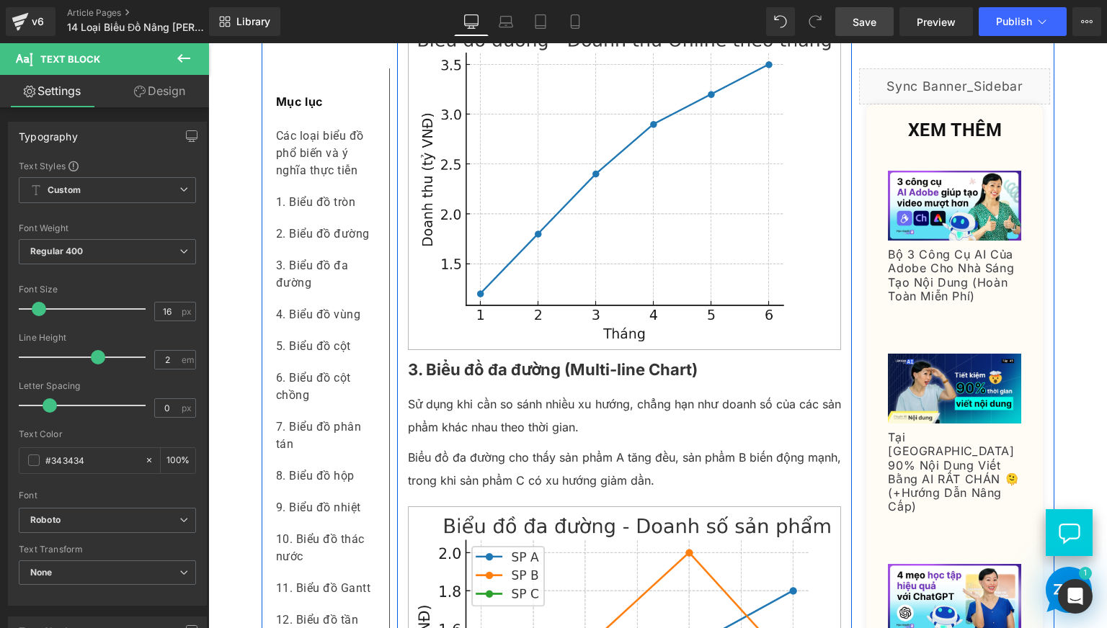
click at [507, 385] on div "3. Biểu đồ đa đường (Multi-line Chart) Text Block" at bounding box center [625, 370] width 434 height 32
click at [507, 385] on p "3. Biểu đồ đa đường (Multi-line Chart)" at bounding box center [625, 370] width 434 height 32
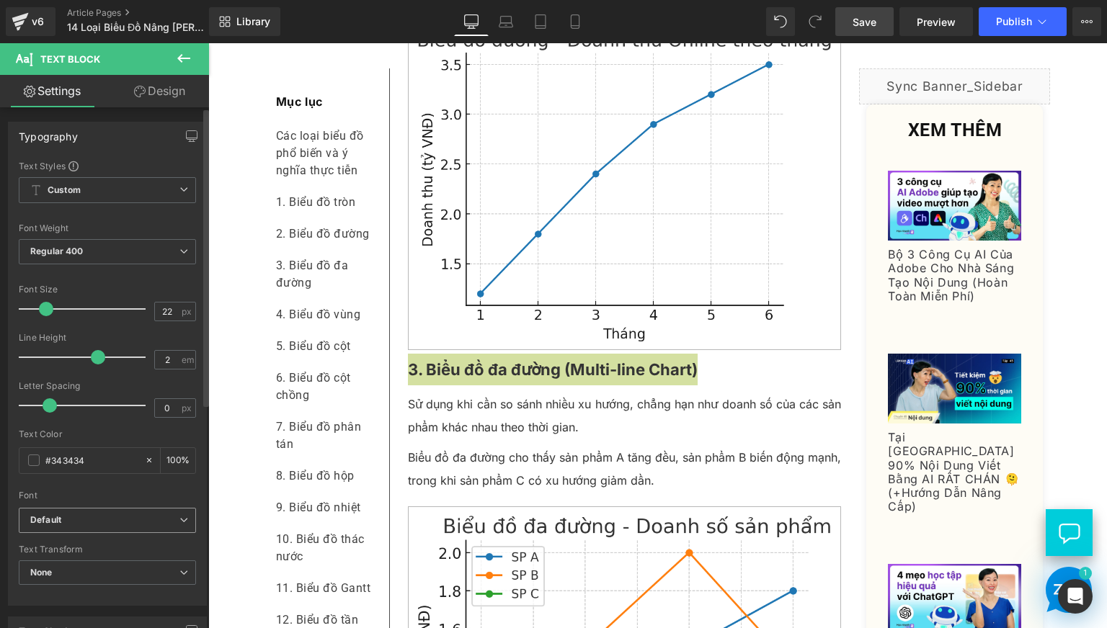
click at [60, 528] on span "Default" at bounding box center [107, 520] width 177 height 25
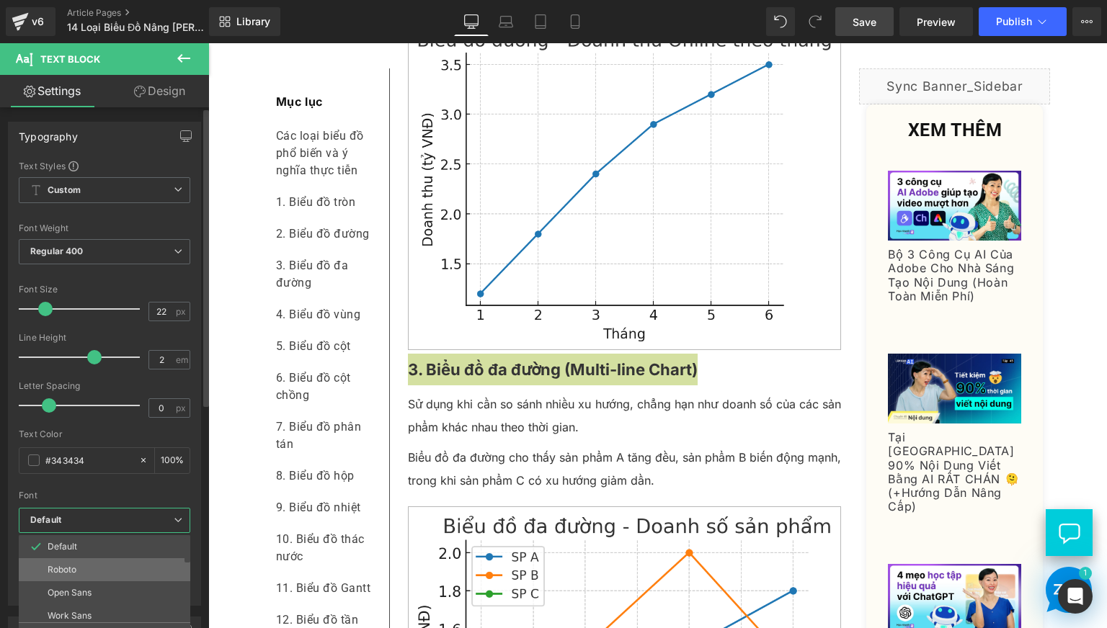
click at [67, 568] on p "Roboto" at bounding box center [62, 570] width 29 height 10
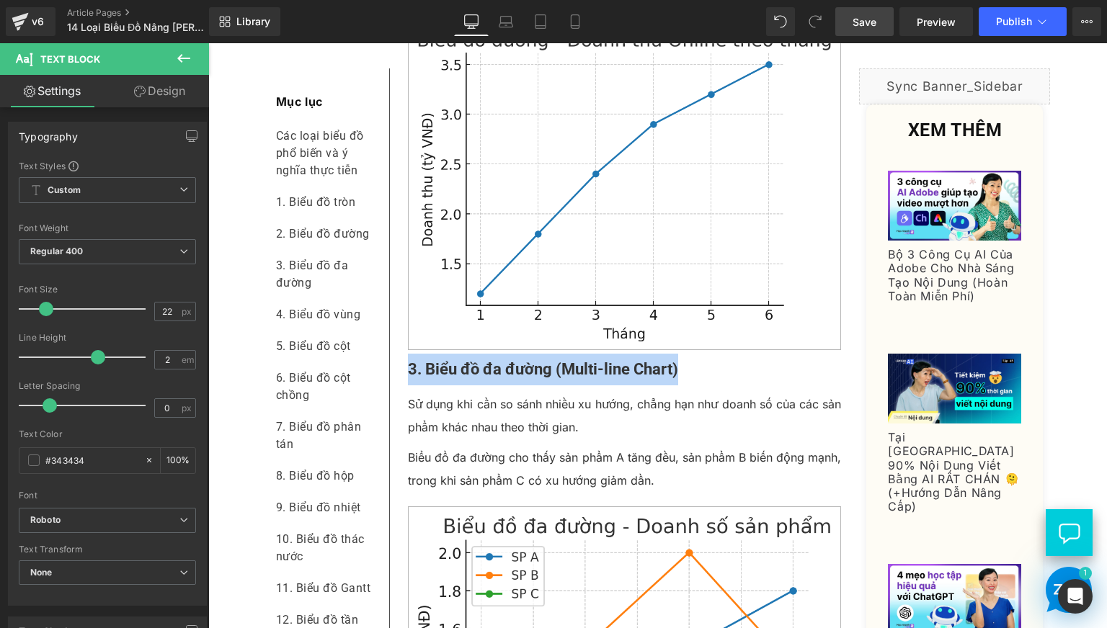
click at [452, 439] on p "Sử dụng khi cần so sánh nhiều xu hướng, chẳng hạn như doanh số của các sản phẩm…" at bounding box center [625, 416] width 434 height 46
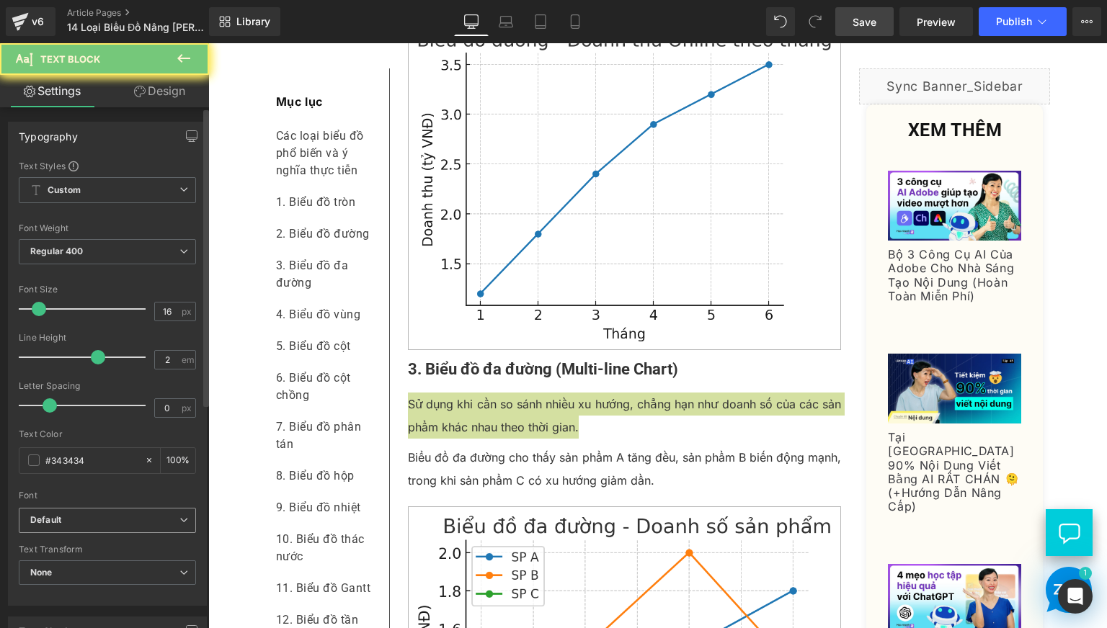
click at [164, 522] on b "Default" at bounding box center [104, 520] width 149 height 12
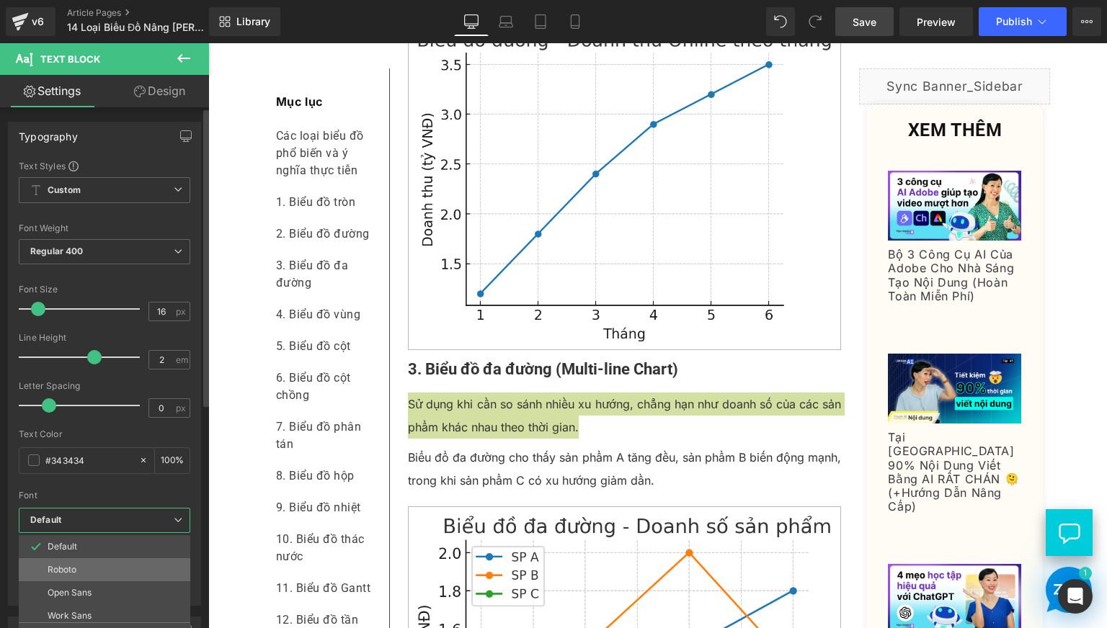
click at [94, 565] on li "Roboto" at bounding box center [108, 569] width 178 height 23
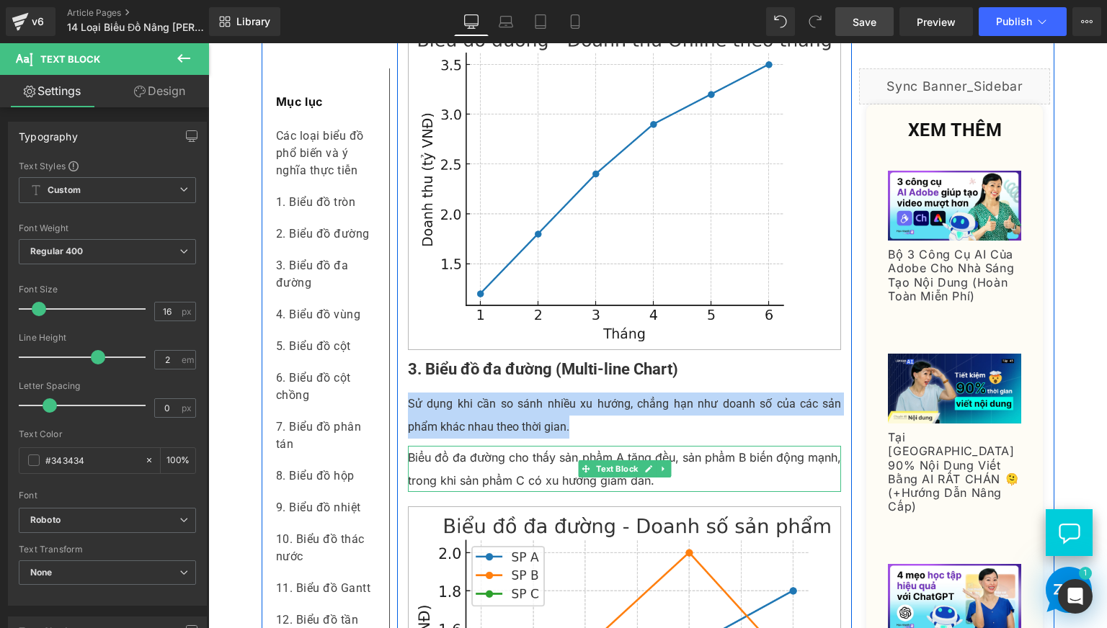
click at [491, 492] on p "Biểu đồ đa đường cho thấy sản phẩm A tăng đều, sản phẩm B biến động mạnh, trong…" at bounding box center [625, 469] width 434 height 46
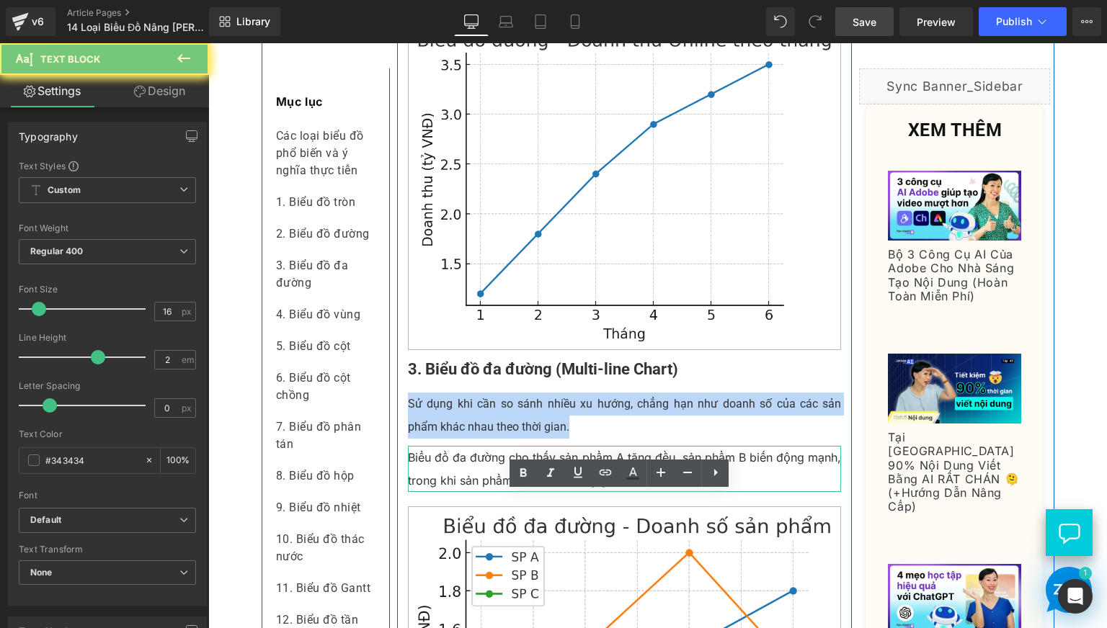
click at [491, 492] on p "Biểu đồ đa đường cho thấy sản phẩm A tăng đều, sản phẩm B biến động mạnh, trong…" at bounding box center [625, 469] width 434 height 46
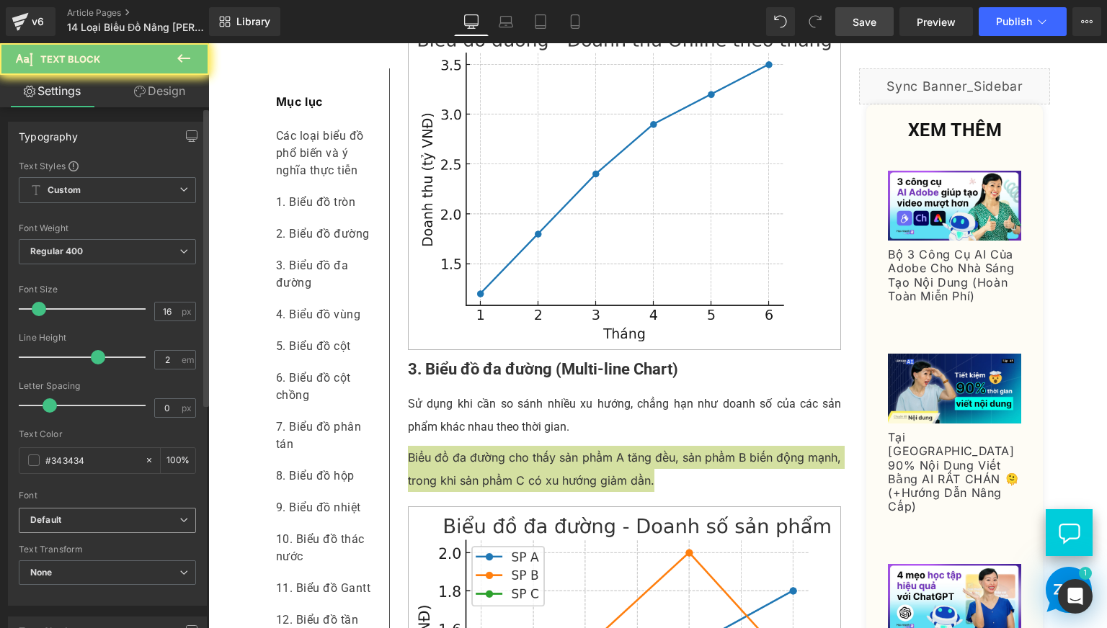
click at [63, 524] on b "Default" at bounding box center [104, 520] width 149 height 12
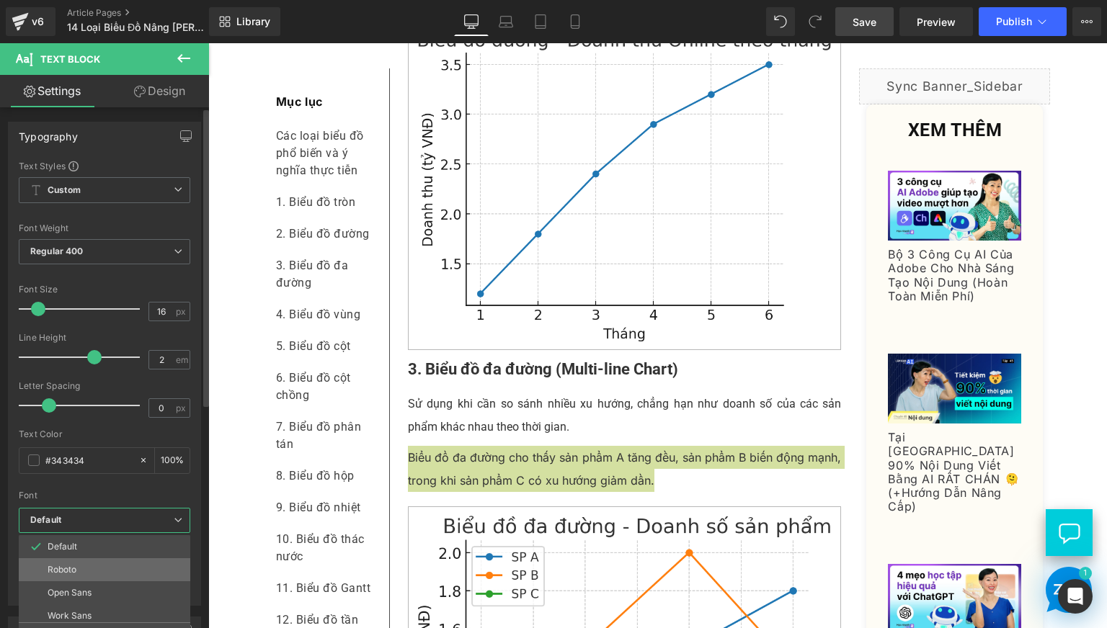
click at [77, 576] on li "Roboto" at bounding box center [108, 569] width 178 height 23
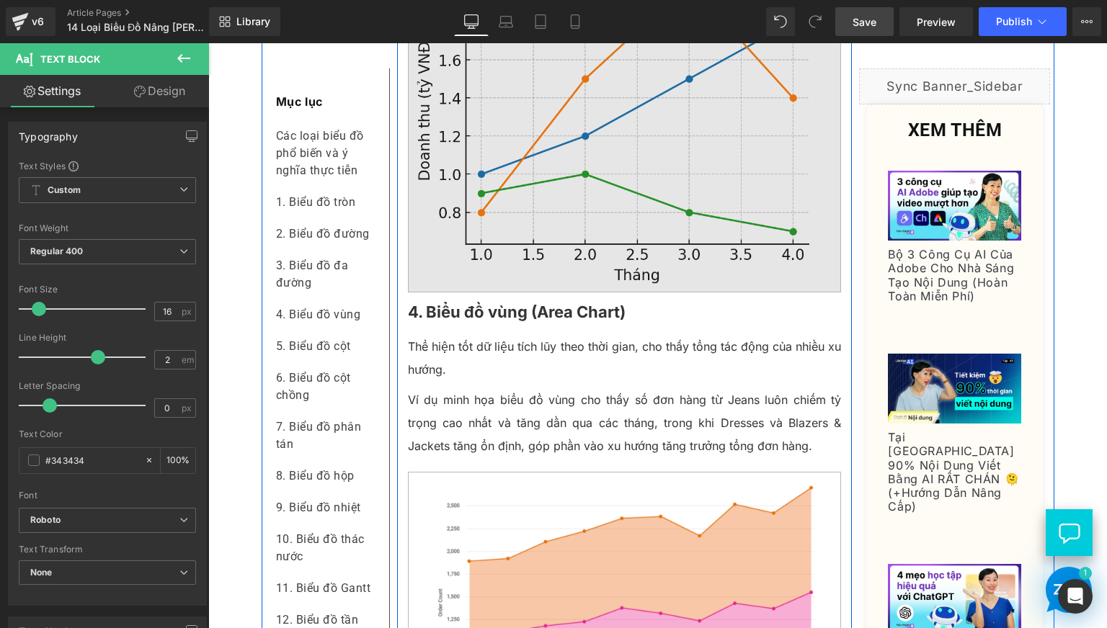
scroll to position [1801, 0]
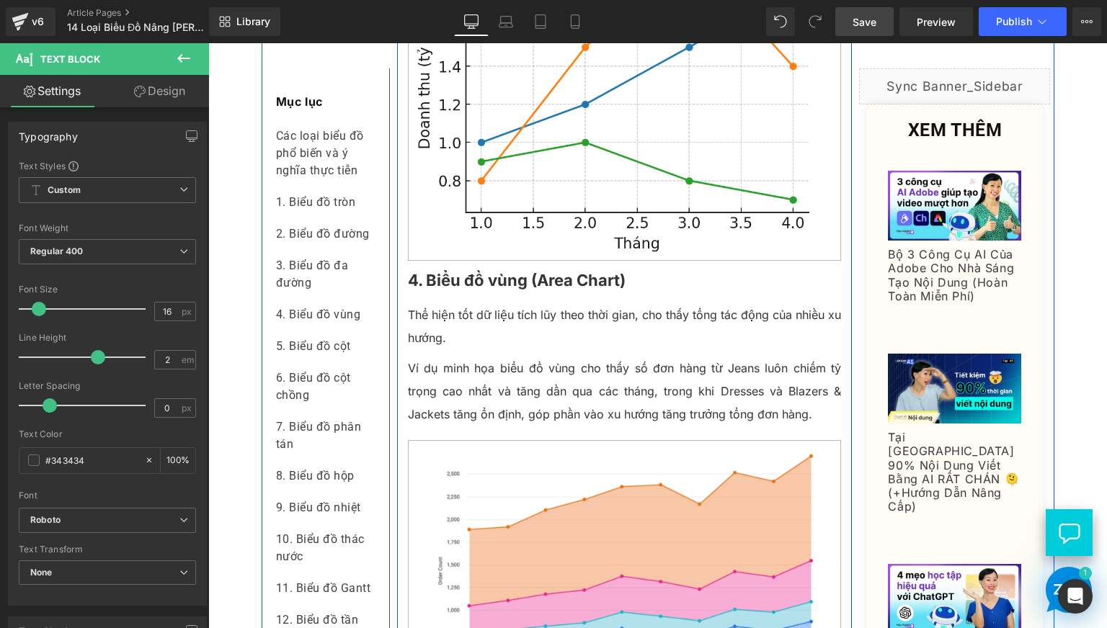
click at [485, 290] on b "4. Biểu đồ vùng (Area Chart)" at bounding box center [517, 280] width 218 height 19
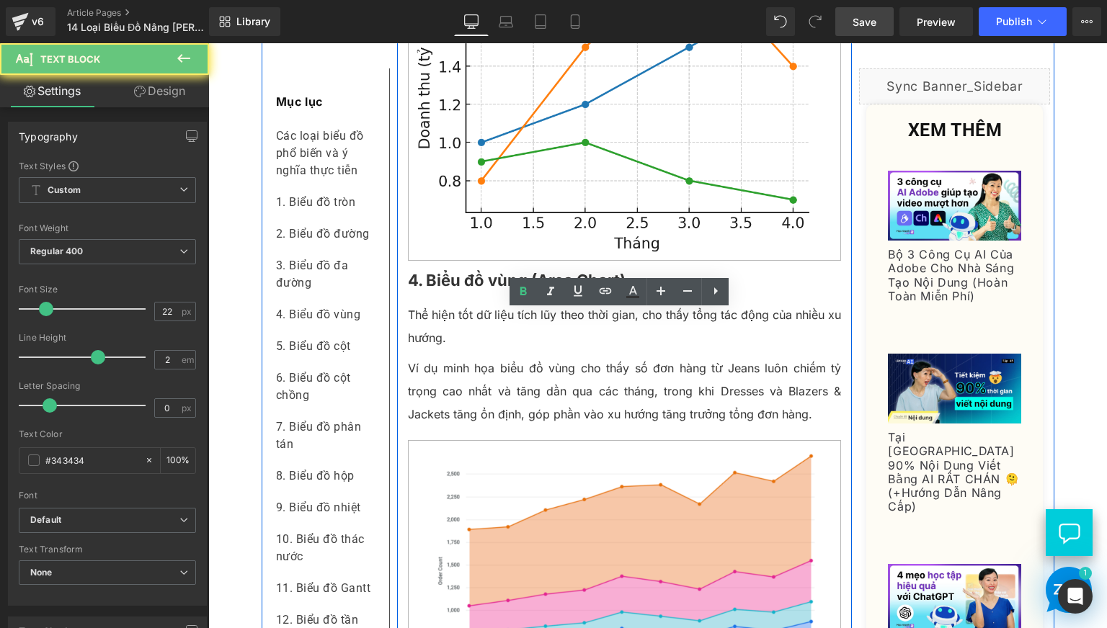
click at [485, 290] on b "4. Biểu đồ vùng (Area Chart)" at bounding box center [517, 280] width 218 height 19
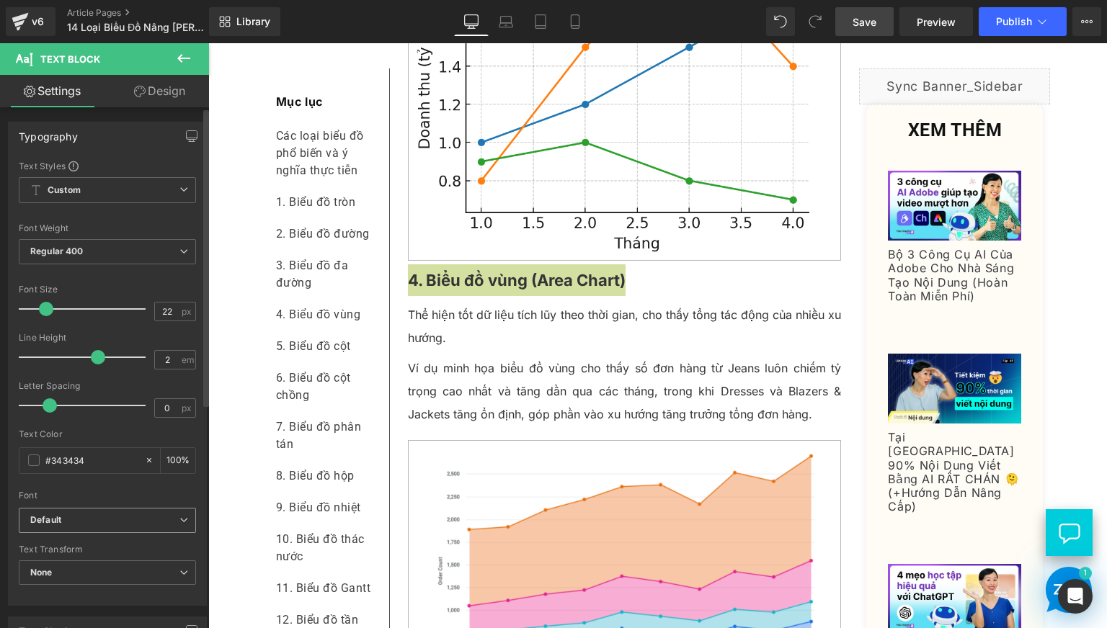
click at [118, 531] on span "Default" at bounding box center [107, 520] width 177 height 25
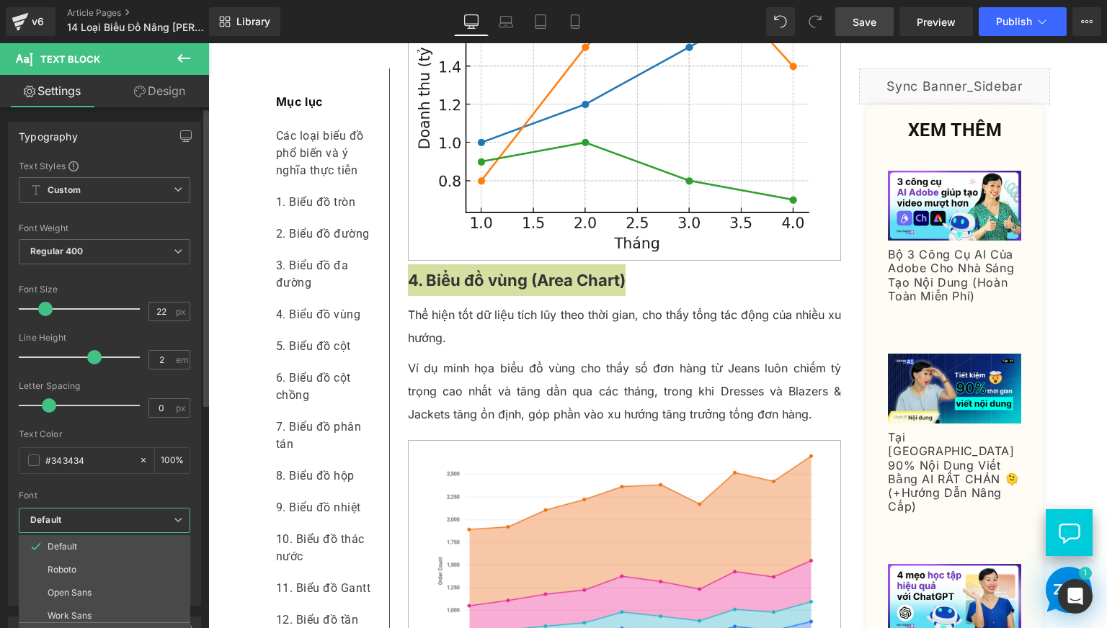
click at [77, 567] on li "Roboto" at bounding box center [108, 569] width 178 height 23
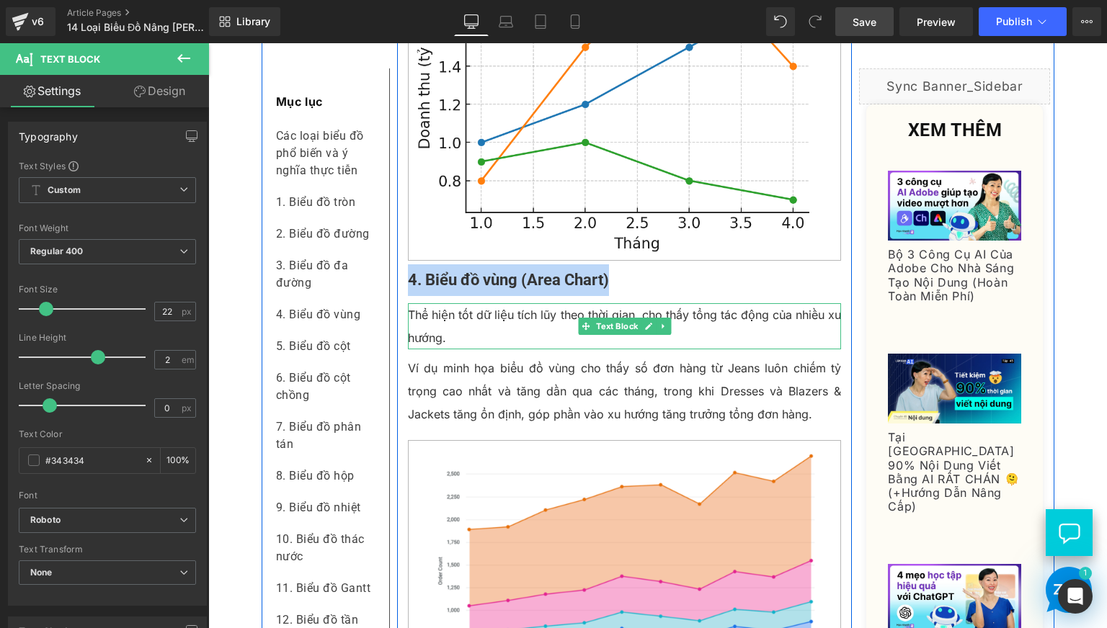
click at [463, 349] on p "Thể hiện tốt dữ liệu tích lũy theo thời gian, cho thấy tổng tác động của nhiều …" at bounding box center [625, 326] width 434 height 46
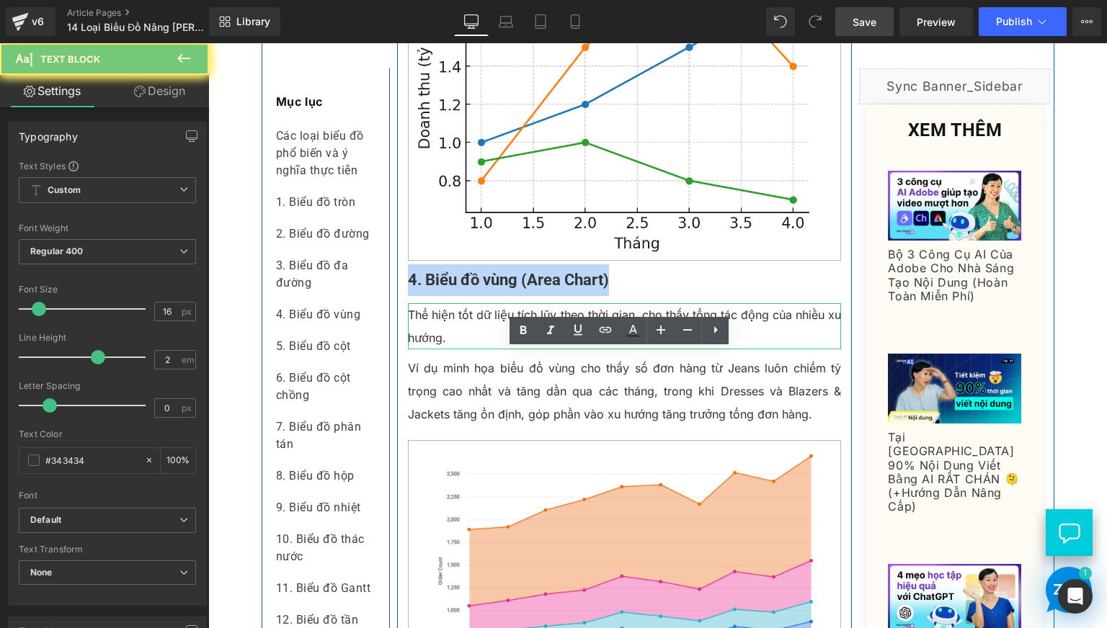
click at [463, 349] on p "Thể hiện tốt dữ liệu tích lũy theo thời gian, cho thấy tổng tác động của nhiều …" at bounding box center [625, 326] width 434 height 46
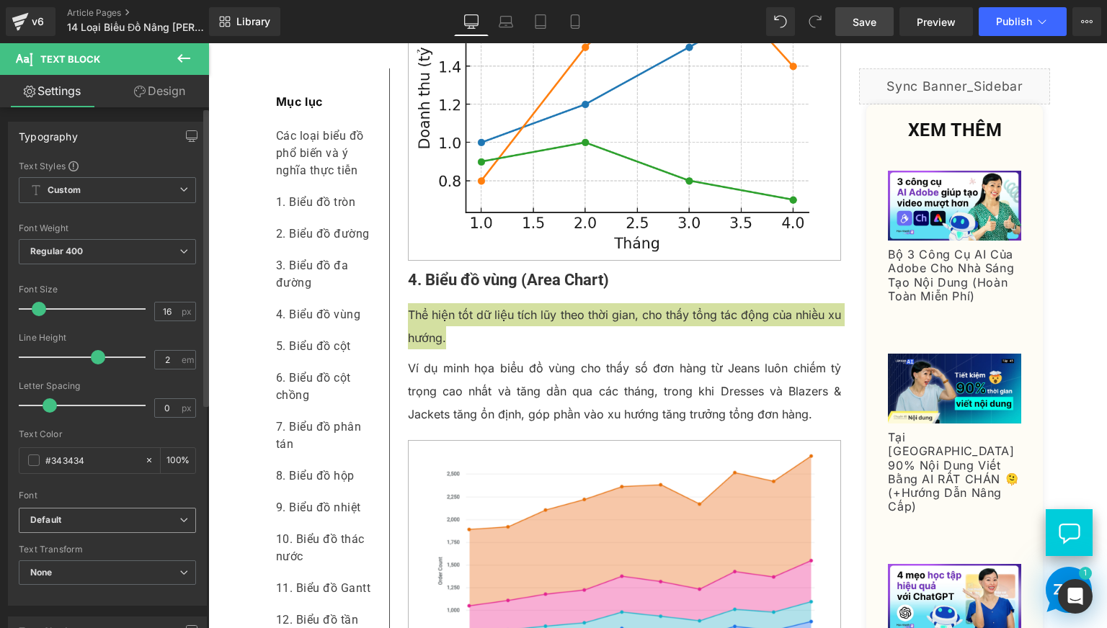
click at [135, 522] on b "Default" at bounding box center [104, 520] width 149 height 12
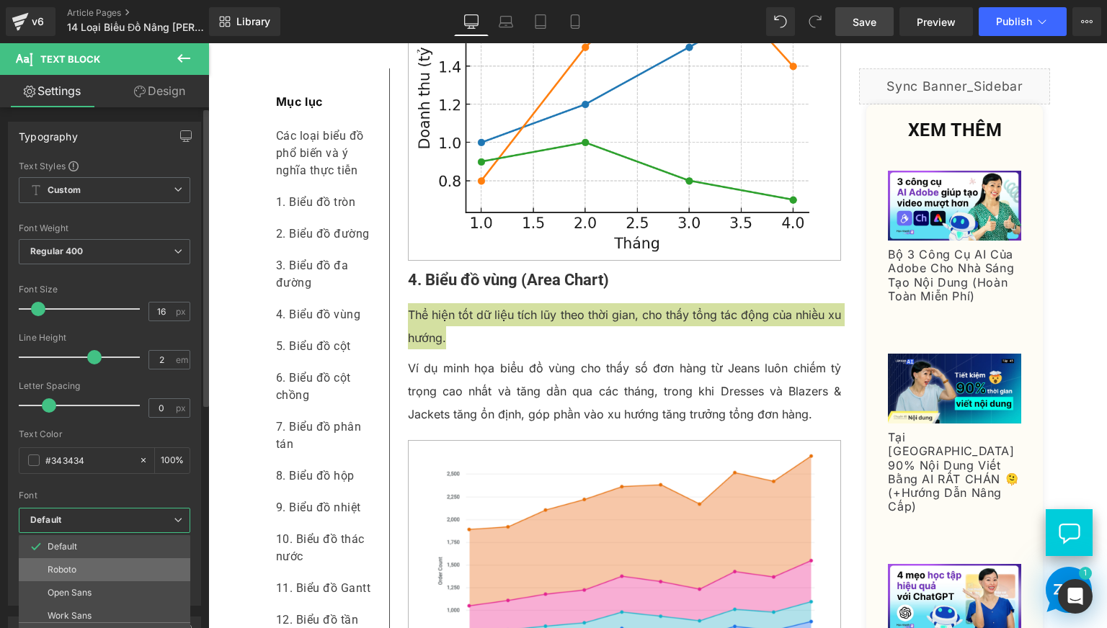
drag, startPoint x: 105, startPoint y: 571, endPoint x: 35, endPoint y: 456, distance: 134.8
click at [105, 571] on li "Roboto" at bounding box center [108, 569] width 178 height 23
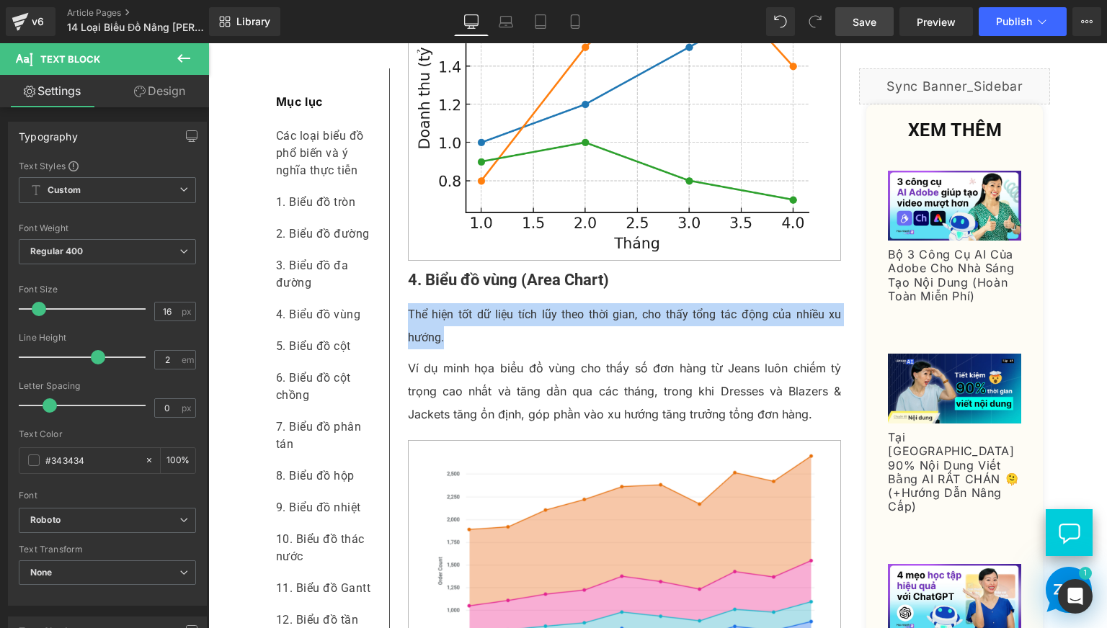
click at [440, 426] on p "Ví dụ minh họa biểu đồ vùng cho thấy số đơn hàng từ Jeans luôn chiếm tỷ trọng c…" at bounding box center [625, 391] width 434 height 69
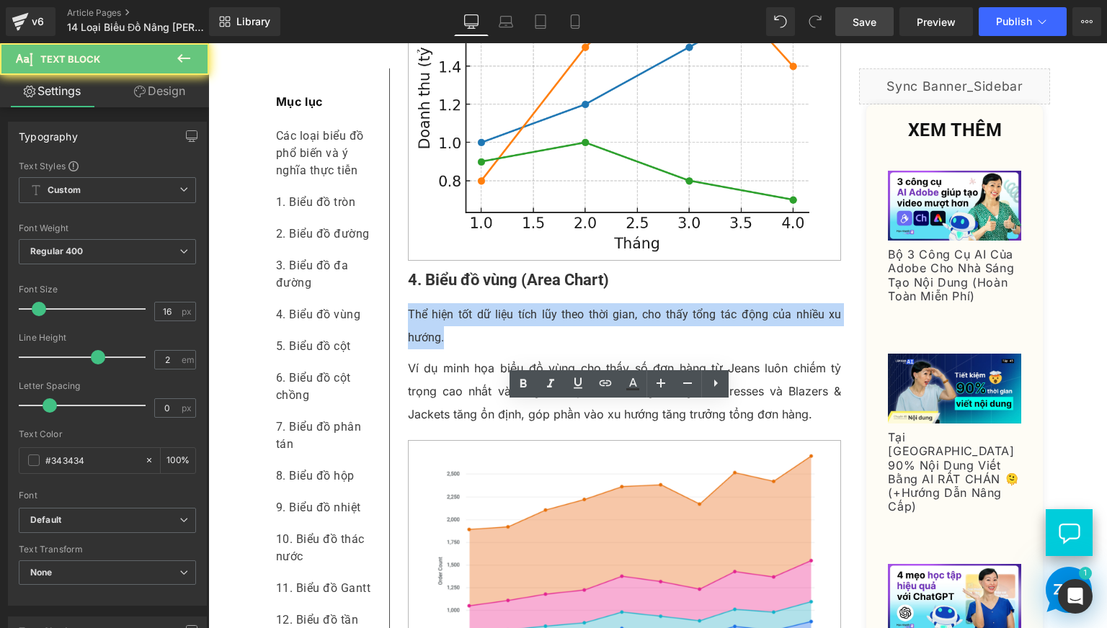
click at [440, 426] on p "Ví dụ minh họa biểu đồ vùng cho thấy số đơn hàng từ Jeans luôn chiếm tỷ trọng c…" at bounding box center [625, 391] width 434 height 69
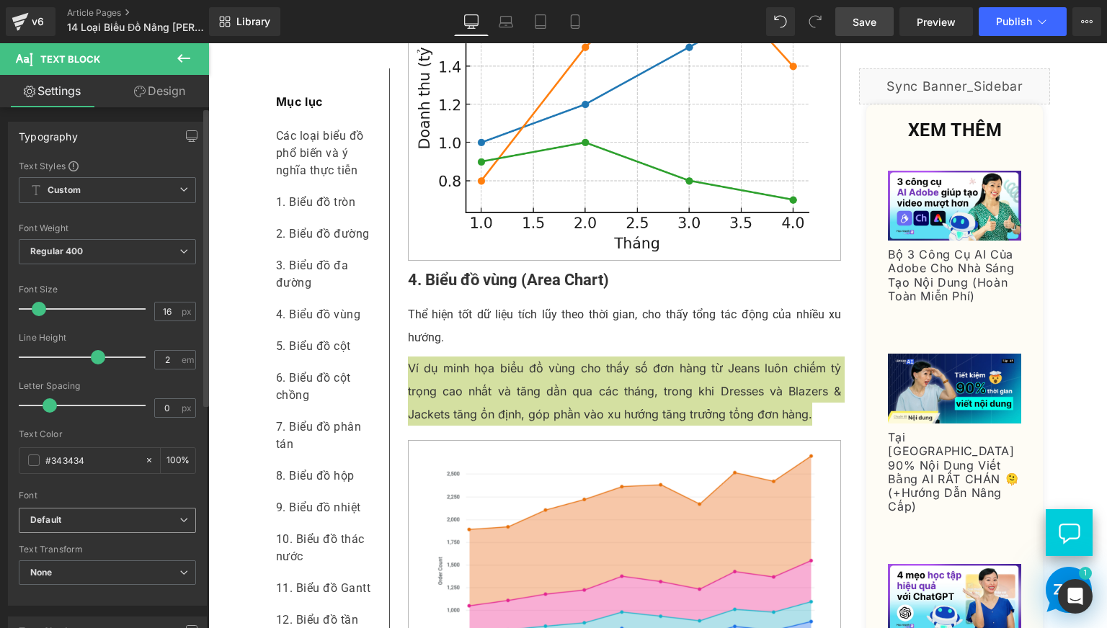
click at [151, 525] on b "Default" at bounding box center [104, 520] width 149 height 12
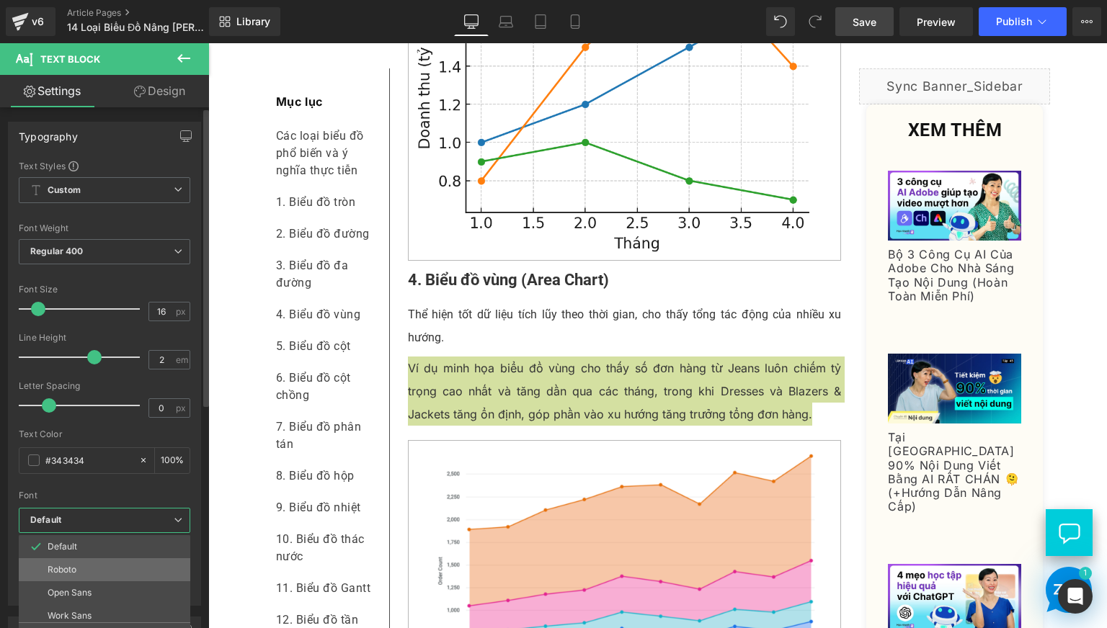
click at [89, 574] on li "Roboto" at bounding box center [108, 569] width 178 height 23
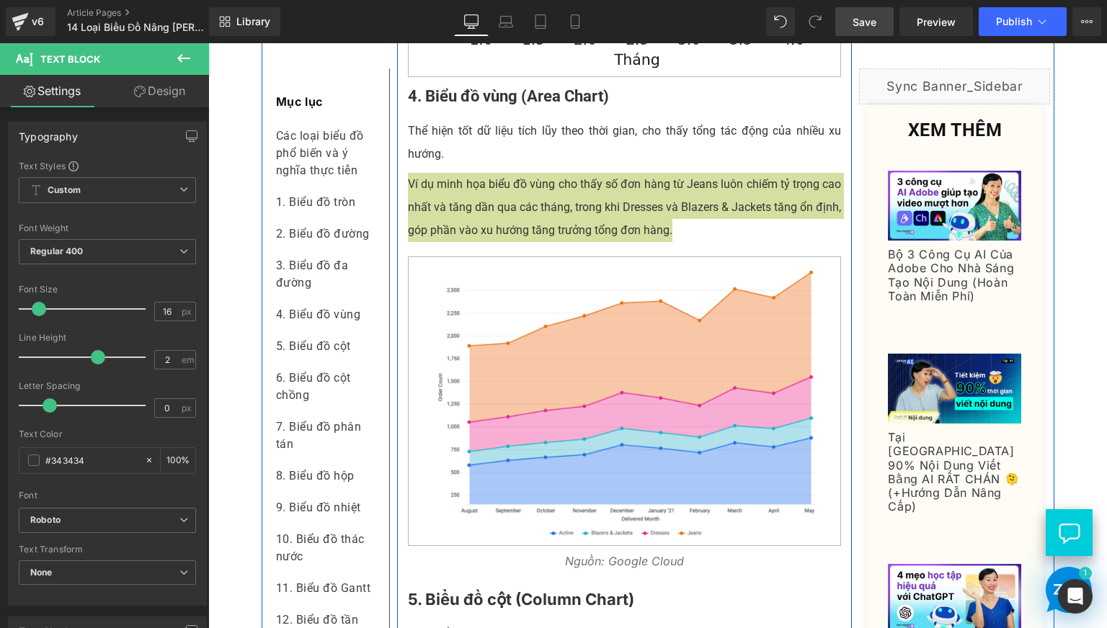
scroll to position [2281, 0]
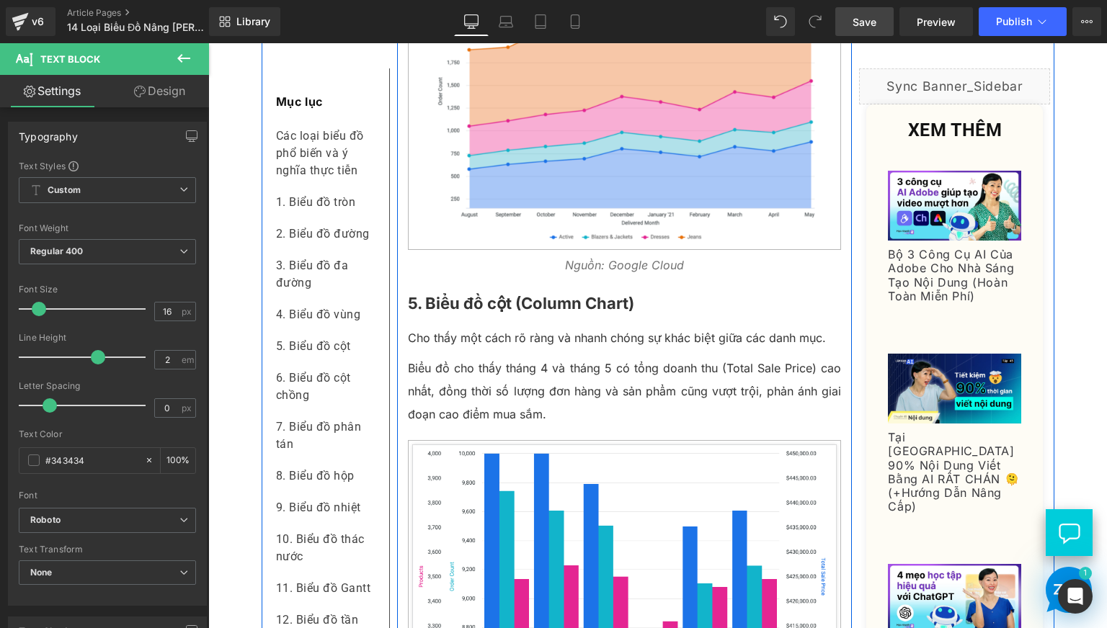
click at [581, 269] on icon at bounding box center [585, 265] width 8 height 9
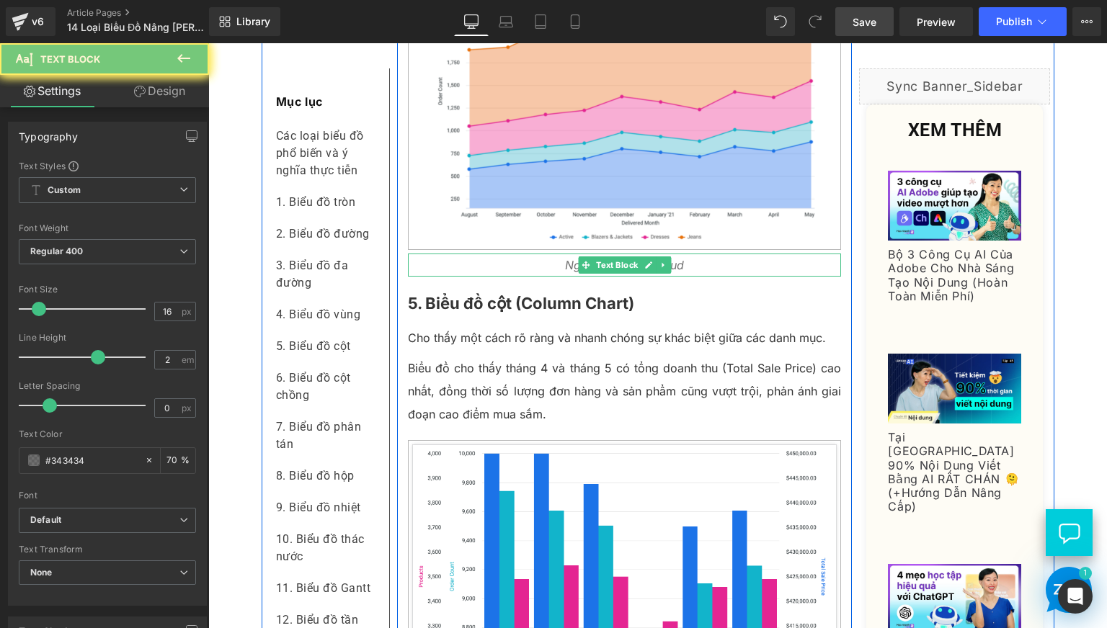
click at [565, 272] on icon "Nguồn: Google Cloud" at bounding box center [624, 265] width 119 height 14
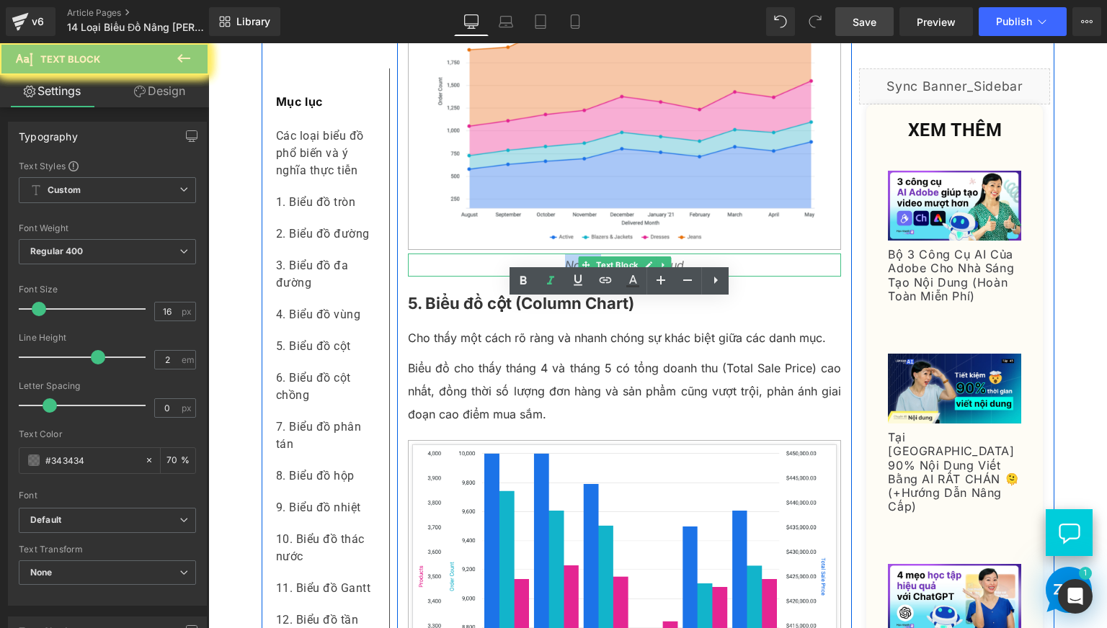
click at [565, 272] on icon "Nguồn: Google Cloud" at bounding box center [624, 265] width 119 height 14
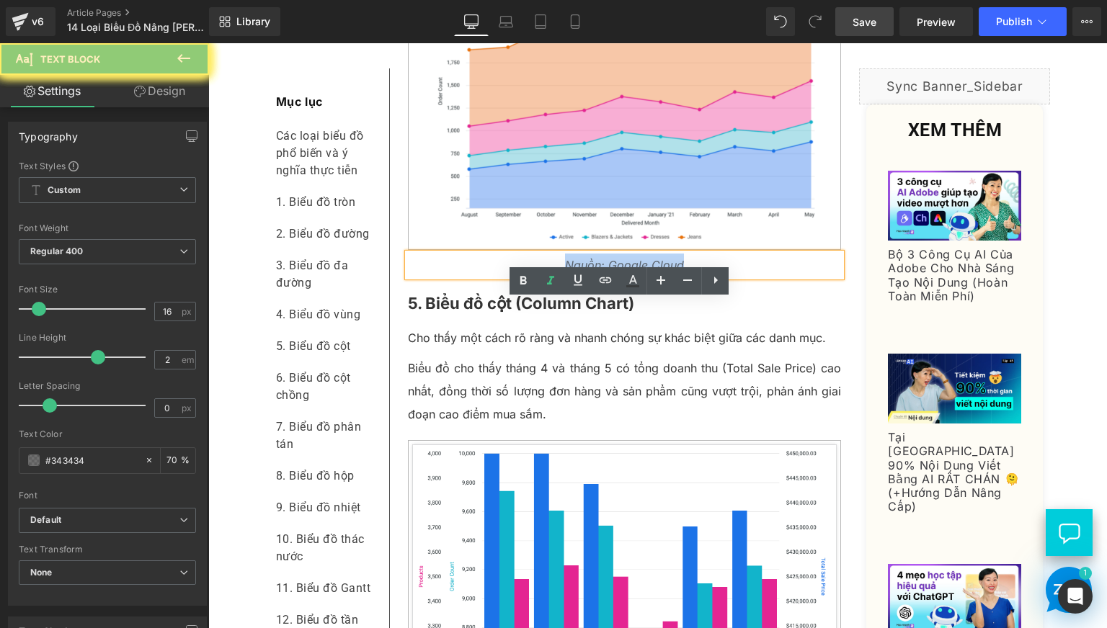
click at [565, 272] on icon "Nguồn: Google Cloud" at bounding box center [624, 265] width 119 height 14
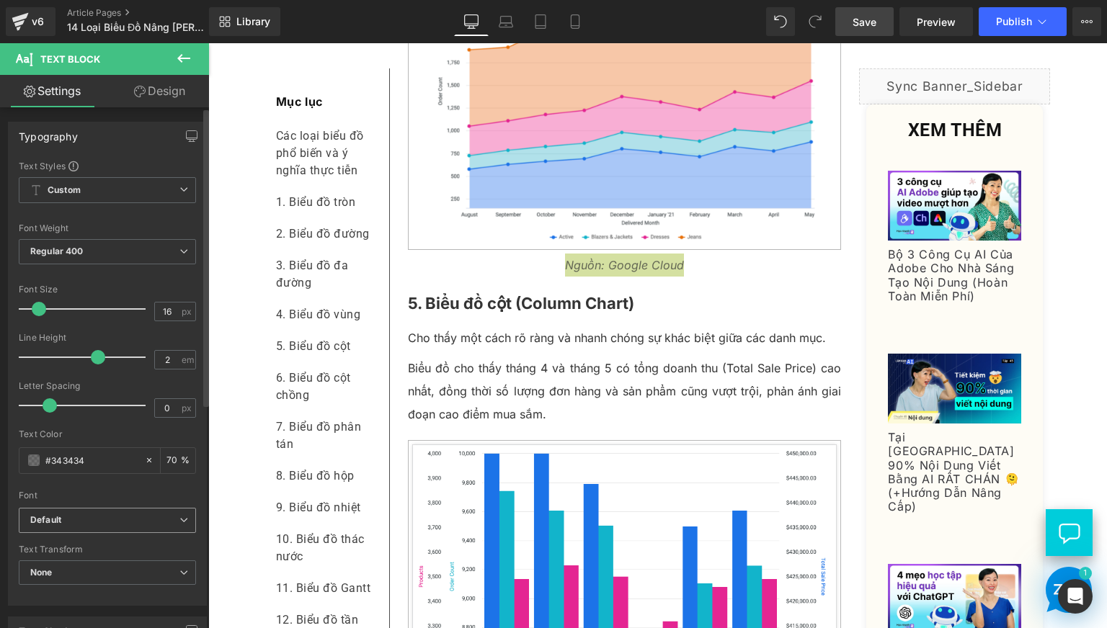
click at [74, 518] on b "Default" at bounding box center [104, 520] width 149 height 12
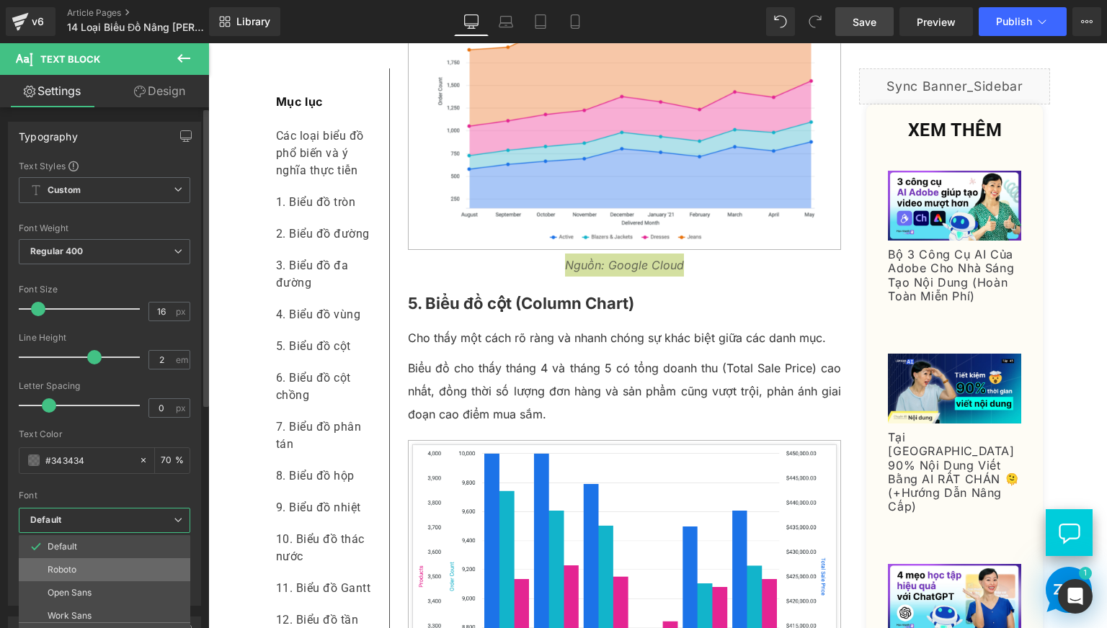
click at [66, 575] on li "Roboto" at bounding box center [108, 569] width 178 height 23
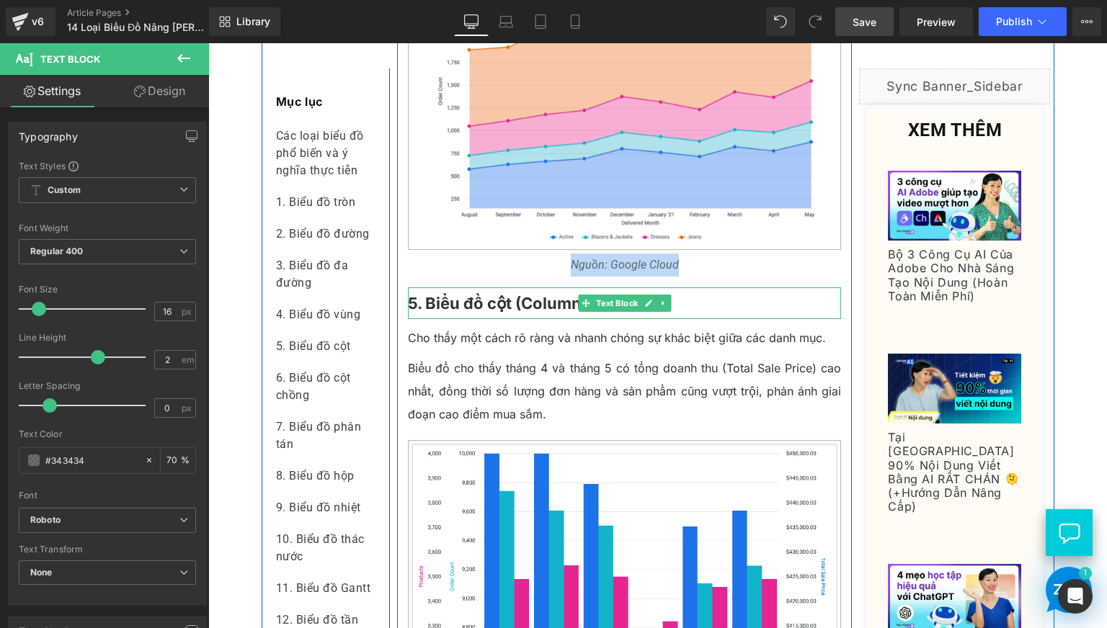
click at [465, 313] on b "5. Biểu đồ cột (Column Chart)" at bounding box center [521, 303] width 226 height 19
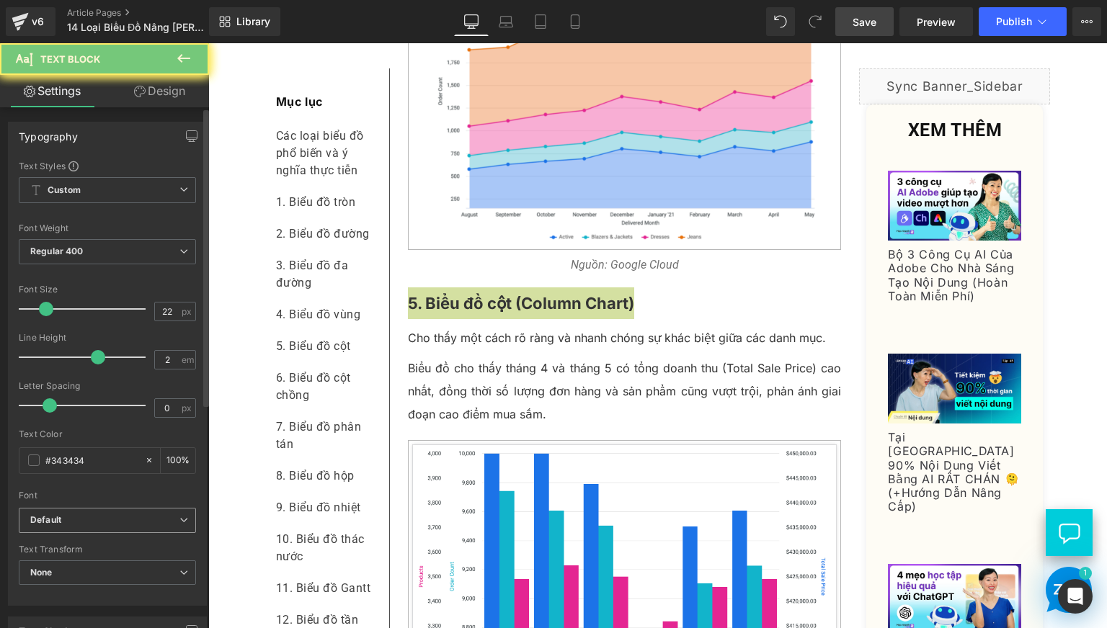
click at [146, 514] on b "Default" at bounding box center [104, 520] width 149 height 12
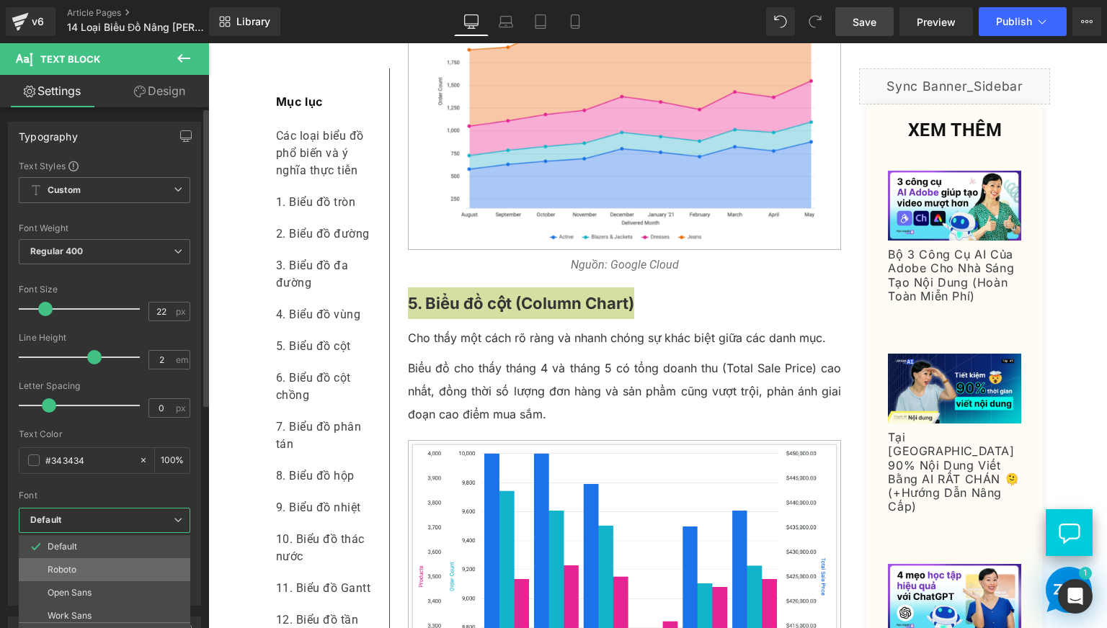
click at [97, 568] on li "Roboto" at bounding box center [108, 569] width 178 height 23
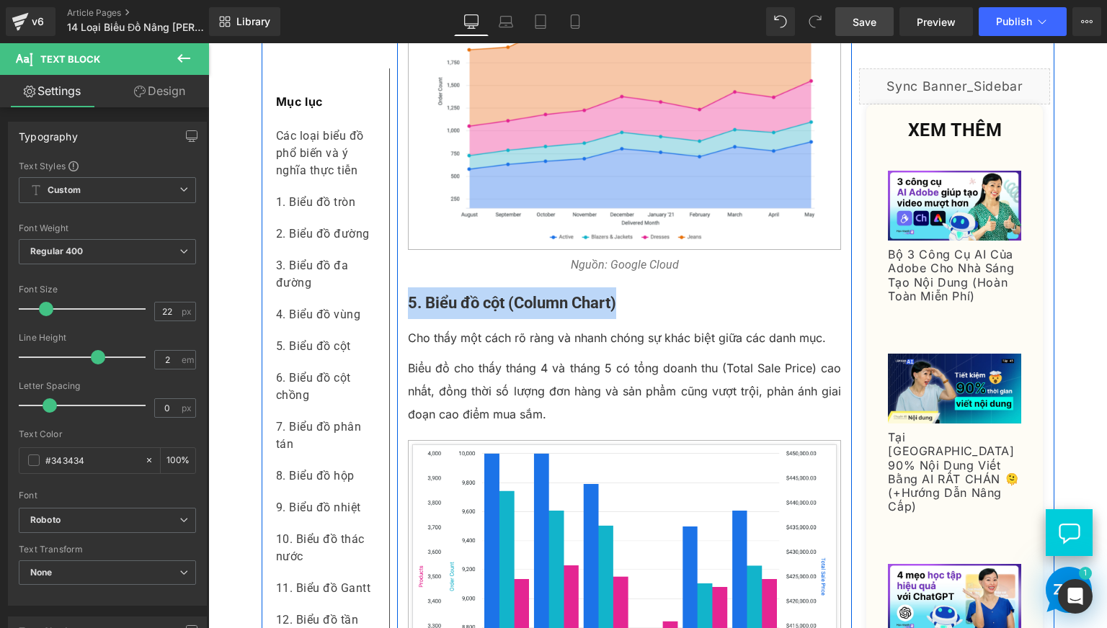
click at [465, 349] on p "Cho thấy một cách rõ ràng và nhanh chóng sự khác biệt giữa các danh mục." at bounding box center [625, 337] width 434 height 23
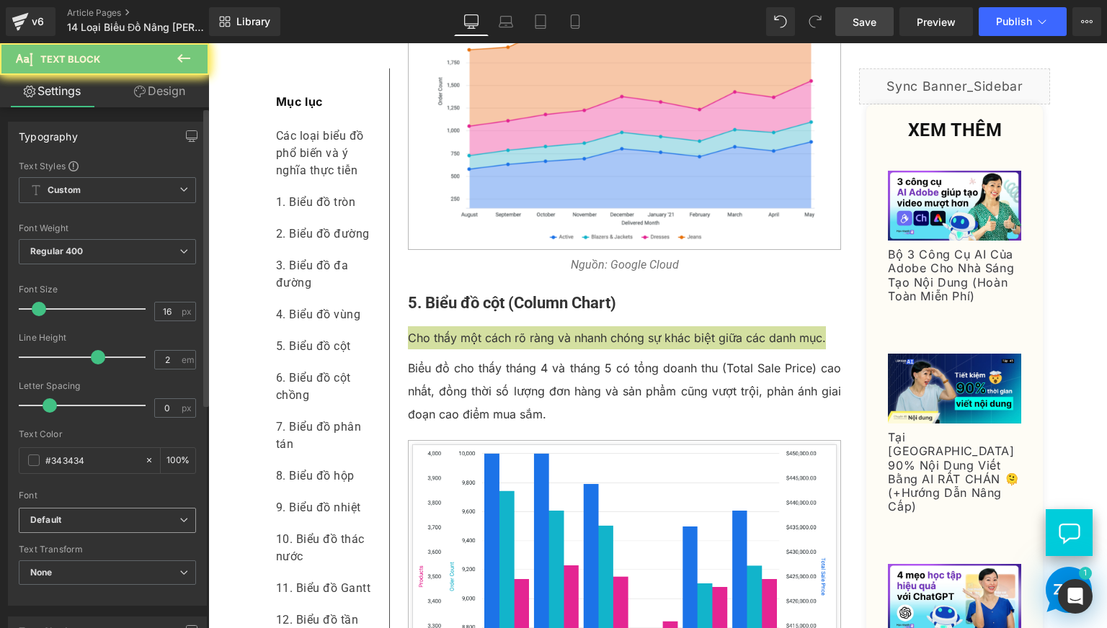
click at [156, 521] on b "Default" at bounding box center [104, 520] width 149 height 12
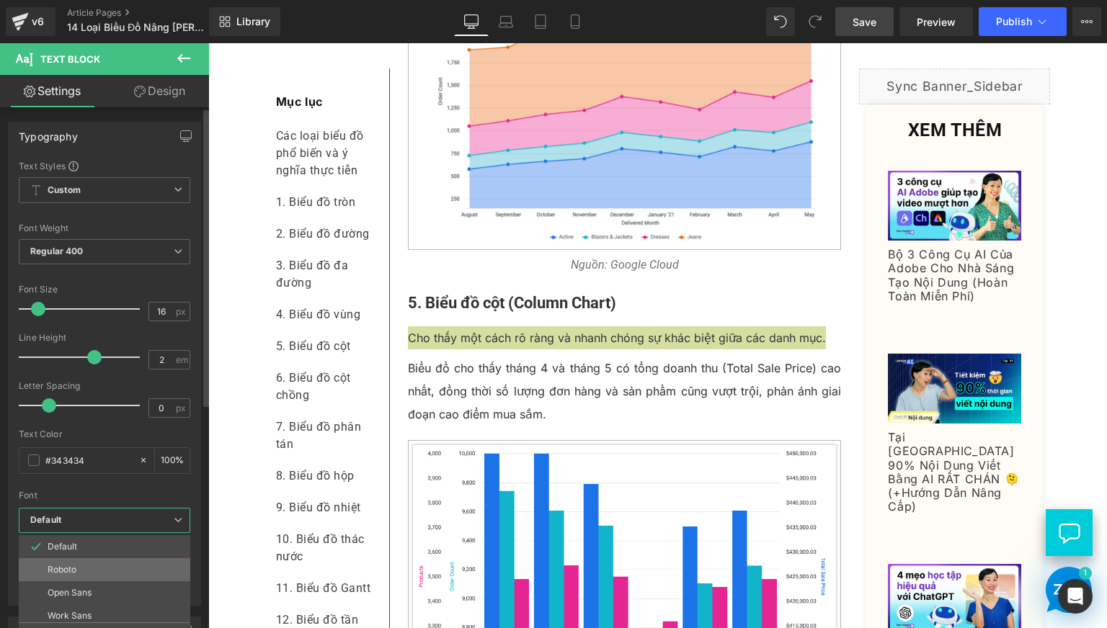
click at [109, 567] on li "Roboto" at bounding box center [108, 569] width 178 height 23
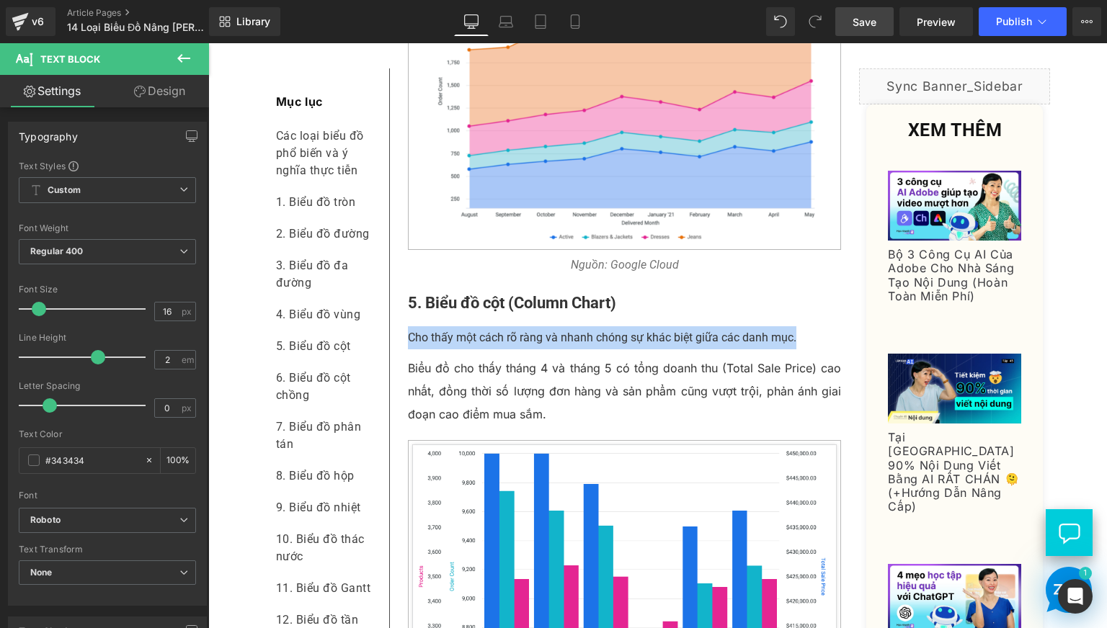
click at [434, 426] on p "Biểu đồ cho thấy tháng 4 và tháng 5 có tổng doanh thu (Total Sale Price) cao nh…" at bounding box center [625, 391] width 434 height 69
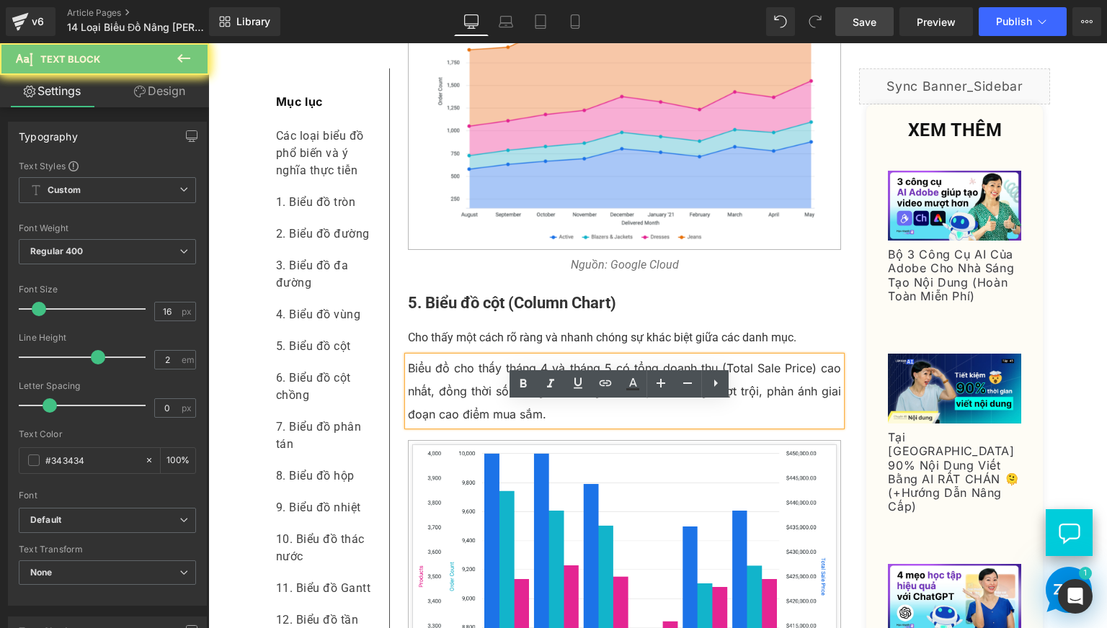
click at [429, 426] on p "Biểu đồ cho thấy tháng 4 và tháng 5 có tổng doanh thu (Total Sale Price) cao nh…" at bounding box center [625, 391] width 434 height 69
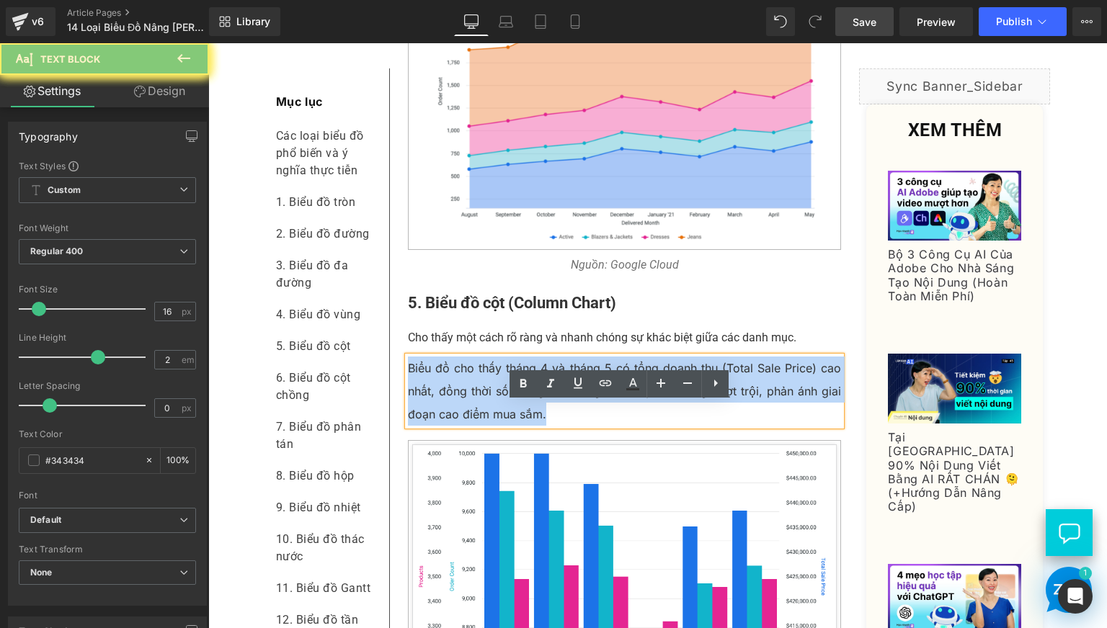
click at [429, 426] on p "Biểu đồ cho thấy tháng 4 và tháng 5 có tổng doanh thu (Total Sale Price) cao nh…" at bounding box center [625, 391] width 434 height 69
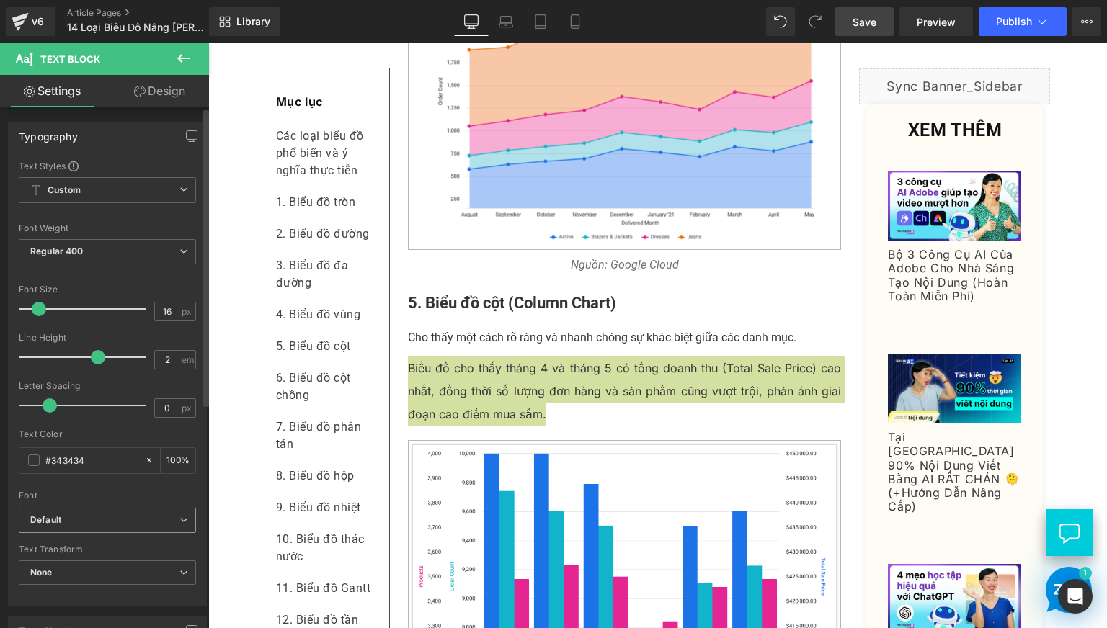
click at [125, 511] on span "Default" at bounding box center [107, 520] width 177 height 25
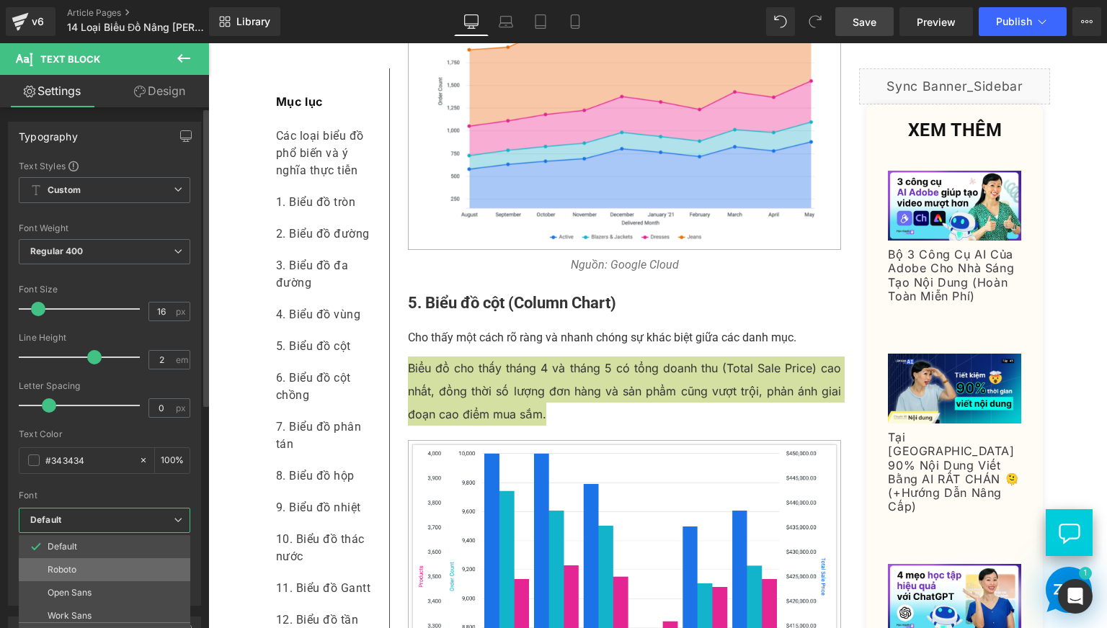
click at [111, 566] on li "Roboto" at bounding box center [108, 569] width 178 height 23
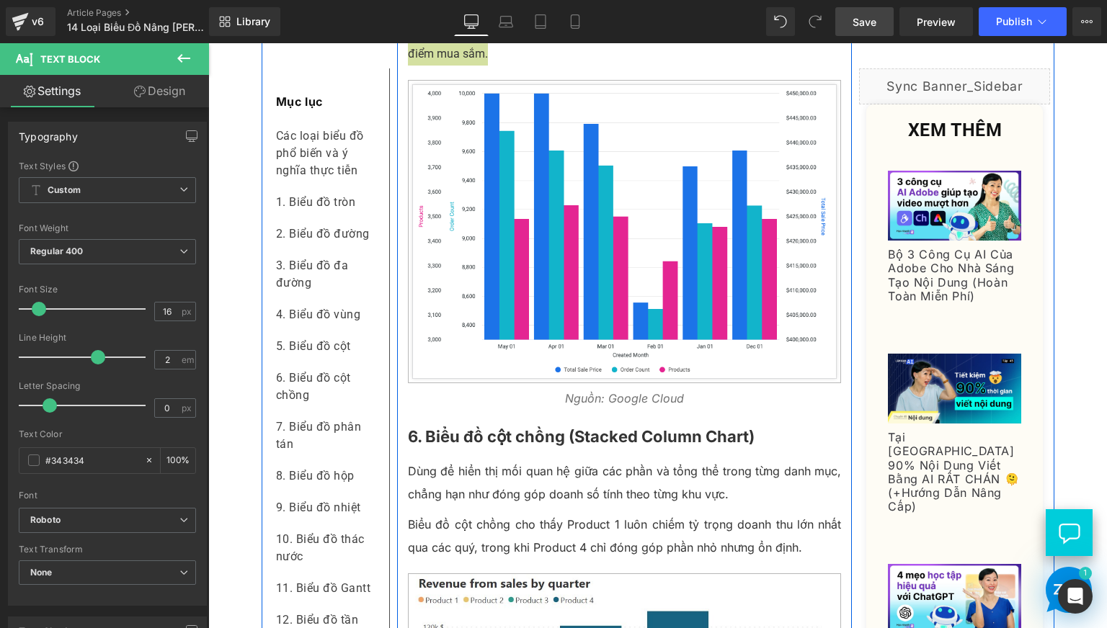
scroll to position [2762, 0]
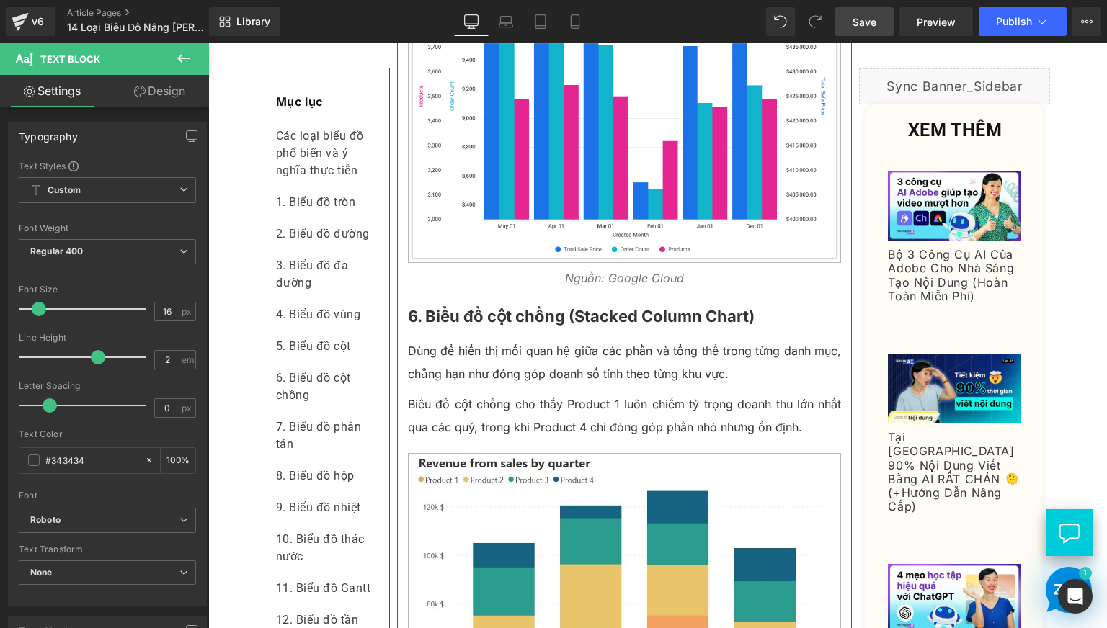
click at [509, 326] on b "6. Biểu đồ cột chồng (Stacked Column Chart)" at bounding box center [581, 316] width 347 height 19
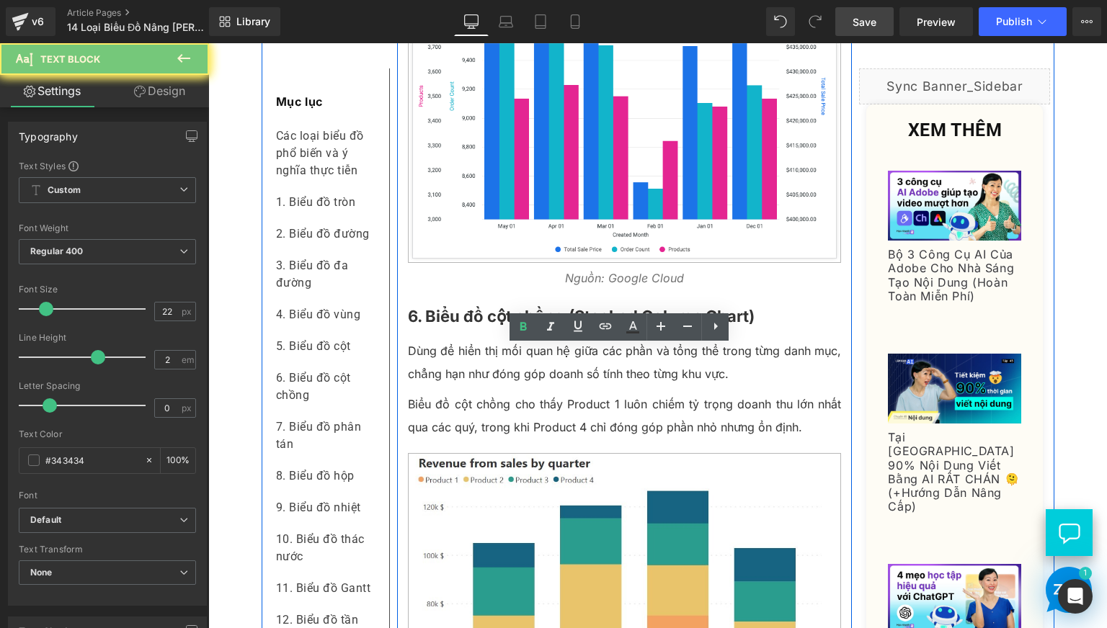
click at [509, 326] on b "6. Biểu đồ cột chồng (Stacked Column Chart)" at bounding box center [581, 316] width 347 height 19
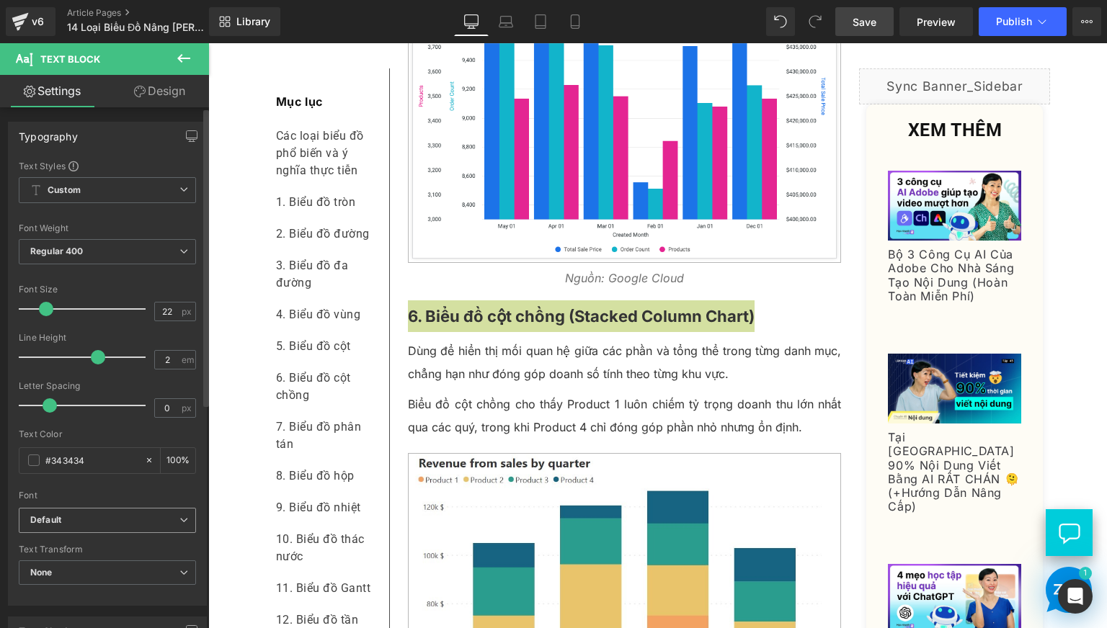
click at [148, 517] on b "Default" at bounding box center [104, 520] width 149 height 12
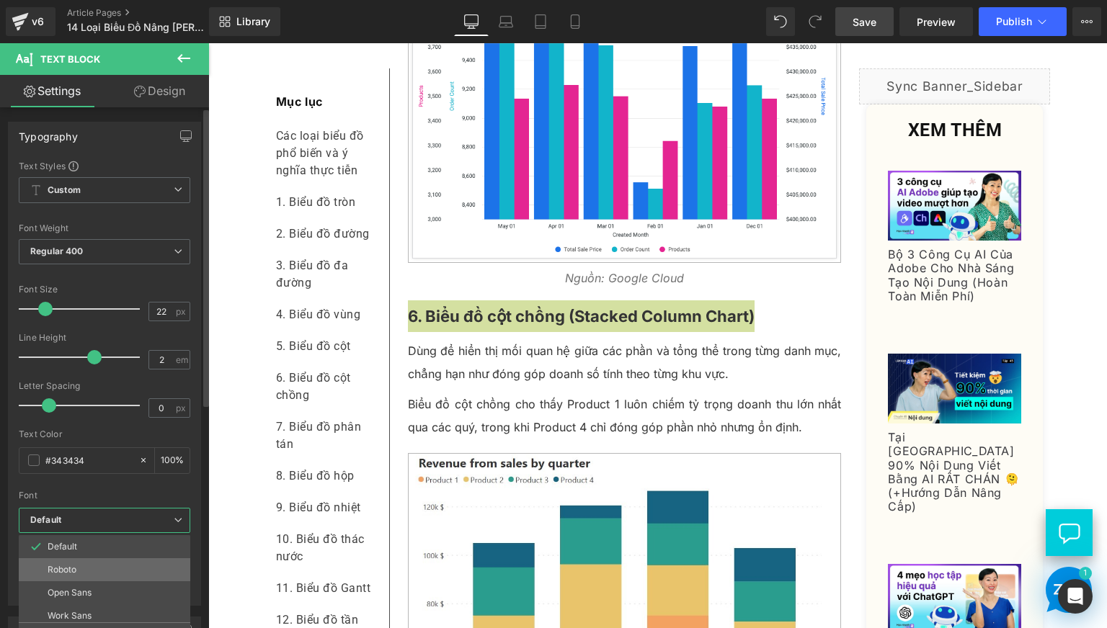
click at [133, 564] on li "Roboto" at bounding box center [108, 569] width 178 height 23
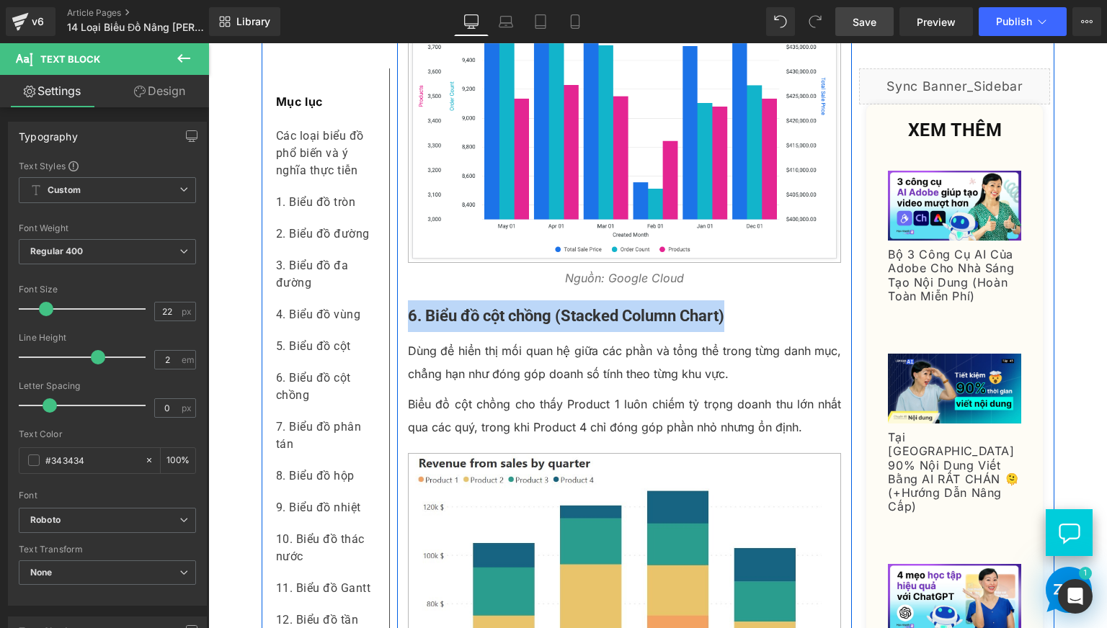
click at [560, 290] on p "Nguồn: Google Cloud" at bounding box center [625, 278] width 434 height 23
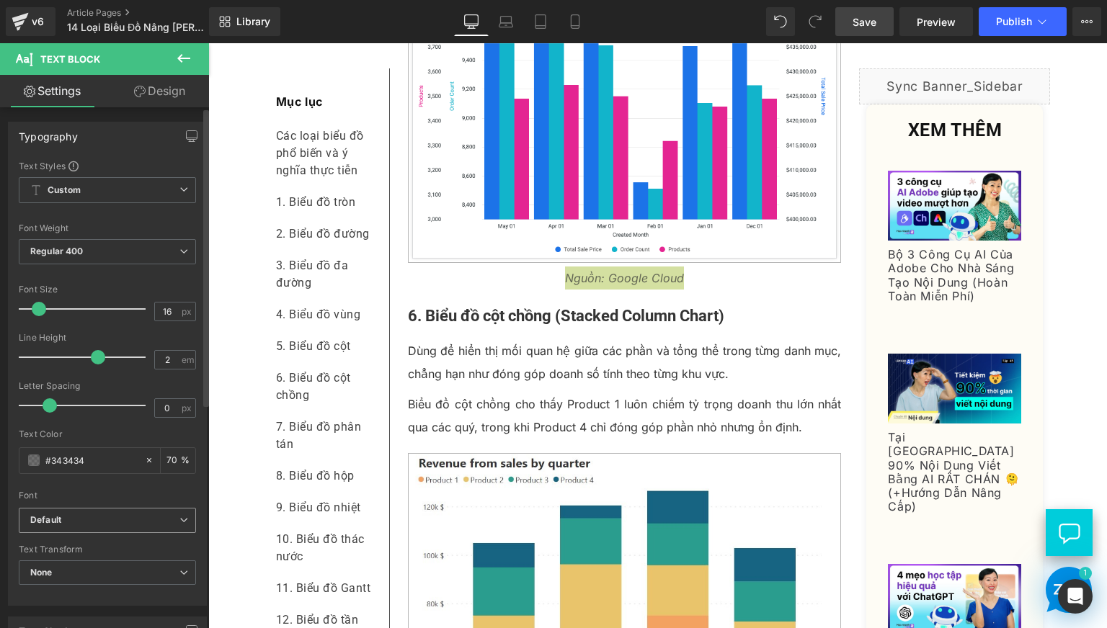
click at [135, 521] on b "Default" at bounding box center [104, 520] width 149 height 12
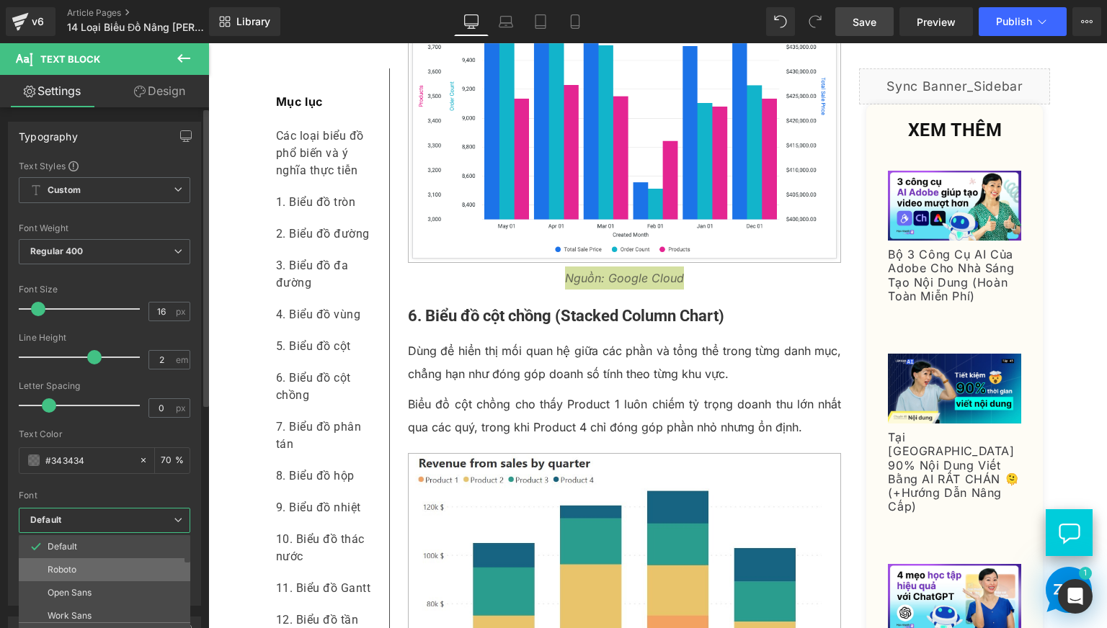
click at [104, 572] on li "Roboto" at bounding box center [108, 569] width 178 height 23
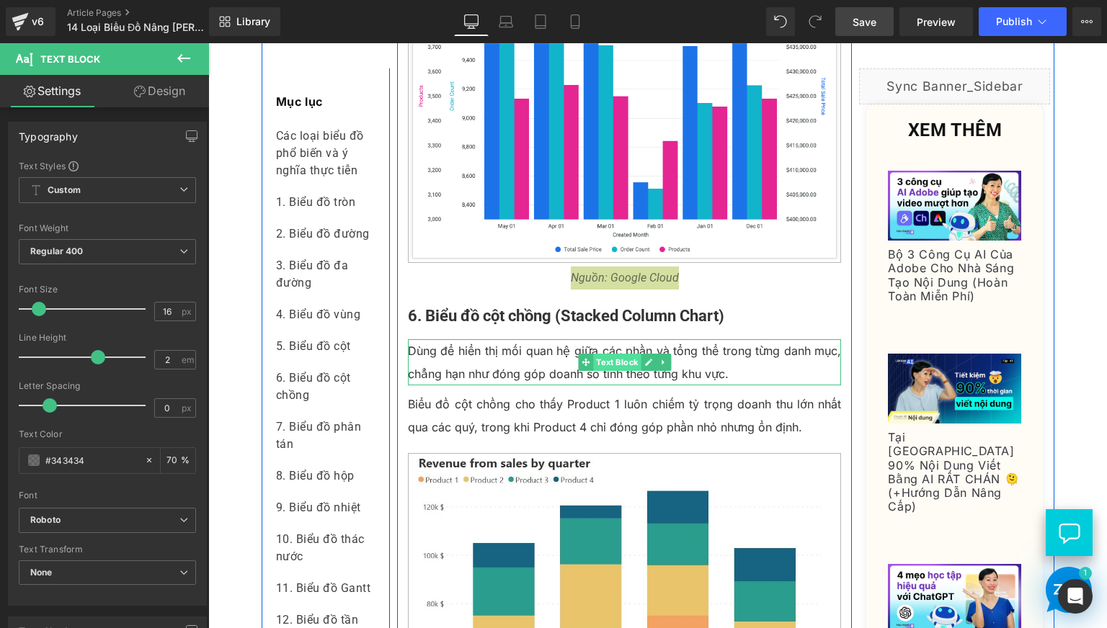
click at [628, 371] on span "Text Block" at bounding box center [617, 362] width 48 height 17
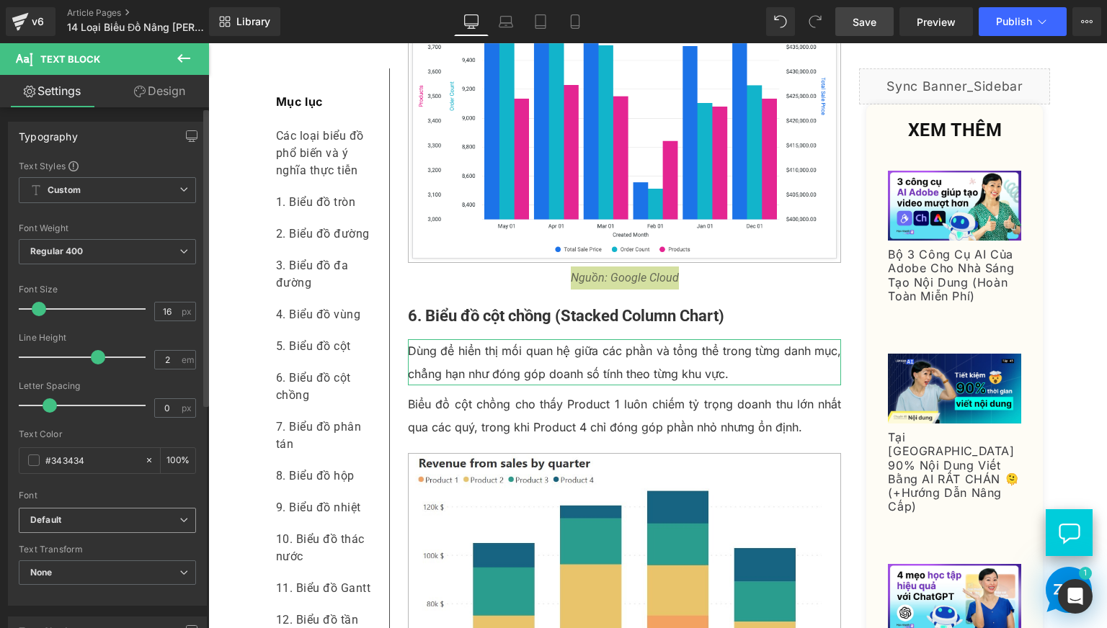
click at [110, 515] on b "Default" at bounding box center [104, 520] width 149 height 12
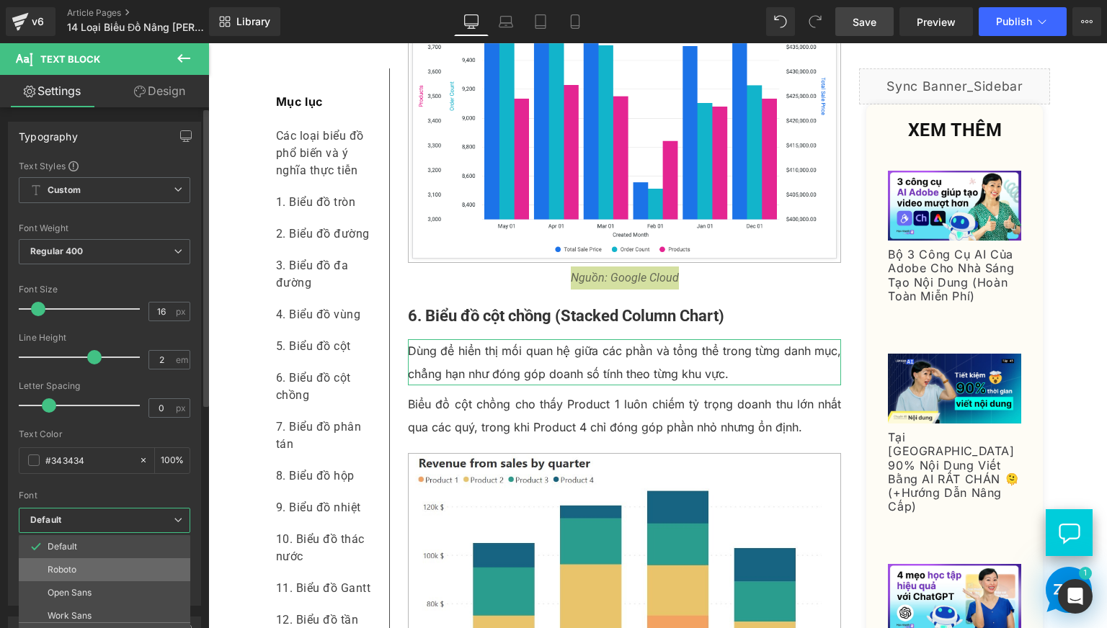
click at [110, 561] on li "Roboto" at bounding box center [108, 569] width 178 height 23
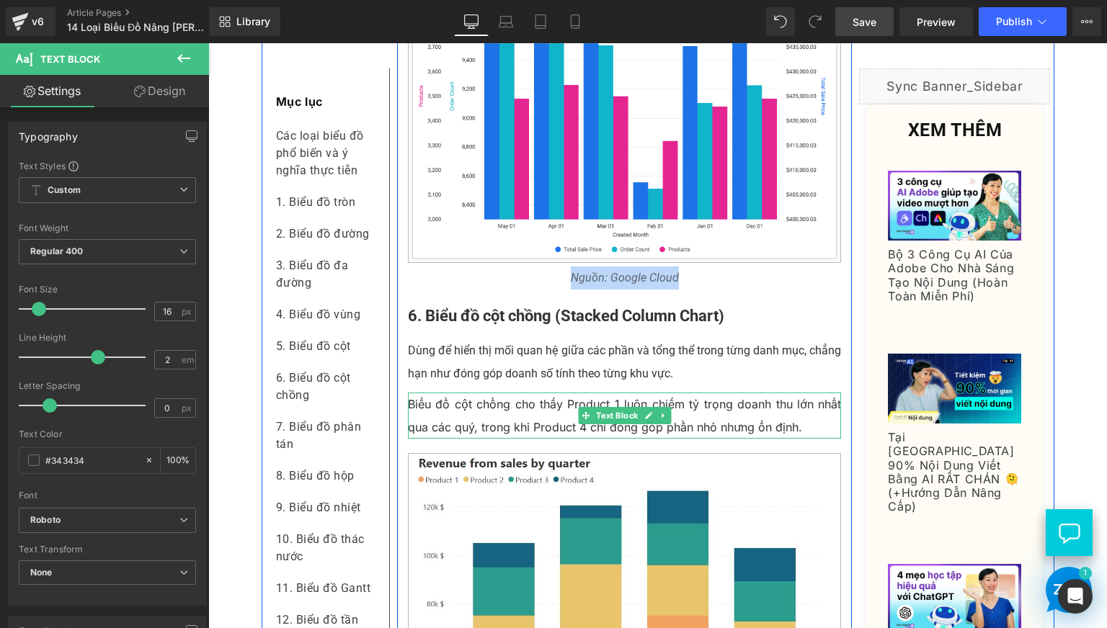
click at [537, 439] on p "Biểu đồ cột chồng cho thấy Product 1 luôn chiếm tỷ trọng doanh thu lớn nhất qua…" at bounding box center [625, 416] width 434 height 46
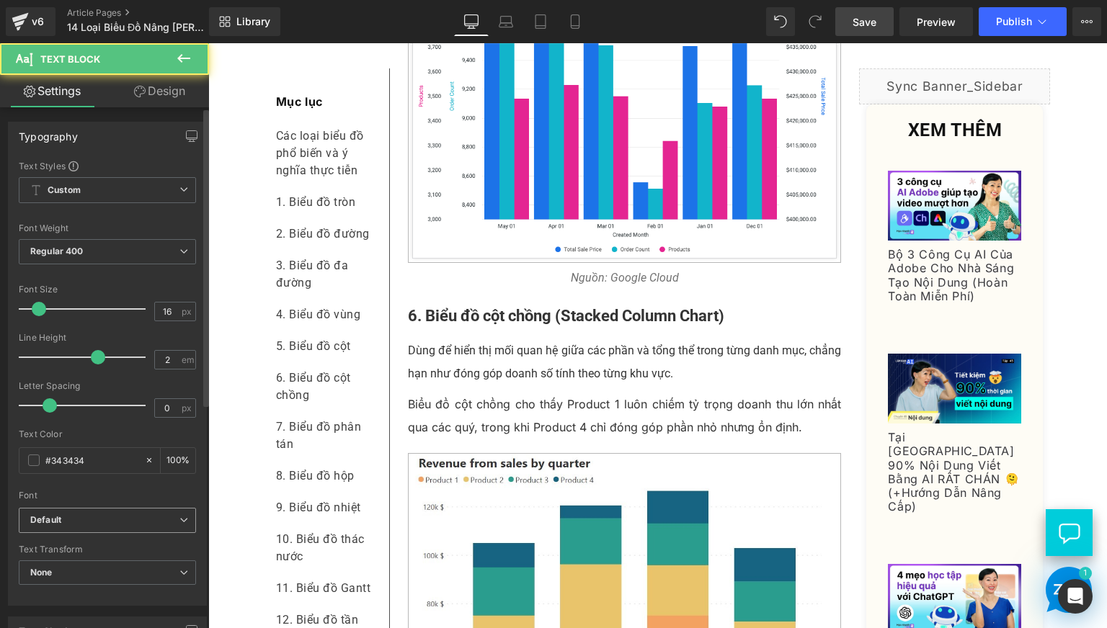
click at [93, 519] on b "Default" at bounding box center [104, 520] width 149 height 12
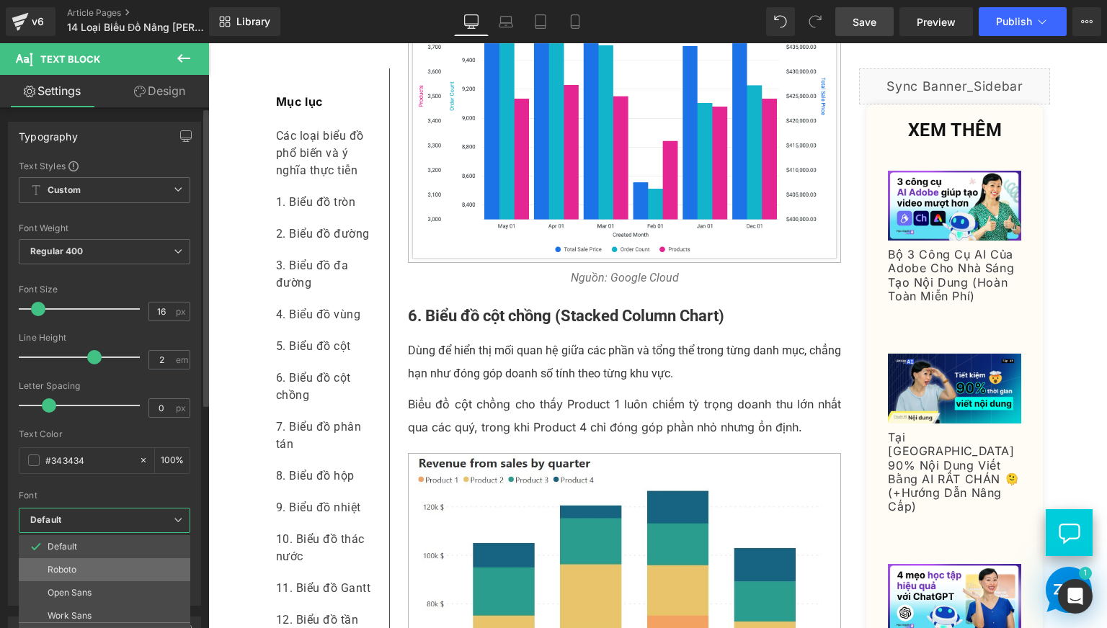
click at [105, 562] on li "Roboto" at bounding box center [108, 569] width 178 height 23
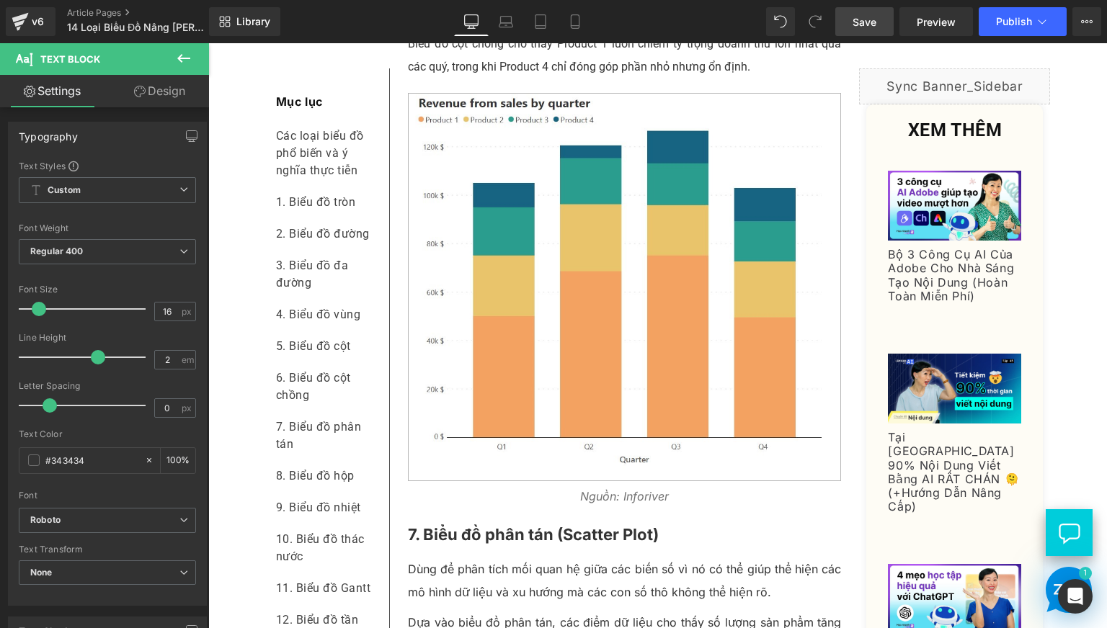
scroll to position [3242, 0]
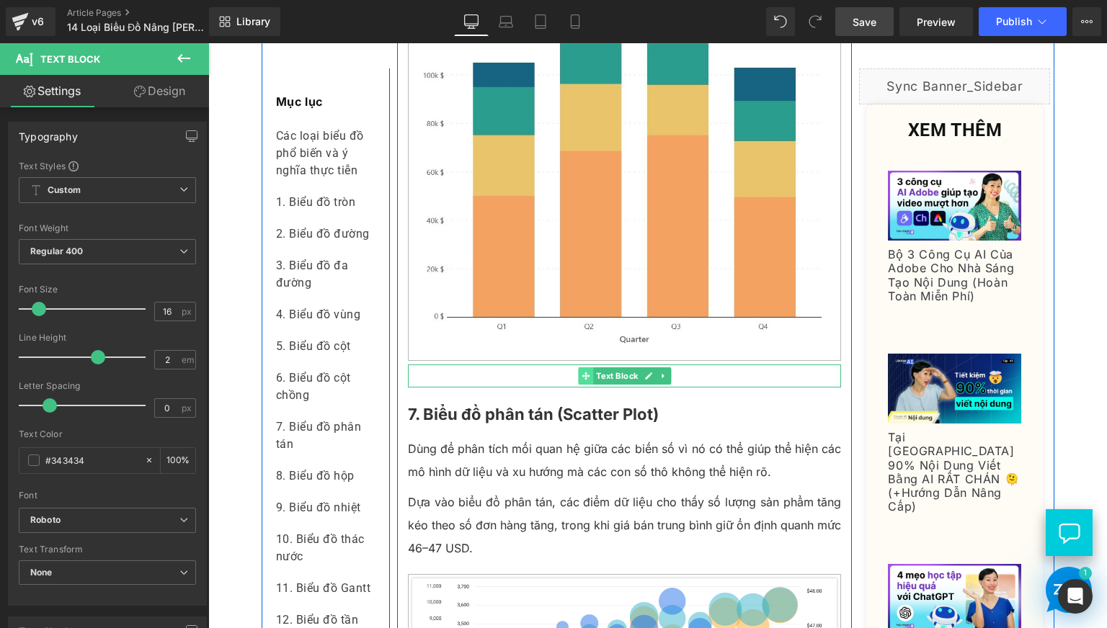
click at [584, 385] on span at bounding box center [585, 375] width 15 height 17
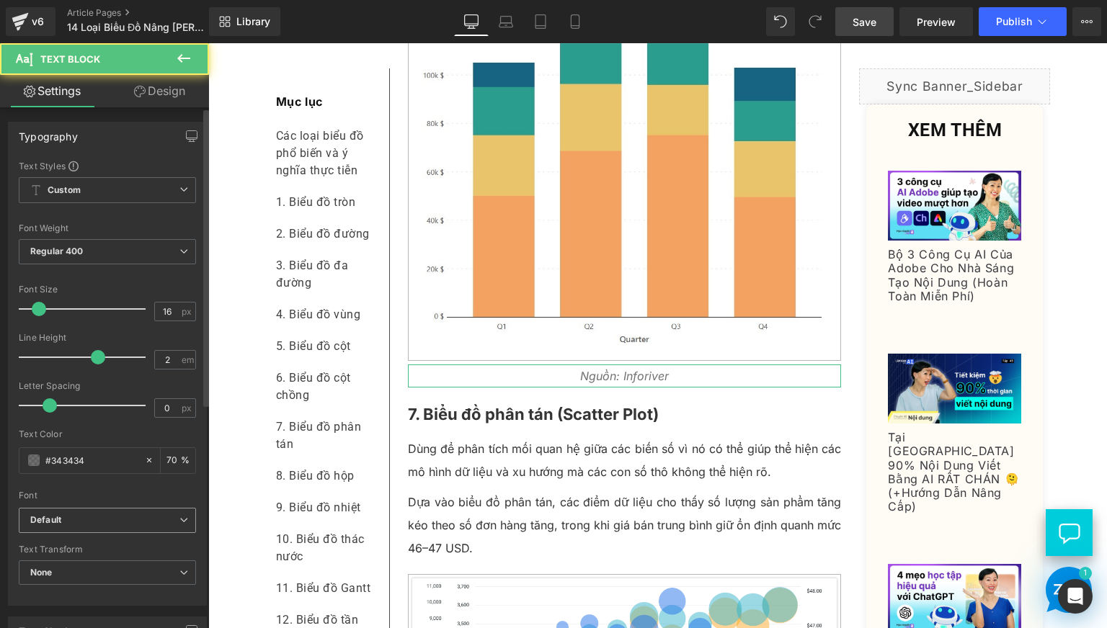
click at [99, 525] on b "Default" at bounding box center [104, 520] width 149 height 12
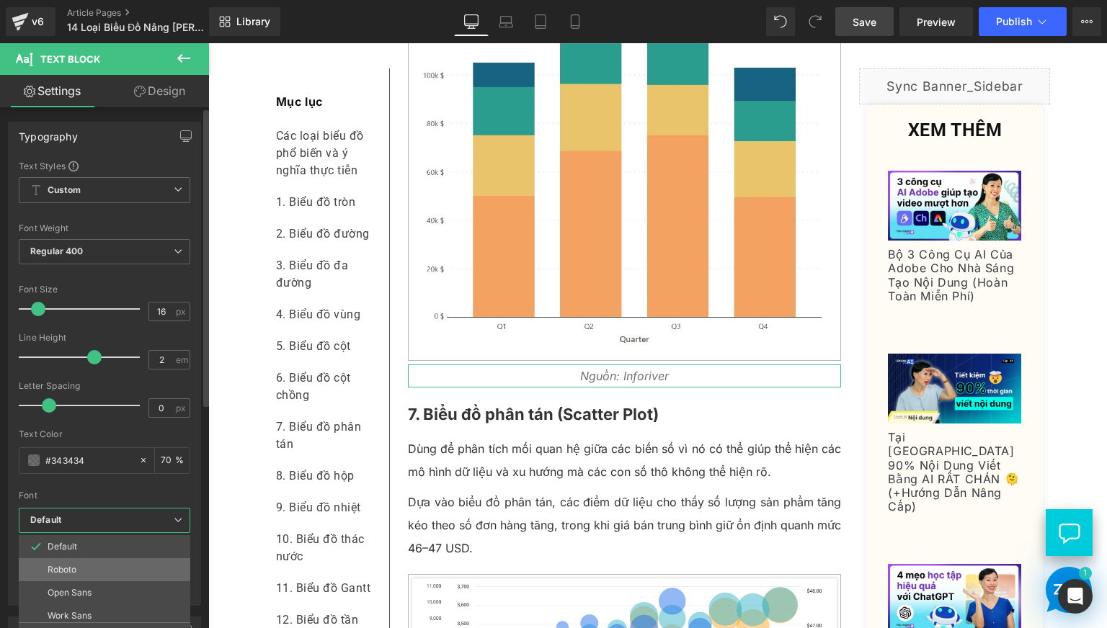
click at [107, 571] on li "Roboto" at bounding box center [108, 569] width 178 height 23
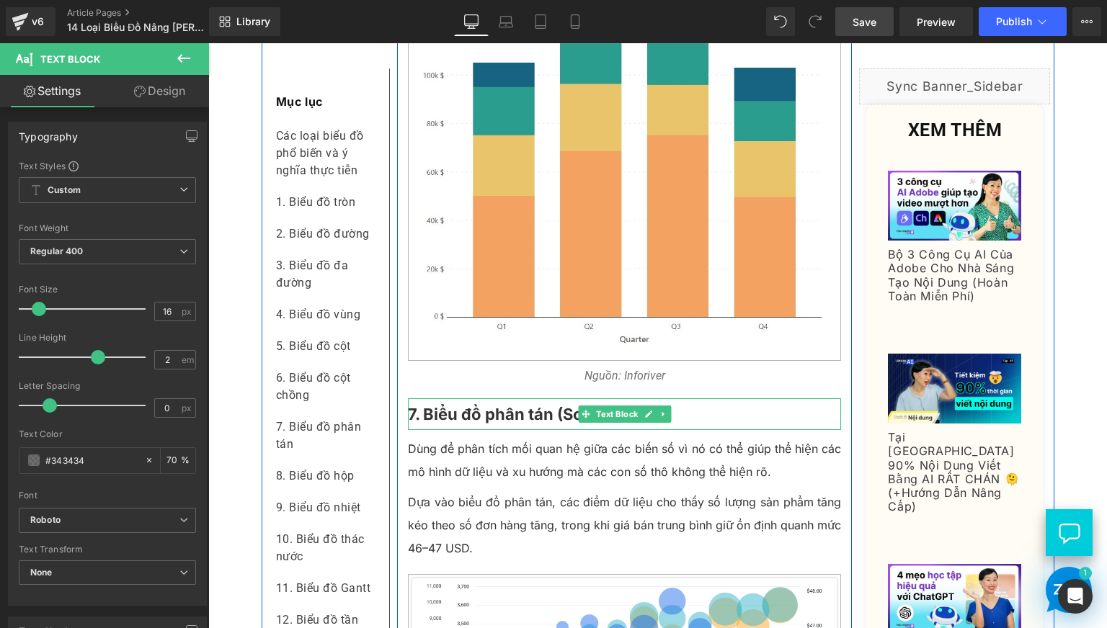
click at [480, 424] on b "7. Biểu đồ phân tán (Scatter Plot)" at bounding box center [533, 414] width 251 height 19
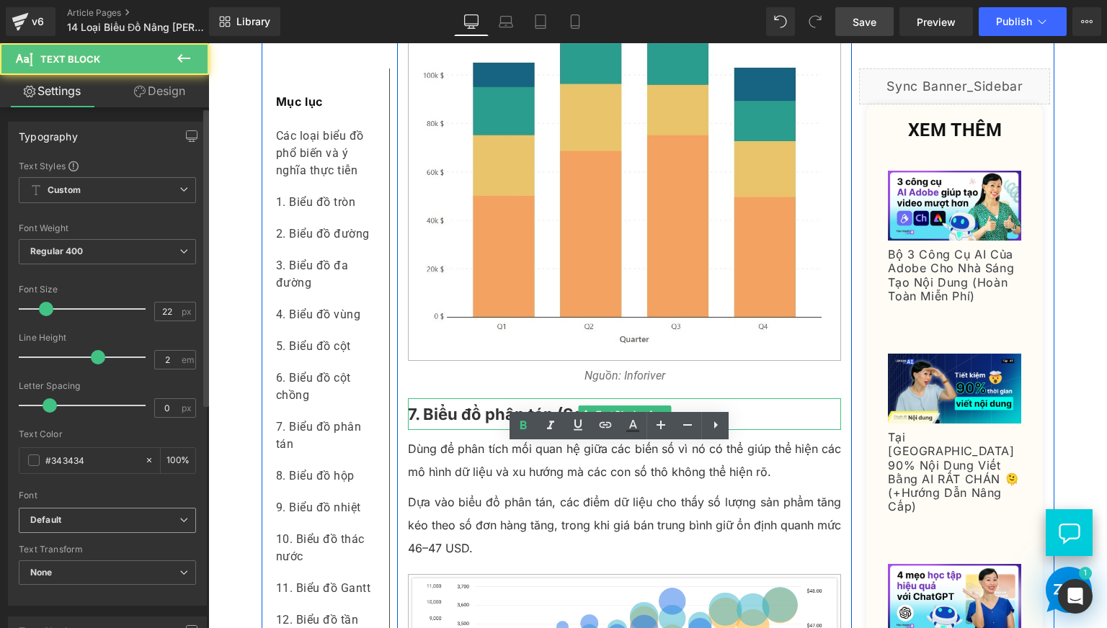
click at [73, 530] on span "Default" at bounding box center [107, 520] width 177 height 25
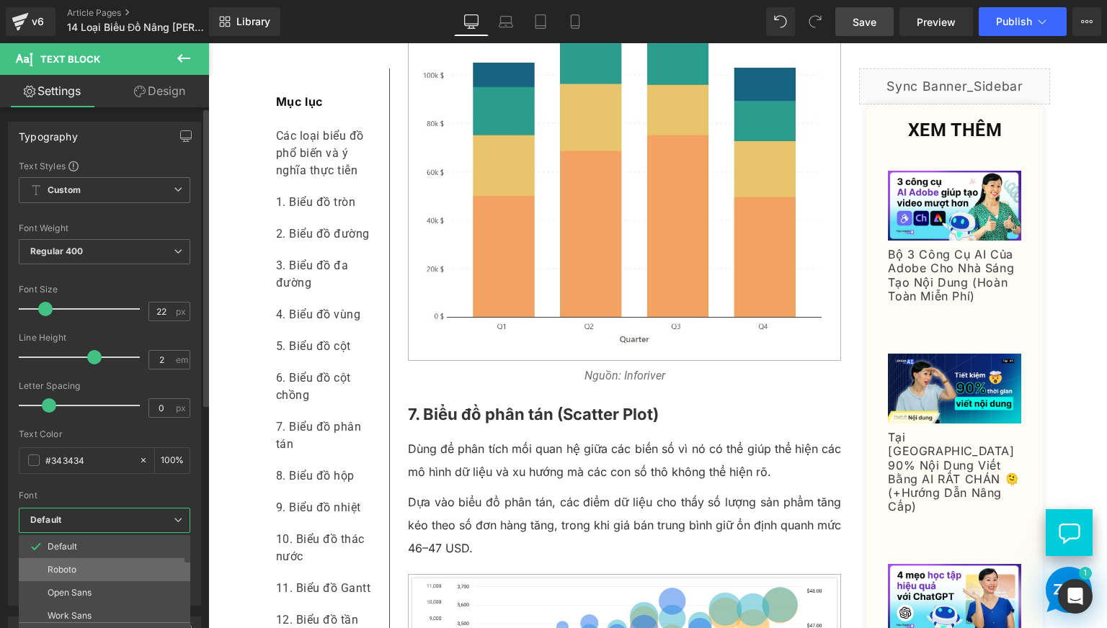
drag, startPoint x: 81, startPoint y: 563, endPoint x: 240, endPoint y: 483, distance: 178.2
click at [81, 563] on li "Roboto" at bounding box center [108, 569] width 178 height 23
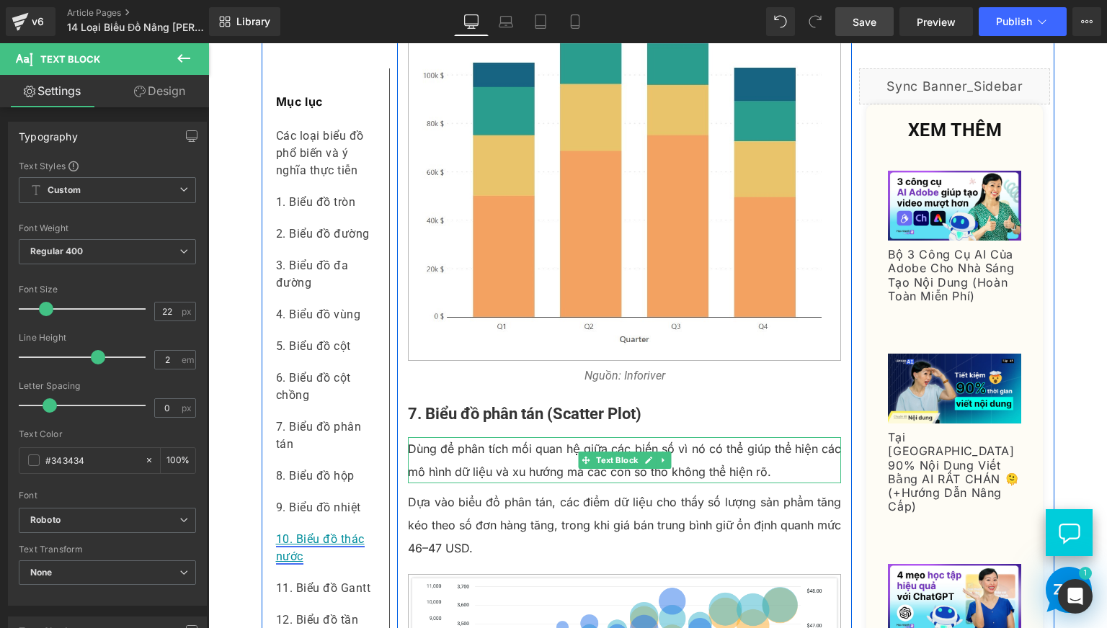
click at [564, 483] on p "Dùng để phân tích mối quan hệ giữa các biến số vì nó có thể giúp thể hiện các m…" at bounding box center [625, 460] width 434 height 46
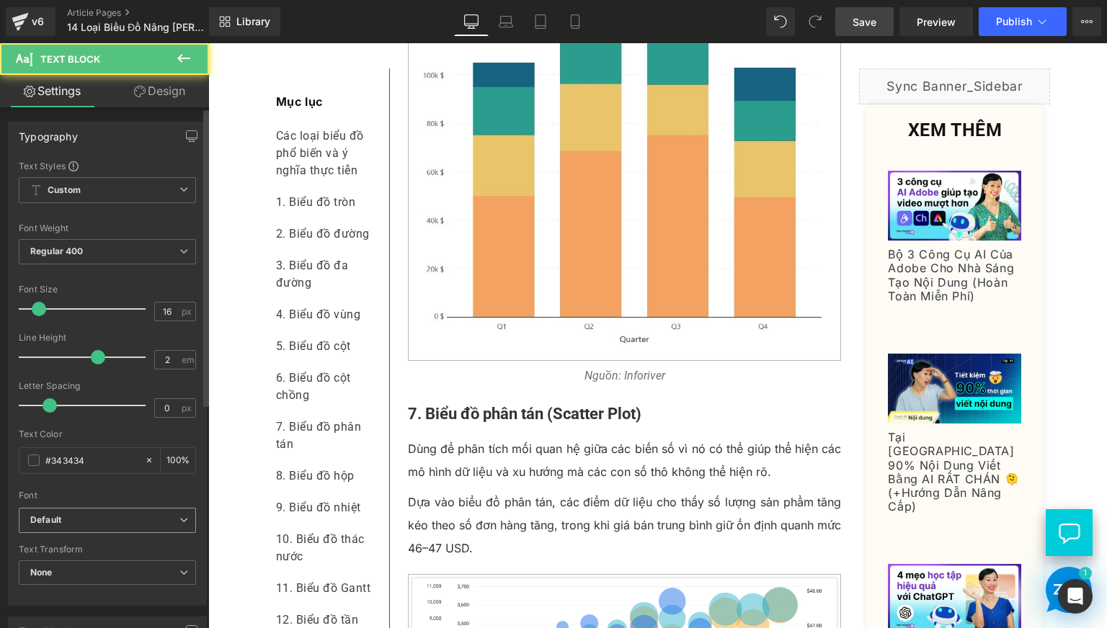
click at [134, 526] on b "Default" at bounding box center [104, 520] width 149 height 12
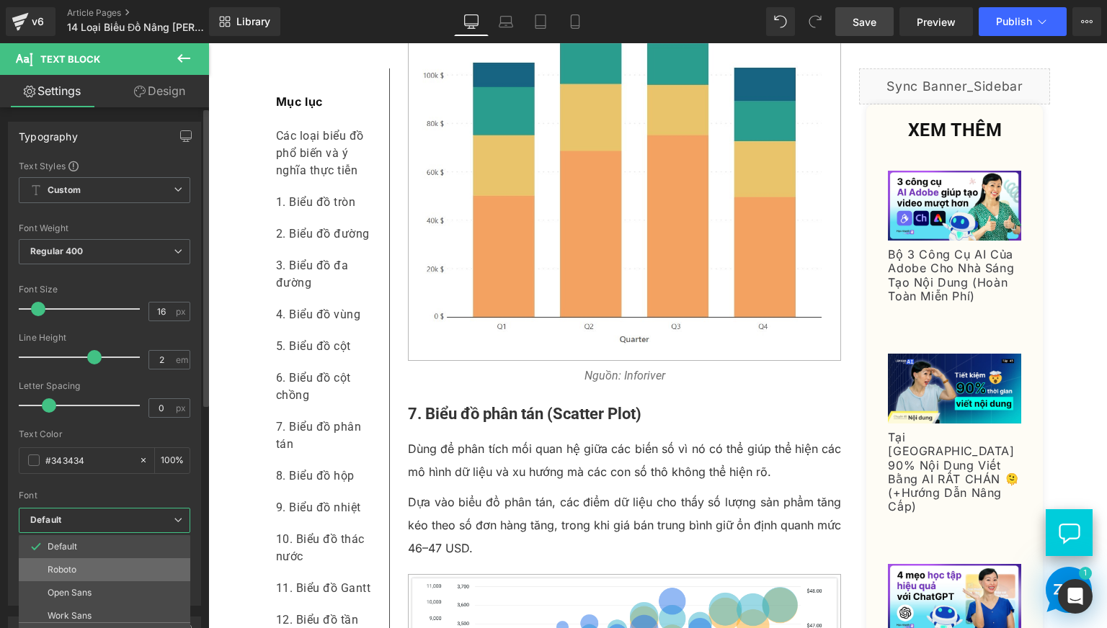
click at [120, 561] on li "Roboto" at bounding box center [108, 569] width 178 height 23
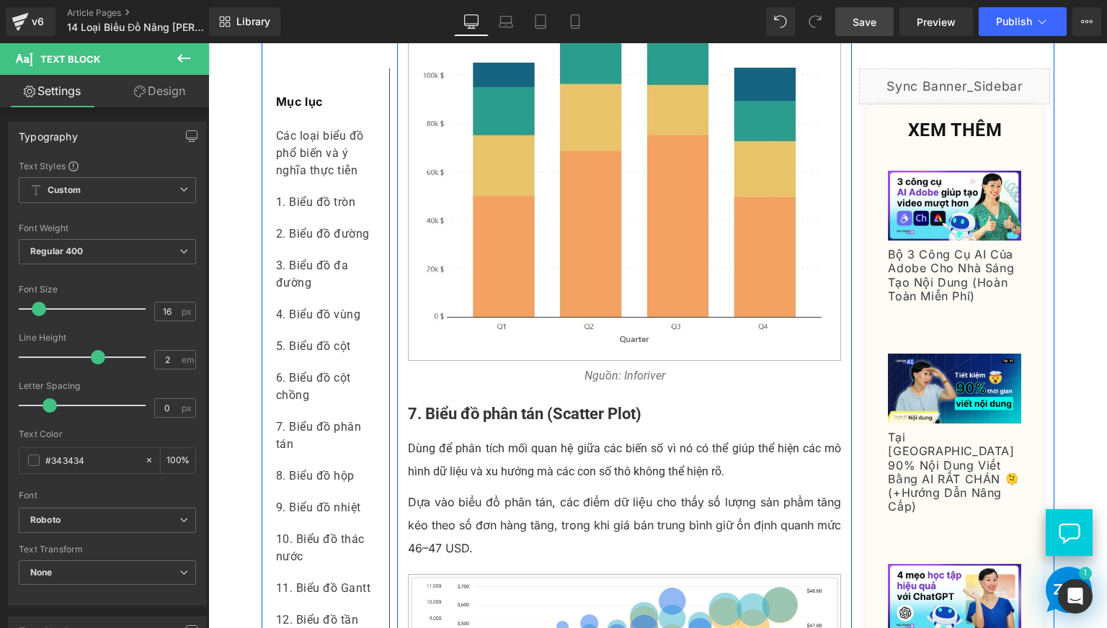
click at [444, 542] on p "Dựa vào biểu đồ phân tán, các điểm dữ liệu cho thấy số lượng sản phẩm tăng kéo …" at bounding box center [625, 525] width 434 height 69
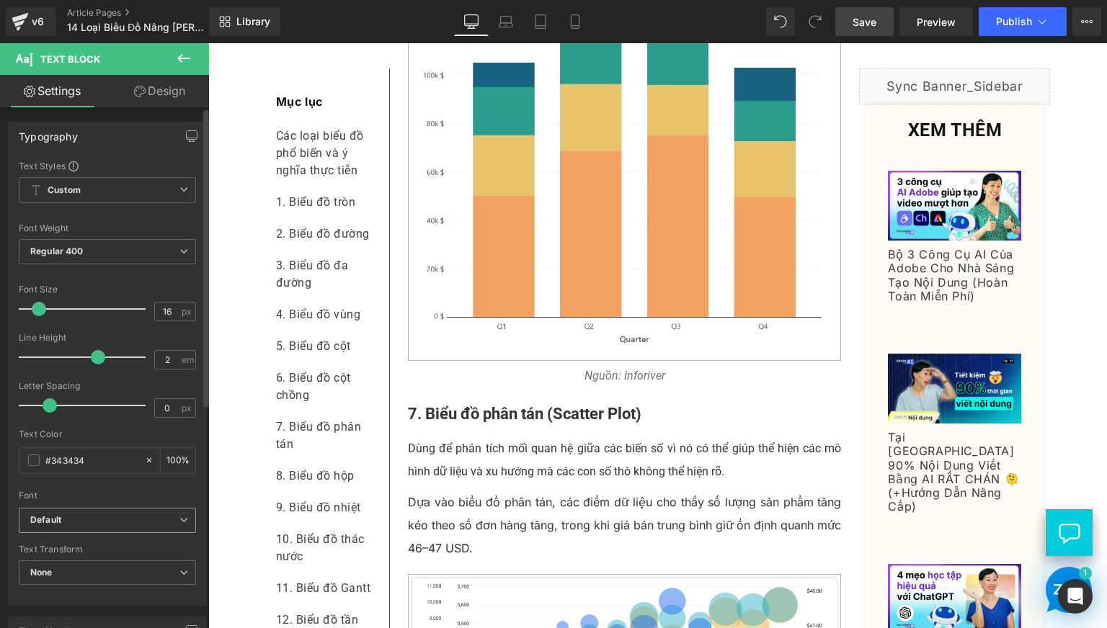
click at [115, 519] on b "Default" at bounding box center [104, 520] width 149 height 12
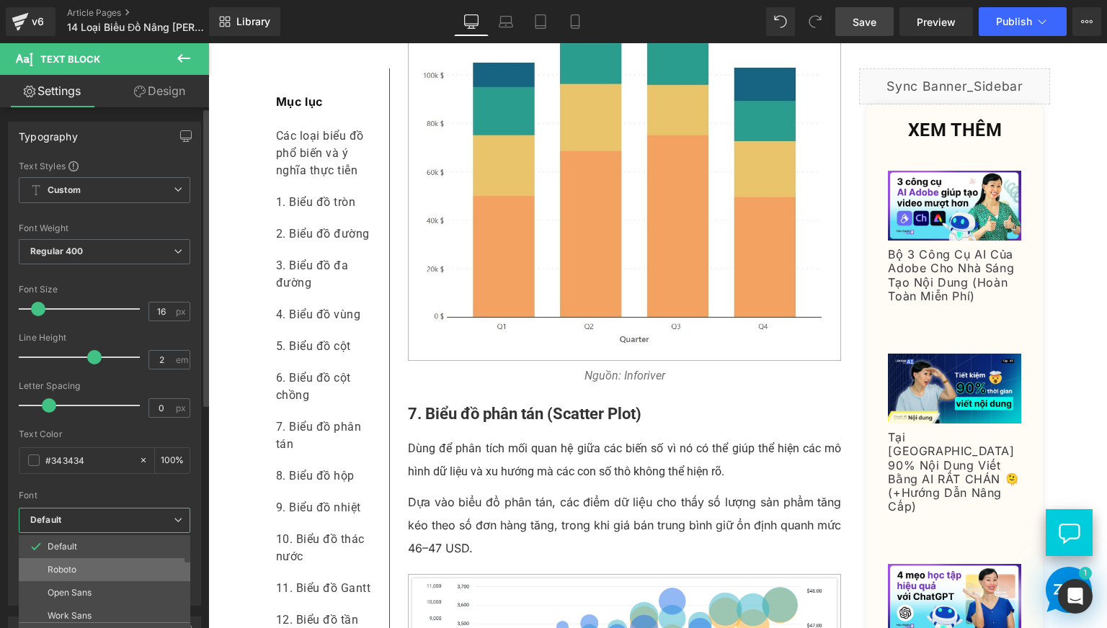
click at [108, 564] on li "Roboto" at bounding box center [108, 569] width 178 height 23
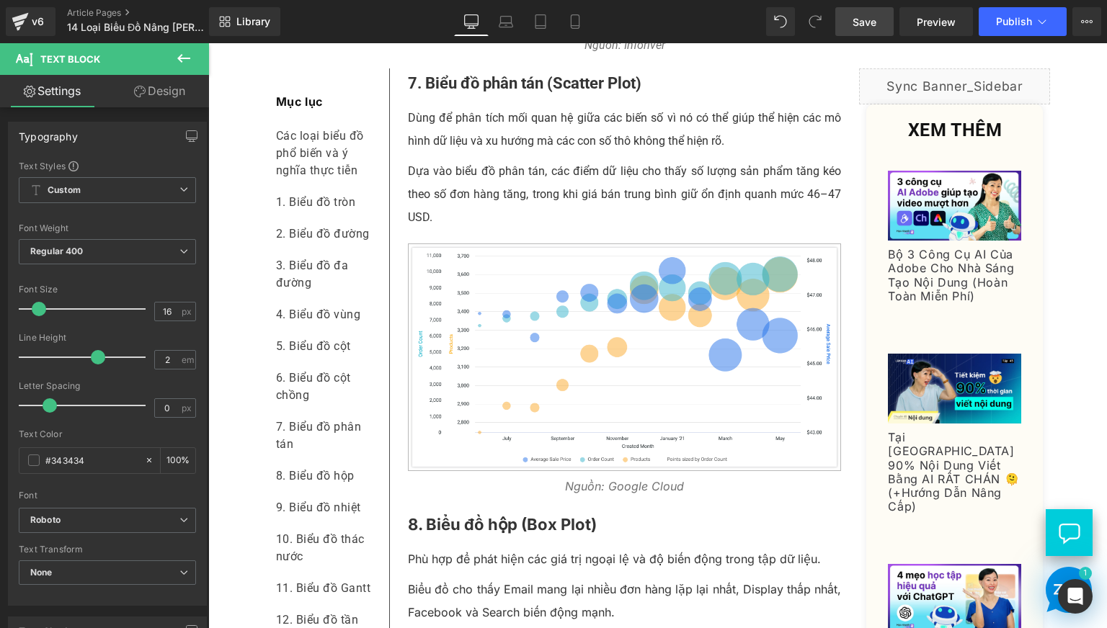
scroll to position [3722, 0]
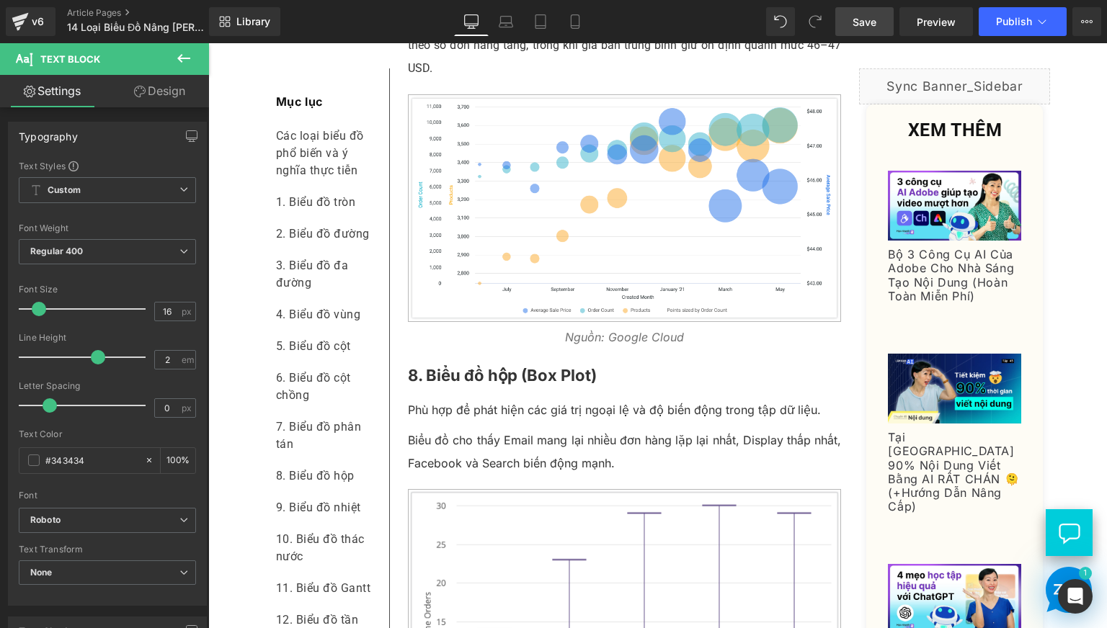
click at [602, 396] on div "Dữ liệu ngày nay không chỉ là những con số khô khan, mà chính là câu chuyện phả…" at bounding box center [624, 454] width 455 height 7712
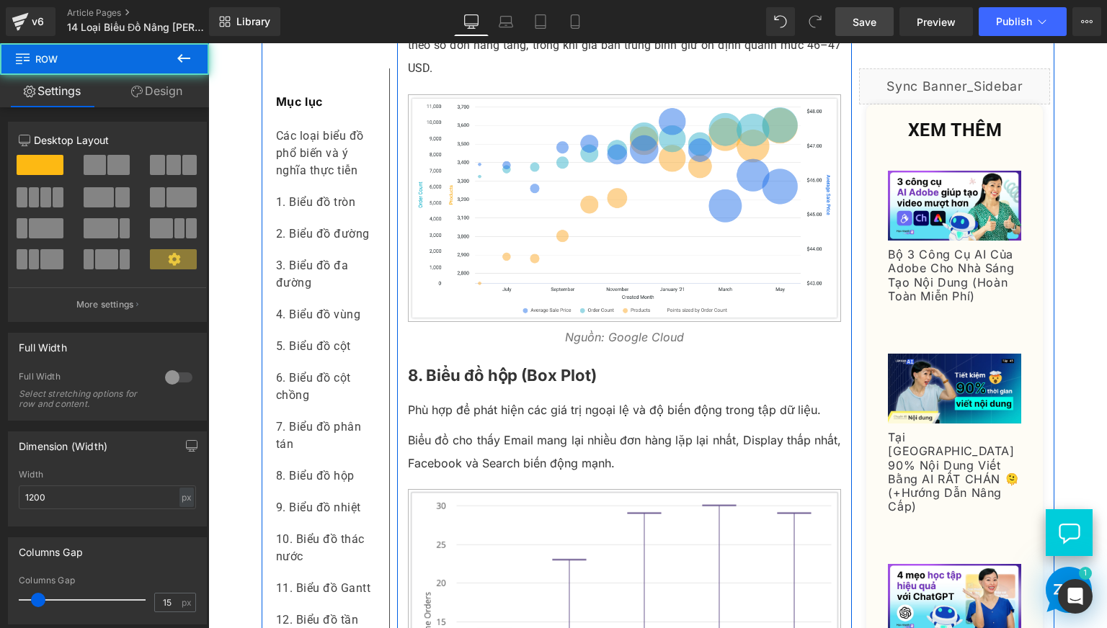
click at [597, 349] on div "Nguồn: Google Cloud Text Block" at bounding box center [625, 337] width 434 height 23
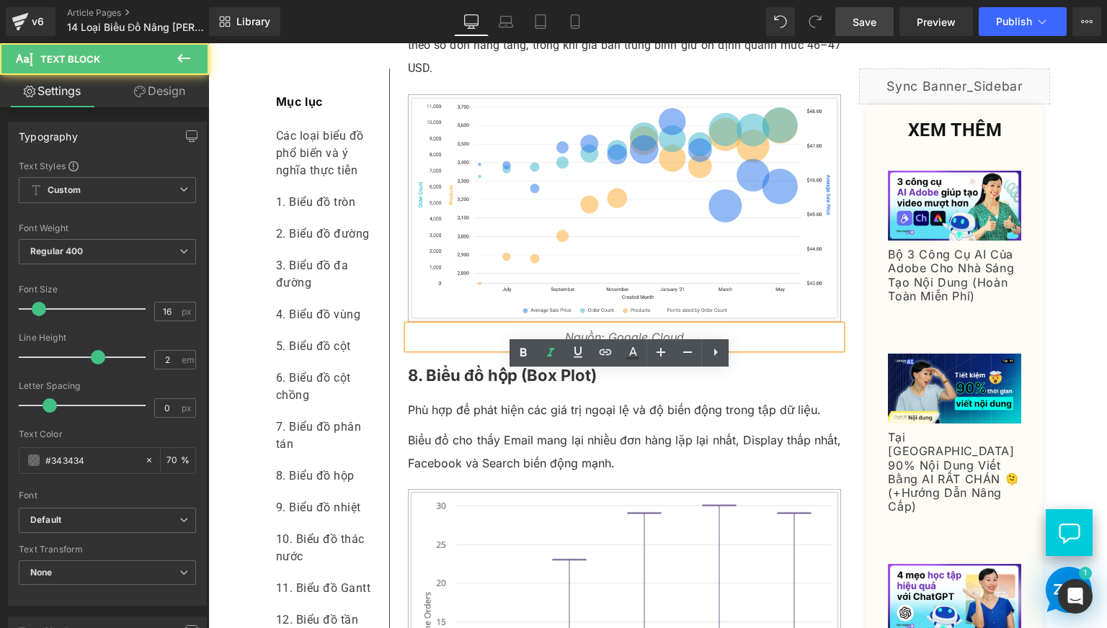
click at [579, 344] on icon "Nguồn: Google Cloud" at bounding box center [624, 337] width 119 height 14
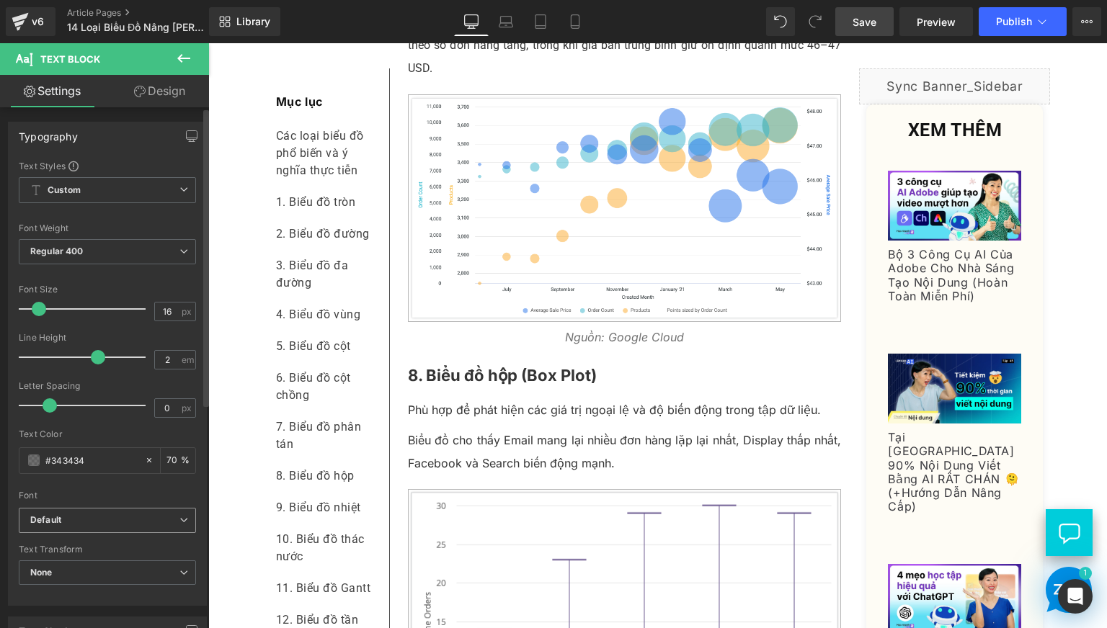
click at [60, 523] on icon "Default" at bounding box center [45, 520] width 31 height 12
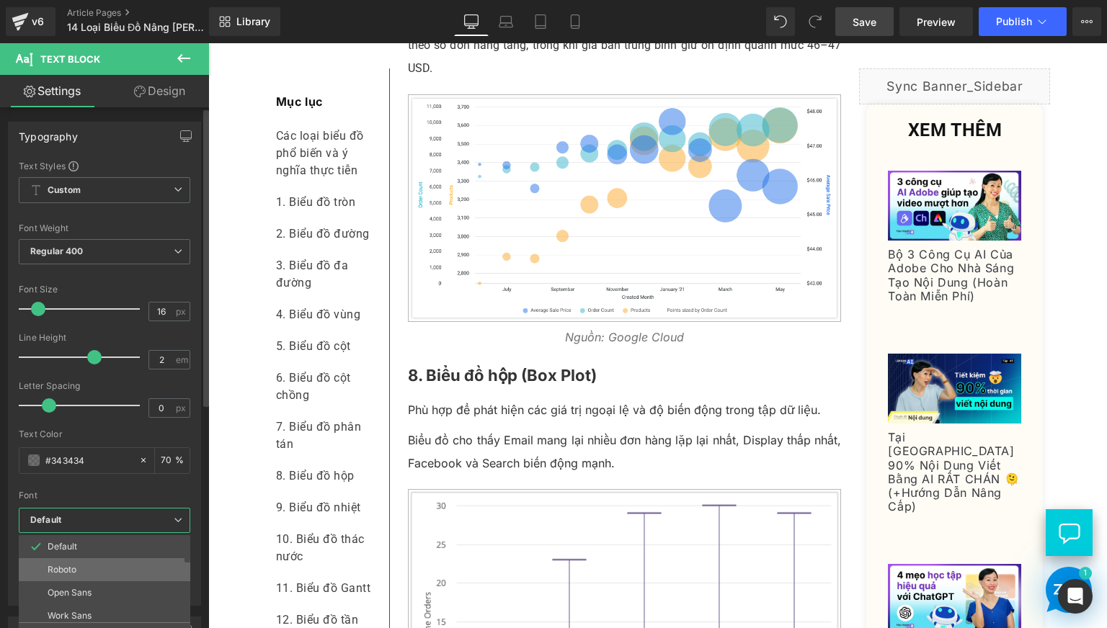
click at [77, 567] on li "Roboto" at bounding box center [108, 569] width 178 height 23
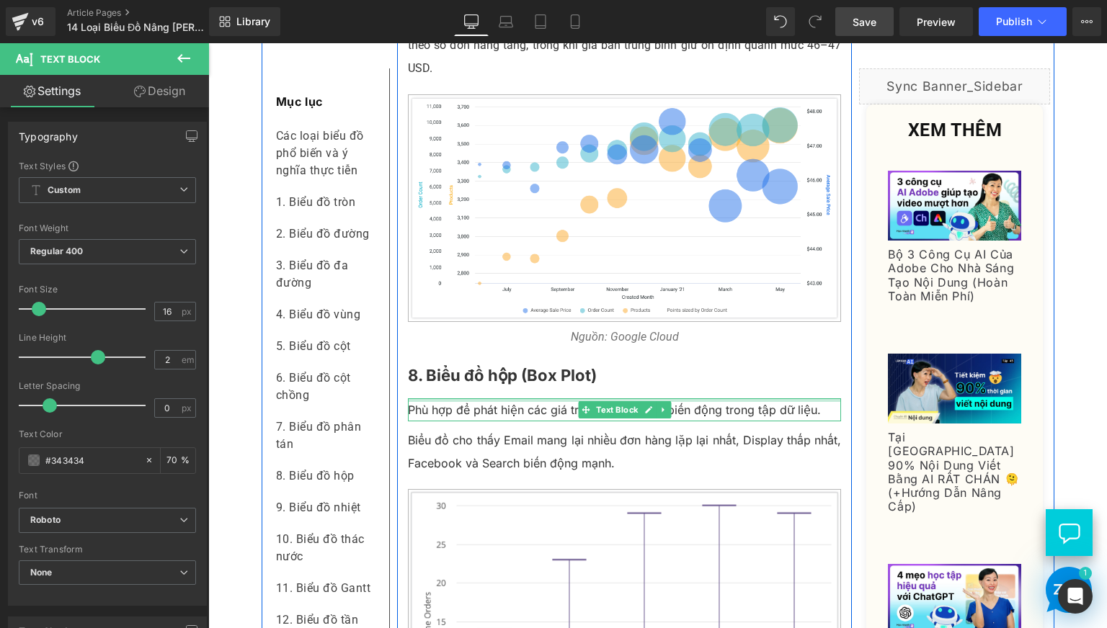
click at [514, 385] on b "8. Biểu đồ hộp (Box Plot)" at bounding box center [502, 375] width 189 height 19
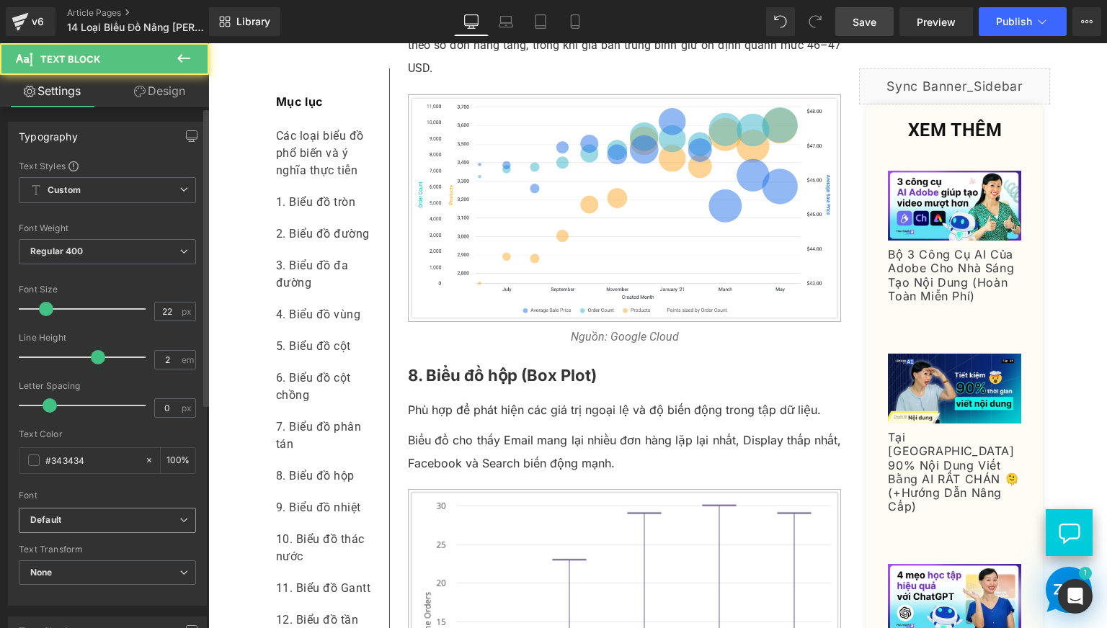
click at [75, 517] on b "Default" at bounding box center [104, 520] width 149 height 12
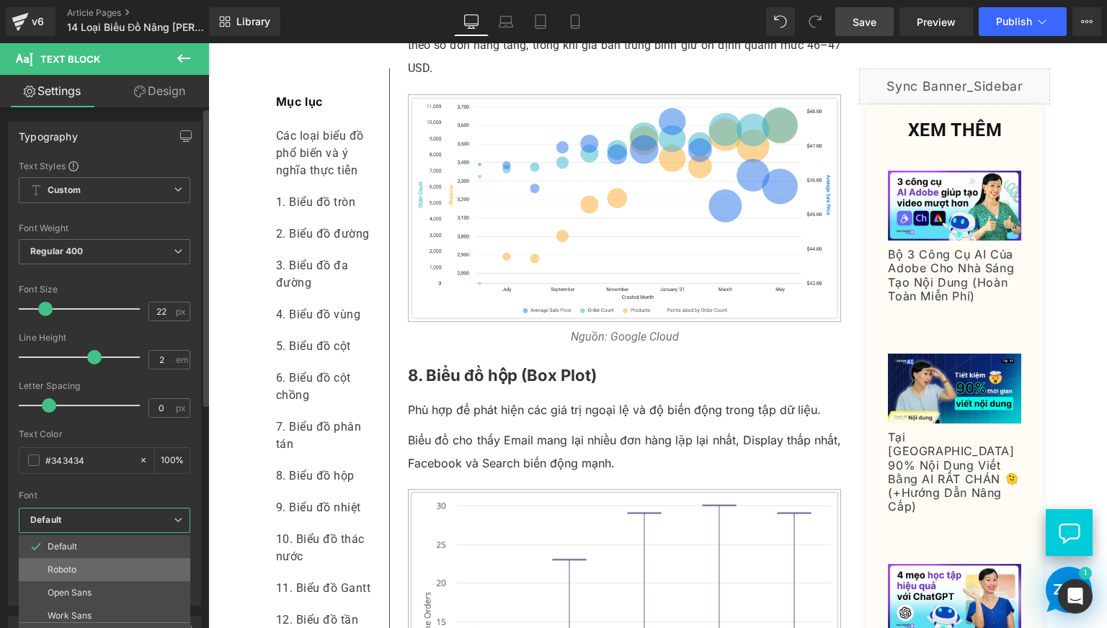
click at [73, 566] on p "Roboto" at bounding box center [62, 570] width 29 height 10
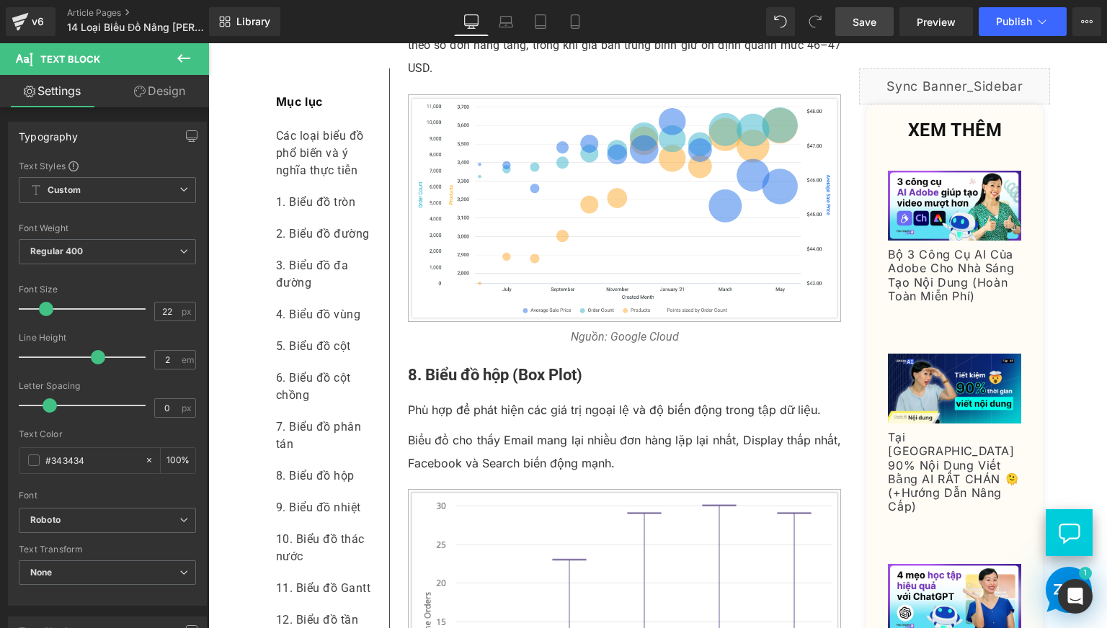
click at [393, 471] on div "Dữ liệu ngày nay không chỉ là những con số khô khan, mà chính là câu chuyện phả…" at bounding box center [624, 583] width 463 height 7970
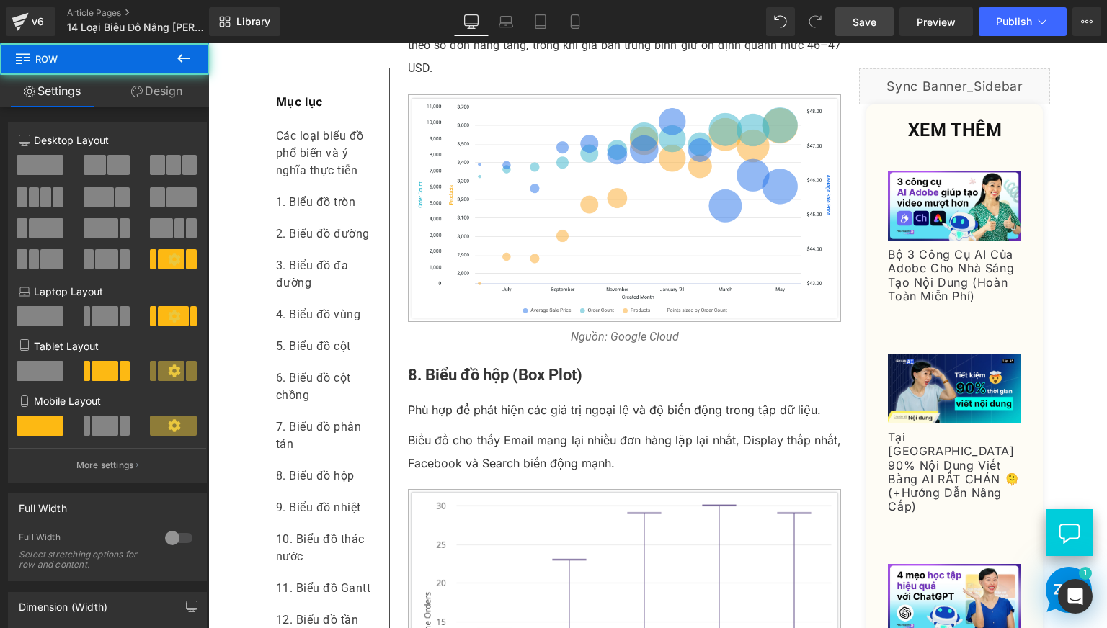
click at [434, 422] on p "Phù hợp để phát hiện các giá trị ngoại lệ và độ biến động trong tập dữ liệu." at bounding box center [625, 409] width 434 height 23
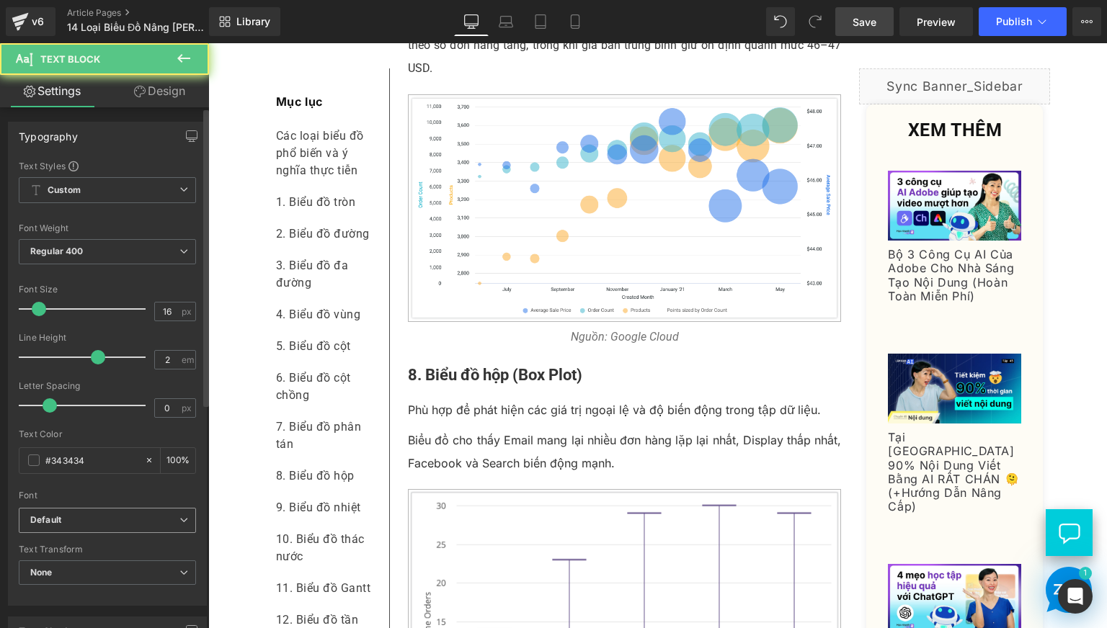
click at [104, 514] on b "Default" at bounding box center [104, 520] width 149 height 12
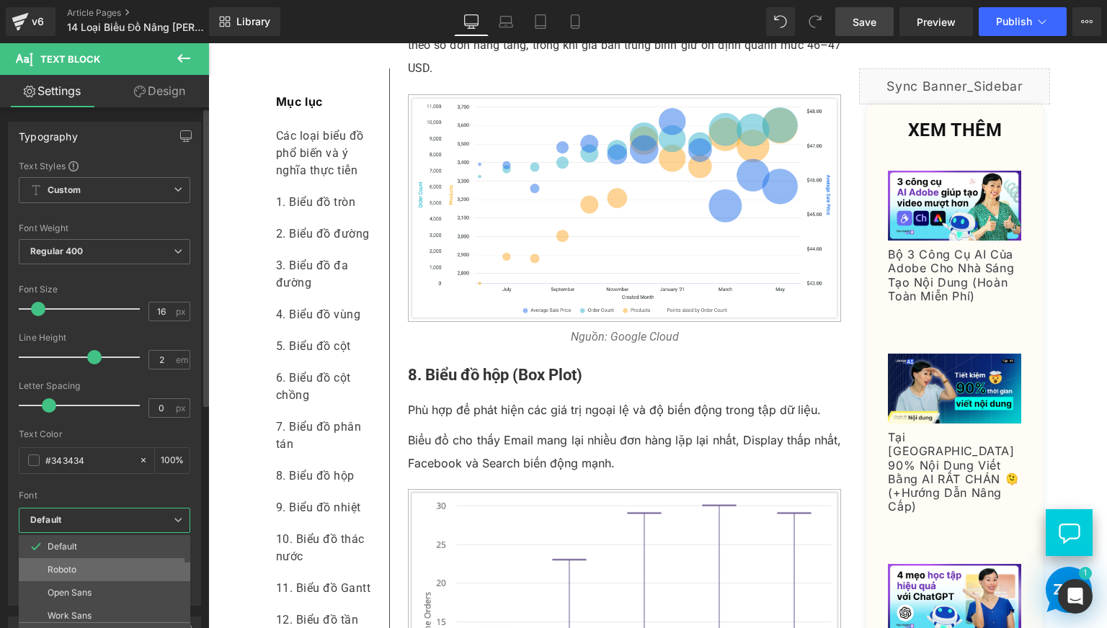
click at [100, 571] on li "Roboto" at bounding box center [108, 569] width 178 height 23
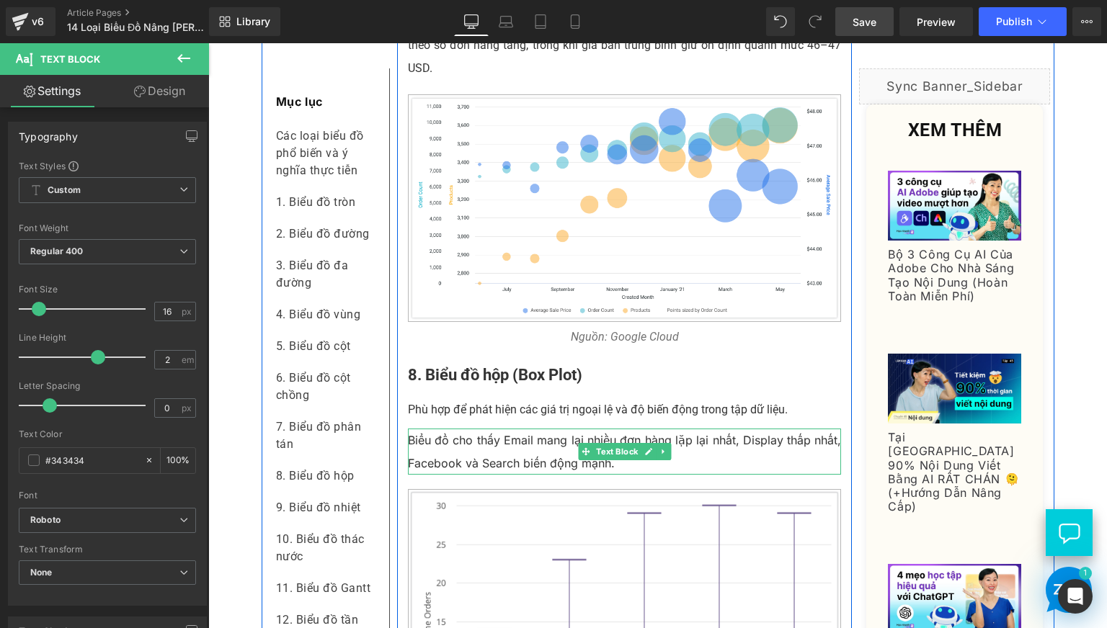
click at [524, 475] on p "Biểu đồ cho thấy Email mang lại nhiều đơn hàng lặp lại nhất, Display thấp nhất,…" at bounding box center [625, 452] width 434 height 46
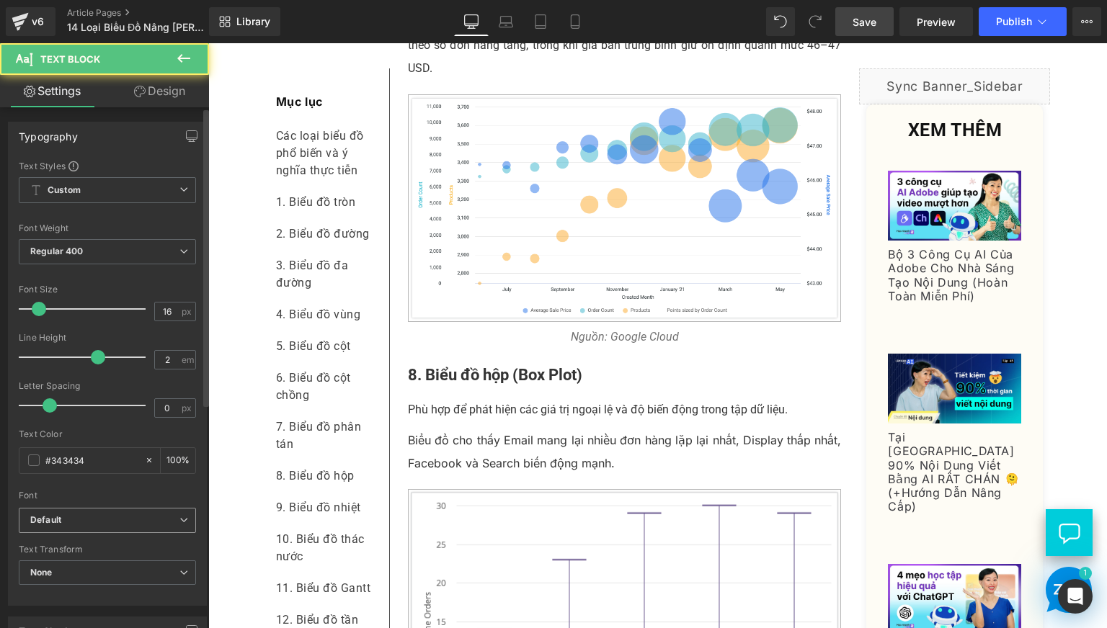
click at [112, 513] on span "Default" at bounding box center [107, 520] width 177 height 25
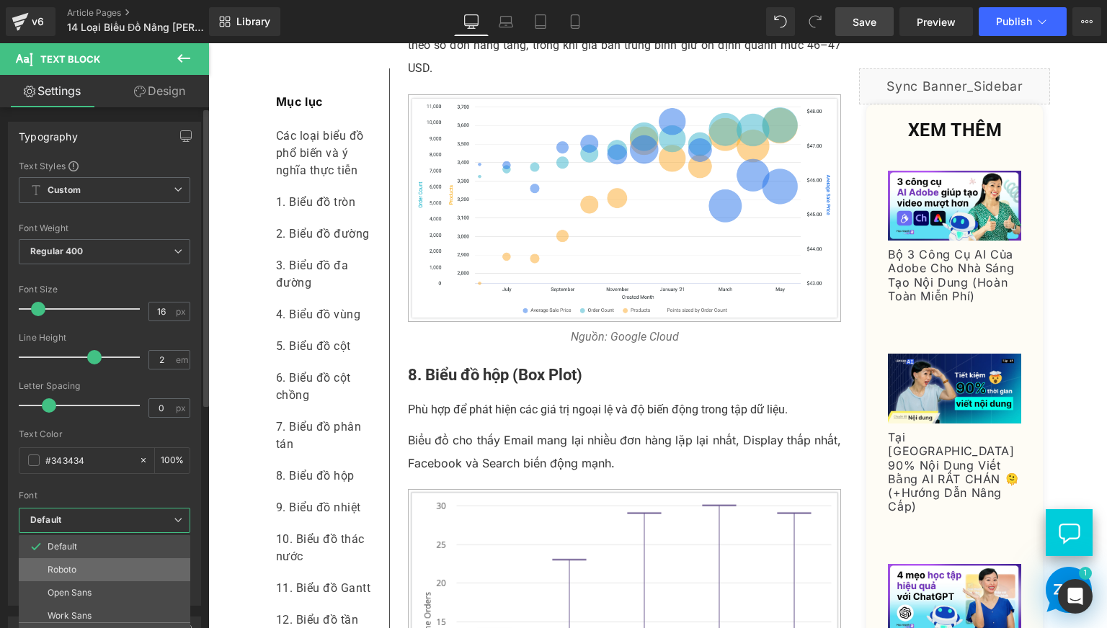
click at [102, 561] on li "Roboto" at bounding box center [108, 569] width 178 height 23
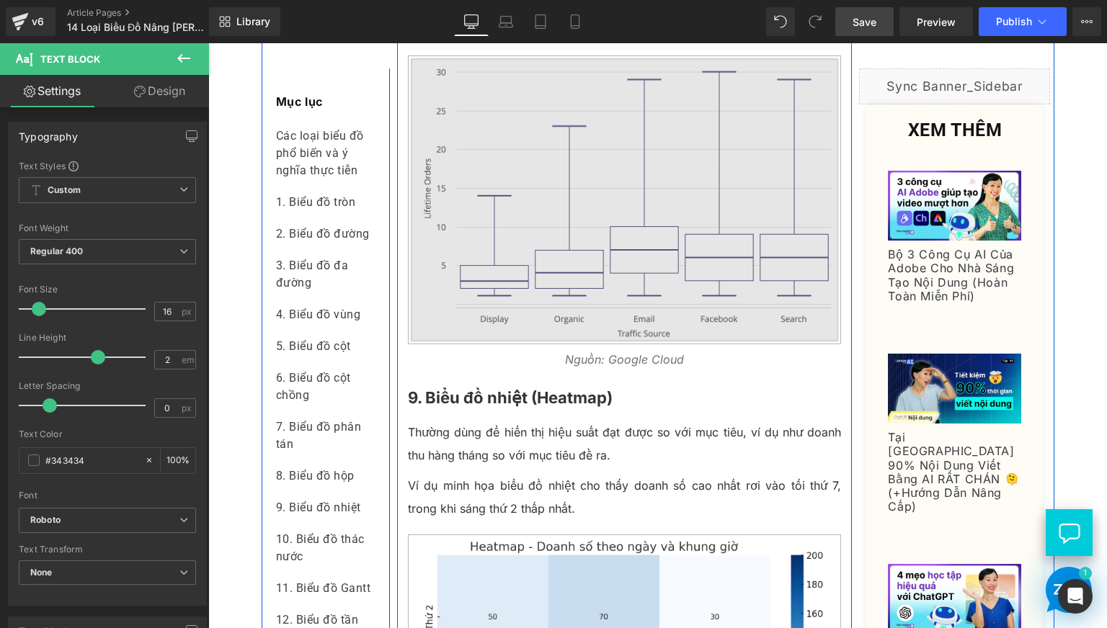
scroll to position [4203, 0]
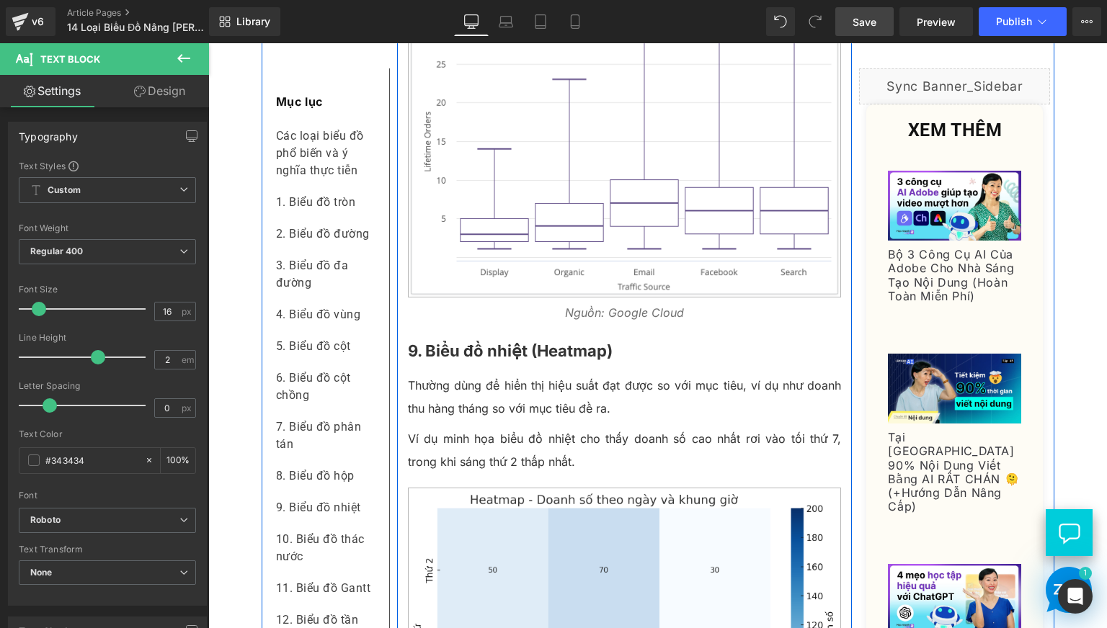
click at [566, 320] on icon "Nguồn: Google Cloud" at bounding box center [624, 313] width 119 height 14
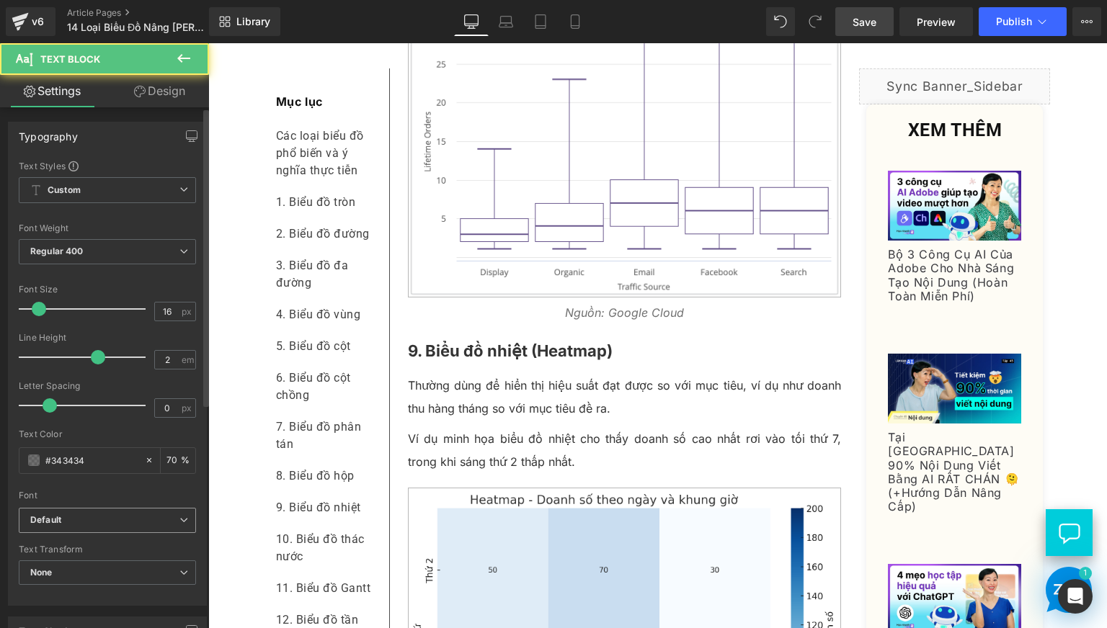
click at [144, 517] on b "Default" at bounding box center [104, 520] width 149 height 12
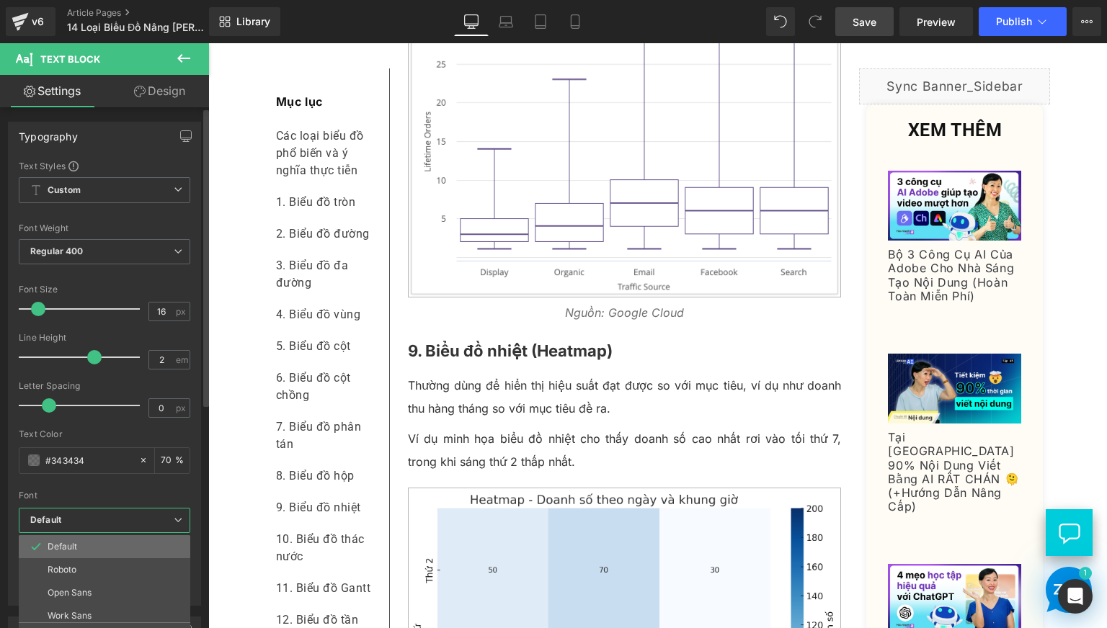
click at [141, 557] on li "Default" at bounding box center [108, 546] width 178 height 23
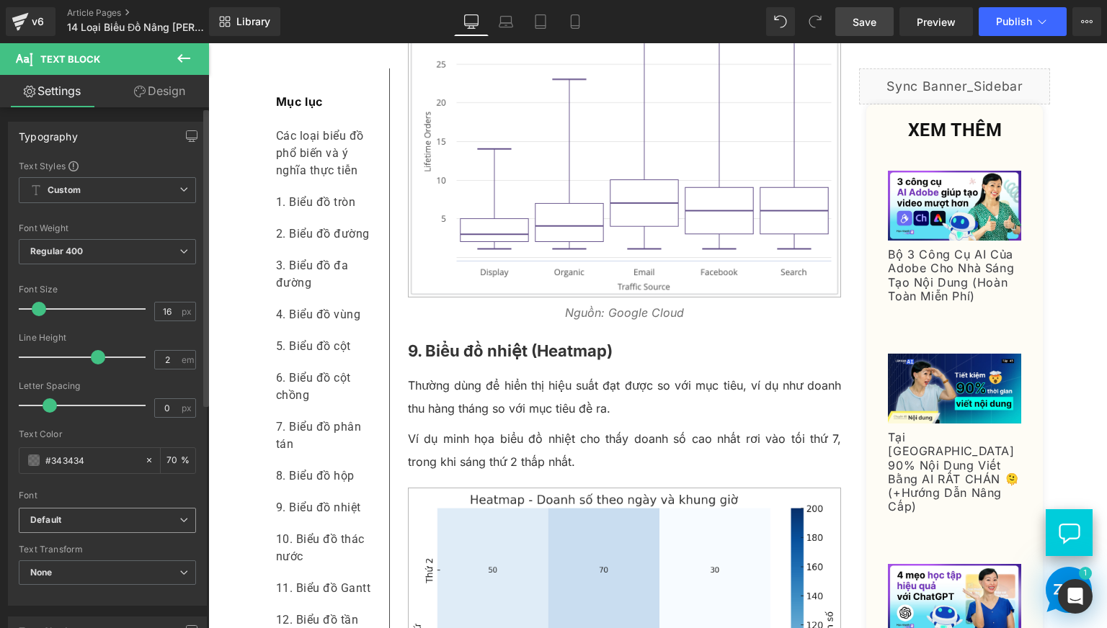
click at [137, 523] on b "Default" at bounding box center [104, 520] width 149 height 12
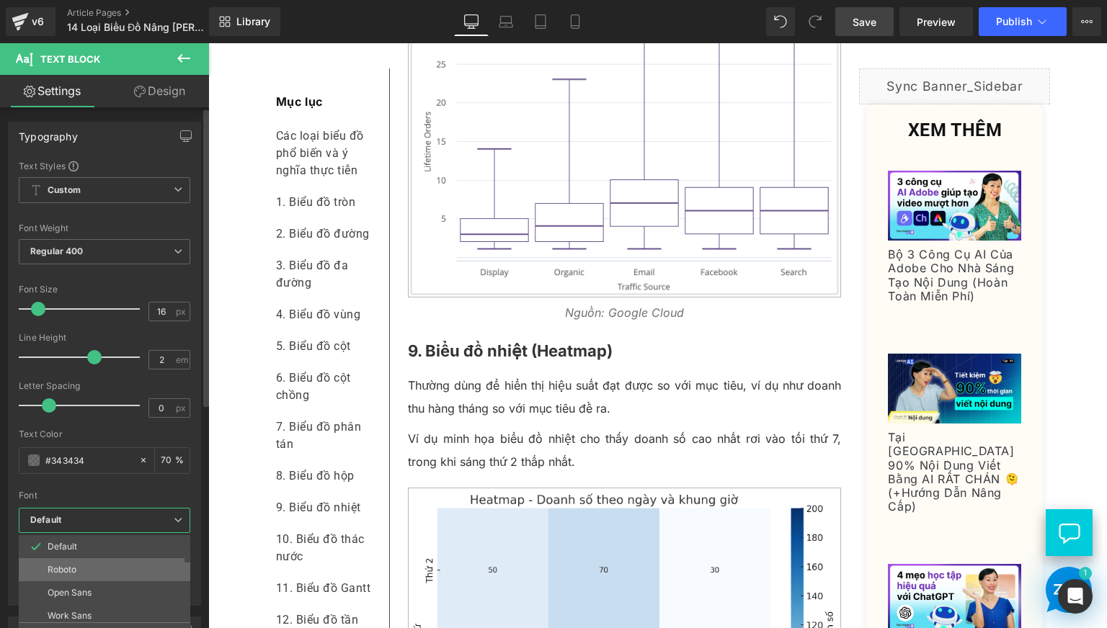
click at [131, 564] on li "Roboto" at bounding box center [108, 569] width 178 height 23
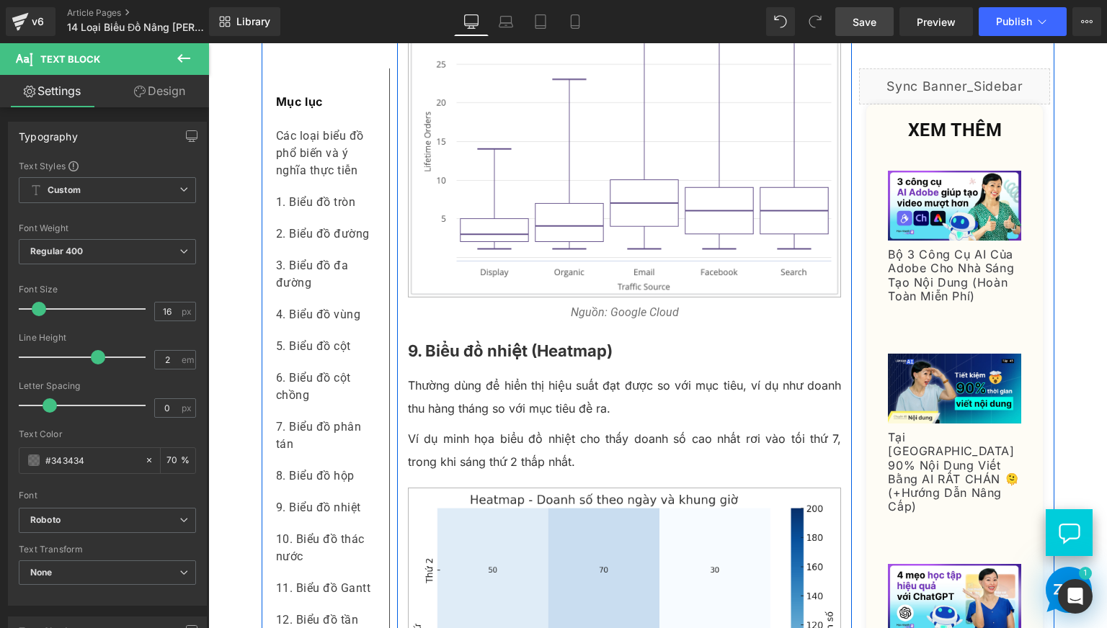
click at [472, 360] on b "9. Biểu đồ nhiệt (Heatmap)" at bounding box center [510, 351] width 205 height 19
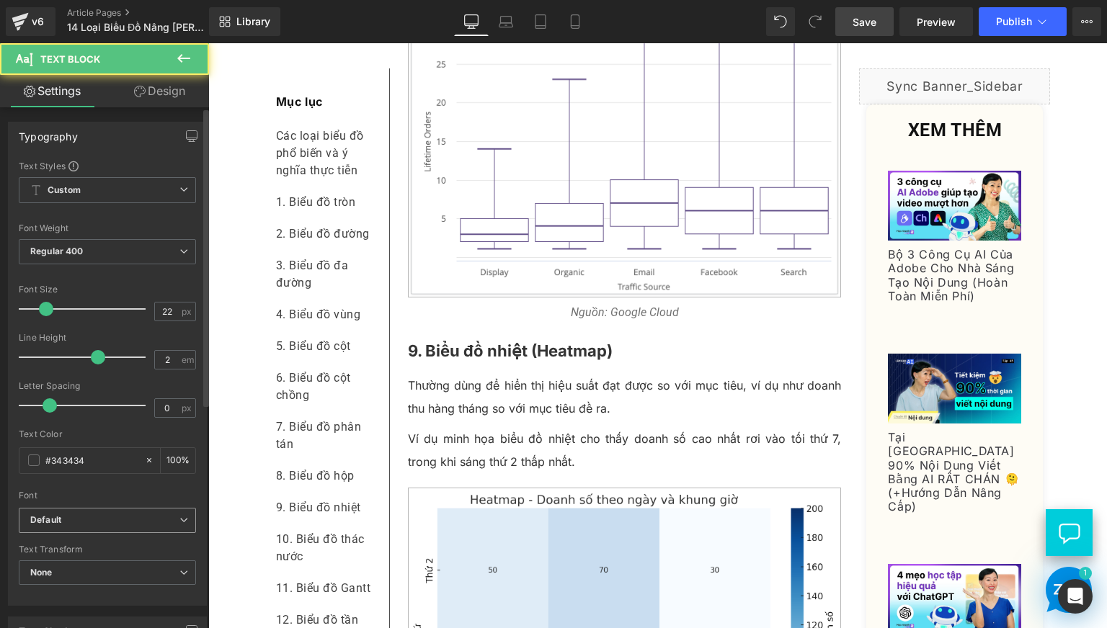
click at [87, 526] on b "Default" at bounding box center [104, 520] width 149 height 12
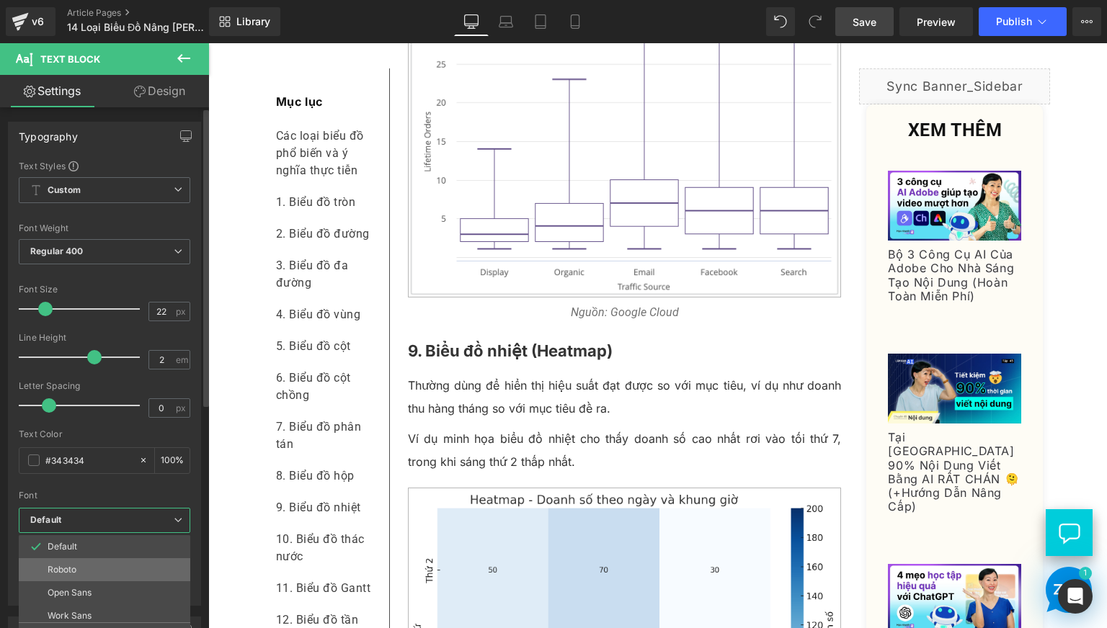
click at [82, 566] on li "Roboto" at bounding box center [108, 569] width 178 height 23
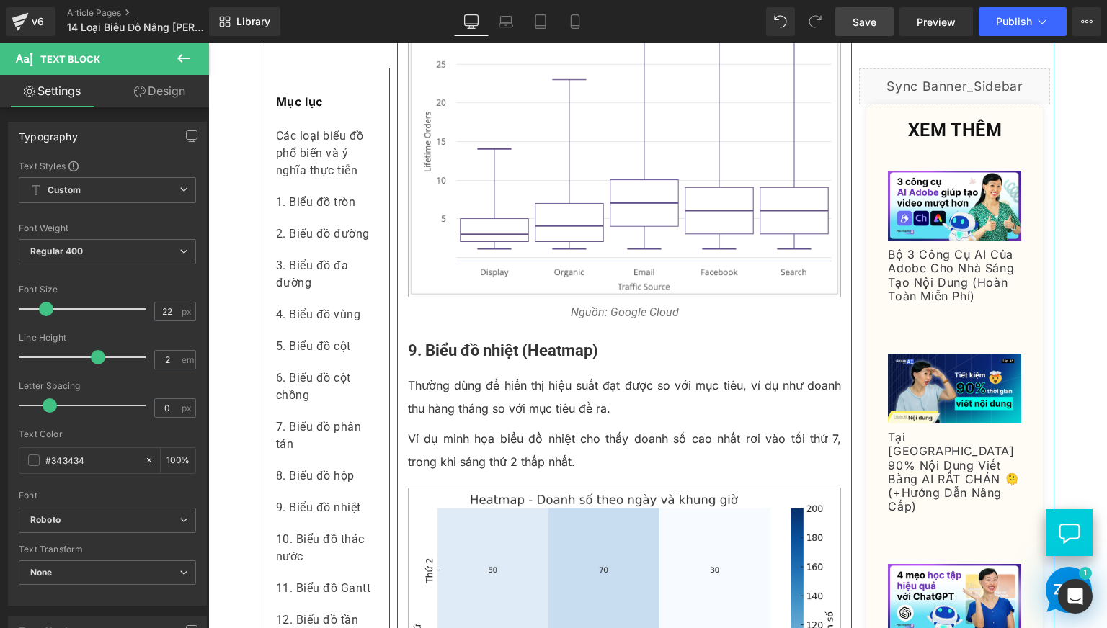
click at [481, 420] on p "Thường dùng để hiển thị hiệu suất đạt được so với mục tiêu, ví dụ như doanh thu…" at bounding box center [625, 397] width 434 height 46
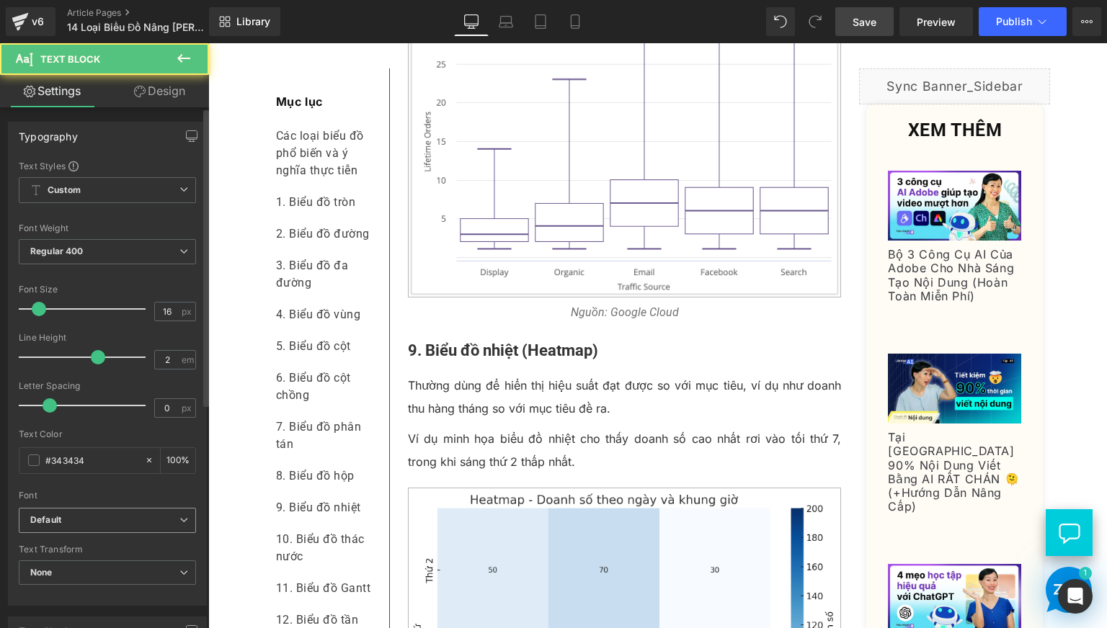
click at [94, 527] on span "Default" at bounding box center [107, 520] width 177 height 25
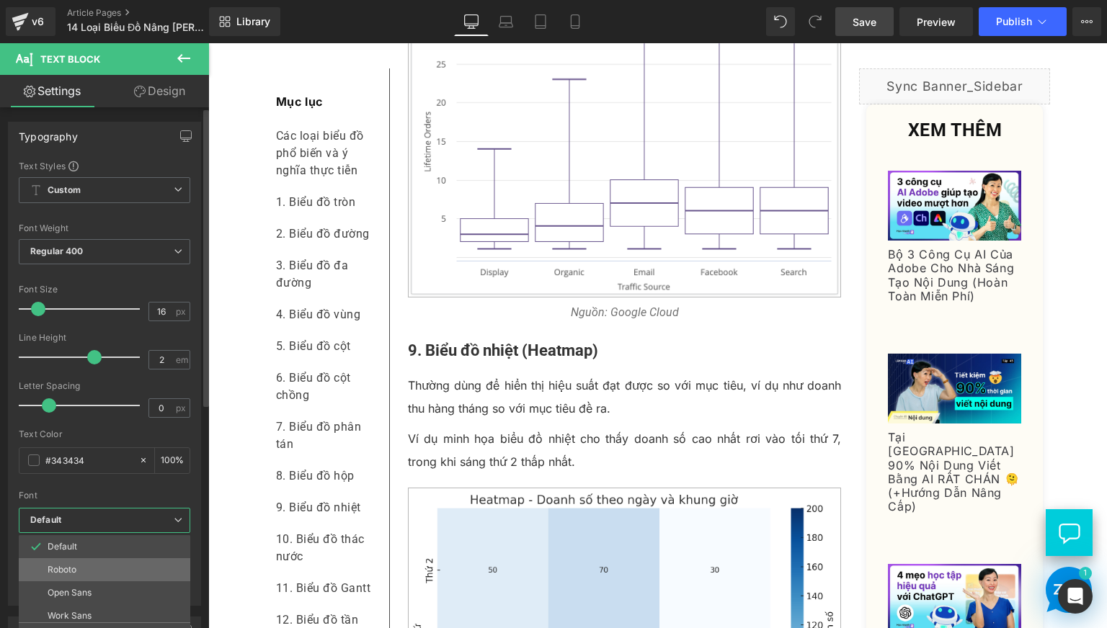
click at [74, 572] on p "Roboto" at bounding box center [62, 570] width 29 height 10
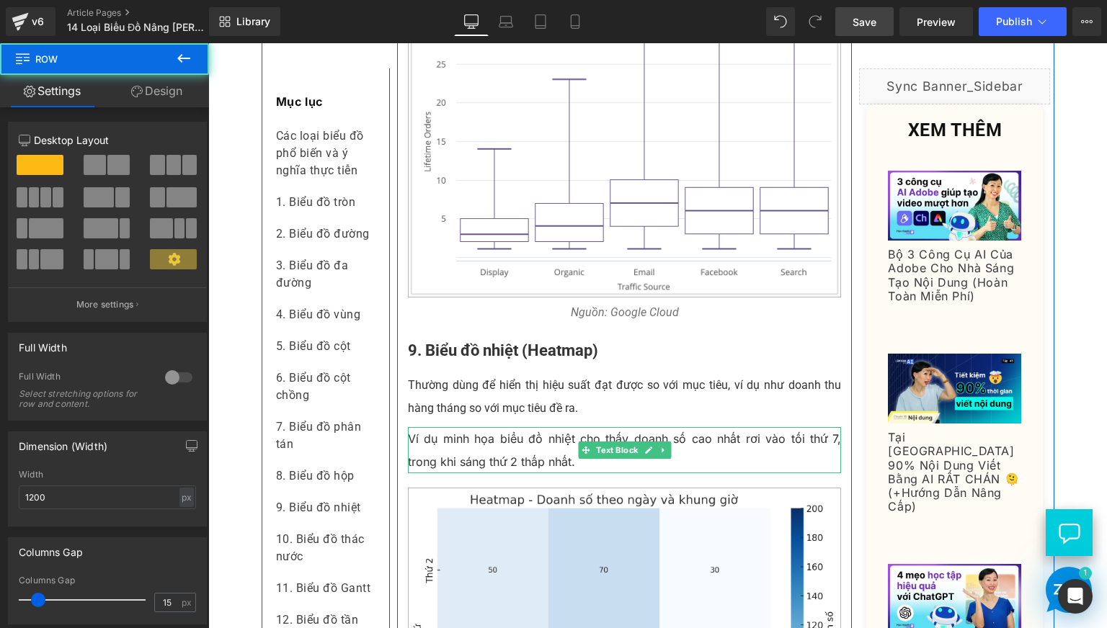
click at [499, 473] on p "Ví dụ minh họa biểu đồ nhiệt cho thấy doanh số cao nhất rơi vào tối thứ 7, tron…" at bounding box center [625, 450] width 434 height 46
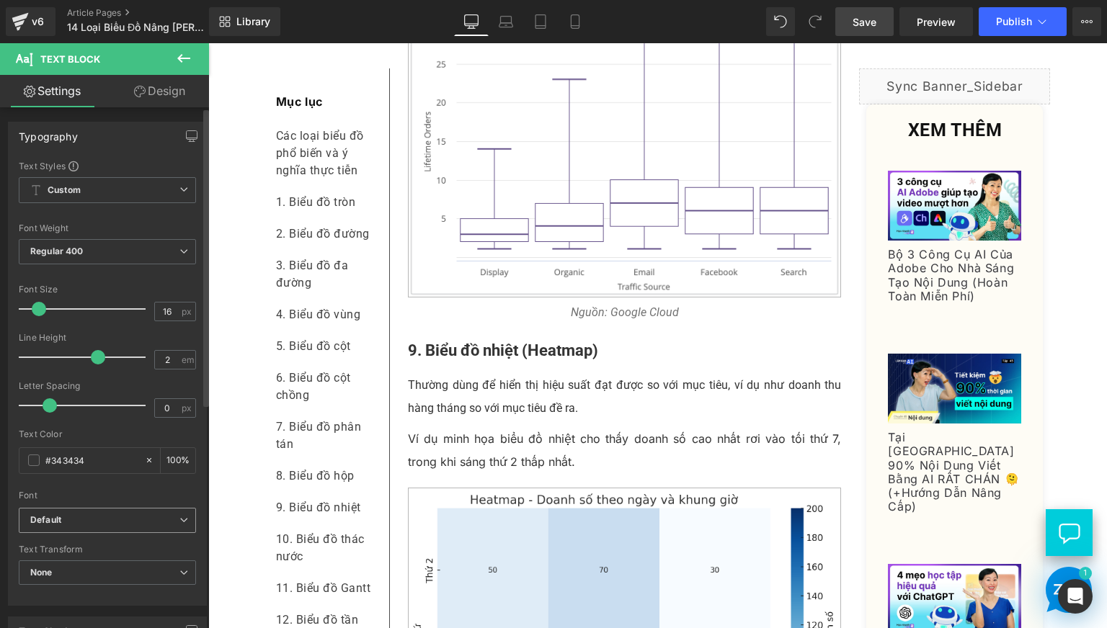
click at [106, 519] on b "Default" at bounding box center [104, 520] width 149 height 12
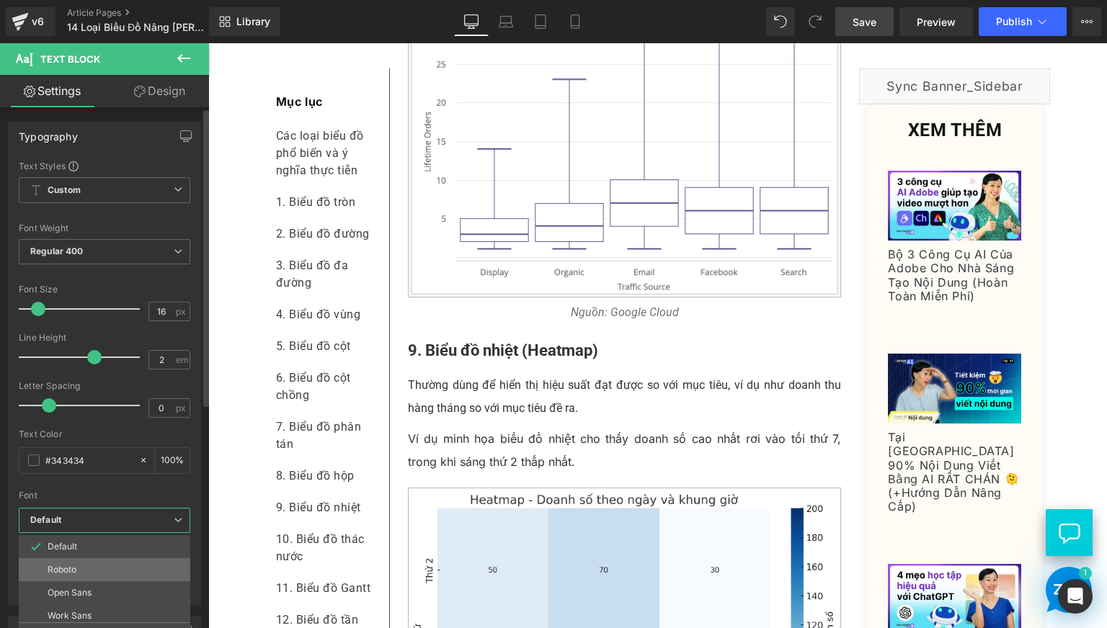
click at [101, 558] on li "Roboto" at bounding box center [108, 569] width 178 height 23
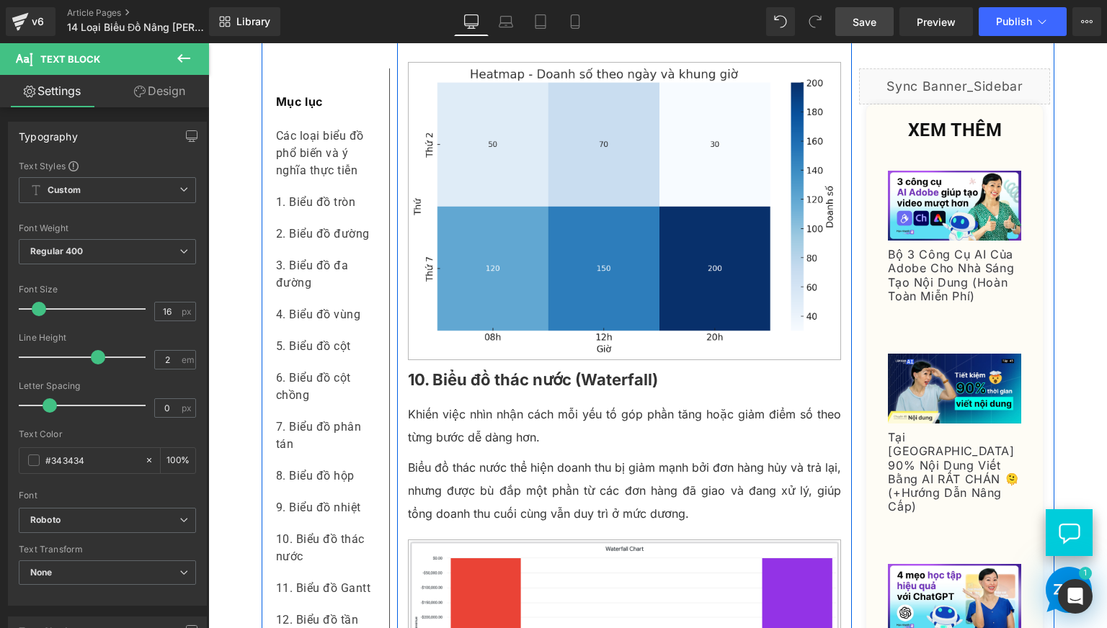
scroll to position [4683, 0]
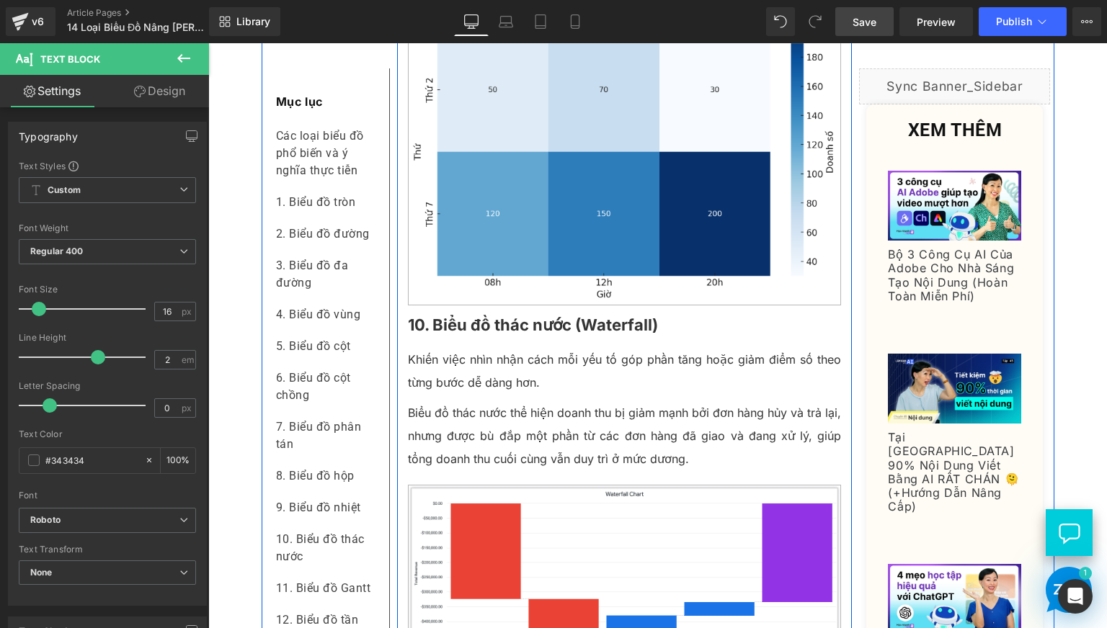
click at [494, 334] on b "10. Biểu đồ thác nước (Waterfall)" at bounding box center [533, 325] width 250 height 19
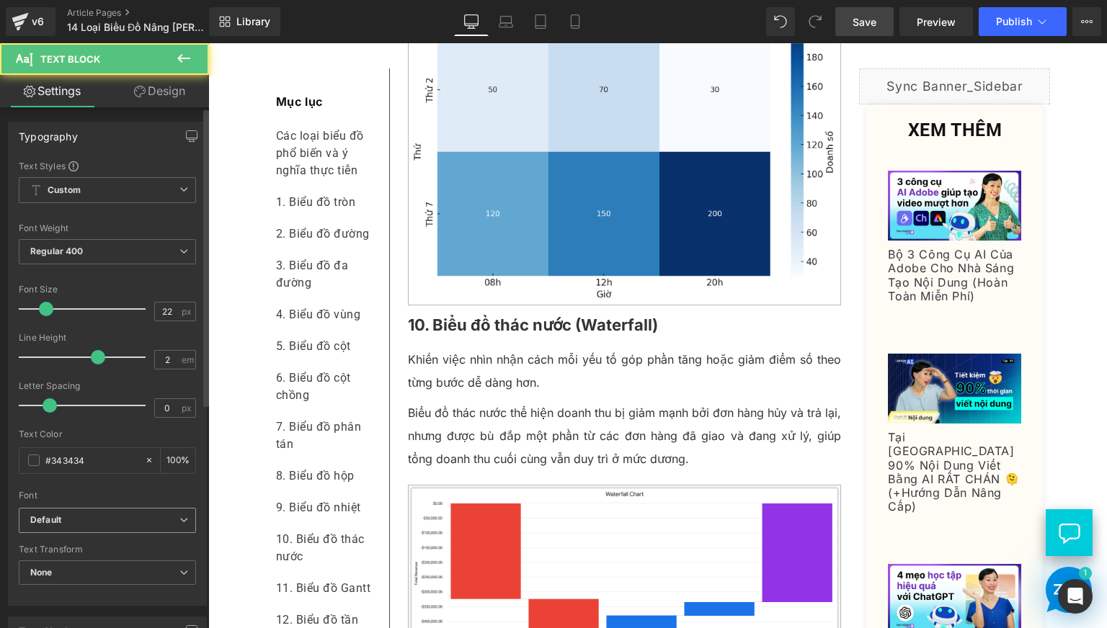
click at [37, 510] on span "Default" at bounding box center [107, 520] width 177 height 25
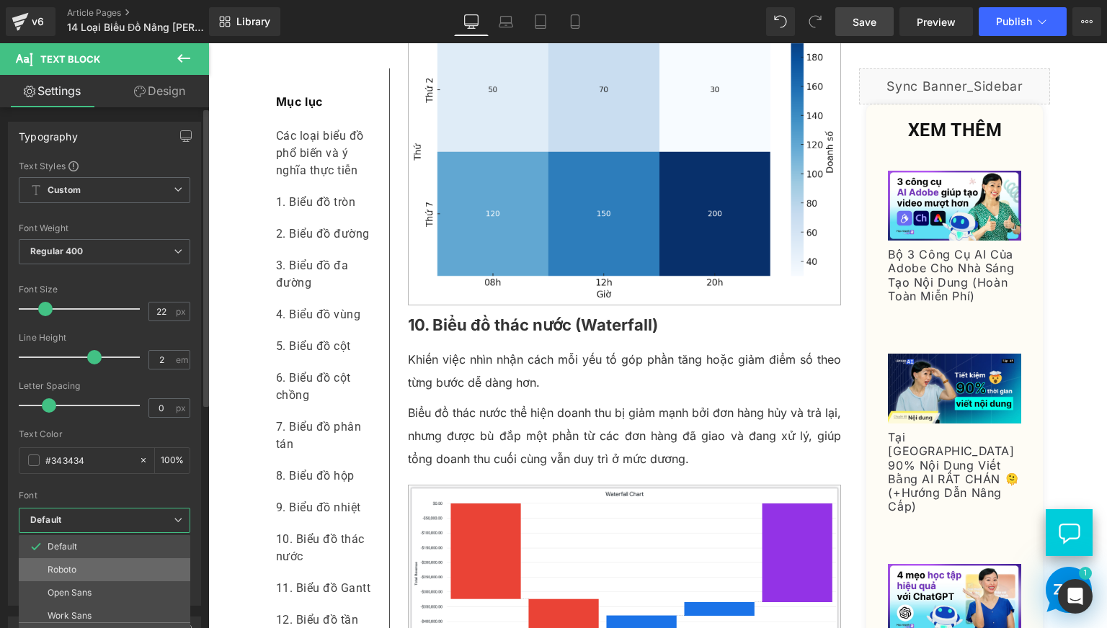
click at [76, 558] on li "Roboto" at bounding box center [108, 569] width 178 height 23
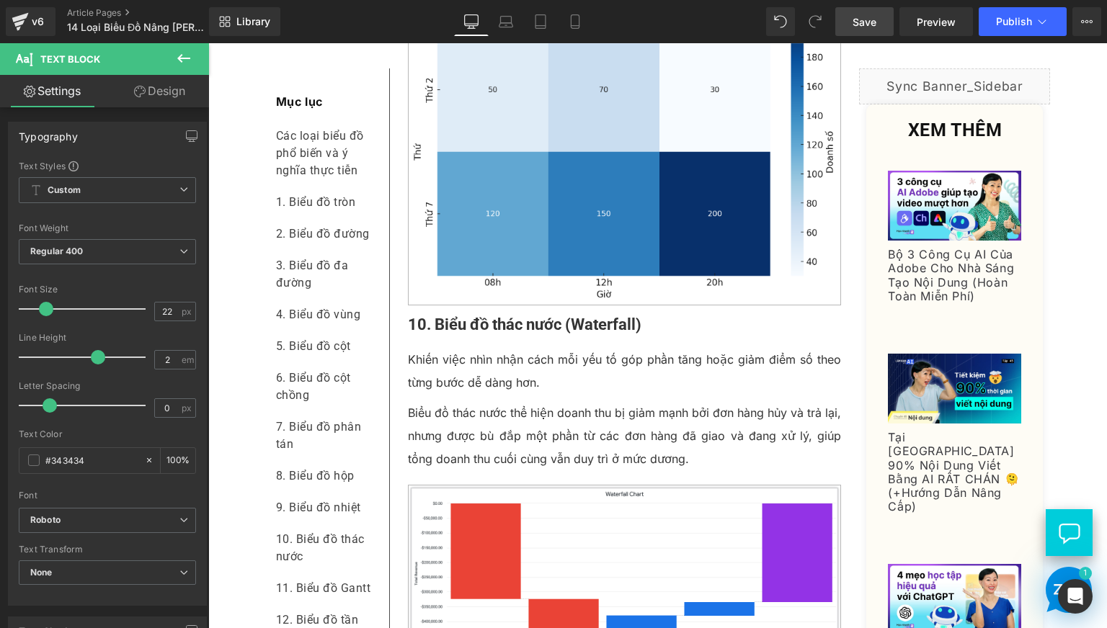
click at [433, 394] on p "Khiến việc nhìn nhận cách mỗi yếu tố góp phần tăng hoặc giảm điểm số theo từng …" at bounding box center [625, 371] width 434 height 46
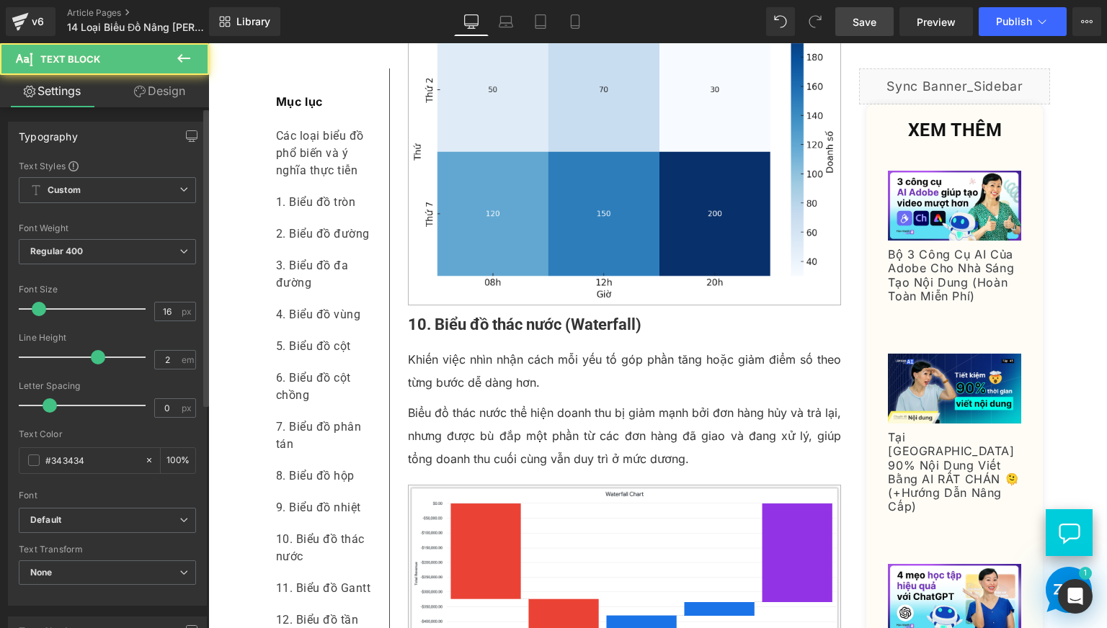
click at [104, 489] on div at bounding box center [107, 485] width 177 height 9
drag, startPoint x: 104, startPoint y: 519, endPoint x: 103, endPoint y: 527, distance: 8.1
click at [105, 519] on b "Default" at bounding box center [104, 520] width 149 height 12
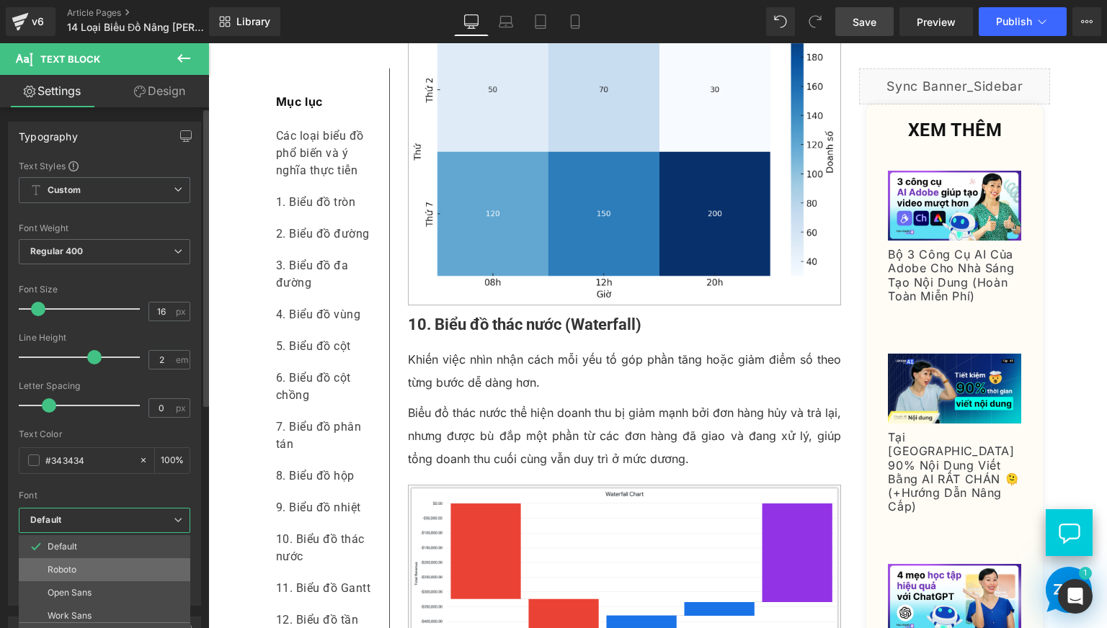
click at [92, 574] on li "Roboto" at bounding box center [108, 569] width 178 height 23
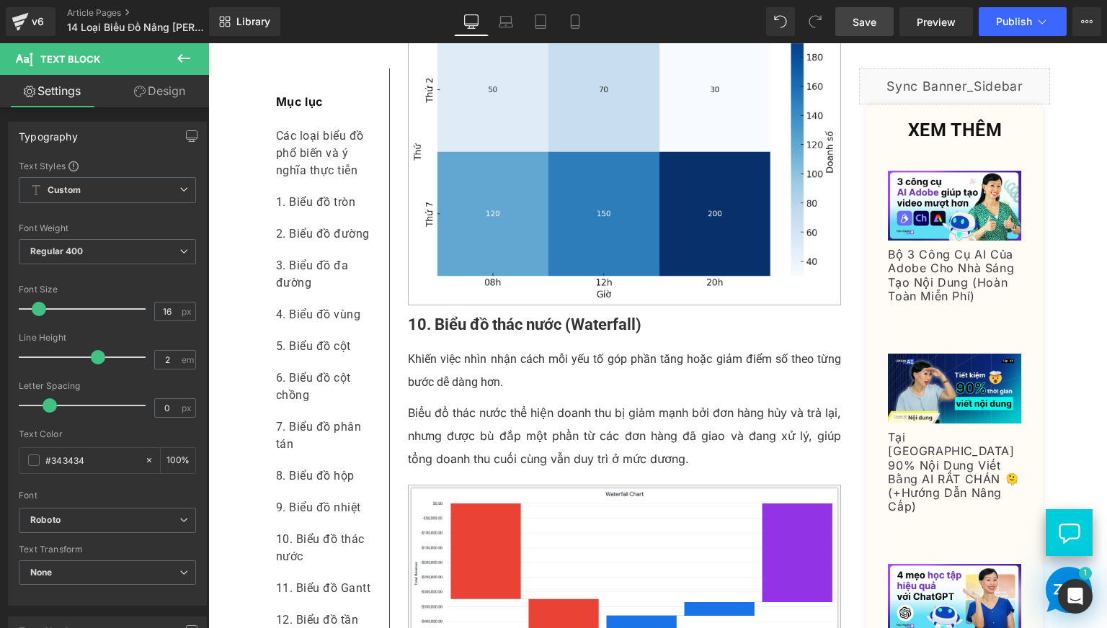
click at [427, 471] on p "Biểu đồ thác nước thể hiện doanh thu bị giảm mạnh bởi đơn hàng hủy và trả lại, …" at bounding box center [625, 435] width 434 height 69
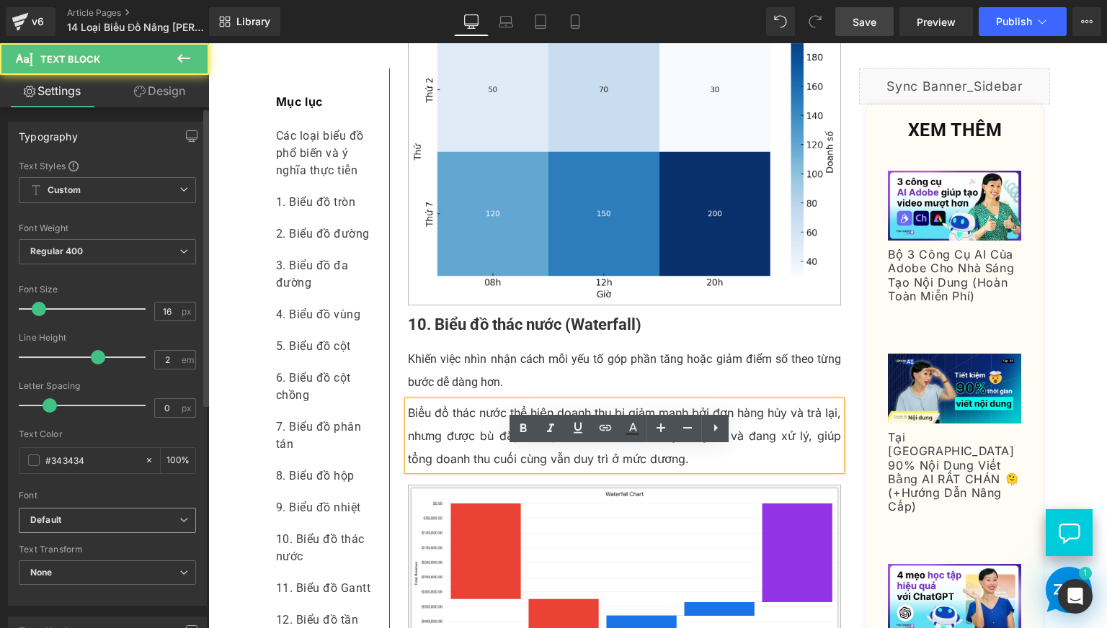
click at [120, 519] on b "Default" at bounding box center [104, 520] width 149 height 12
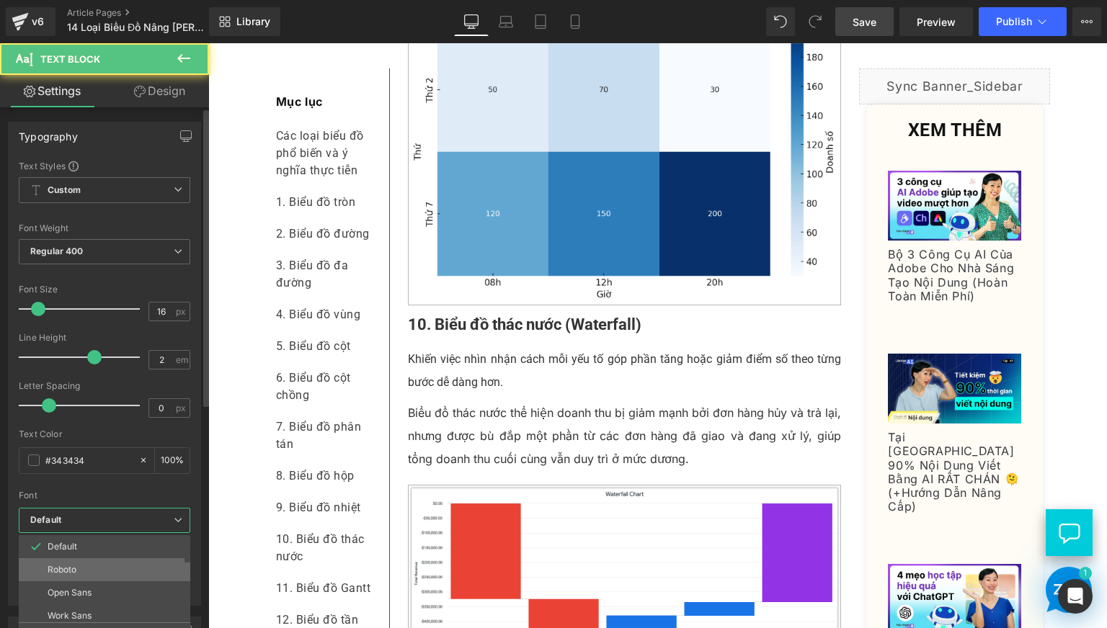
drag, startPoint x: 106, startPoint y: 563, endPoint x: 122, endPoint y: 504, distance: 60.5
click at [106, 563] on li "Roboto" at bounding box center [108, 569] width 178 height 23
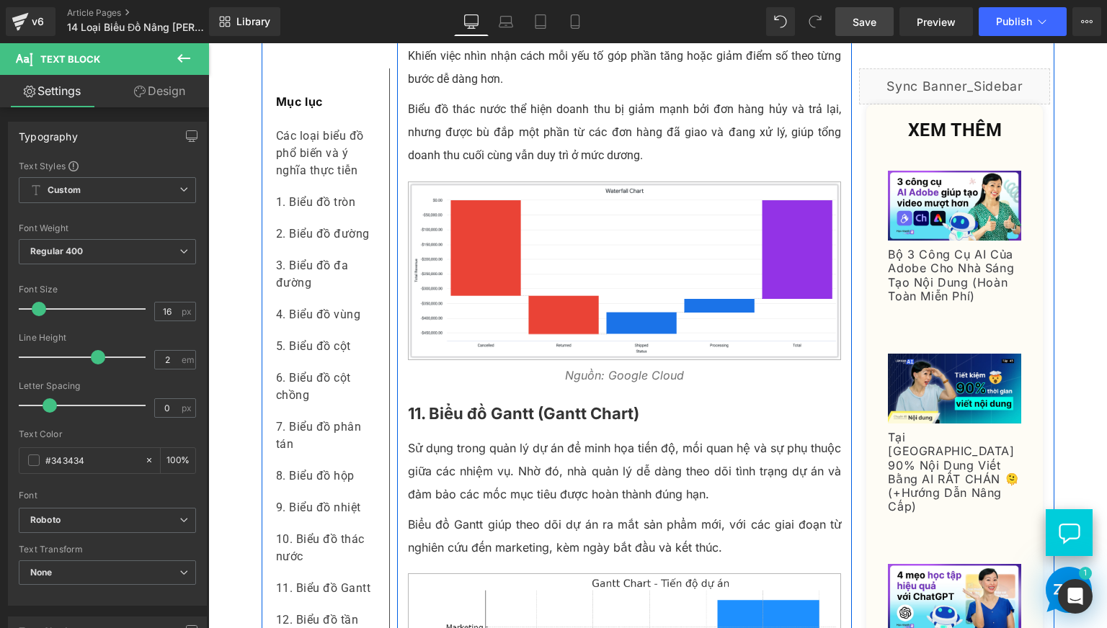
scroll to position [5044, 0]
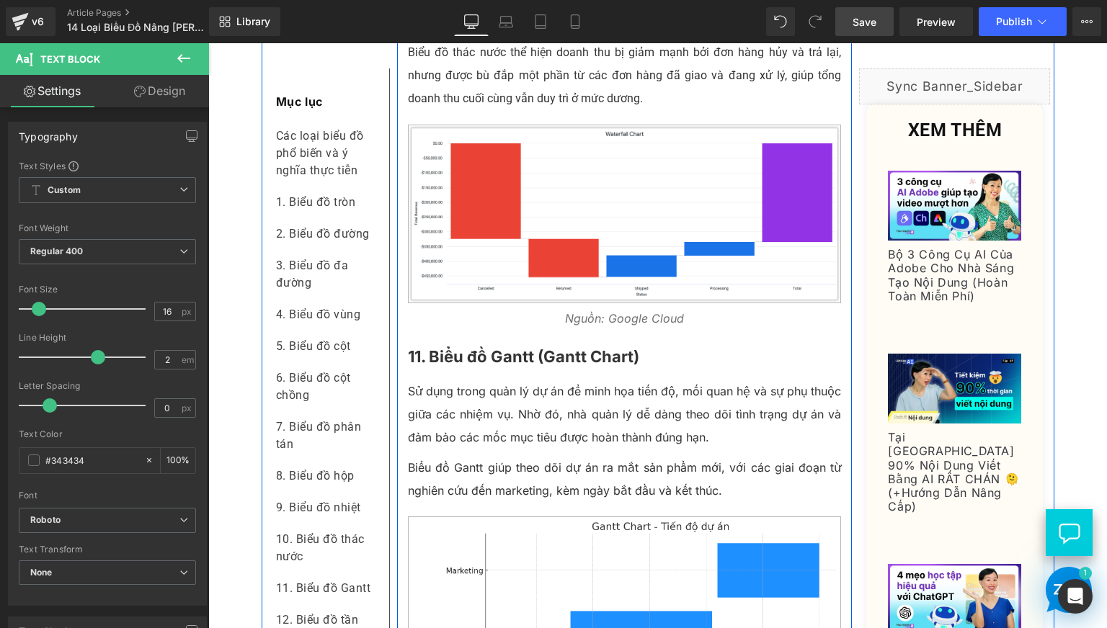
click at [481, 366] on b "11. Biểu đồ Gantt (Gantt Chart)" at bounding box center [523, 356] width 231 height 19
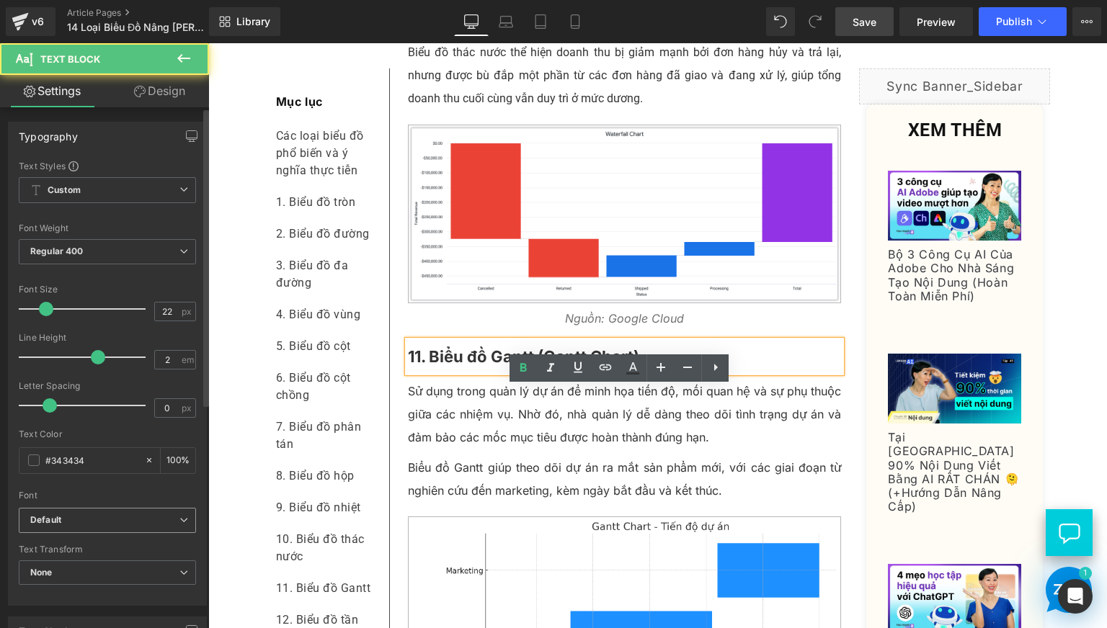
click at [115, 518] on b "Default" at bounding box center [104, 520] width 149 height 12
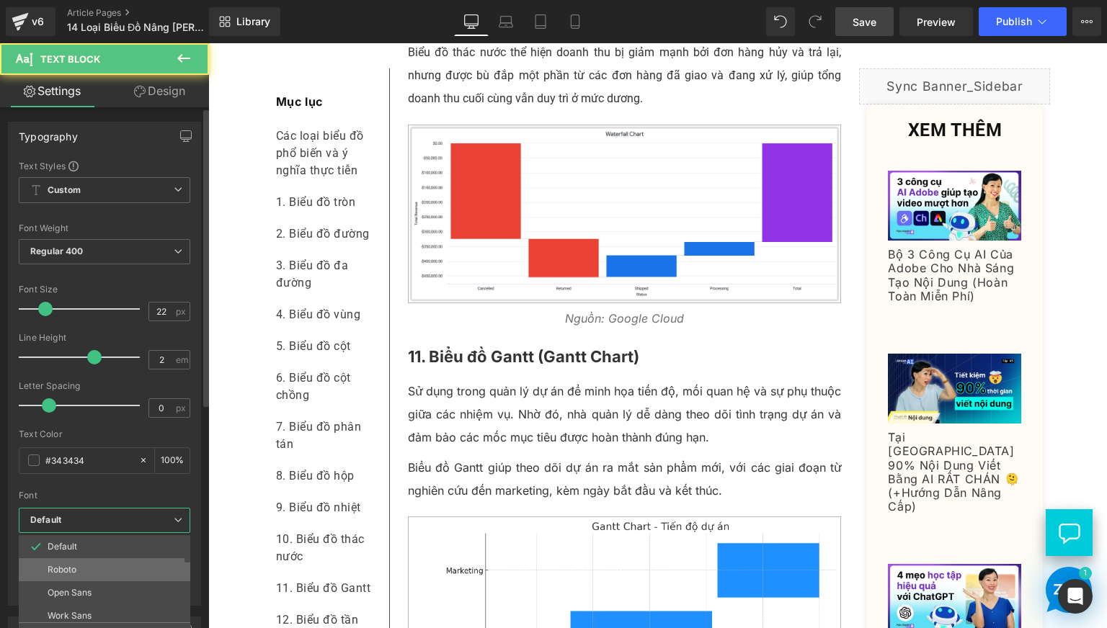
click at [107, 564] on li "Roboto" at bounding box center [108, 569] width 178 height 23
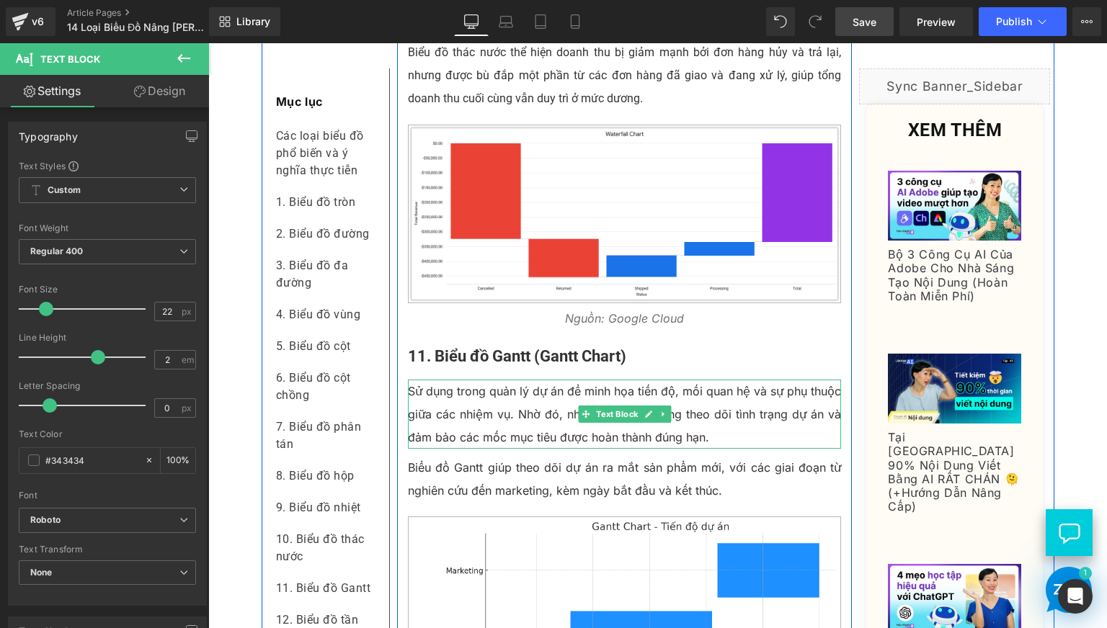
click at [469, 449] on p "Sử dụng trong quản lý dự án để minh họa tiến độ, mối quan hệ và sự phụ thuộc gi…" at bounding box center [625, 414] width 434 height 69
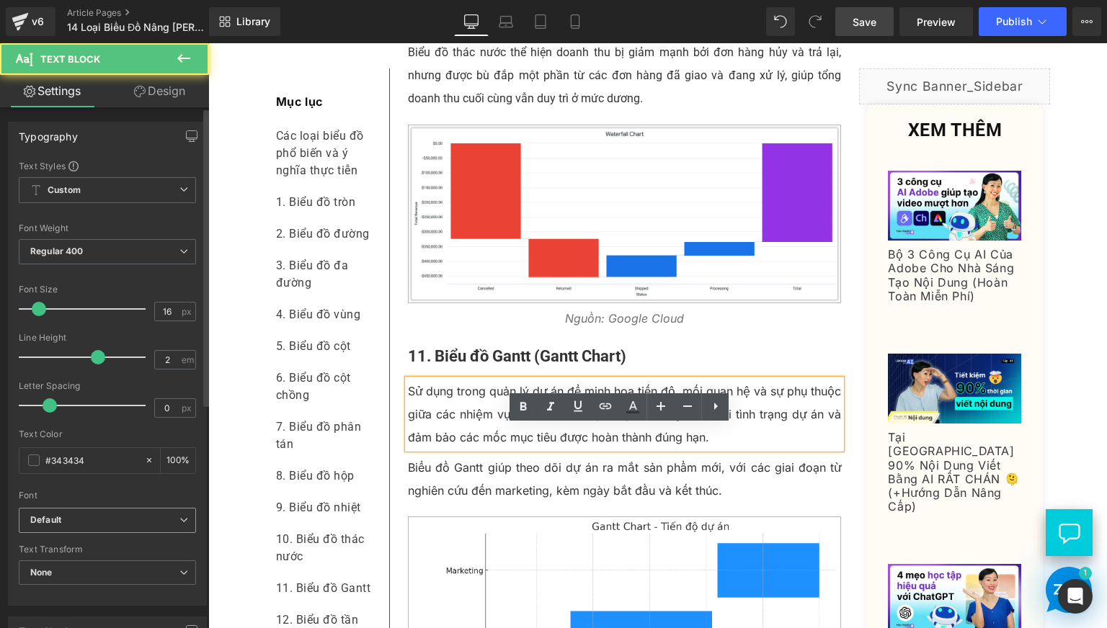
click at [121, 518] on b "Default" at bounding box center [104, 520] width 149 height 12
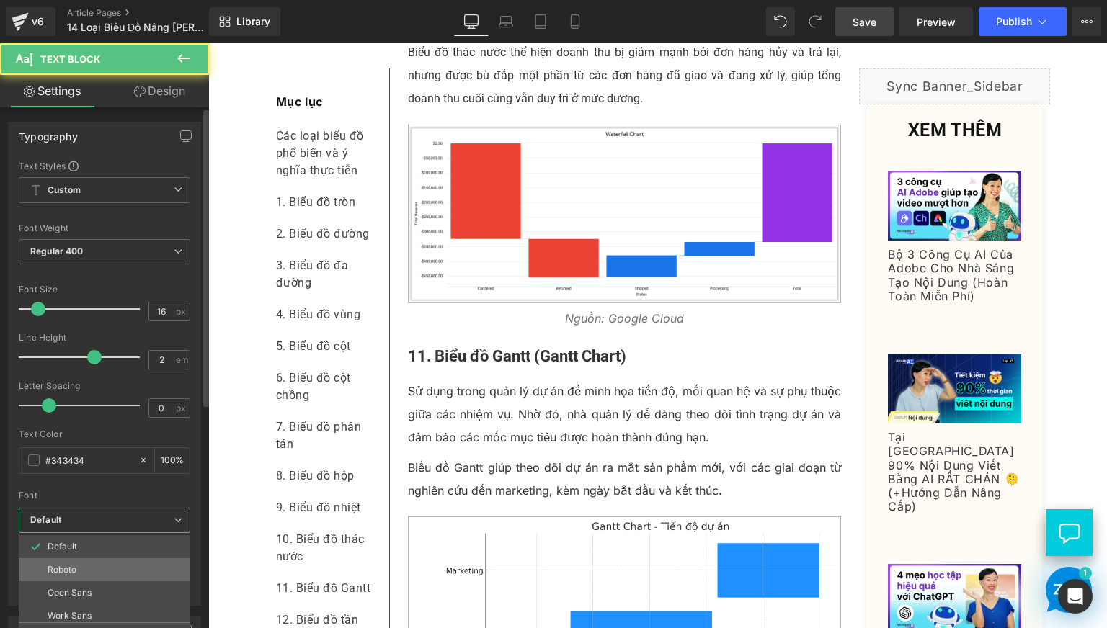
click at [119, 570] on li "Roboto" at bounding box center [108, 569] width 178 height 23
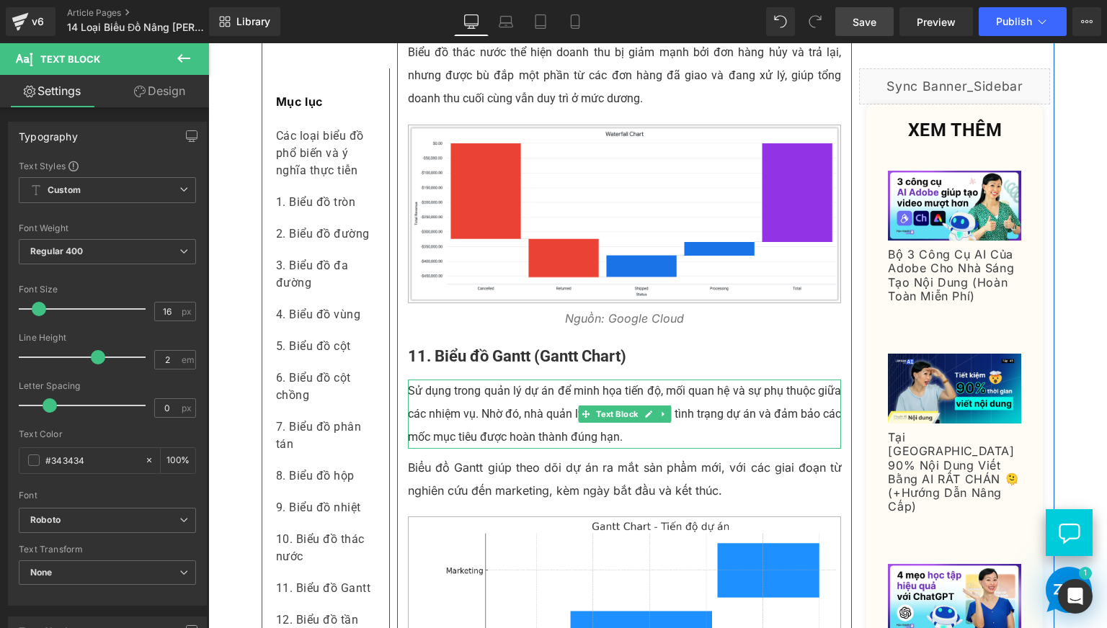
click at [507, 449] on p "Sử dụng trong quản lý dự án để minh họa tiến độ, mối quan hệ và sự phụ thuộc gi…" at bounding box center [625, 414] width 434 height 69
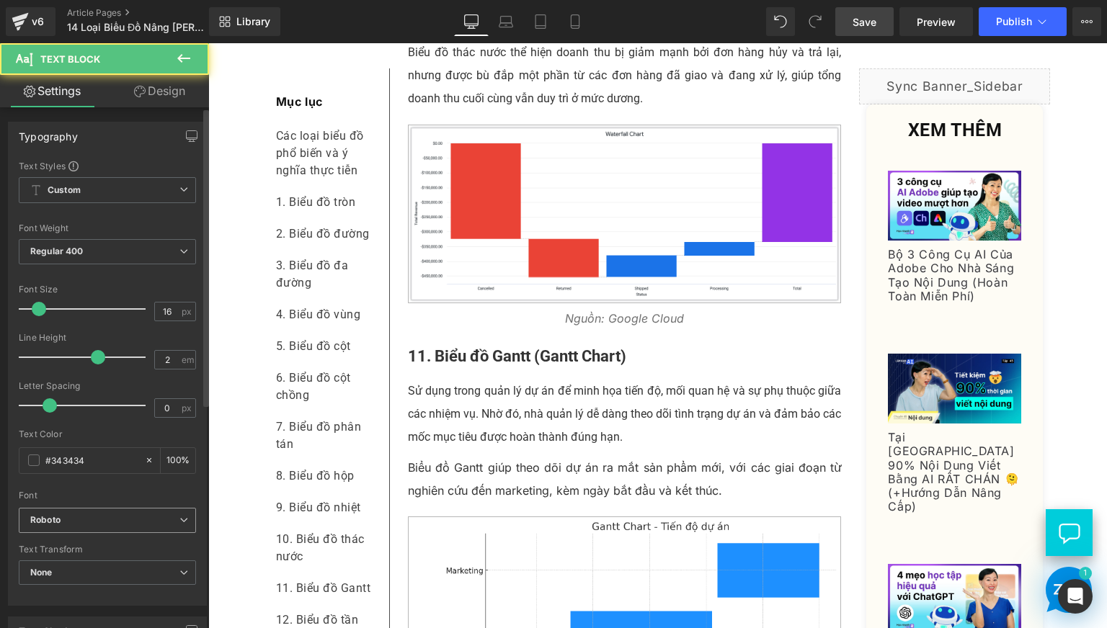
click at [101, 528] on span "Roboto" at bounding box center [107, 520] width 177 height 25
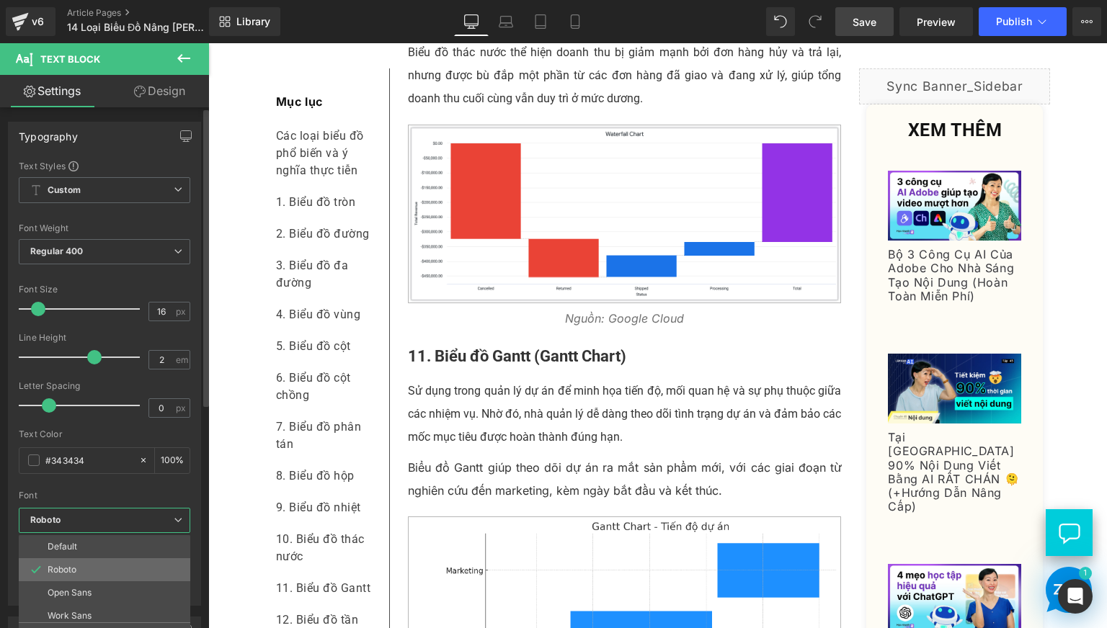
click at [115, 581] on li "Roboto" at bounding box center [108, 569] width 178 height 23
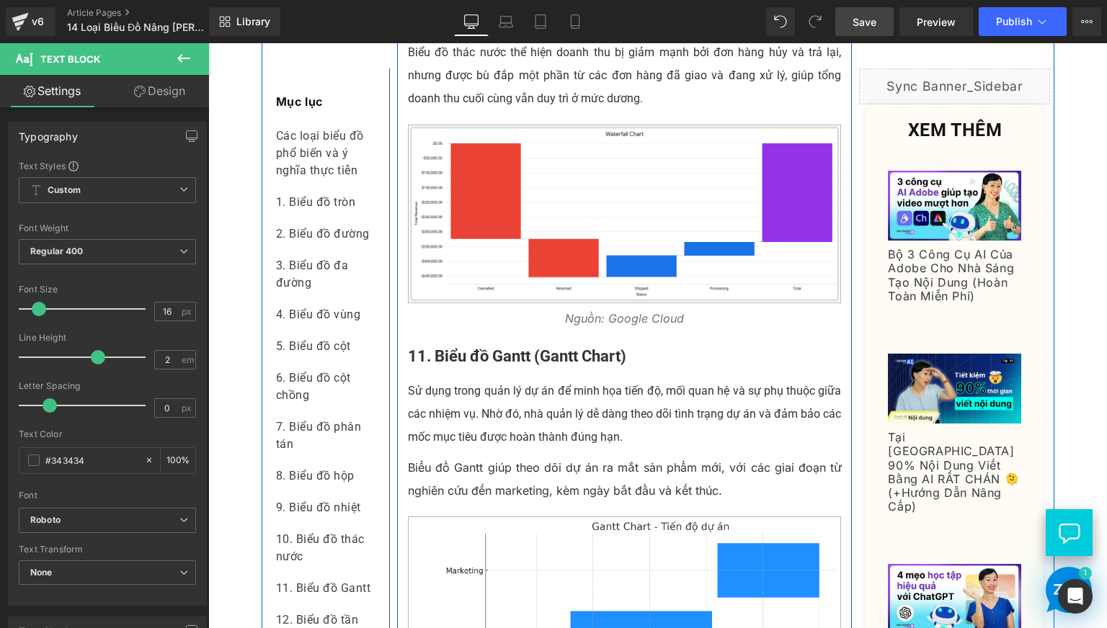
click at [463, 502] on p "Biểu đồ Gantt giúp theo dõi dự án ra mắt sản phẩm mới, với các giai đoạn từ ngh…" at bounding box center [625, 479] width 434 height 46
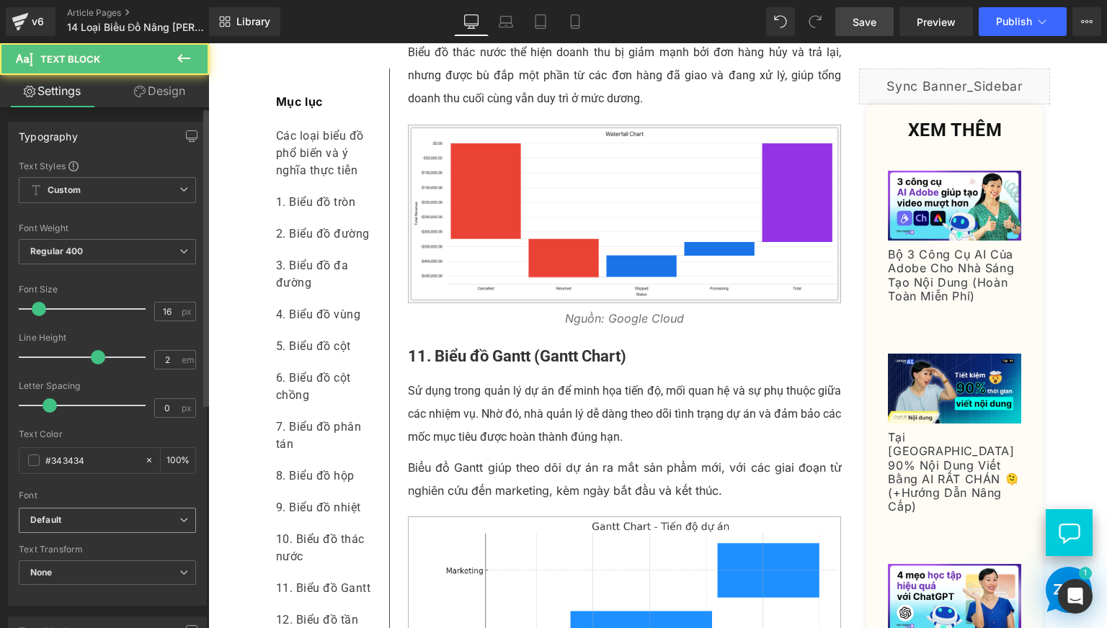
click at [135, 521] on b "Default" at bounding box center [104, 520] width 149 height 12
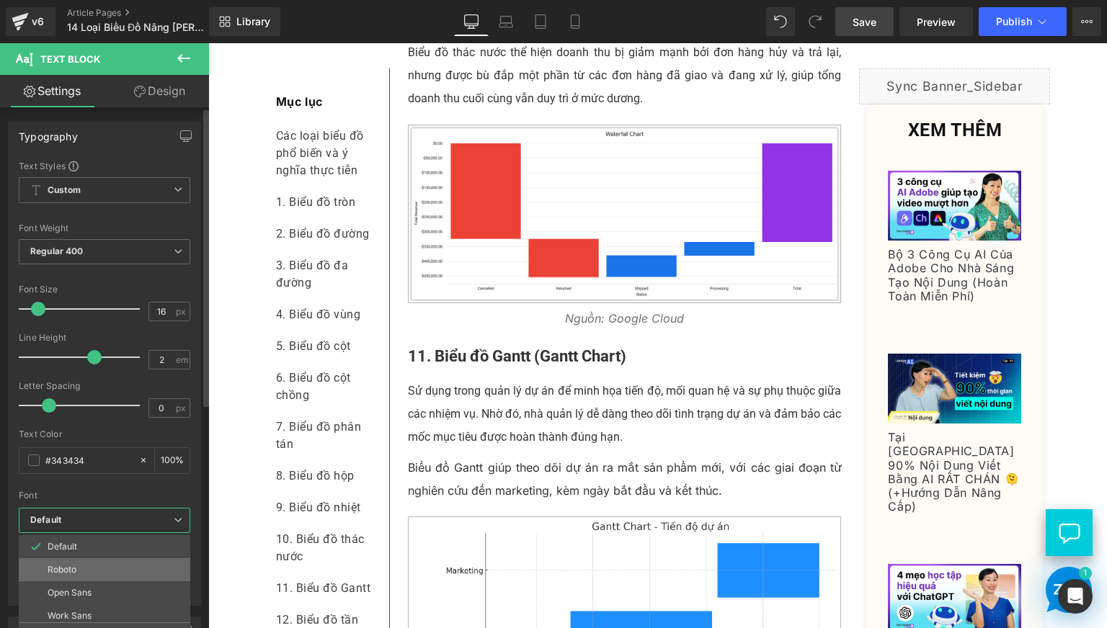
click at [132, 565] on li "Roboto" at bounding box center [108, 569] width 178 height 23
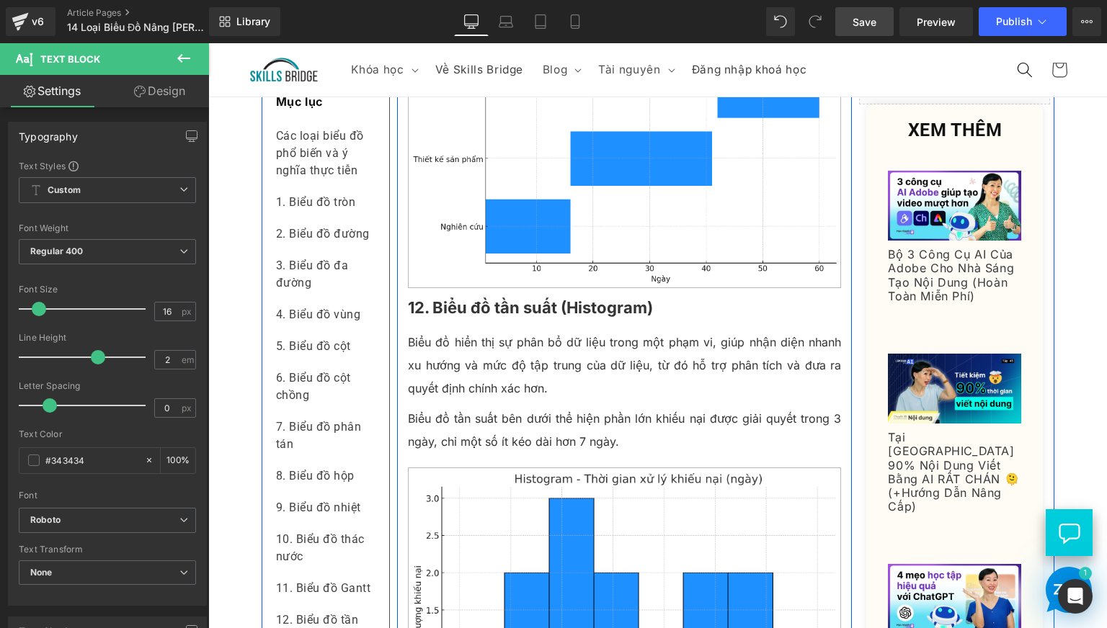
scroll to position [5163, 0]
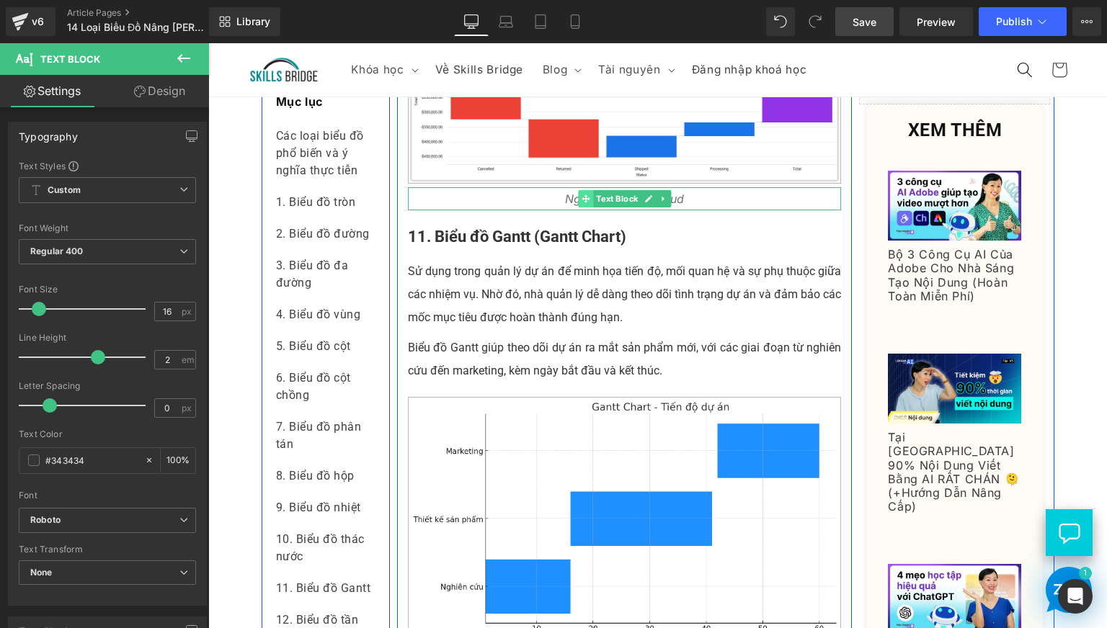
click at [583, 203] on icon at bounding box center [585, 199] width 8 height 9
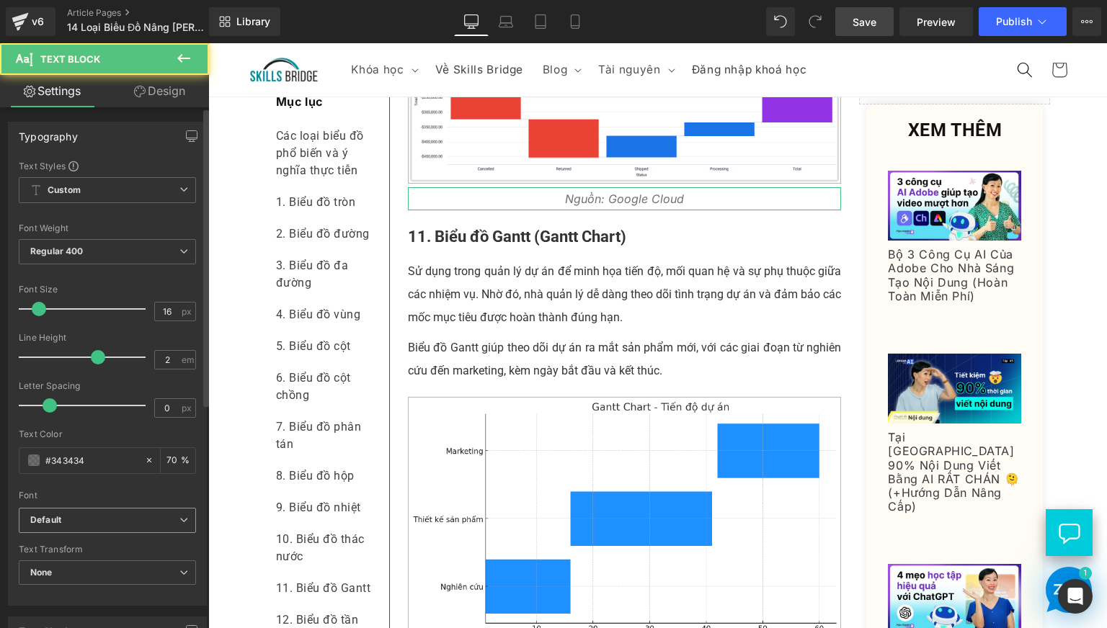
click at [166, 522] on b "Default" at bounding box center [104, 520] width 149 height 12
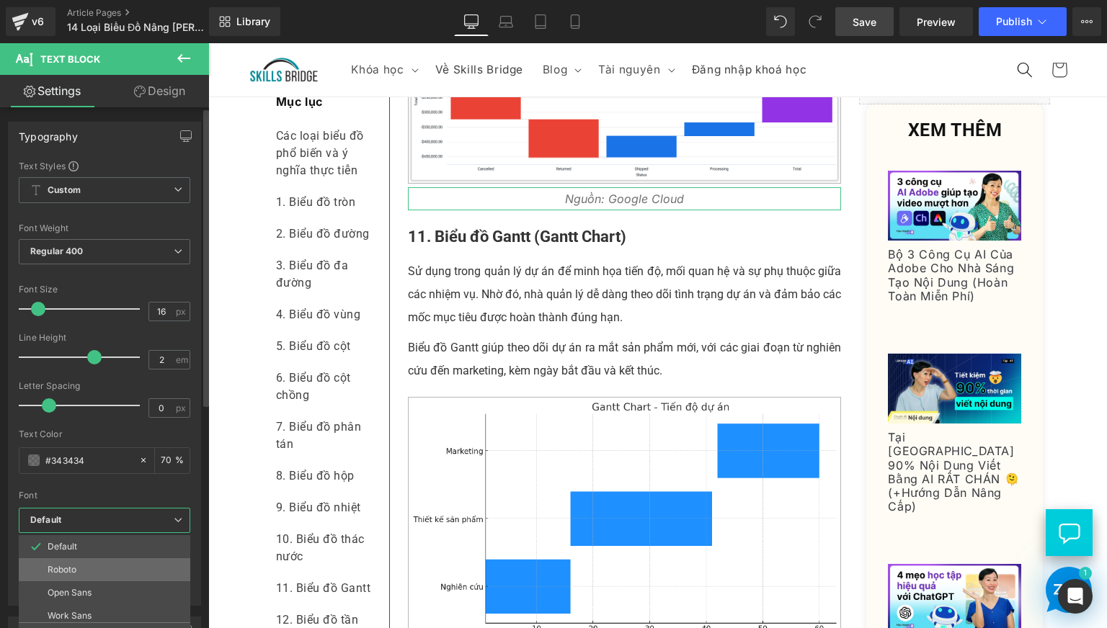
click at [133, 565] on li "Roboto" at bounding box center [108, 569] width 178 height 23
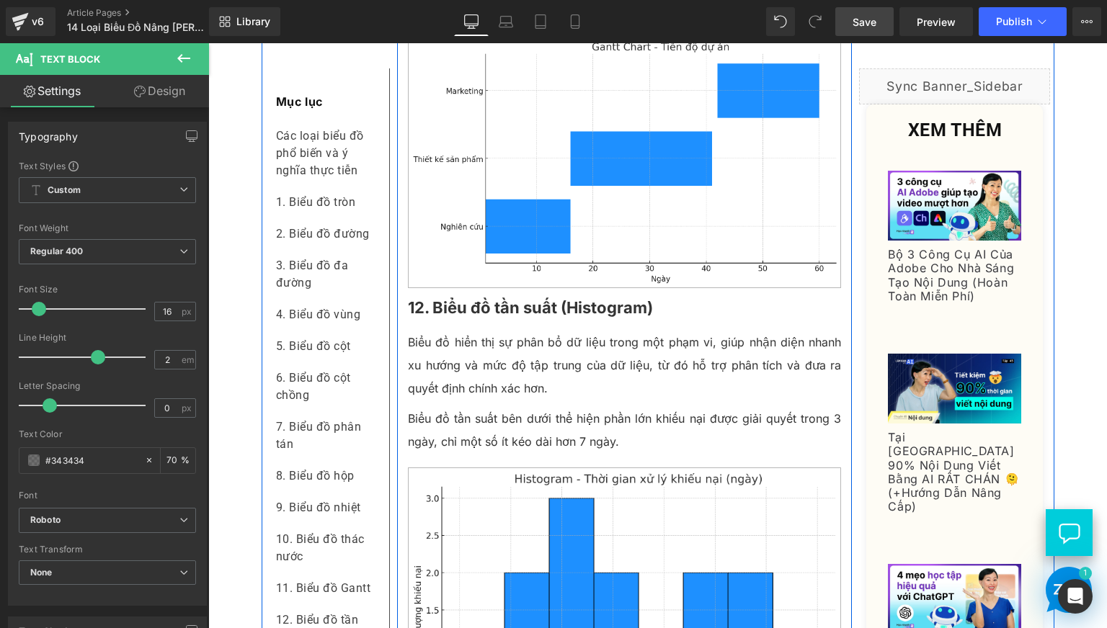
scroll to position [5644, 0]
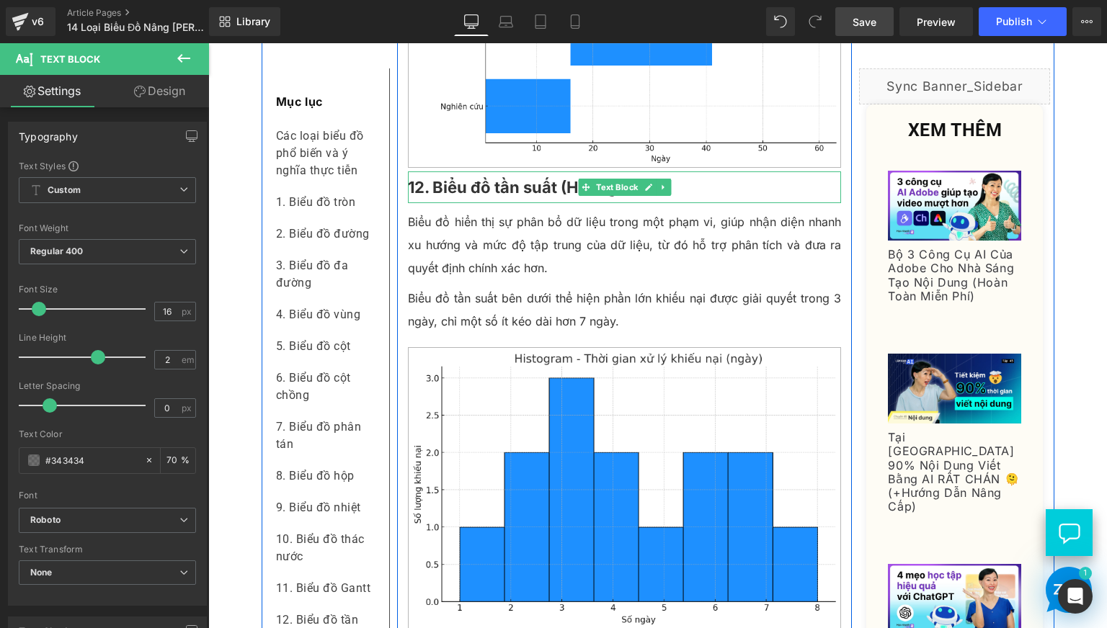
click at [450, 197] on b "12. Biểu đồ tần suất (Histogram)" at bounding box center [530, 187] width 245 height 19
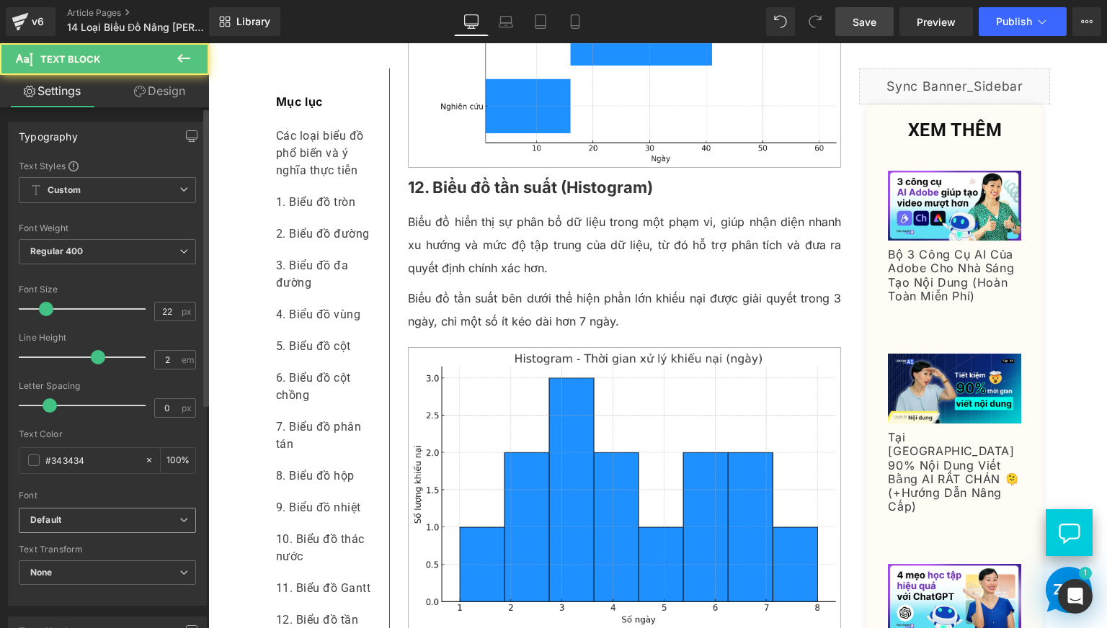
click at [94, 524] on b "Default" at bounding box center [104, 520] width 149 height 12
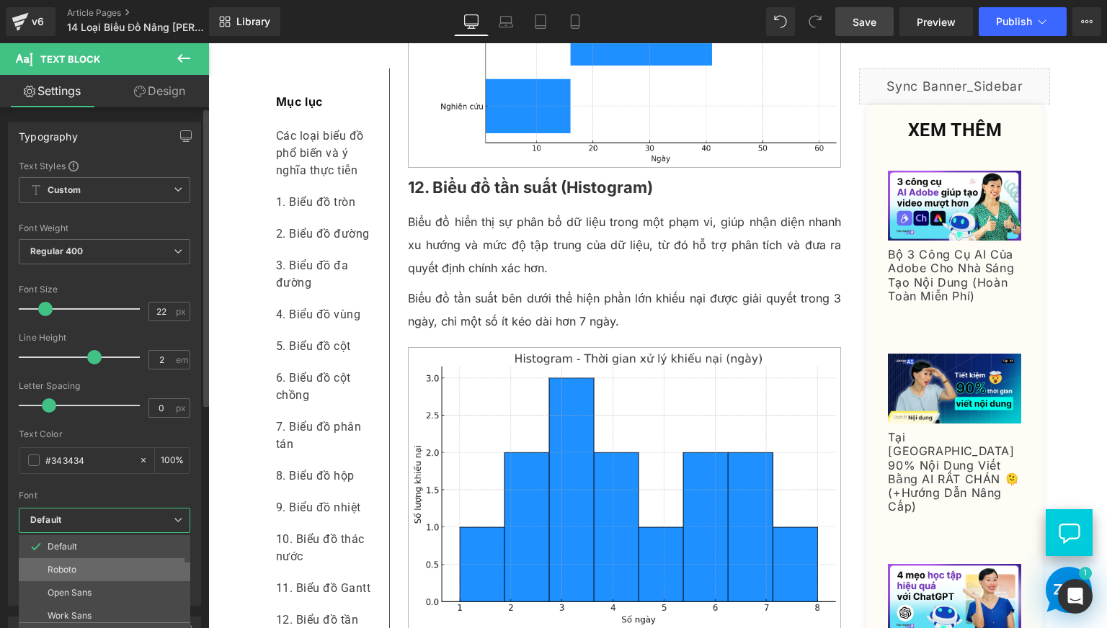
click at [98, 560] on li "Roboto" at bounding box center [108, 569] width 178 height 23
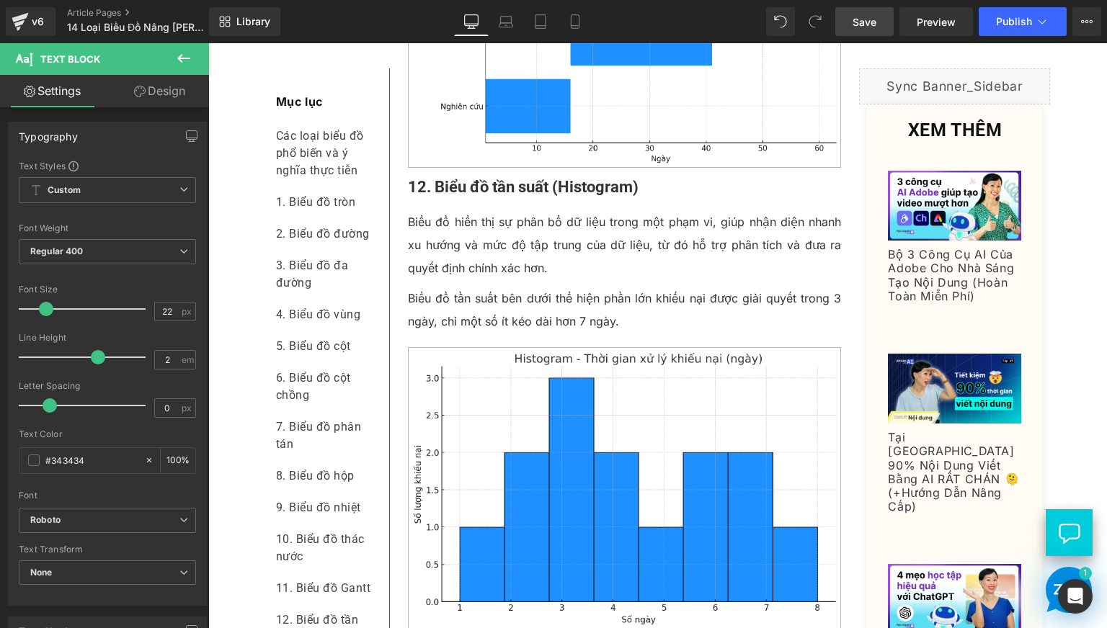
click at [424, 280] on p "Biểu đồ hiển thị sự phân bổ dữ liệu trong một phạm vi, giúp nhận diện nhanh xu …" at bounding box center [625, 244] width 434 height 69
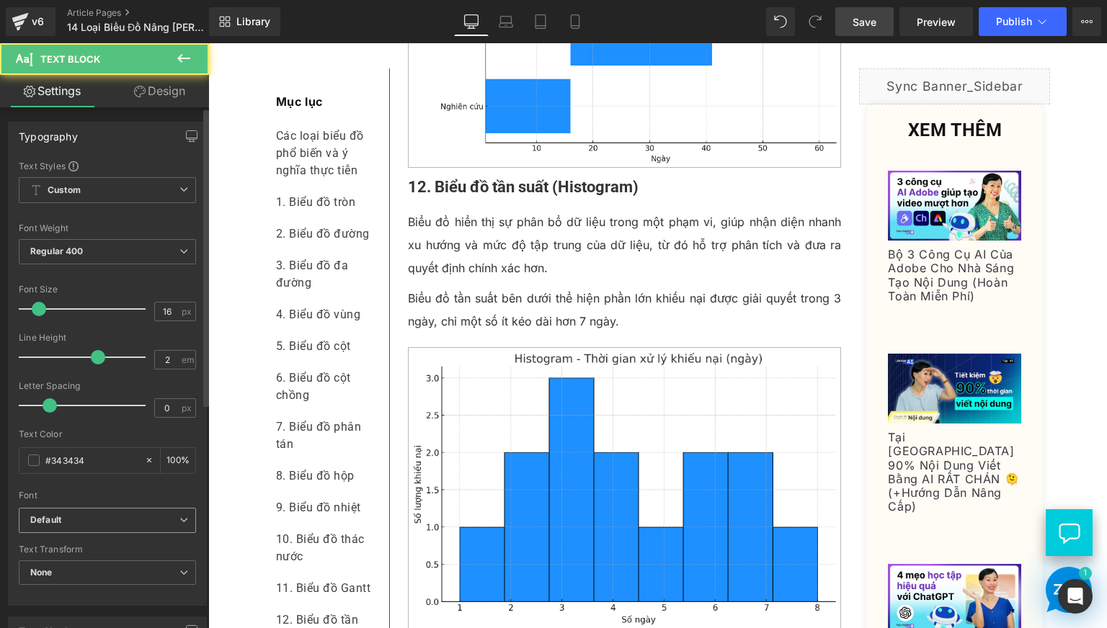
click at [152, 518] on b "Default" at bounding box center [104, 520] width 149 height 12
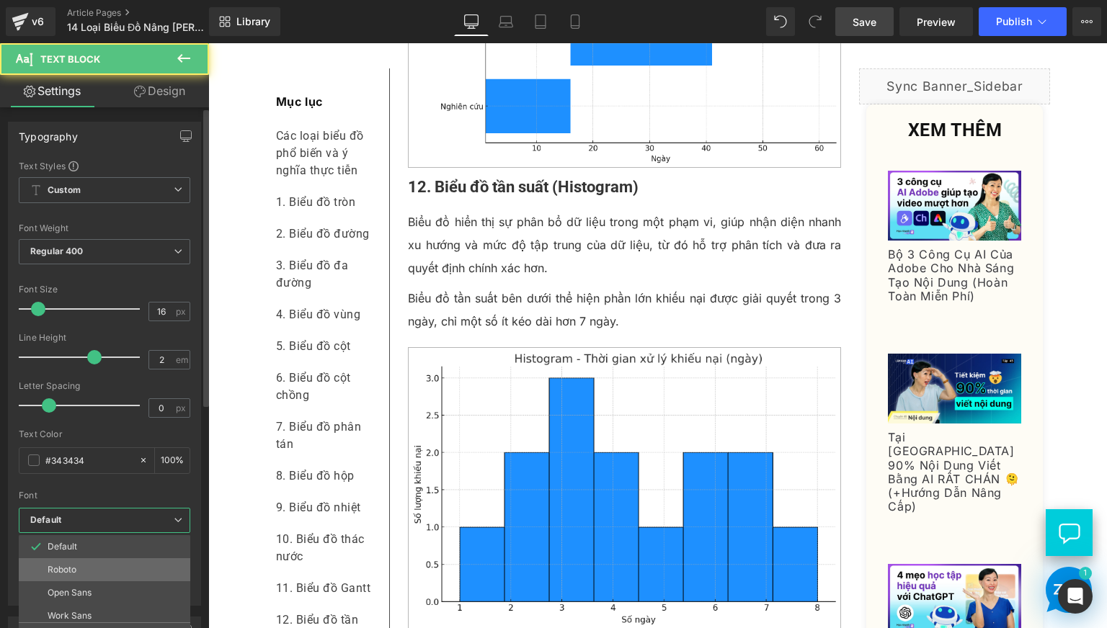
click at [132, 570] on li "Roboto" at bounding box center [108, 569] width 178 height 23
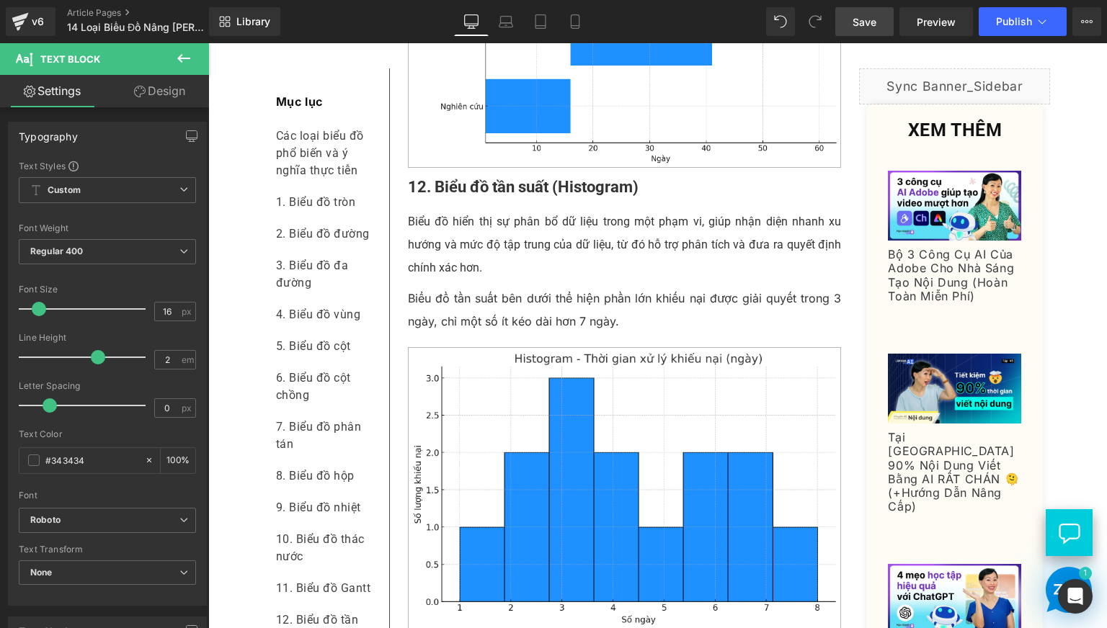
click at [411, 333] on p "Biểu đồ tần suất bên dưới thể hiện phần lớn khiếu nại được giải quyết trong 3 n…" at bounding box center [625, 310] width 434 height 46
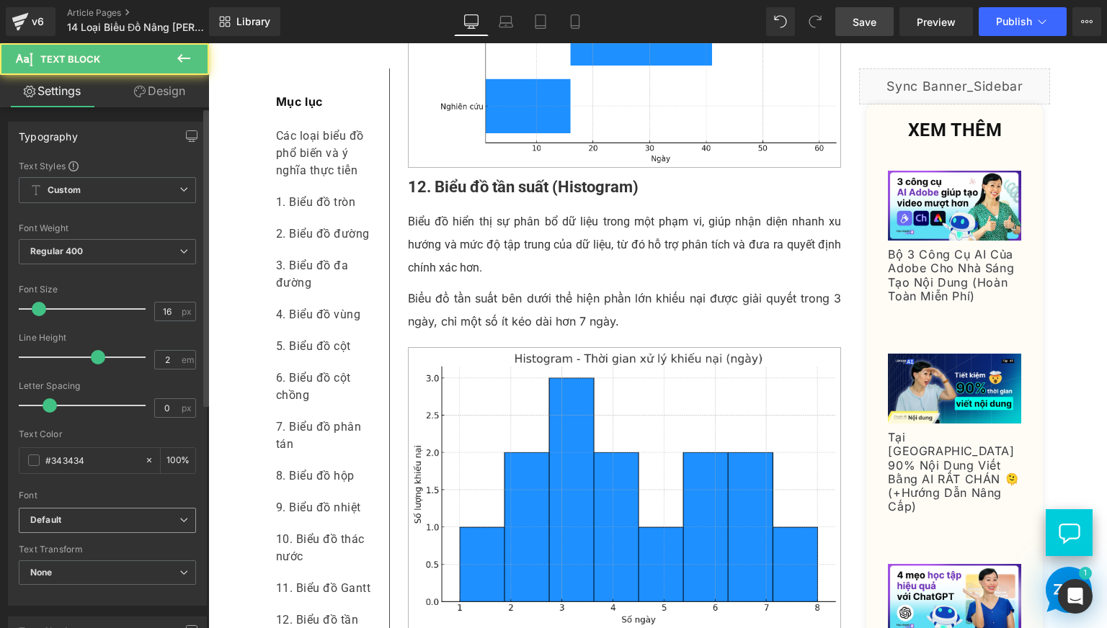
click at [146, 512] on span "Default" at bounding box center [107, 520] width 177 height 25
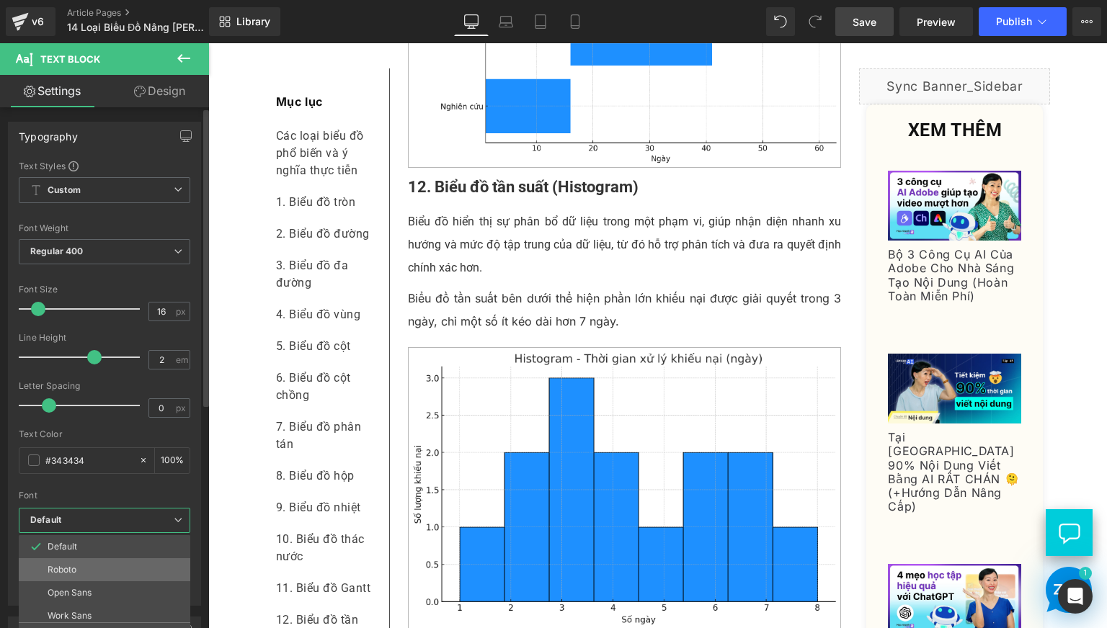
drag, startPoint x: 134, startPoint y: 562, endPoint x: 35, endPoint y: 489, distance: 123.2
click at [134, 562] on li "Roboto" at bounding box center [108, 569] width 178 height 23
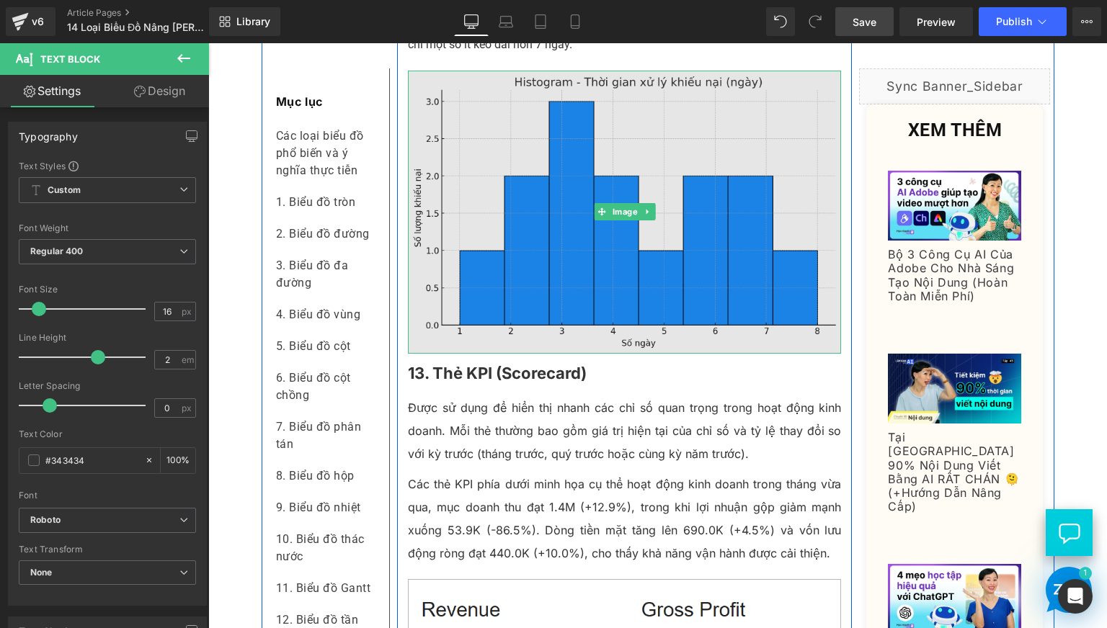
scroll to position [6004, 0]
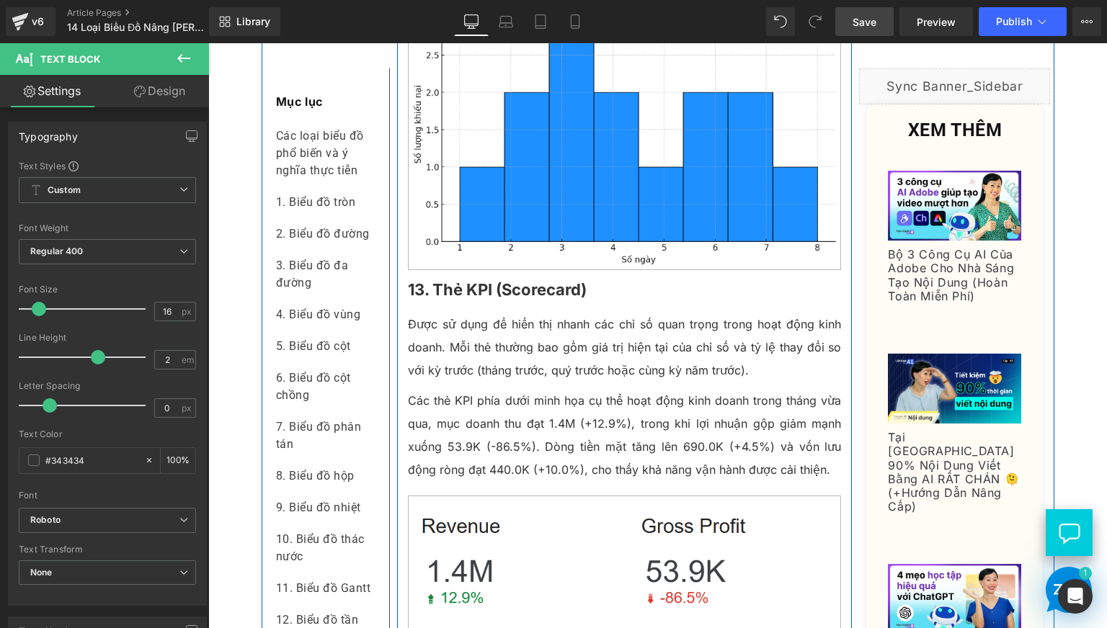
click at [507, 299] on b "13. Thẻ KPI (Scorecard)" at bounding box center [497, 289] width 179 height 19
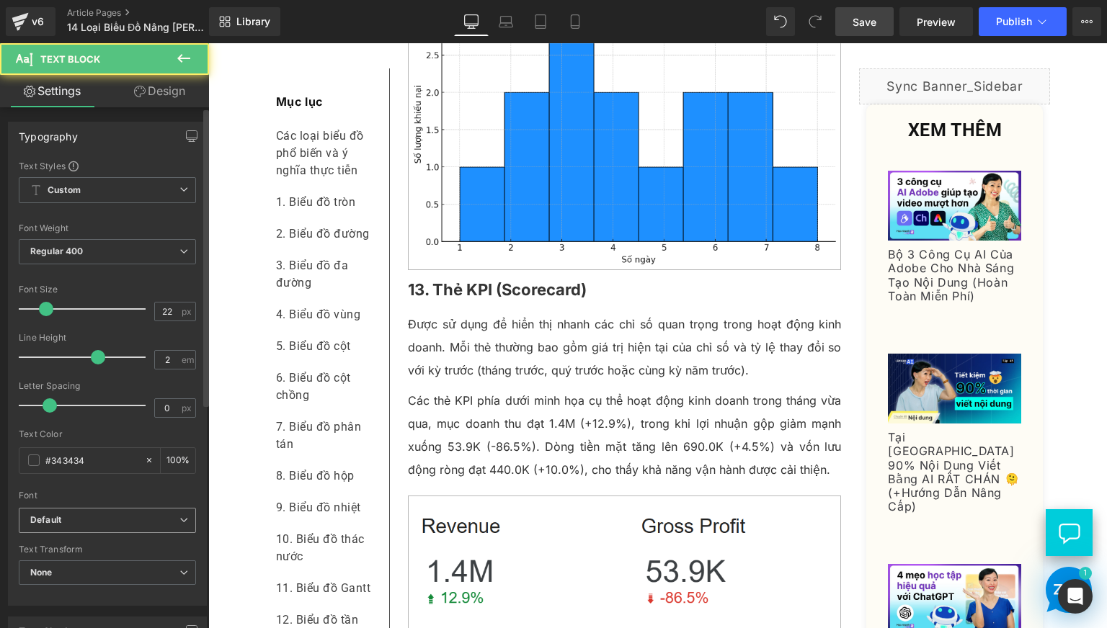
click at [128, 516] on b "Default" at bounding box center [104, 520] width 149 height 12
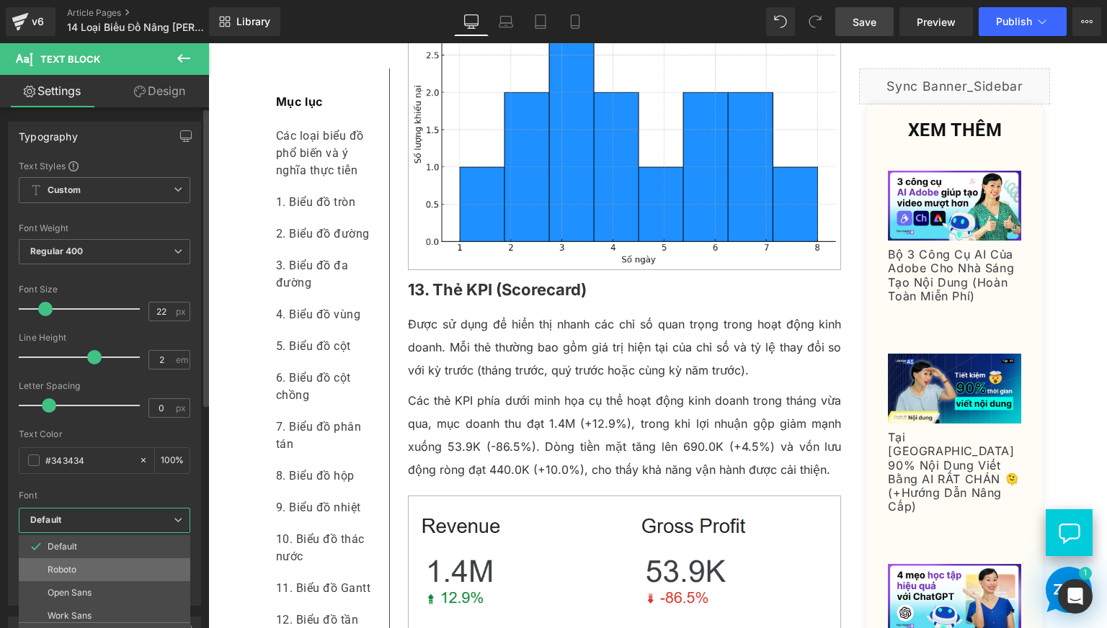
click at [130, 562] on li "Roboto" at bounding box center [108, 569] width 178 height 23
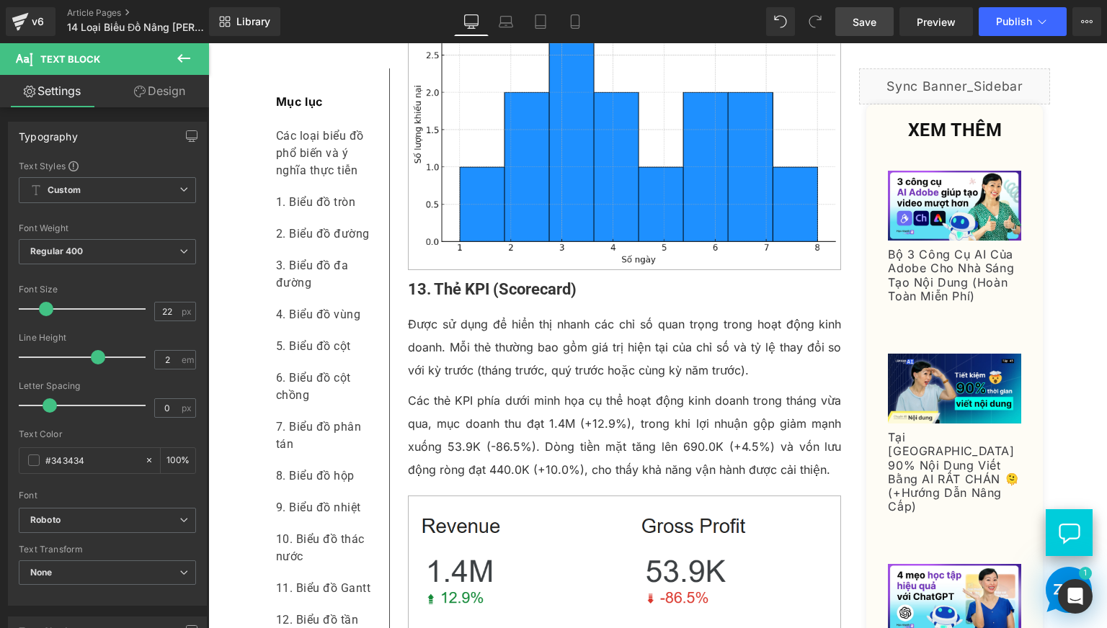
click at [443, 382] on p "Được sử dụng để hiển thị nhanh các chỉ số quan trọng trong hoạt động kinh doanh…" at bounding box center [625, 347] width 434 height 69
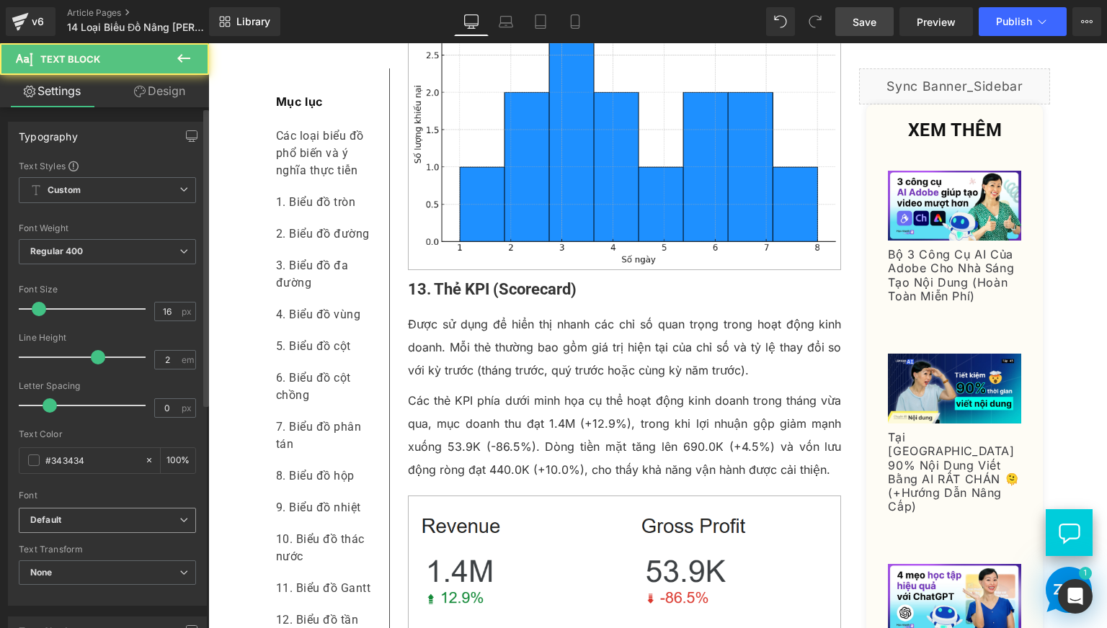
click at [167, 521] on b "Default" at bounding box center [104, 520] width 149 height 12
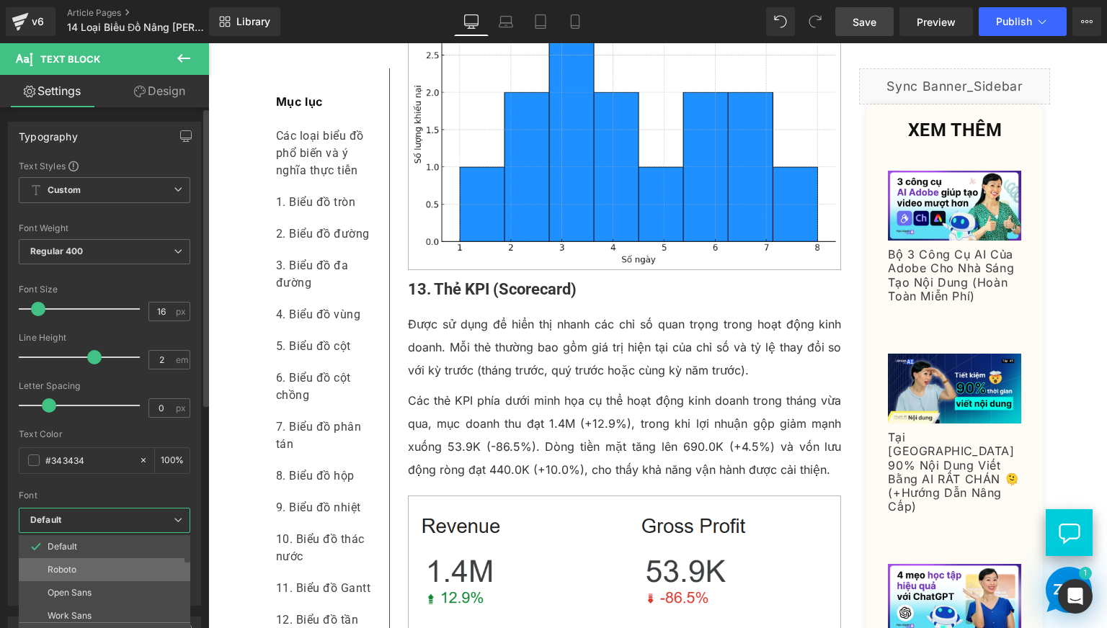
click at [142, 568] on li "Roboto" at bounding box center [108, 569] width 178 height 23
click at [445, 456] on p "Các thẻ KPI phía dưới minh họa cụ thể hoạt động kinh doanh trong tháng vừa qua,…" at bounding box center [625, 435] width 434 height 92
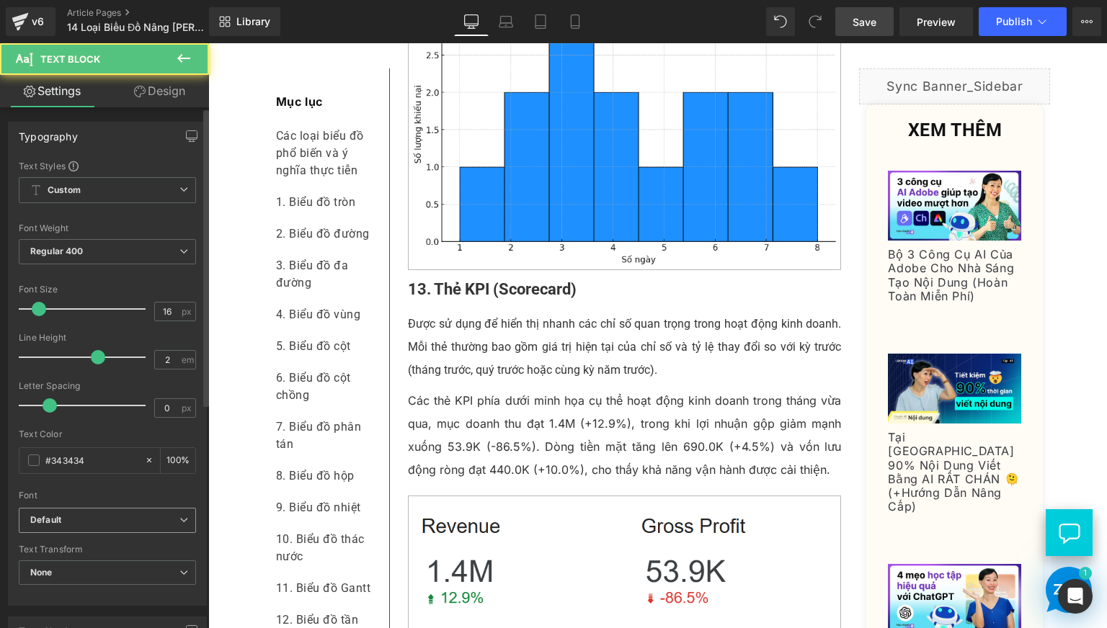
click at [173, 520] on b "Default" at bounding box center [104, 520] width 149 height 12
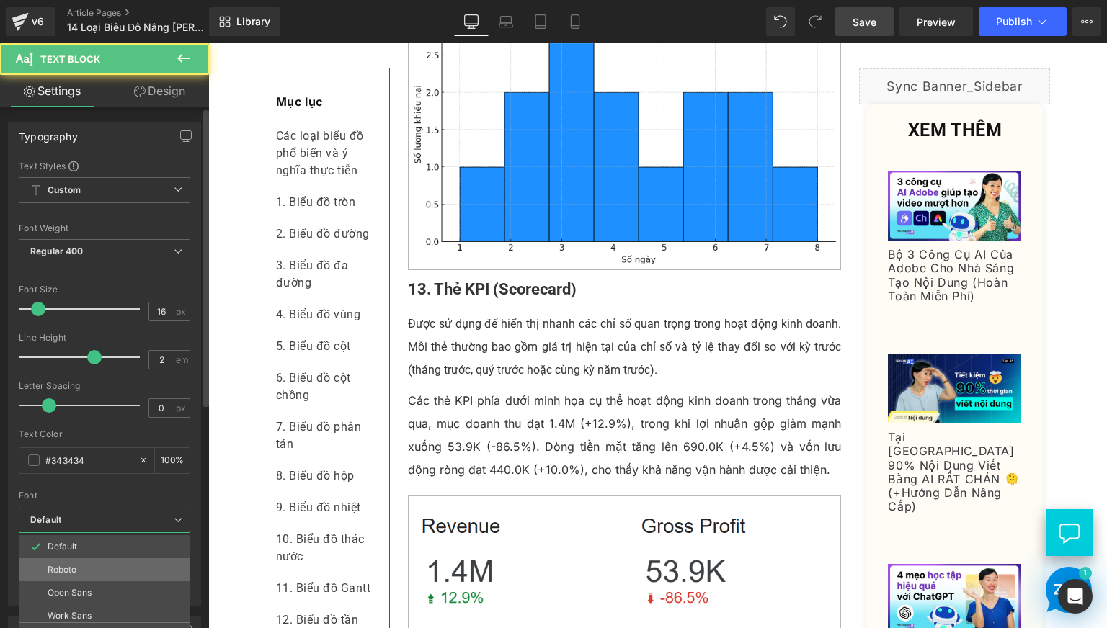
click at [145, 569] on li "Roboto" at bounding box center [108, 569] width 178 height 23
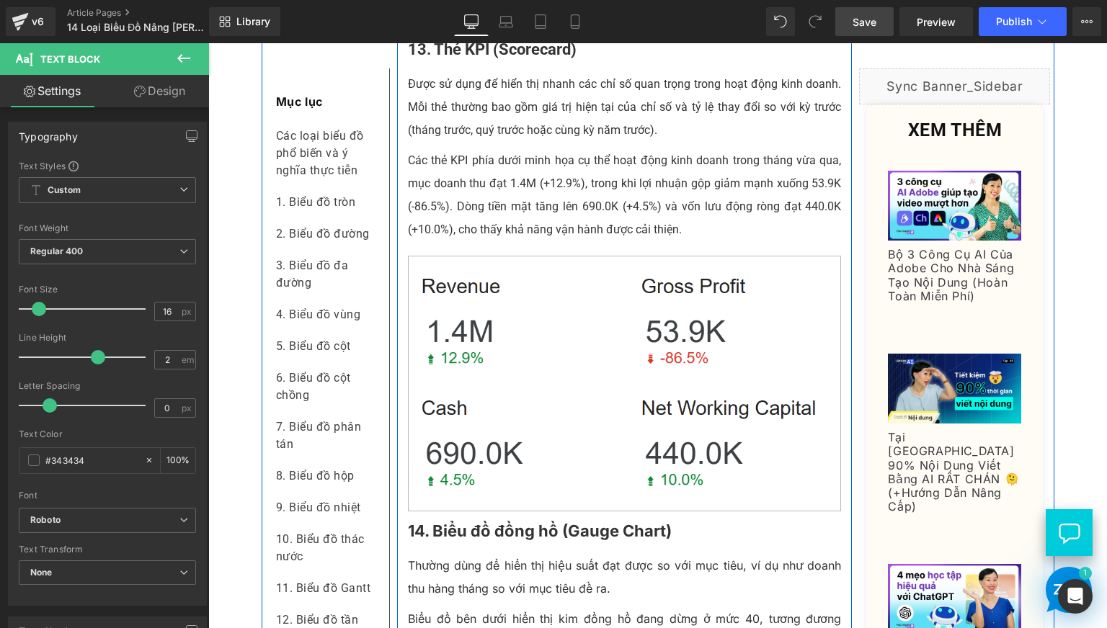
scroll to position [6364, 0]
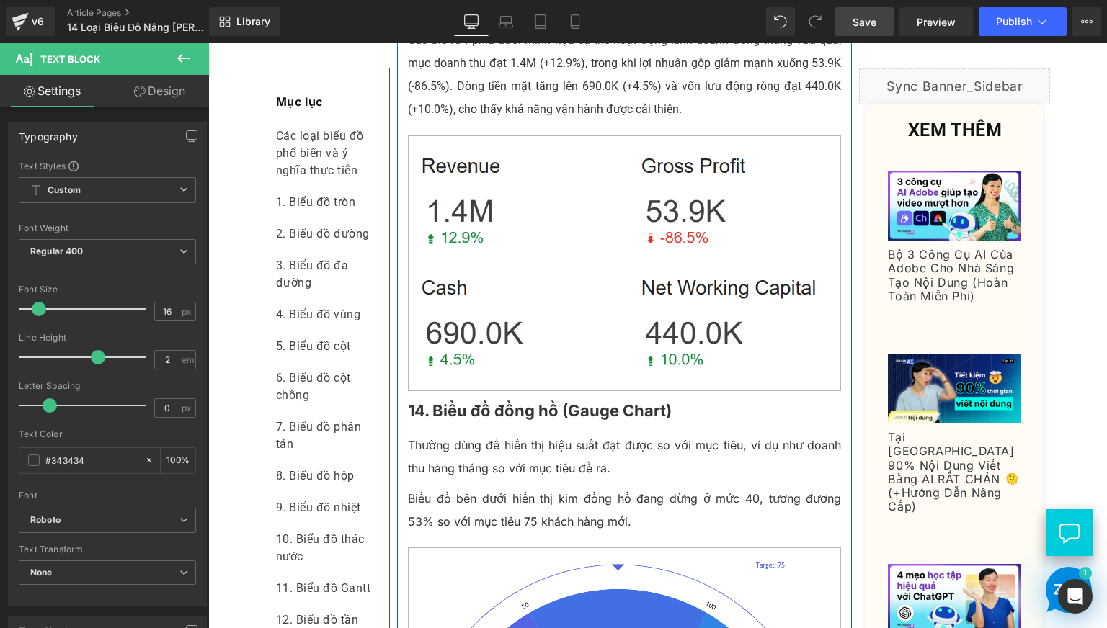
click at [495, 420] on b "14. Biểu đồ đồng hồ (Gauge Chart)" at bounding box center [540, 410] width 264 height 19
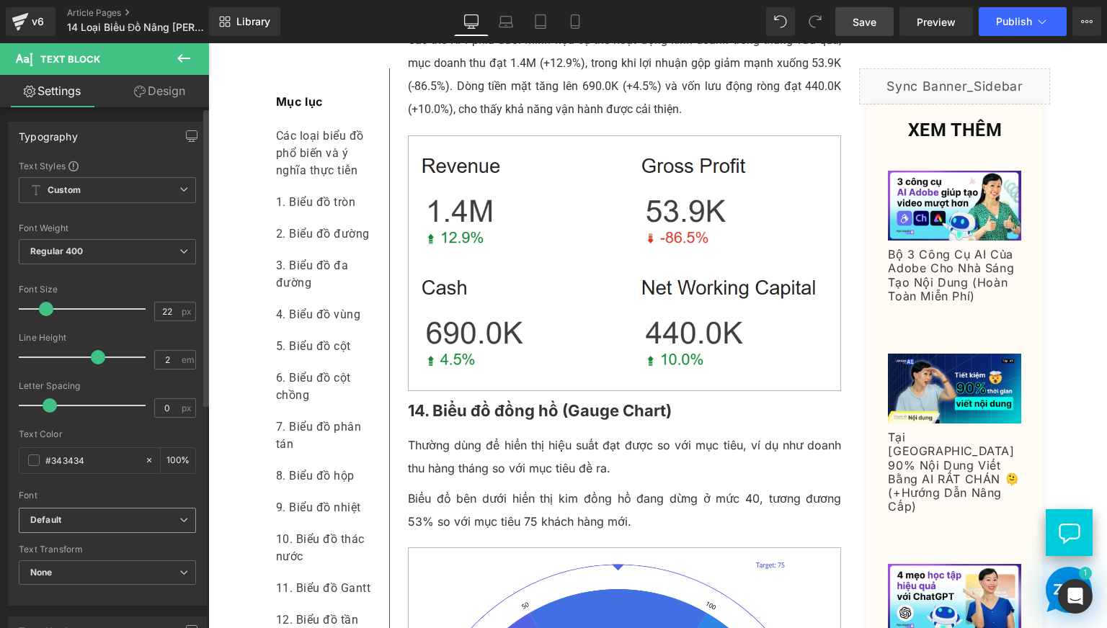
click at [47, 525] on icon "Default" at bounding box center [45, 520] width 31 height 12
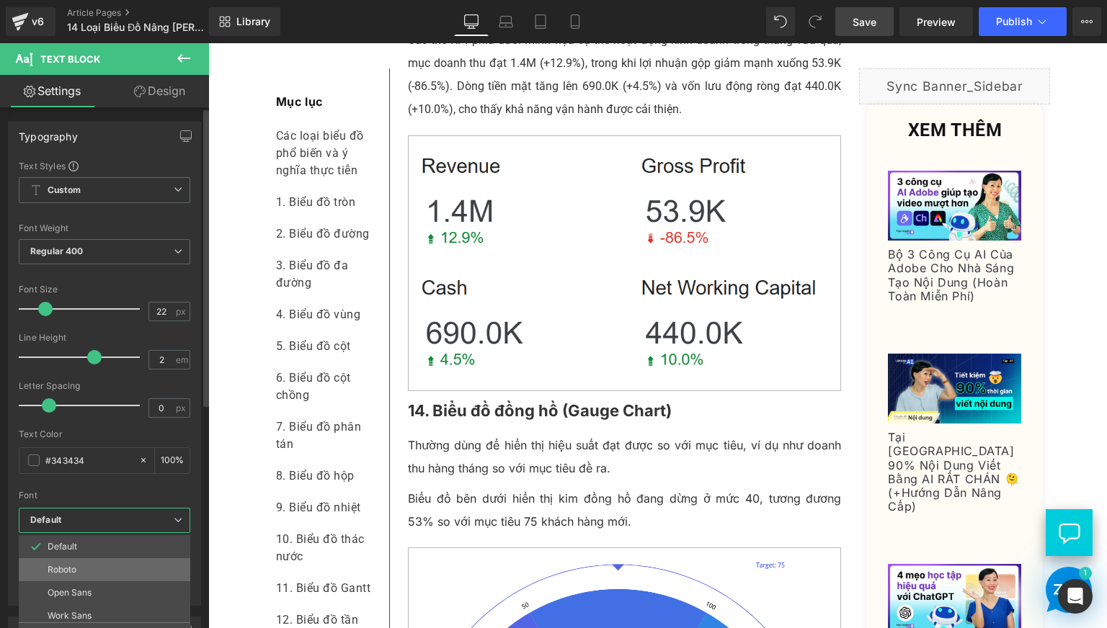
click at [59, 561] on li "Roboto" at bounding box center [108, 569] width 178 height 23
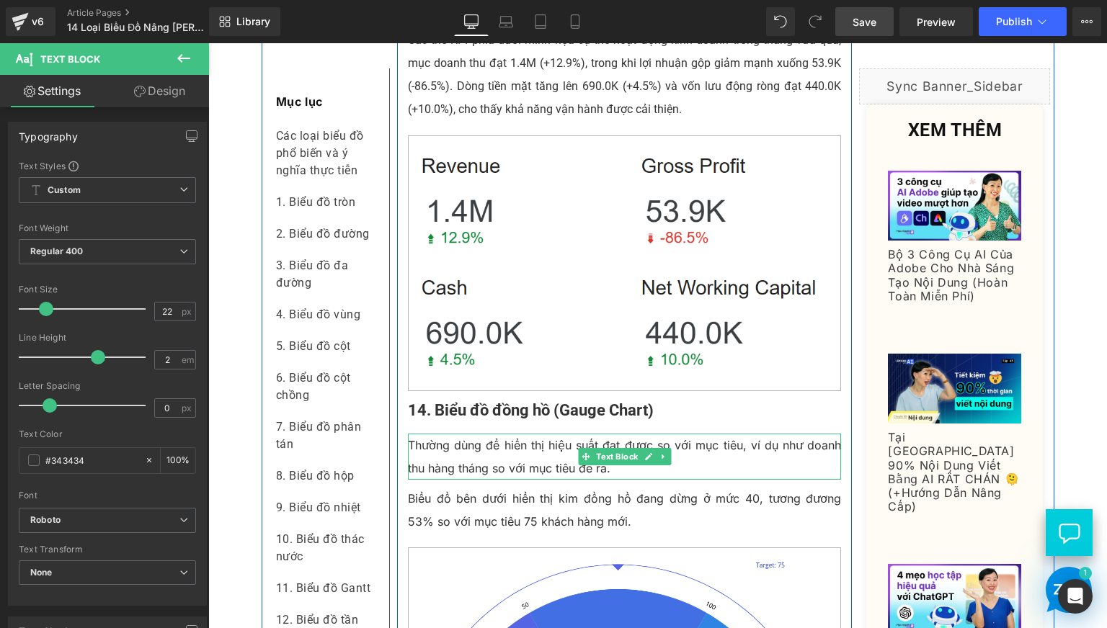
click at [525, 480] on p "Thường dùng để hiển thị hiệu suất đạt được so với mục tiêu, ví dụ như doanh thu…" at bounding box center [625, 457] width 434 height 46
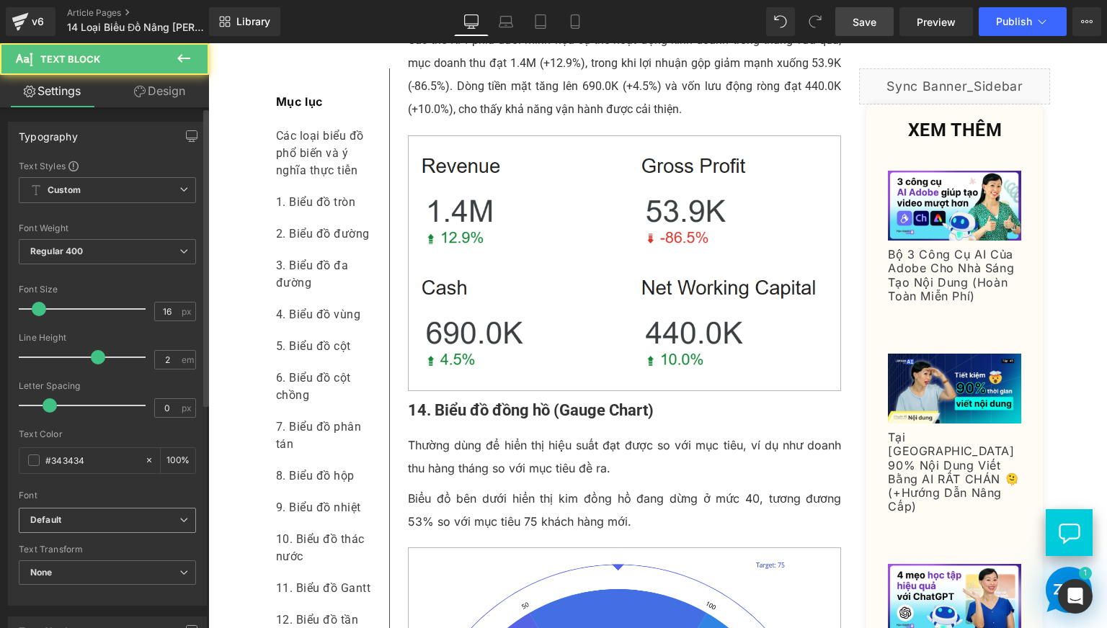
click at [63, 515] on b "Default" at bounding box center [104, 520] width 149 height 12
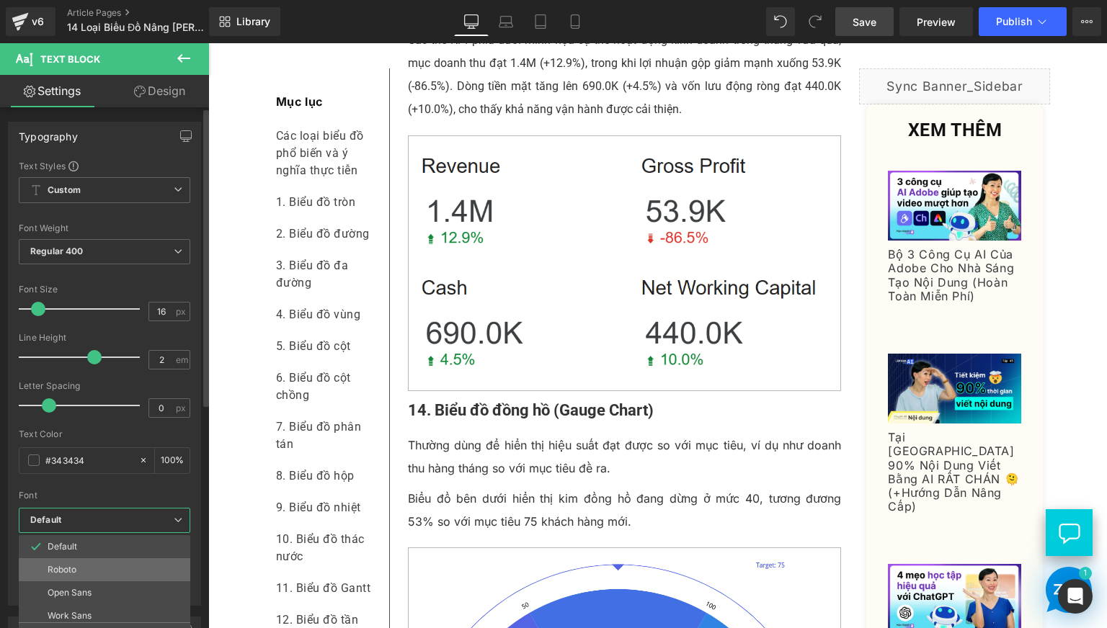
click at [61, 565] on p "Roboto" at bounding box center [62, 570] width 29 height 10
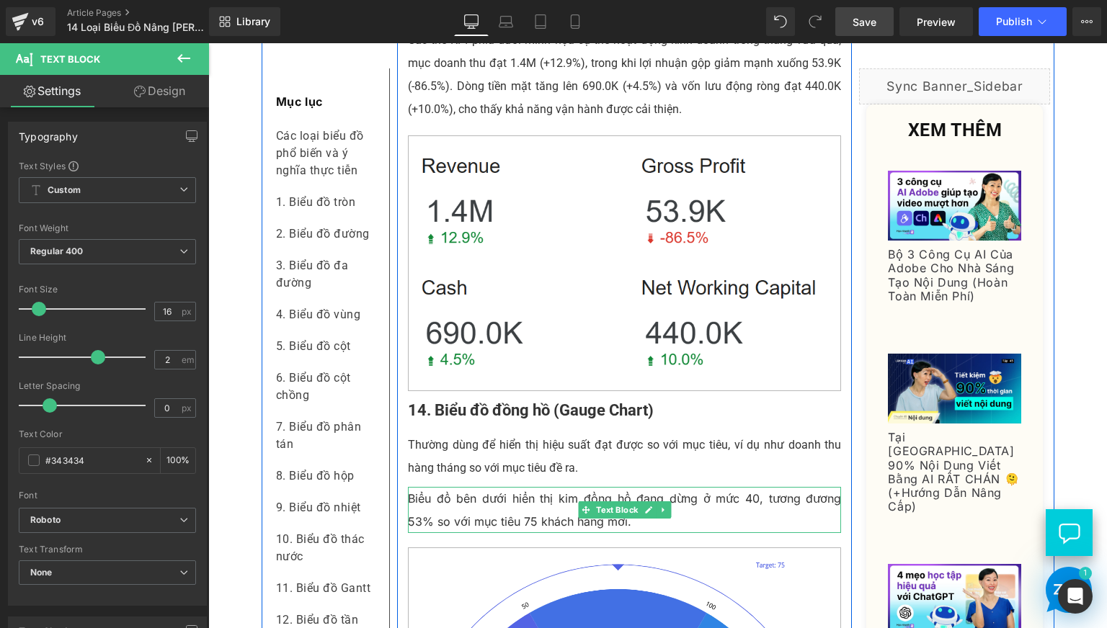
click at [519, 533] on p "Biểu đồ bên dưới hiển thị kim đồng hồ đang dừng ở mức 40, tương đương 53% so vớ…" at bounding box center [625, 510] width 434 height 46
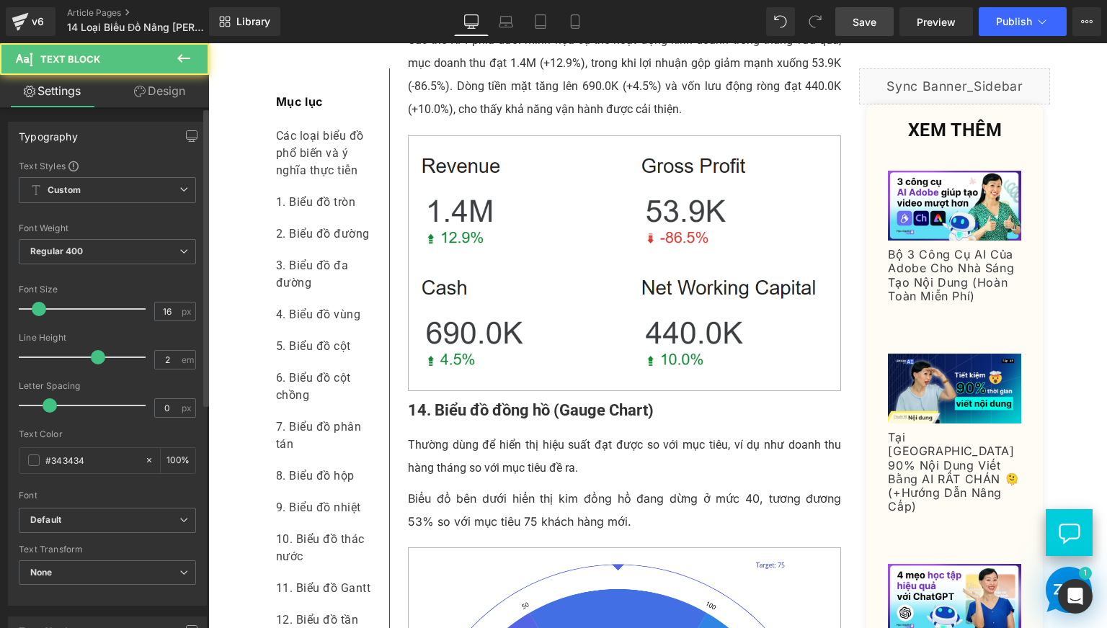
click at [34, 499] on div "Font" at bounding box center [107, 496] width 177 height 10
click at [63, 527] on span "Default" at bounding box center [107, 520] width 177 height 25
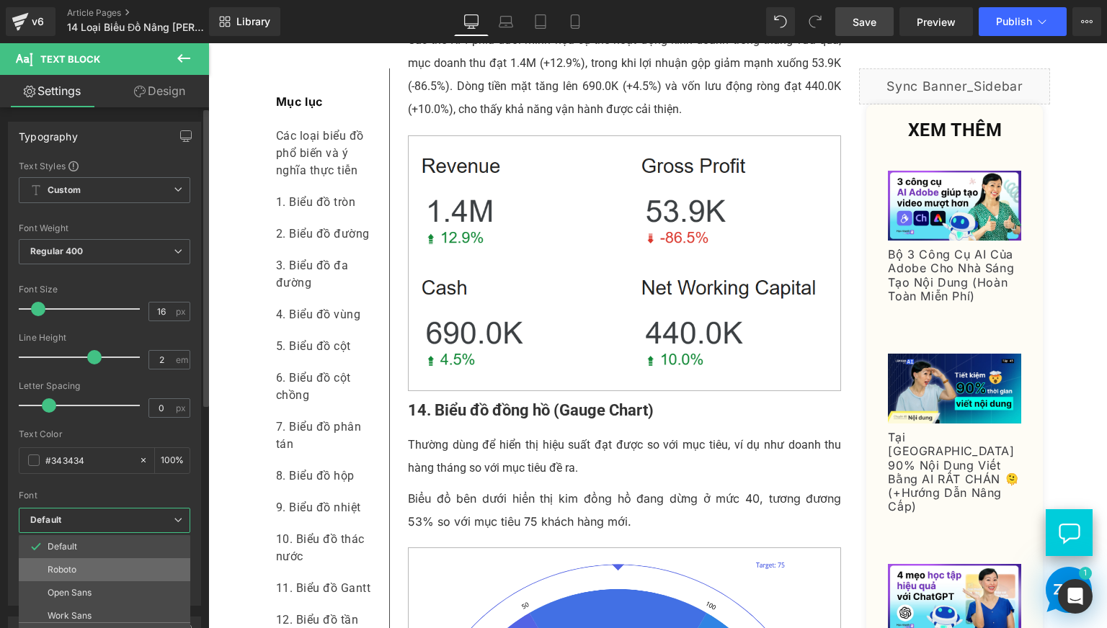
click at [80, 576] on li "Roboto" at bounding box center [108, 569] width 178 height 23
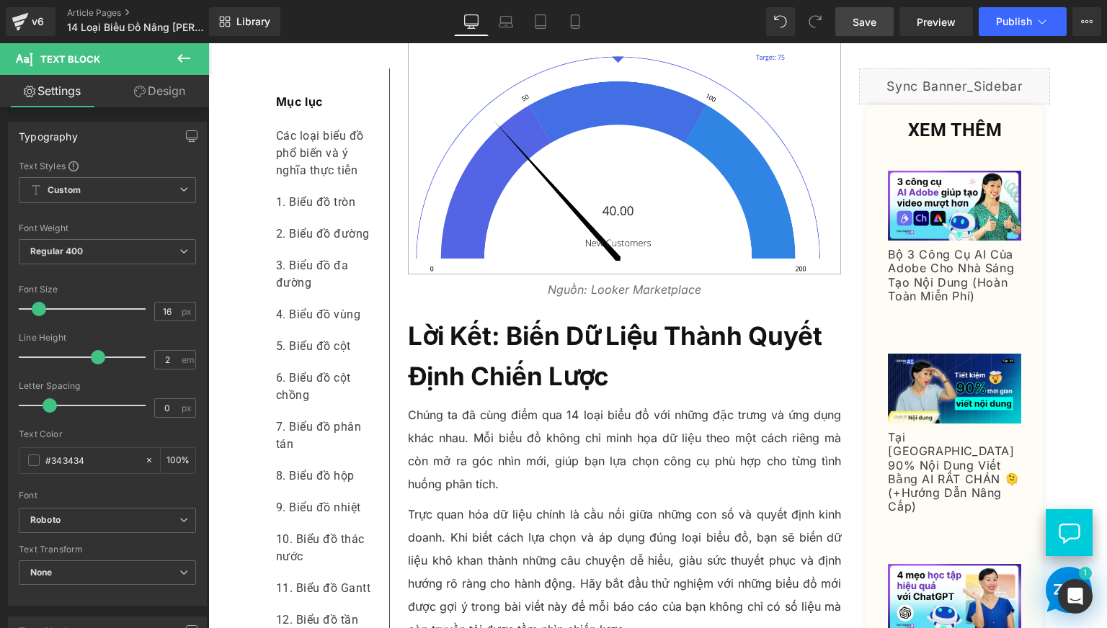
scroll to position [6965, 0]
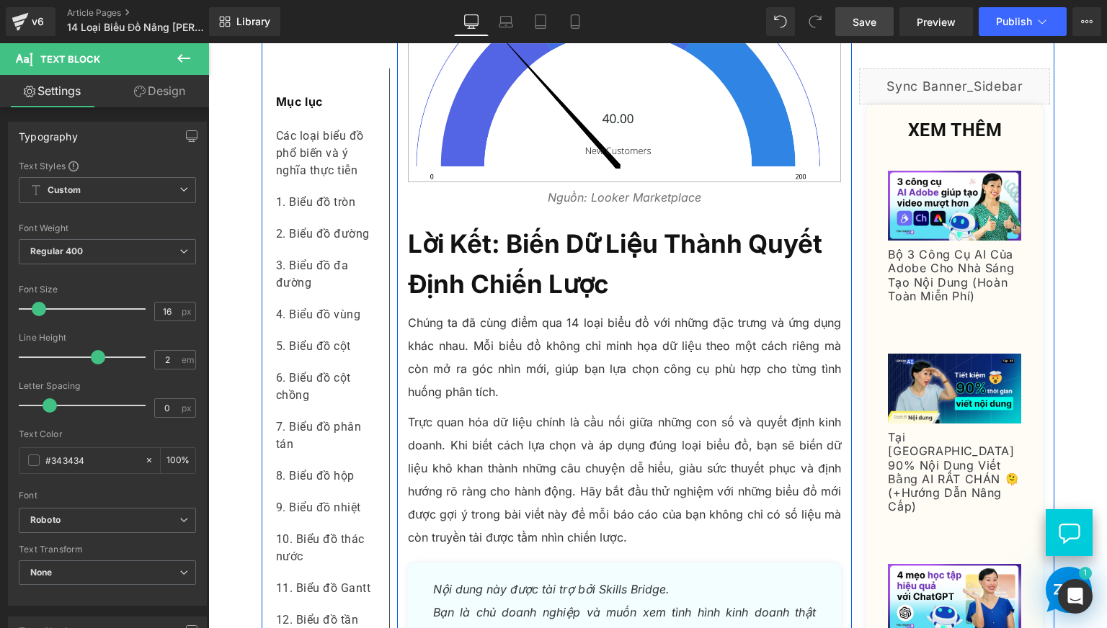
click at [605, 206] on span "Text Block" at bounding box center [617, 197] width 48 height 17
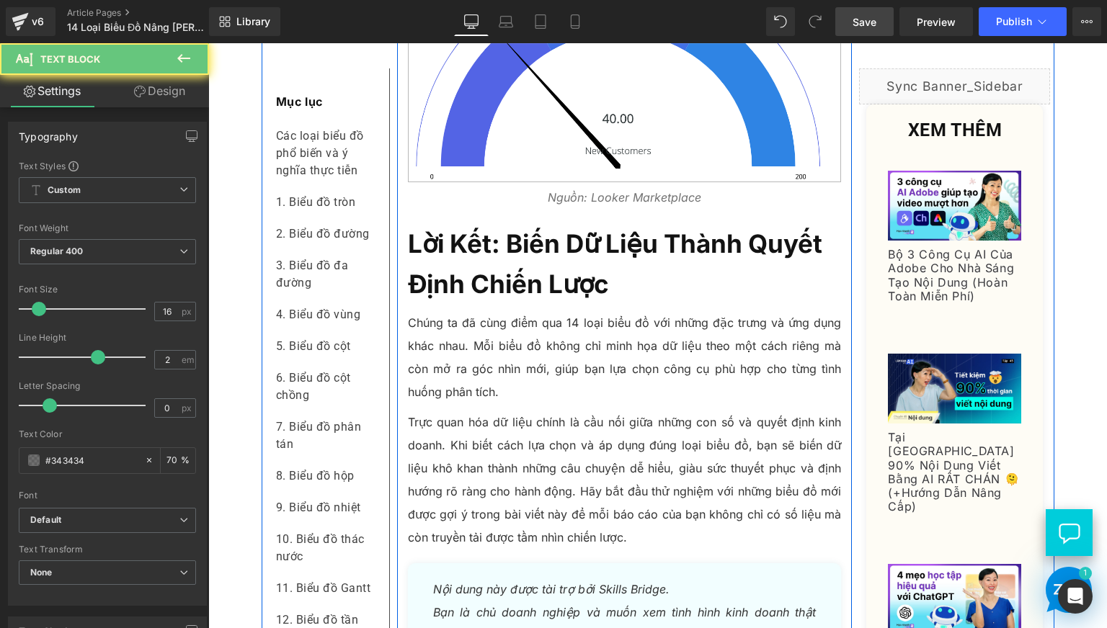
click at [527, 209] on p "Nguồn: Looker Marketplace" at bounding box center [625, 197] width 434 height 23
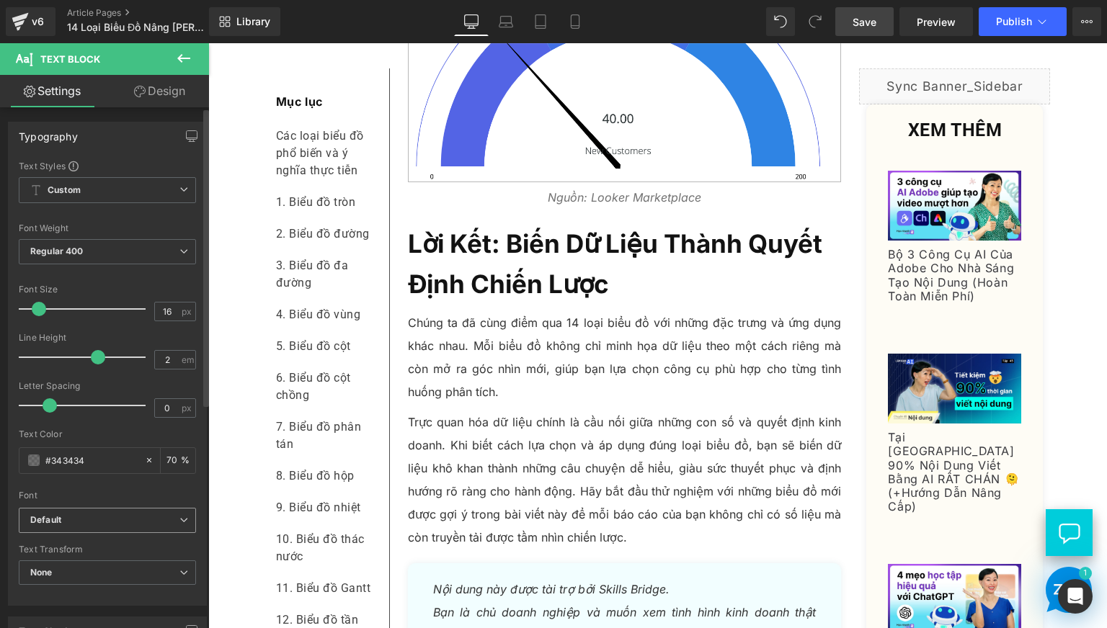
click at [82, 534] on div "Default Default Roboto Open Sans Work Sans Playfair Display [GEOGRAPHIC_DATA] R…" at bounding box center [107, 524] width 177 height 33
click at [123, 515] on b "Default" at bounding box center [104, 520] width 149 height 12
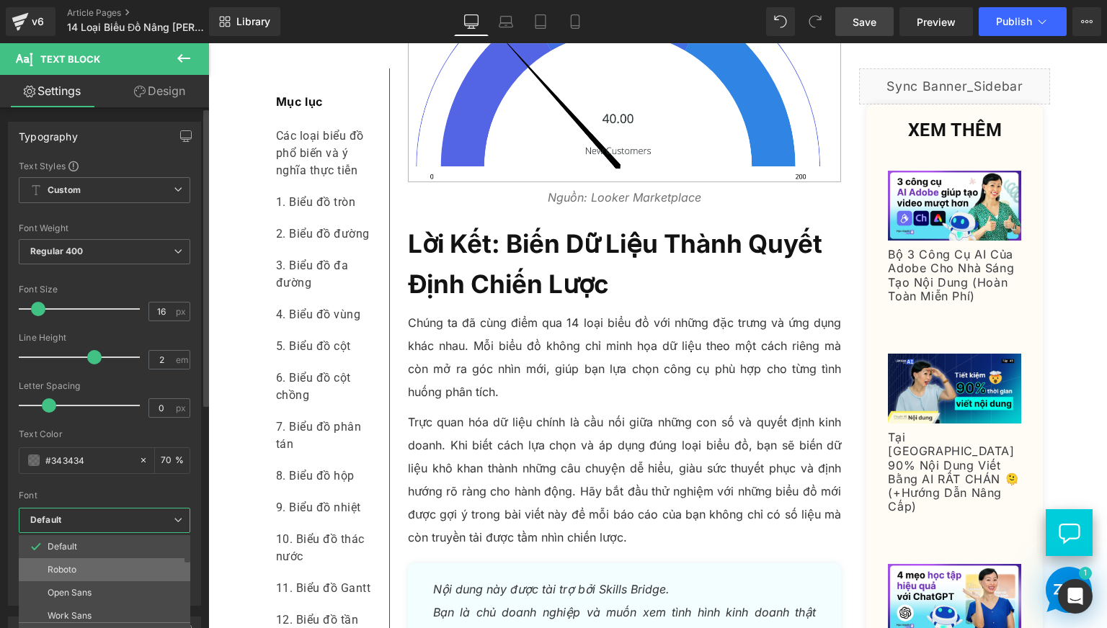
drag, startPoint x: 105, startPoint y: 563, endPoint x: 17, endPoint y: 471, distance: 128.4
click at [105, 563] on li "Roboto" at bounding box center [108, 569] width 178 height 23
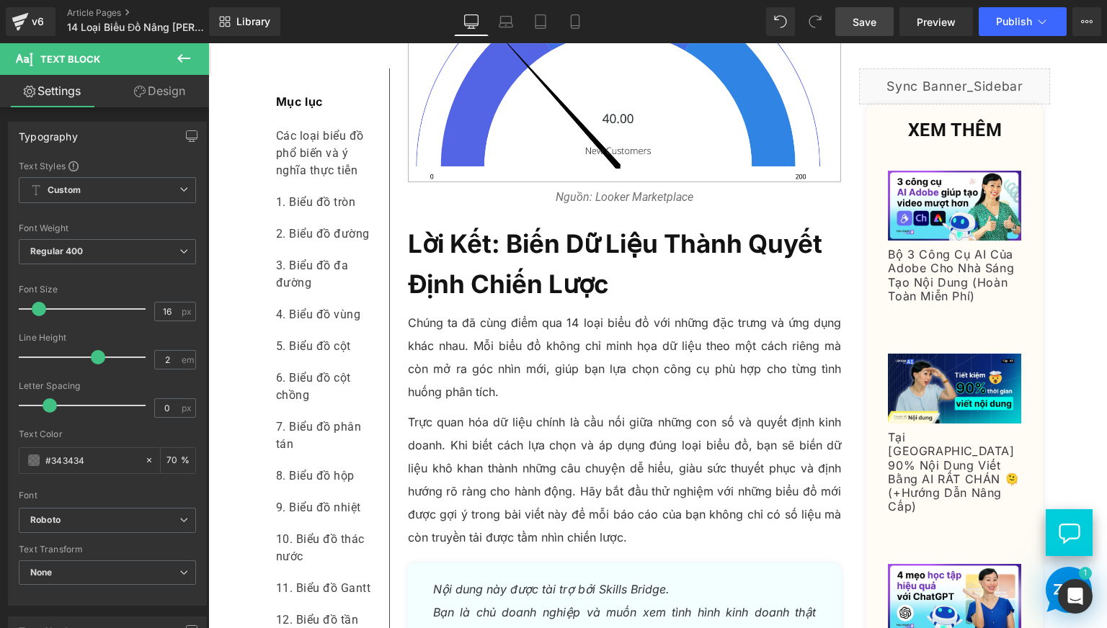
click at [489, 304] on h2 "Lời kết: Biến dữ liệu thành quyết định chiến lược" at bounding box center [625, 263] width 434 height 81
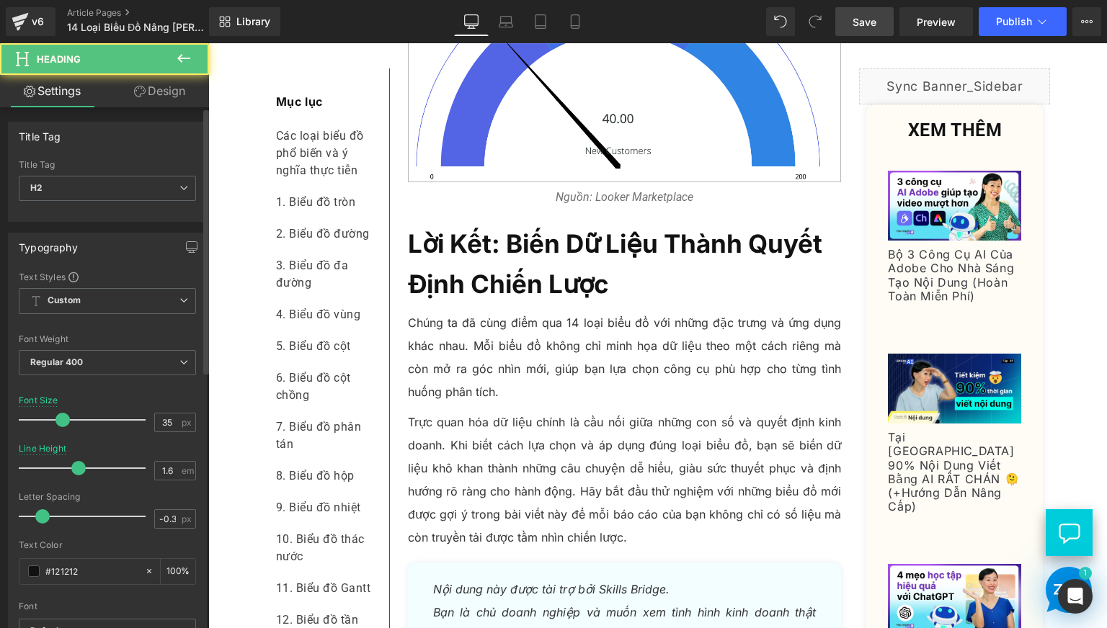
click at [42, 510] on div at bounding box center [86, 516] width 120 height 29
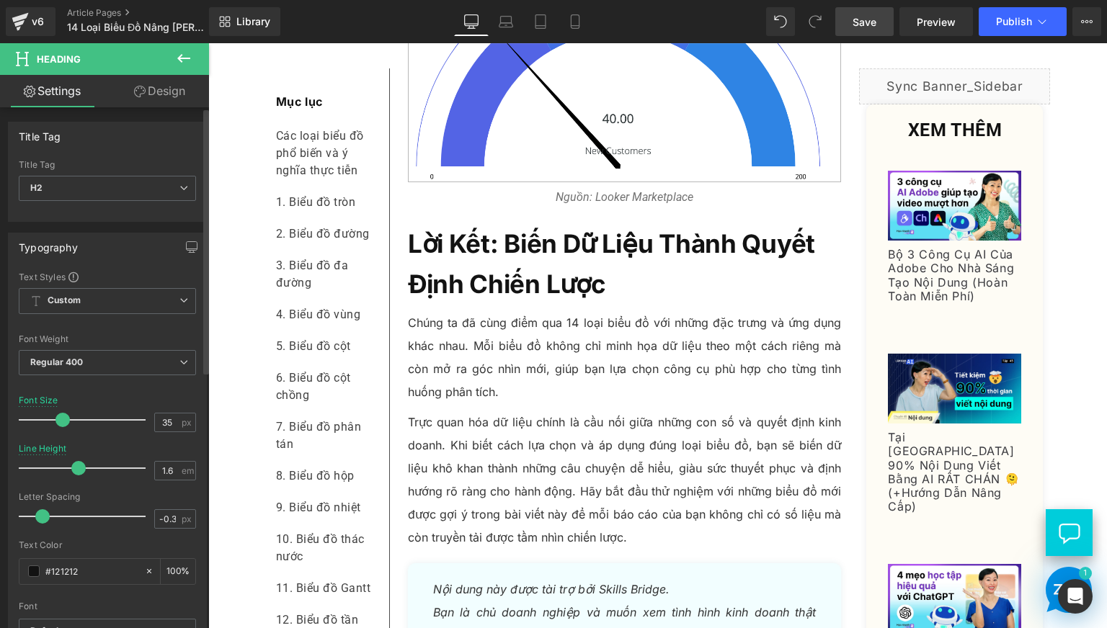
type input "0"
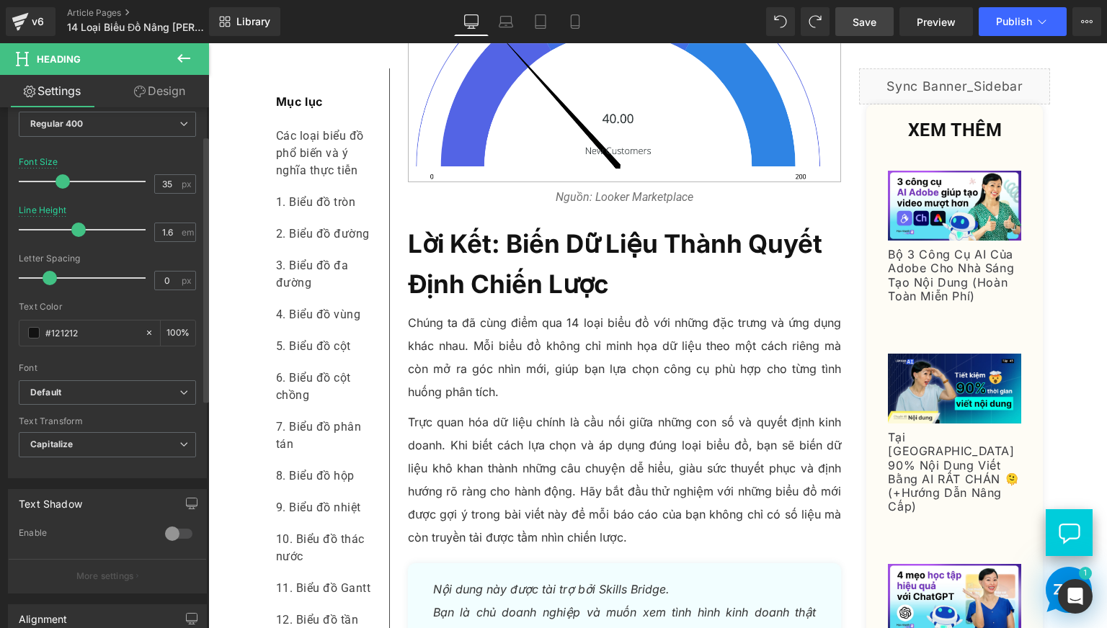
scroll to position [240, 0]
click at [100, 385] on b "Default" at bounding box center [104, 391] width 149 height 12
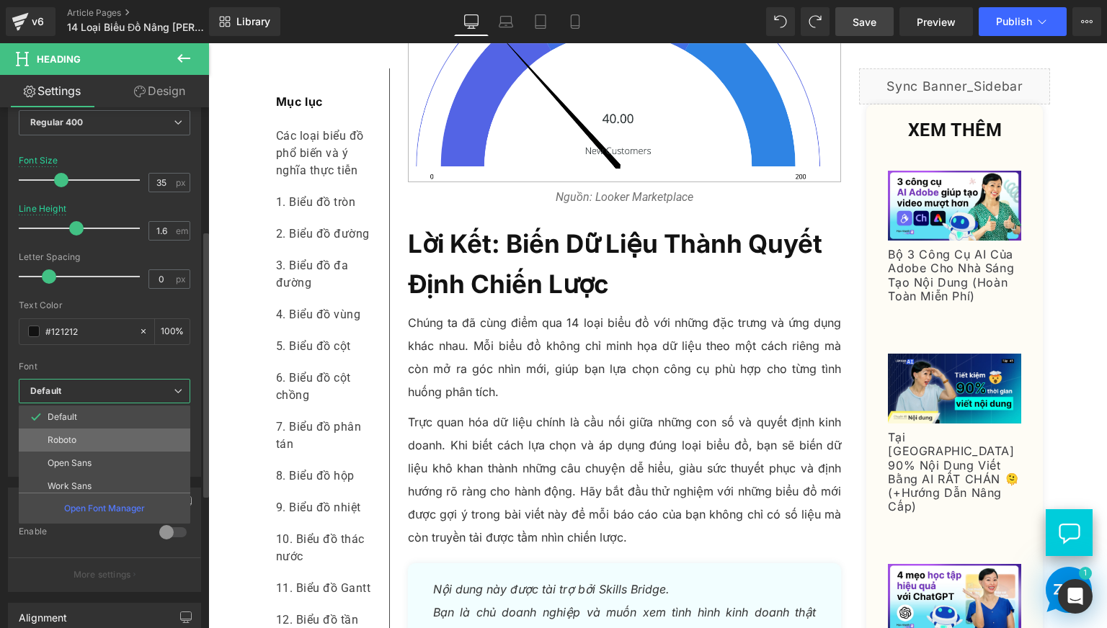
click at [89, 433] on li "Roboto" at bounding box center [108, 440] width 178 height 23
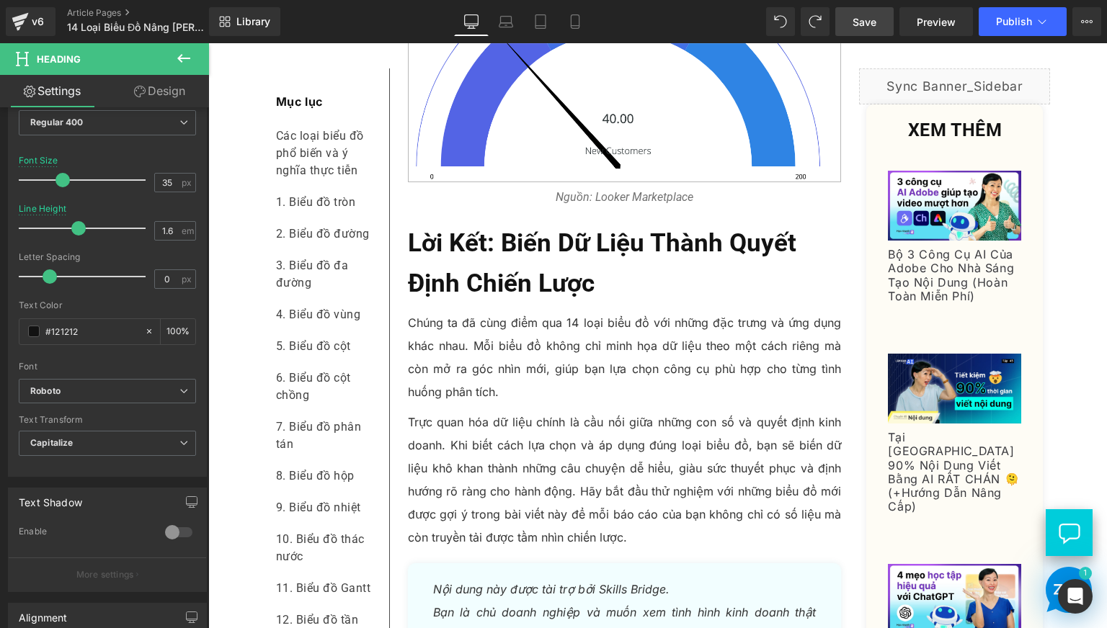
drag, startPoint x: 416, startPoint y: 386, endPoint x: 247, endPoint y: 432, distance: 175.3
click at [416, 385] on p "Chúng ta đã cùng điểm qua 14 loại biểu đồ với những đặc trưng và ứng dụng khác …" at bounding box center [625, 357] width 434 height 92
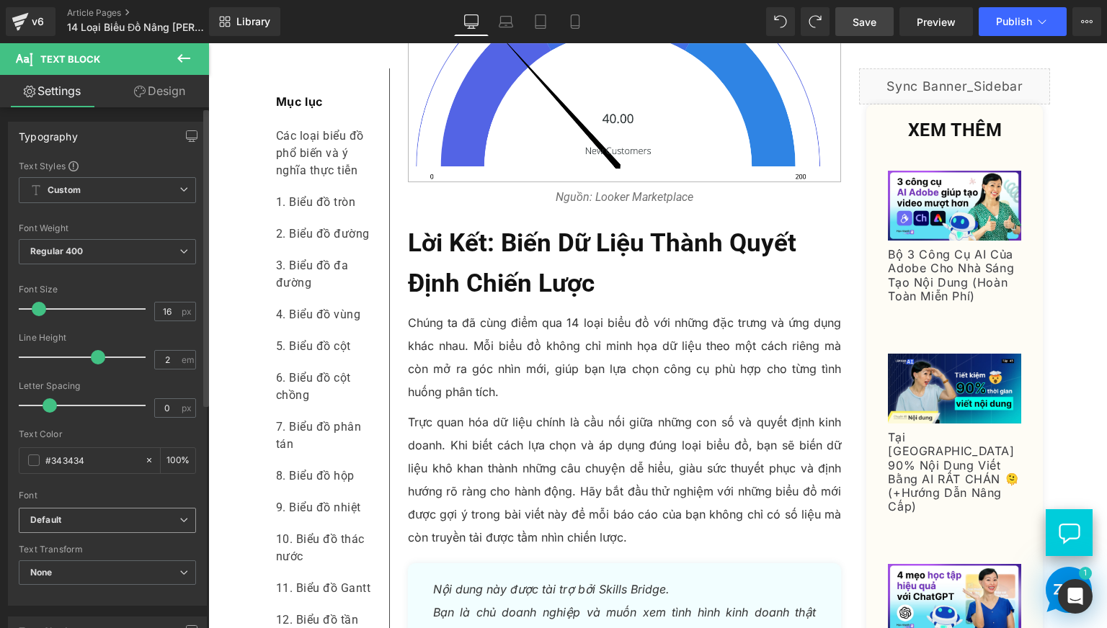
click at [87, 525] on b "Default" at bounding box center [104, 520] width 149 height 12
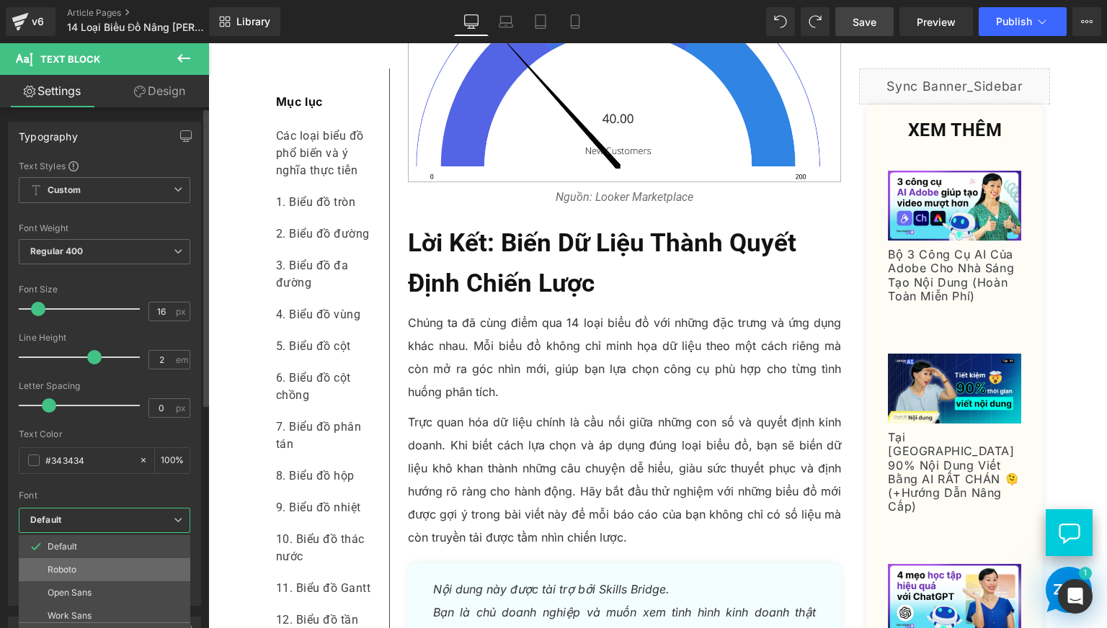
click at [98, 571] on li "Roboto" at bounding box center [108, 569] width 178 height 23
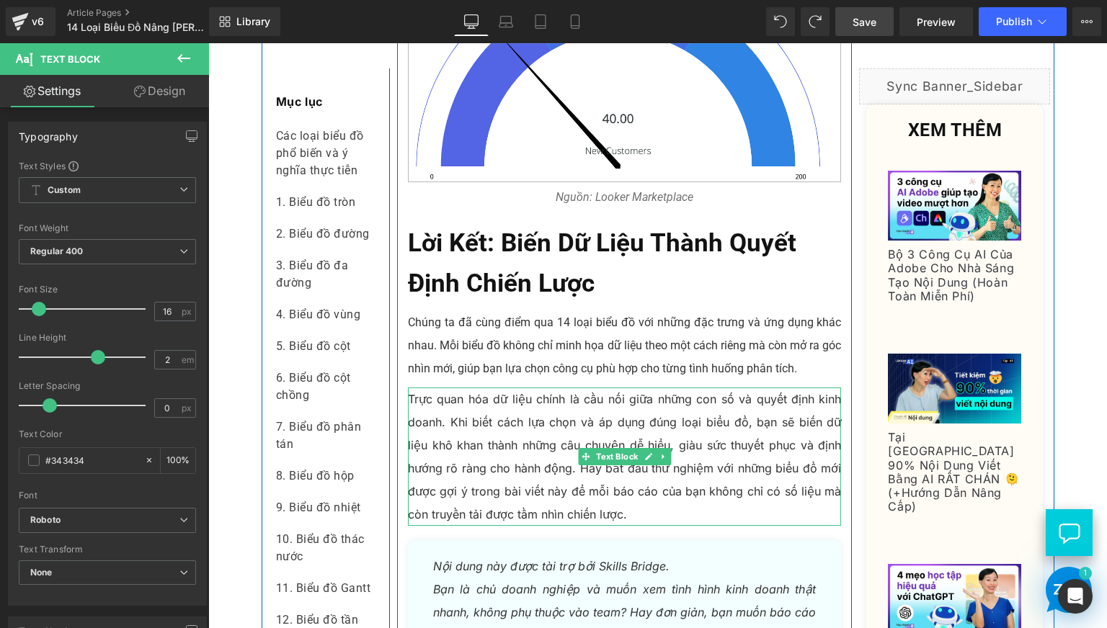
click at [482, 503] on p "Trực quan hóa dữ liệu chính là cầu nối giữa những con số và quyết định kinh doa…" at bounding box center [625, 457] width 434 height 138
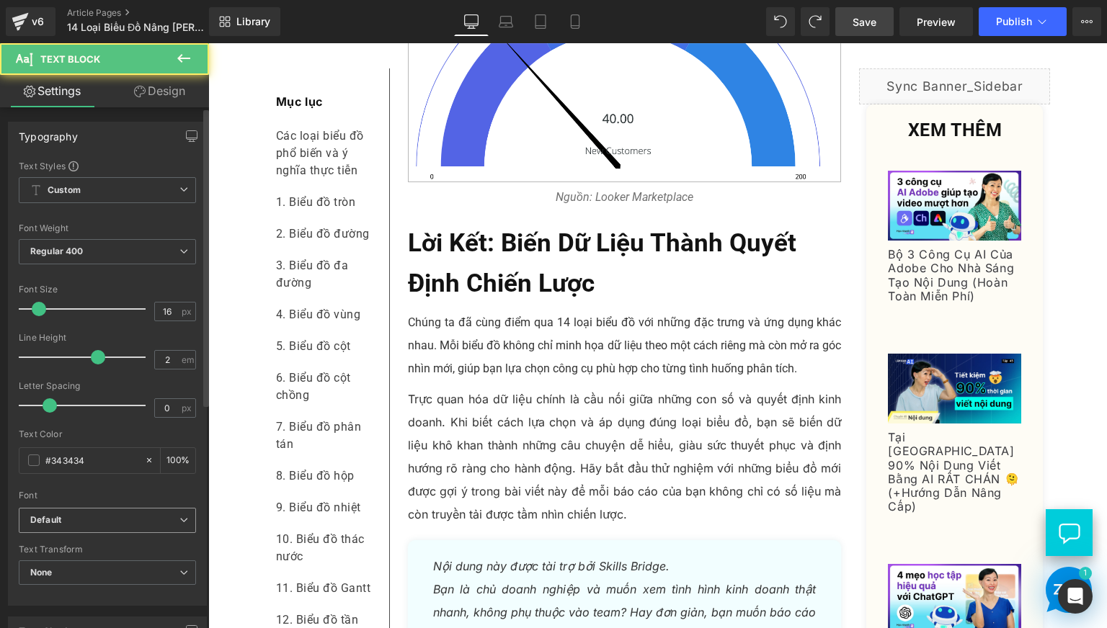
click at [106, 518] on b "Default" at bounding box center [104, 520] width 149 height 12
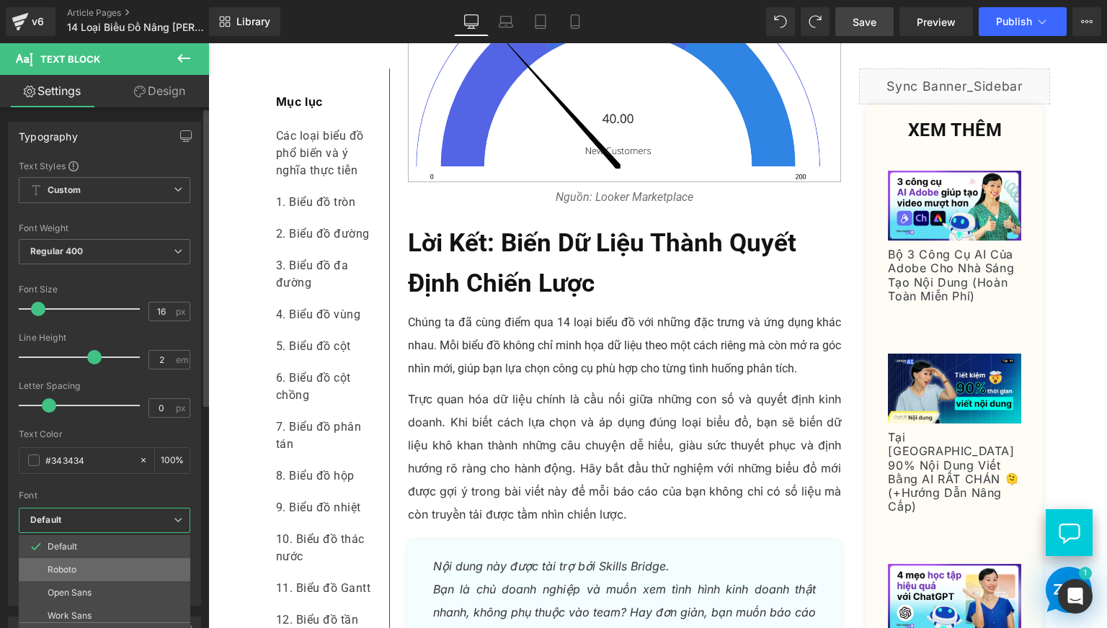
click at [101, 567] on li "Roboto" at bounding box center [108, 569] width 178 height 23
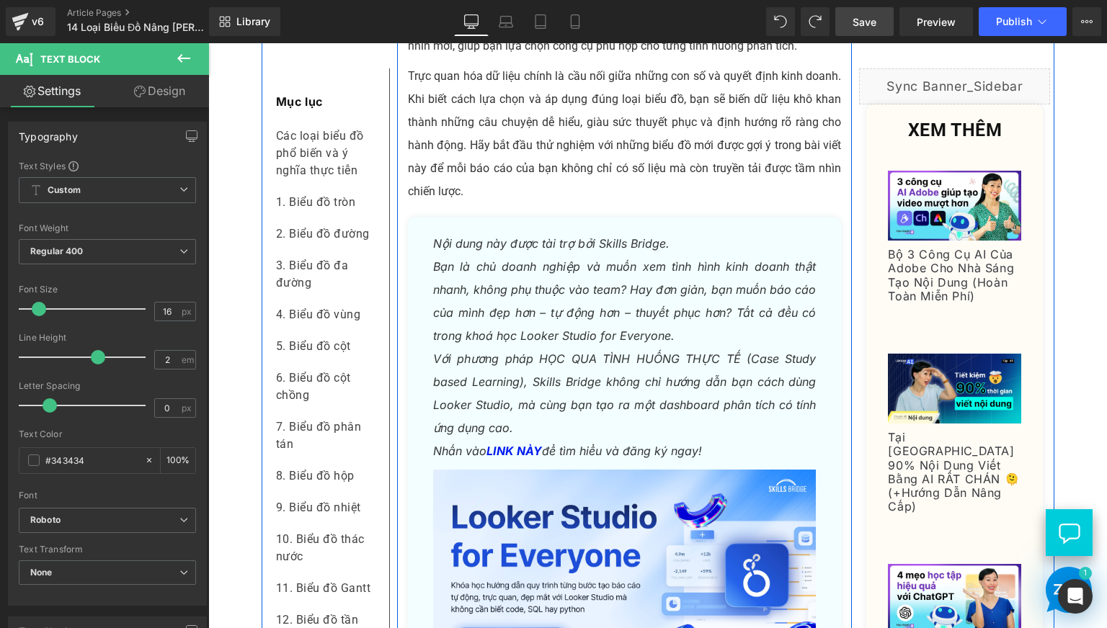
scroll to position [7325, 0]
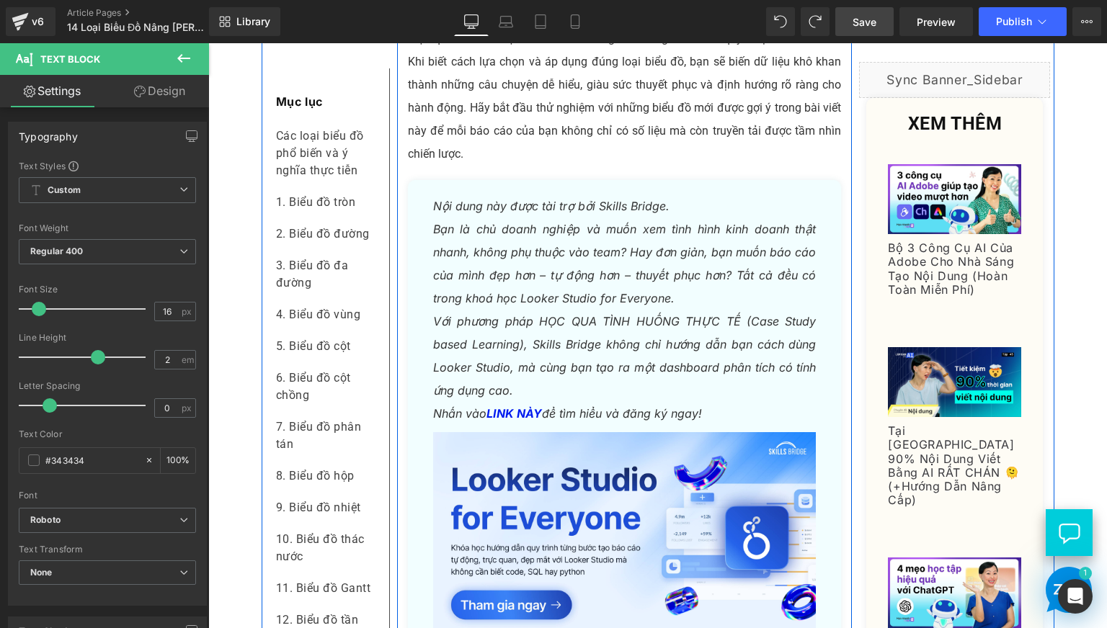
click at [531, 293] on icon "Bạn là chủ doanh nghiệp và muốn xem tình hình kinh doanh thật nhanh, không phụ …" at bounding box center [624, 264] width 383 height 84
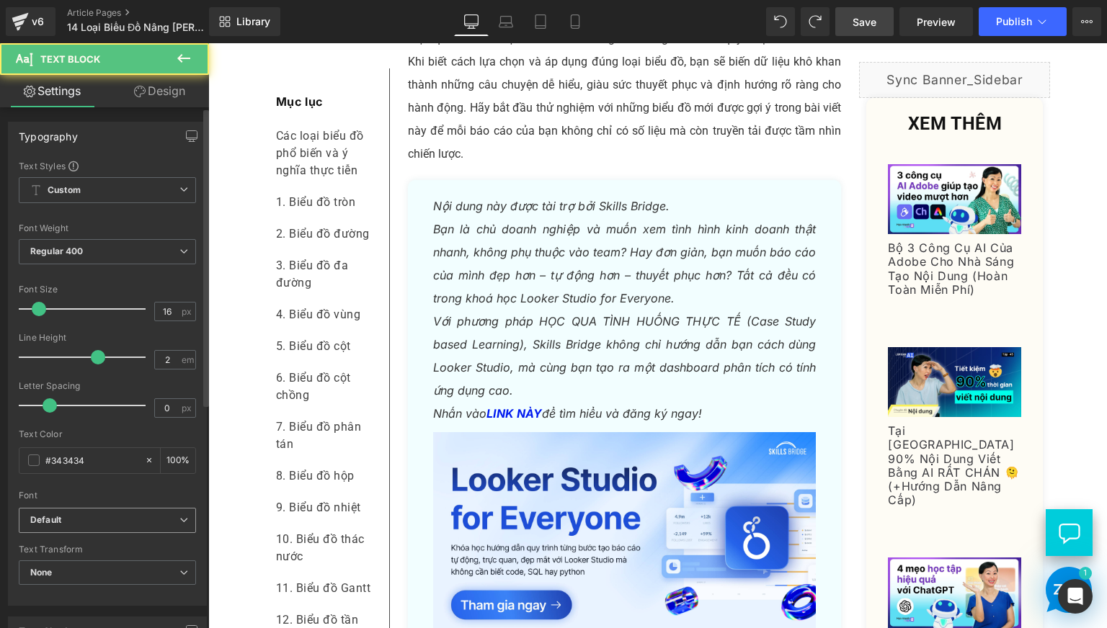
click at [89, 509] on span "Default" at bounding box center [107, 520] width 177 height 25
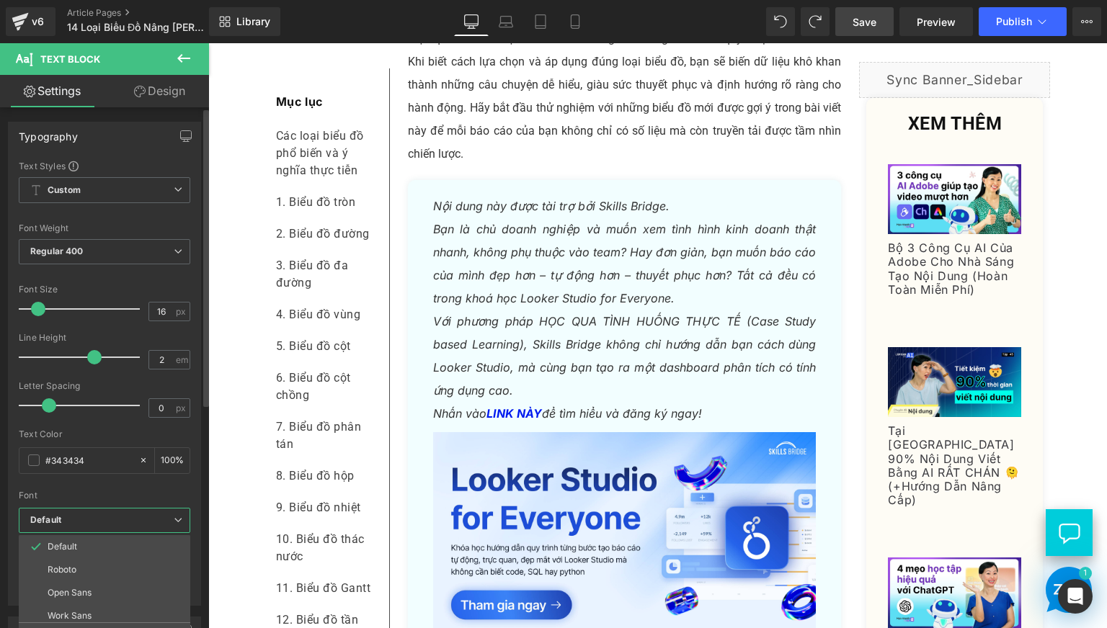
click at [100, 566] on li "Roboto" at bounding box center [108, 569] width 178 height 23
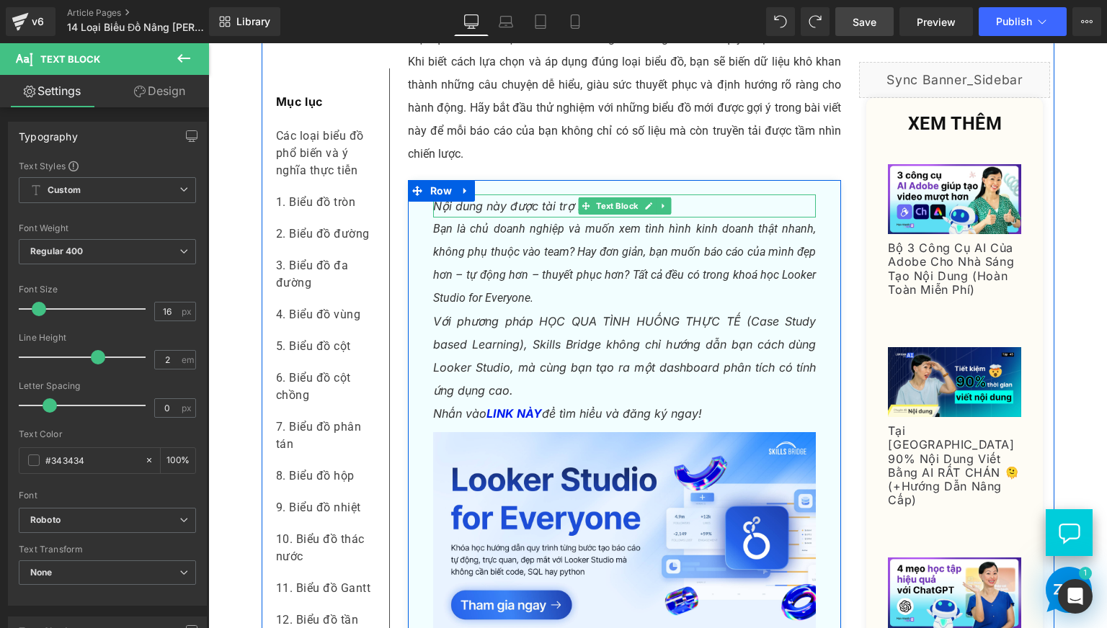
click at [450, 213] on icon "Nội dung này được tài trợ bởi Skills Bridge." at bounding box center [551, 206] width 236 height 14
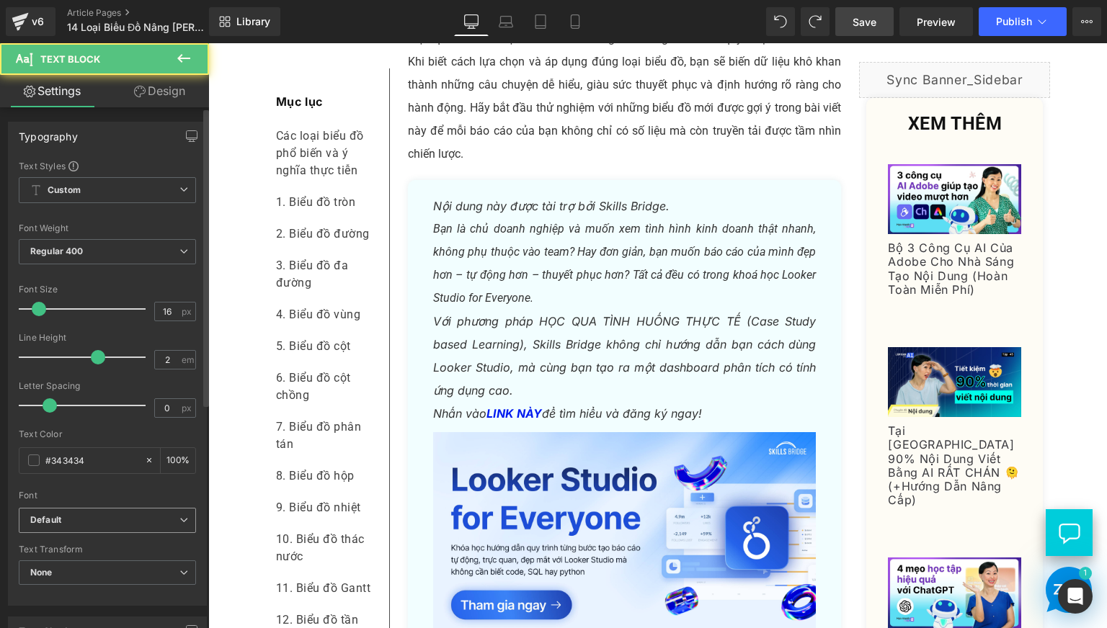
click at [67, 525] on b "Default" at bounding box center [104, 520] width 149 height 12
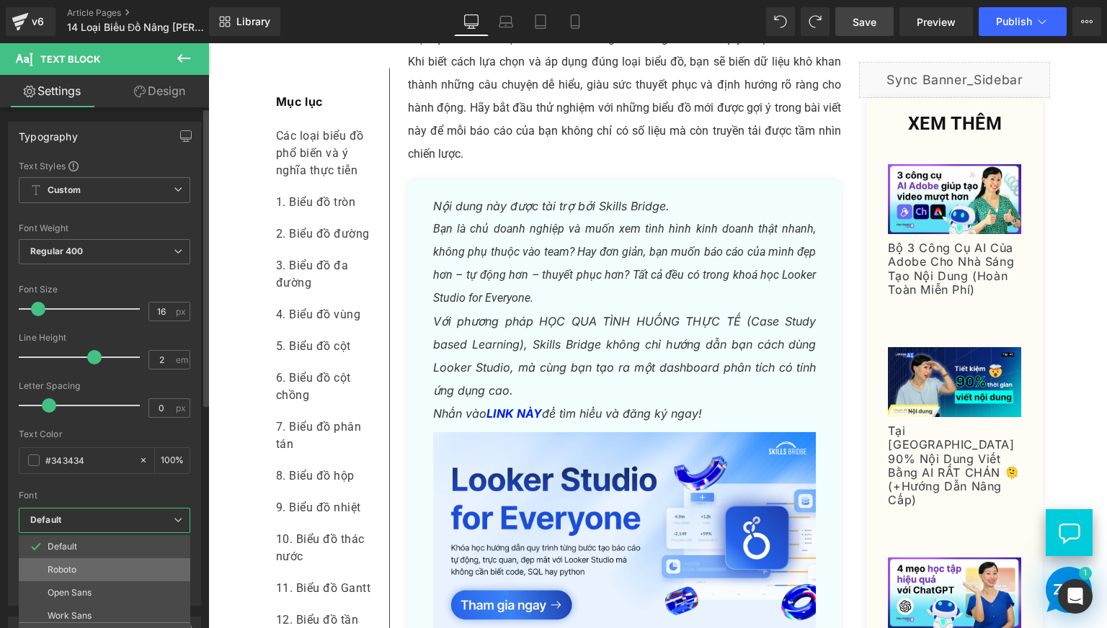
click at [68, 565] on p "Roboto" at bounding box center [62, 570] width 29 height 10
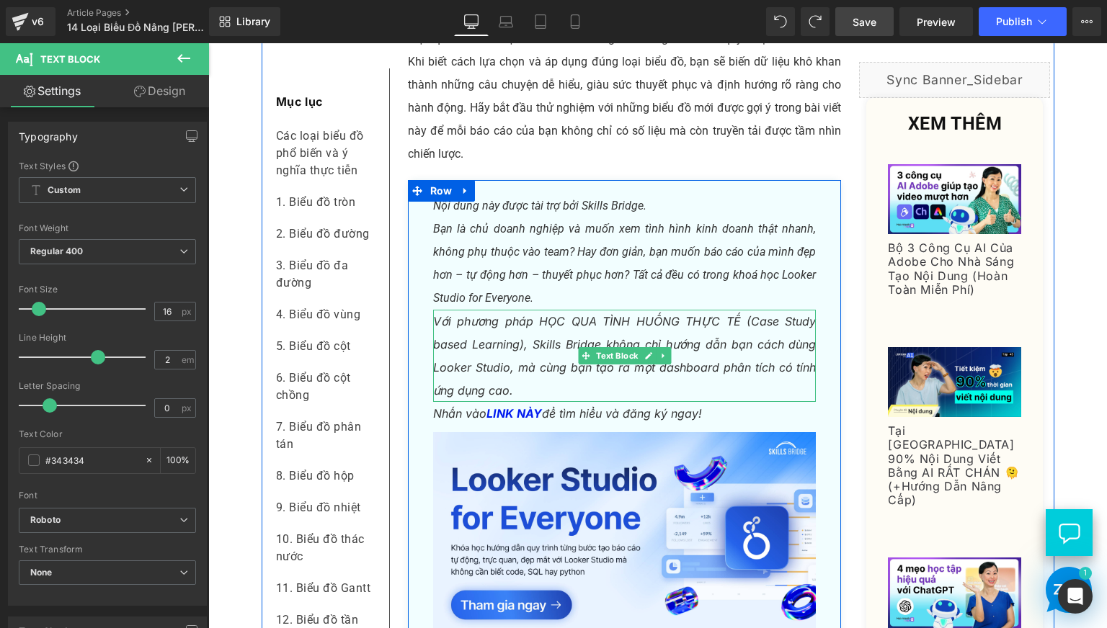
click at [468, 388] on icon "Với phương pháp HỌC QUA TÌNH HUỐNG THỰC TẾ (Case Study based Learning), Skills …" at bounding box center [624, 356] width 383 height 84
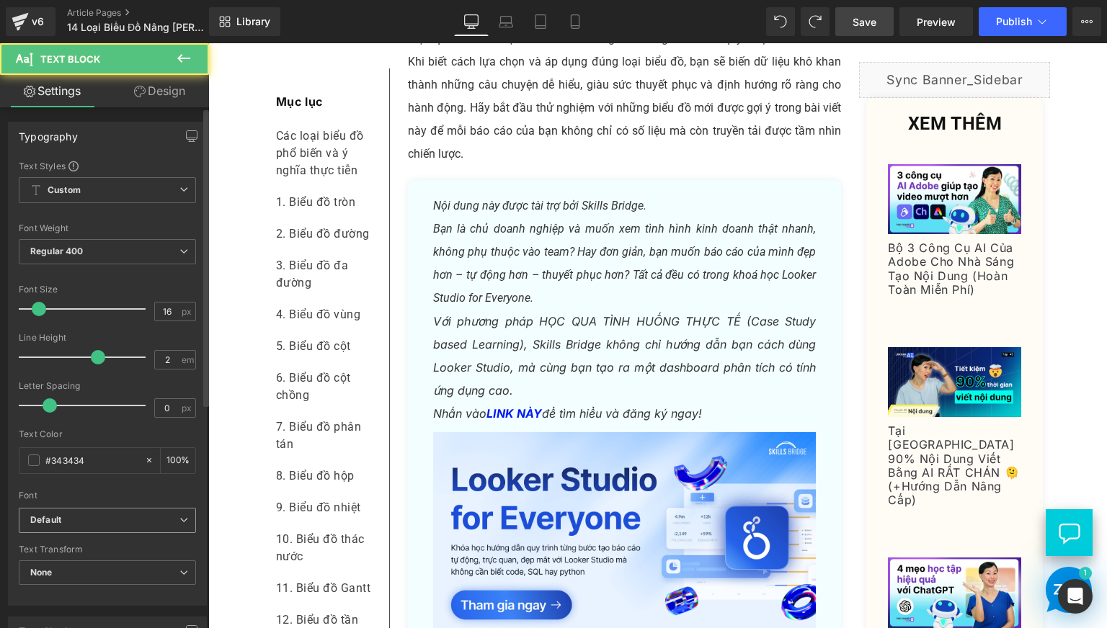
click at [124, 517] on b "Default" at bounding box center [104, 520] width 149 height 12
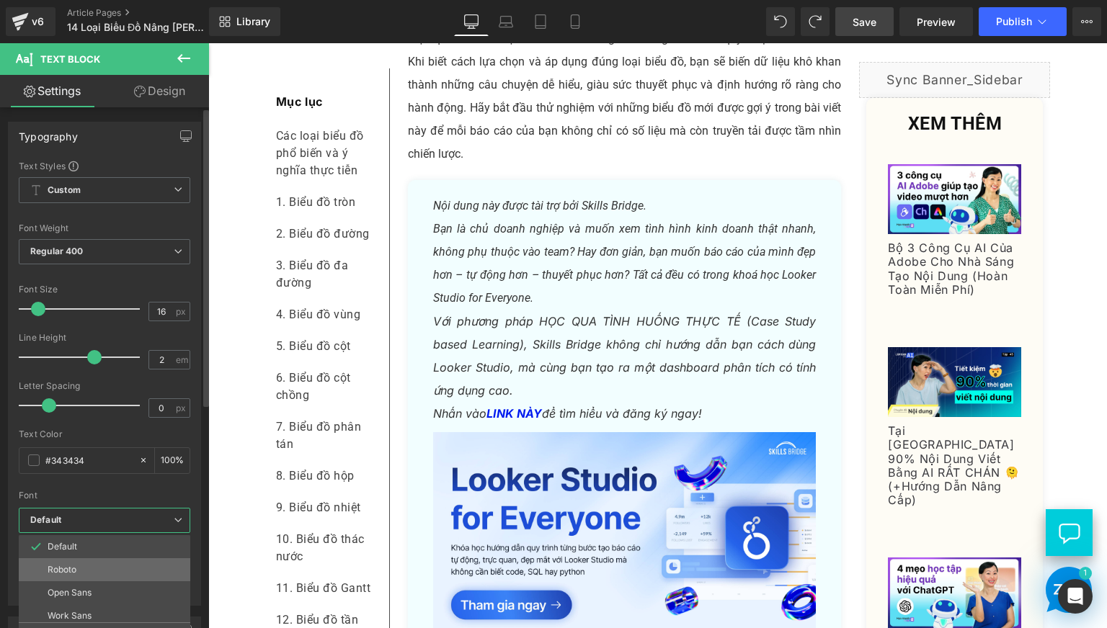
click at [110, 573] on li "Roboto" at bounding box center [108, 569] width 178 height 23
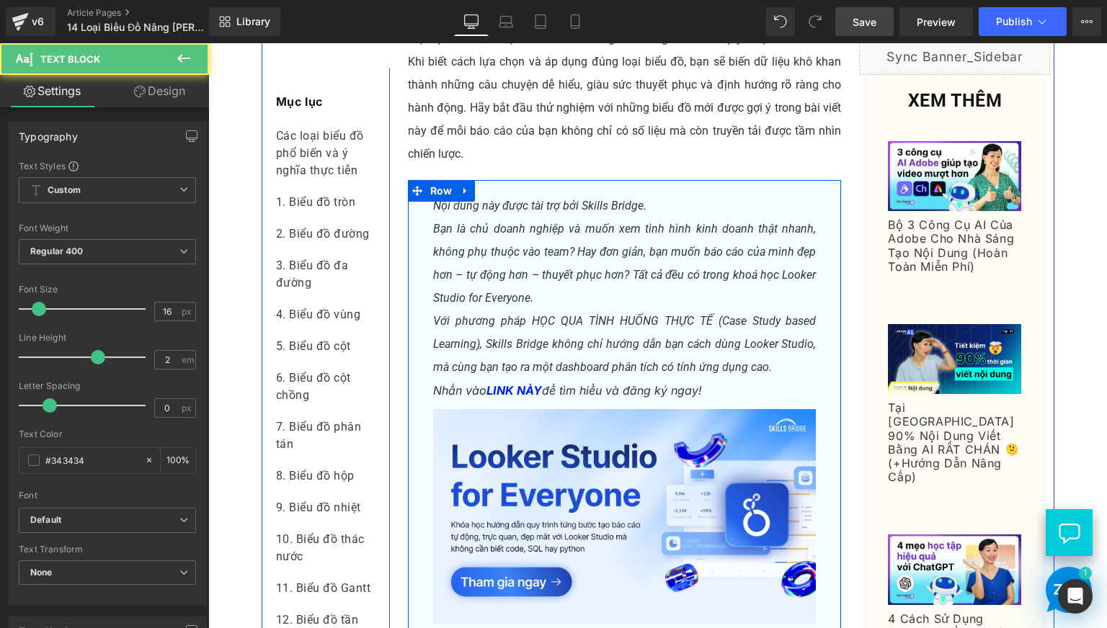
click at [474, 398] on icon "Nhấn vào LINK NÀY để tìm hiểu và đăng ký ngay!" at bounding box center [567, 390] width 269 height 14
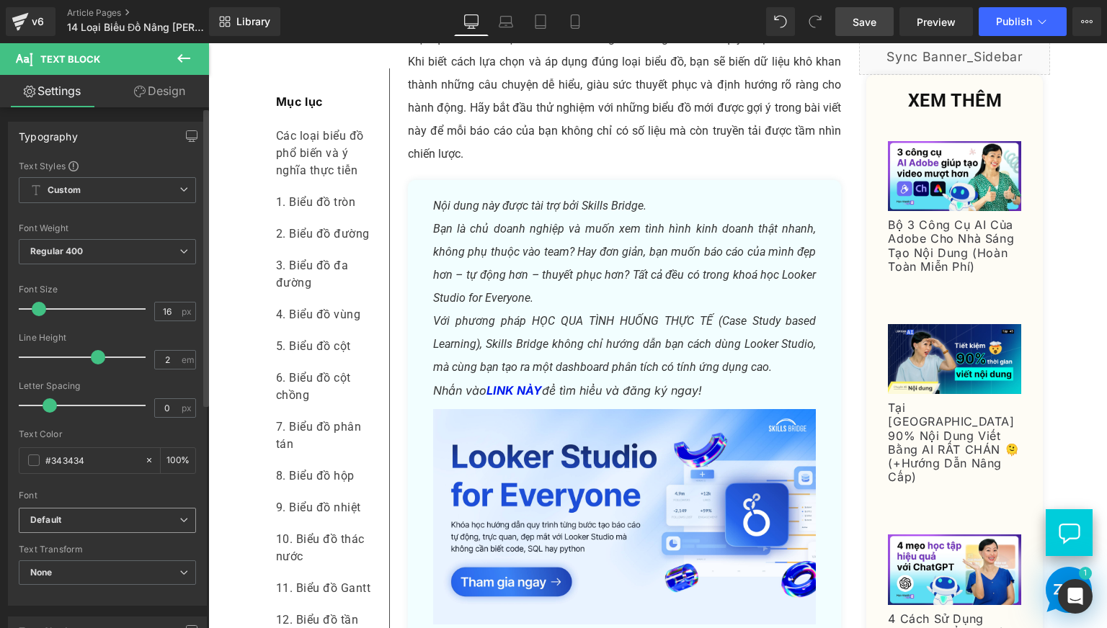
drag, startPoint x: 145, startPoint y: 519, endPoint x: 116, endPoint y: 562, distance: 52.0
click at [144, 519] on b "Default" at bounding box center [104, 520] width 149 height 12
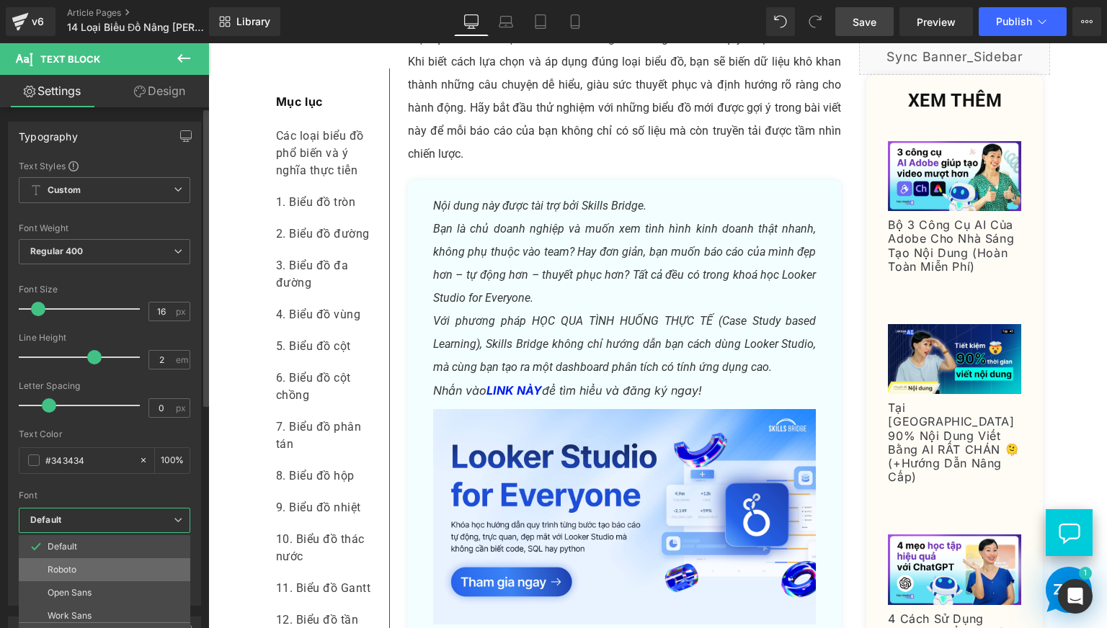
click at [112, 566] on li "Roboto" at bounding box center [108, 569] width 178 height 23
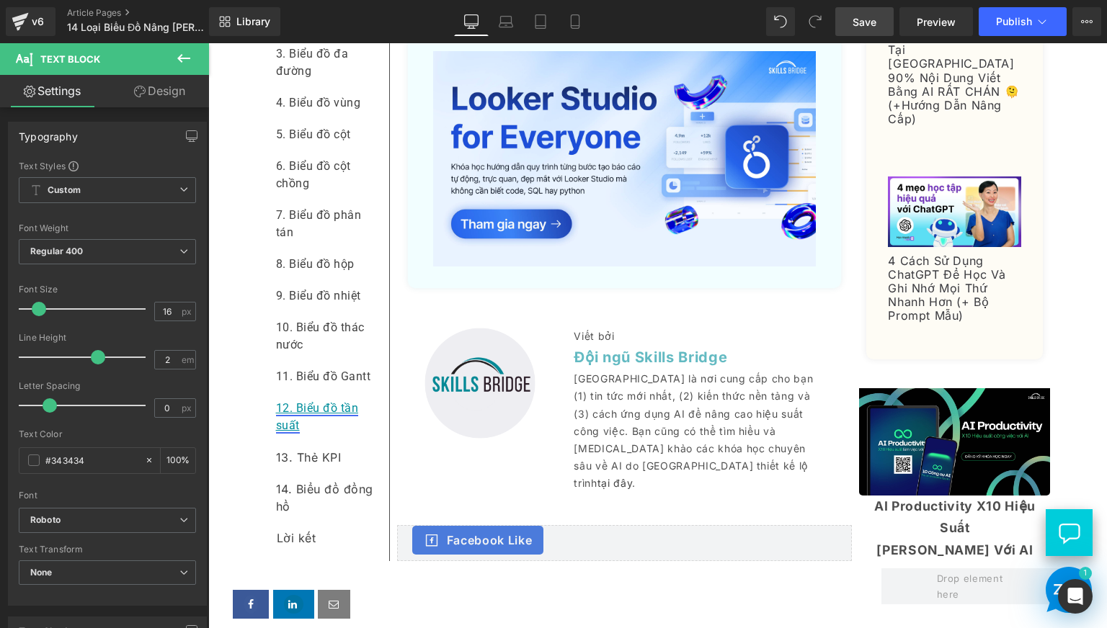
scroll to position [7685, 0]
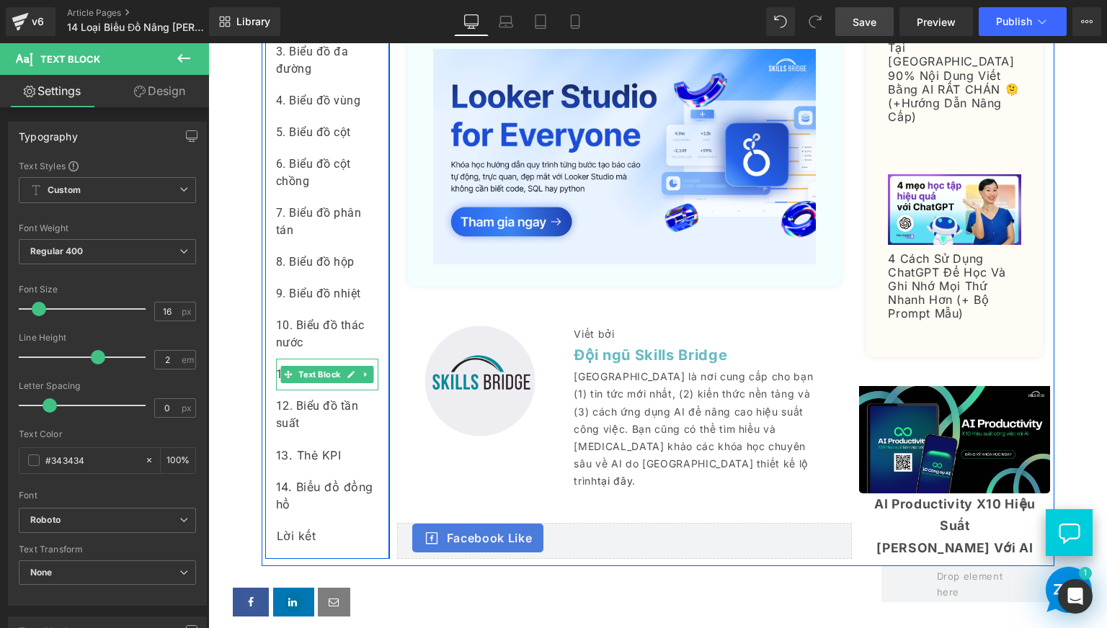
click at [367, 391] on div "11. Biểu đồ Gantt" at bounding box center [327, 375] width 102 height 32
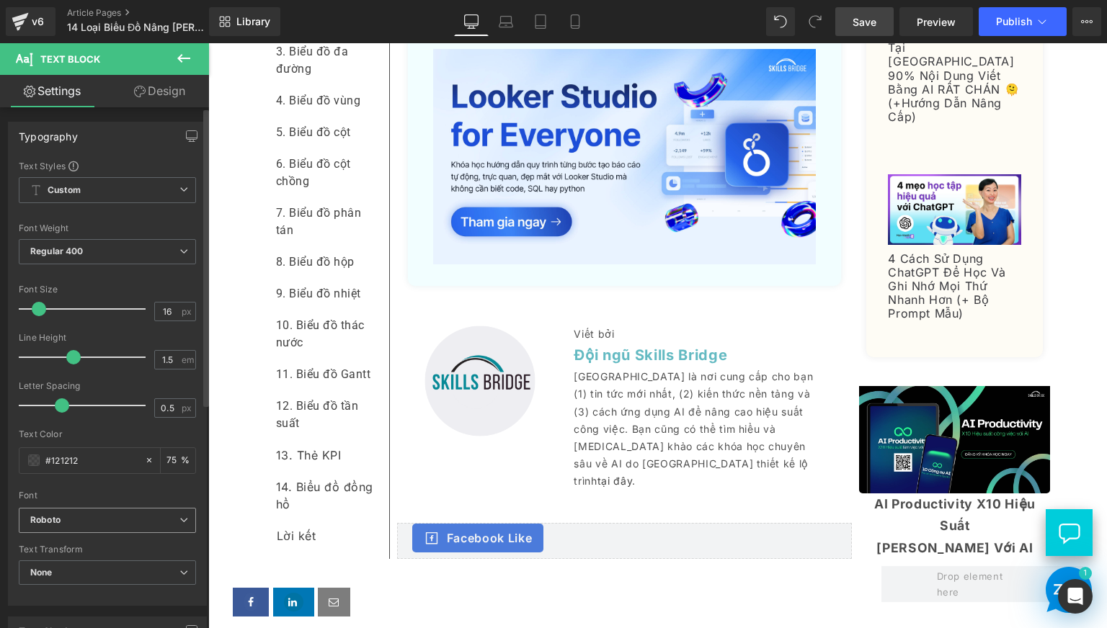
click at [164, 513] on span "Roboto" at bounding box center [107, 520] width 177 height 25
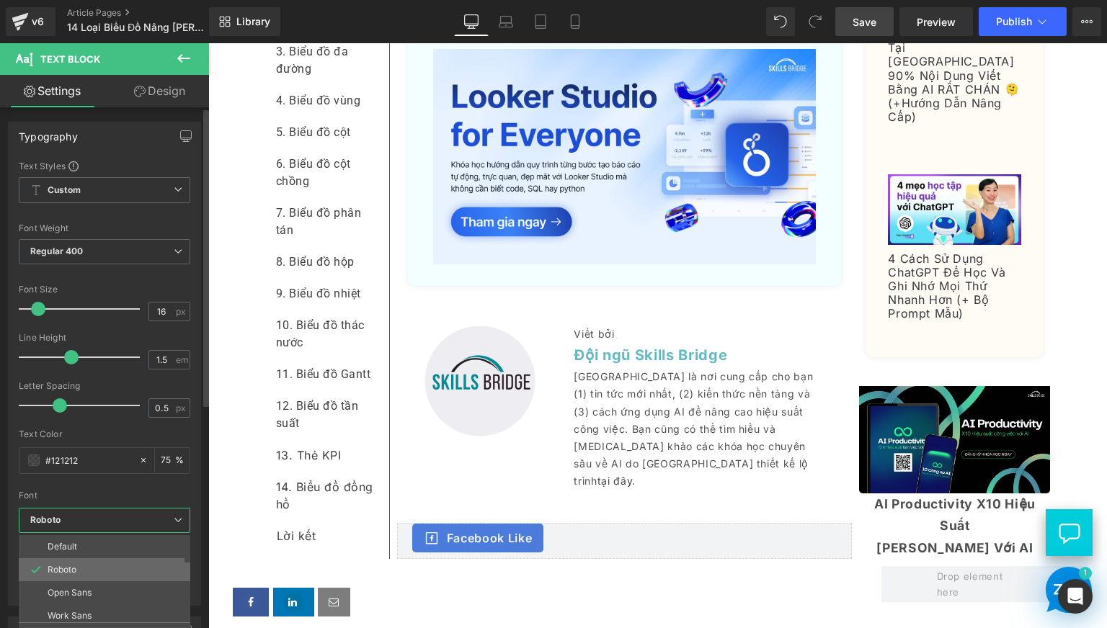
click at [131, 565] on li "Roboto" at bounding box center [108, 569] width 178 height 23
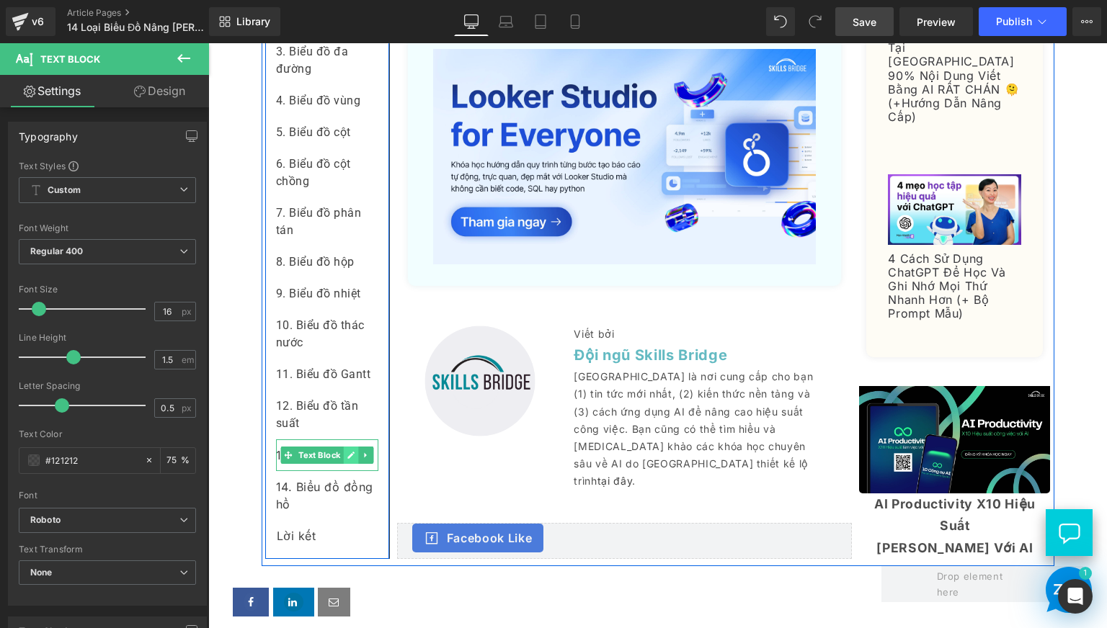
click at [347, 460] on icon at bounding box center [351, 455] width 8 height 9
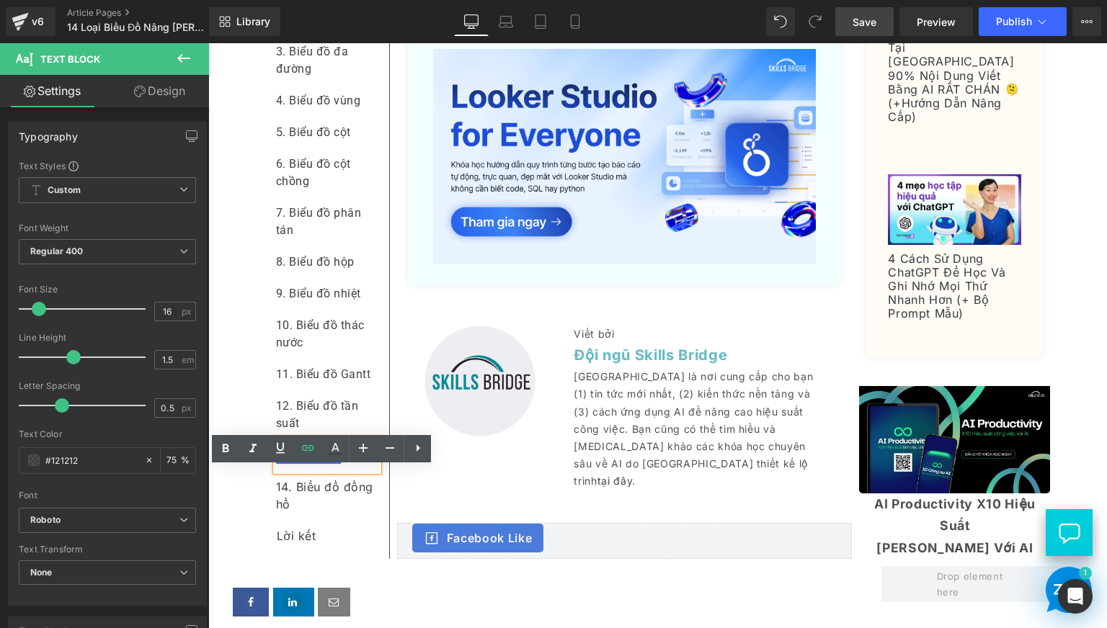
click at [334, 463] on link "13. Thẻ KPI" at bounding box center [309, 455] width 66 height 14
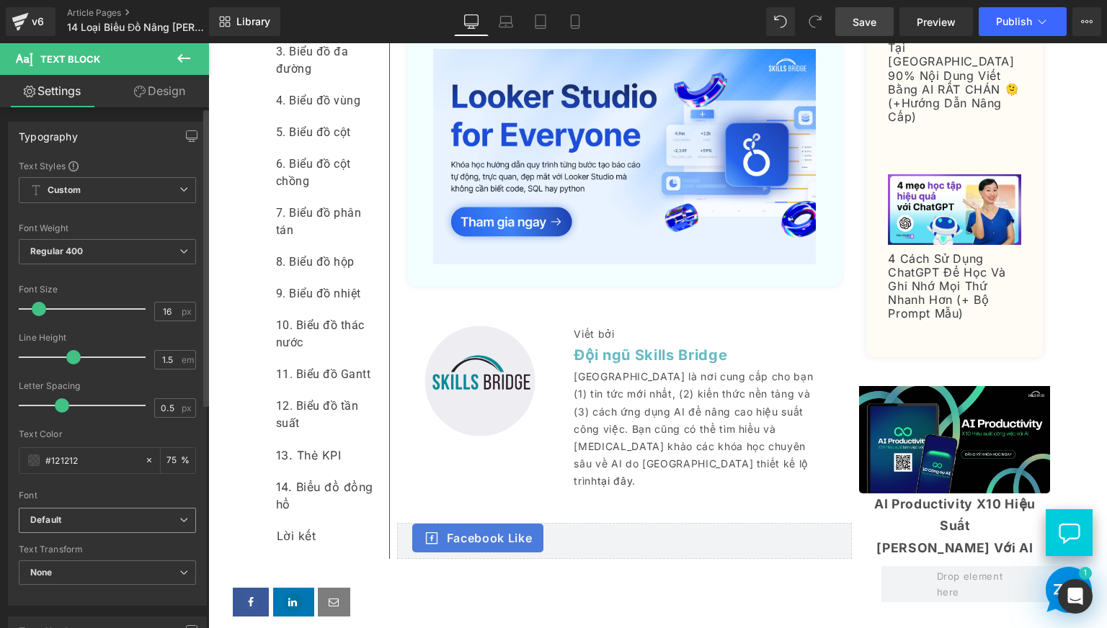
click at [155, 526] on b "Default" at bounding box center [104, 520] width 149 height 12
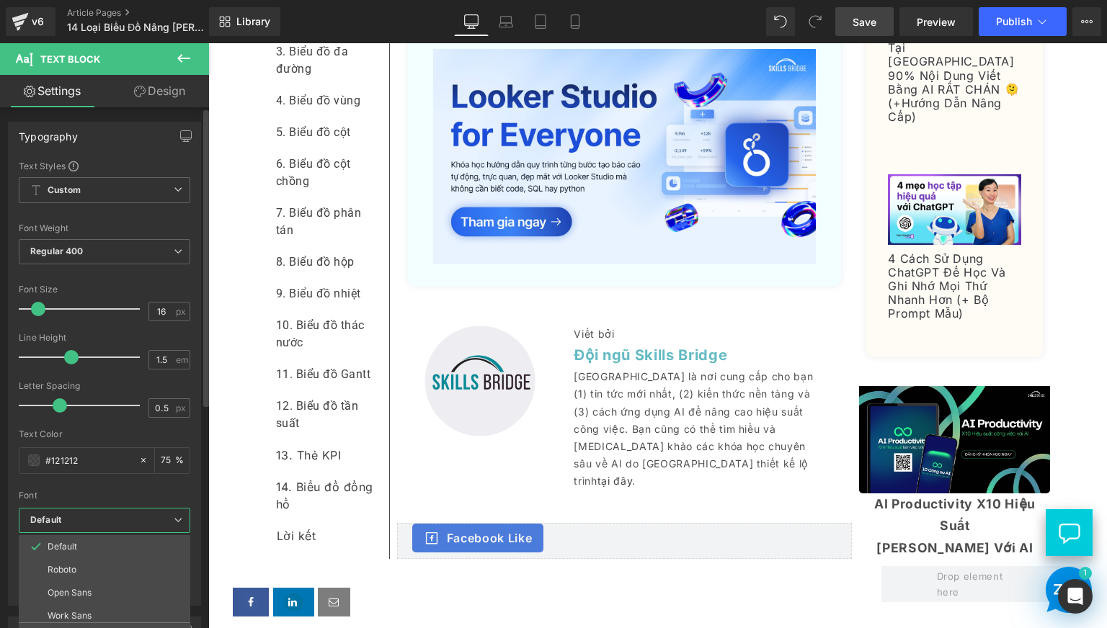
drag, startPoint x: 138, startPoint y: 558, endPoint x: 164, endPoint y: 556, distance: 25.4
click at [139, 558] on li "Roboto" at bounding box center [108, 569] width 178 height 23
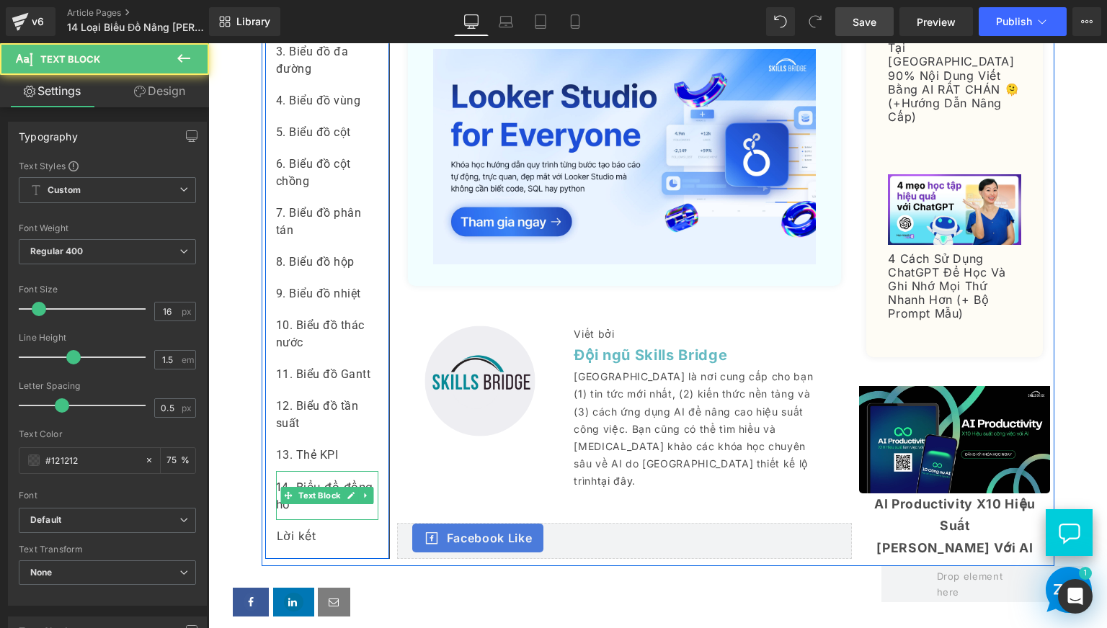
click at [319, 520] on div "14. Biểu đồ đồng hồ" at bounding box center [327, 495] width 102 height 49
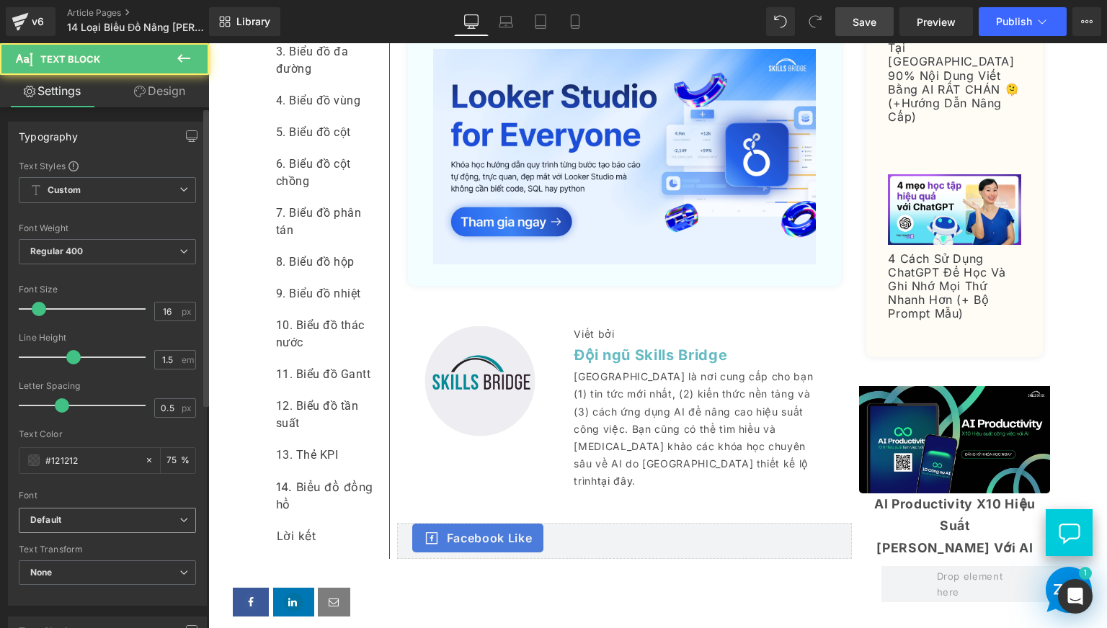
click at [128, 509] on span "Default" at bounding box center [107, 520] width 177 height 25
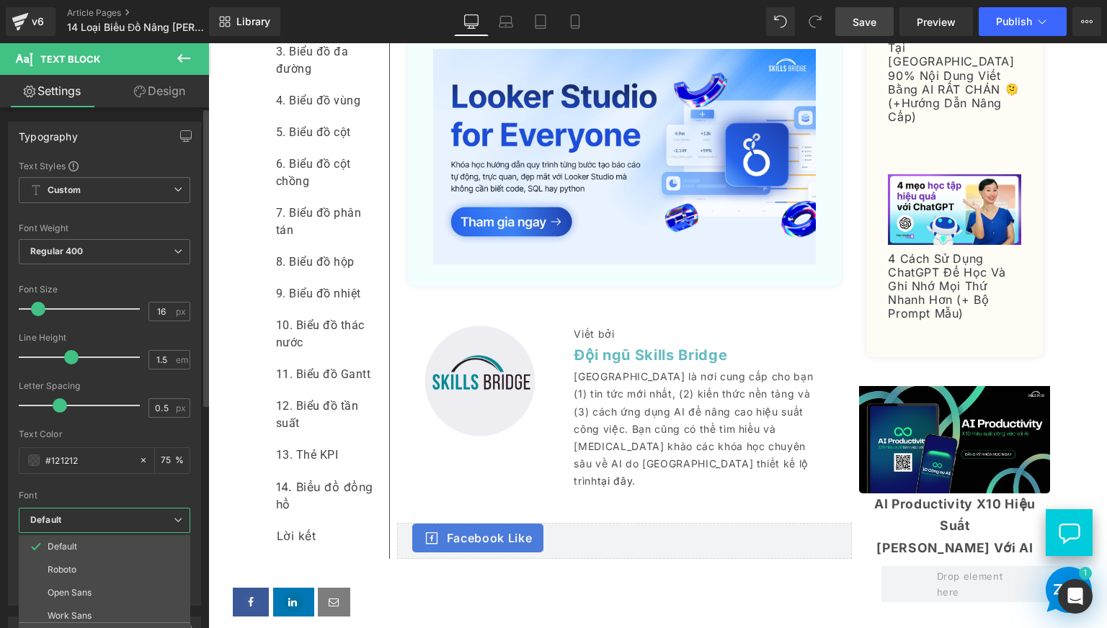
click at [132, 565] on li "Roboto" at bounding box center [108, 569] width 178 height 23
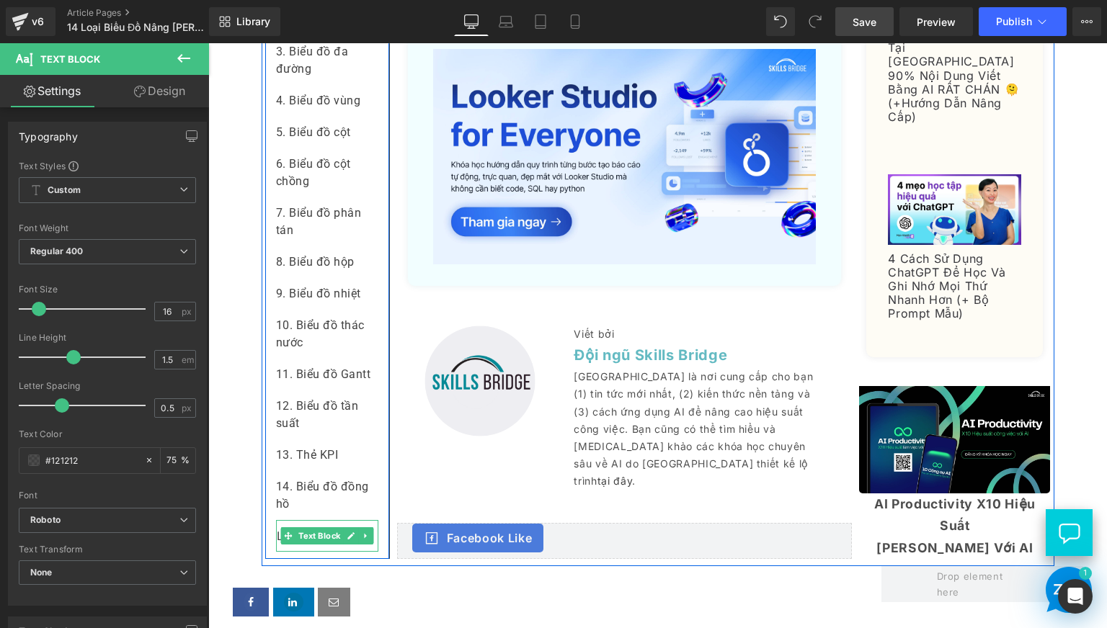
click at [336, 552] on div "Lời kết" at bounding box center [327, 536] width 102 height 32
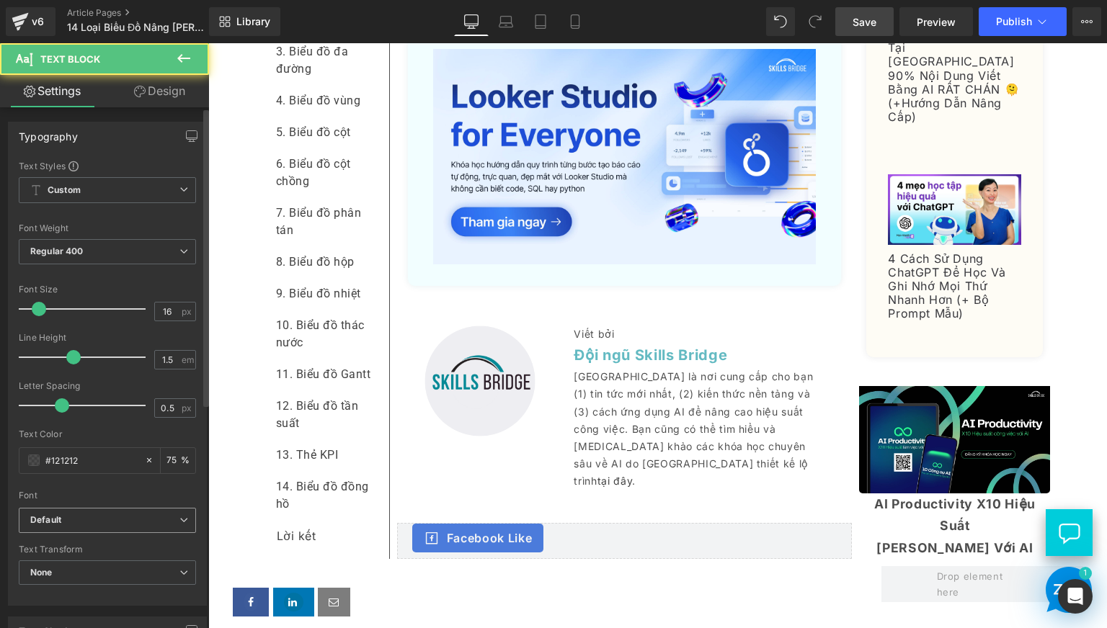
click at [102, 532] on span "Default" at bounding box center [107, 520] width 177 height 25
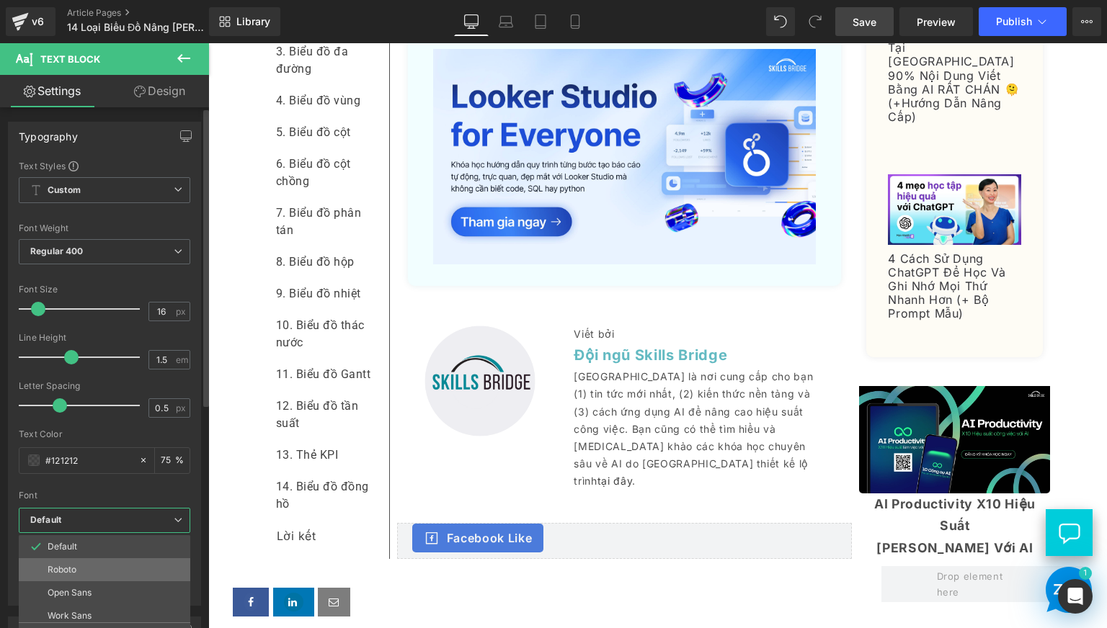
click at [103, 565] on li "Roboto" at bounding box center [108, 569] width 178 height 23
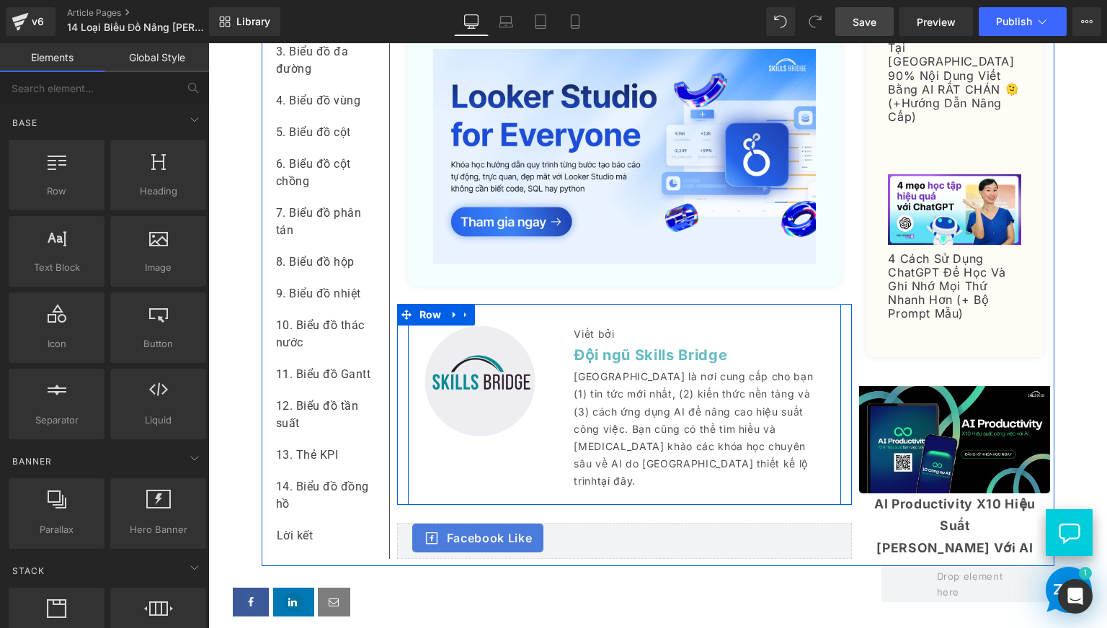
click at [596, 461] on p "[GEOGRAPHIC_DATA] là nơi cung cấp cho bạn (1) tin tức mới nhất, (2) kiến thức n…" at bounding box center [697, 429] width 246 height 122
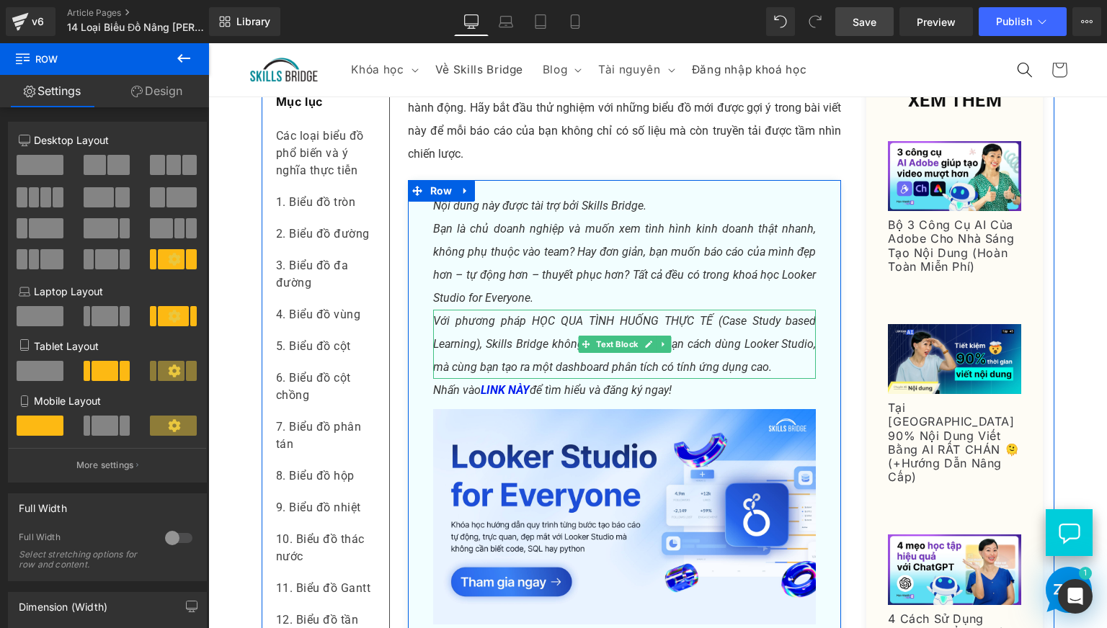
scroll to position [7085, 0]
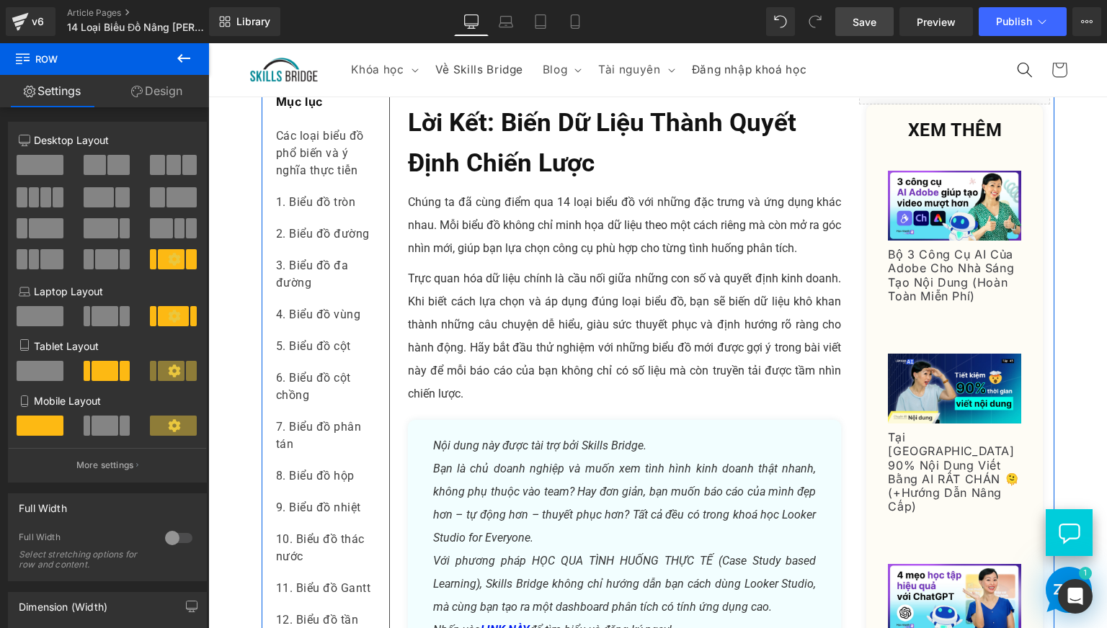
click at [507, 378] on p "Trực quan hóa dữ liệu chính là cầu nối giữa những con số và quyết định kinh doa…" at bounding box center [625, 336] width 434 height 138
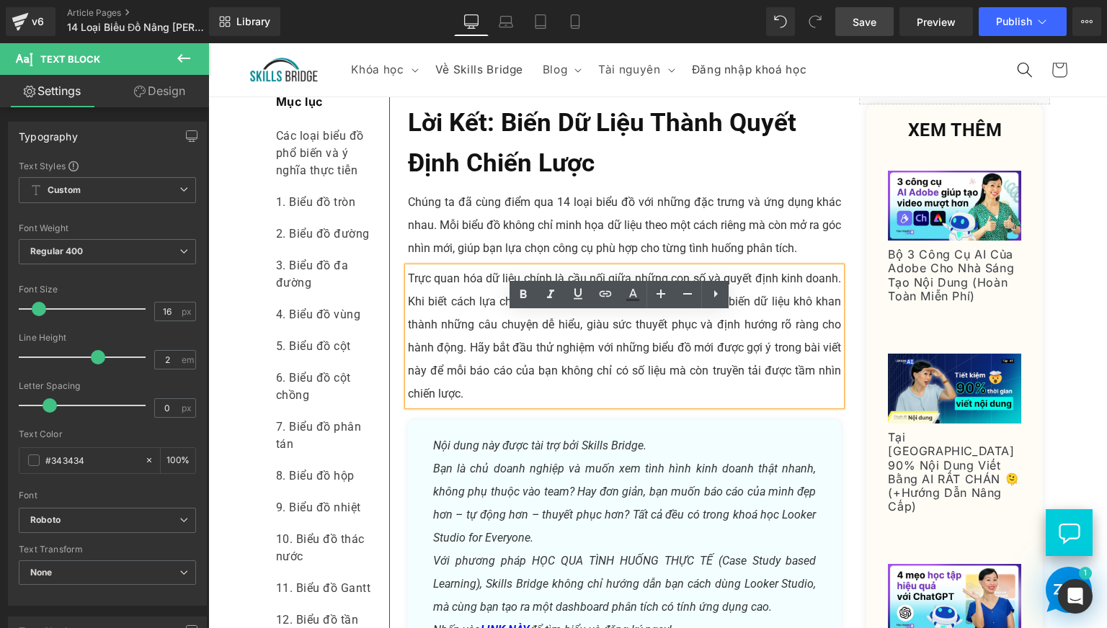
click at [463, 260] on p "Chúng ta đã cùng điểm qua 14 loại biểu đồ với những đặc trưng và ứng dụng khác …" at bounding box center [625, 225] width 434 height 69
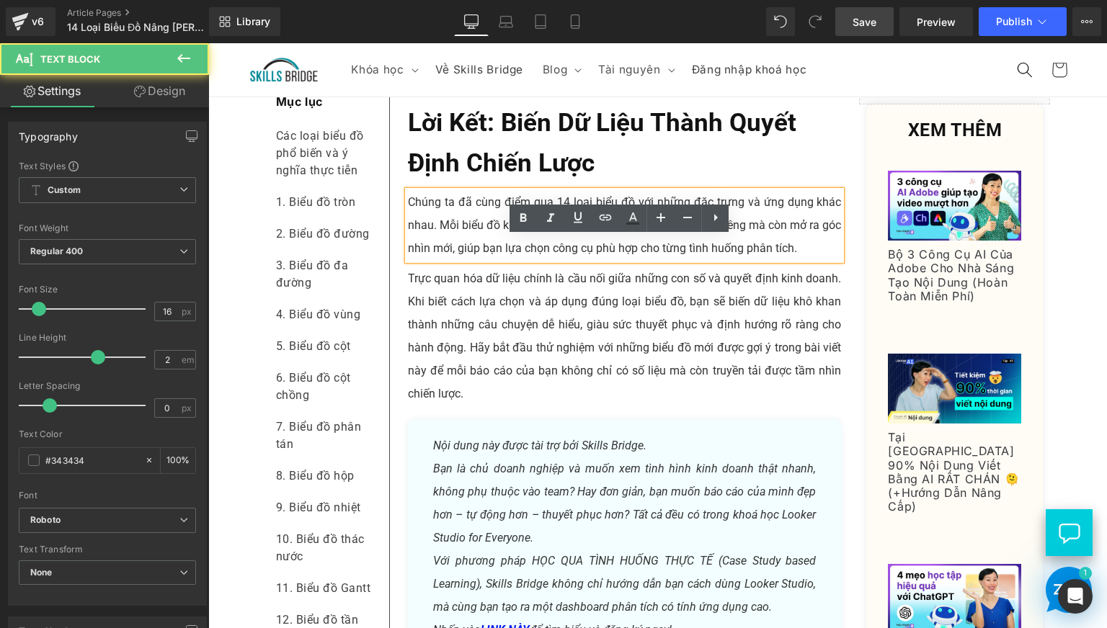
click at [464, 178] on b "Lời kết: Biến dữ liệu thành quyết định chiến lược" at bounding box center [602, 143] width 388 height 70
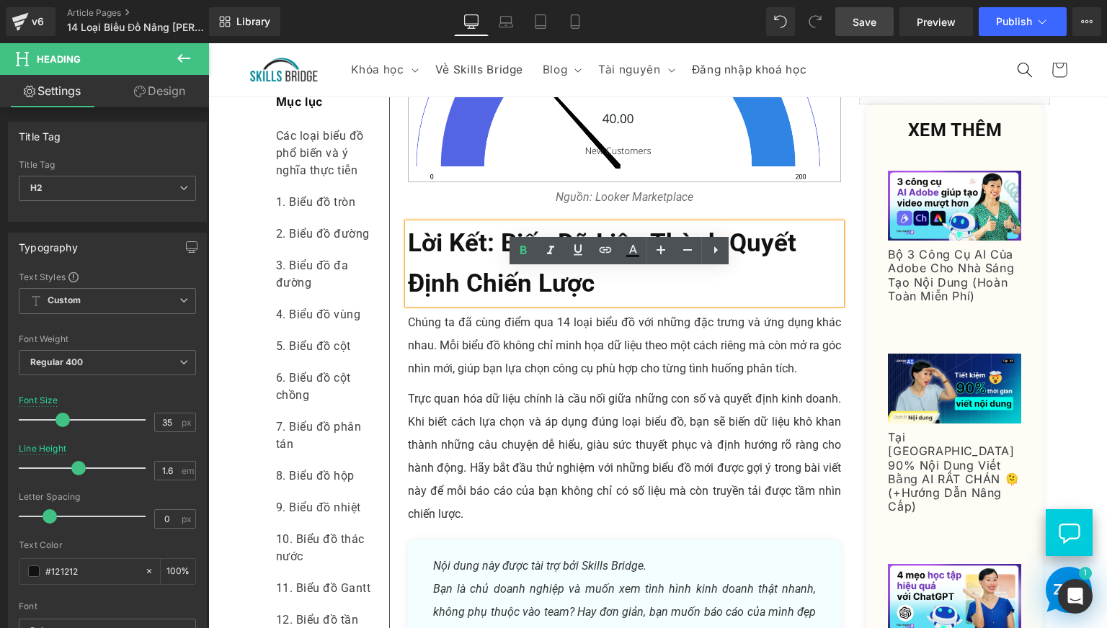
scroll to position [6845, 0]
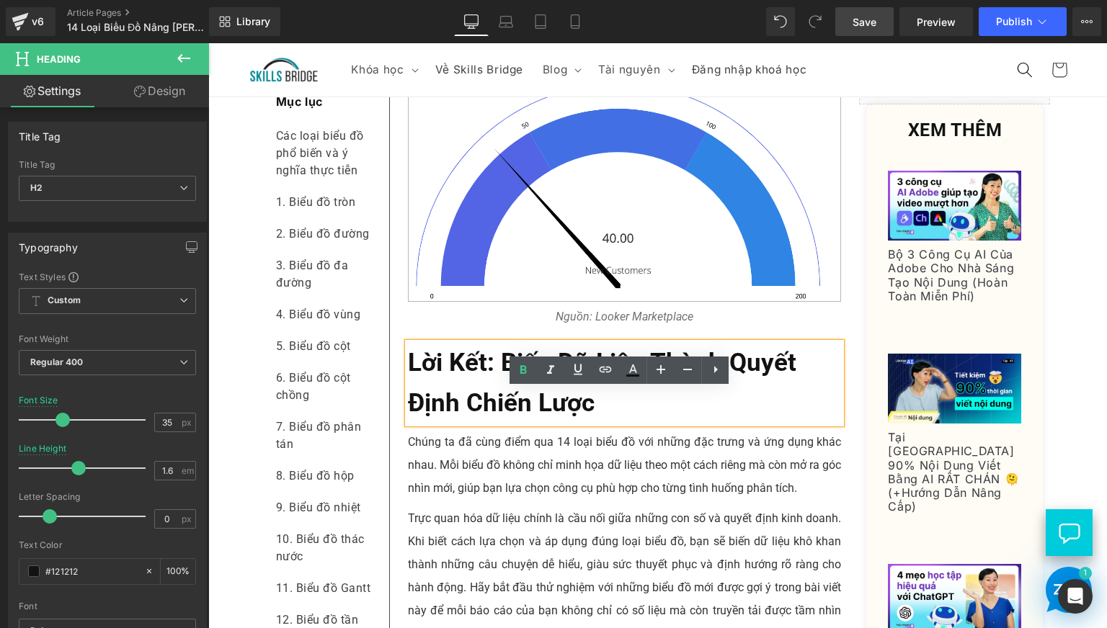
click at [439, 329] on p "Nguồn: Looker Marketplace" at bounding box center [625, 317] width 434 height 23
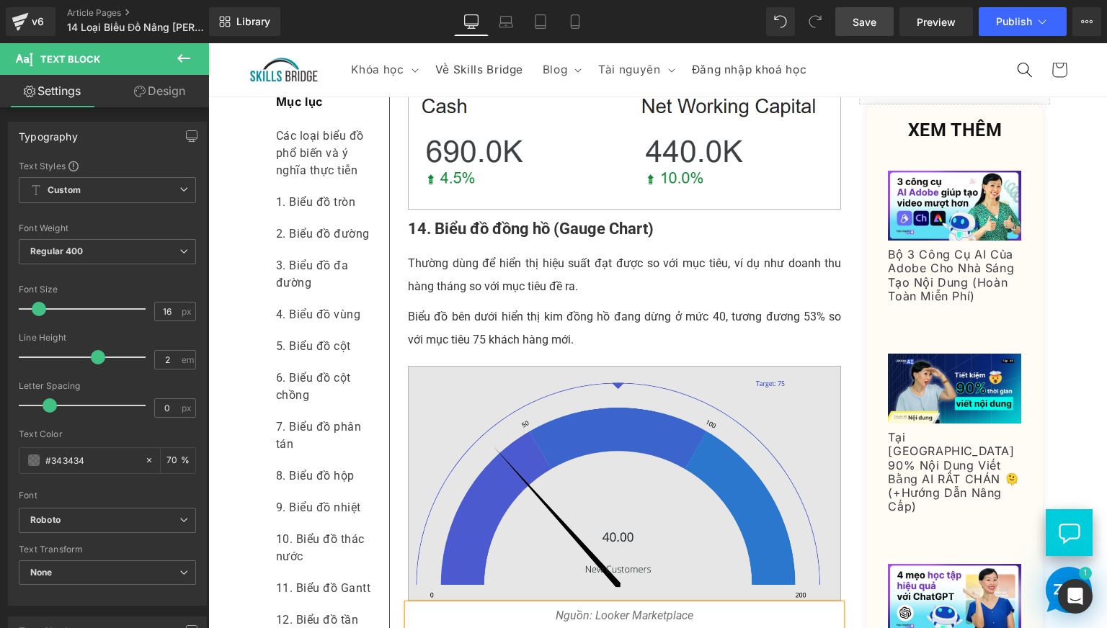
scroll to position [6485, 0]
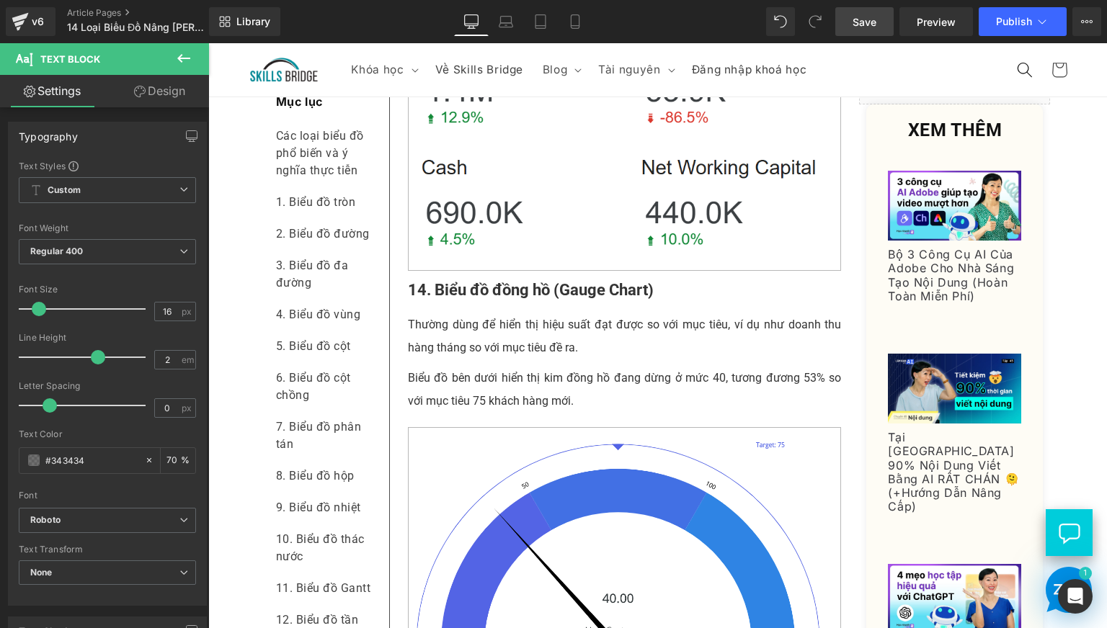
click at [486, 413] on p "Biểu đồ bên dưới hiển thị kim đồng hồ đang dừng ở mức 40, tương đương 53% so vớ…" at bounding box center [625, 390] width 434 height 46
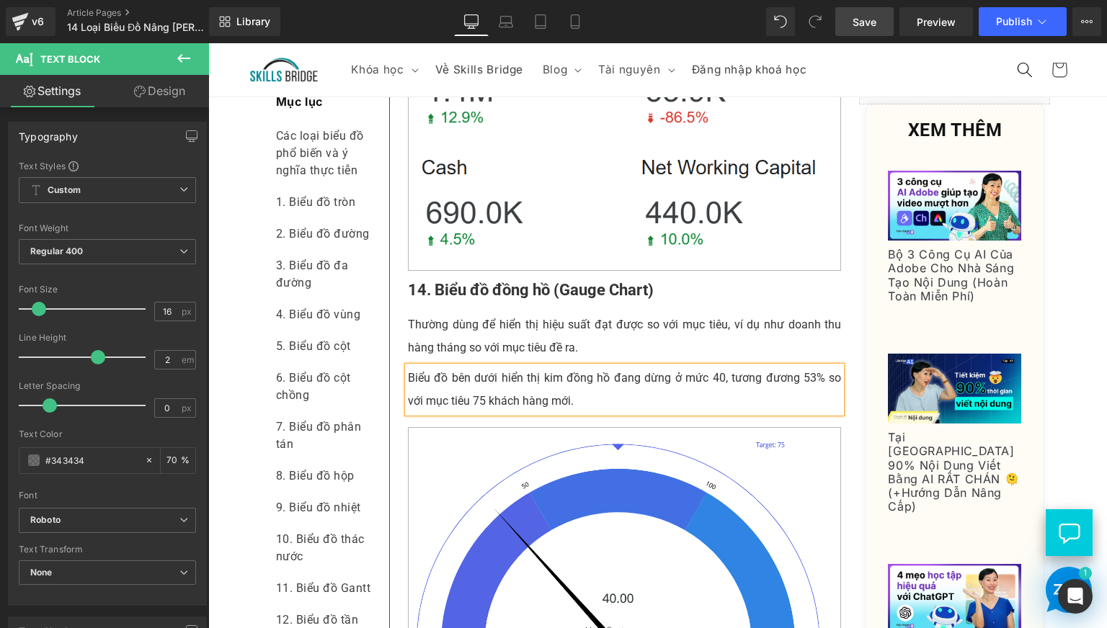
click at [450, 360] on p "Thường dùng để hiển thị hiệu suất đạt được so với mục tiêu, ví dụ như doanh thu…" at bounding box center [625, 336] width 434 height 46
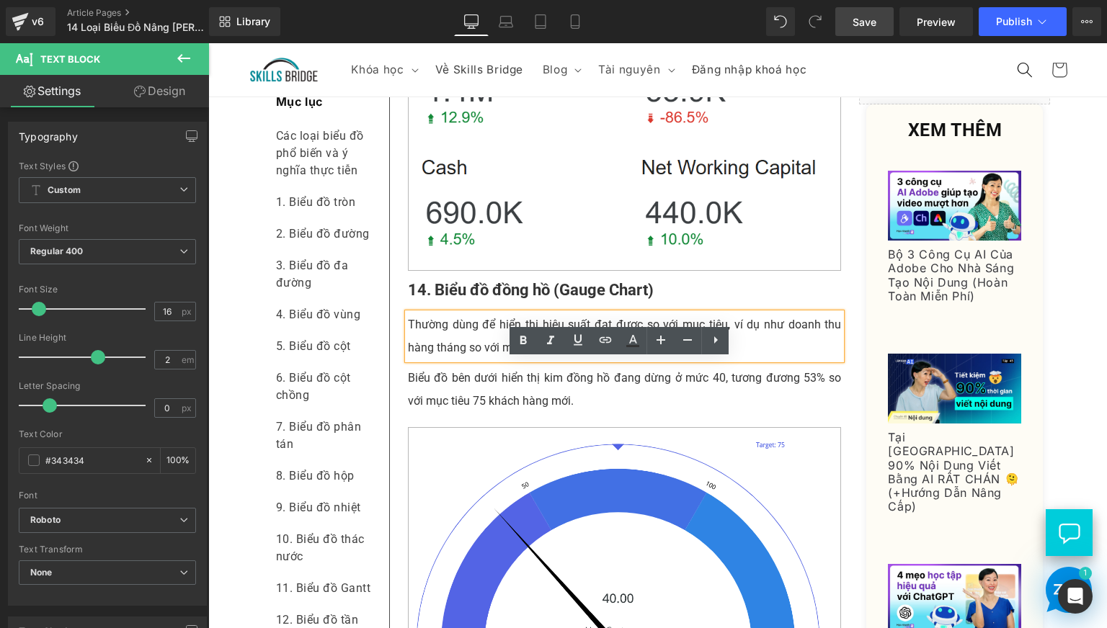
click at [430, 306] on p "14. Biểu đồ đồng hồ (Gauge Chart)" at bounding box center [625, 291] width 434 height 32
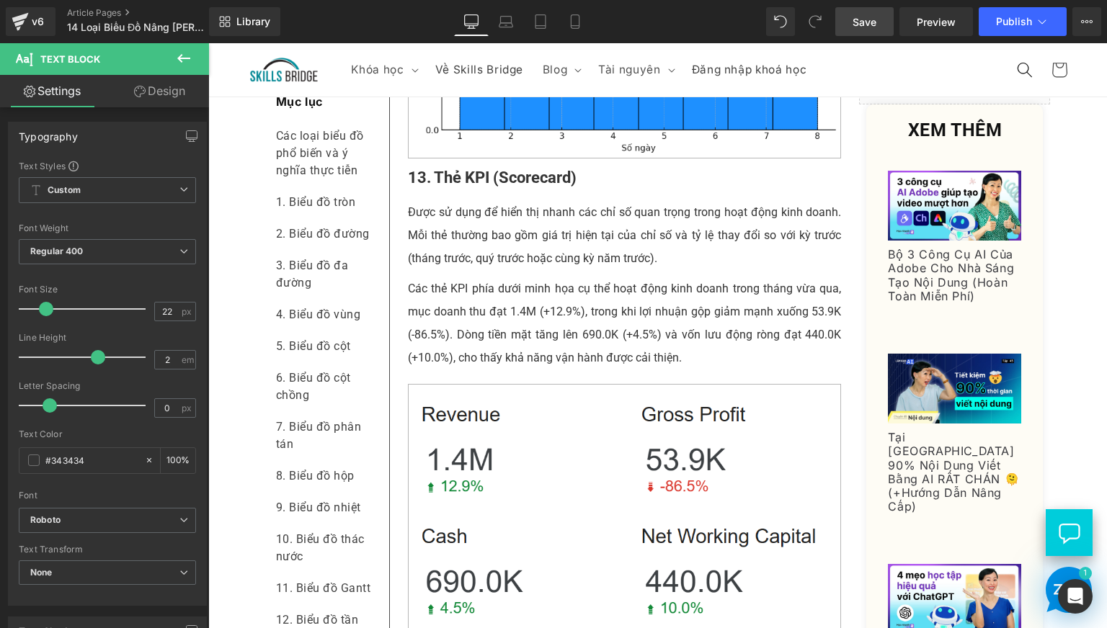
scroll to position [6004, 0]
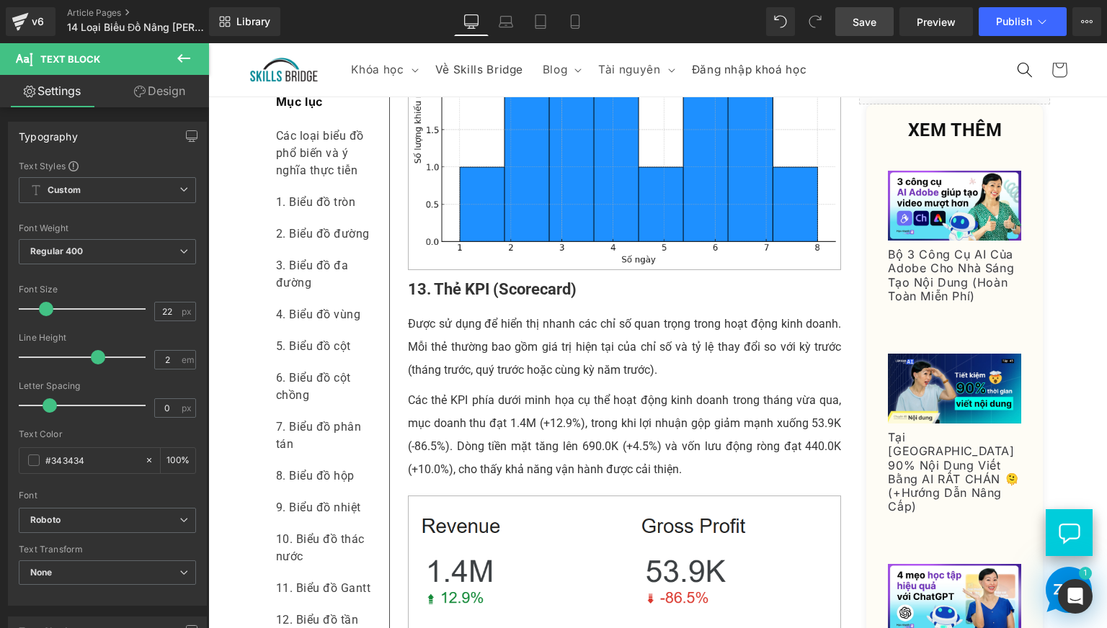
click at [478, 481] on p "Các thẻ KPI phía dưới minh họa cụ thể hoạt động kinh doanh trong tháng vừa qua,…" at bounding box center [625, 435] width 434 height 92
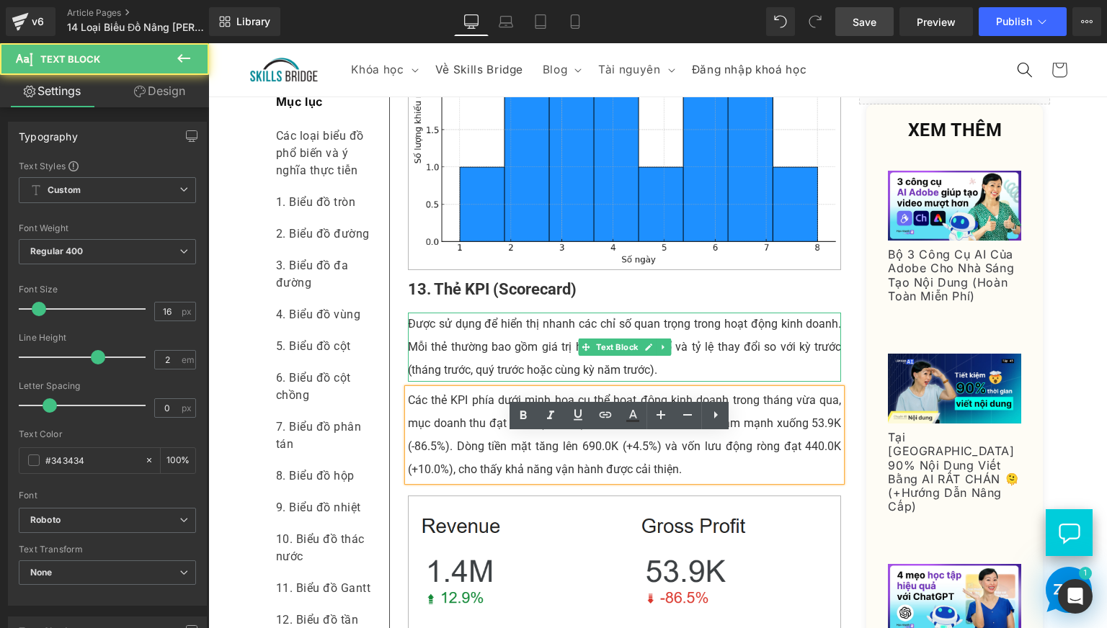
click at [454, 382] on p "Được sử dụng để hiển thị nhanh các chỉ số quan trọng trong hoạt động kinh doanh…" at bounding box center [625, 347] width 434 height 69
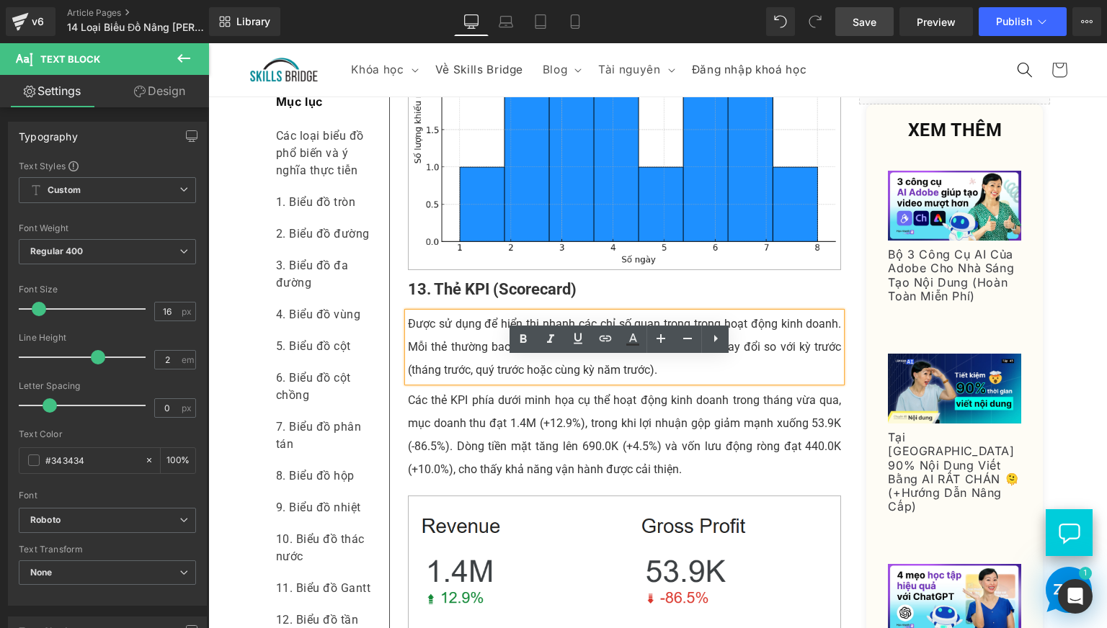
click at [440, 298] on b "13. Thẻ KPI (Scorecard)" at bounding box center [492, 289] width 169 height 18
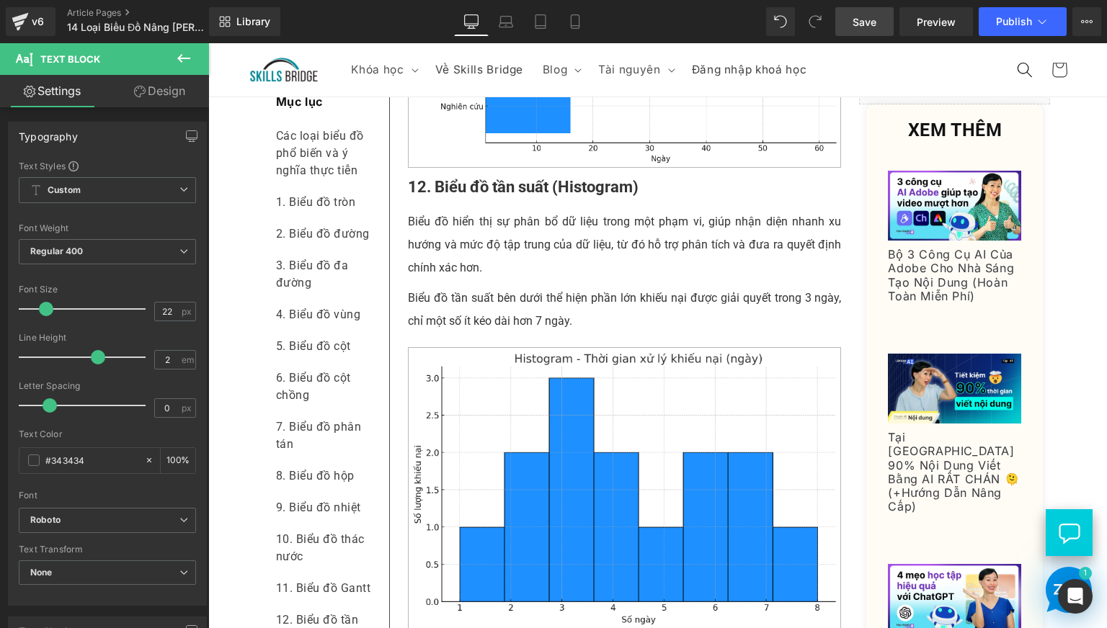
scroll to position [5524, 0]
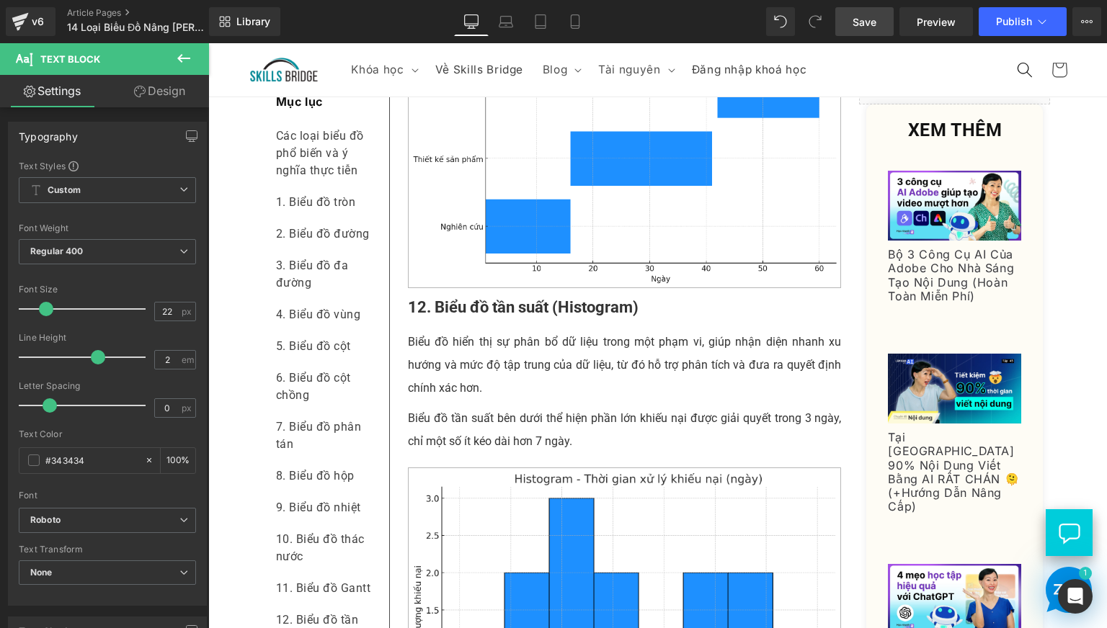
click at [462, 453] on p "Biểu đồ tần suất bên dưới thể hiện phần lớn khiếu nại được giải quyết trong 3 n…" at bounding box center [625, 430] width 434 height 46
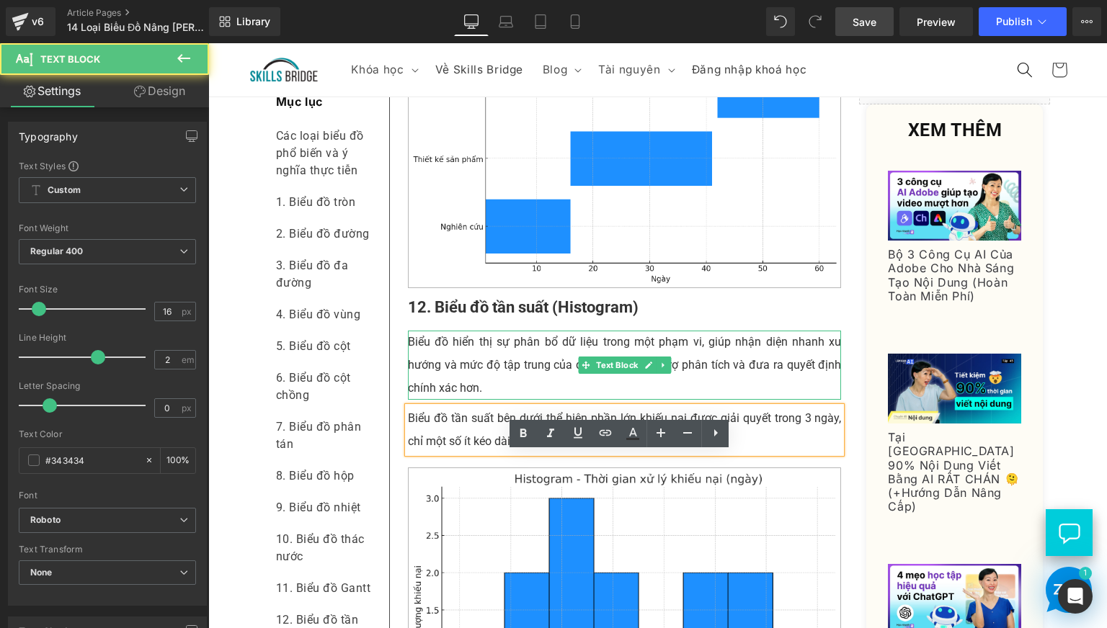
click at [439, 400] on p "Biểu đồ hiển thị sự phân bổ dữ liệu trong một phạm vi, giúp nhận diện nhanh xu …" at bounding box center [625, 365] width 434 height 69
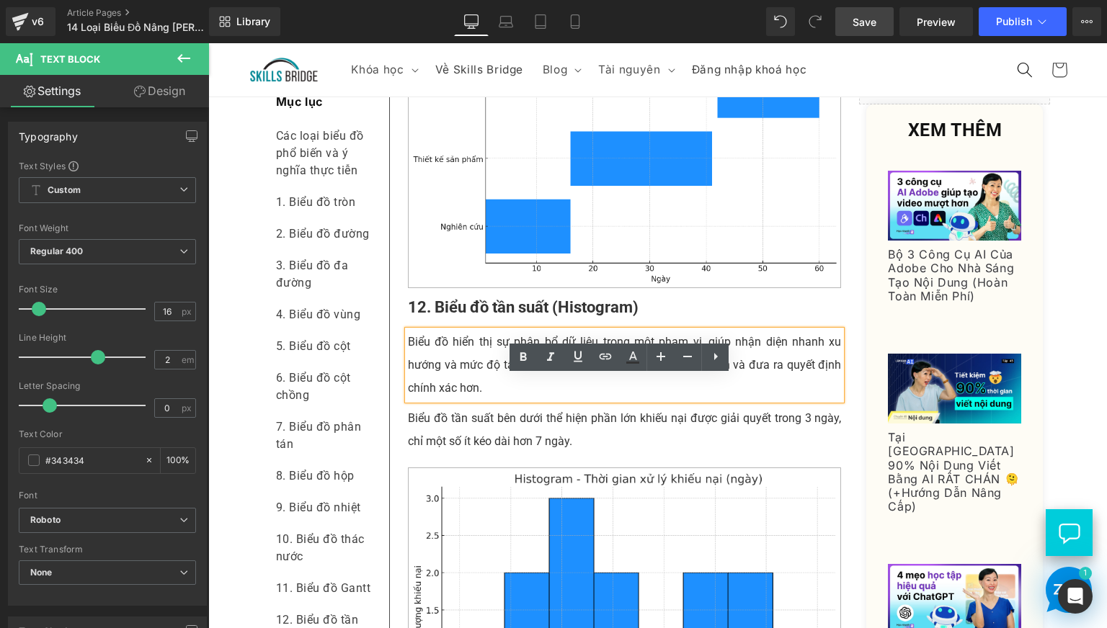
click at [440, 316] on b "12. Biểu đồ tần suất (Histogram)" at bounding box center [523, 307] width 231 height 18
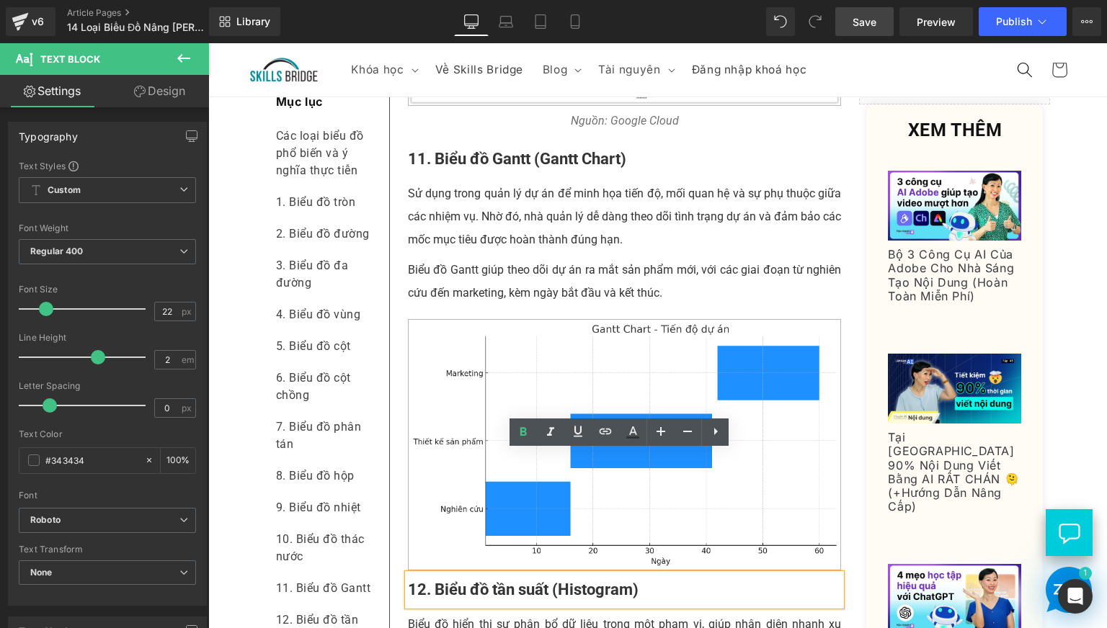
scroll to position [5044, 0]
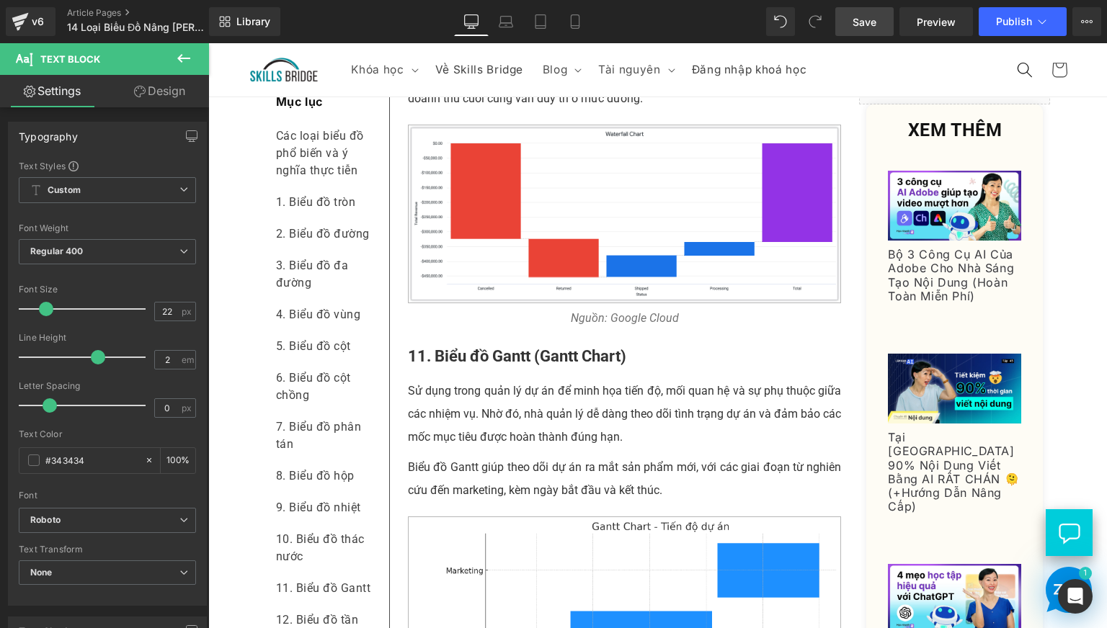
click at [469, 502] on p "Biểu đồ Gantt giúp theo dõi dự án ra mắt sản phẩm mới, với các giai đoạn từ ngh…" at bounding box center [625, 479] width 434 height 46
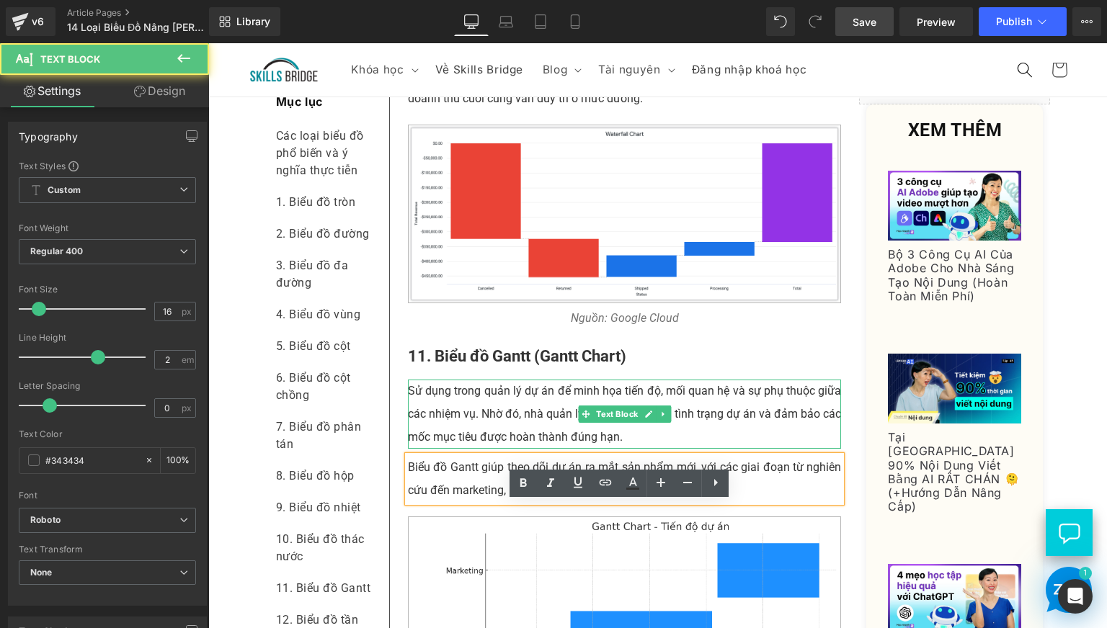
click at [456, 449] on p "Sử dụng trong quản lý dự án để minh họa tiến độ, mối quan hệ và sự phụ thuộc gi…" at bounding box center [625, 414] width 434 height 69
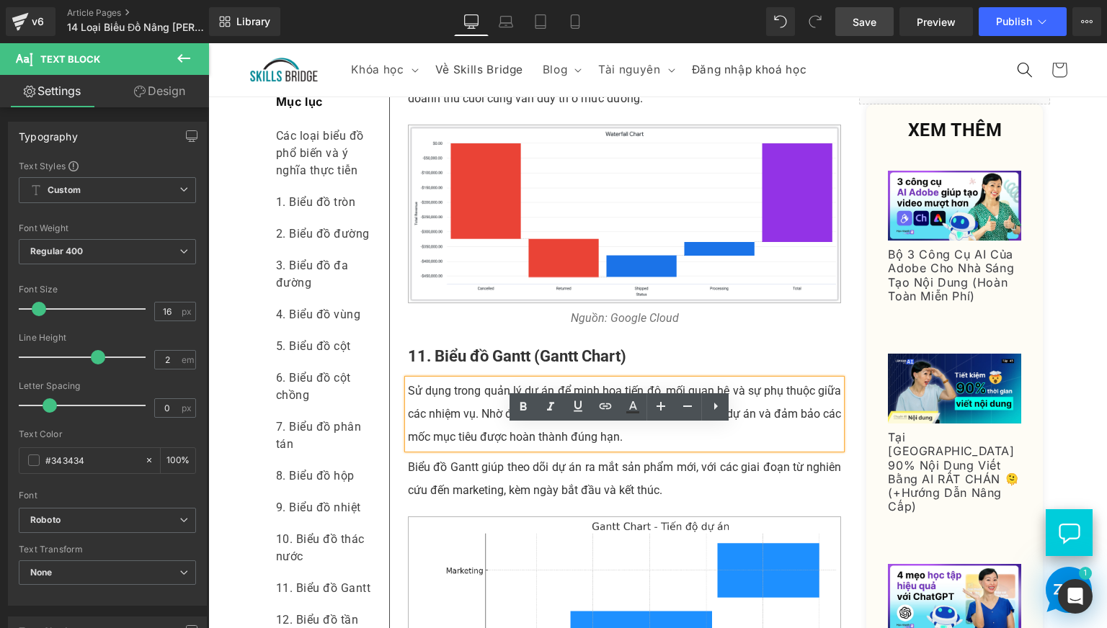
click at [442, 365] on b "11. Biểu đồ Gantt (Gantt Chart)" at bounding box center [517, 356] width 218 height 18
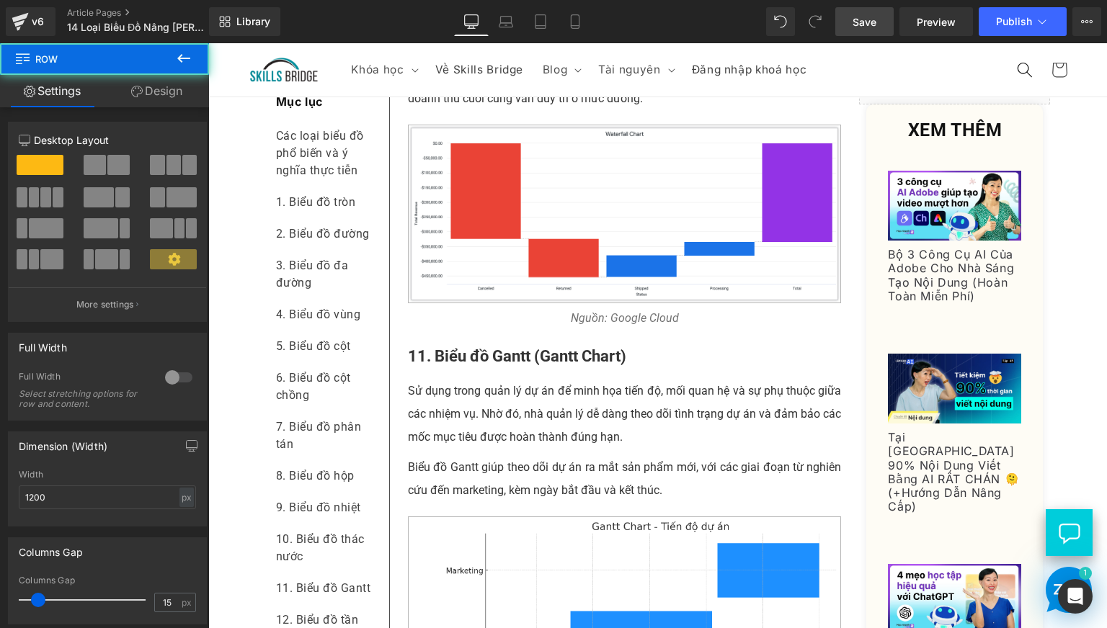
click at [468, 330] on p "Nguồn: Google Cloud" at bounding box center [625, 318] width 434 height 23
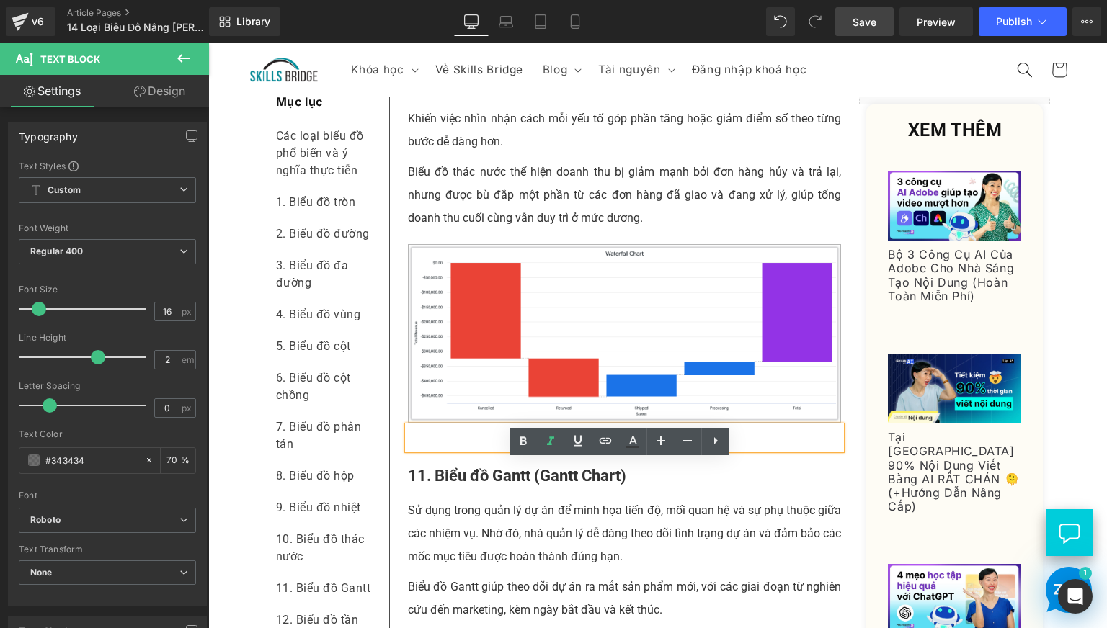
scroll to position [4923, 0]
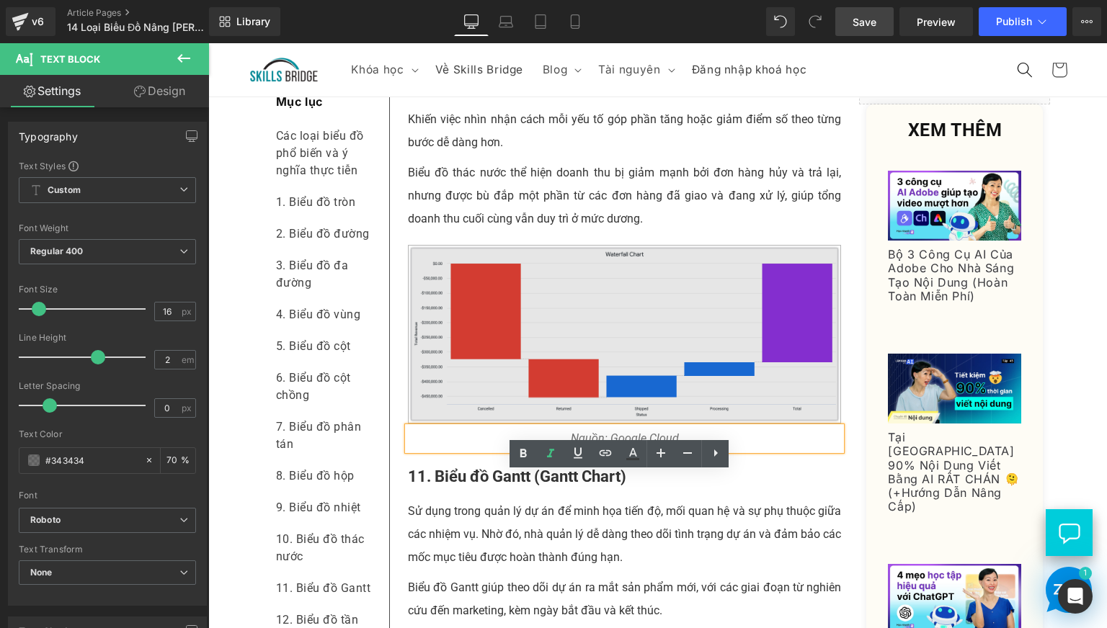
click at [478, 231] on p "Biểu đồ thác nước thể hiện doanh thu bị giảm mạnh bởi đơn hàng hủy và trả lại, …" at bounding box center [625, 195] width 434 height 69
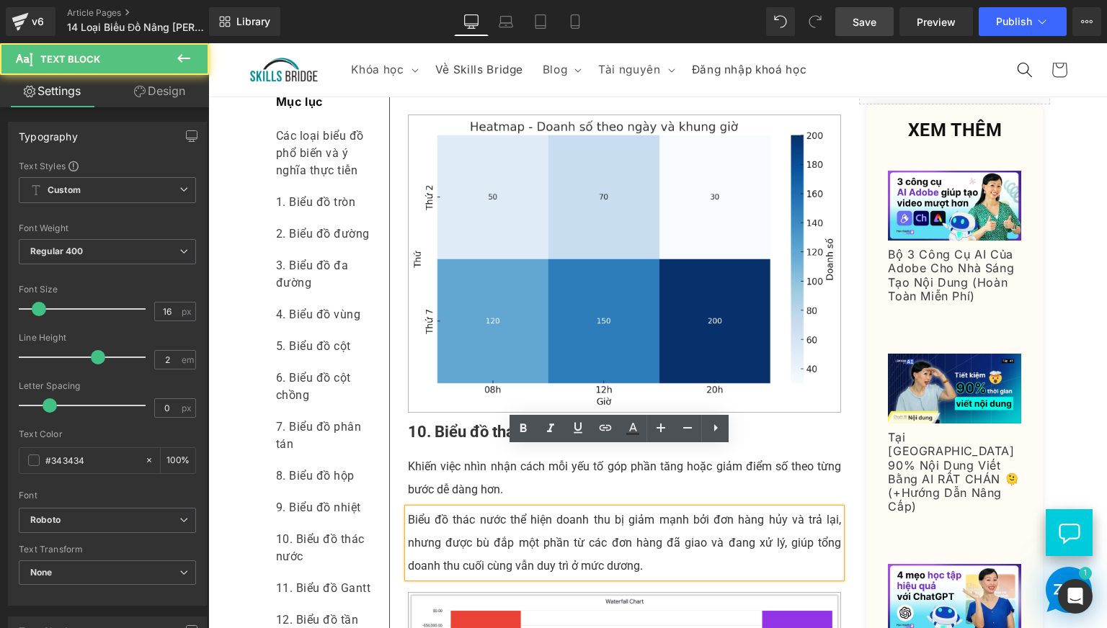
scroll to position [4563, 0]
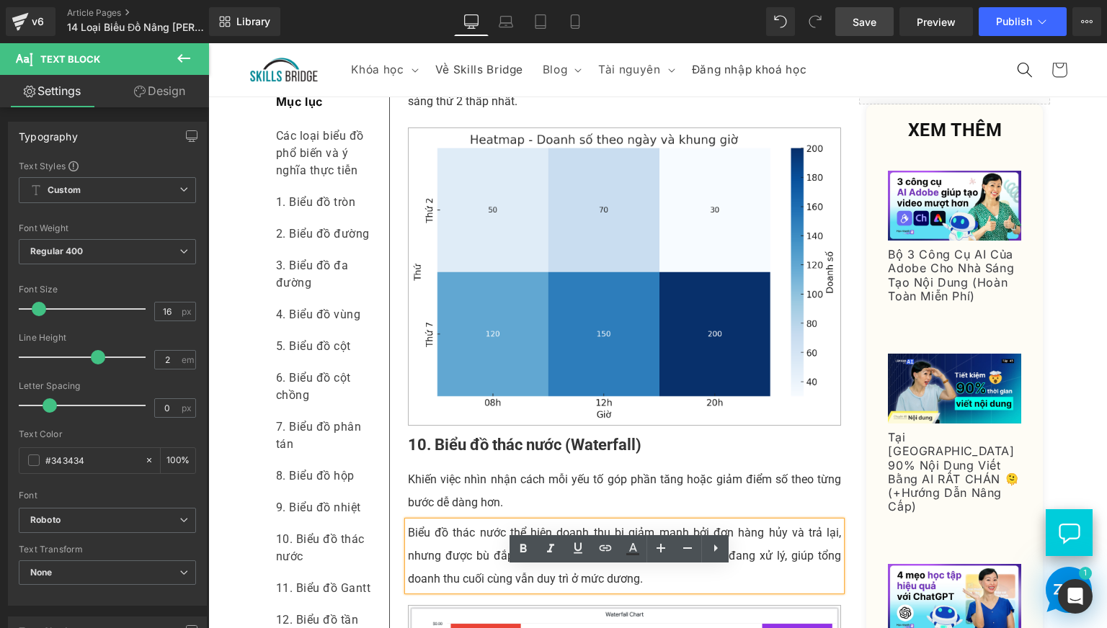
click at [437, 514] on p "Khiến việc nhìn nhận cách mỗi yếu tố góp phần tăng hoặc giảm điểm số theo từng …" at bounding box center [625, 491] width 434 height 46
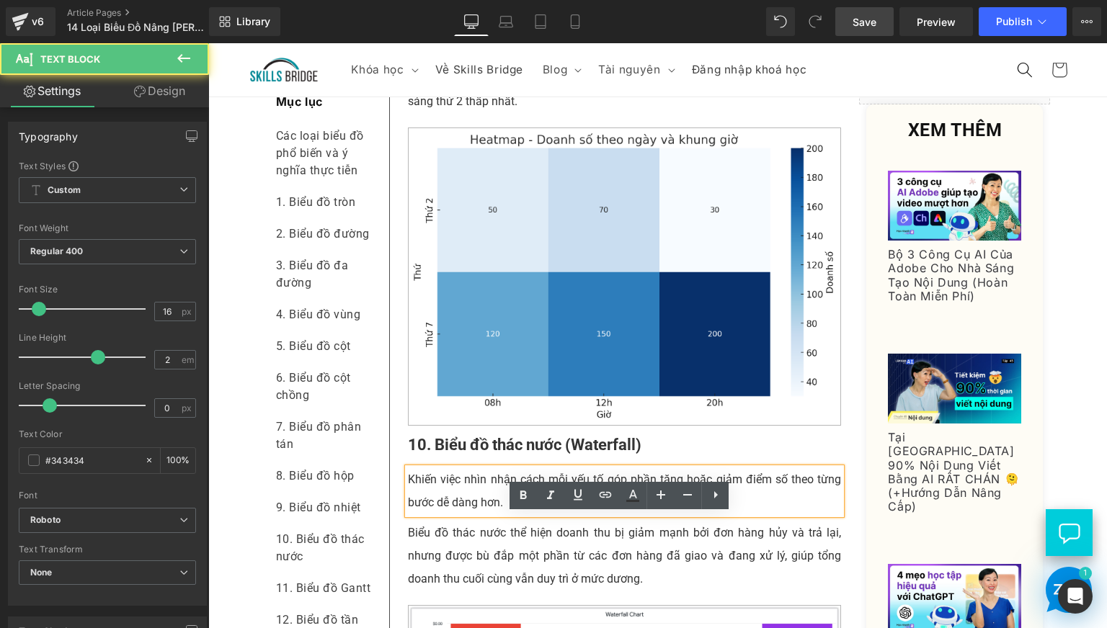
click at [429, 454] on b "10. Biểu đồ thác nước (Waterfall)" at bounding box center [524, 445] width 233 height 18
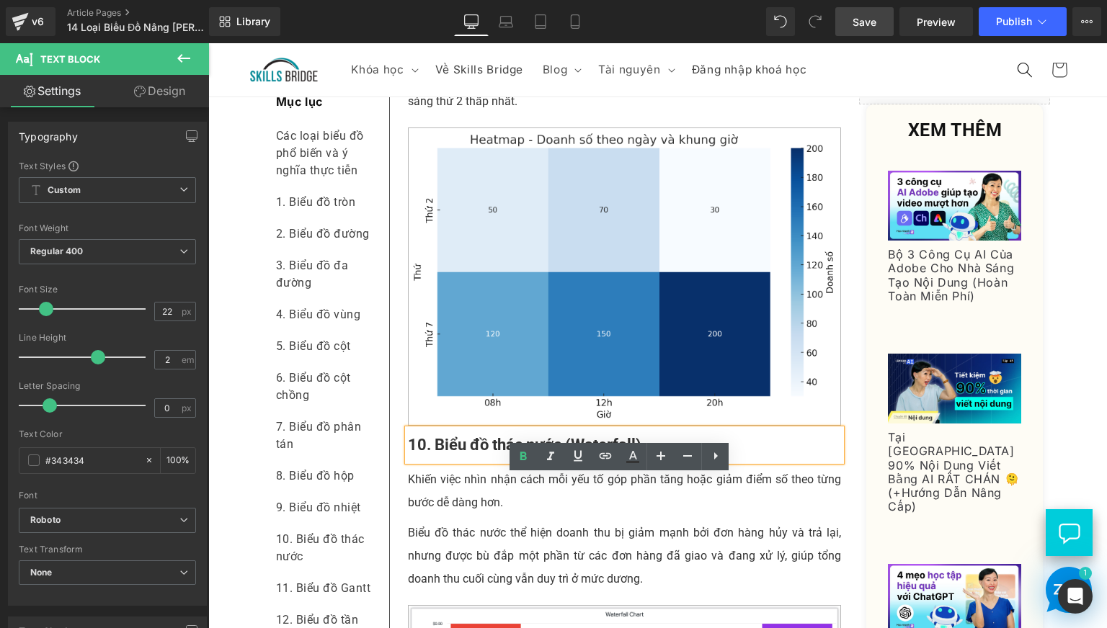
scroll to position [4443, 0]
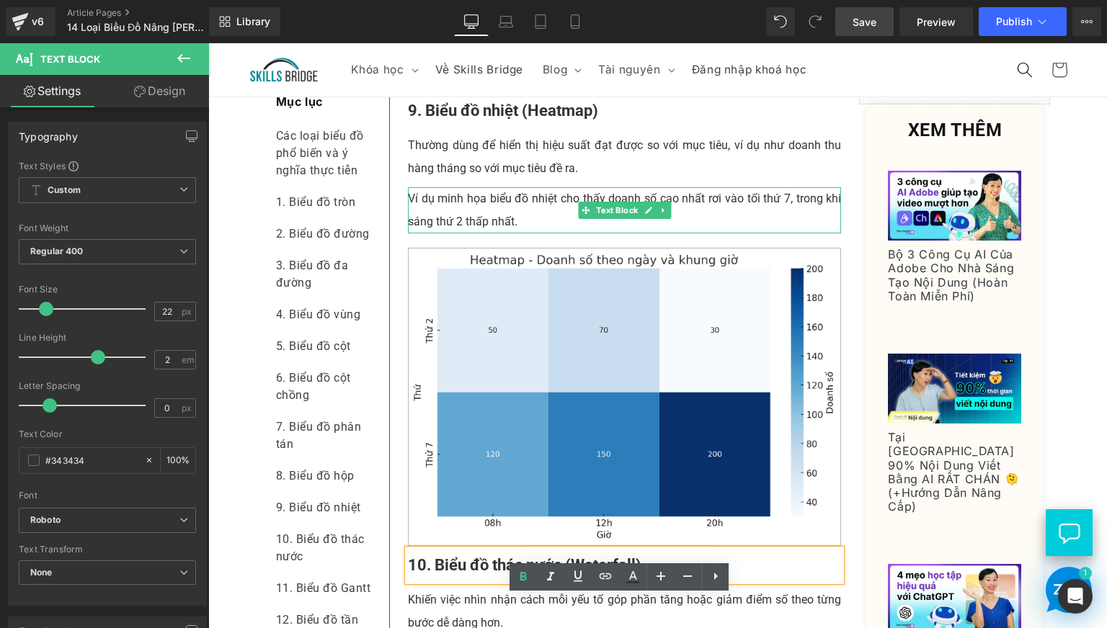
click at [455, 233] on p "Ví dụ minh họa biểu đồ nhiệt cho thấy doanh số cao nhất rơi vào tối thứ 7, tron…" at bounding box center [625, 210] width 434 height 46
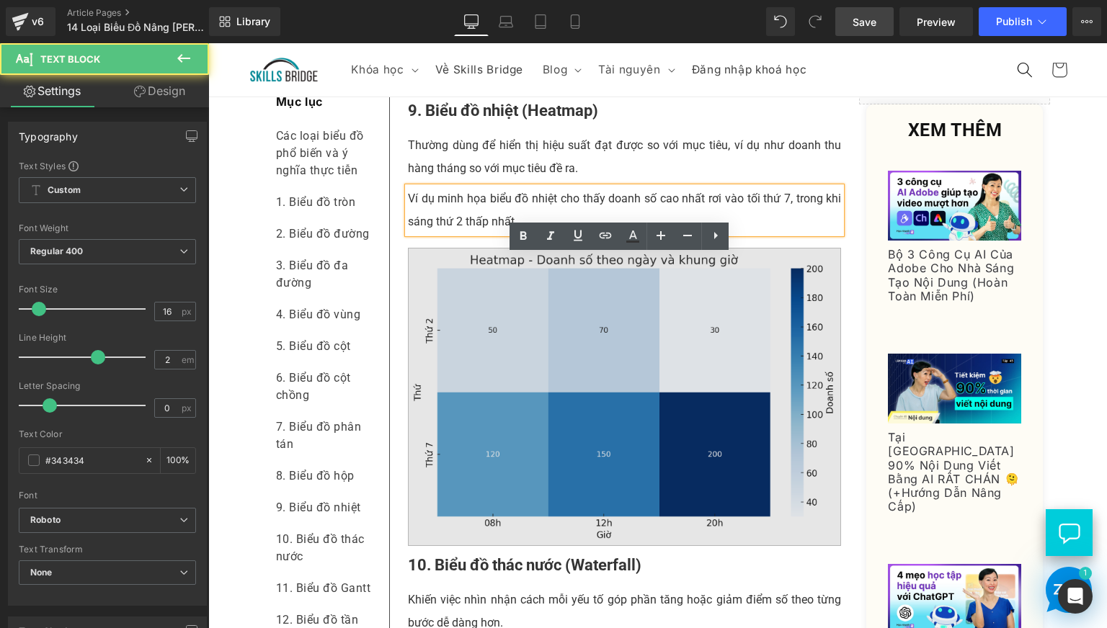
scroll to position [4203, 0]
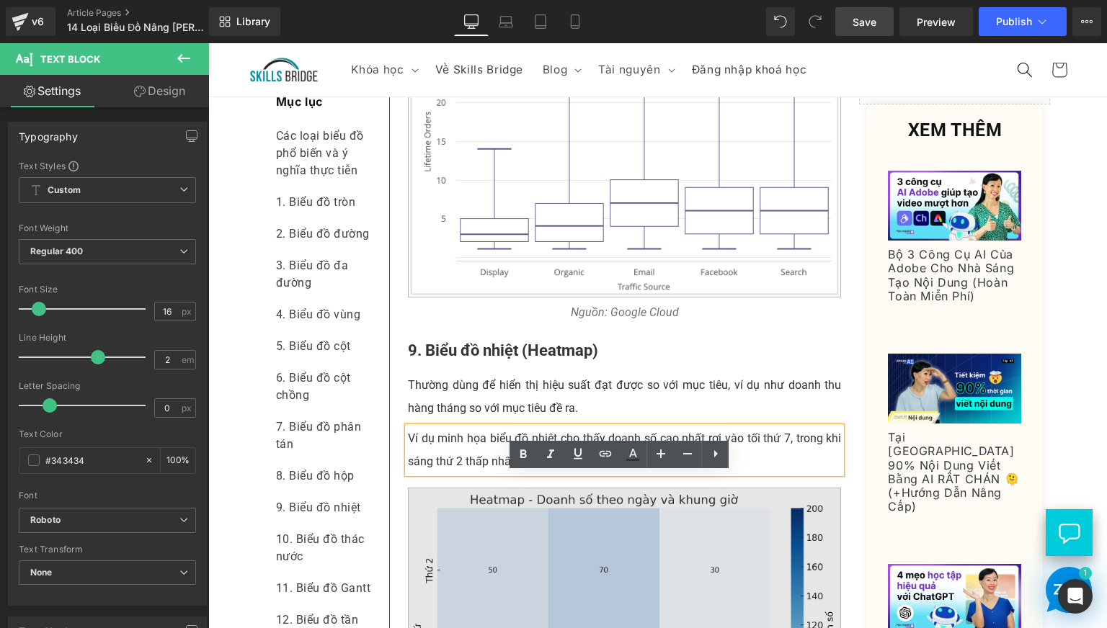
click at [459, 420] on p "Thường dùng để hiển thị hiệu suất đạt được so với mục tiêu, ví dụ như doanh thu…" at bounding box center [625, 397] width 434 height 46
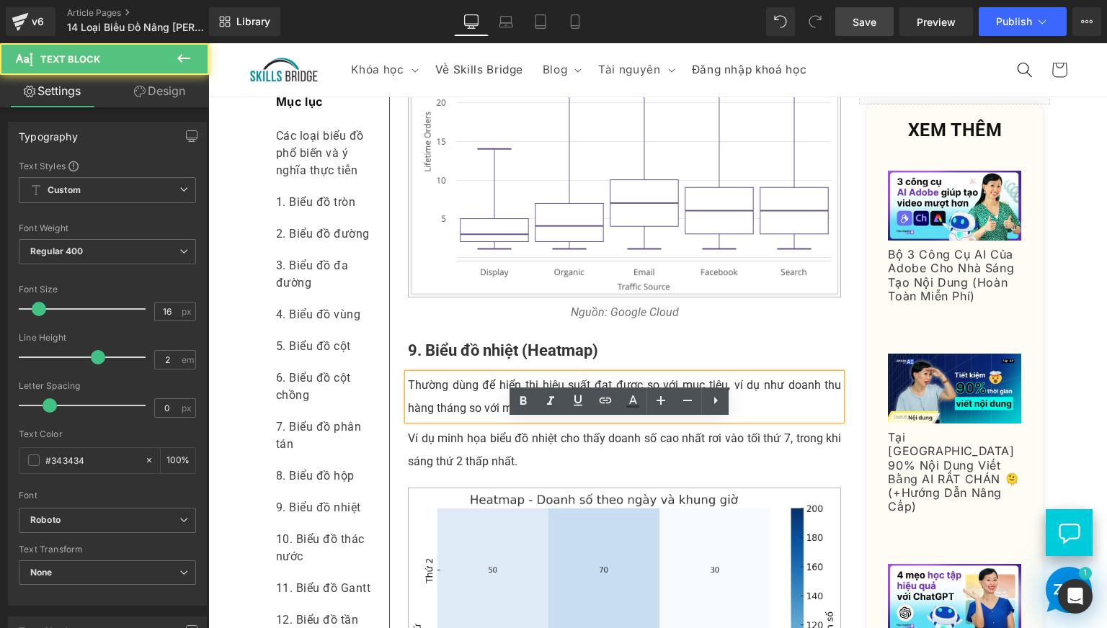
click at [438, 360] on b "9. Biểu đồ nhiệt (Heatmap)" at bounding box center [503, 351] width 190 height 18
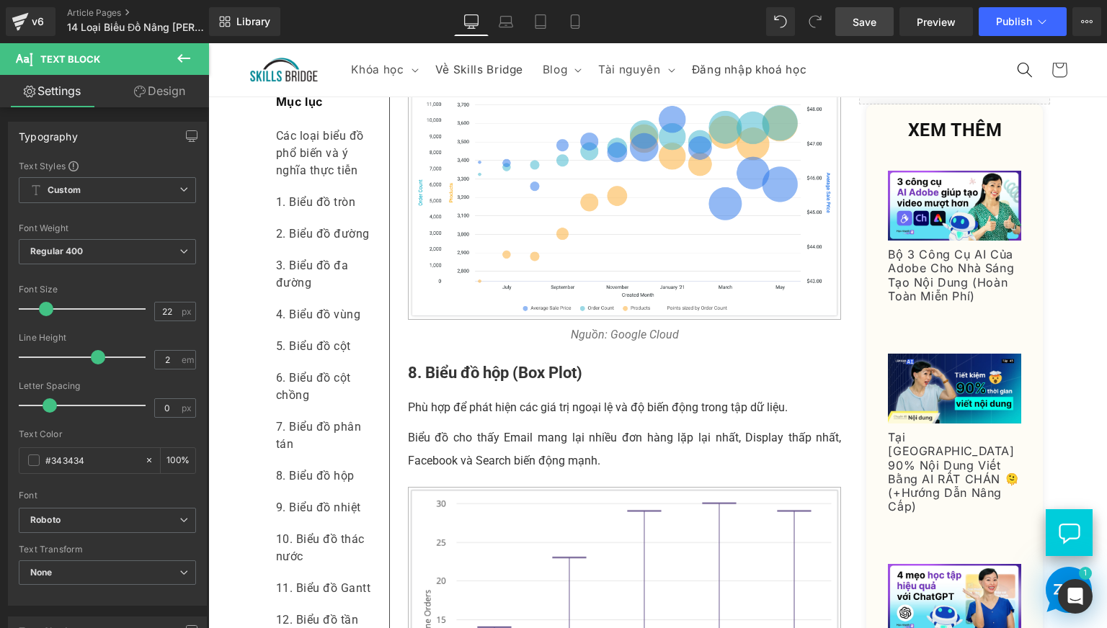
scroll to position [3722, 0]
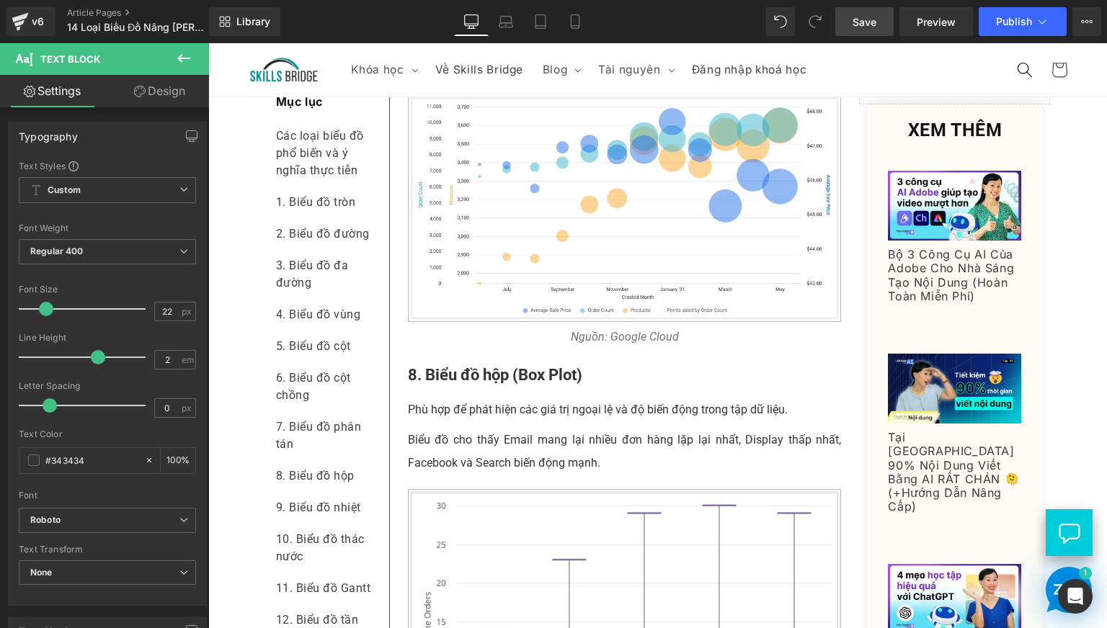
click at [488, 475] on p "Biểu đồ cho thấy Email mang lại nhiều đơn hàng lặp lại nhất, Display thấp nhất,…" at bounding box center [625, 452] width 434 height 46
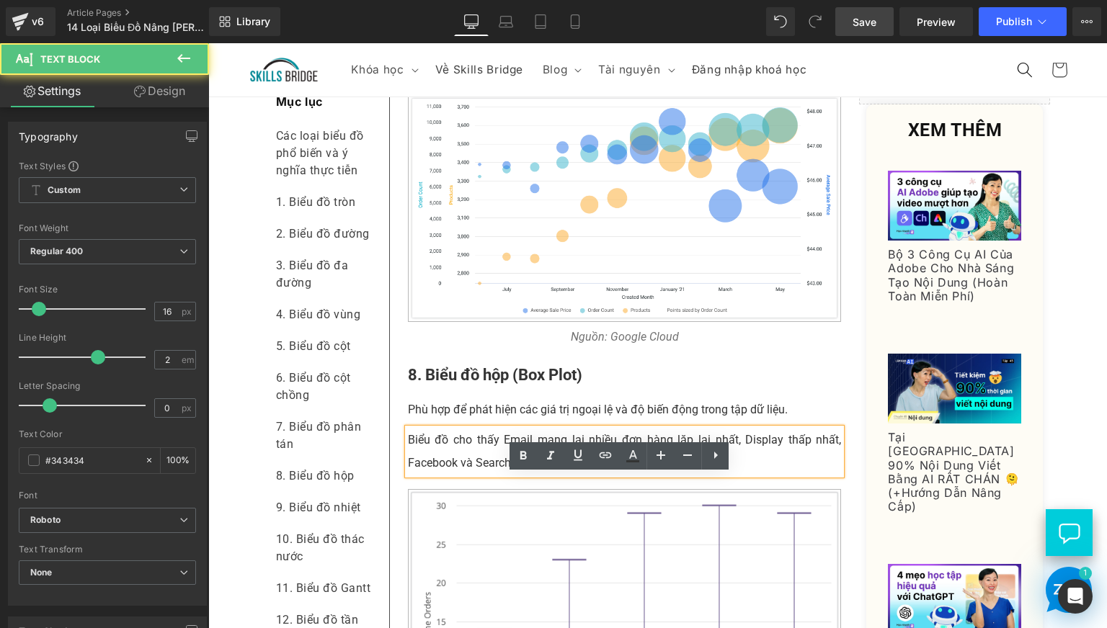
click at [445, 422] on p "Phù hợp để phát hiện các giá trị ngoại lệ và độ biến động trong tập dữ liệu." at bounding box center [625, 409] width 434 height 23
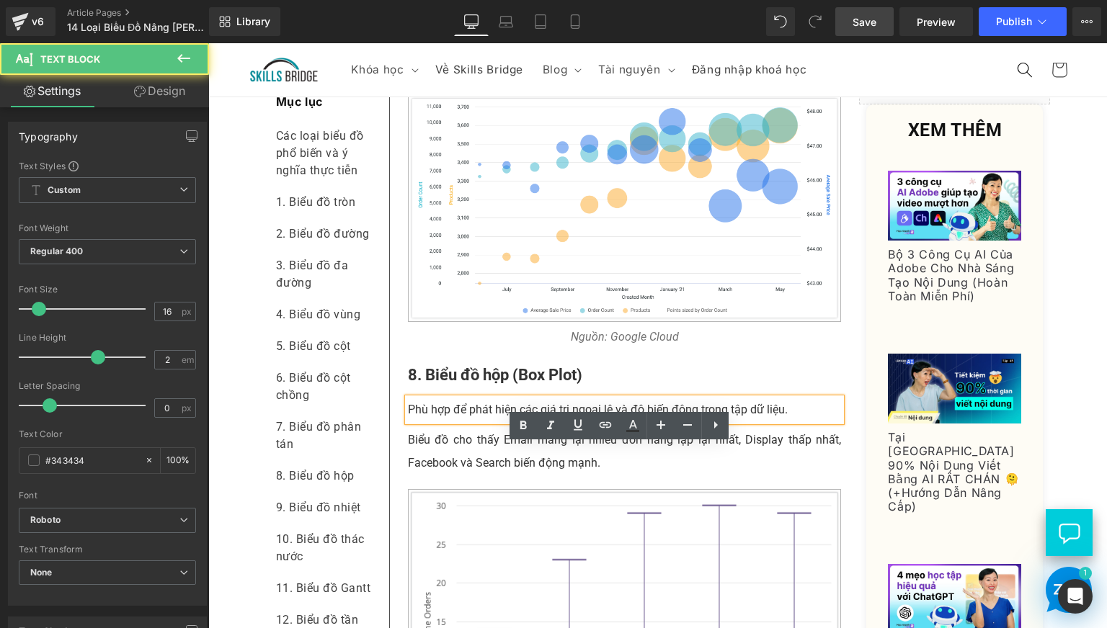
click at [445, 384] on b "8. Biểu đồ hộp (Box Plot)" at bounding box center [495, 375] width 174 height 18
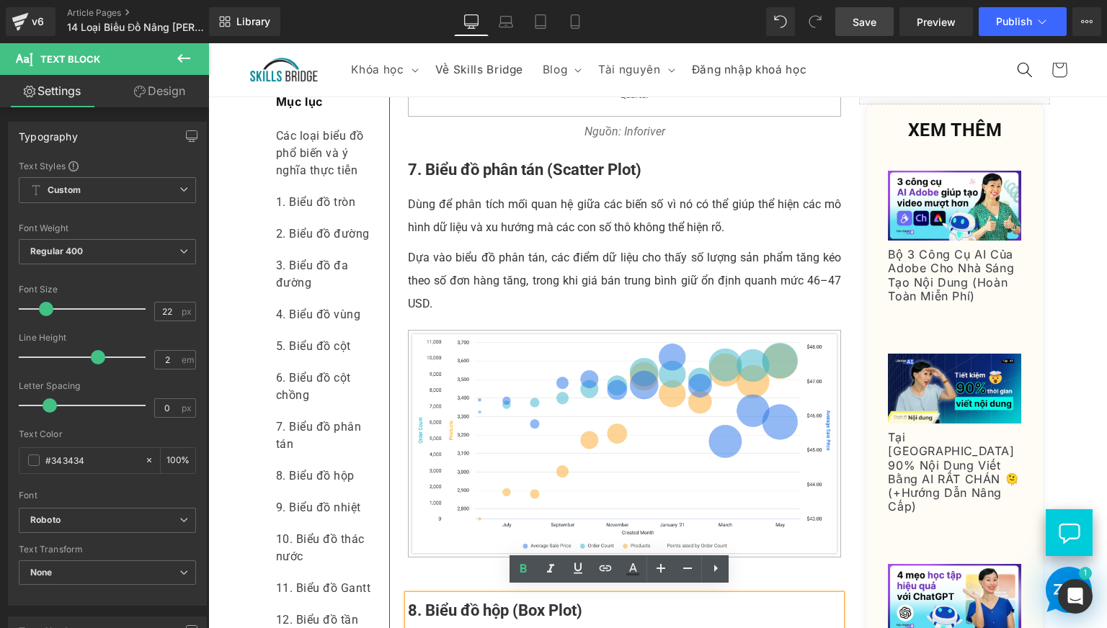
scroll to position [3362, 0]
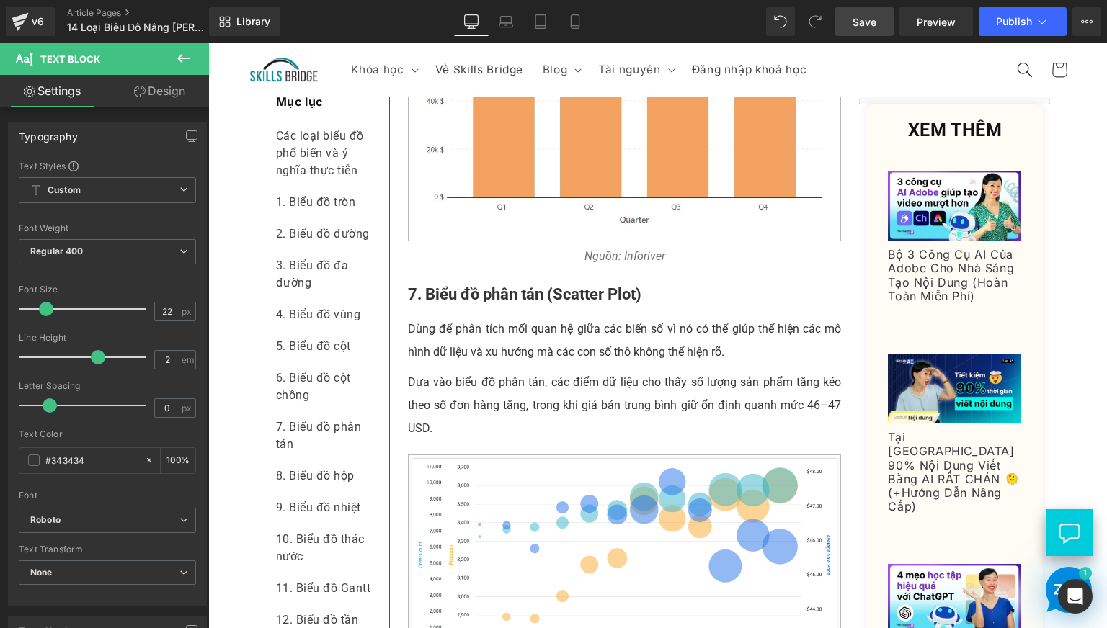
click at [481, 440] on p "Dựa vào biểu đồ phân tán, các điểm dữ liệu cho thấy số lượng sản phẩm tăng kéo …" at bounding box center [625, 405] width 434 height 69
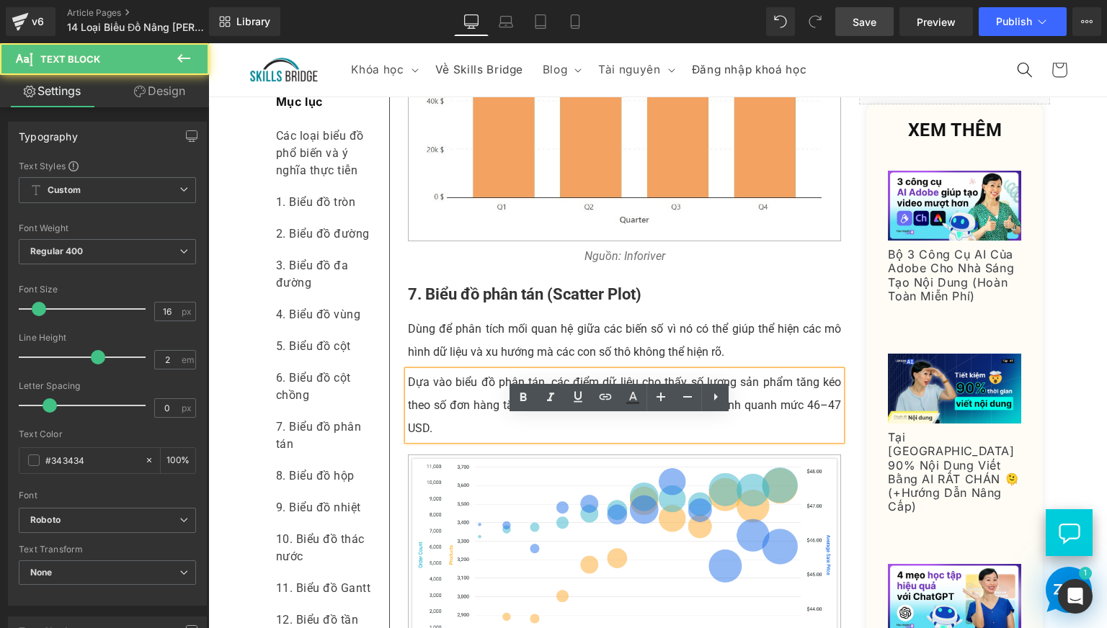
click at [445, 364] on p "Dùng để phân tích mối quan hệ giữa các biến số vì nó có thể giúp thể hiện các m…" at bounding box center [625, 341] width 434 height 46
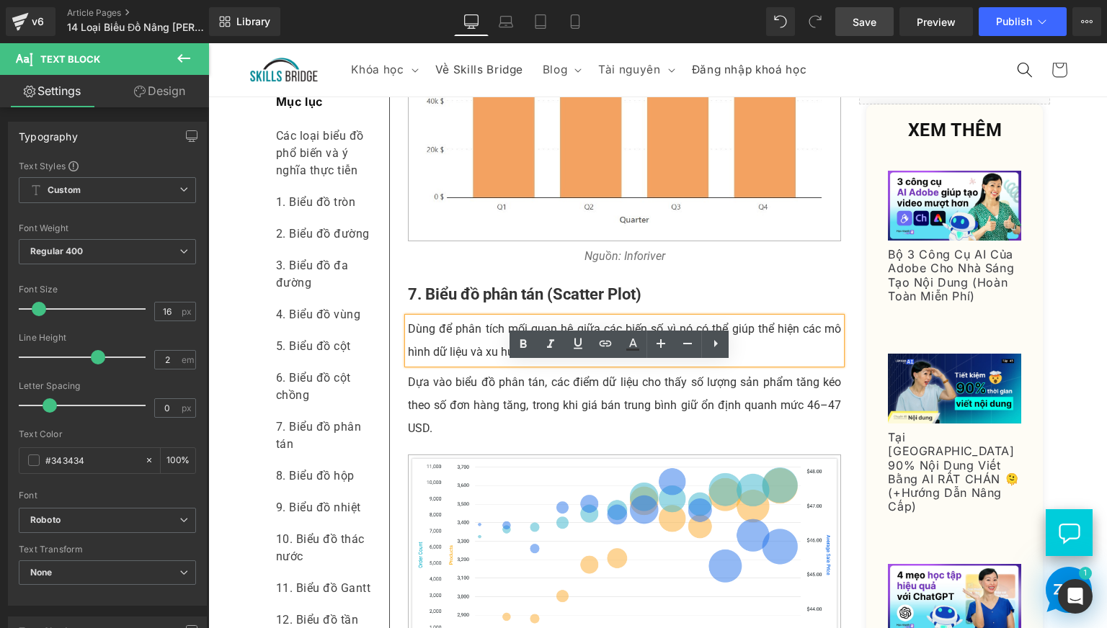
click at [450, 303] on b "7. Biểu đồ phân tán (Scatter Plot)" at bounding box center [524, 294] width 233 height 18
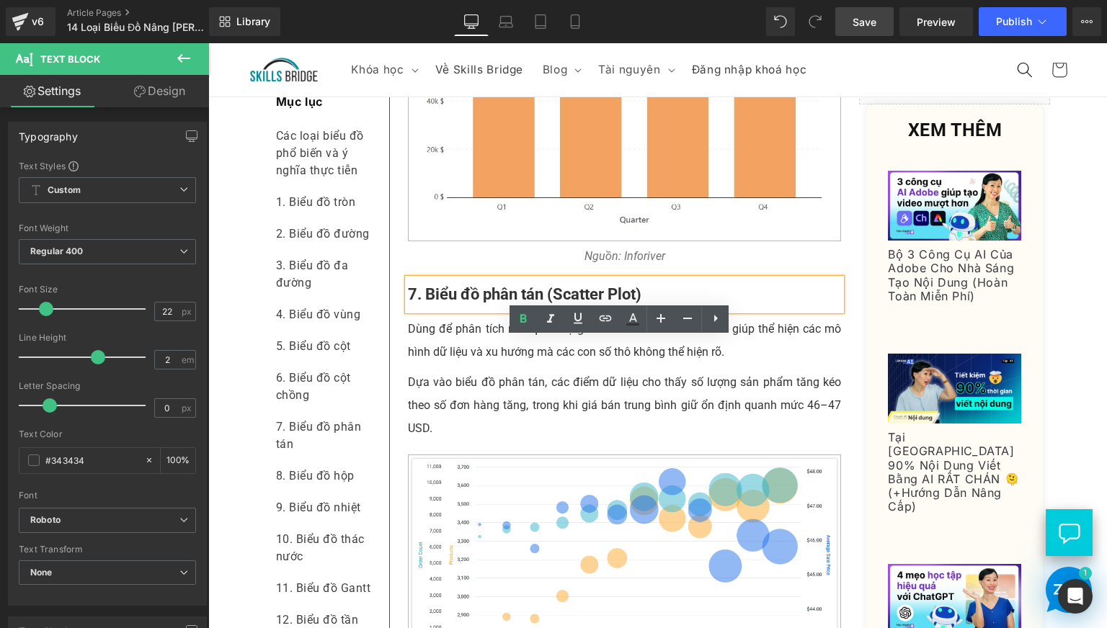
scroll to position [2882, 0]
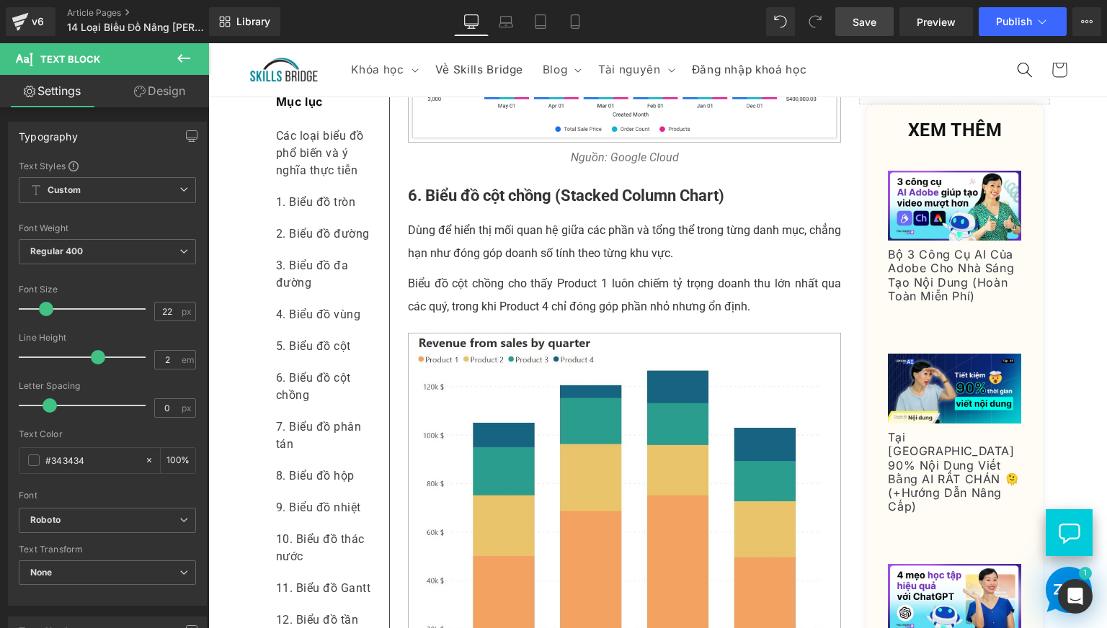
click at [478, 318] on p "Biểu đồ cột chồng cho thấy Product 1 luôn chiếm tỷ trọng doanh thu lớn nhất qua…" at bounding box center [625, 295] width 434 height 46
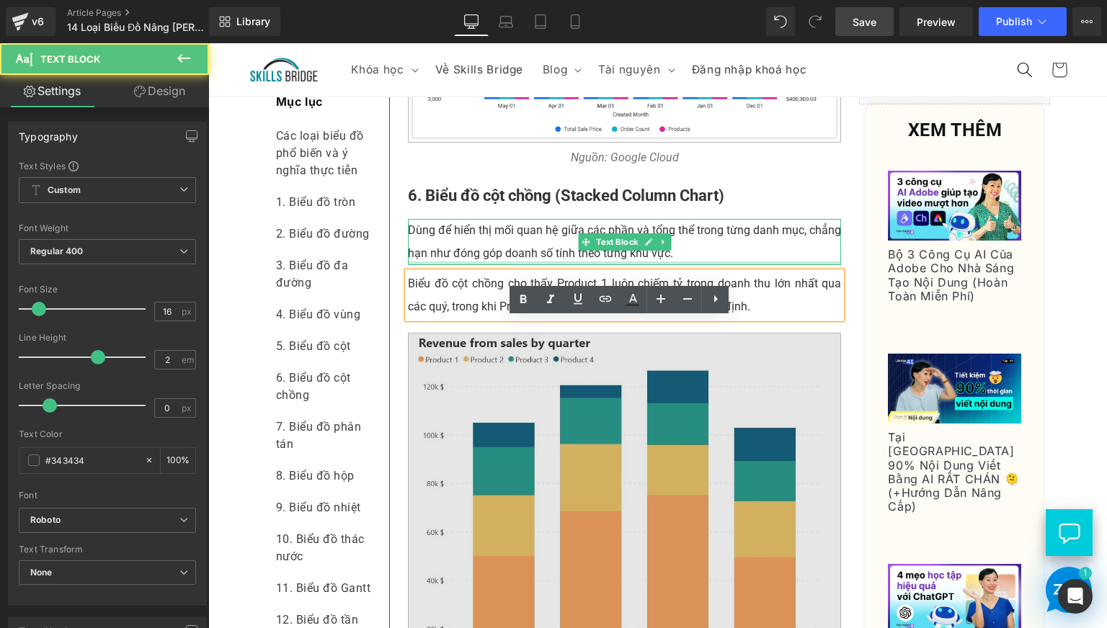
drag, startPoint x: 478, startPoint y: 309, endPoint x: 507, endPoint y: 543, distance: 235.9
click at [478, 265] on div "Dùng để hiển thị mối quan hệ giữa các phần và tổng thể trong từng danh mục, chẳ…" at bounding box center [625, 242] width 434 height 46
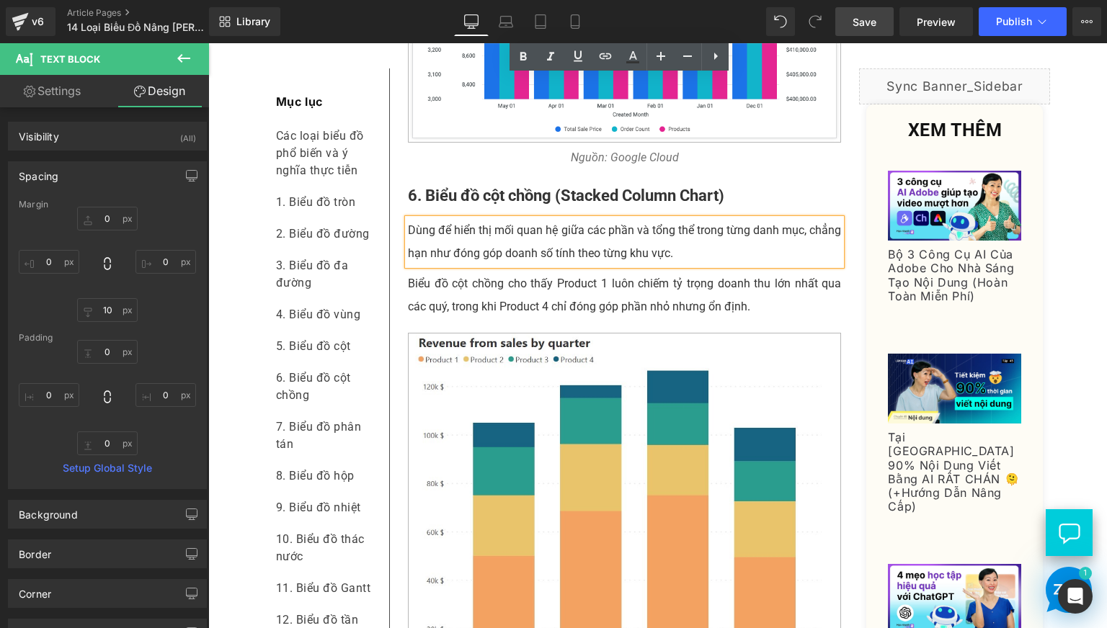
scroll to position [3122, 0]
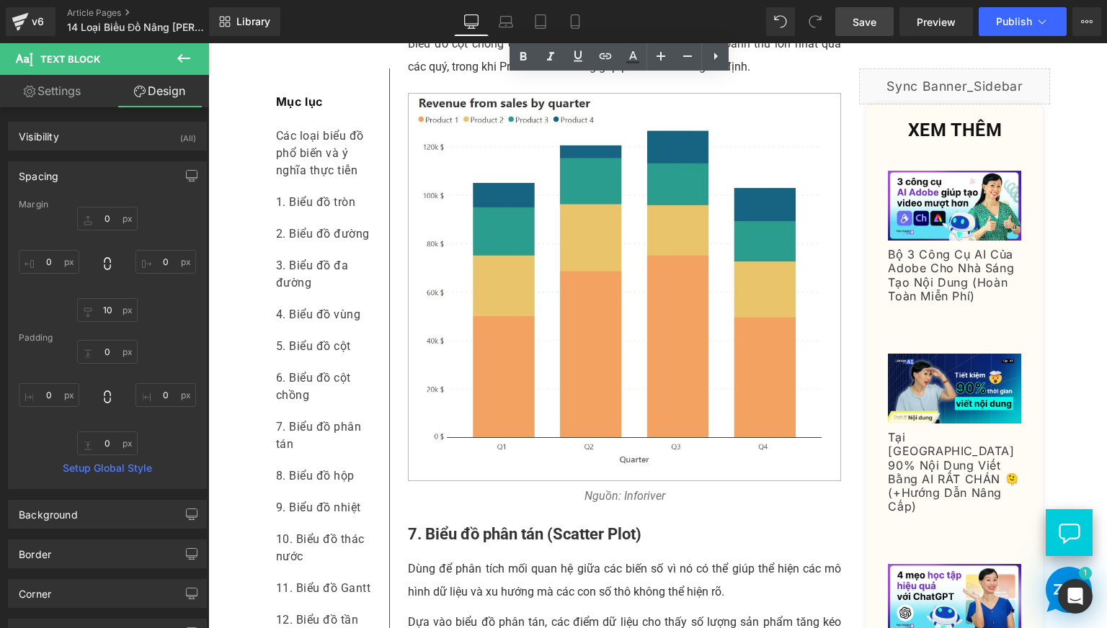
click at [578, 508] on div "Nguồn: Inforiver Text Block" at bounding box center [625, 496] width 434 height 23
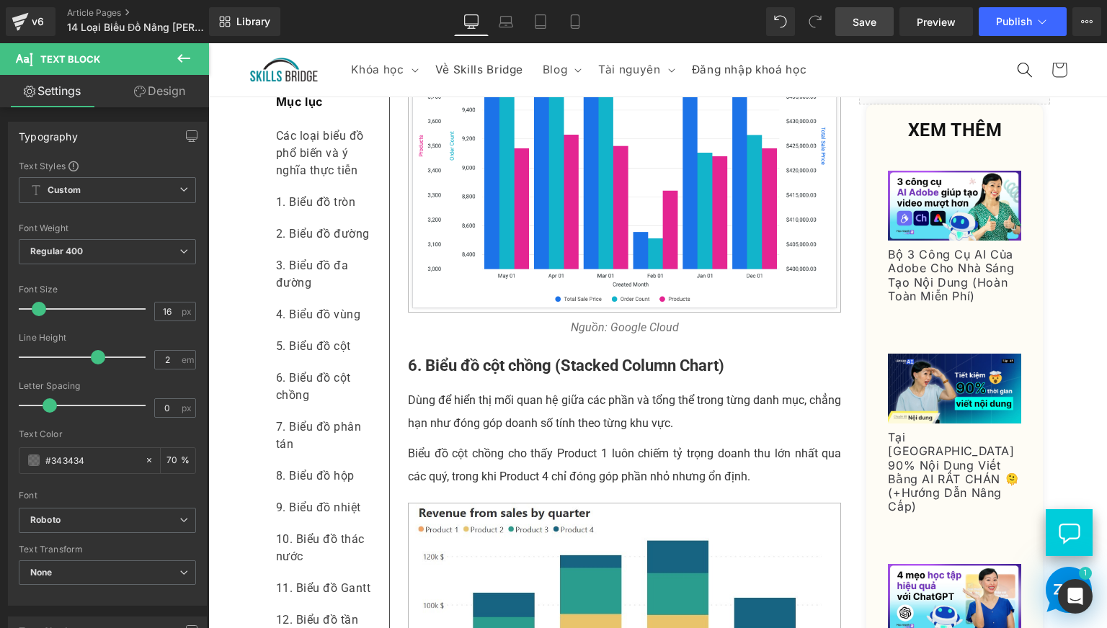
scroll to position [2641, 0]
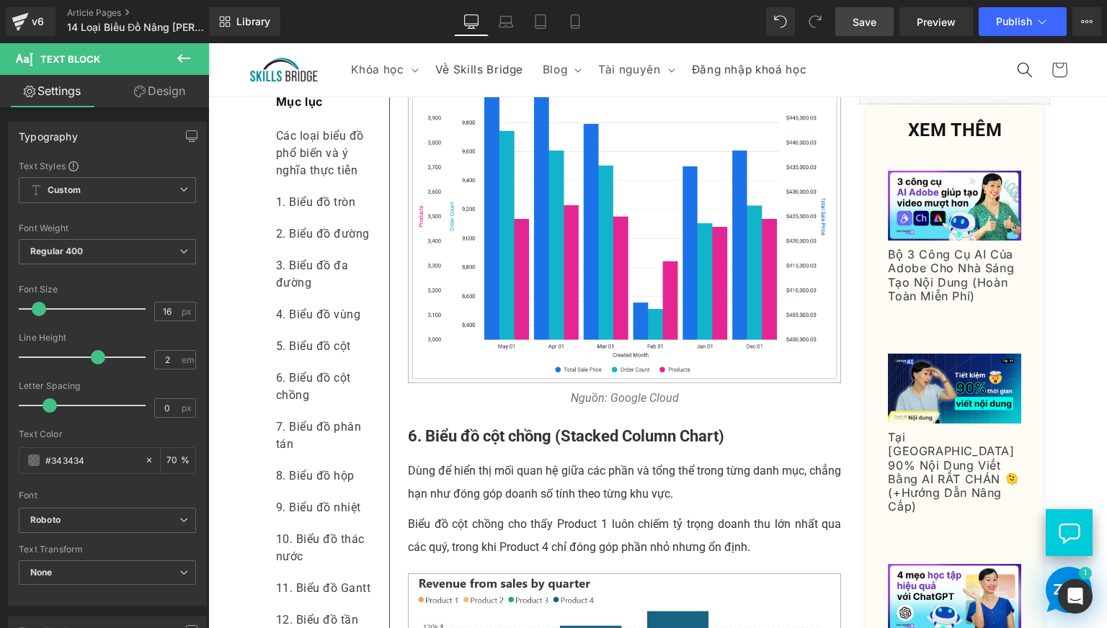
click at [502, 445] on b "6. Biểu đồ cột chồng (Stacked Column Chart)" at bounding box center [566, 436] width 316 height 18
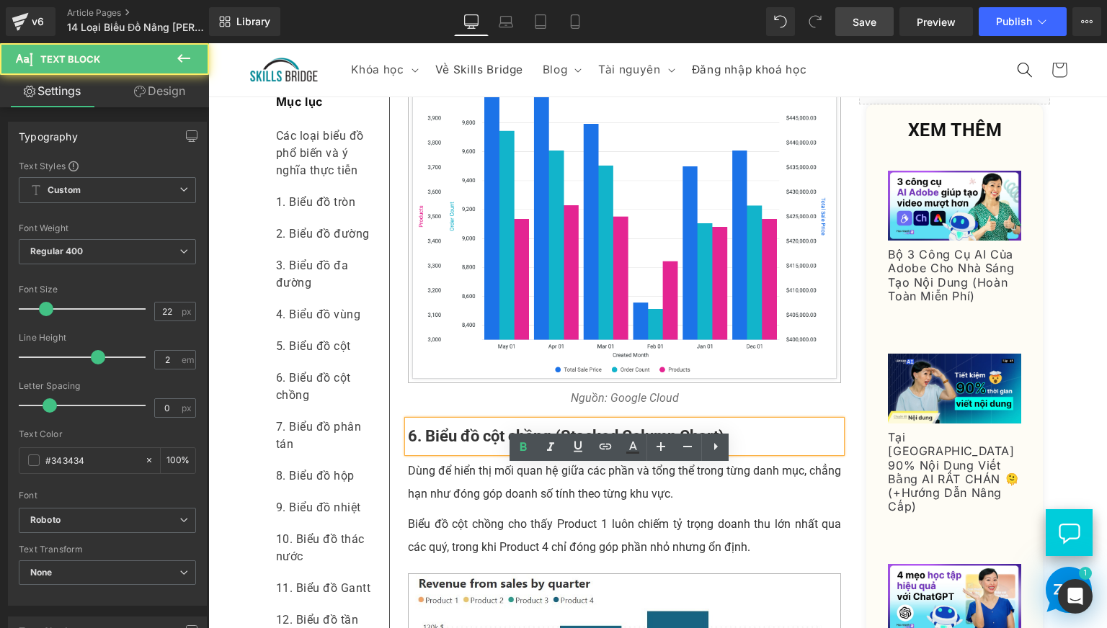
click at [467, 410] on p "Nguồn: Google Cloud" at bounding box center [625, 398] width 434 height 23
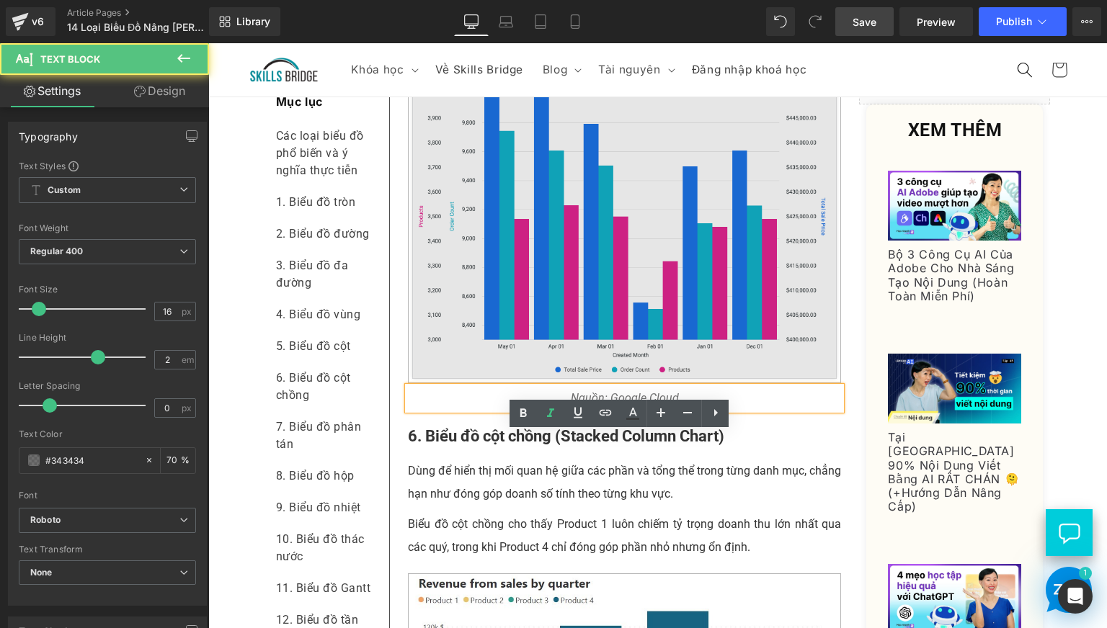
click at [458, 375] on img at bounding box center [625, 231] width 434 height 303
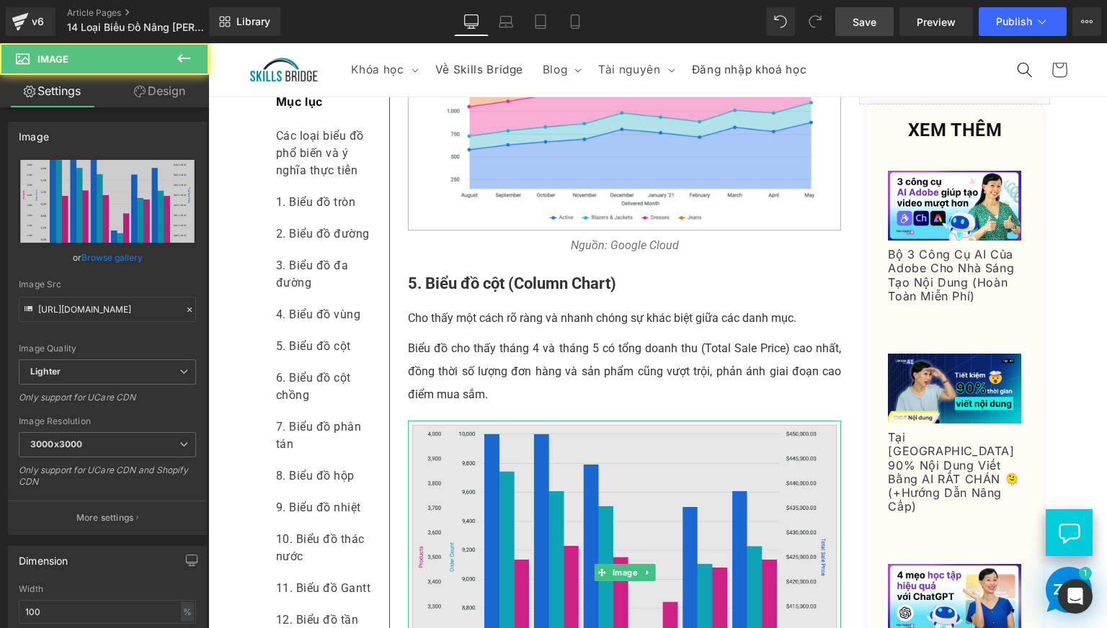
scroll to position [2281, 0]
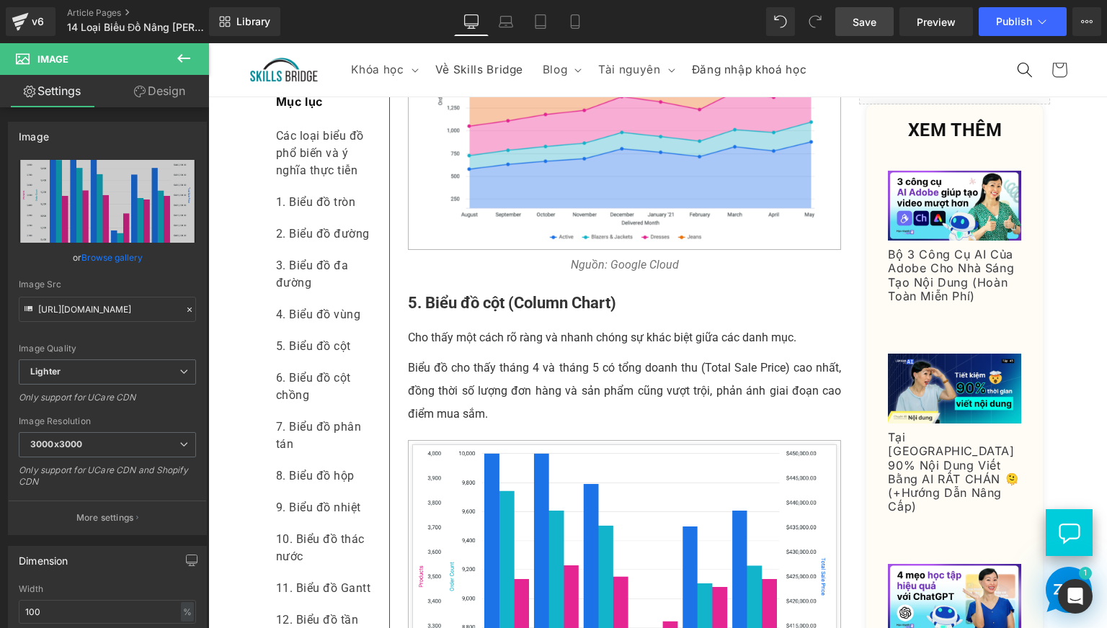
click at [447, 426] on p "Biểu đồ cho thấy tháng 4 và tháng 5 có tổng doanh thu (Total Sale Price) cao nh…" at bounding box center [625, 391] width 434 height 69
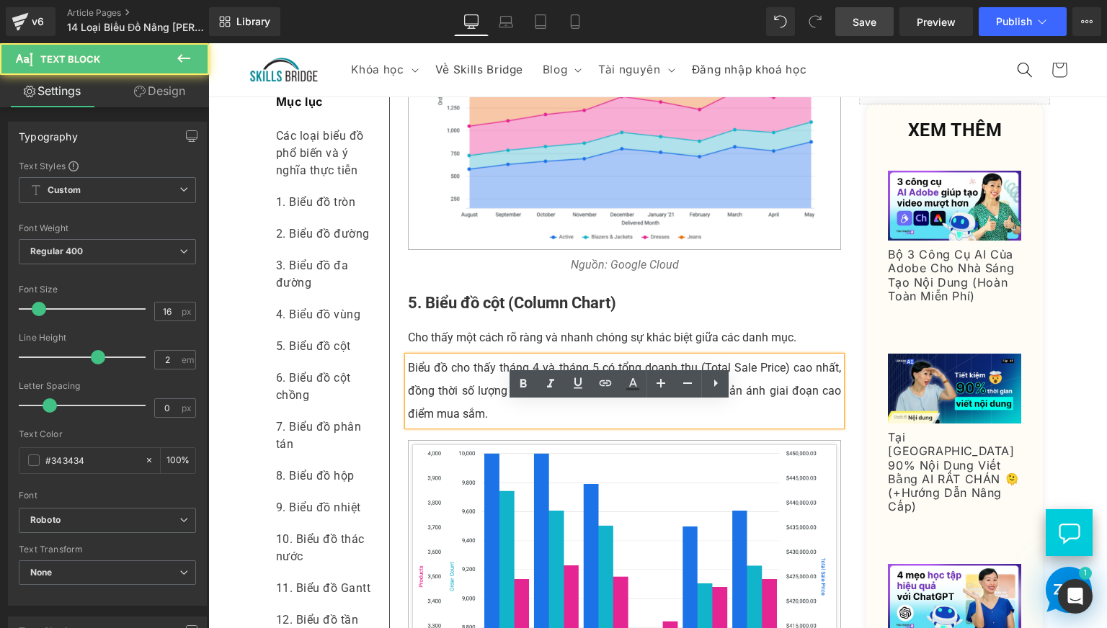
click at [434, 349] on p "Cho thấy một cách rõ ràng và nhanh chóng sự khác biệt giữa các danh mục." at bounding box center [625, 337] width 434 height 23
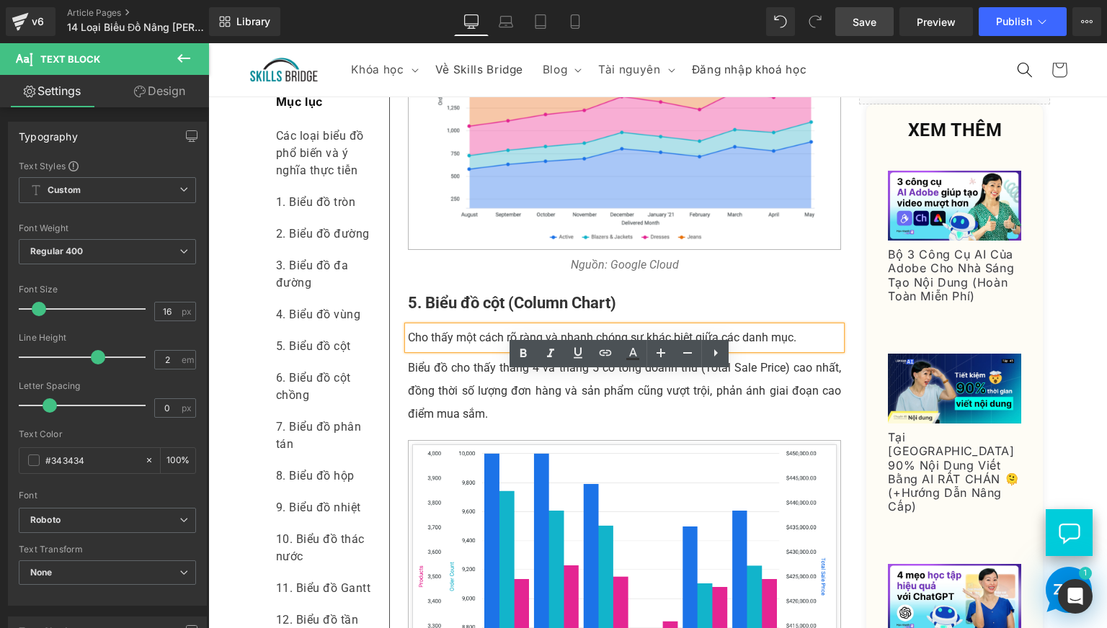
click at [429, 312] on b "5. Biểu đồ cột (Column Chart)" at bounding box center [512, 303] width 208 height 18
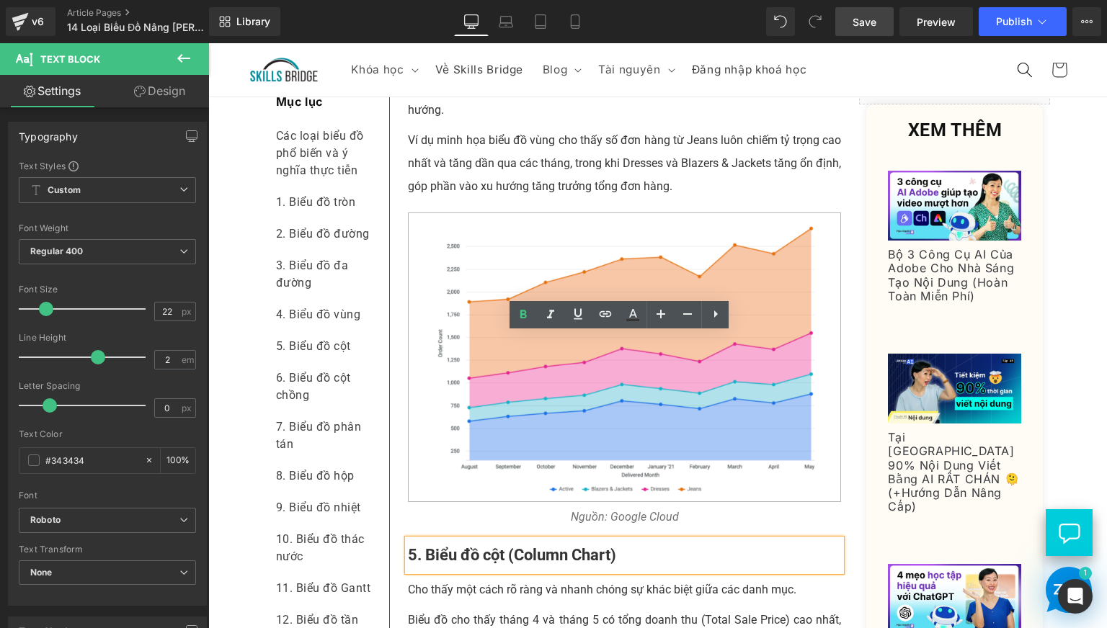
scroll to position [1801, 0]
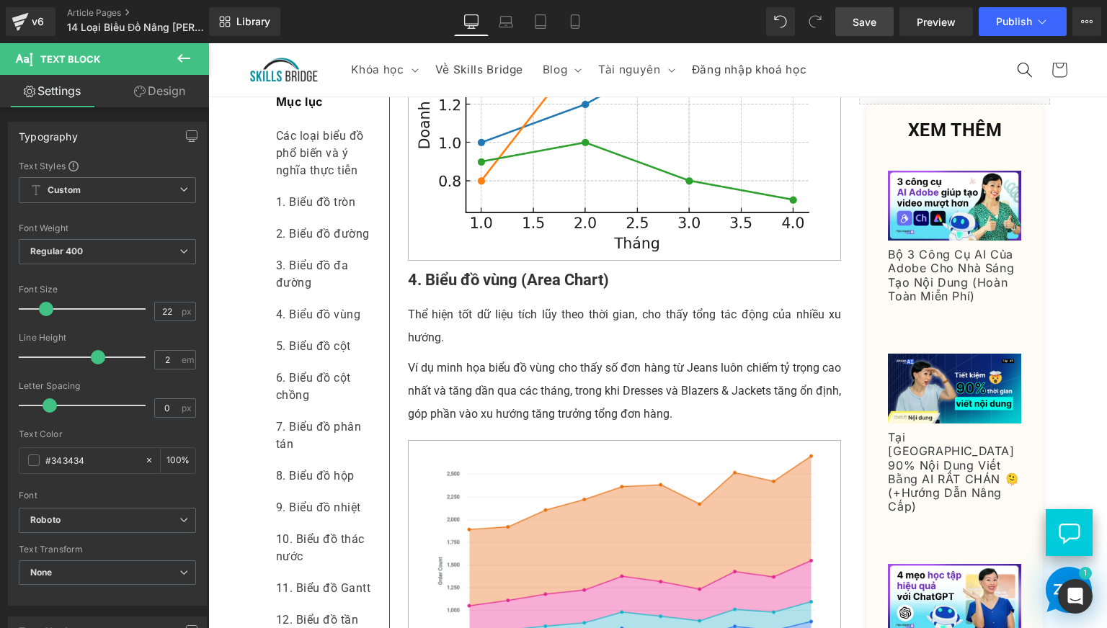
click at [458, 426] on p "Ví dụ minh họa biểu đồ vùng cho thấy số đơn hàng từ Jeans luôn chiếm tỷ trọng c…" at bounding box center [625, 391] width 434 height 69
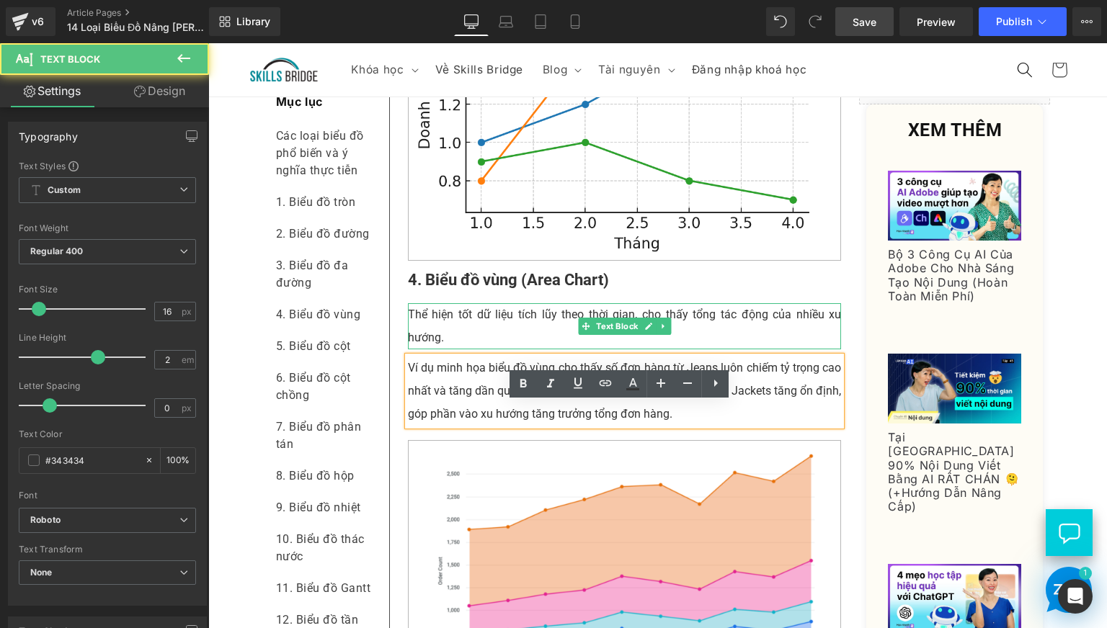
click at [432, 349] on p "Thể hiện tốt dữ liệu tích lũy theo thời gian, cho thấy tổng tác động của nhiều …" at bounding box center [625, 326] width 434 height 46
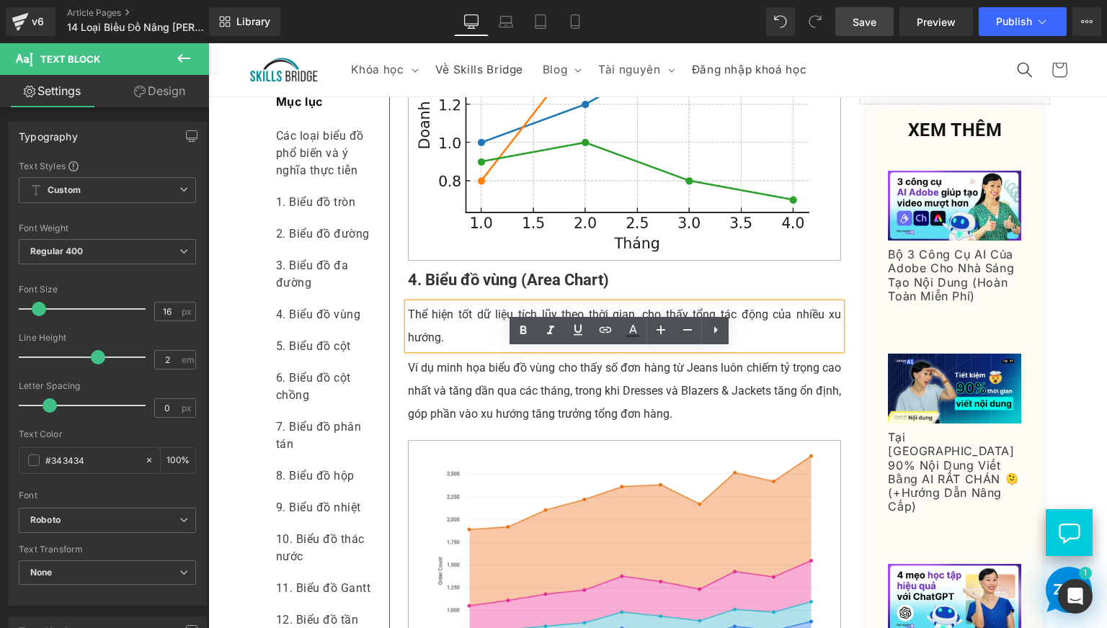
click at [441, 289] on b "4. Biểu đồ vùng (Area Chart)" at bounding box center [508, 280] width 201 height 18
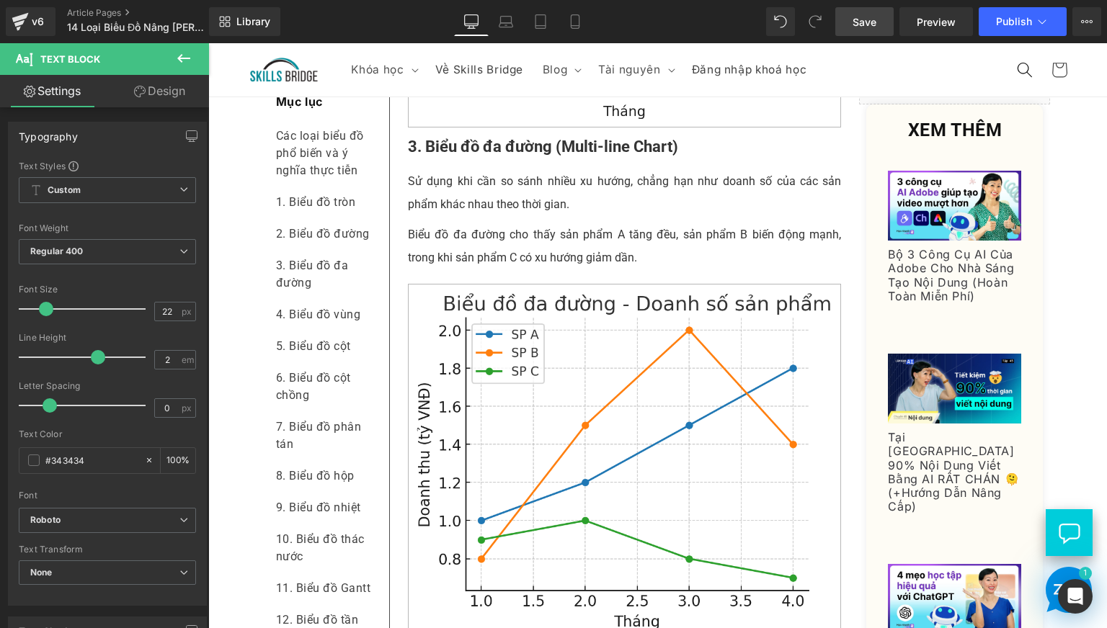
scroll to position [1321, 0]
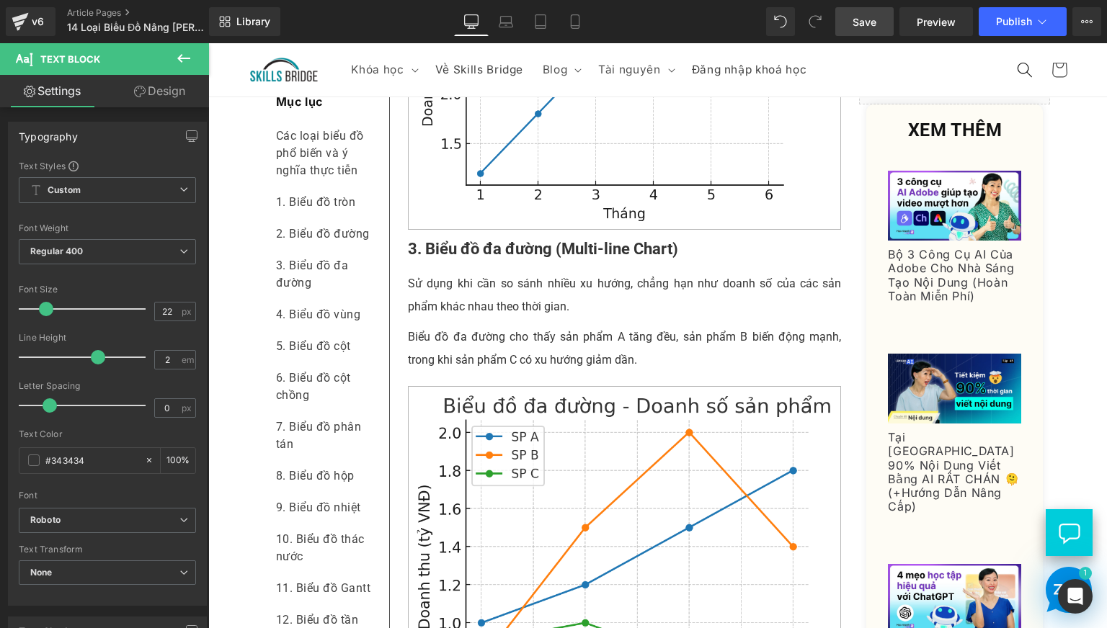
click at [455, 372] on p "Biểu đồ đa đường cho thấy sản phẩm A tăng đều, sản phẩm B biến động mạnh, trong…" at bounding box center [625, 349] width 434 height 46
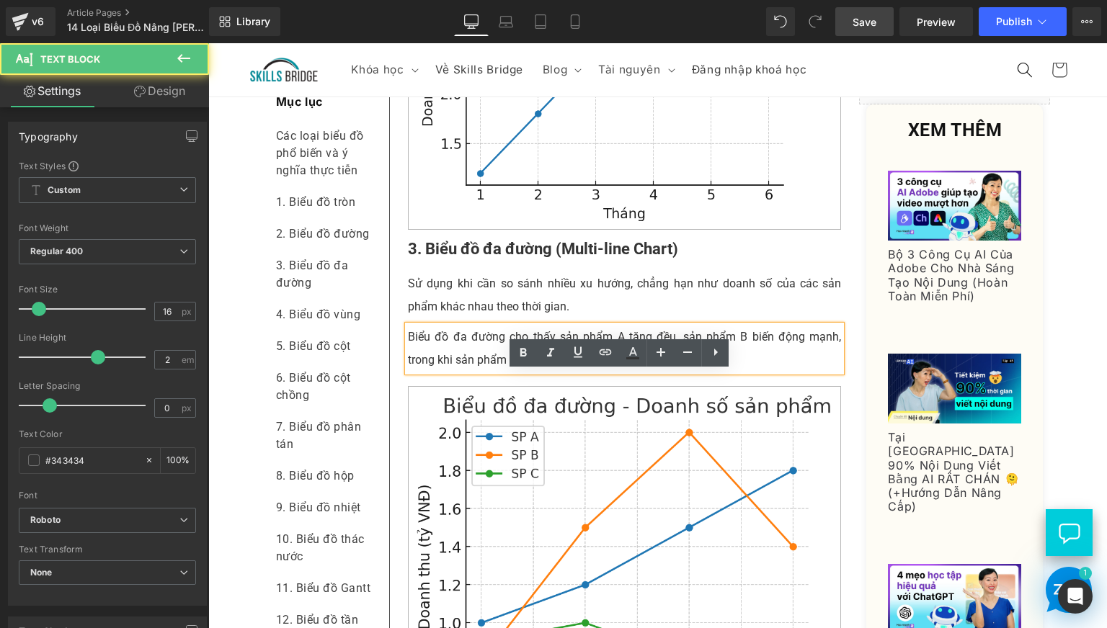
click at [454, 372] on div "Biểu đồ đa đường cho thấy sản phẩm A tăng đều, sản phẩm B biến động mạnh, trong…" at bounding box center [625, 349] width 434 height 46
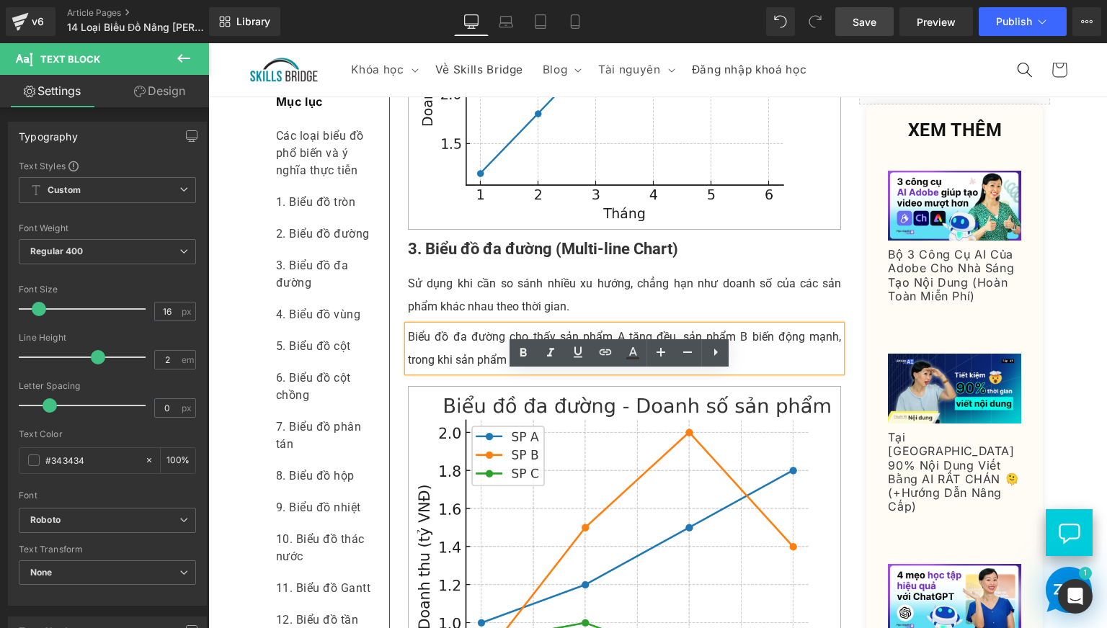
click at [454, 318] on p "Sử dụng khi cần so sánh nhiều xu hướng, chẳng hạn như doanh số của các sản phẩm…" at bounding box center [625, 295] width 434 height 46
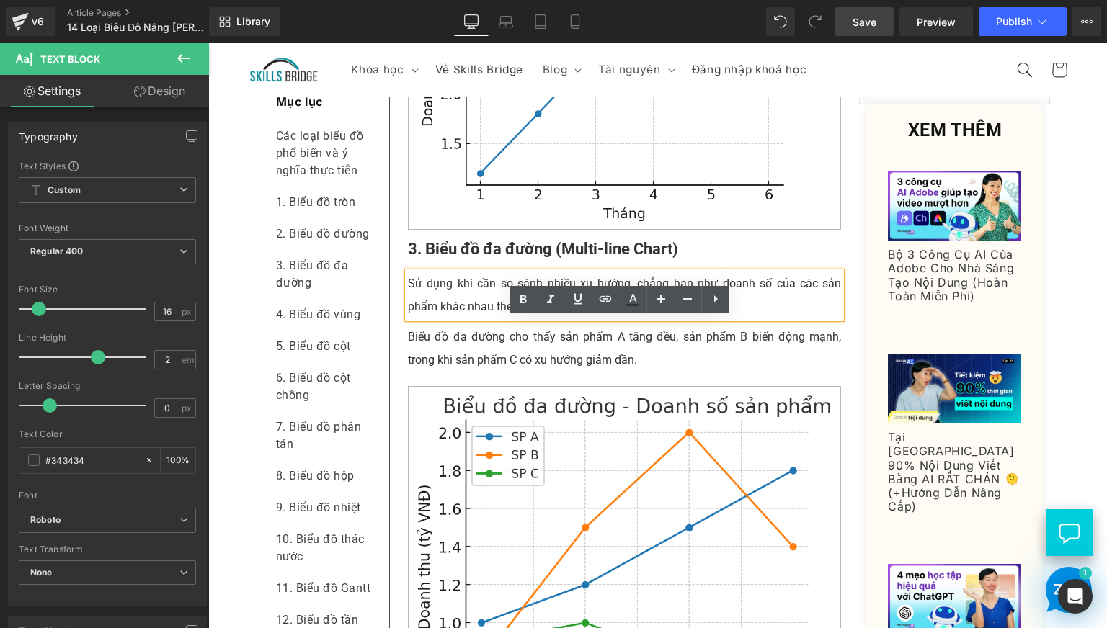
click at [447, 258] on b "3. Biểu đồ đa đường (Multi-line Chart)" at bounding box center [543, 249] width 270 height 18
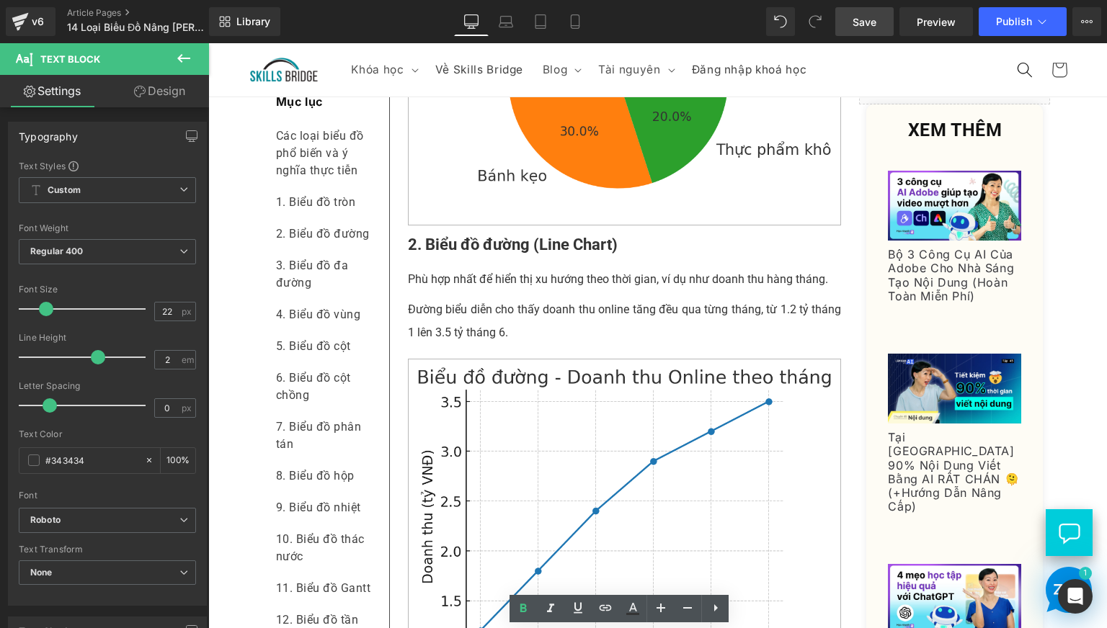
scroll to position [840, 0]
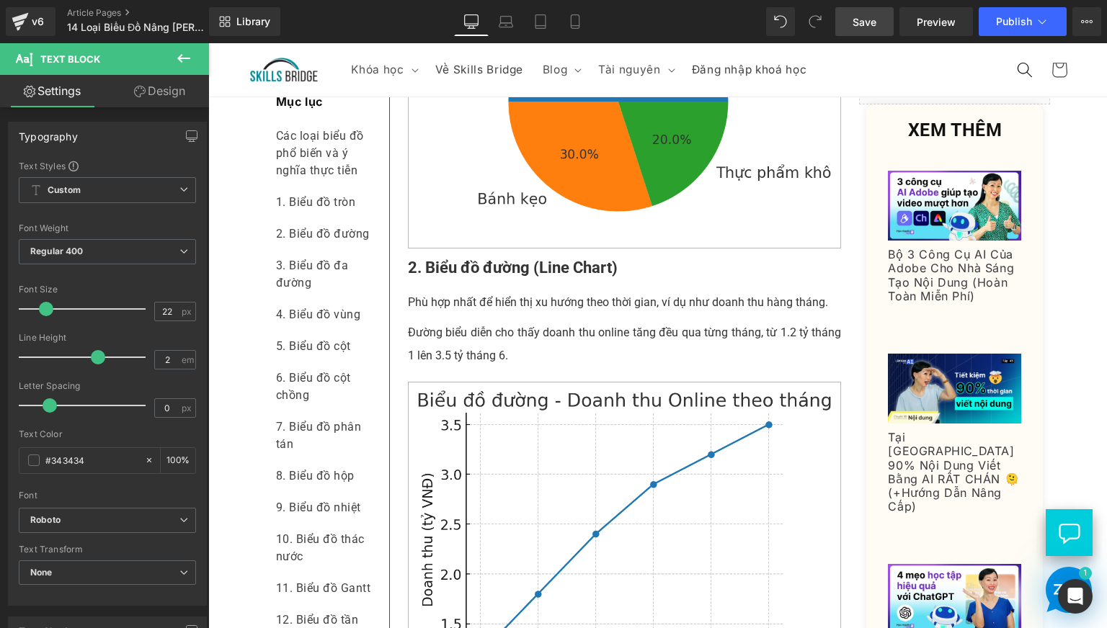
click at [467, 367] on p "Đường biểu diễn cho thấy doanh thu online tăng đều qua từng tháng, từ 1.2 tỷ th…" at bounding box center [625, 344] width 434 height 46
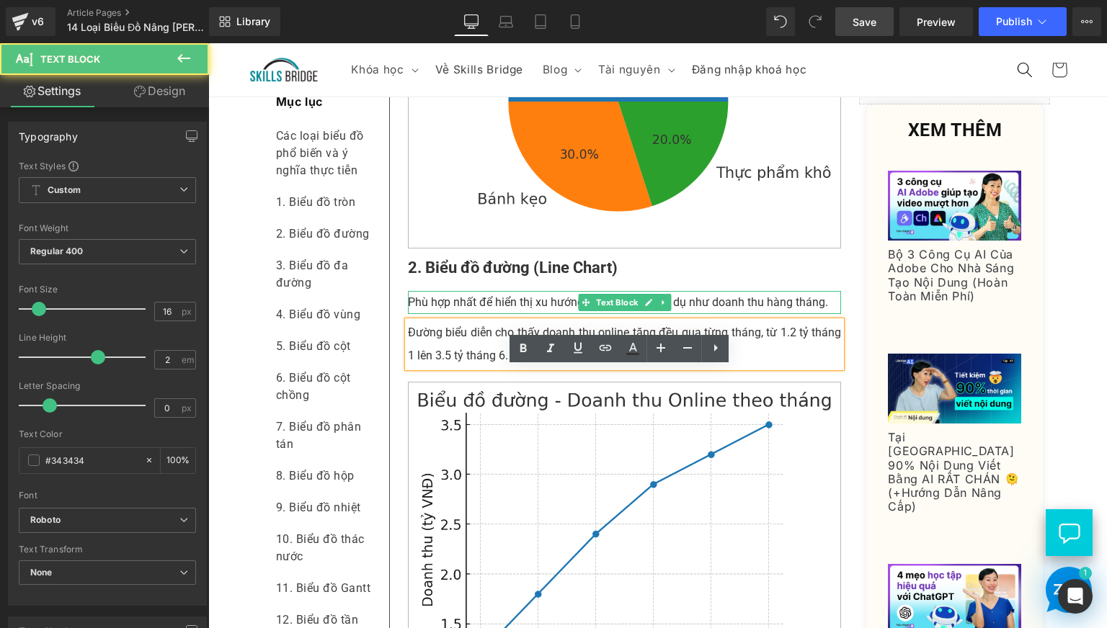
click at [449, 314] on p "Phù hợp nhất để hiển thị xu hướng theo thời gian, ví dụ như doanh thu hàng thán…" at bounding box center [625, 302] width 434 height 23
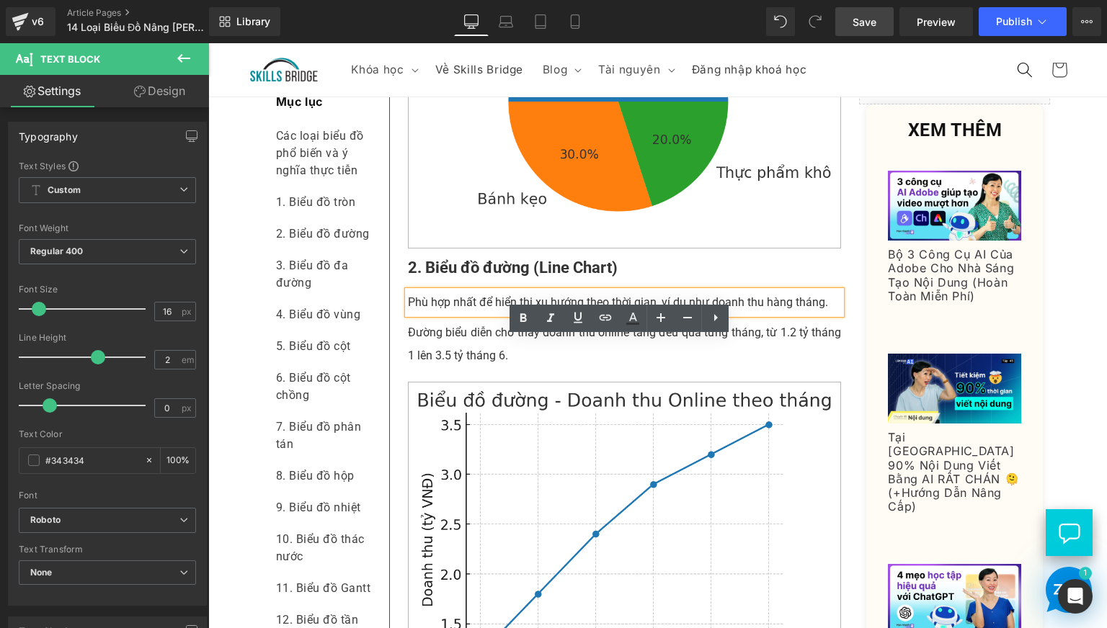
click at [433, 277] on b "2. Biểu đồ đường (Line Chart)" at bounding box center [513, 268] width 210 height 18
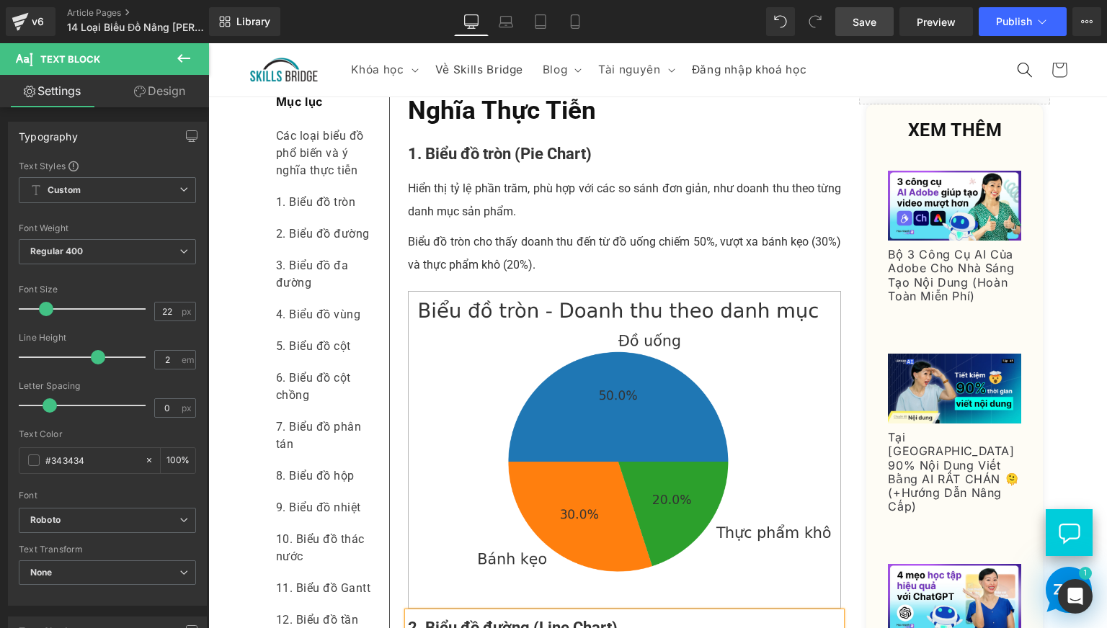
scroll to position [360, 0]
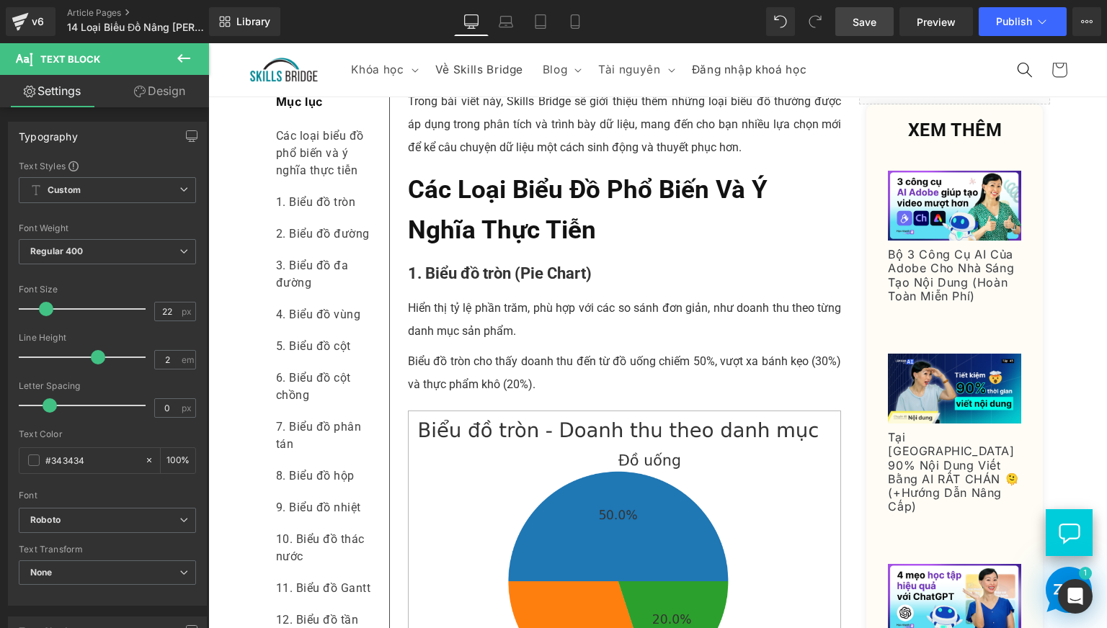
click at [478, 396] on p "Biểu đồ tròn cho thấy doanh thu đến từ đồ uống chiếm 50%, vượt xa bánh kẹo (30%…" at bounding box center [625, 373] width 434 height 46
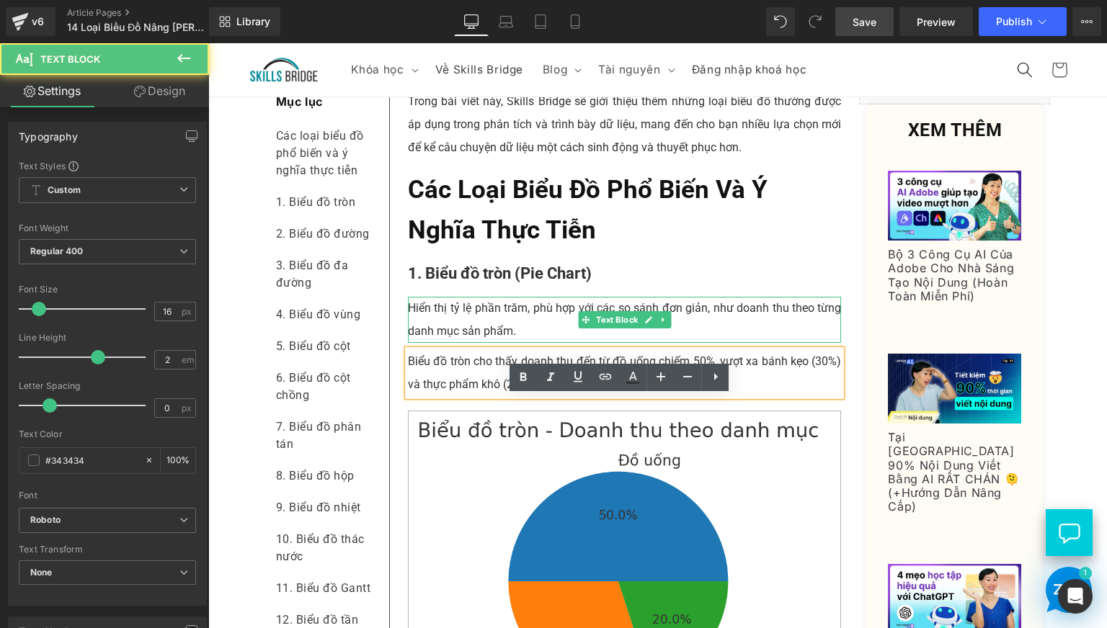
click at [458, 343] on p "Hiển thị tỷ lệ phần trăm, phù hợp với các so sánh đơn giản, như doanh thu theo …" at bounding box center [625, 320] width 434 height 46
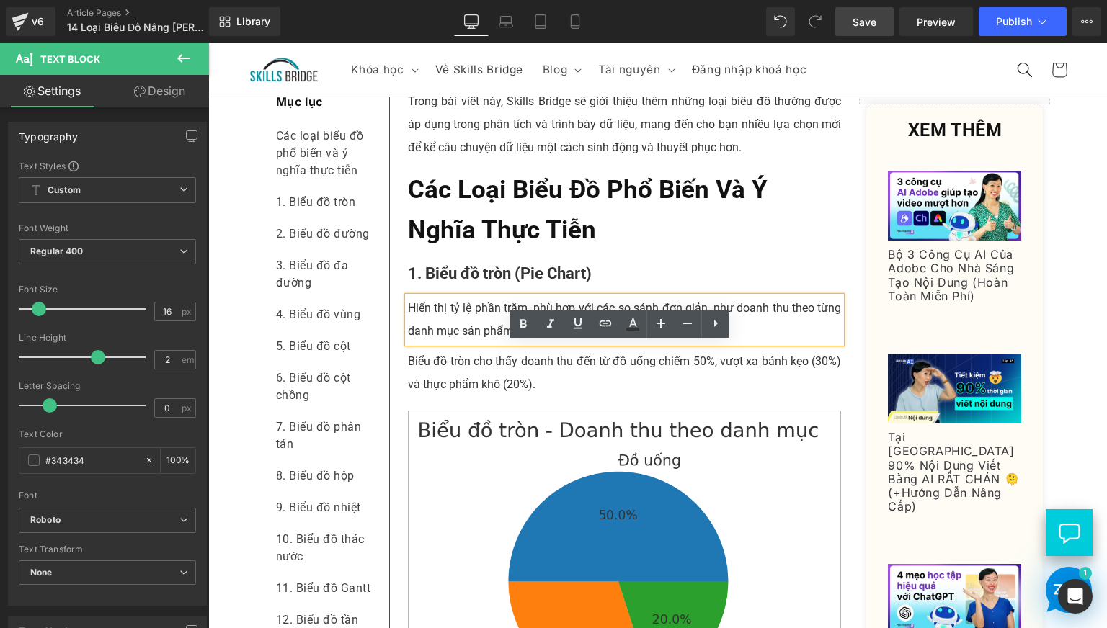
click at [464, 282] on strong "1. Biểu đồ tròn (Pie Chart)" at bounding box center [500, 273] width 184 height 18
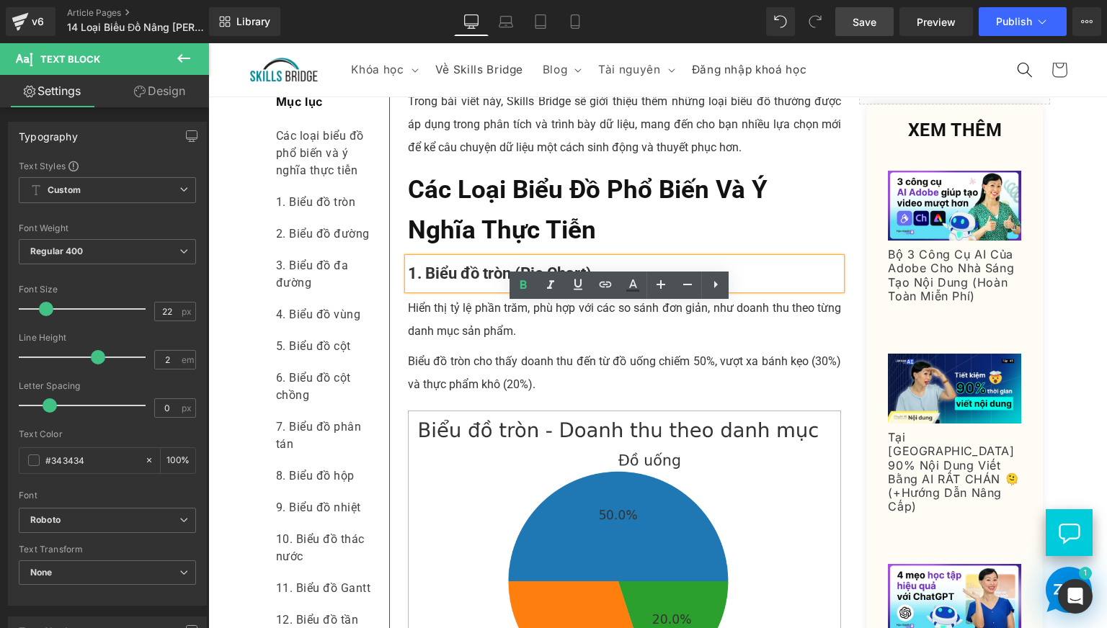
click at [448, 245] on b "Các loại biểu đồ phổ biến và ý nghĩa thực tiễn" at bounding box center [588, 210] width 360 height 70
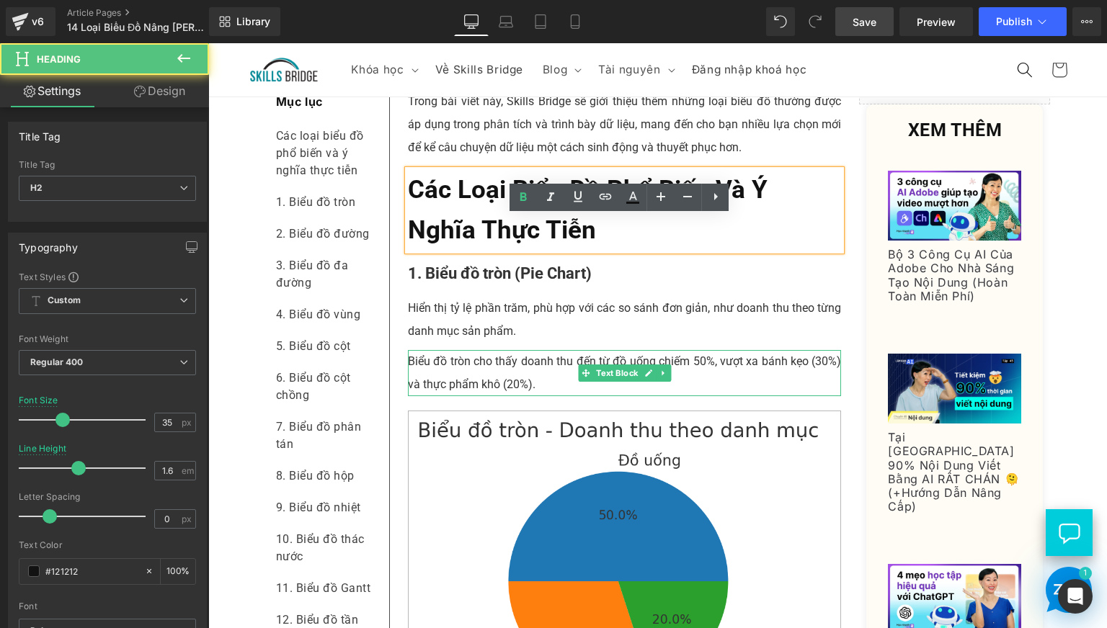
scroll to position [120, 0]
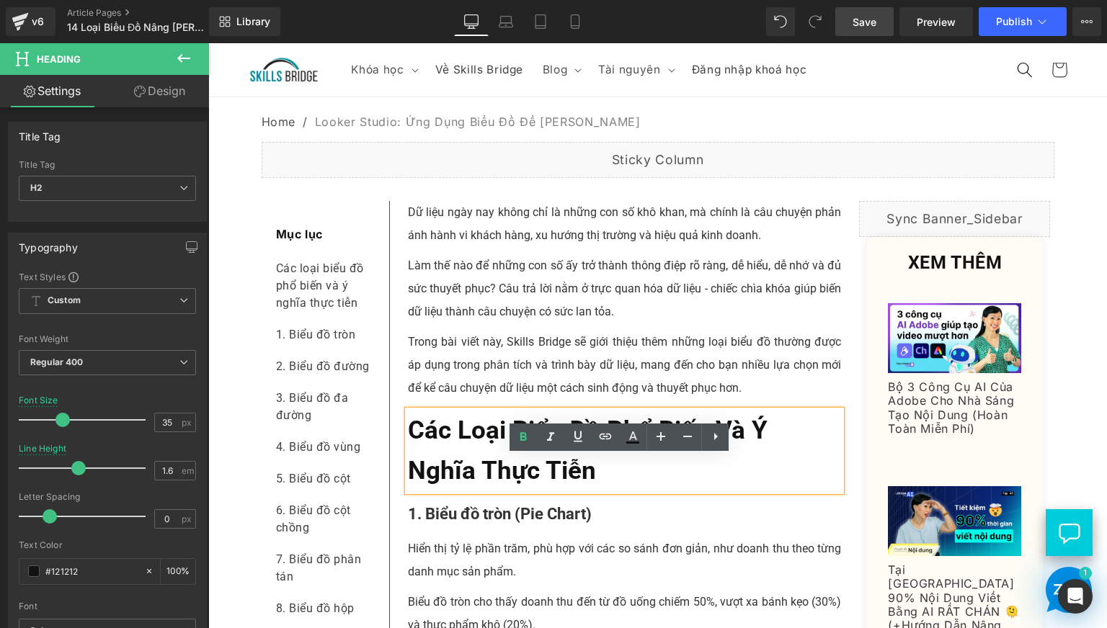
click at [464, 400] on p "Trong bài viết này, Skills Bridge sẽ giới thiệu thêm những loại biểu đồ thường …" at bounding box center [625, 365] width 434 height 69
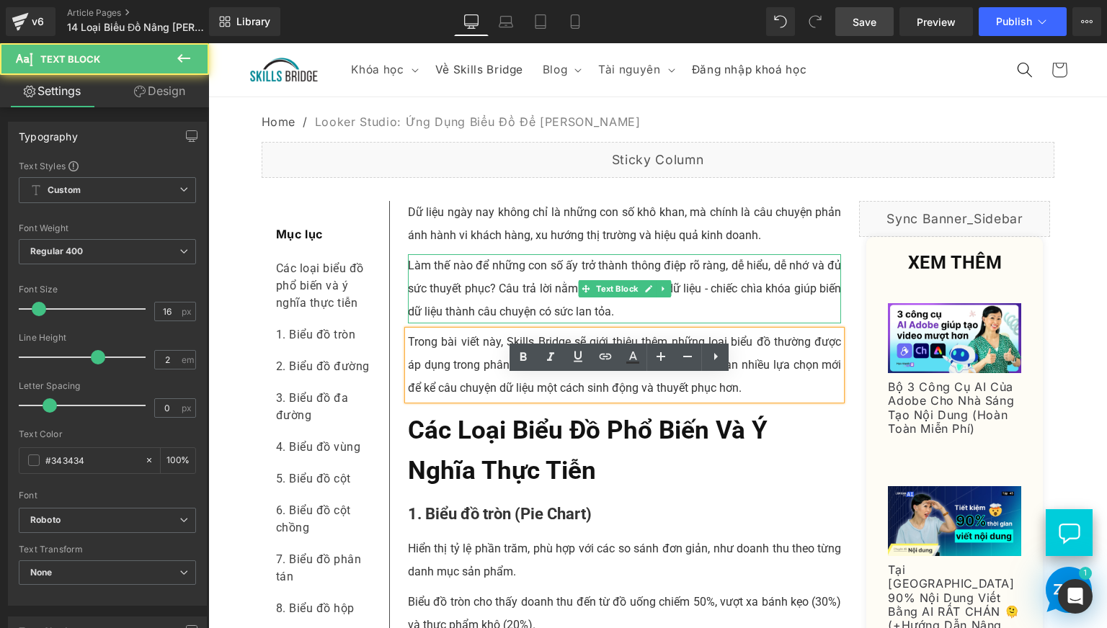
click at [442, 324] on p "Làm thế nào để những con số ấy trở thành thông điệp rõ ràng, dễ hiểu, dễ nhớ và…" at bounding box center [625, 288] width 434 height 69
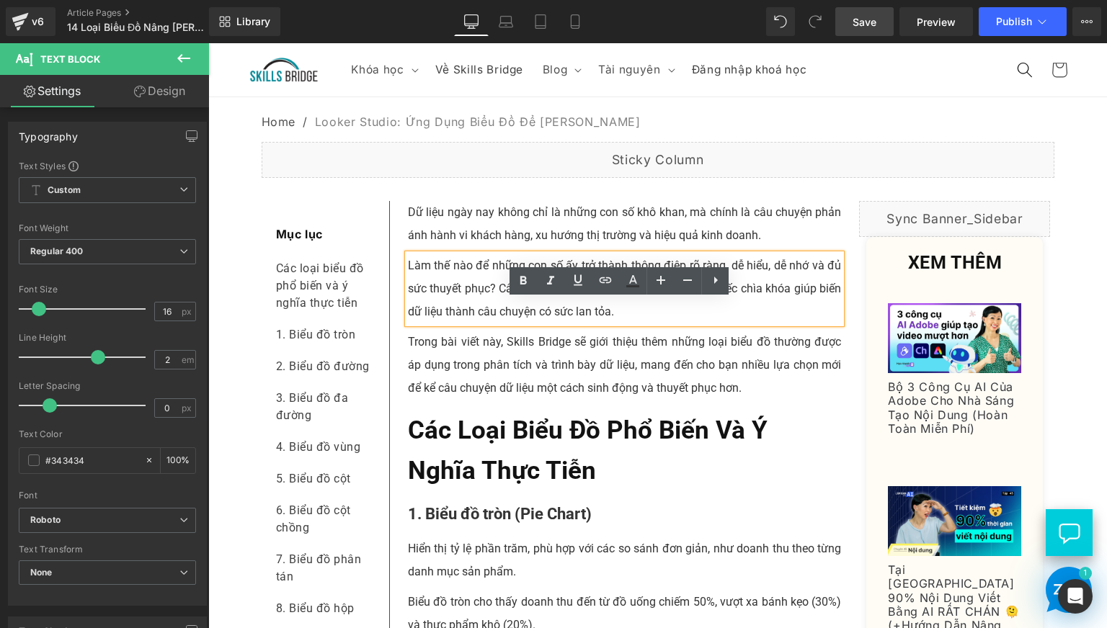
click at [454, 247] on p "Dữ liệu ngày nay không chỉ là những con số khô khan, mà chính là câu chuyện phả…" at bounding box center [625, 224] width 434 height 46
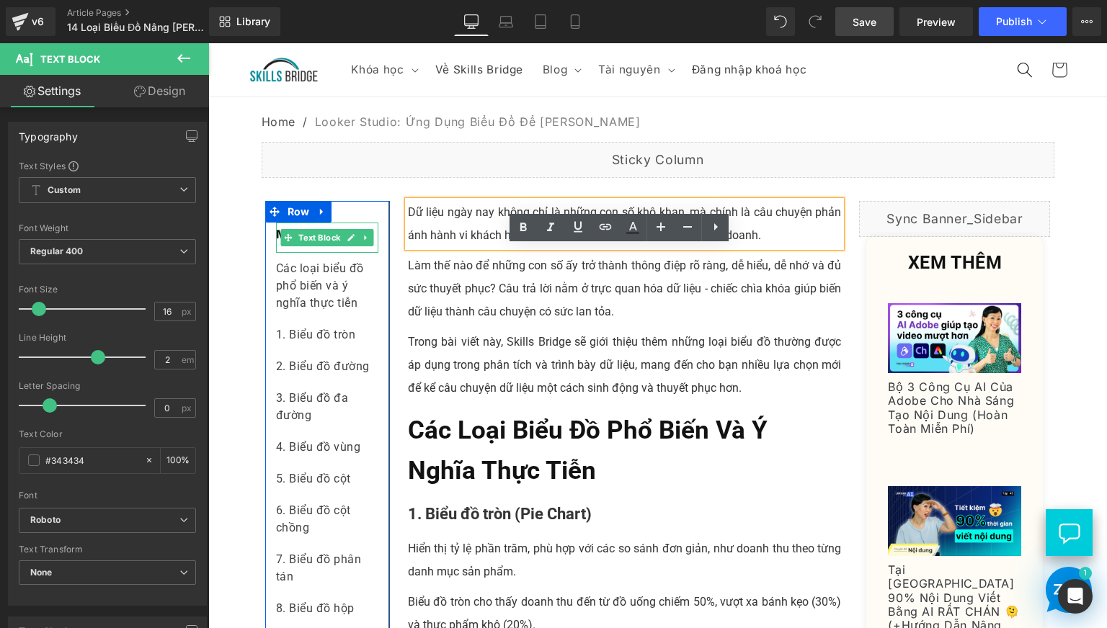
click at [277, 253] on div "Mục lục" at bounding box center [327, 238] width 102 height 30
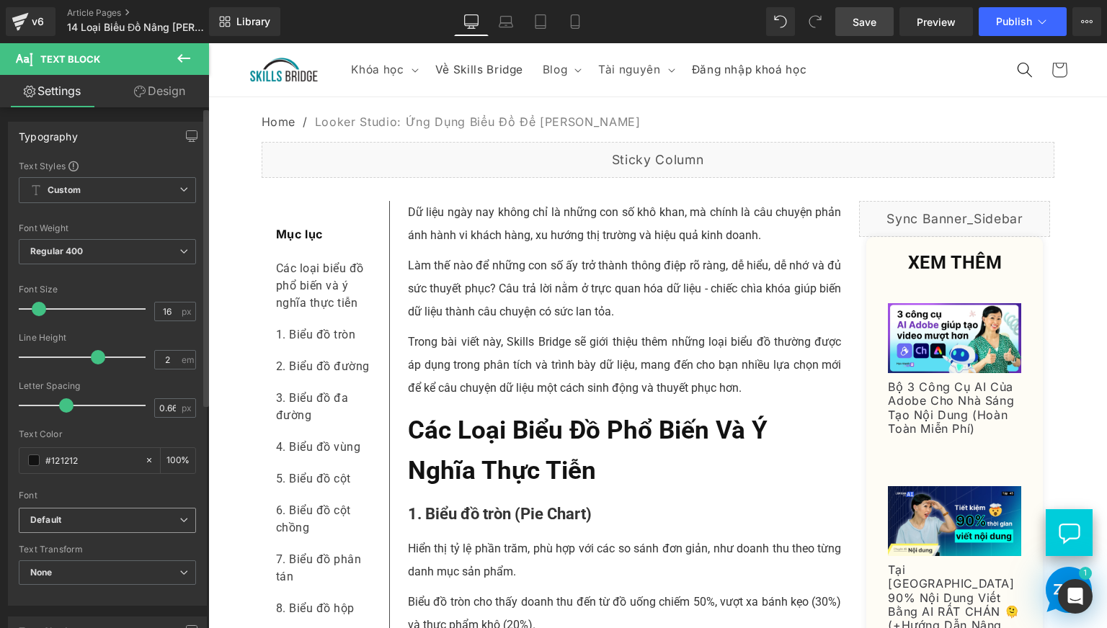
click at [151, 524] on b "Default" at bounding box center [104, 520] width 149 height 12
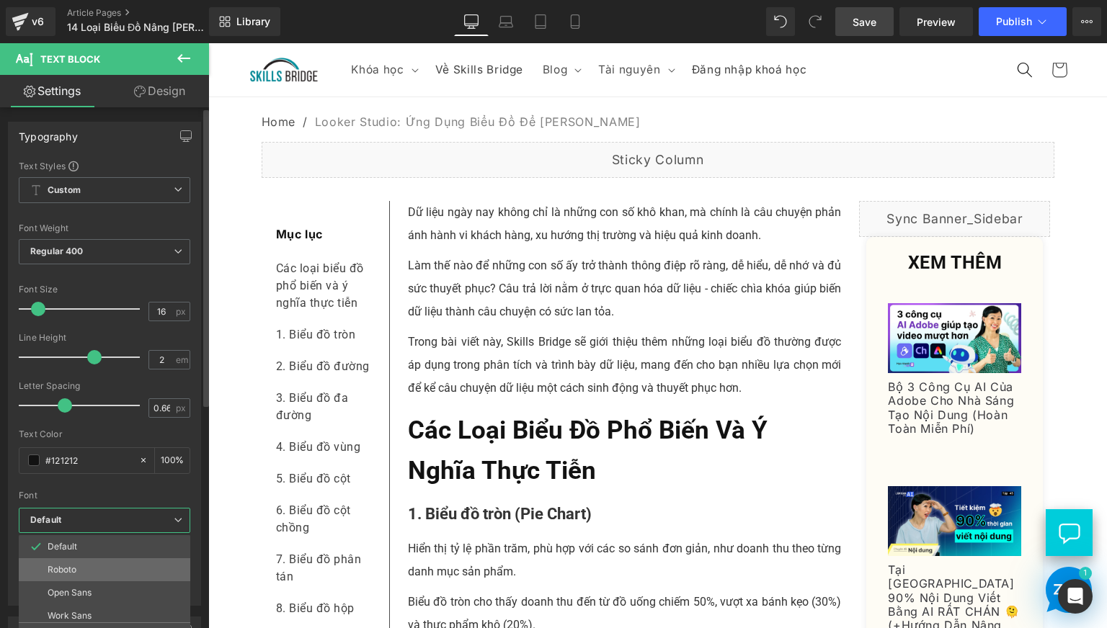
click at [118, 571] on li "Roboto" at bounding box center [108, 569] width 178 height 23
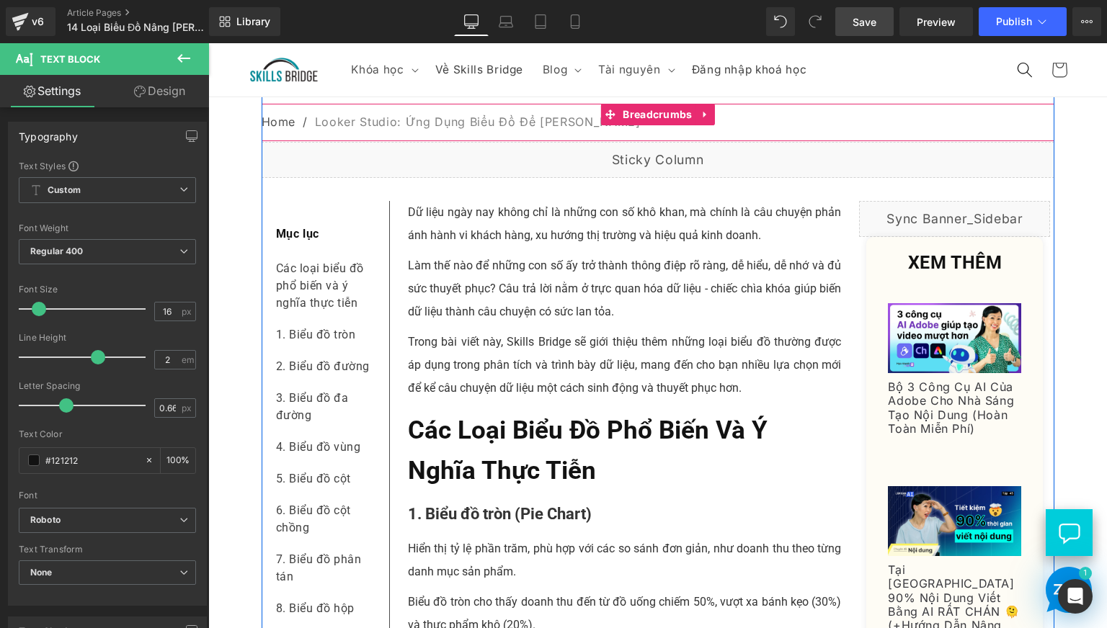
click at [434, 141] on nav "Home / Looker Studio: Ứng Dụng Biểu Đồ Để [PERSON_NAME] Quả Phân [PERSON_NAME]" at bounding box center [658, 122] width 793 height 37
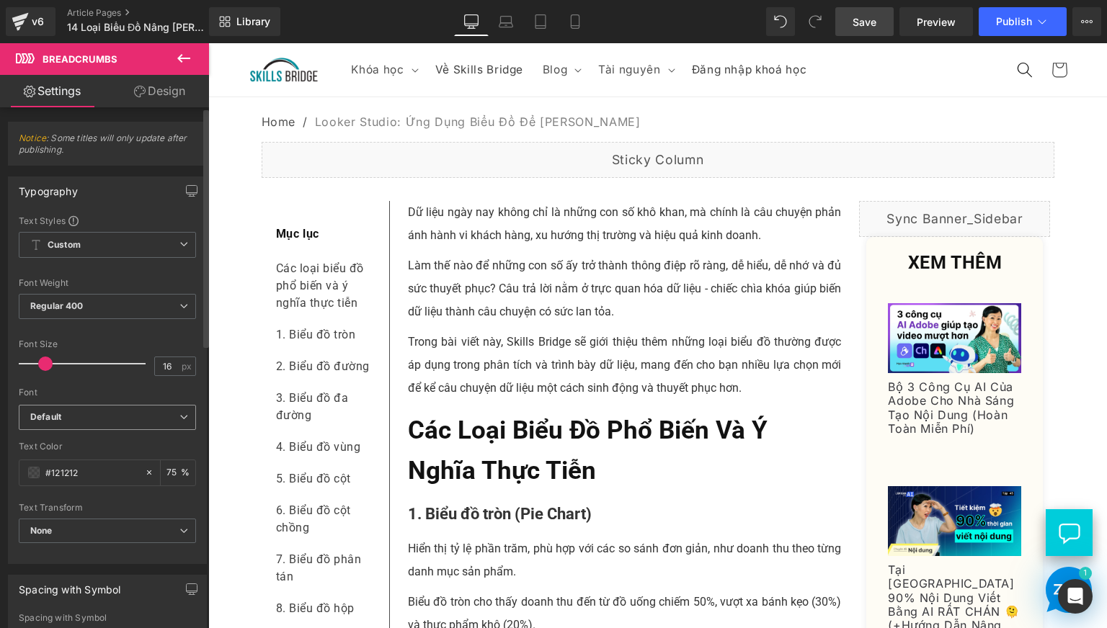
click at [92, 421] on b "Default" at bounding box center [104, 417] width 149 height 12
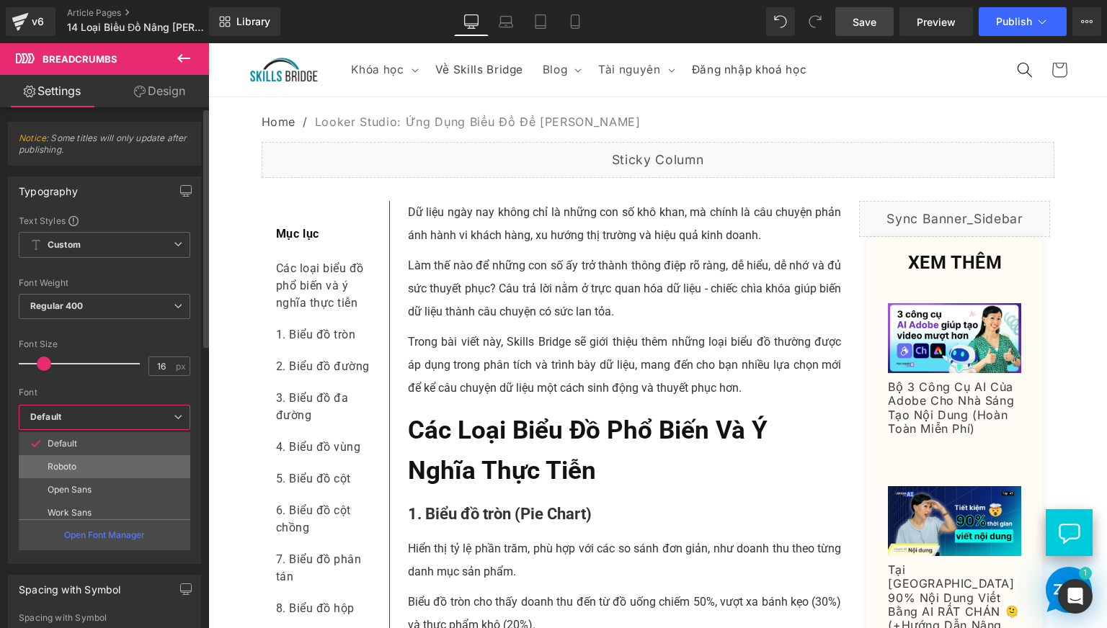
click at [93, 462] on li "Roboto" at bounding box center [108, 466] width 178 height 23
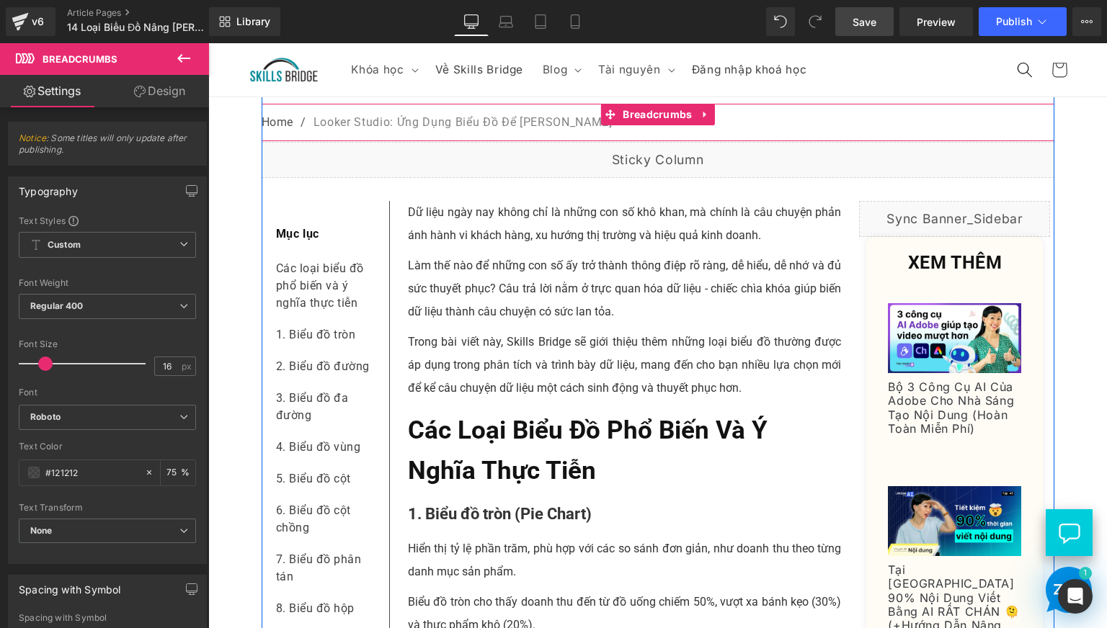
scroll to position [0, 0]
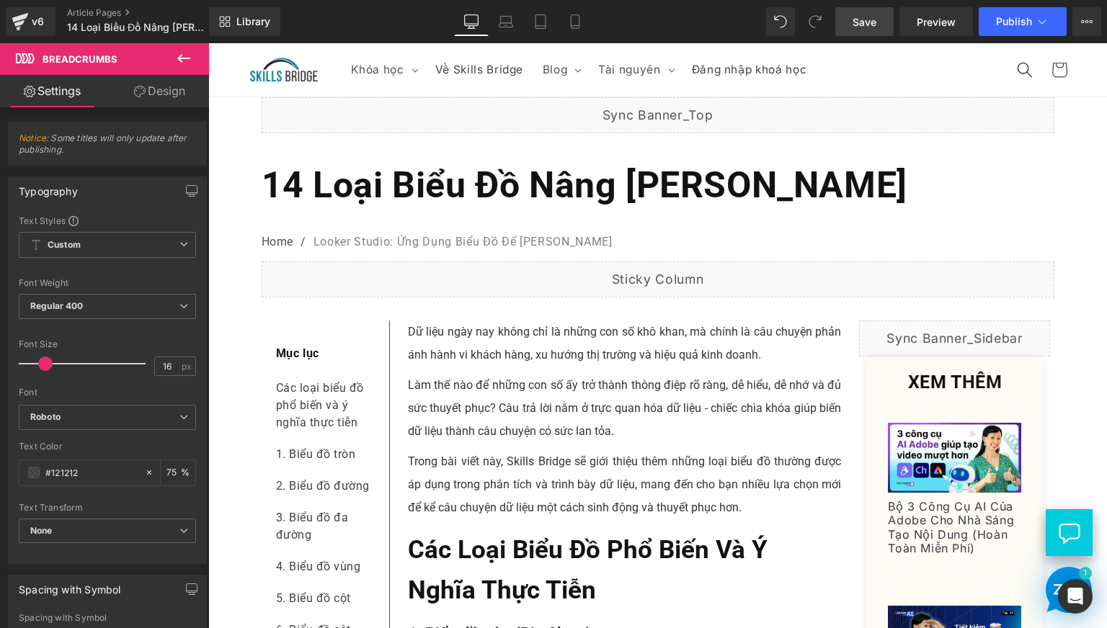
click at [873, 19] on span "Save" at bounding box center [864, 21] width 24 height 15
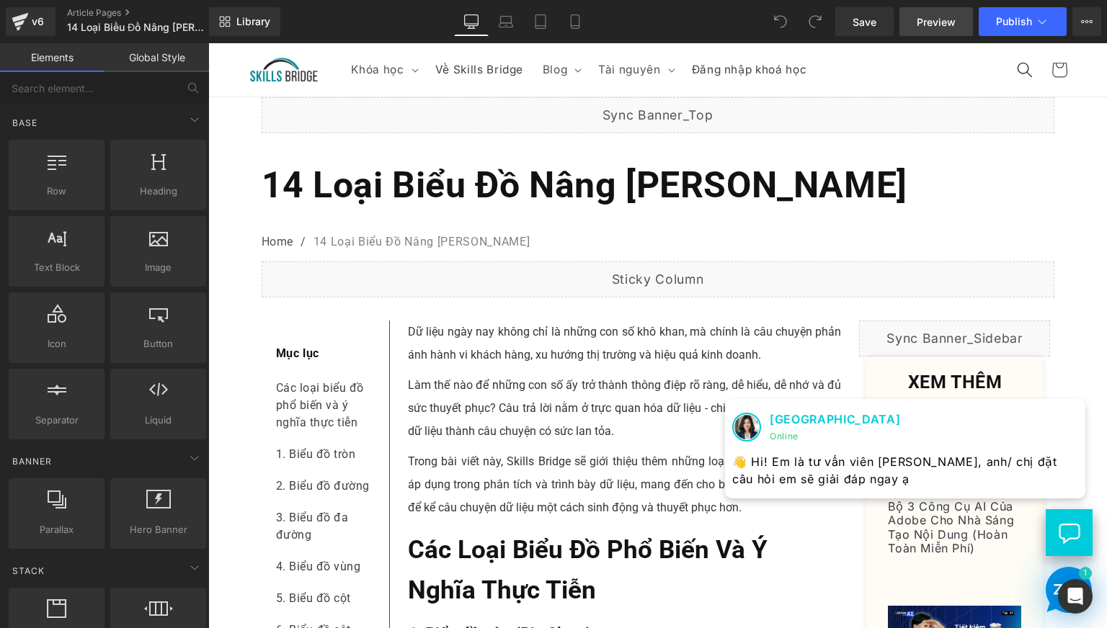
click at [929, 32] on link "Preview" at bounding box center [935, 21] width 73 height 29
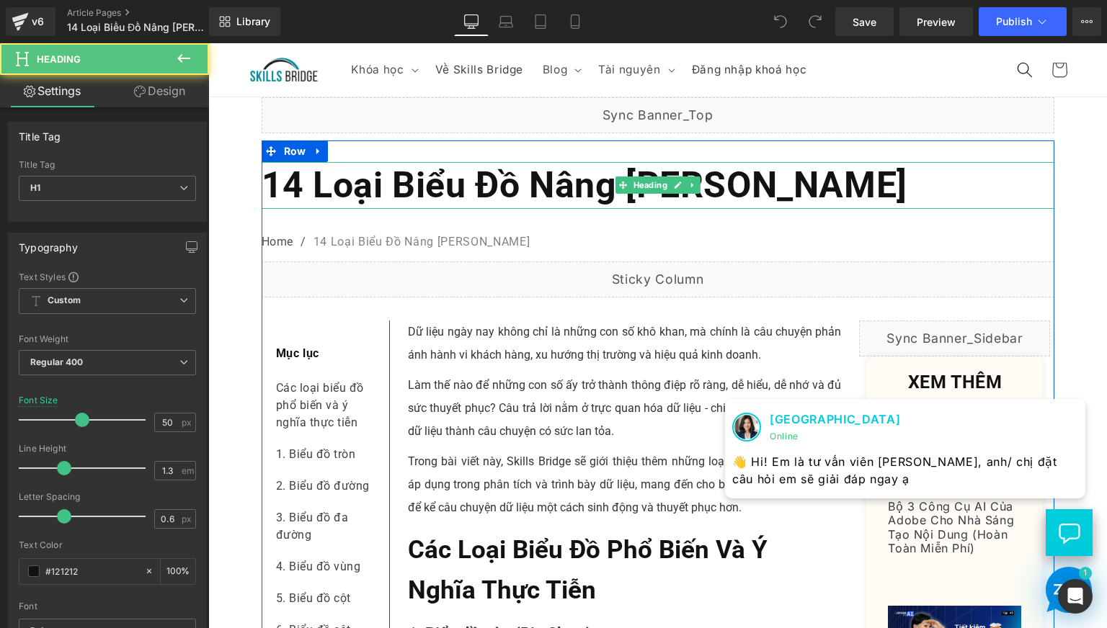
drag, startPoint x: 263, startPoint y: 183, endPoint x: 332, endPoint y: 213, distance: 75.2
click at [386, 209] on h1 "14 Loại Biểu Đồ Nâng [PERSON_NAME]" at bounding box center [658, 185] width 793 height 47
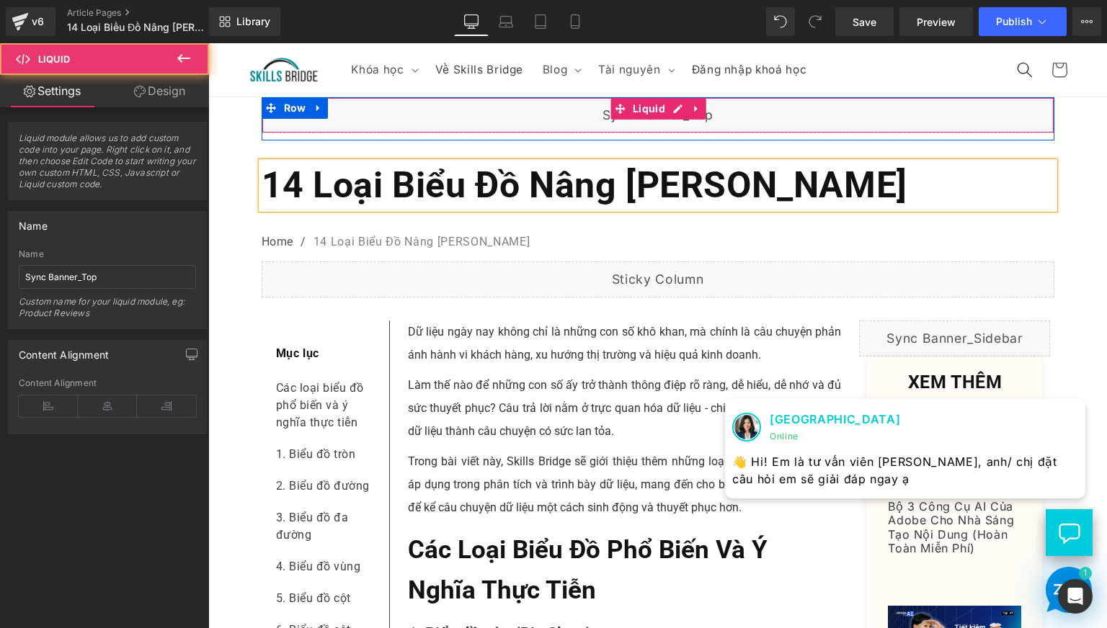
click at [643, 120] on div "Liquid" at bounding box center [658, 115] width 793 height 36
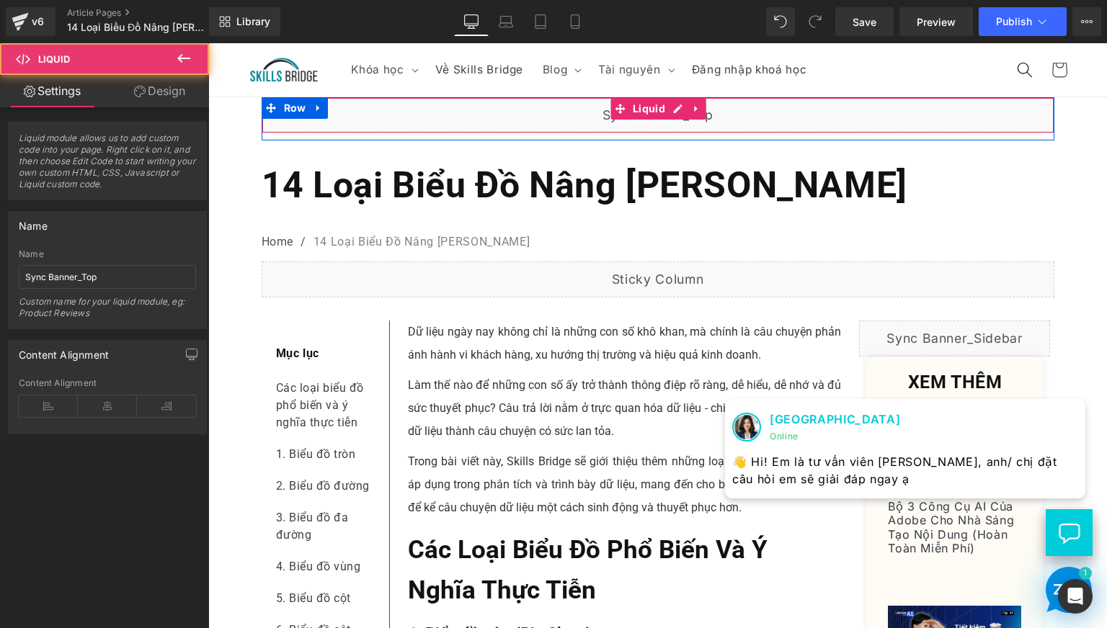
click at [512, 123] on div "Liquid" at bounding box center [658, 115] width 793 height 36
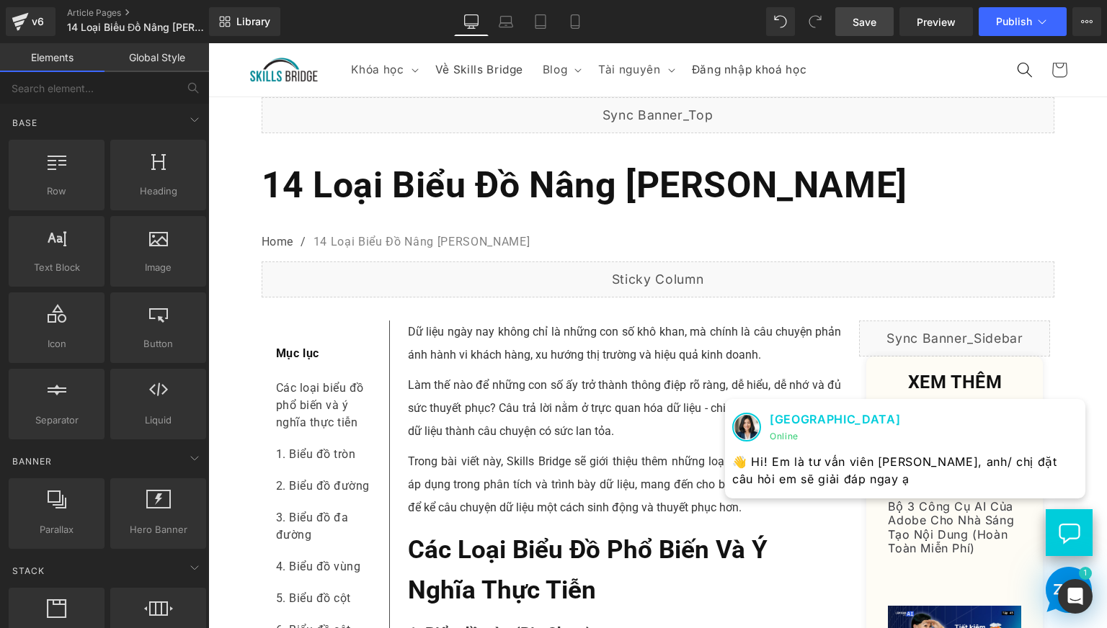
click at [862, 33] on link "Save" at bounding box center [864, 21] width 58 height 29
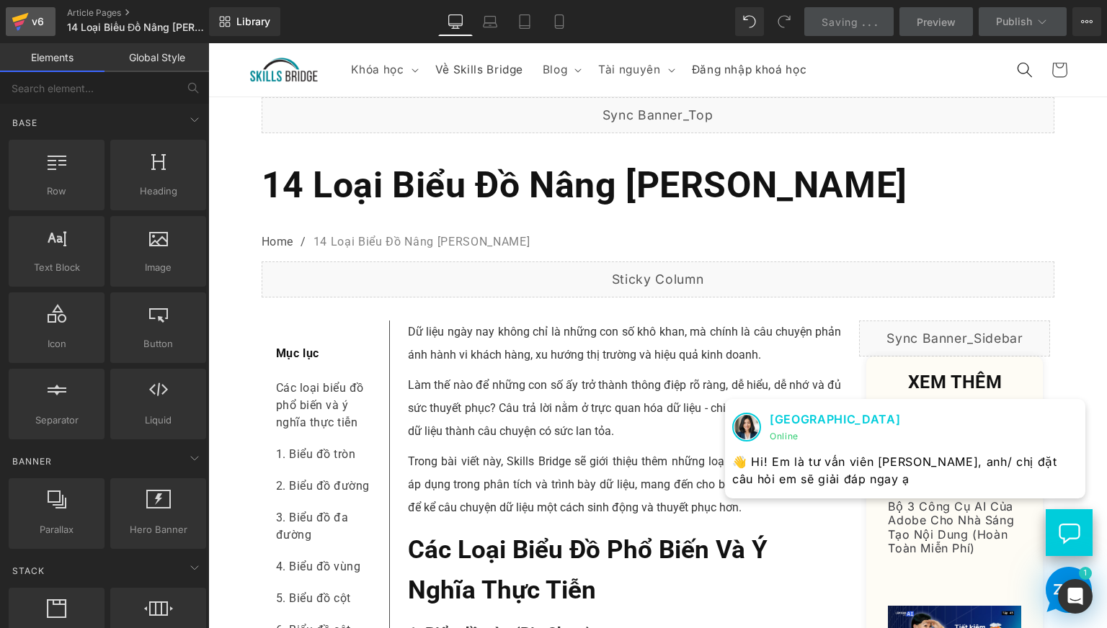
click at [17, 28] on icon at bounding box center [19, 28] width 4 height 4
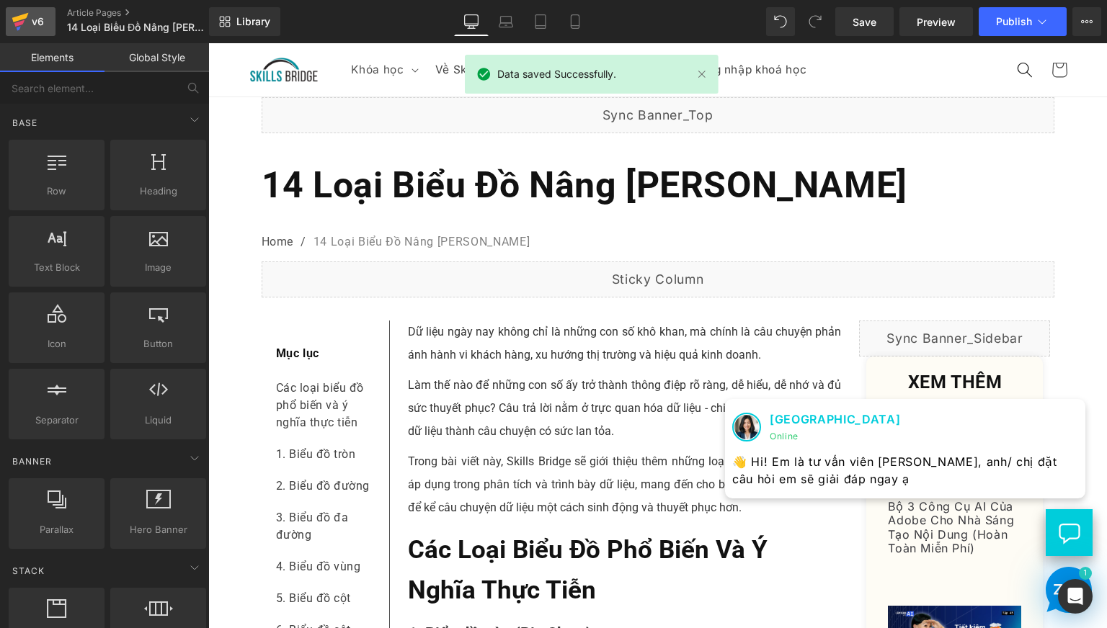
click at [24, 9] on icon at bounding box center [20, 22] width 17 height 36
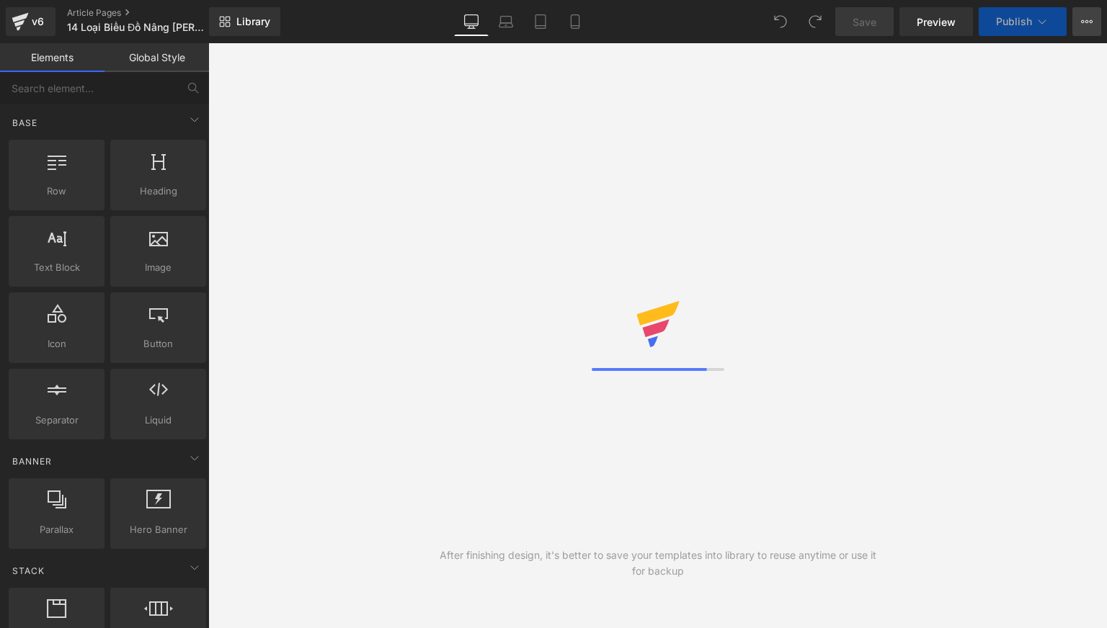
click at [1087, 20] on icon at bounding box center [1087, 21] width 4 height 3
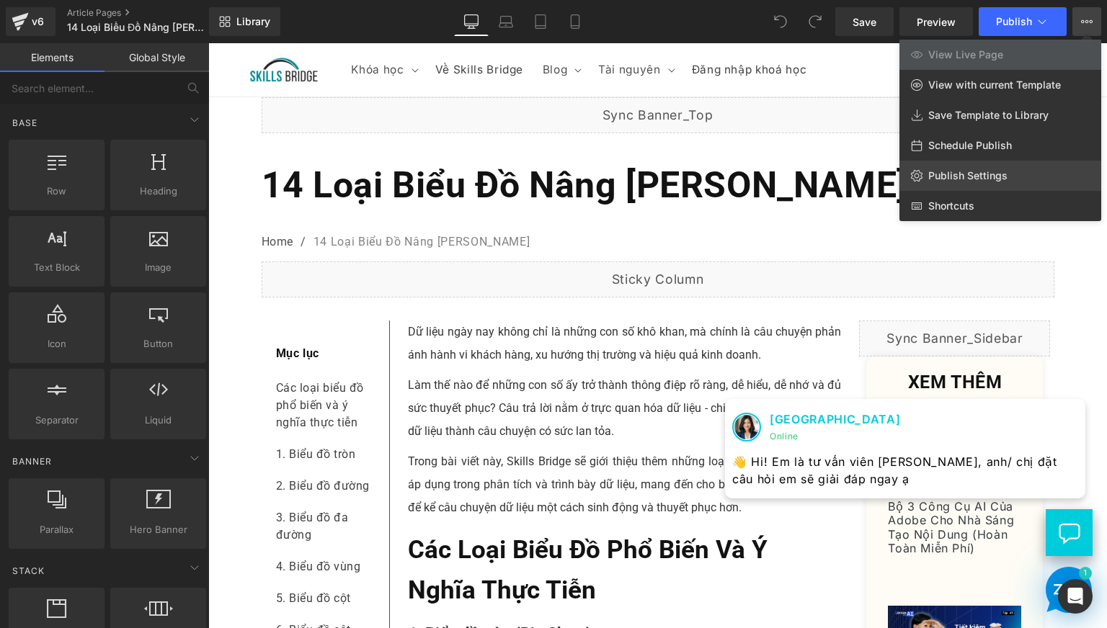
click at [1049, 174] on link "Publish Settings" at bounding box center [1000, 176] width 202 height 30
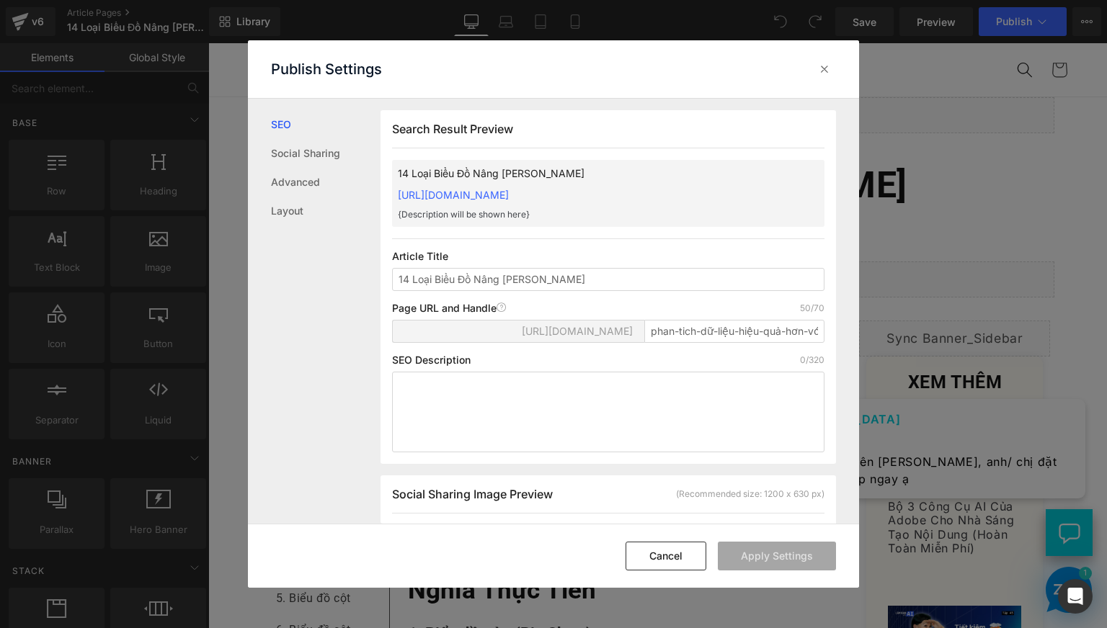
scroll to position [1, 0]
click at [585, 290] on input "14 Loại Biểu Đồ Nâng [PERSON_NAME]" at bounding box center [608, 278] width 432 height 23
click at [503, 290] on input "14 Loại Biểu Đồ Nâng [PERSON_NAME]" at bounding box center [608, 278] width 432 height 23
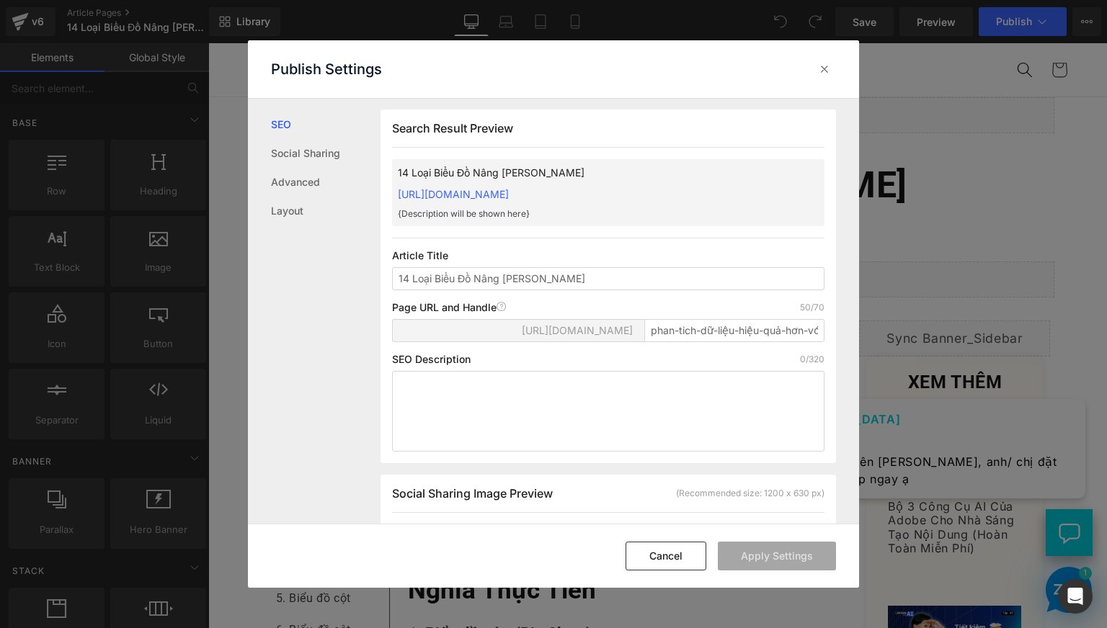
scroll to position [120, 0]
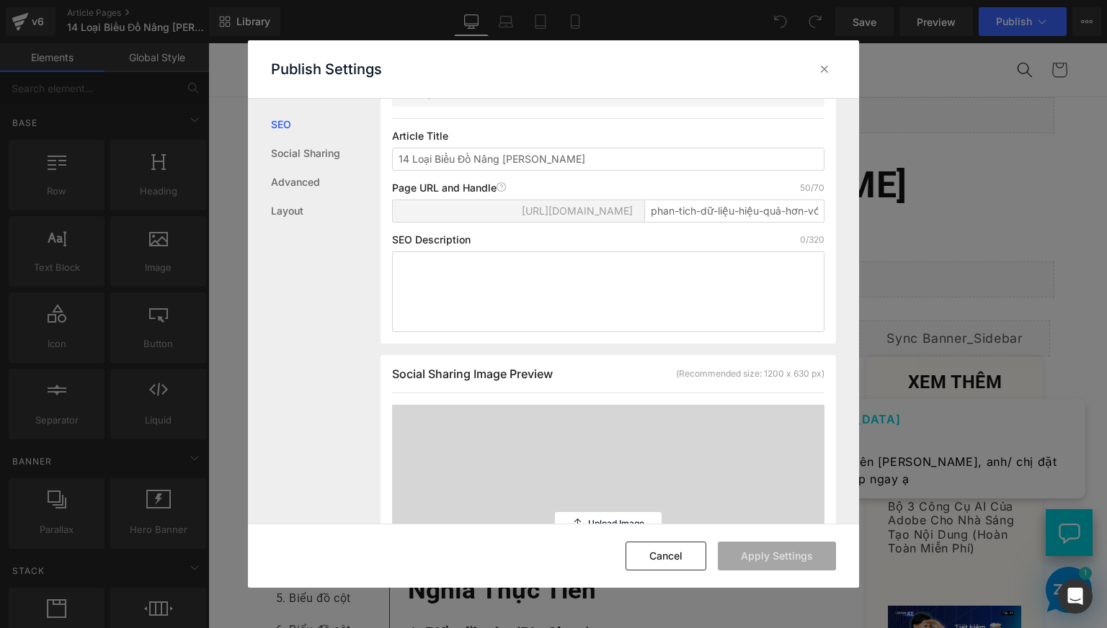
click at [731, 194] on div "Page URL and Handle Page URL Address 50/70" at bounding box center [608, 188] width 432 height 12
click at [724, 223] on input "phan-tich-dữ-liệu-hiệu-quả-hơn-với-biểu-dồ-phu-hợp" at bounding box center [734, 211] width 180 height 23
click at [685, 223] on input "phan-tich-dữ-liệu-hiệu-quả-hơn-với-biểu-dồ-phu-hợp" at bounding box center [734, 211] width 180 height 23
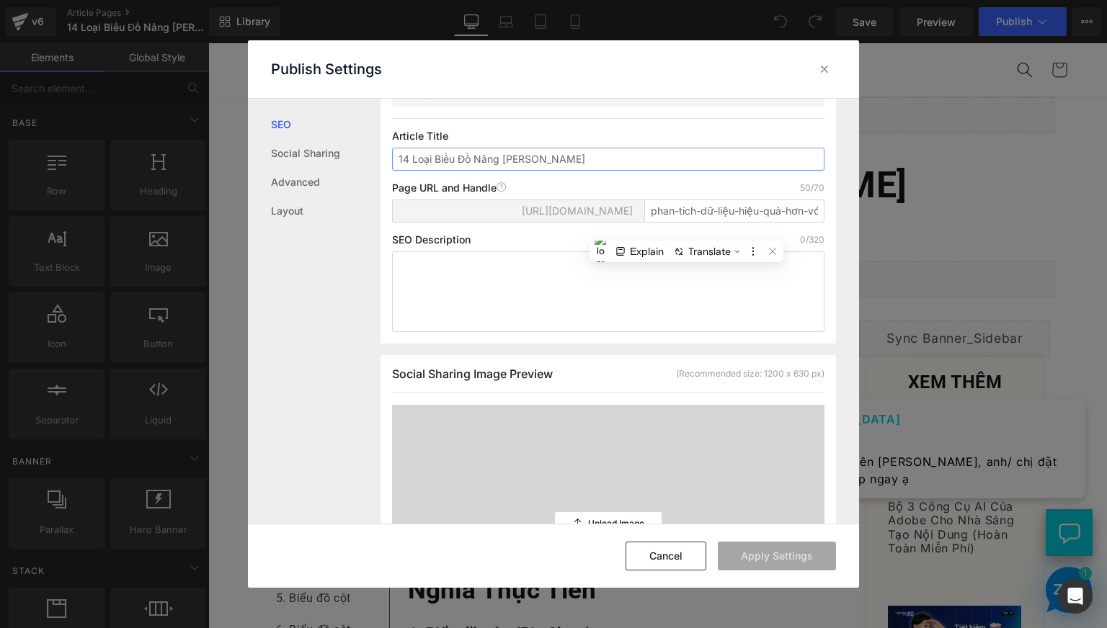
click at [406, 171] on input "14 Loại Biểu Đồ Nâng [PERSON_NAME]" at bounding box center [608, 159] width 432 height 23
click at [762, 223] on input "phan-tich-dữ-liệu-hiệu-quả-hơn-với-biểu-dồ-phu-hợp" at bounding box center [734, 211] width 180 height 23
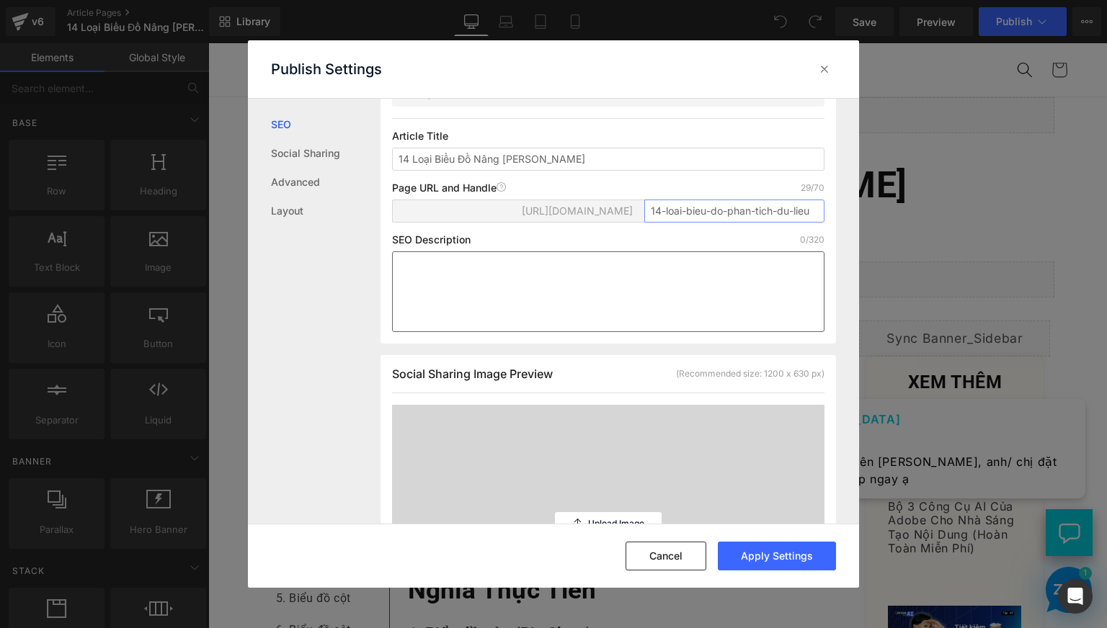
type input "14-loai-bieu-do-phan-tich-du-lieu"
drag, startPoint x: 678, startPoint y: 317, endPoint x: 583, endPoint y: 306, distance: 95.7
click at [678, 317] on textarea at bounding box center [608, 291] width 432 height 81
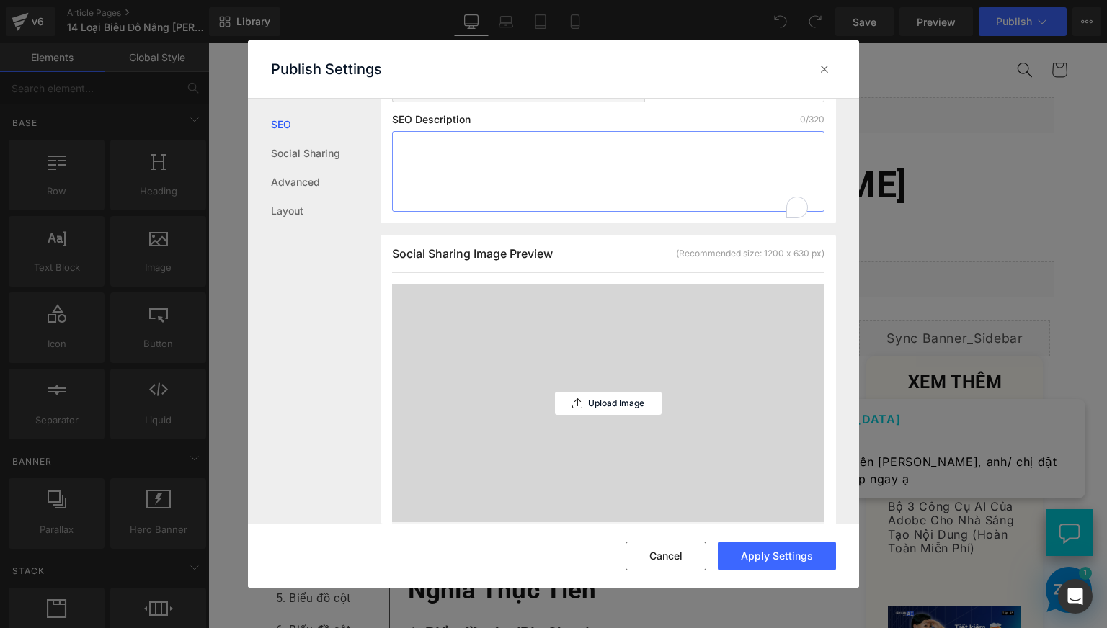
scroll to position [361, 0]
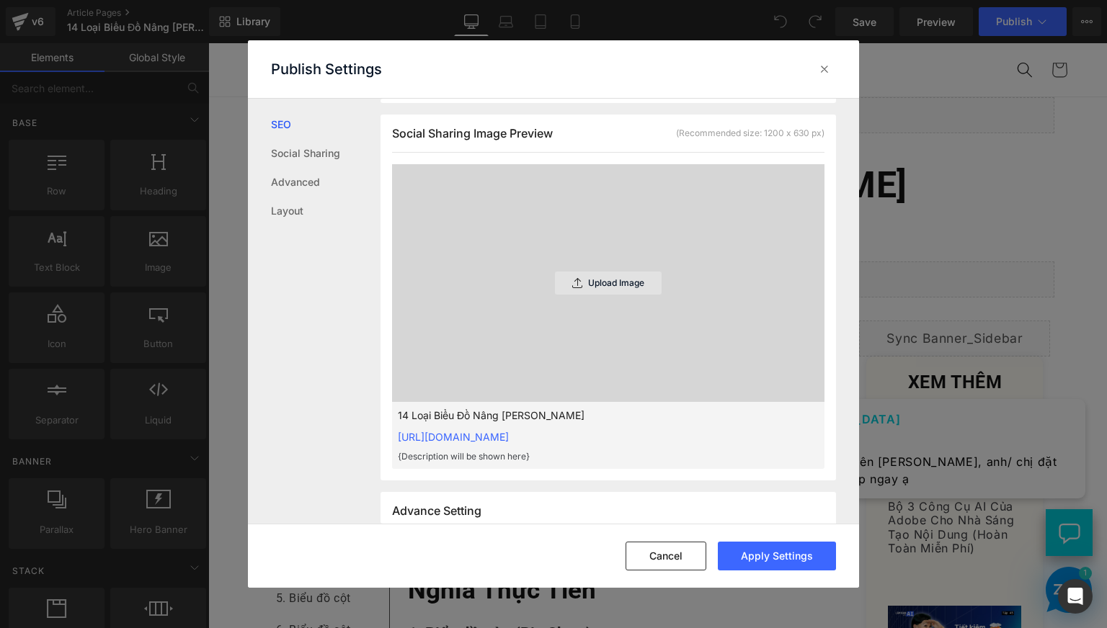
click at [605, 288] on p "Upload Image" at bounding box center [616, 283] width 56 height 10
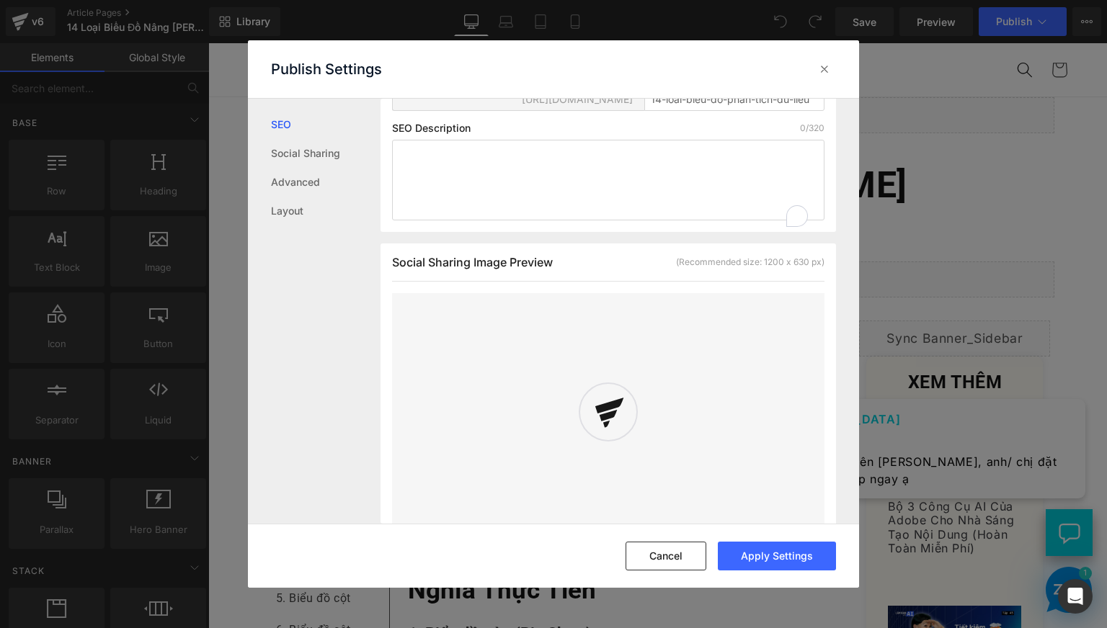
scroll to position [0, 0]
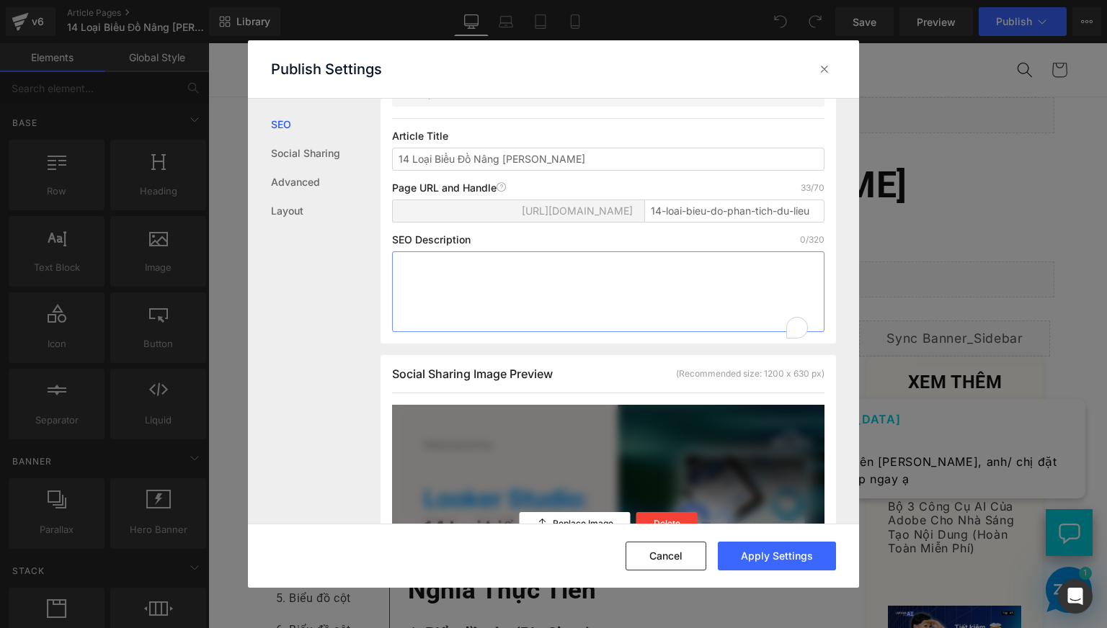
click at [475, 306] on textarea "To enrich screen reader interactions, please activate Accessibility in Grammarl…" at bounding box center [608, 291] width 432 height 81
paste textarea "Dữ liệu ngày nay không chỉ là những con số khô khan, mà chính là câu chuyện phả…"
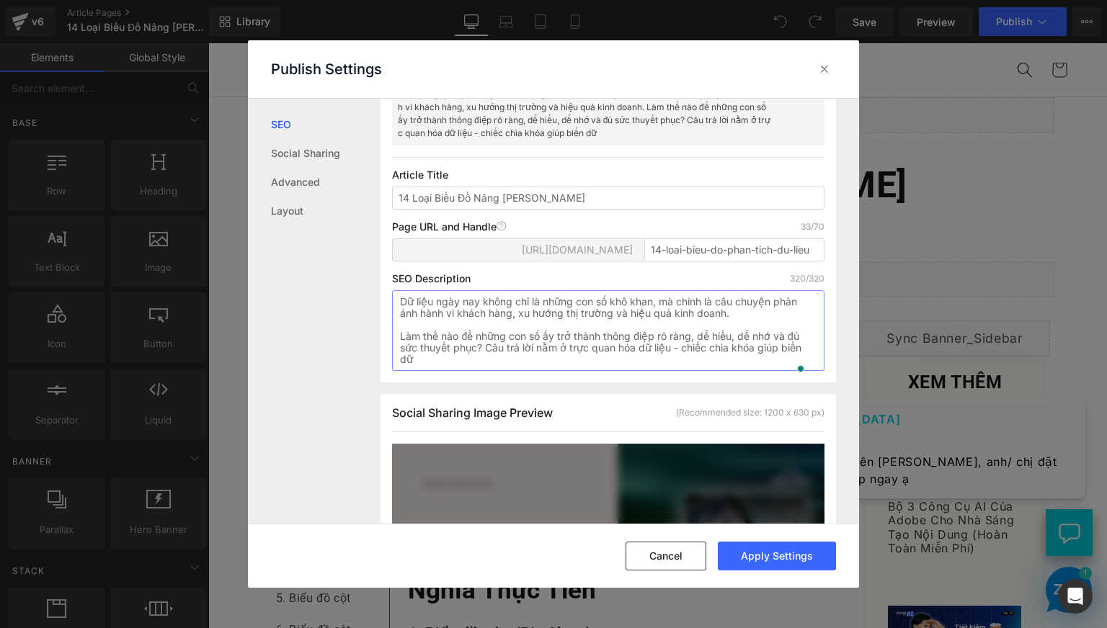
click at [441, 371] on textarea "Dữ liệu ngày nay không chỉ là những con số khô khan, mà chính là câu chuyện phả…" at bounding box center [608, 330] width 432 height 81
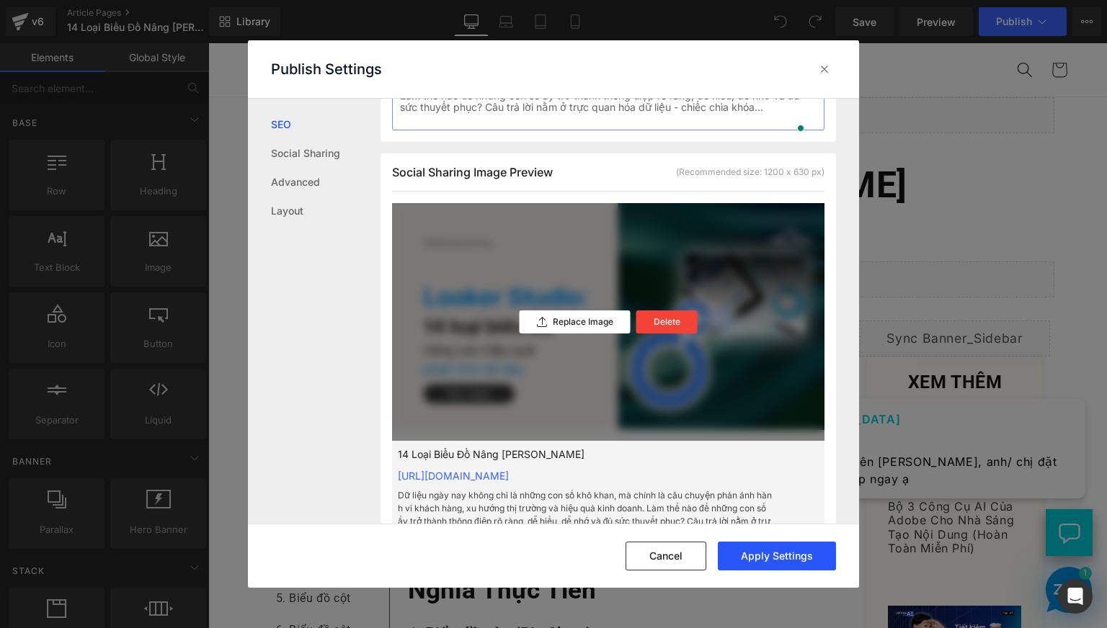
type textarea "Dữ liệu ngày nay không chỉ là những con số khô khan, mà chính là câu chuyện phả…"
click at [739, 561] on button "Apply Settings" at bounding box center [777, 556] width 118 height 29
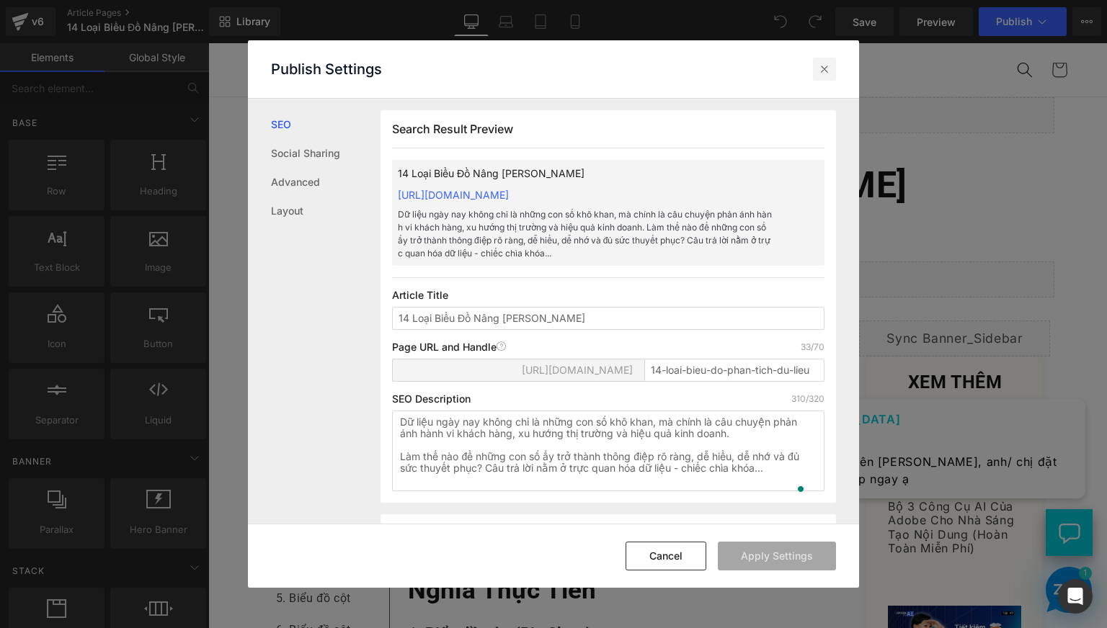
click at [823, 68] on icon at bounding box center [824, 69] width 14 height 14
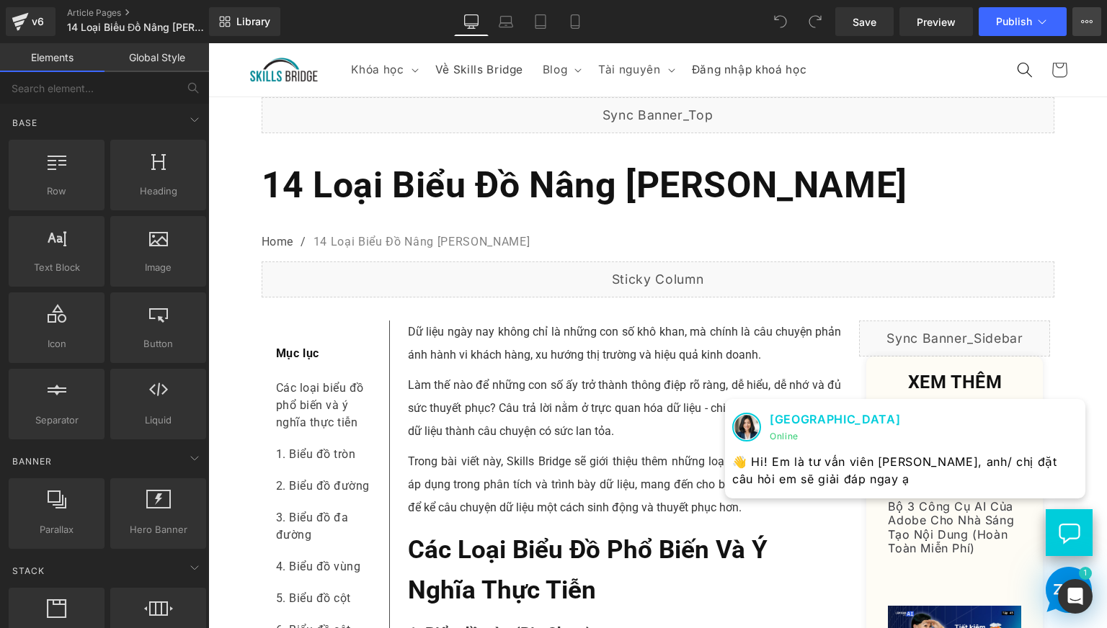
click at [1089, 25] on icon at bounding box center [1087, 22] width 12 height 12
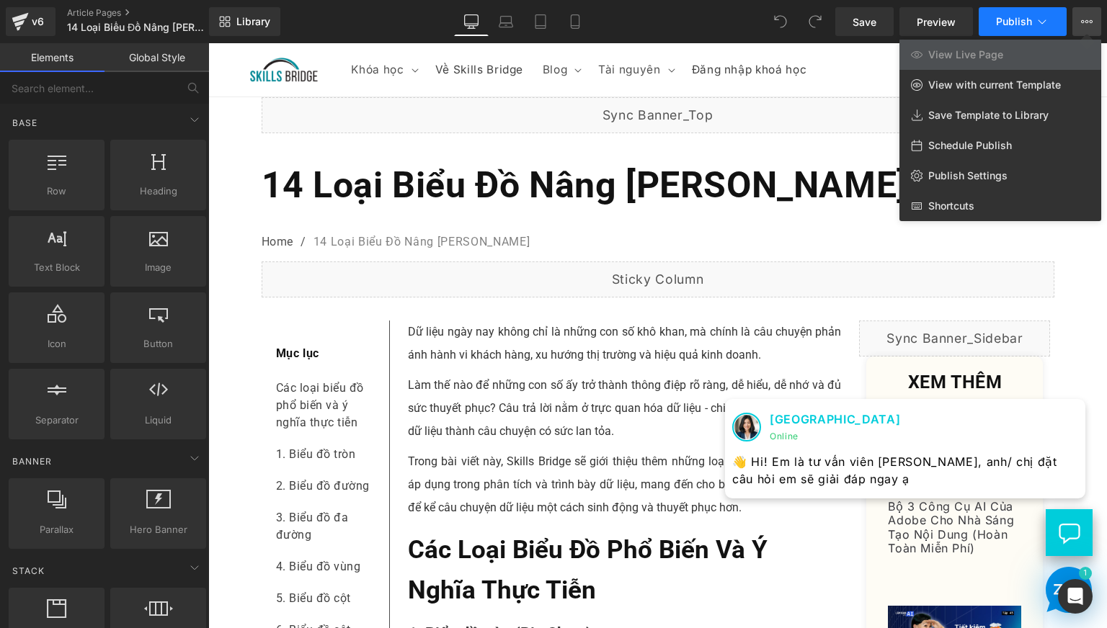
click at [1042, 20] on icon at bounding box center [1042, 21] width 14 height 14
click at [850, 32] on link "Save" at bounding box center [864, 21] width 58 height 29
click at [646, 24] on div "Library Desktop Desktop Laptop Tablet Mobile Save Preview Publish Scheduled Vie…" at bounding box center [658, 21] width 898 height 29
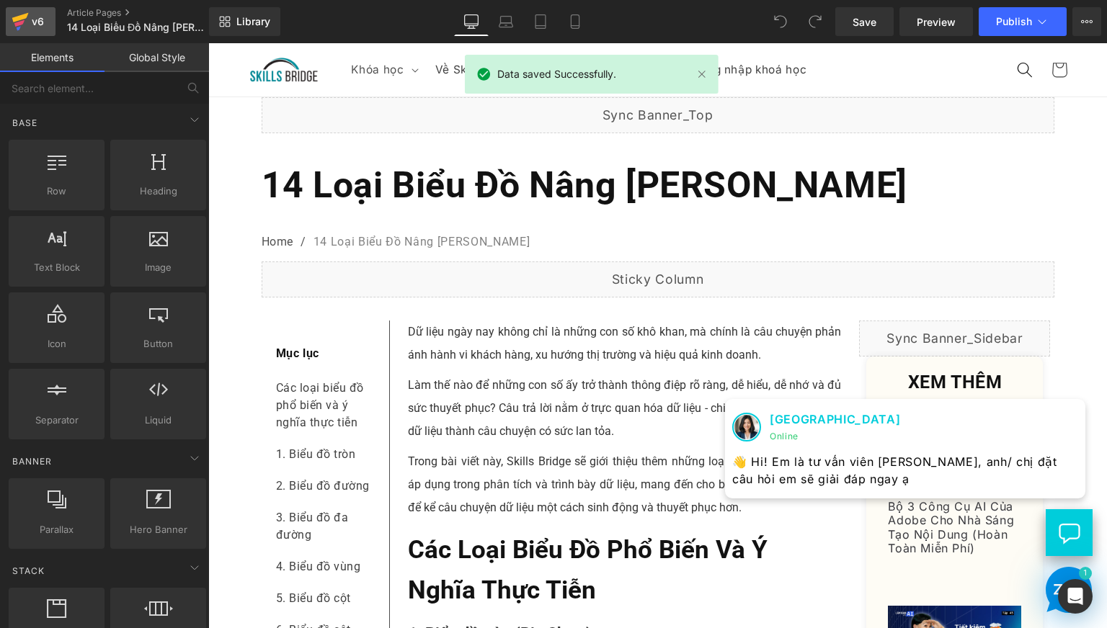
click at [32, 12] on div "v6" at bounding box center [38, 21] width 18 height 19
